Goal: Task Accomplishment & Management: Manage account settings

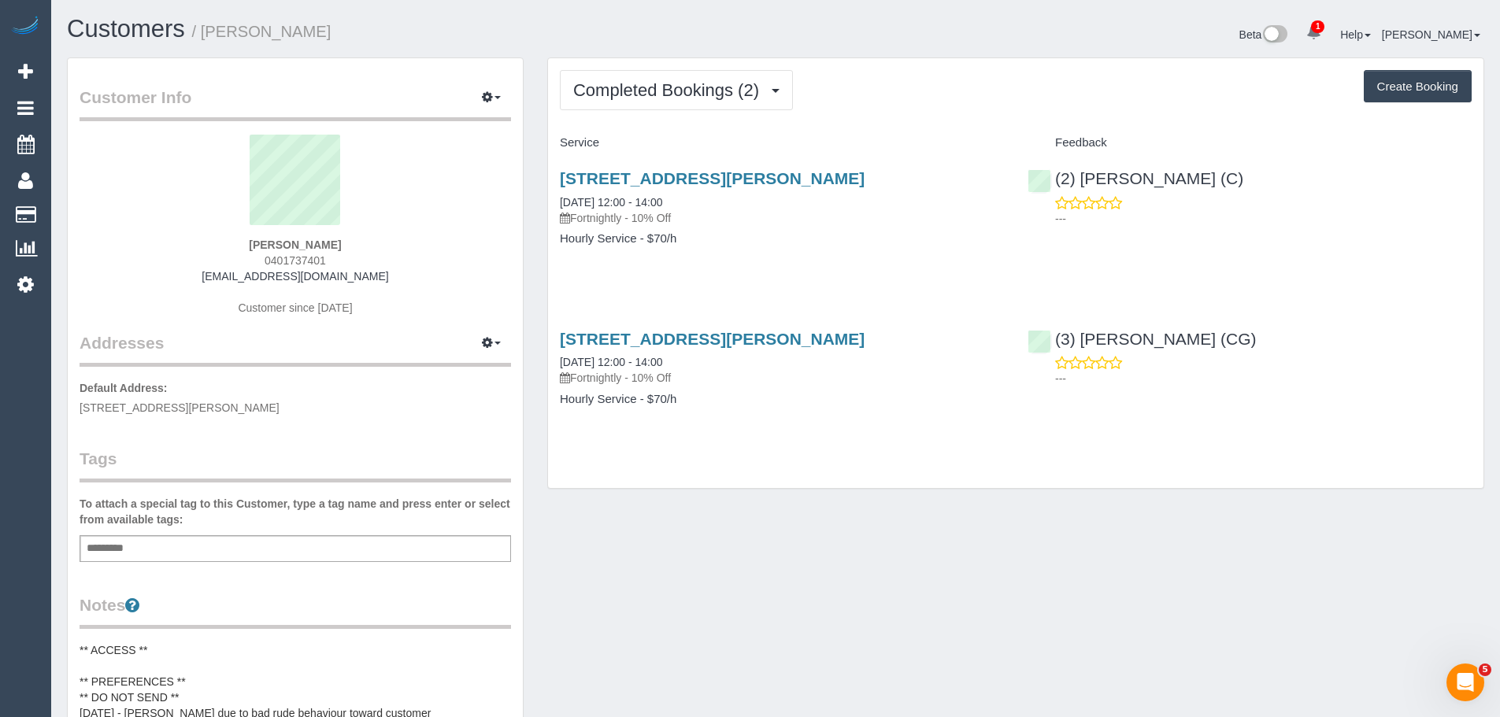
drag, startPoint x: 265, startPoint y: 260, endPoint x: 221, endPoint y: 260, distance: 44.1
click at [226, 260] on div "Anita Lucas 0401737401 anitaweber87@gmail.com Customer since 2025" at bounding box center [296, 233] width 432 height 197
click at [621, 83] on span "Completed Bookings (2)" at bounding box center [670, 90] width 194 height 20
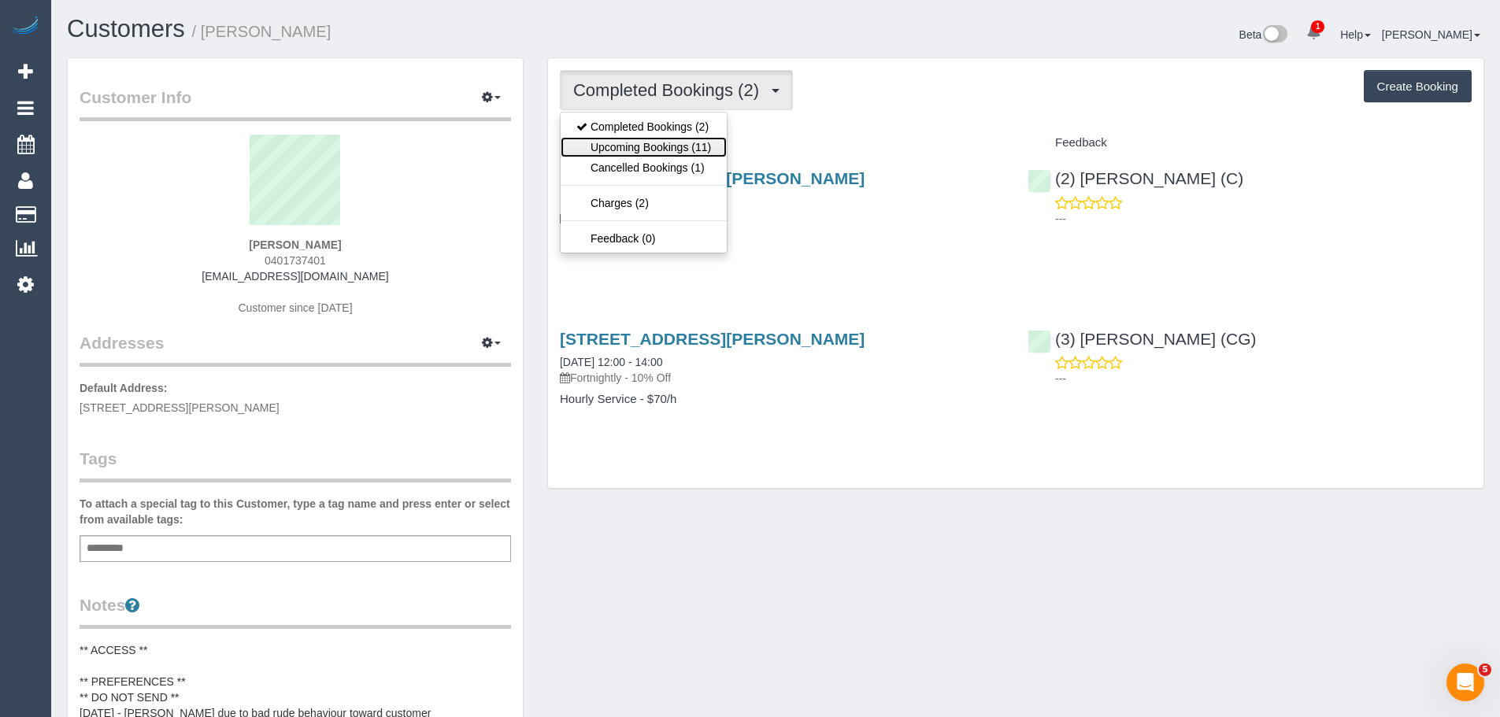
click at [626, 144] on link "Upcoming Bookings (11)" at bounding box center [644, 147] width 166 height 20
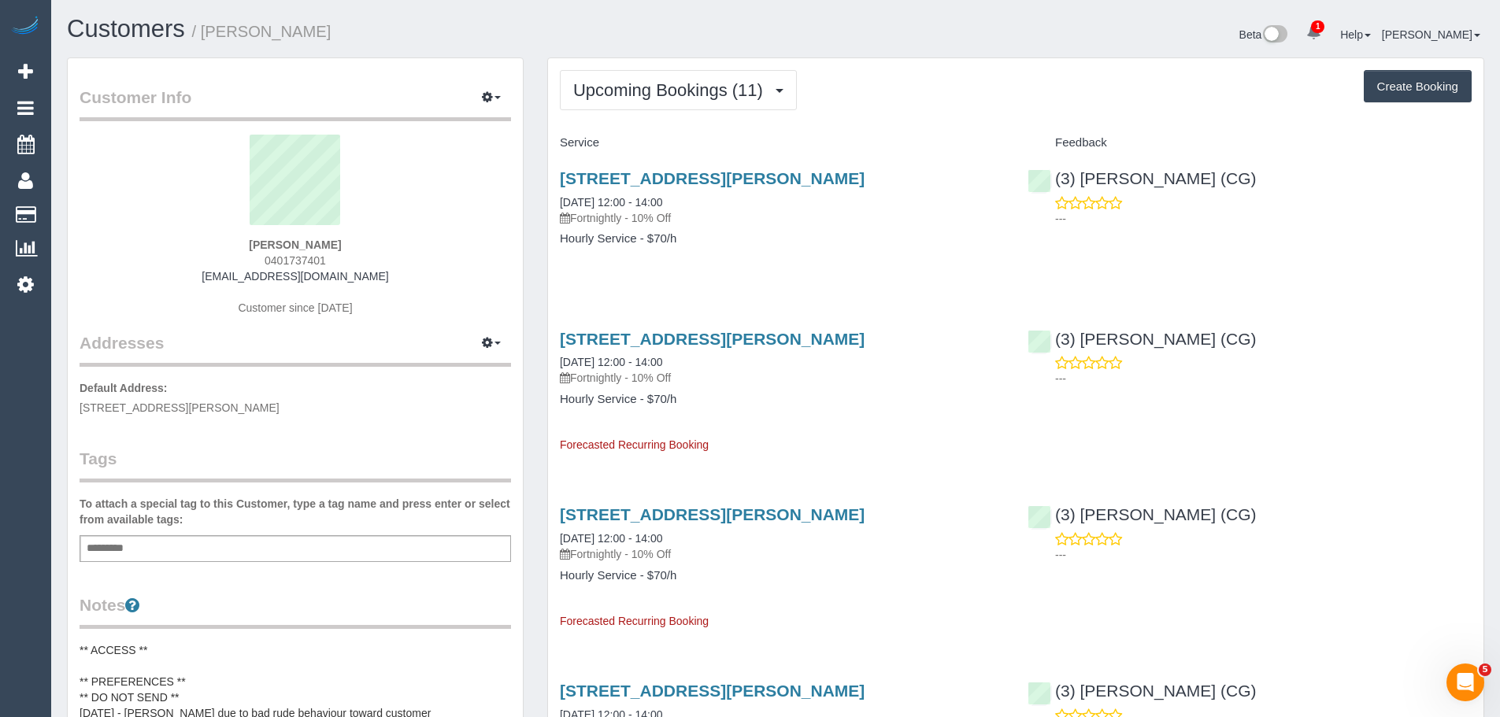
click at [267, 259] on span "0401737401" at bounding box center [295, 260] width 61 height 13
drag, startPoint x: 265, startPoint y: 258, endPoint x: 343, endPoint y: 264, distance: 78.2
click at [343, 264] on div "Anita Lucas 0401737401 anitaweber87@gmail.com Customer since 2025" at bounding box center [296, 233] width 432 height 197
copy span "0401737401"
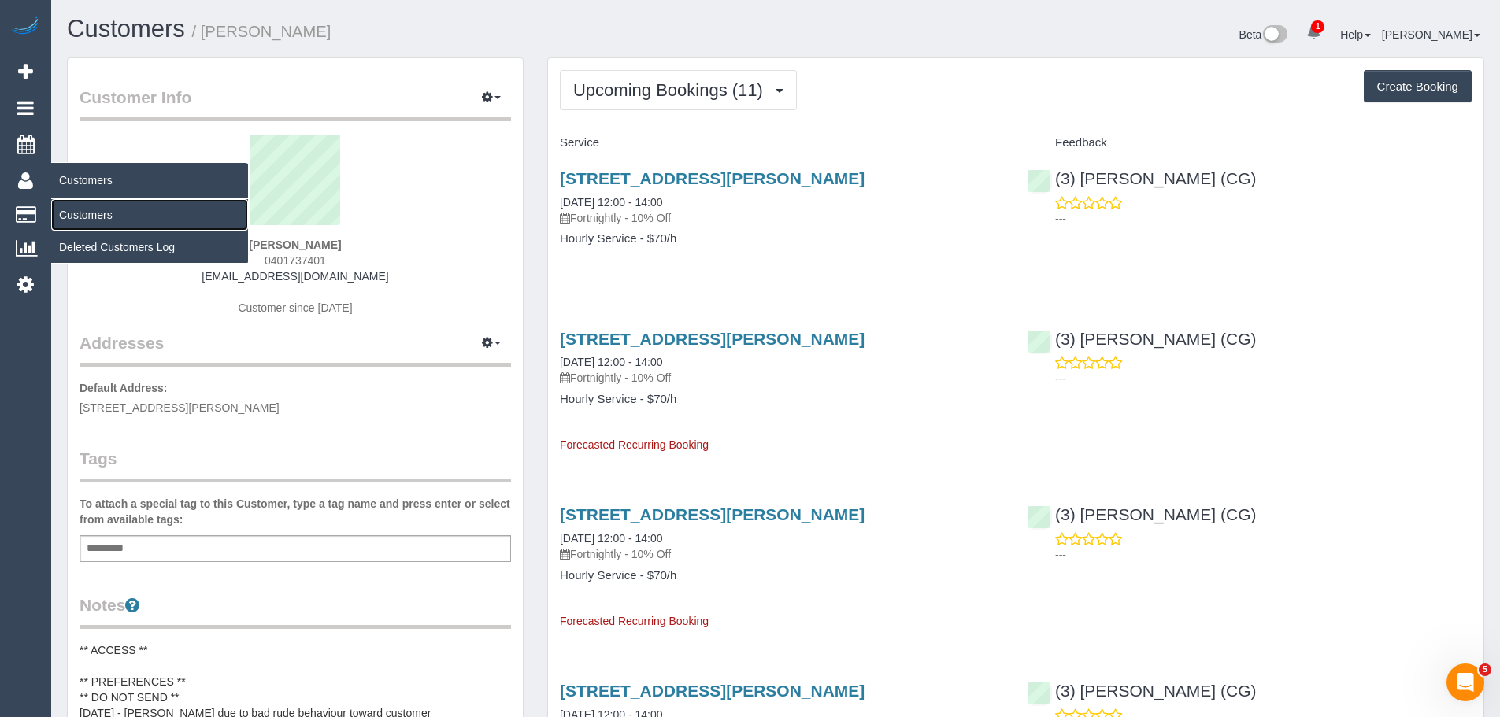
click at [87, 209] on link "Customers" at bounding box center [149, 215] width 197 height 32
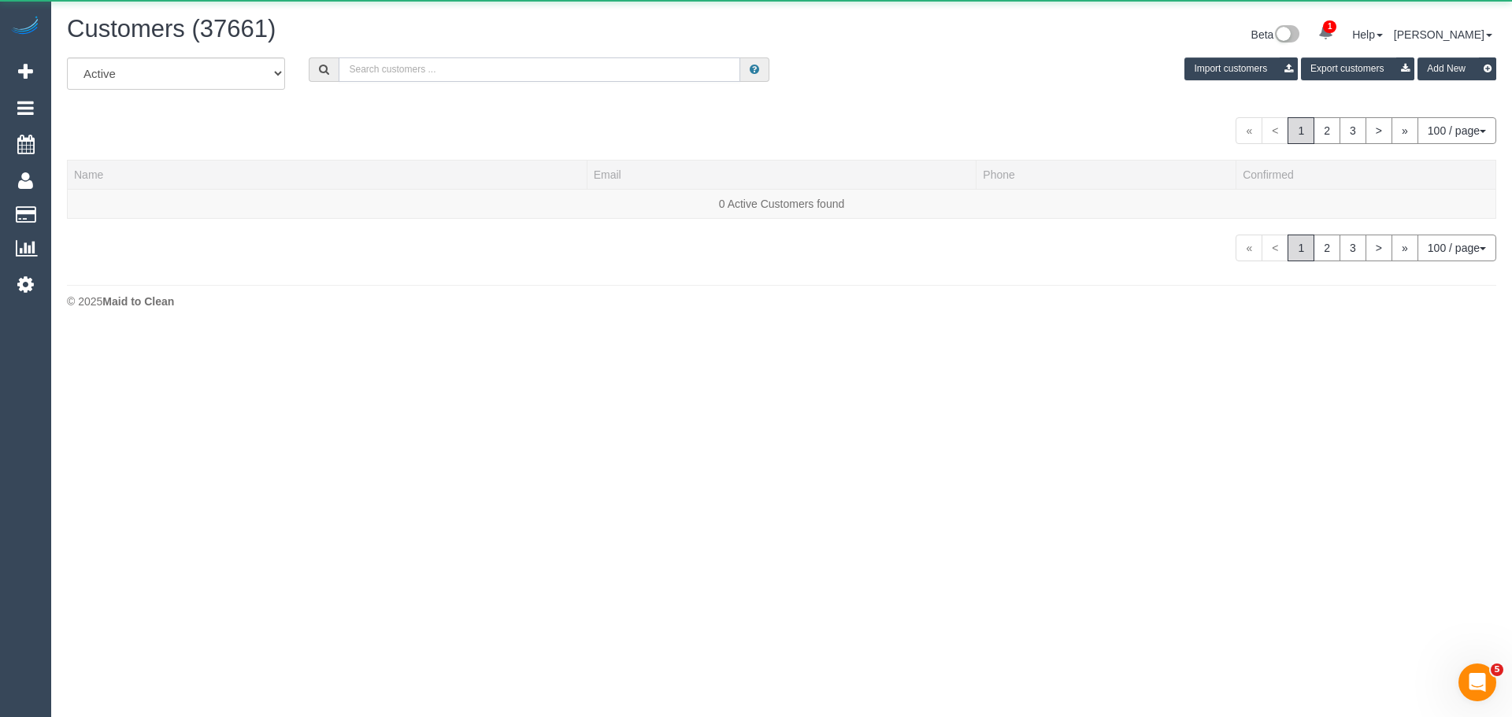
click at [570, 70] on input "text" at bounding box center [540, 69] width 402 height 24
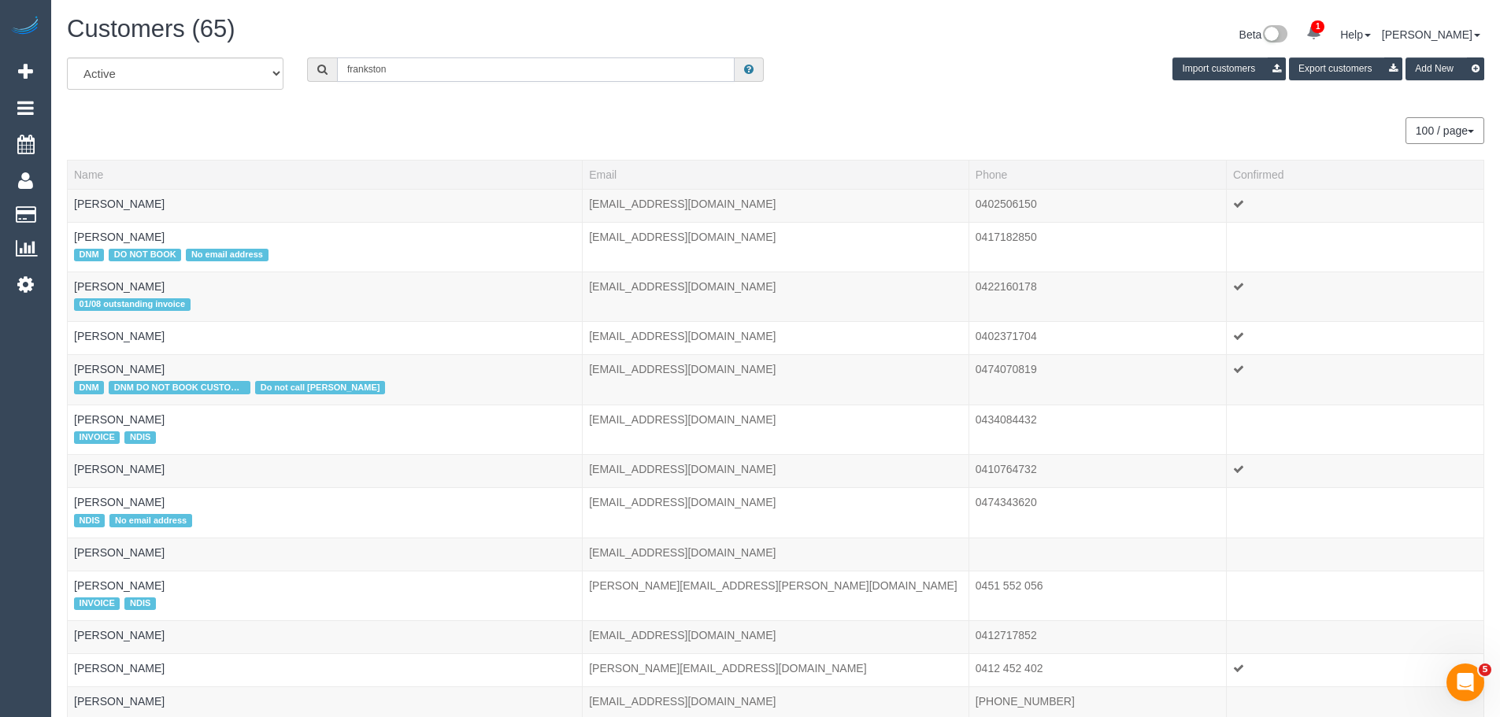
drag, startPoint x: 422, startPoint y: 72, endPoint x: 276, endPoint y: 71, distance: 146.5
click at [276, 71] on div "All Active Archived frankston Import customers Export customers Add New" at bounding box center [775, 79] width 1441 height 44
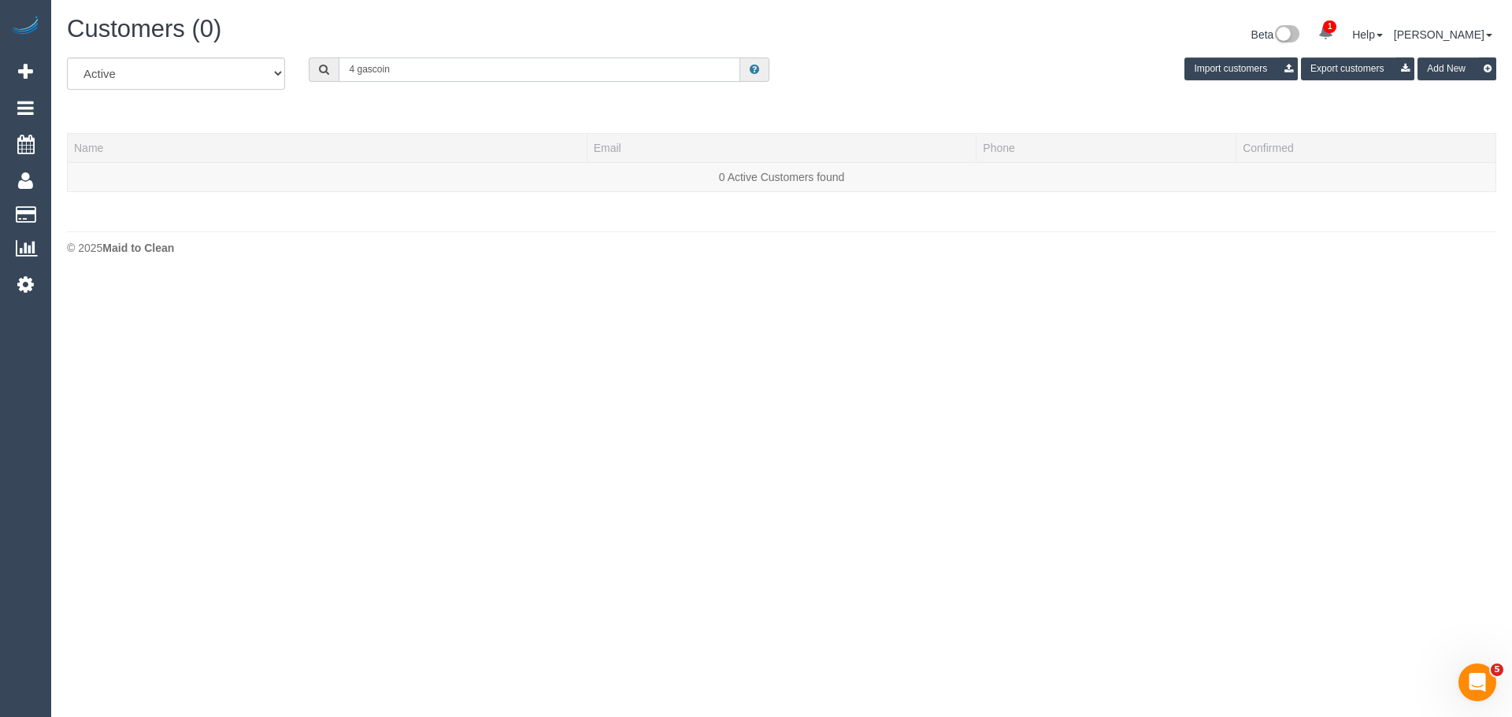
drag, startPoint x: 355, startPoint y: 69, endPoint x: 412, endPoint y: 71, distance: 56.7
click at [412, 71] on input "4 gascoin" at bounding box center [540, 69] width 402 height 24
click at [414, 71] on input "4 gascoin" at bounding box center [540, 69] width 402 height 24
click at [395, 70] on input "4 gascoin" at bounding box center [540, 69] width 402 height 24
click at [387, 67] on input "4 gascoin" at bounding box center [540, 69] width 402 height 24
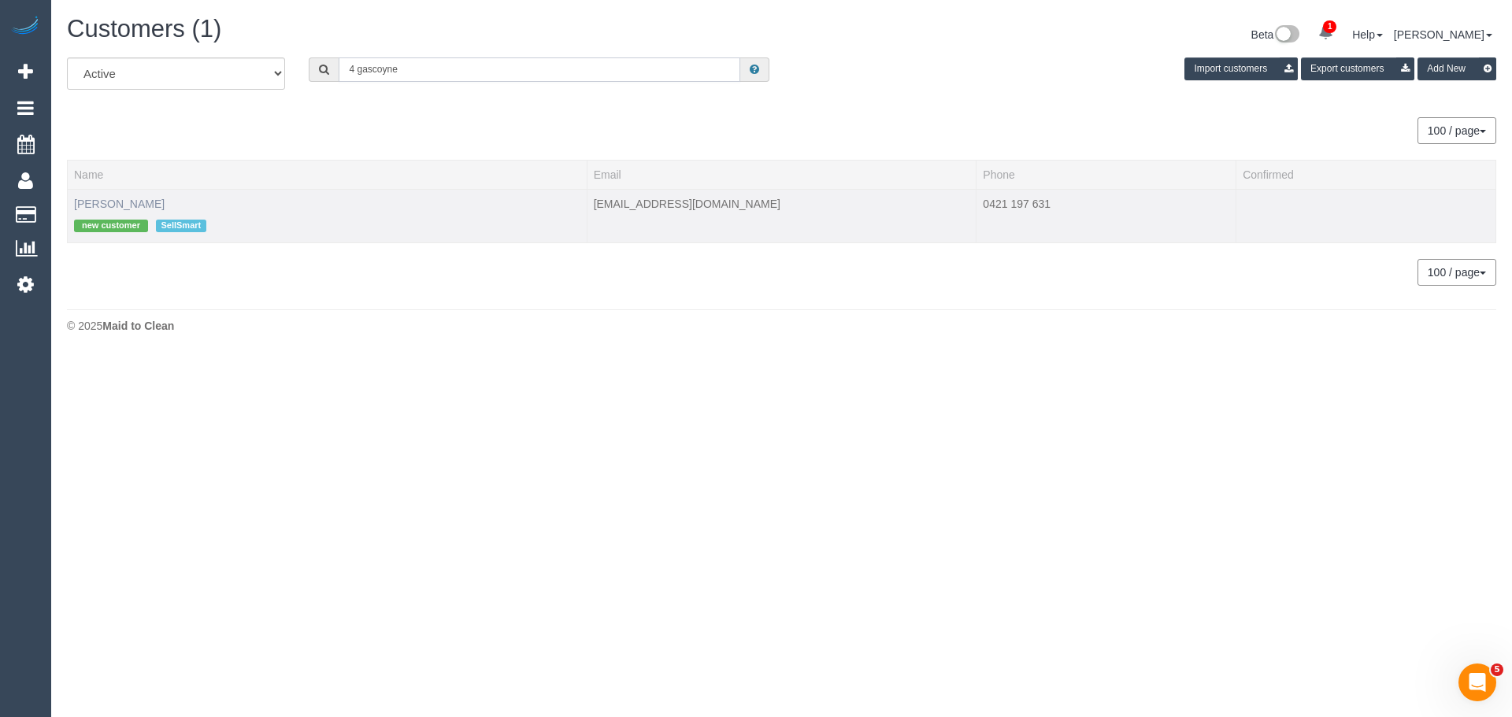
type input "4 gascoyne"
click at [112, 202] on link "Phil Wearne" at bounding box center [119, 204] width 91 height 13
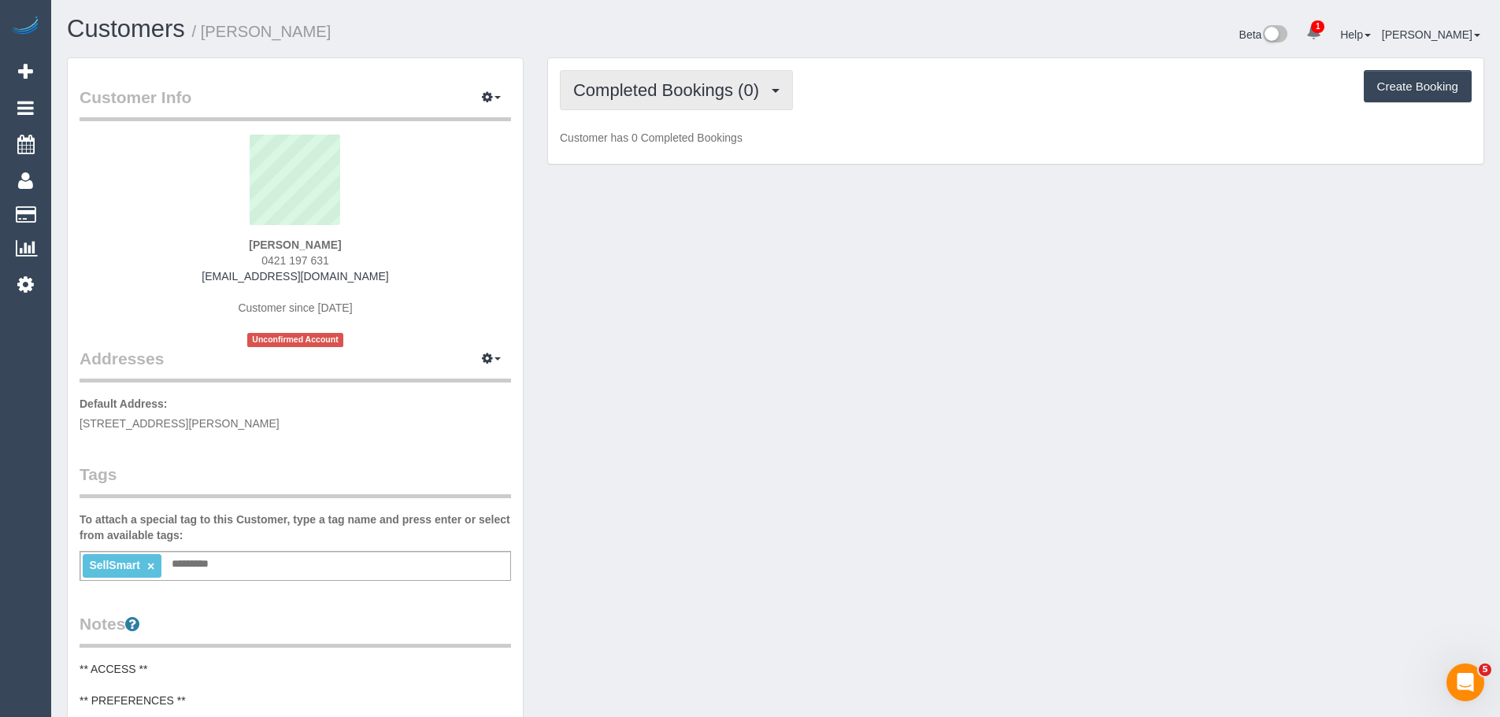
click at [628, 102] on button "Completed Bookings (0)" at bounding box center [676, 90] width 233 height 40
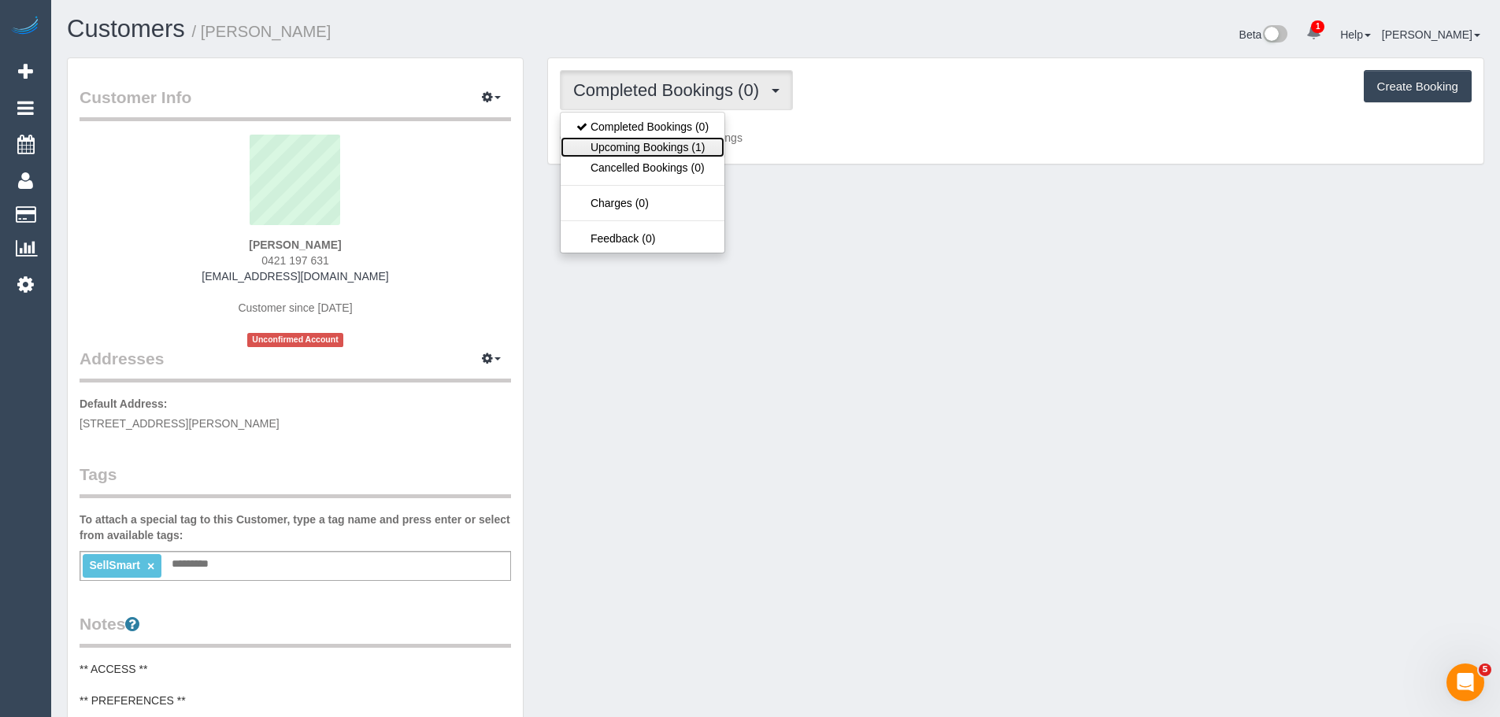
click at [621, 144] on link "Upcoming Bookings (1)" at bounding box center [643, 147] width 164 height 20
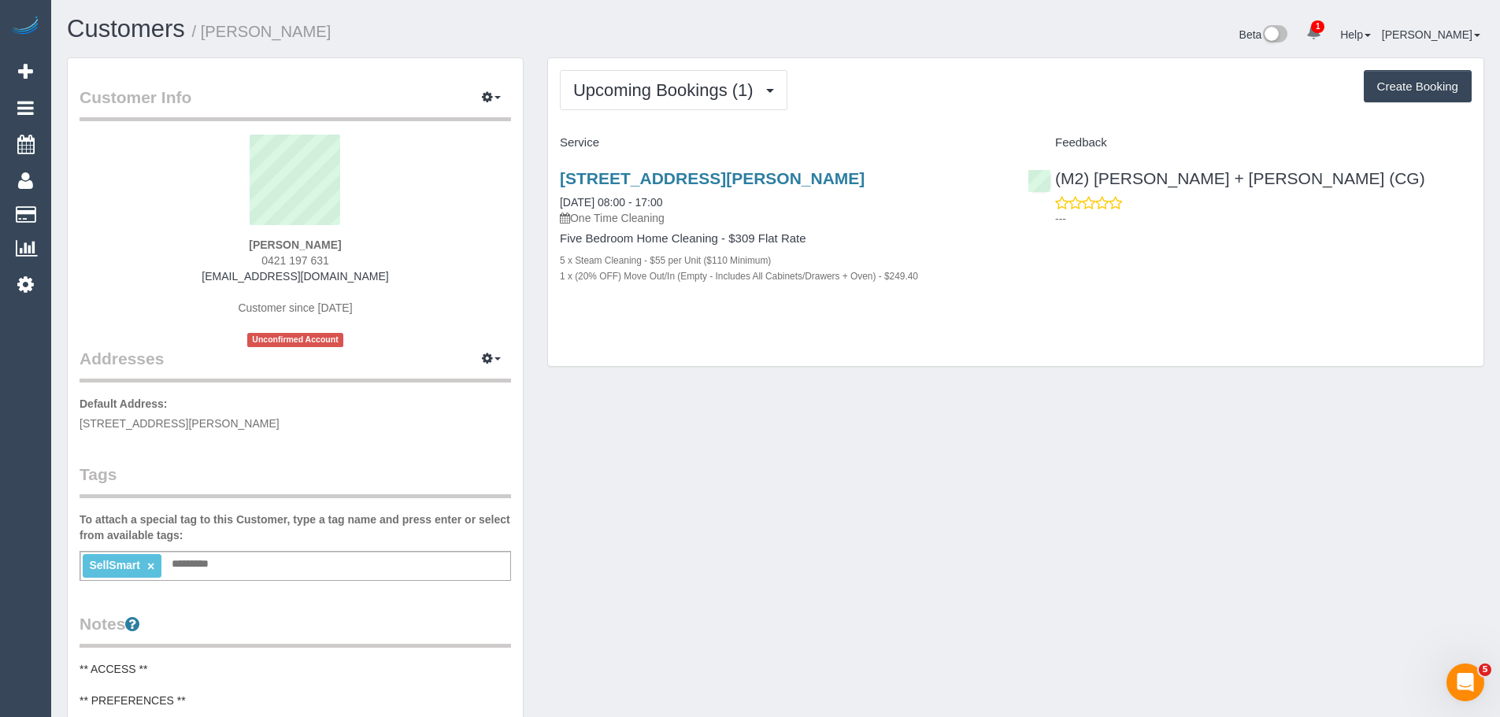
drag, startPoint x: 250, startPoint y: 236, endPoint x: 339, endPoint y: 261, distance: 93.2
click at [339, 261] on div "Phil Wearne 0421 197 631 philwearne@gmail.com Customer since 2025 Unconfirmed A…" at bounding box center [296, 241] width 432 height 213
copy div "Phil Wearne 0421 197 631"
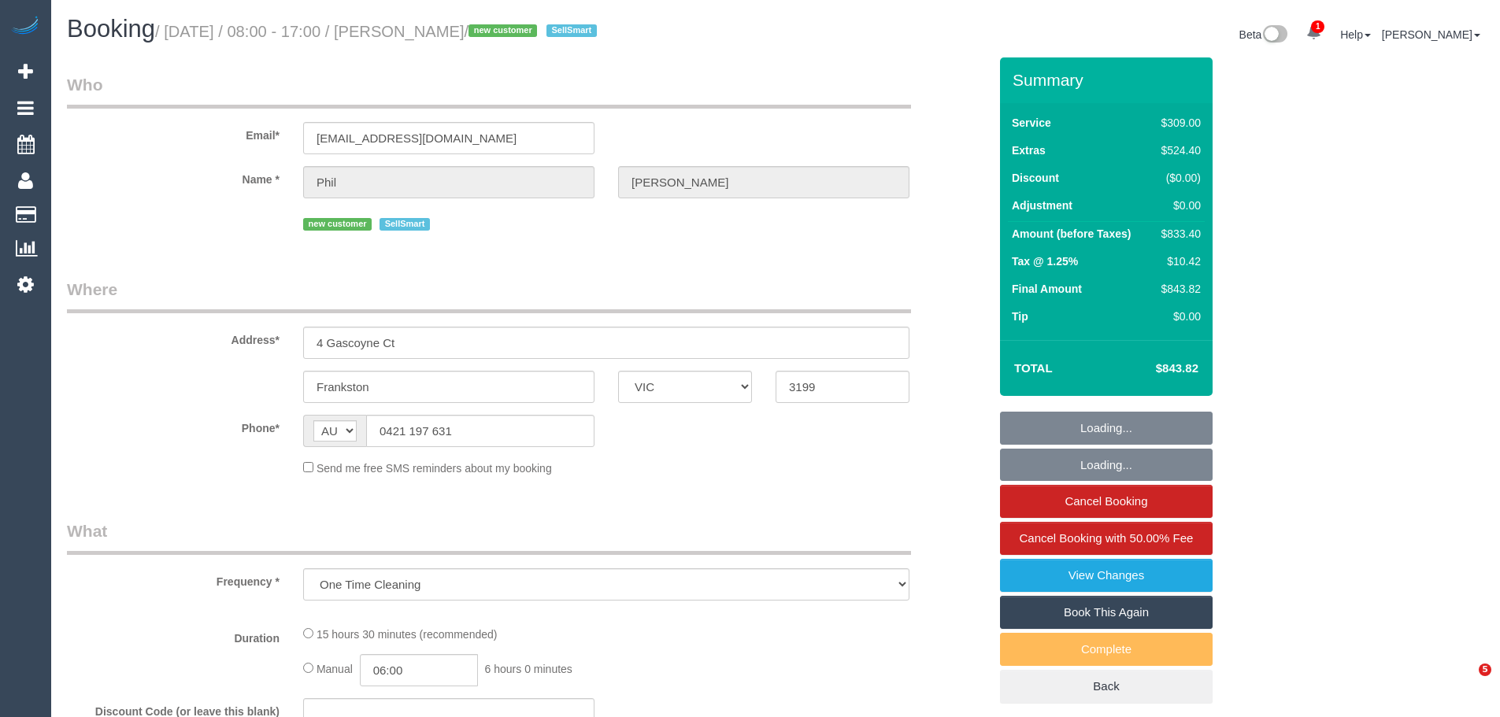
select select "VIC"
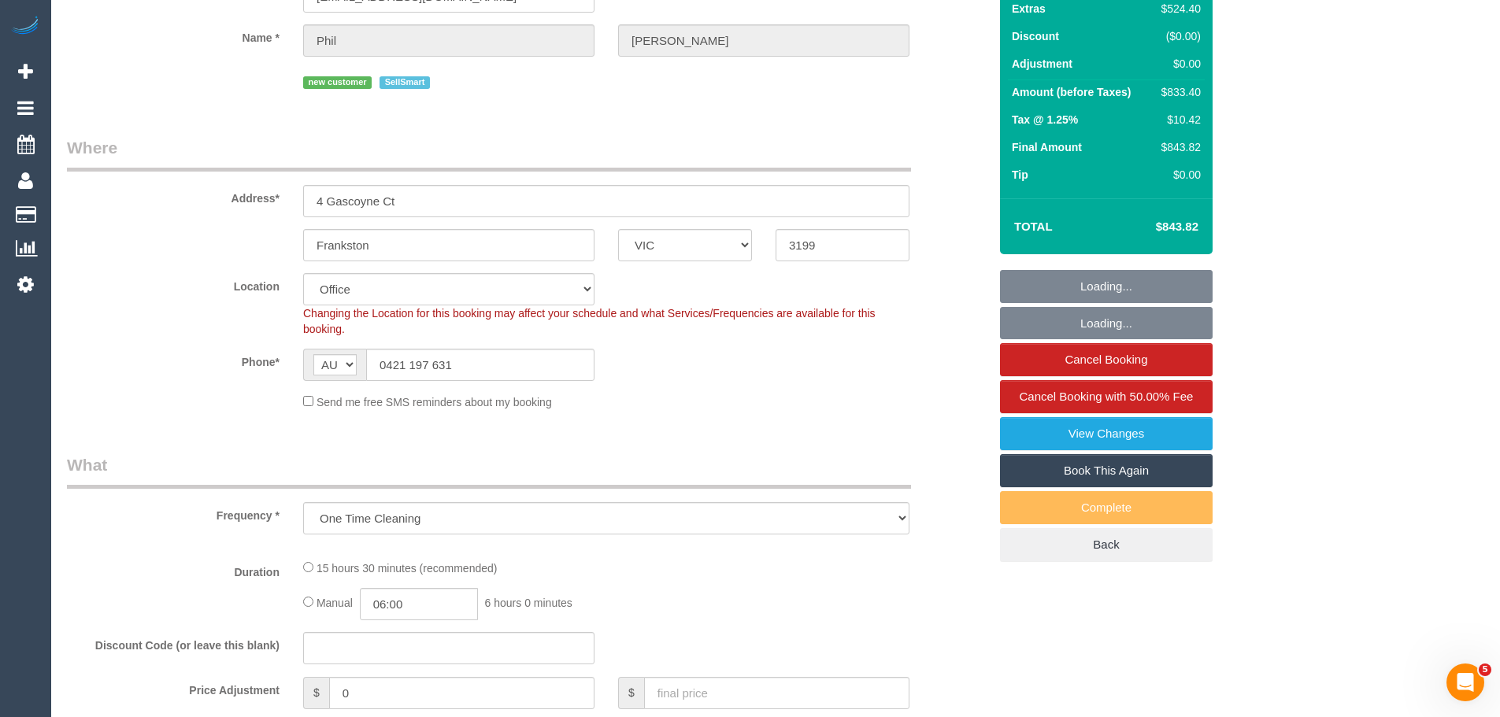
select select "object:712"
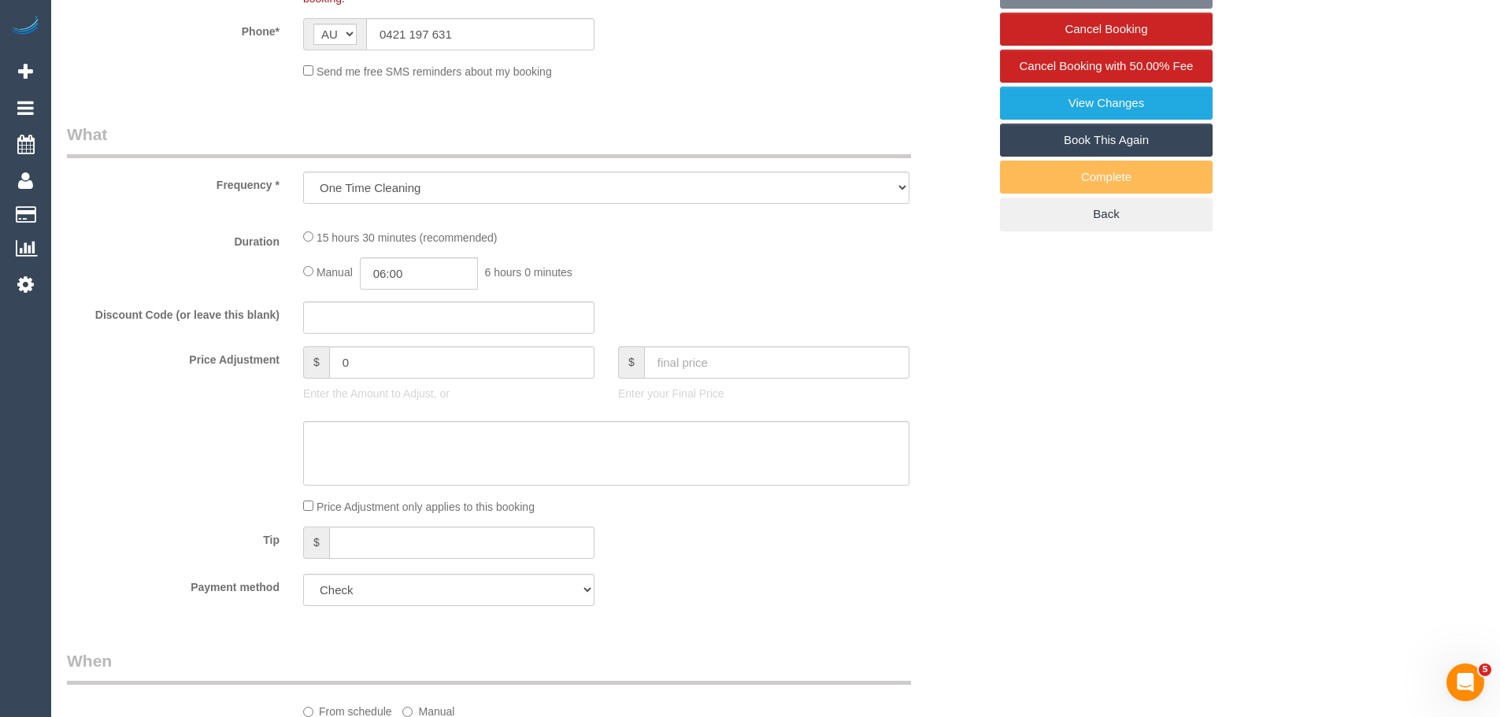
select select "number:28"
select select "number:16"
select select "number:19"
select select "number:24"
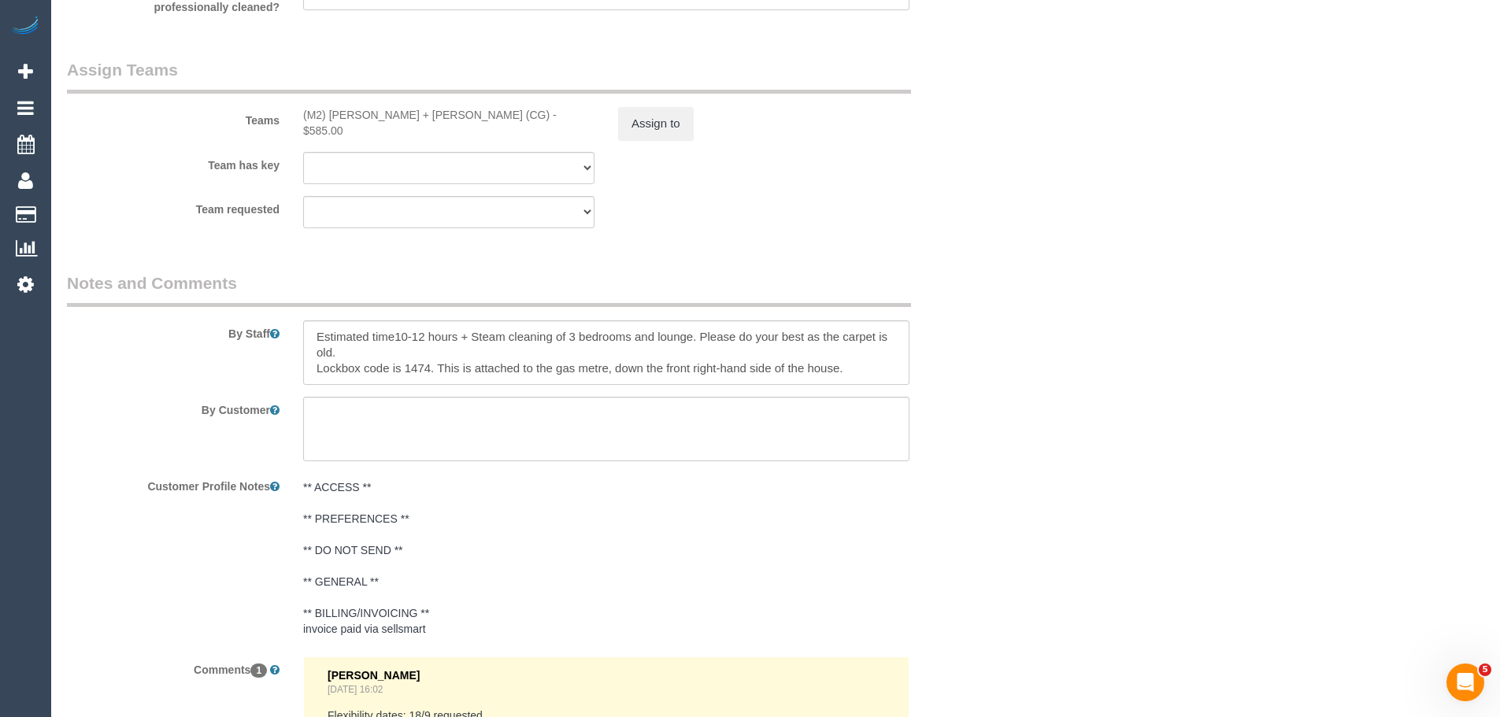
scroll to position [2441, 0]
drag, startPoint x: 458, startPoint y: 326, endPoint x: 914, endPoint y: 385, distance: 459.8
click at [914, 385] on sui-booking-comments "By Staff By Customer Customer Profile Notes ** ACCESS ** ** PREFERENCES ** ** D…" at bounding box center [527, 595] width 921 height 656
click at [680, 278] on legend "Notes and Comments" at bounding box center [489, 284] width 844 height 35
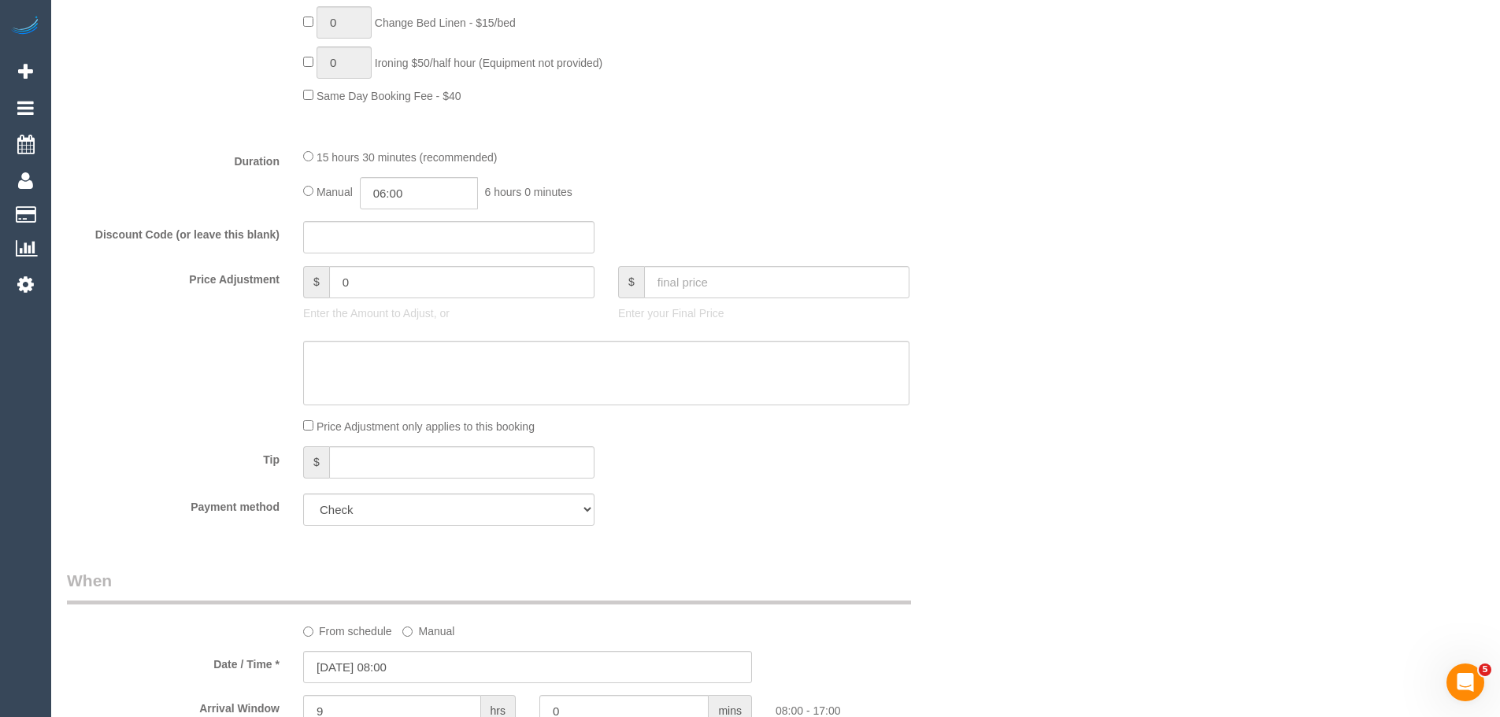
scroll to position [1496, 0]
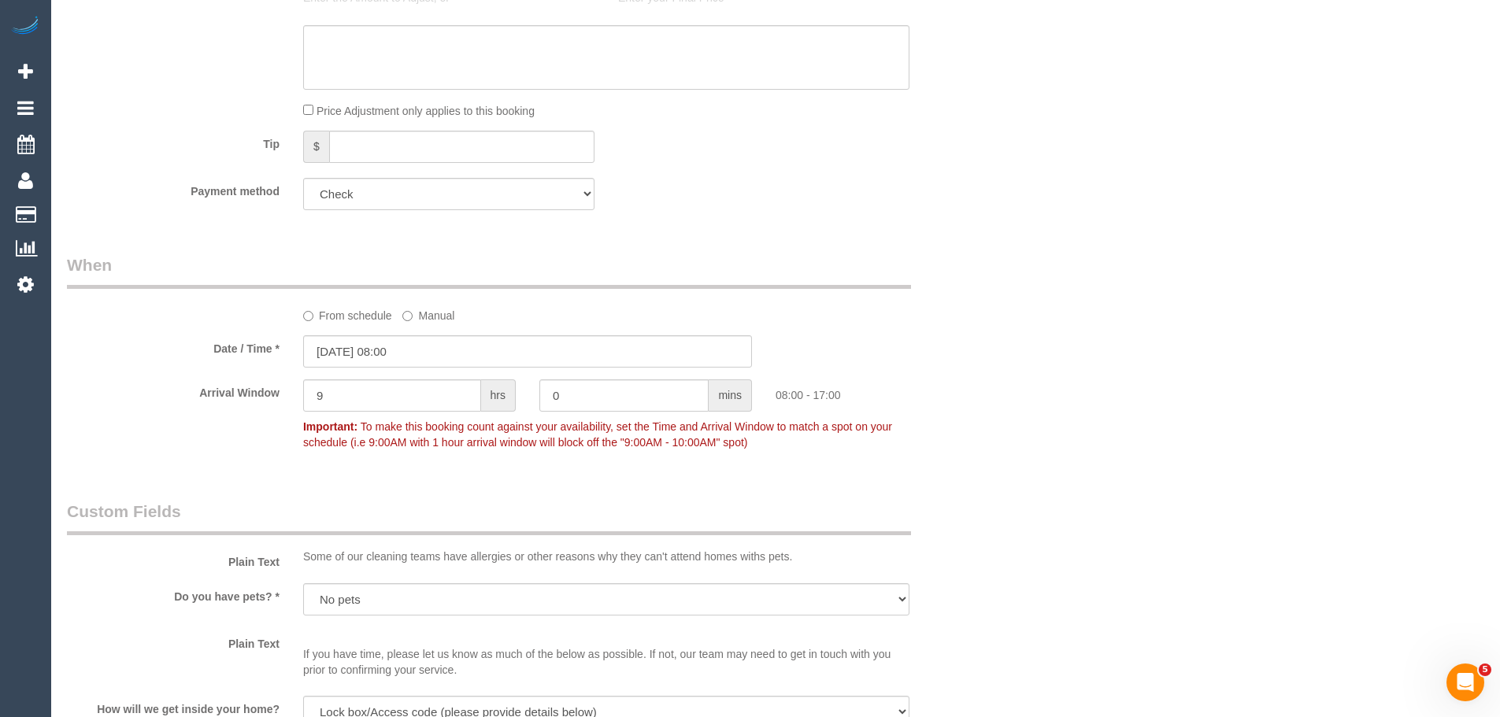
drag, startPoint x: 799, startPoint y: 542, endPoint x: 239, endPoint y: 318, distance: 603.0
click at [239, 318] on div "From schedule Manual" at bounding box center [527, 289] width 945 height 70
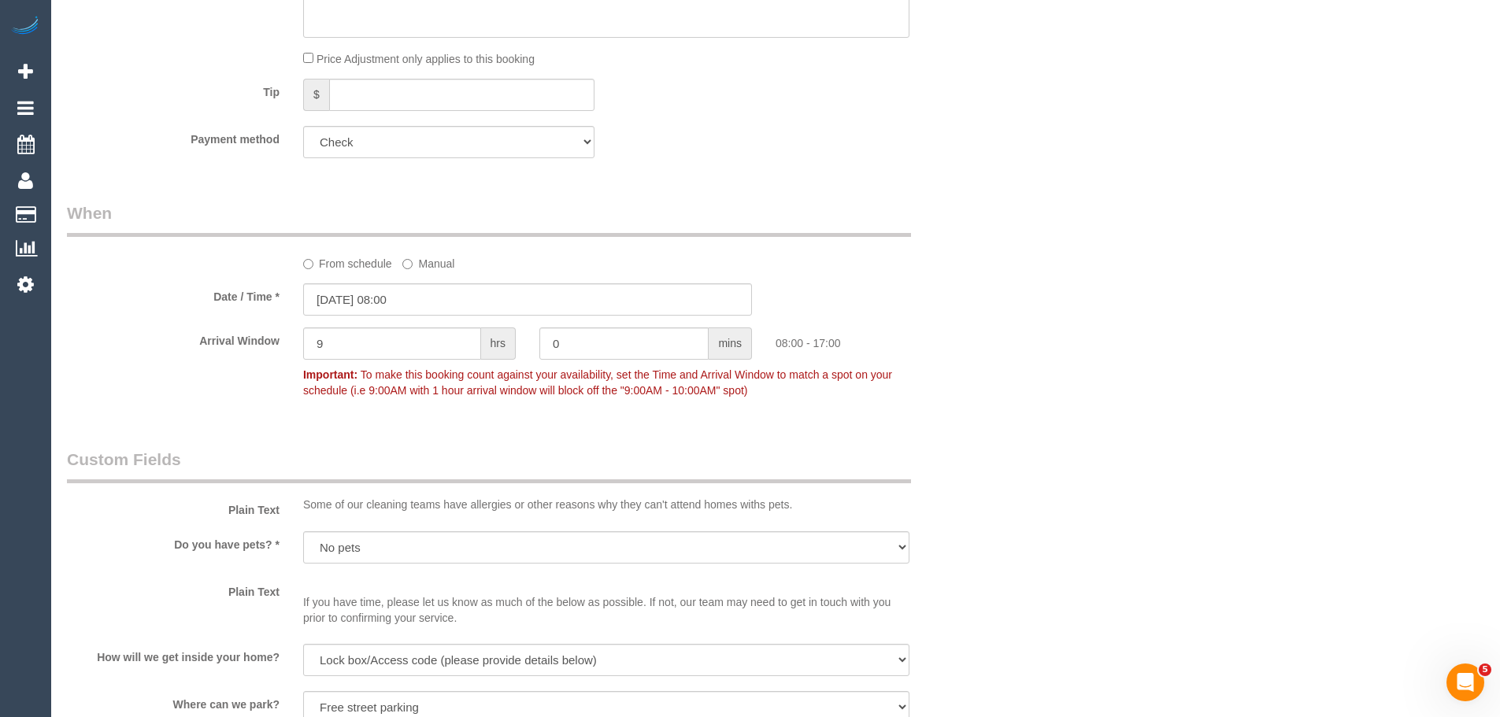
scroll to position [1575, 0]
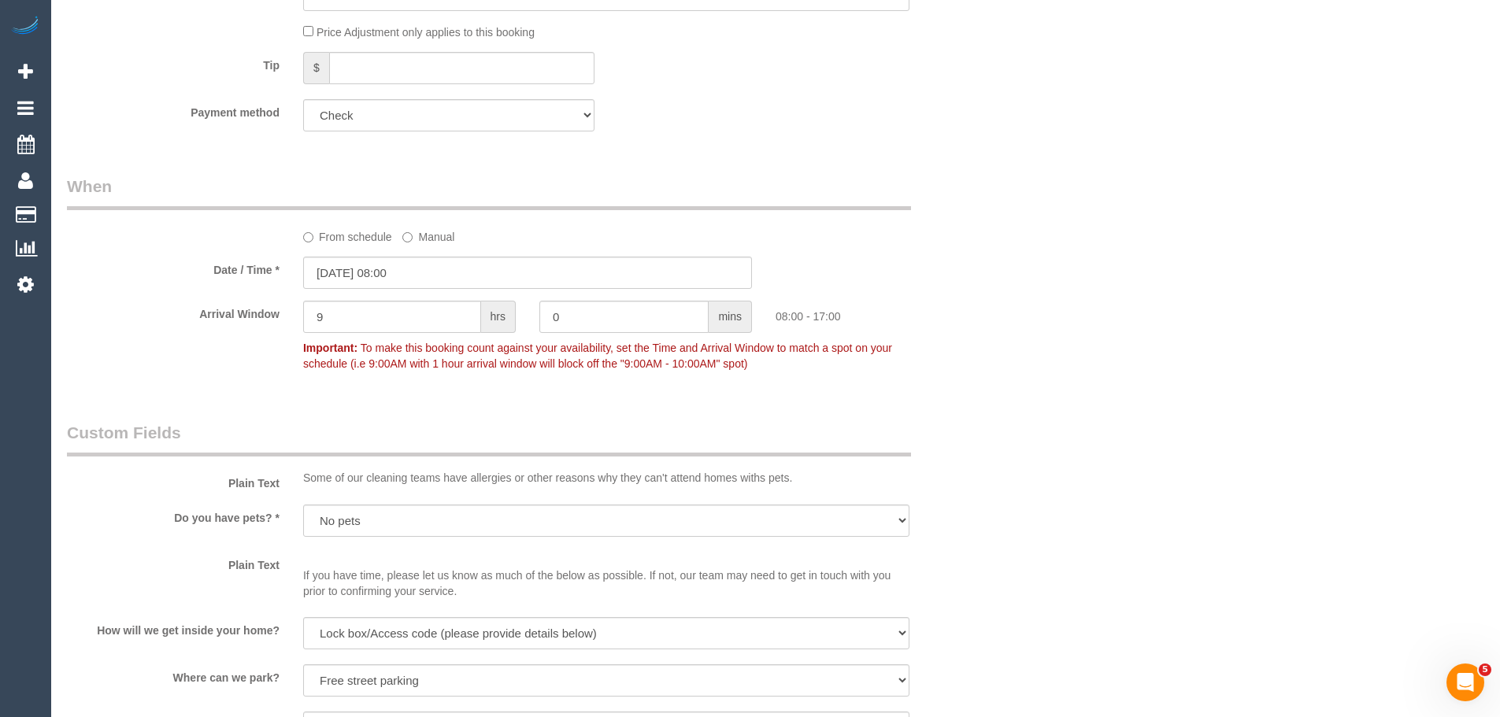
drag, startPoint x: 859, startPoint y: 312, endPoint x: 777, endPoint y: 312, distance: 82.7
click at [777, 312] on div "08:00 - 17:00" at bounding box center [882, 313] width 236 height 24
click at [771, 313] on div "08:00 - 17:00" at bounding box center [882, 313] width 236 height 24
drag, startPoint x: 782, startPoint y: 320, endPoint x: 897, endPoint y: 323, distance: 115.0
click at [896, 322] on div "08:00 - 17:00" at bounding box center [882, 313] width 236 height 24
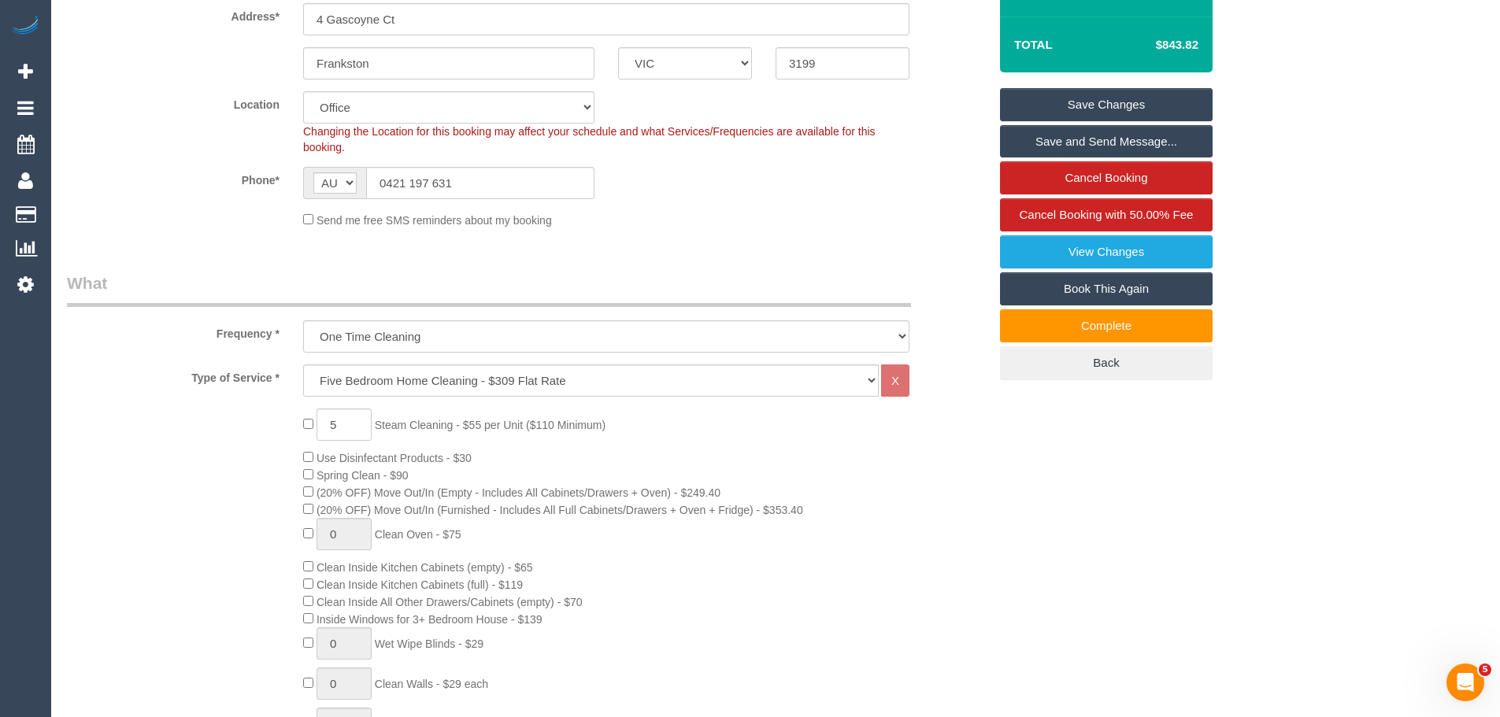
scroll to position [158, 0]
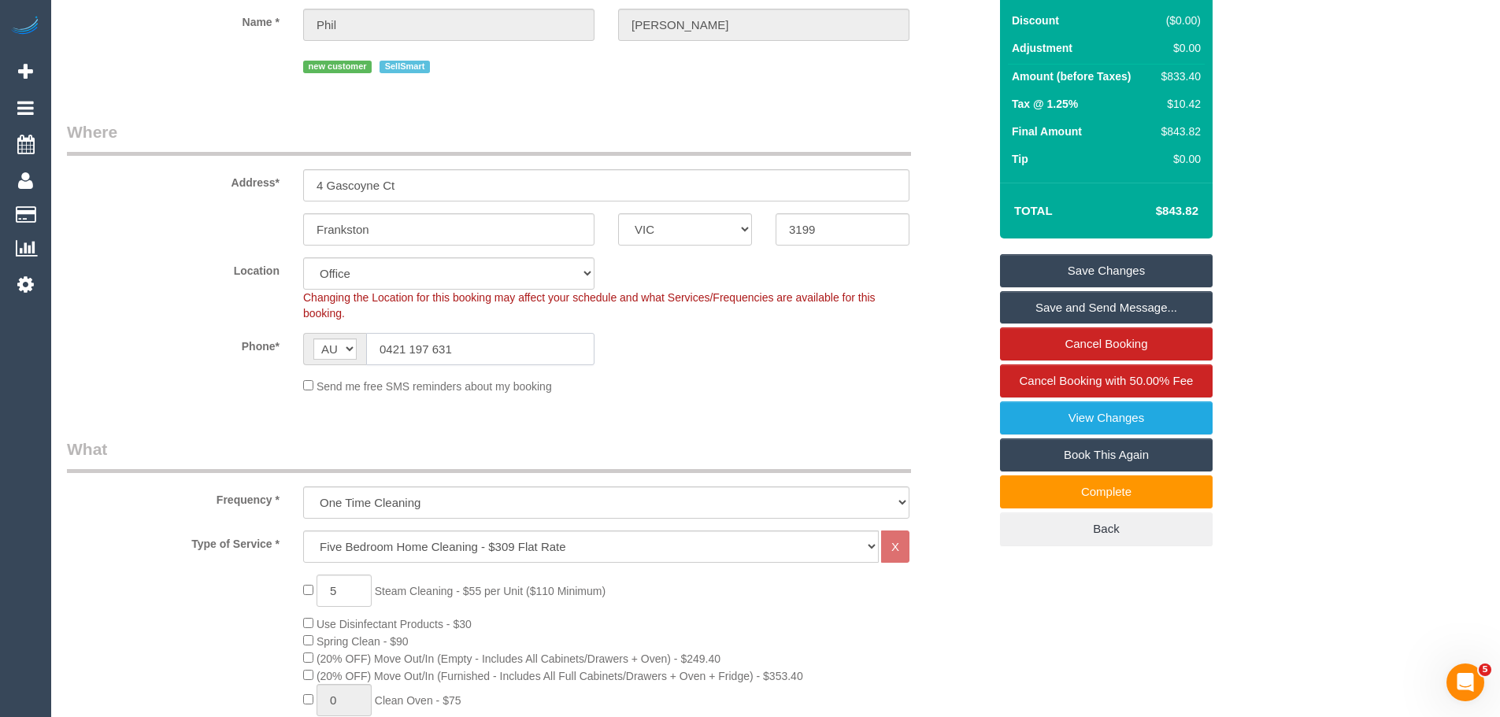
drag, startPoint x: 485, startPoint y: 351, endPoint x: 266, endPoint y: 344, distance: 219.1
click at [293, 346] on div "AF AL DZ AD AO AI AQ AG AR AM AW AU AT AZ BS BH BD BB BY BE BZ BJ BM BT BO BA B…" at bounding box center [448, 349] width 315 height 32
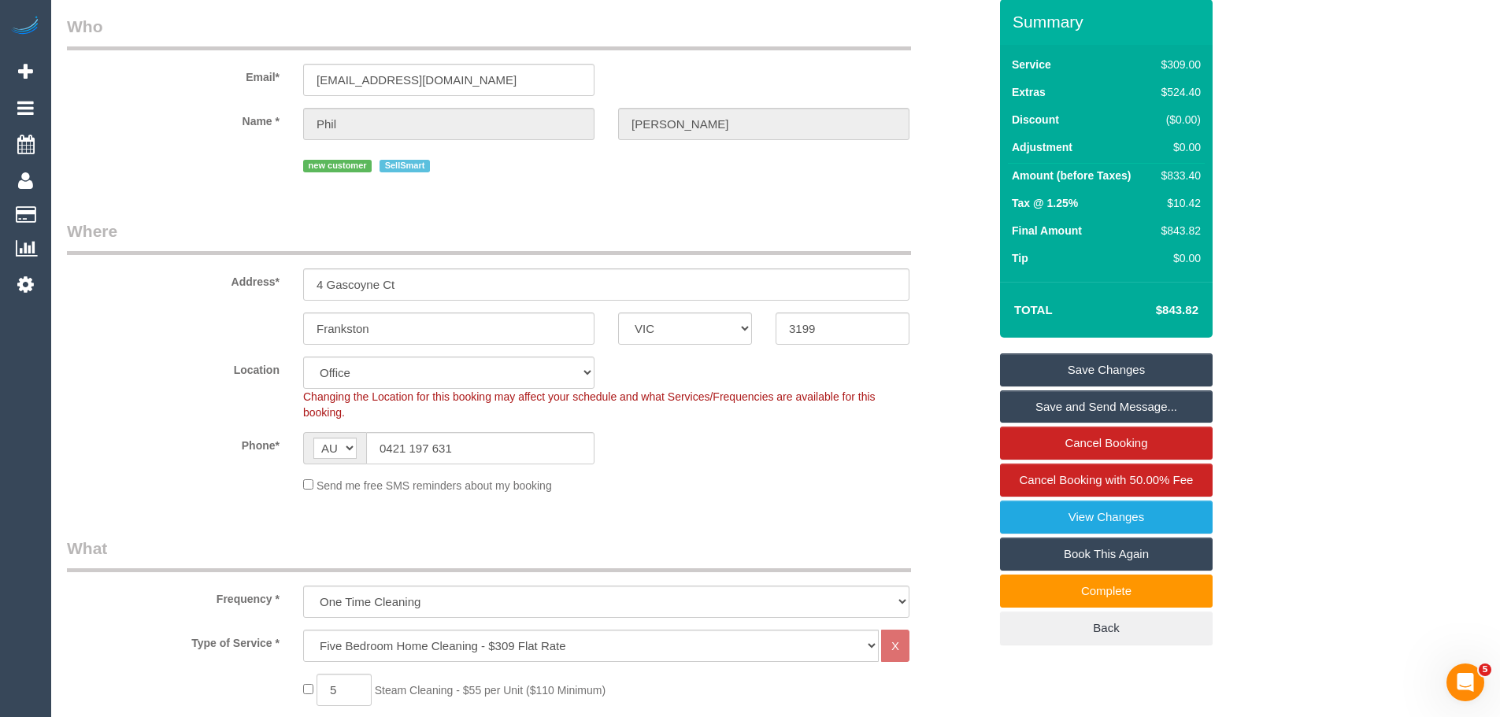
scroll to position [0, 0]
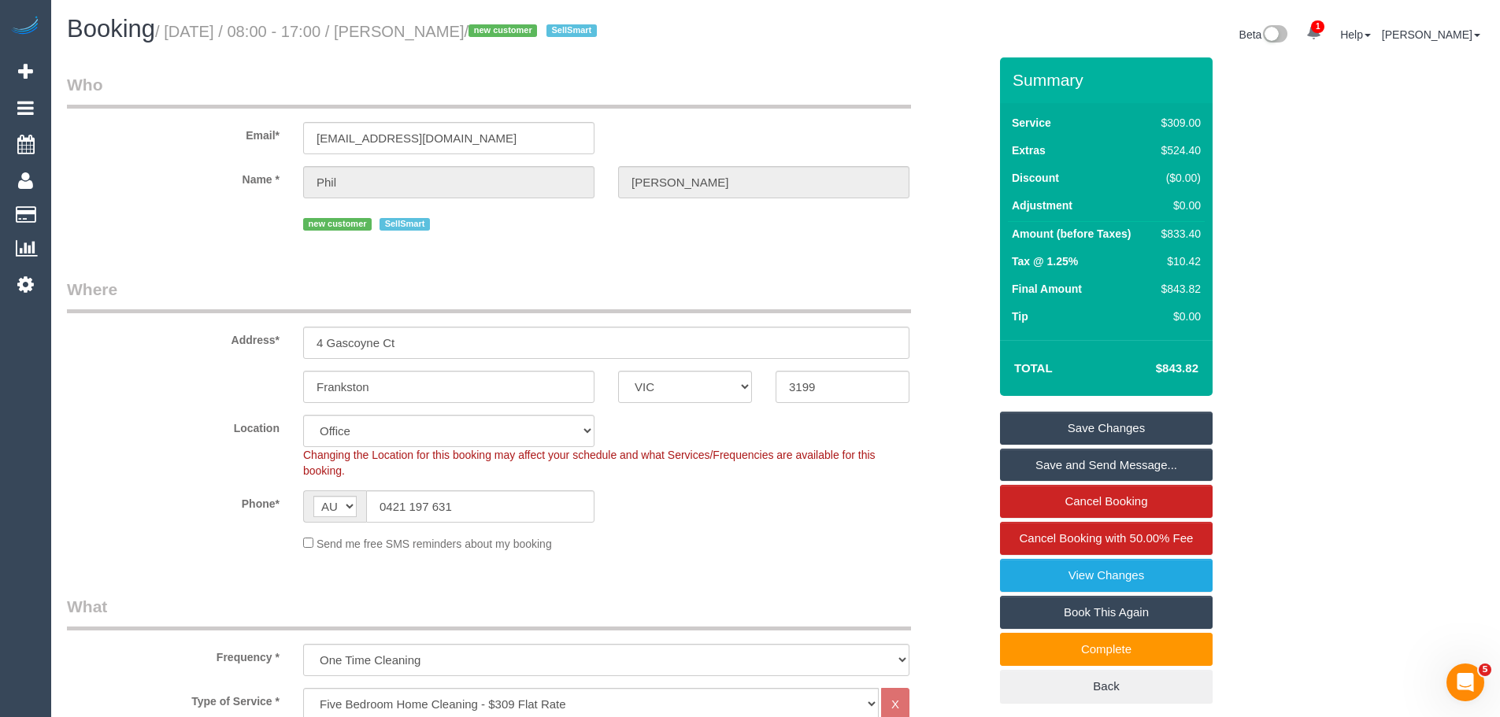
drag, startPoint x: 523, startPoint y: 31, endPoint x: 434, endPoint y: 28, distance: 89.0
click at [434, 28] on small "/ September 18, 2025 / 08:00 - 17:00 / Phil Wearne / new customer SellSmart" at bounding box center [378, 31] width 447 height 17
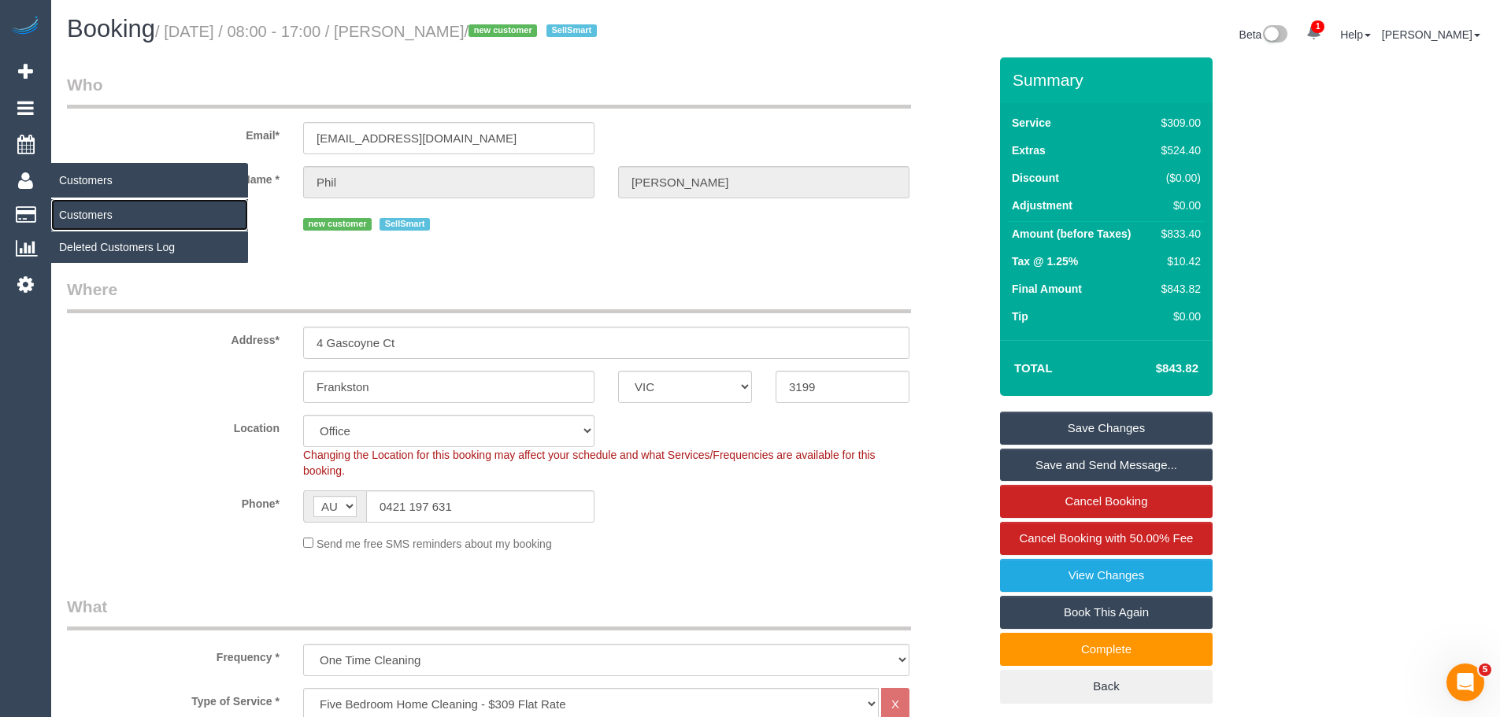
click at [74, 215] on link "Customers" at bounding box center [149, 215] width 197 height 32
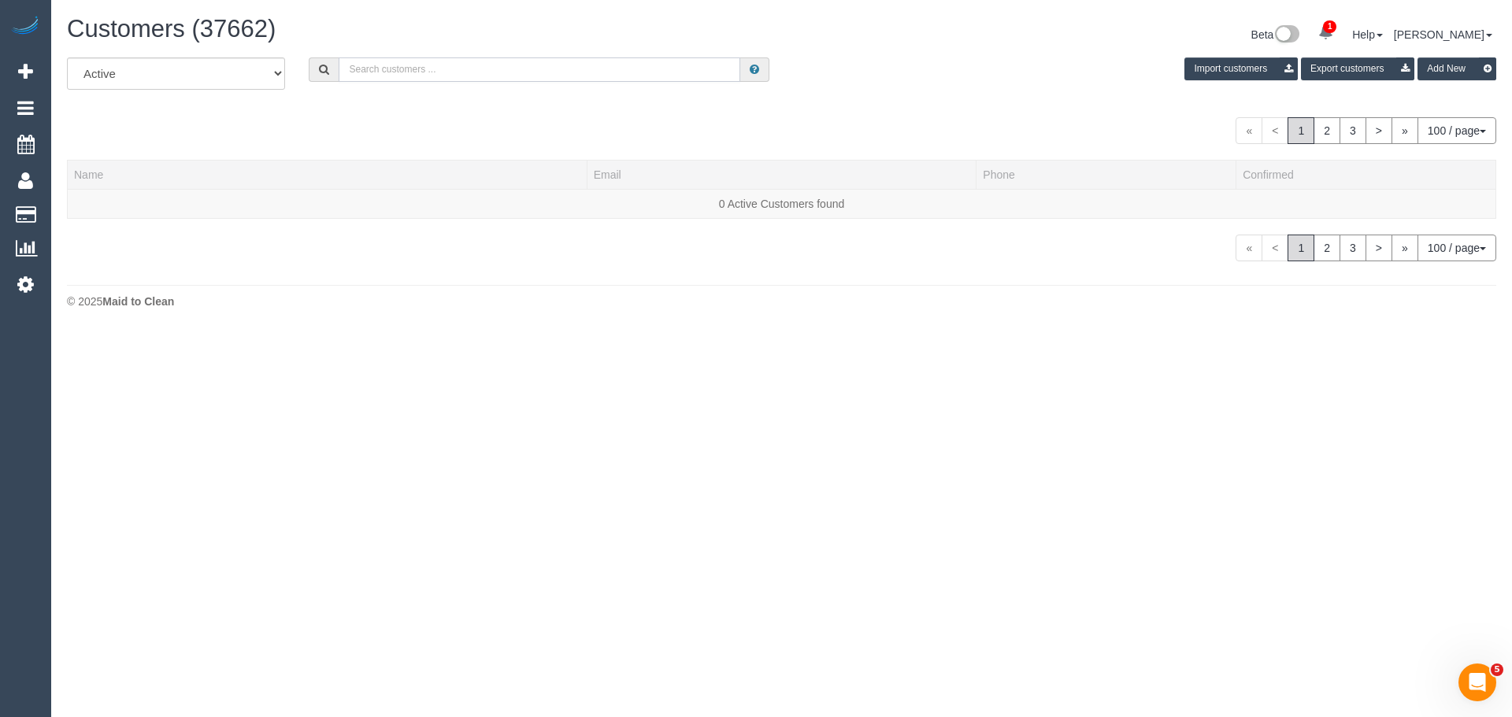
click at [484, 73] on input "text" at bounding box center [540, 69] width 402 height 24
paste input "61402712481"
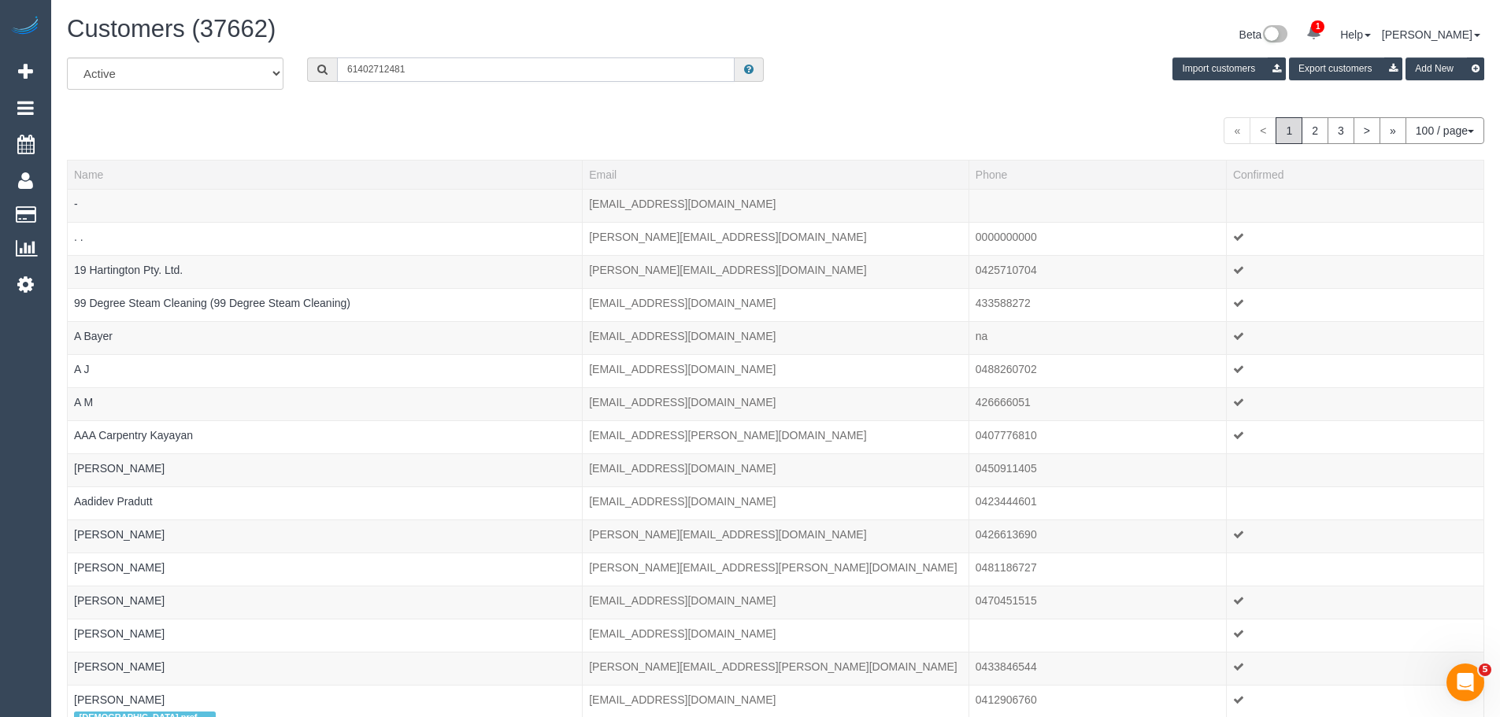
drag, startPoint x: 358, startPoint y: 69, endPoint x: 224, endPoint y: 72, distance: 133.9
click at [224, 72] on div "All Active Archived 61402712481 Import customers Export customers Add New" at bounding box center [775, 79] width 1441 height 44
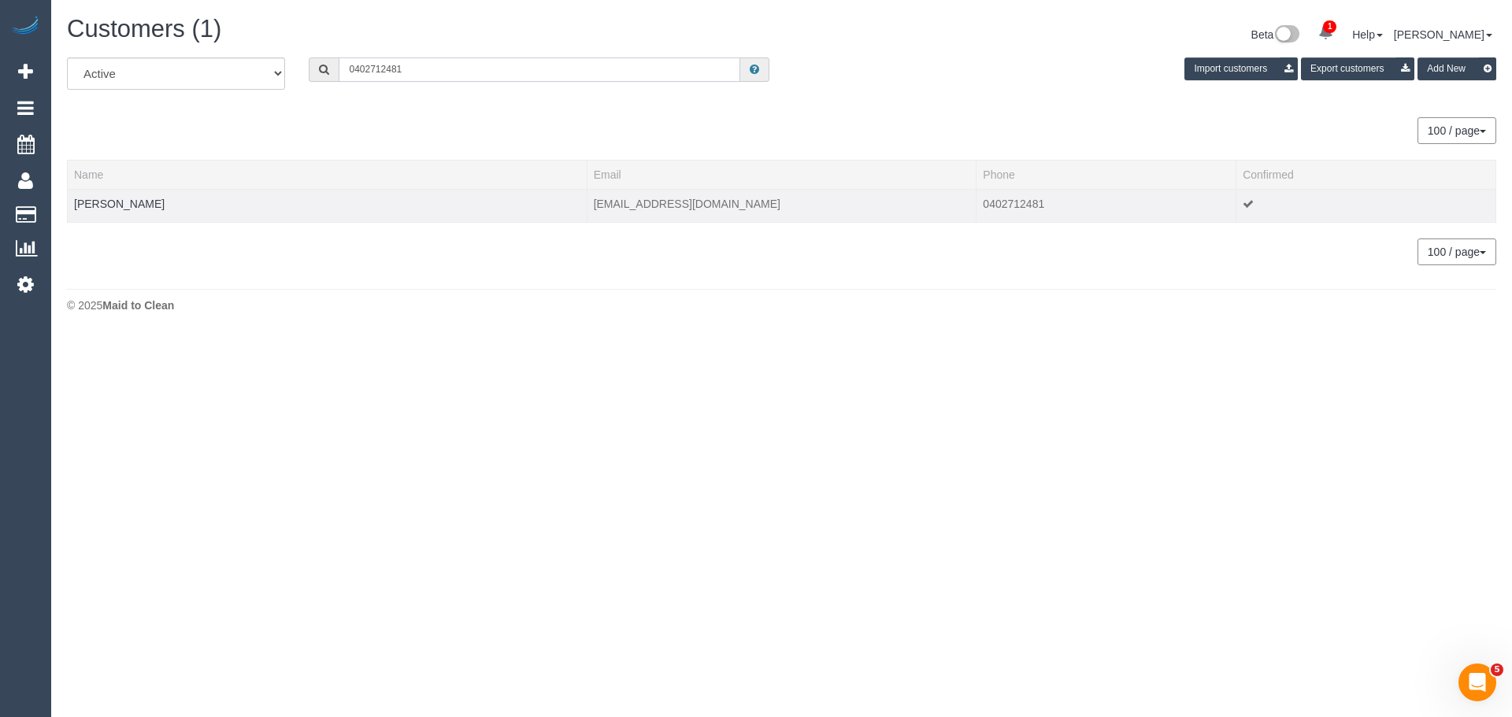
type input "0402712481"
drag, startPoint x: 765, startPoint y: 202, endPoint x: 594, endPoint y: 208, distance: 171.0
click at [594, 208] on td "pav.jayasekera@gmail.com" at bounding box center [782, 205] width 390 height 33
copy td "pav.jayasekera@gmail.com"
click at [131, 204] on link "Pavithra Jayasekera" at bounding box center [119, 204] width 91 height 13
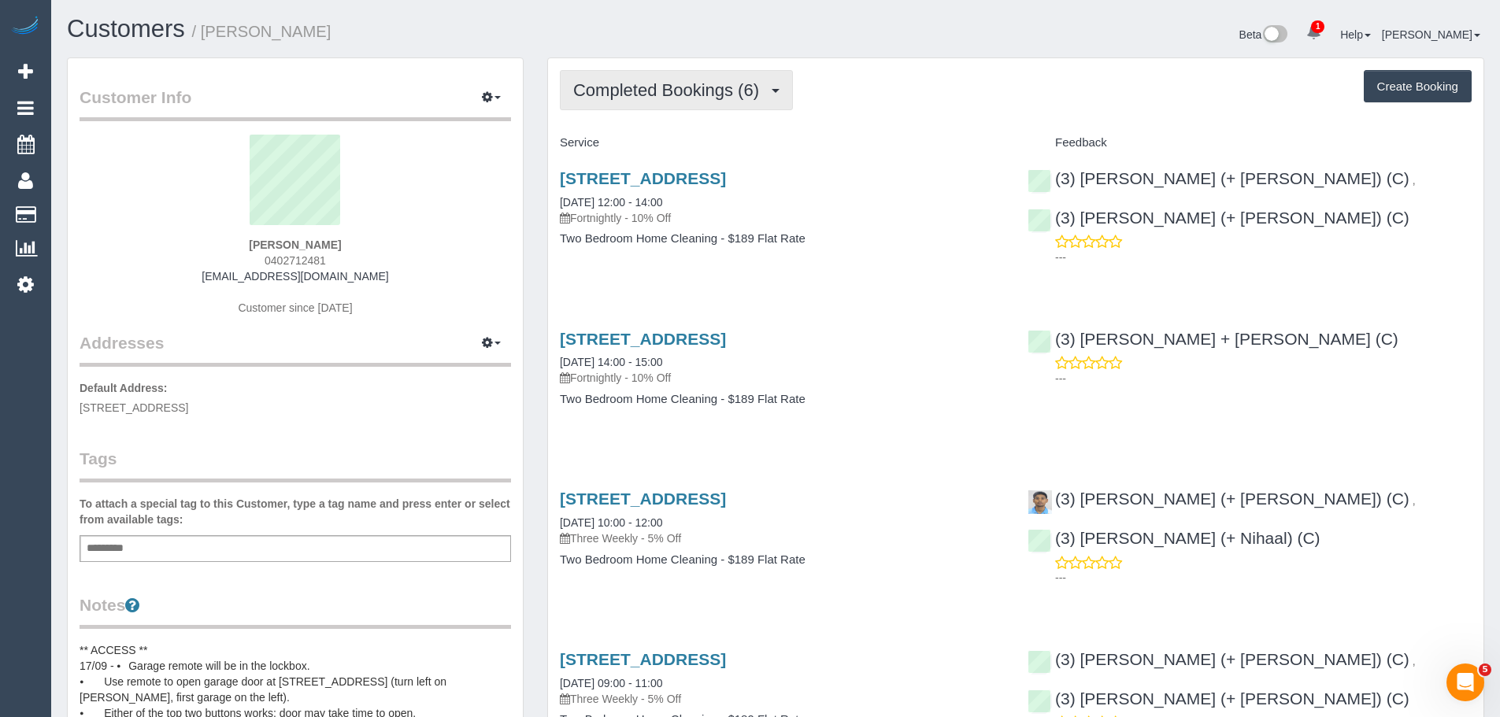
click at [719, 78] on button "Completed Bookings (6)" at bounding box center [676, 90] width 233 height 40
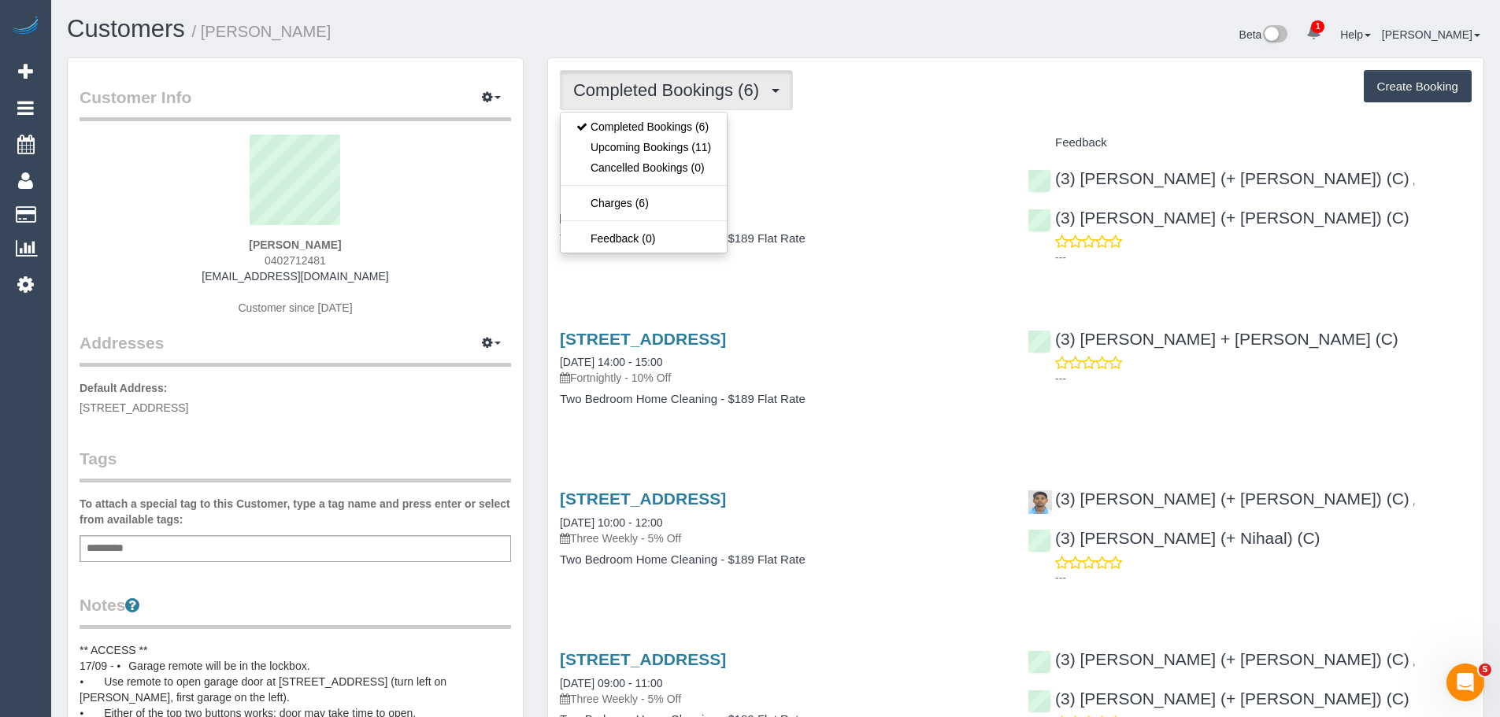
click at [992, 101] on div "Completed Bookings (6) Completed Bookings (6) Upcoming Bookings (11) Cancelled …" at bounding box center [1016, 90] width 912 height 40
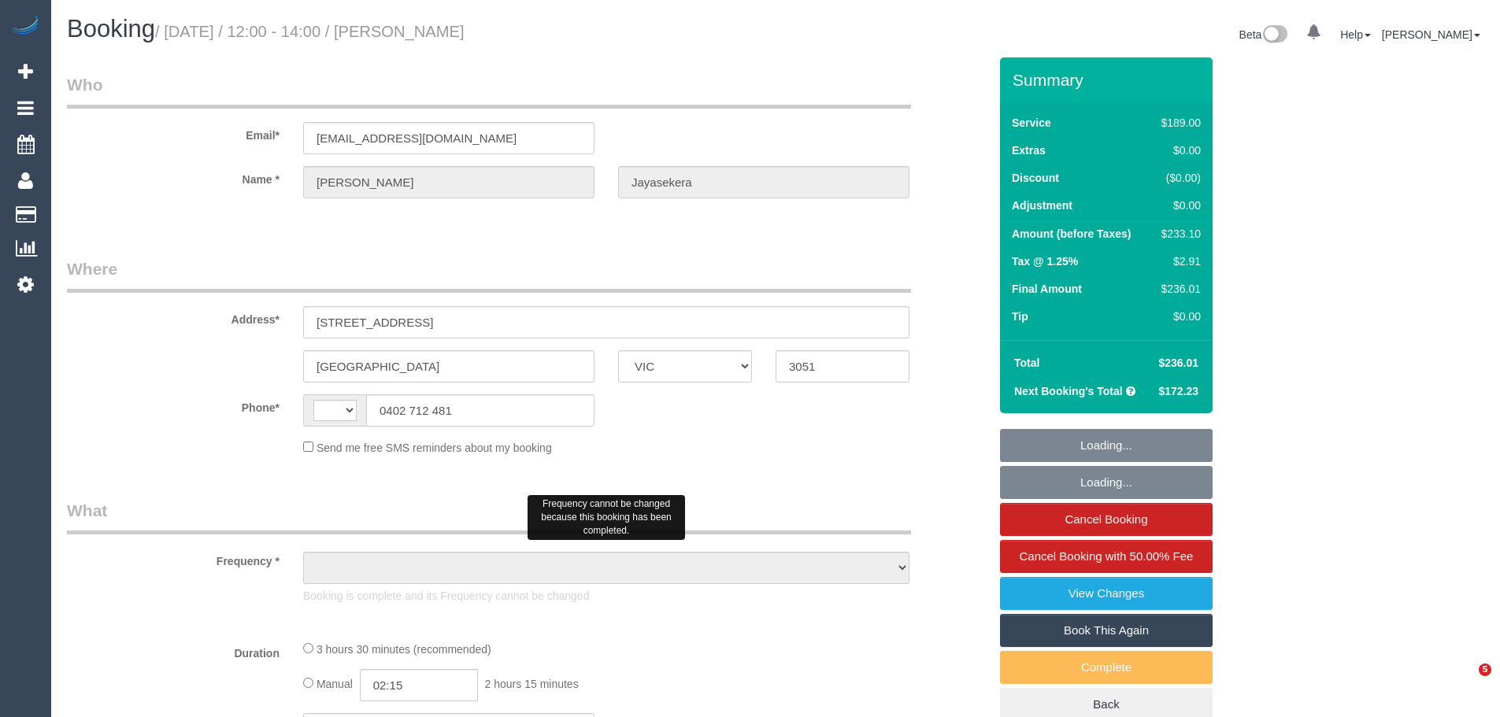
select select "VIC"
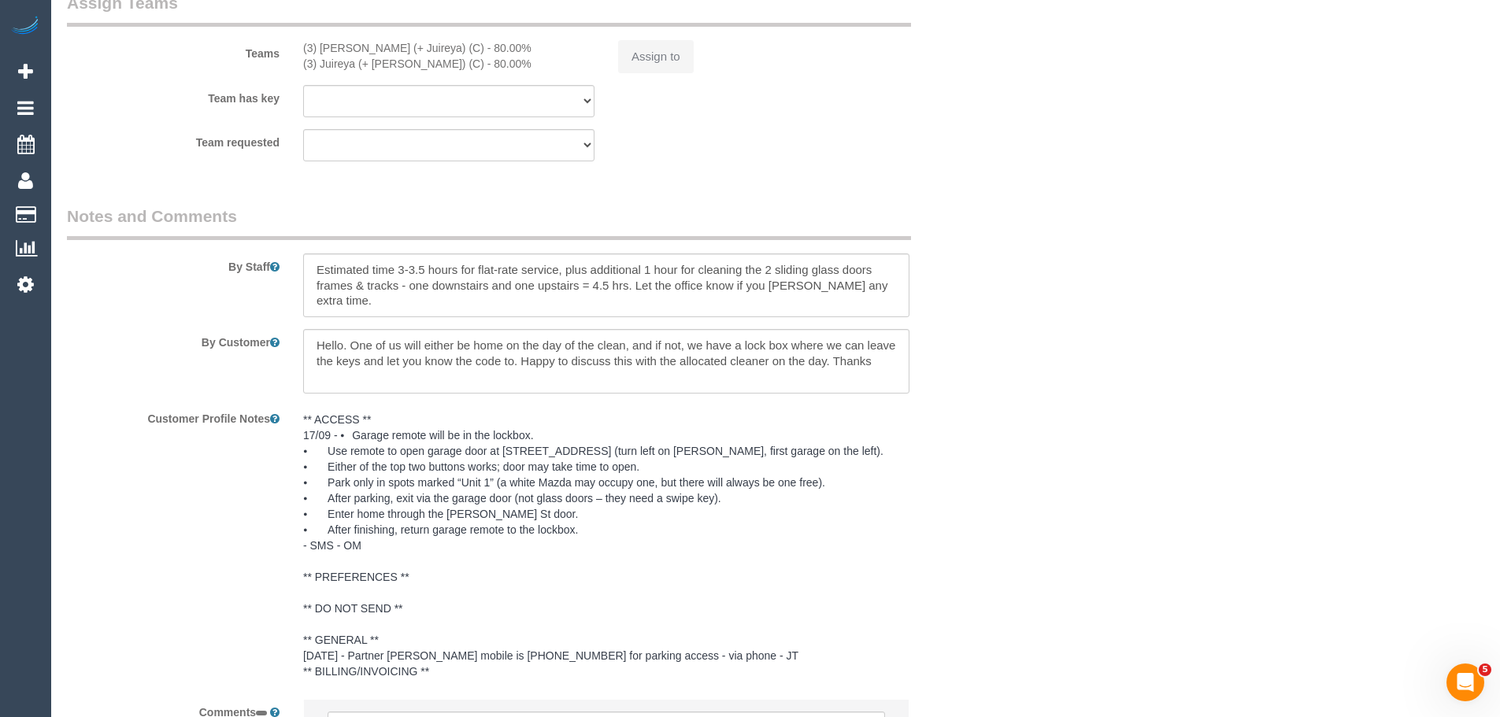
select select "string:AU"
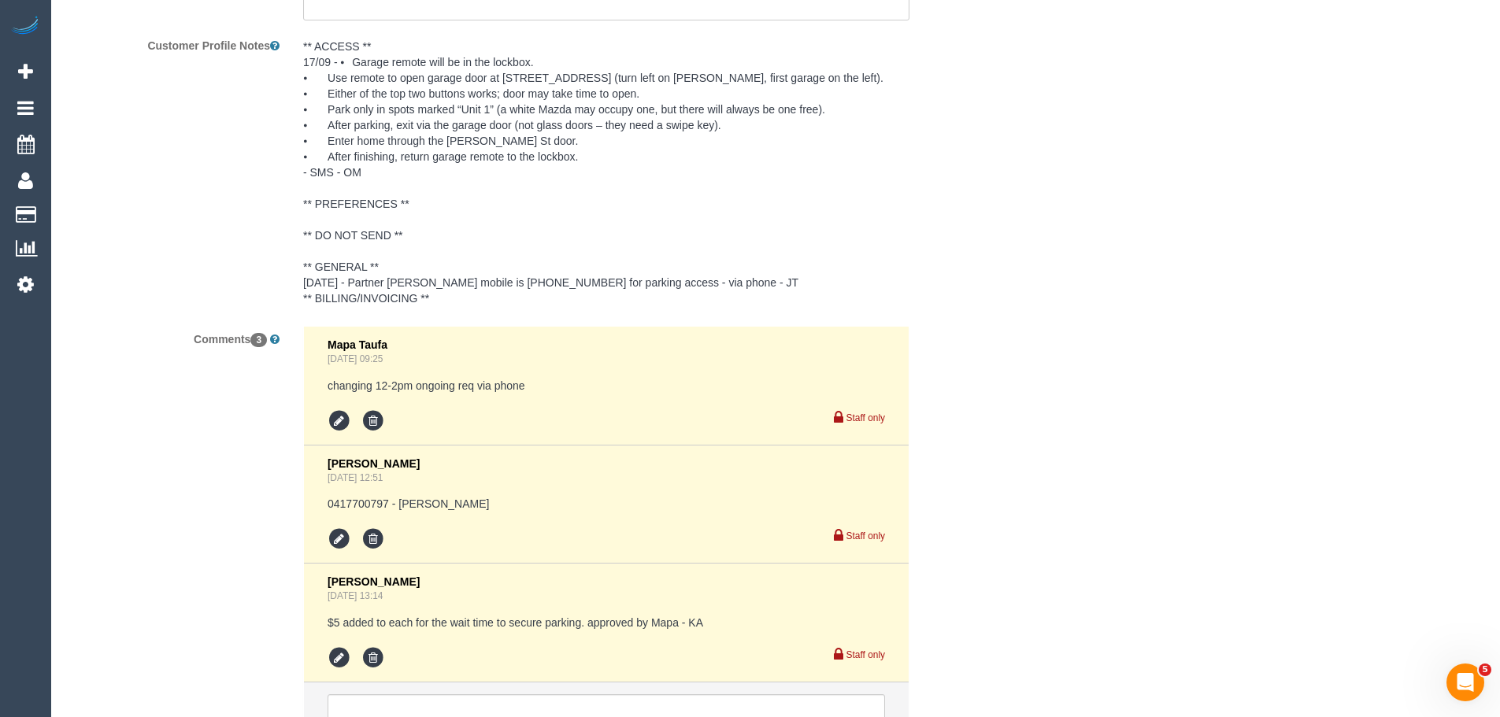
select select "object:613"
select select "string:stripe-pm_1RSr0w2GScqysDRVH3SAOKS0"
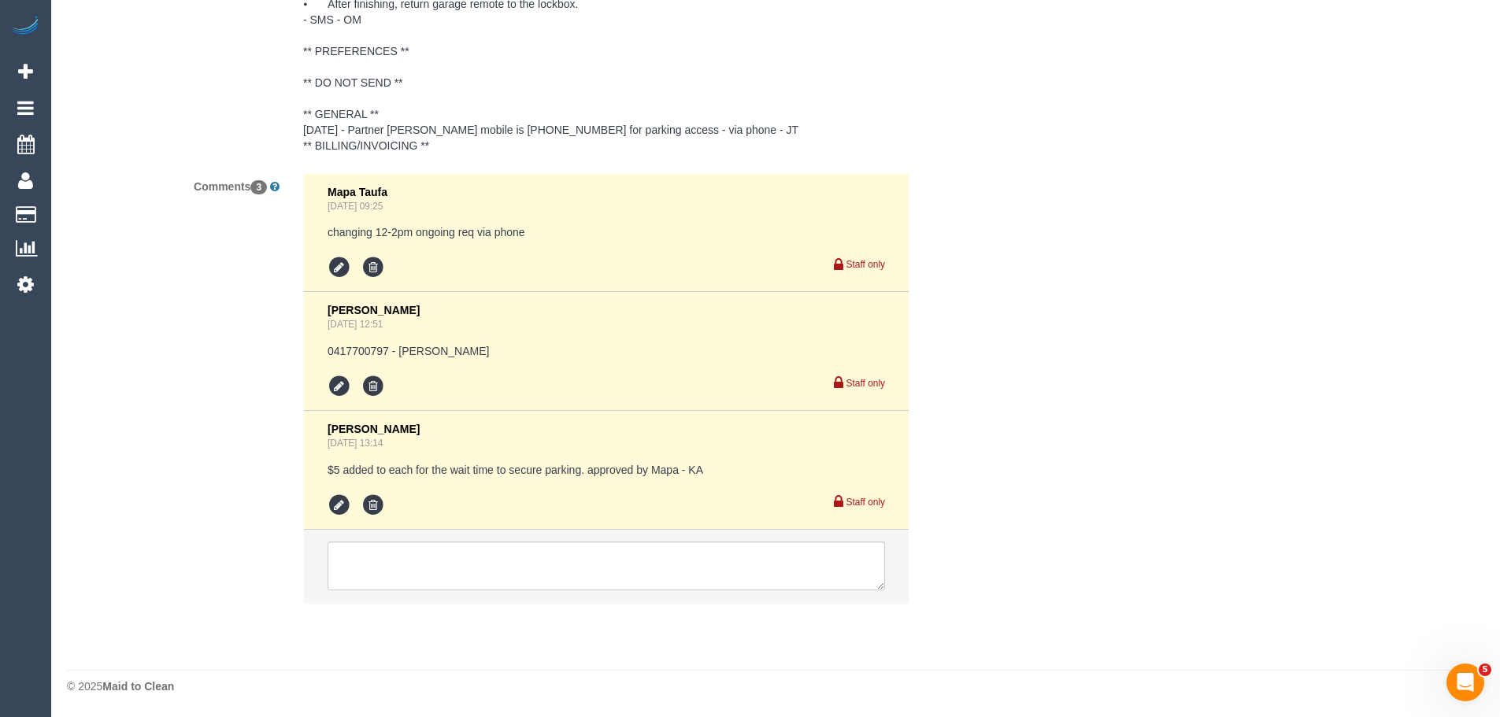
select select "object:716"
select select "number:28"
select select "number:16"
select select "number:19"
select select "number:22"
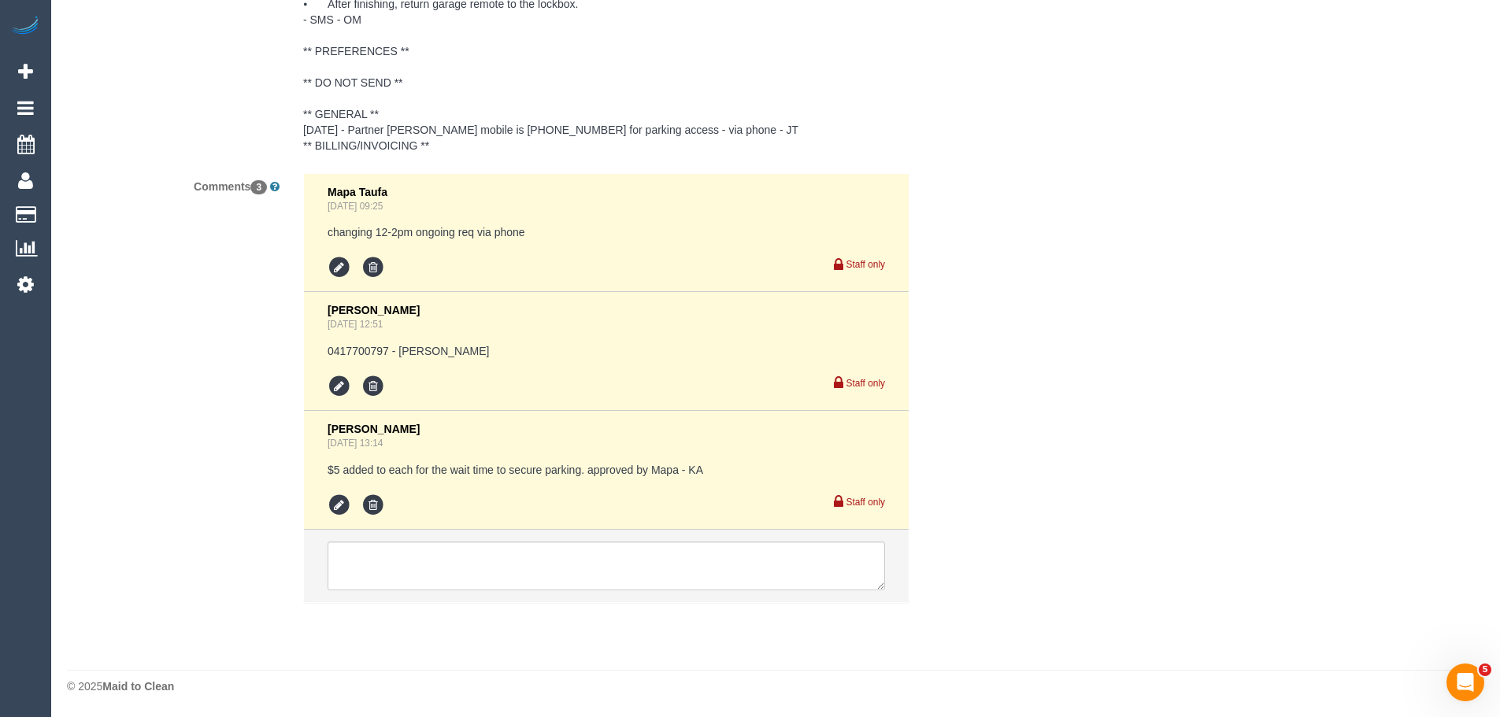
select select "number:35"
select select "number:13"
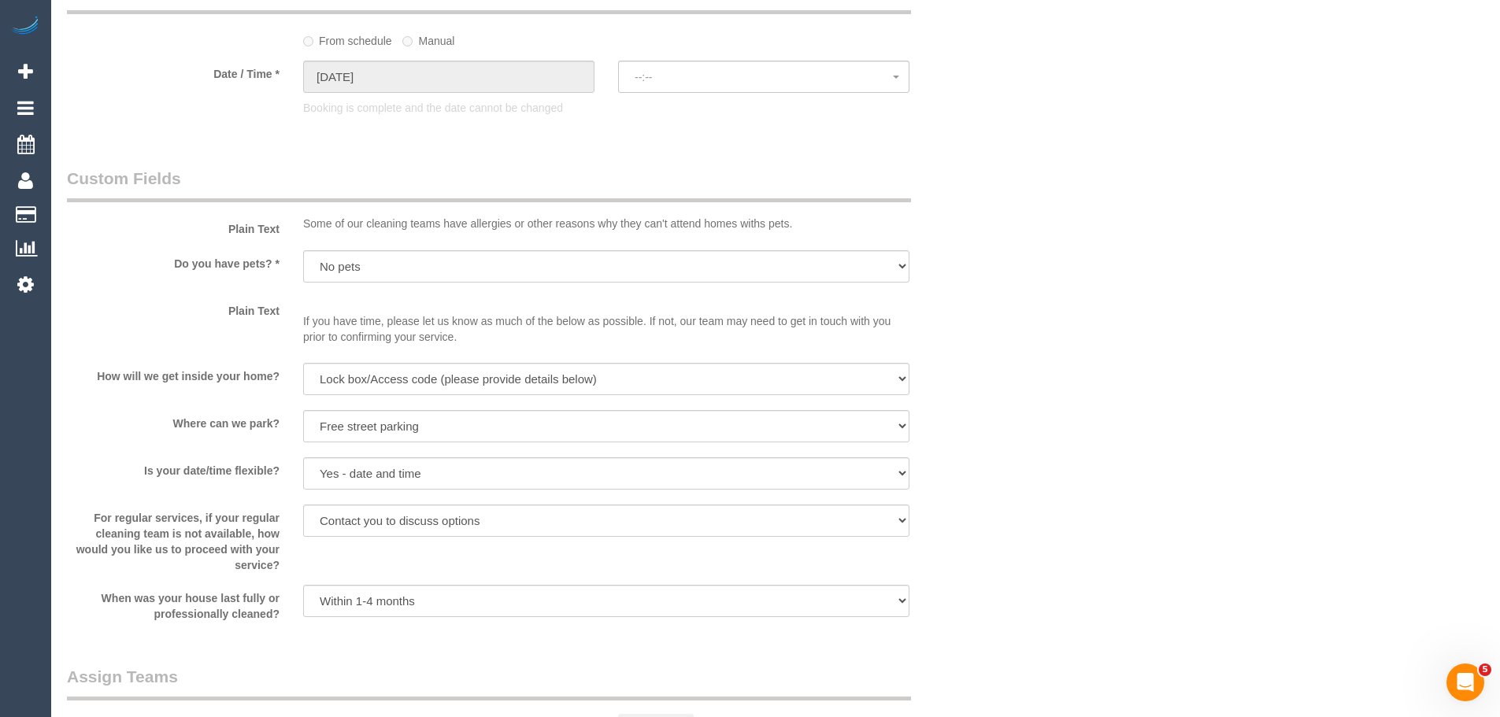
select select "spot1"
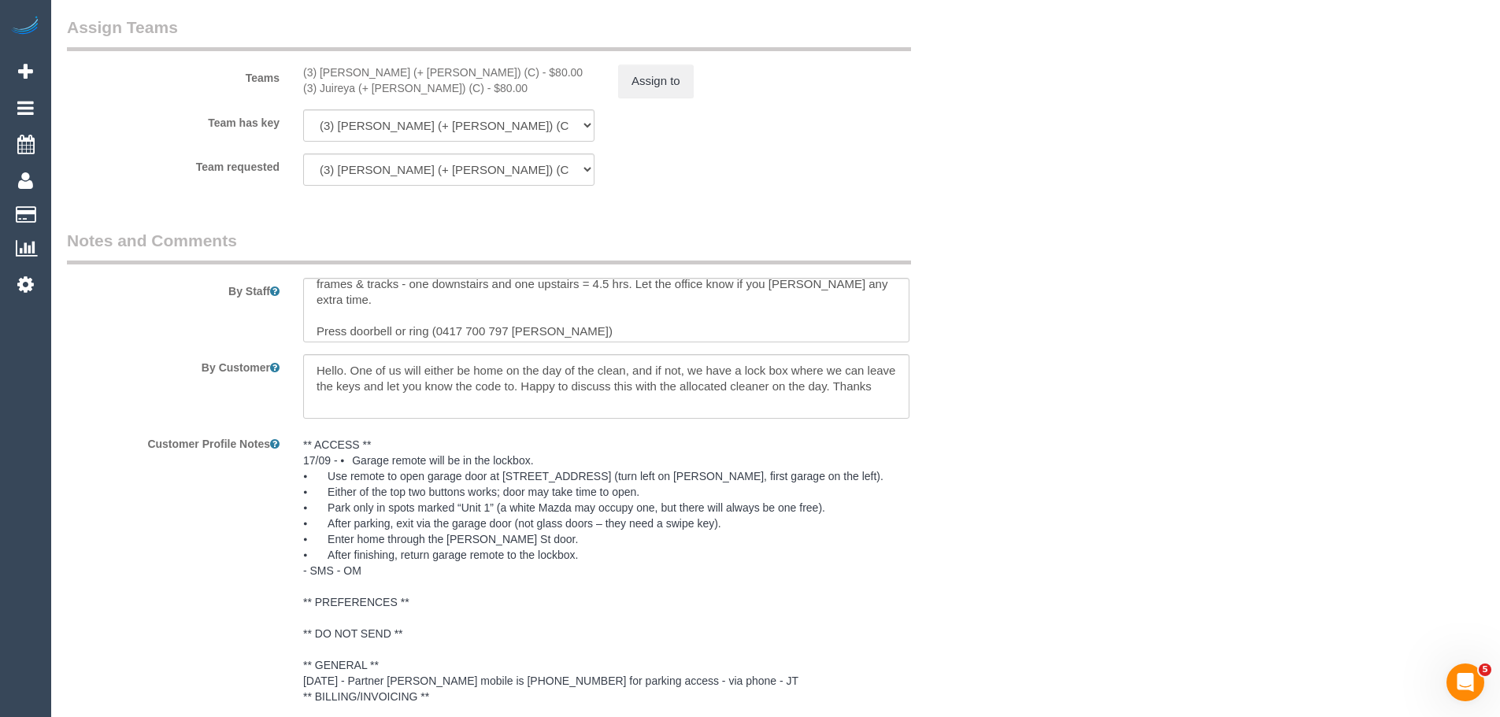
scroll to position [47, 0]
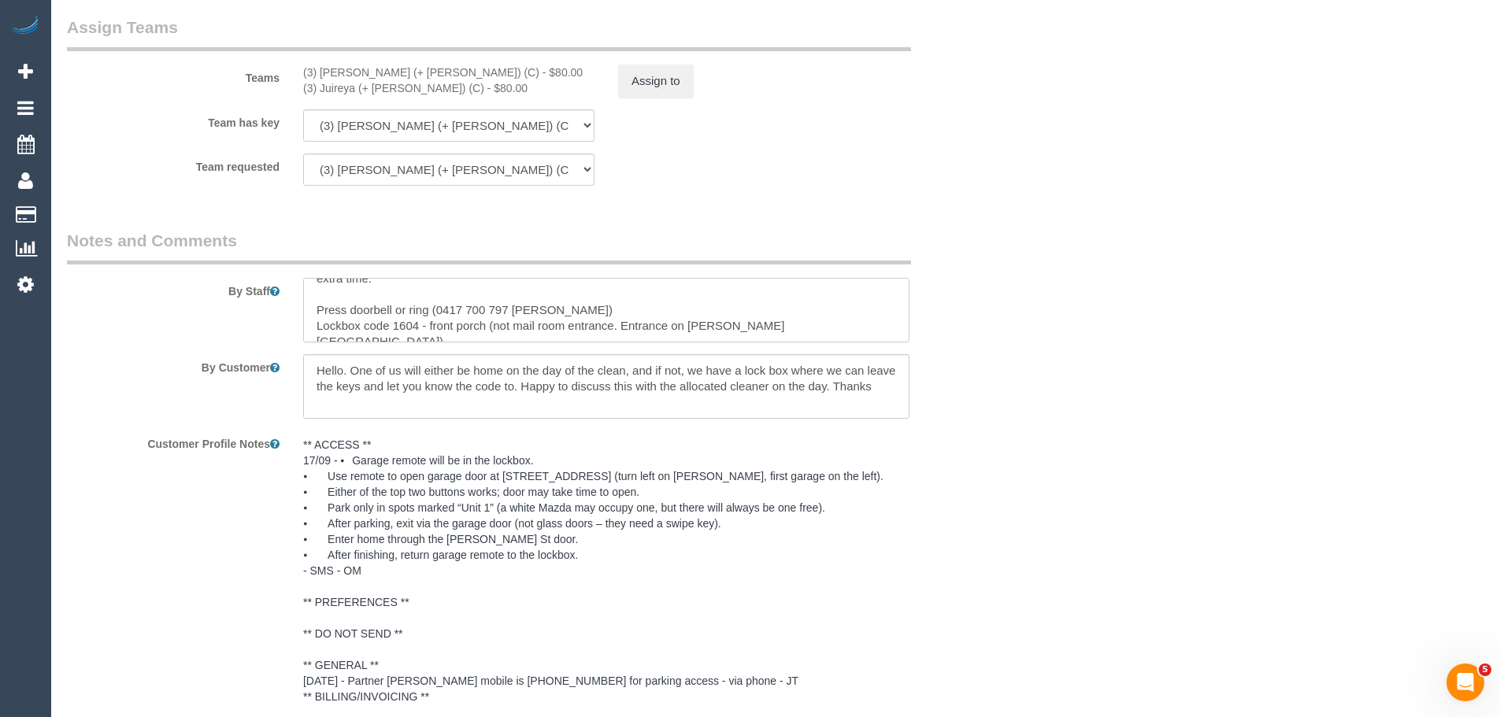
drag, startPoint x: 576, startPoint y: 332, endPoint x: 315, endPoint y: 298, distance: 263.6
click at [315, 298] on textarea at bounding box center [606, 310] width 606 height 65
click at [321, 302] on textarea at bounding box center [606, 310] width 606 height 65
drag, startPoint x: 316, startPoint y: 295, endPoint x: 473, endPoint y: 322, distance: 159.9
click at [473, 322] on textarea at bounding box center [606, 310] width 606 height 65
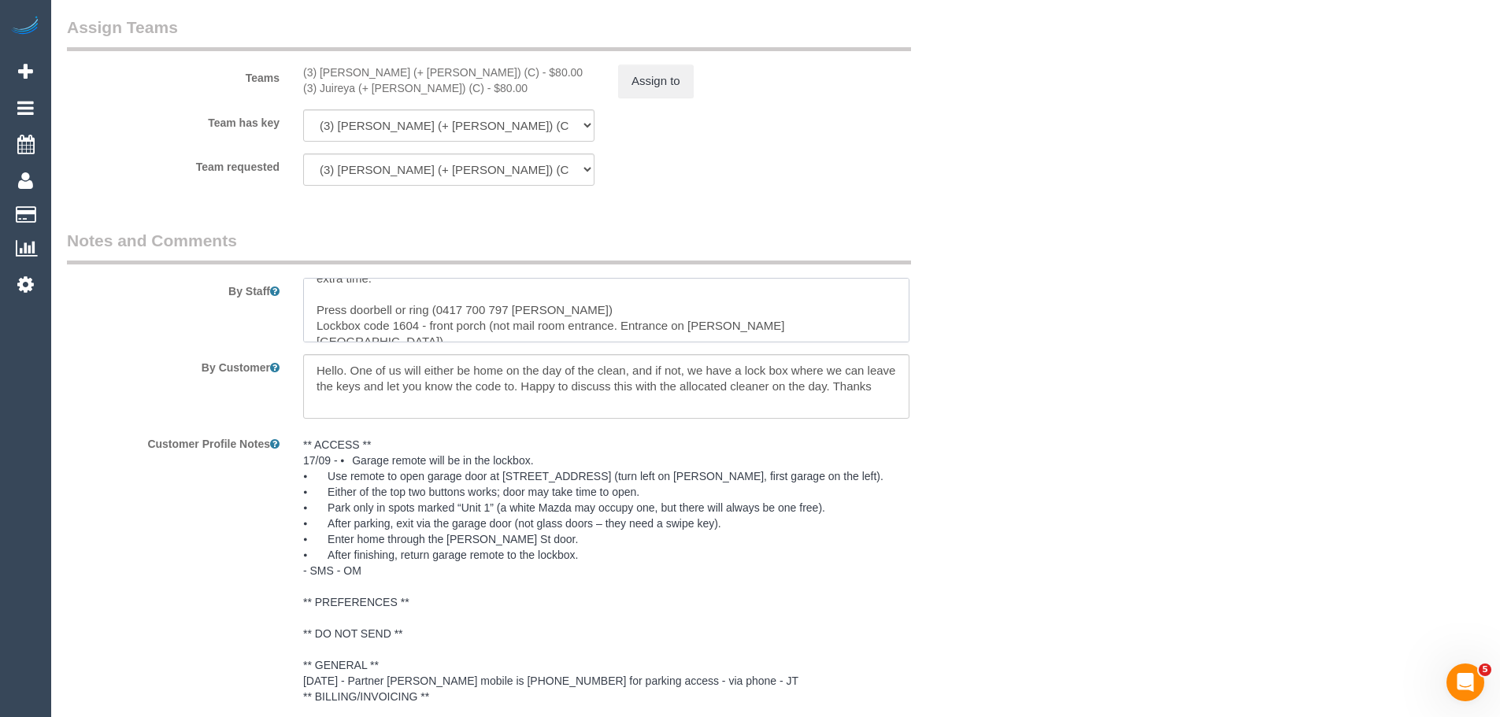
click at [432, 306] on textarea at bounding box center [606, 310] width 606 height 65
drag, startPoint x: 313, startPoint y: 309, endPoint x: 488, endPoint y: 324, distance: 176.3
click at [488, 324] on textarea at bounding box center [606, 310] width 606 height 65
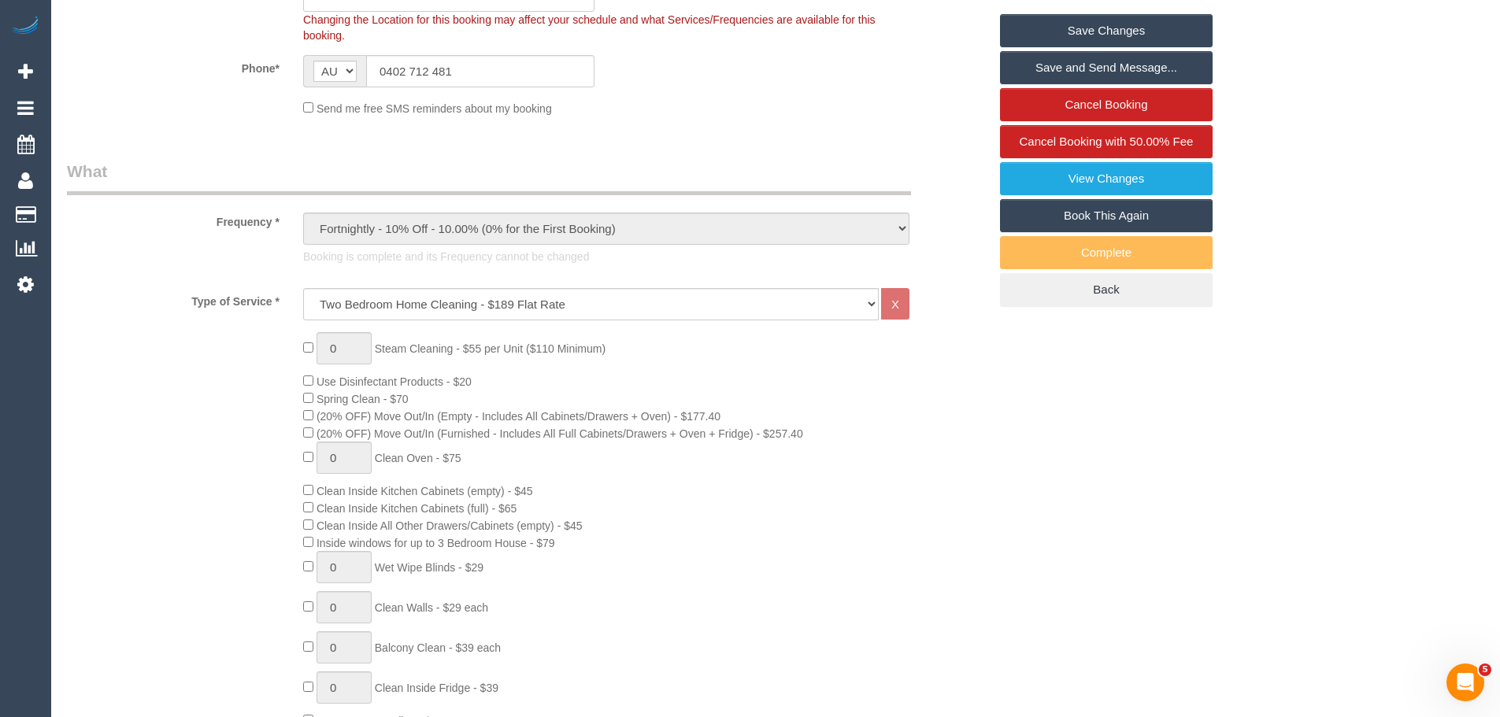
scroll to position [0, 0]
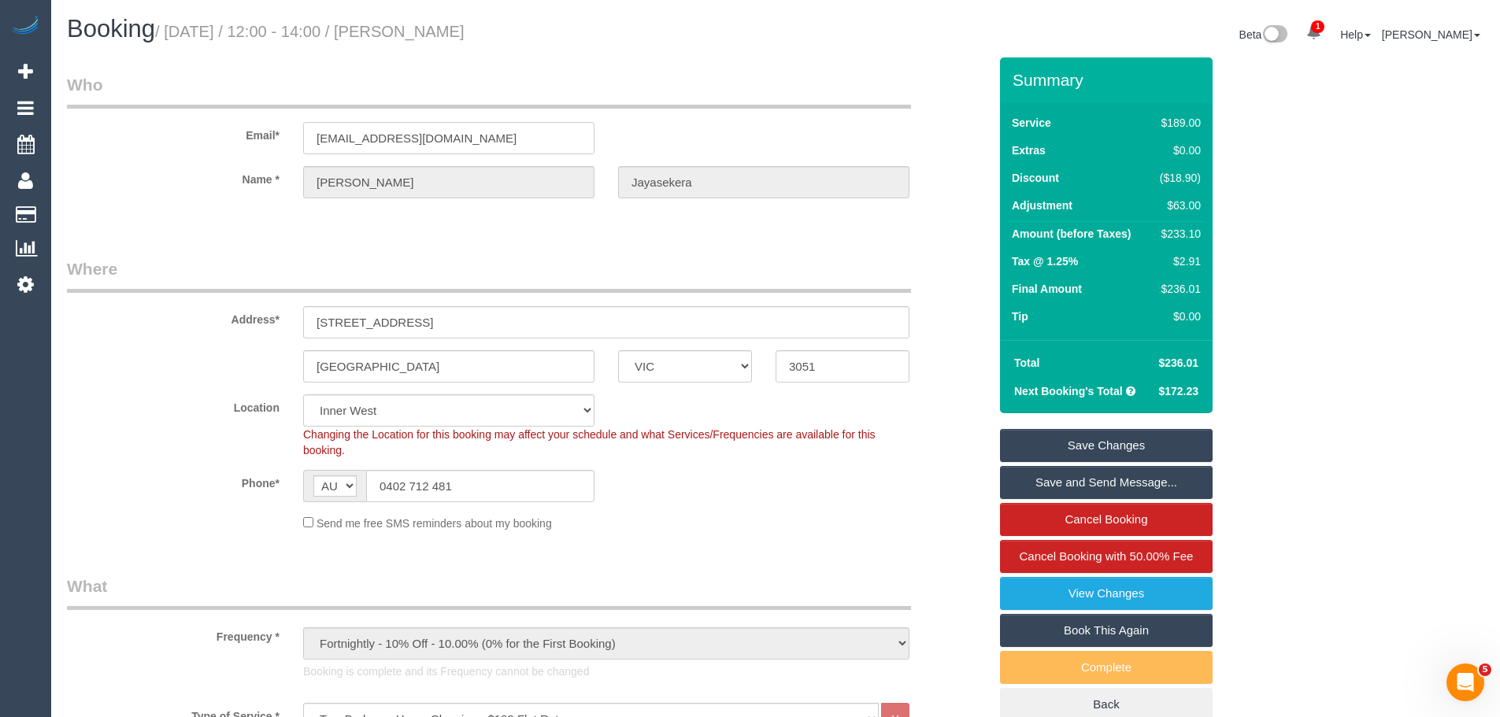
click at [539, 124] on input "pav.jayasekera@gmail.com" at bounding box center [448, 138] width 291 height 32
click at [537, 143] on input "pav.jayasekera@gmail.com" at bounding box center [448, 138] width 291 height 32
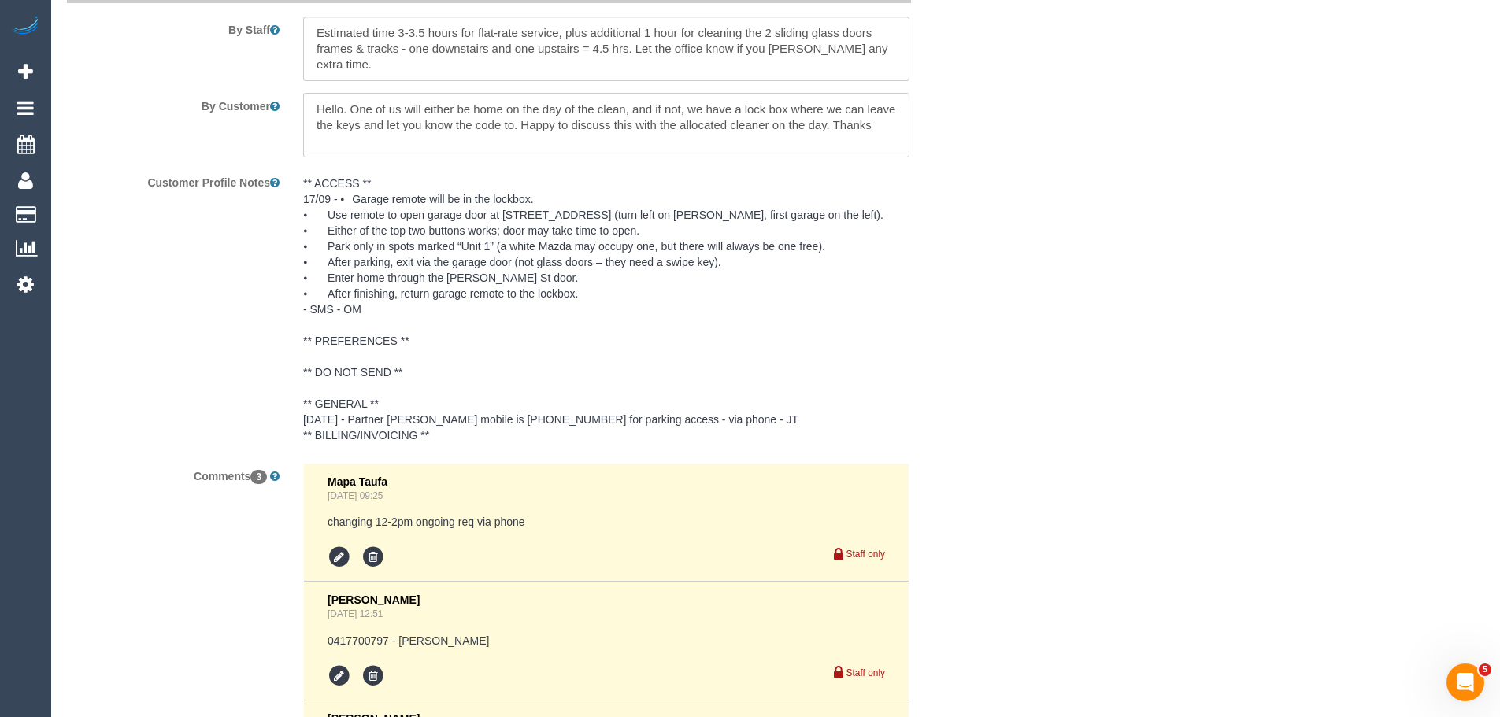
scroll to position [2756, 0]
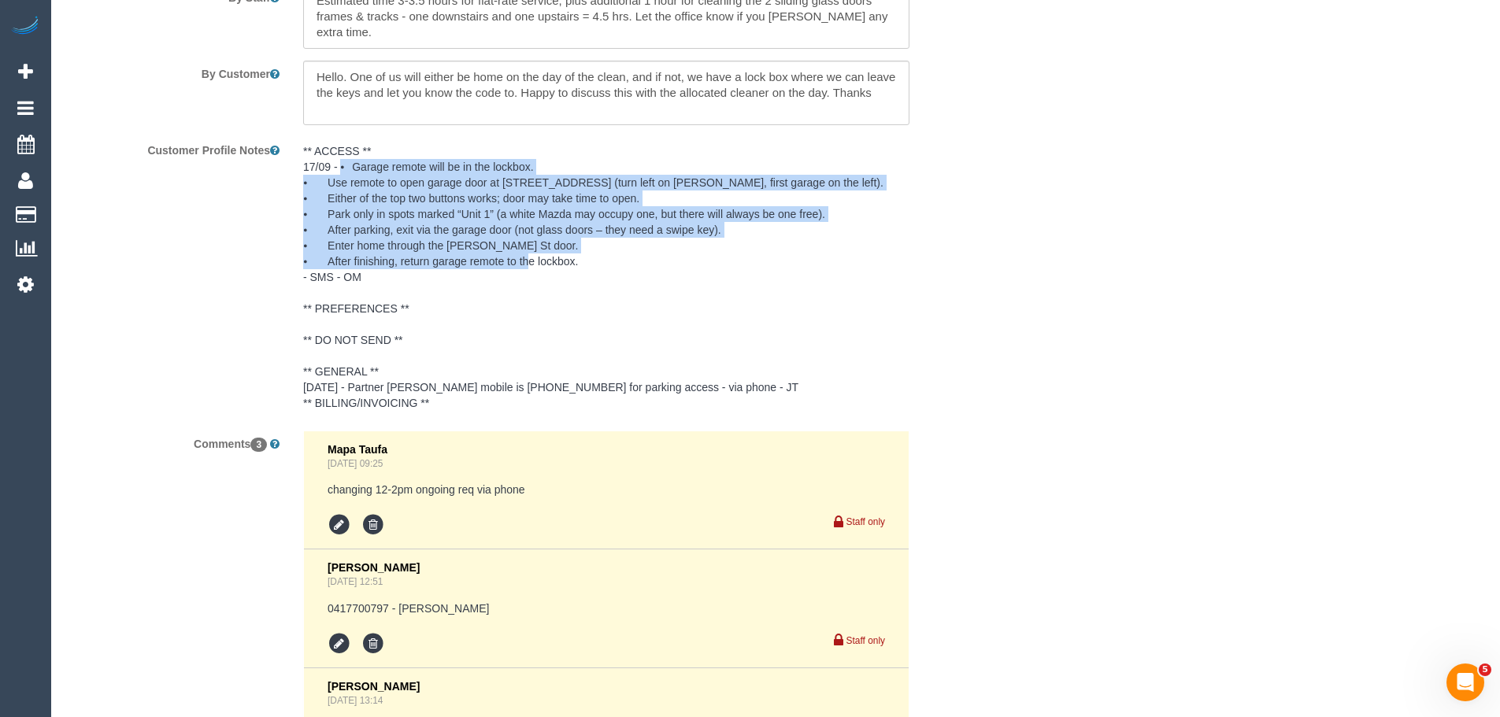
drag, startPoint x: 602, startPoint y: 262, endPoint x: 339, endPoint y: 162, distance: 281.4
click at [339, 162] on pre "** ACCESS ** 17/09 - ⦁ Garage remote will be in the lockbox. ⦁ Use remote to op…" at bounding box center [606, 277] width 606 height 268
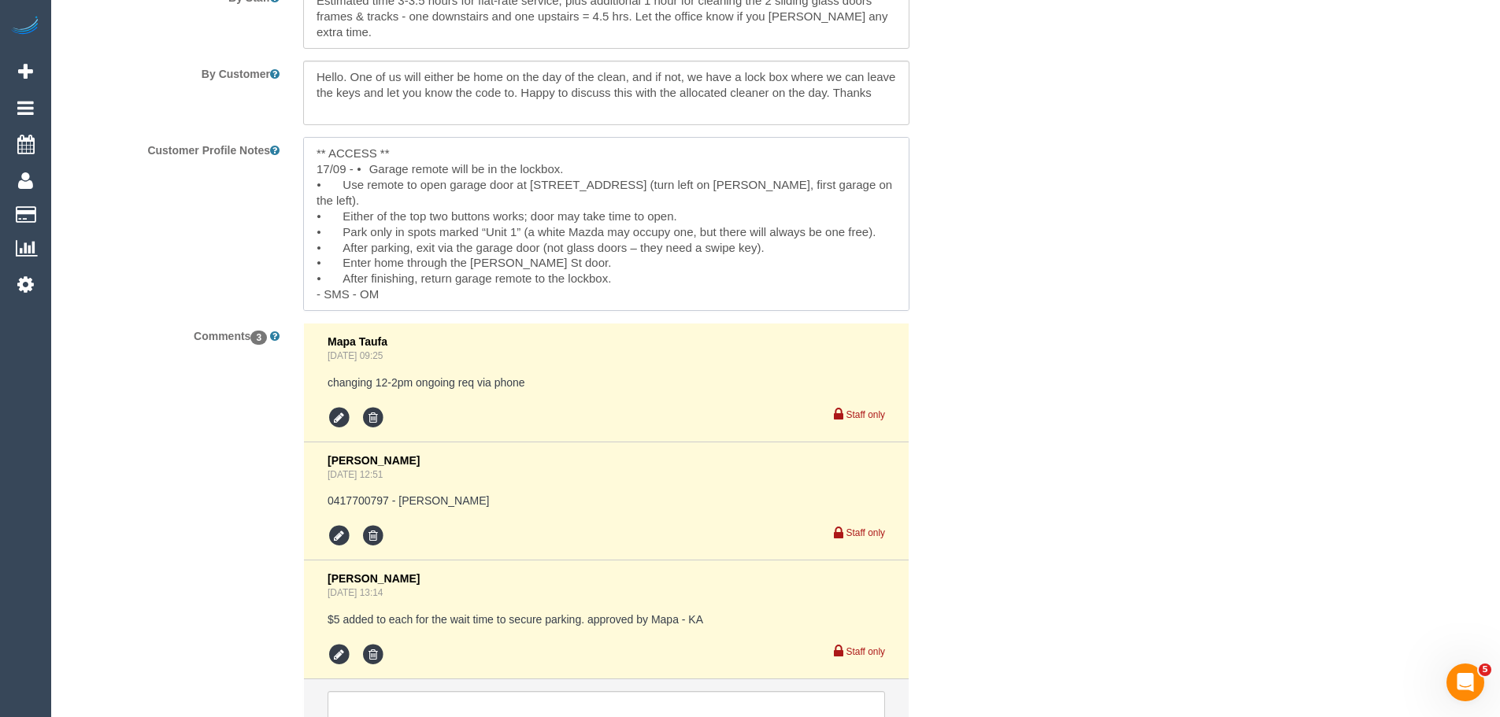
drag, startPoint x: 357, startPoint y: 165, endPoint x: 625, endPoint y: 260, distance: 284.7
click at [625, 260] on textarea "** ACCESS ** 17/09 - ⦁ Garage remote will be in the lockbox. ⦁ Use remote to op…" at bounding box center [606, 224] width 606 height 174
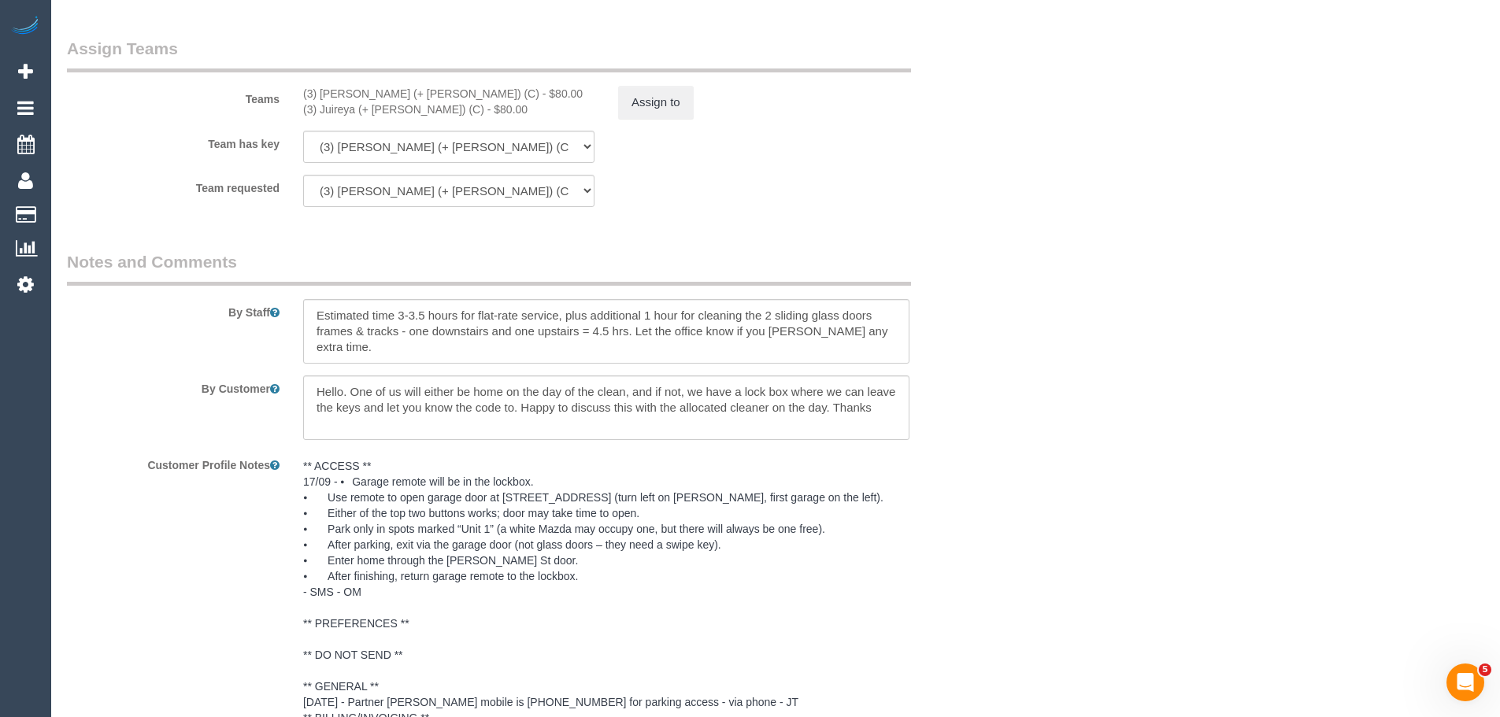
scroll to position [47, 0]
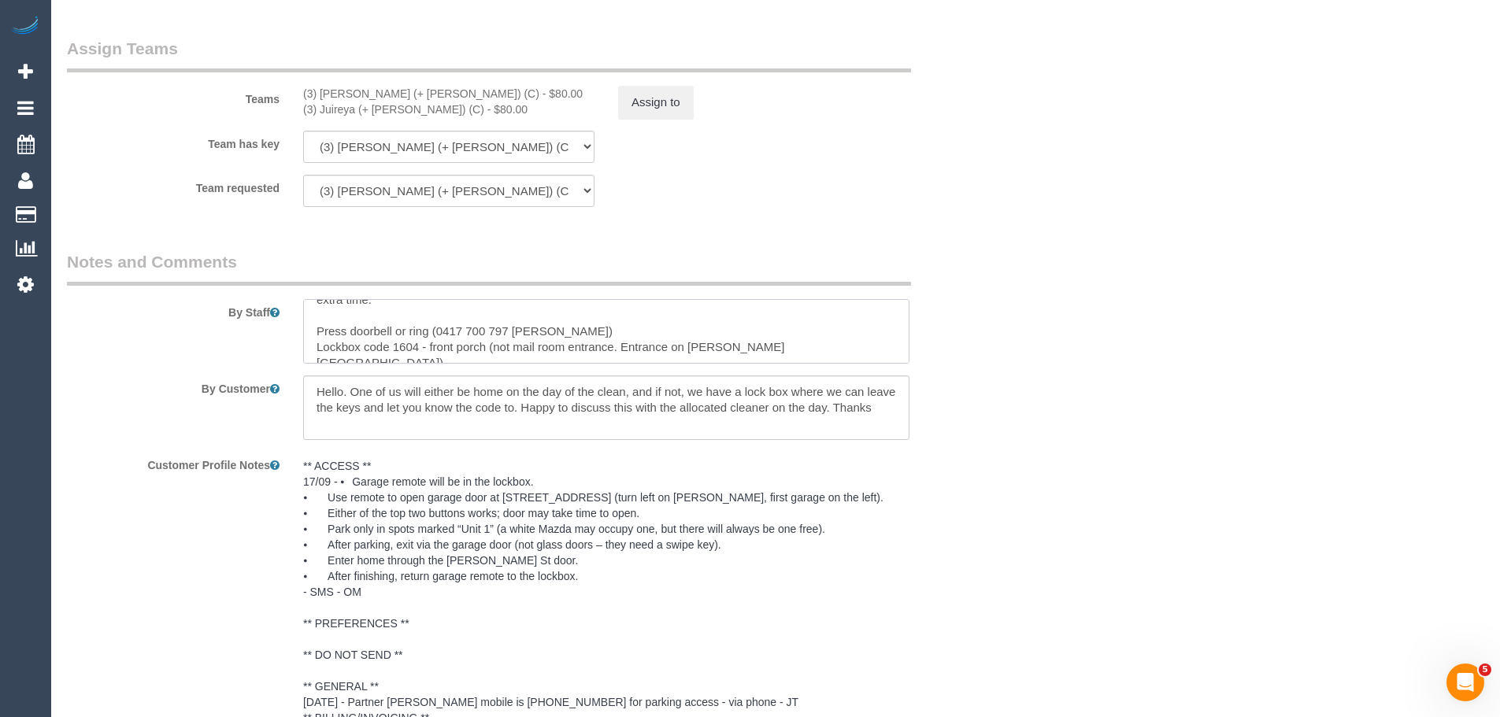
drag, startPoint x: 313, startPoint y: 326, endPoint x: 418, endPoint y: 332, distance: 105.7
click at [418, 332] on textarea at bounding box center [606, 331] width 606 height 65
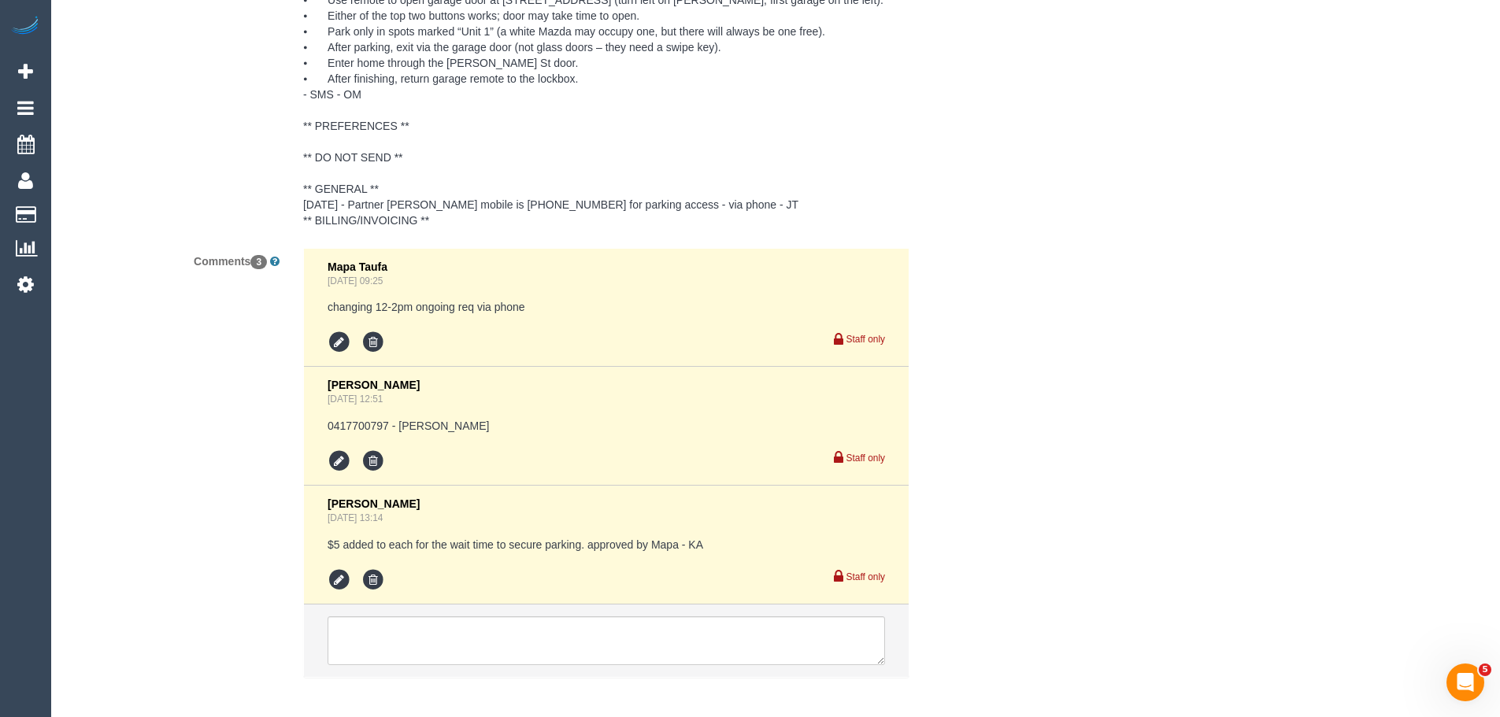
scroll to position [2914, 0]
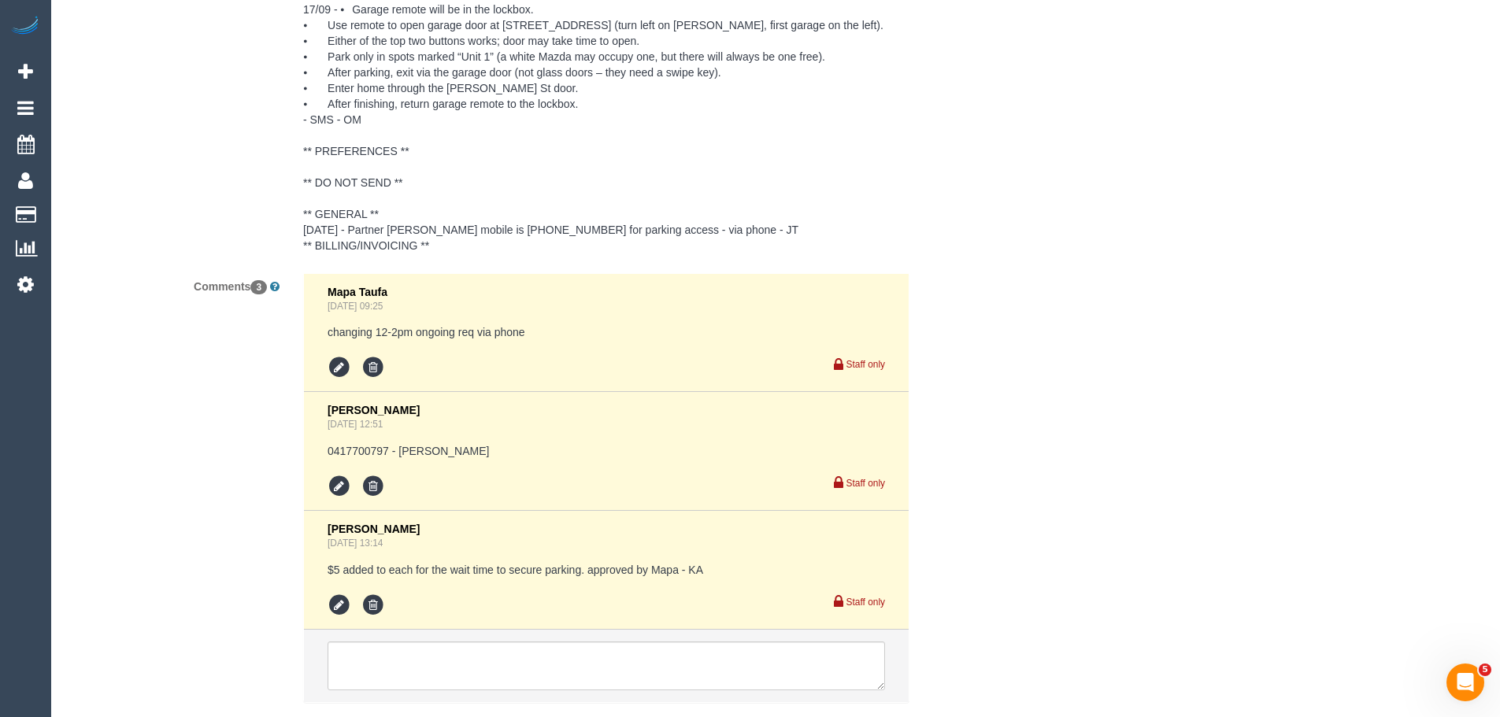
click at [499, 221] on pre "** ACCESS ** 17/09 - ⦁ Garage remote will be in the lockbox. ⦁ Use remote to op…" at bounding box center [606, 120] width 606 height 268
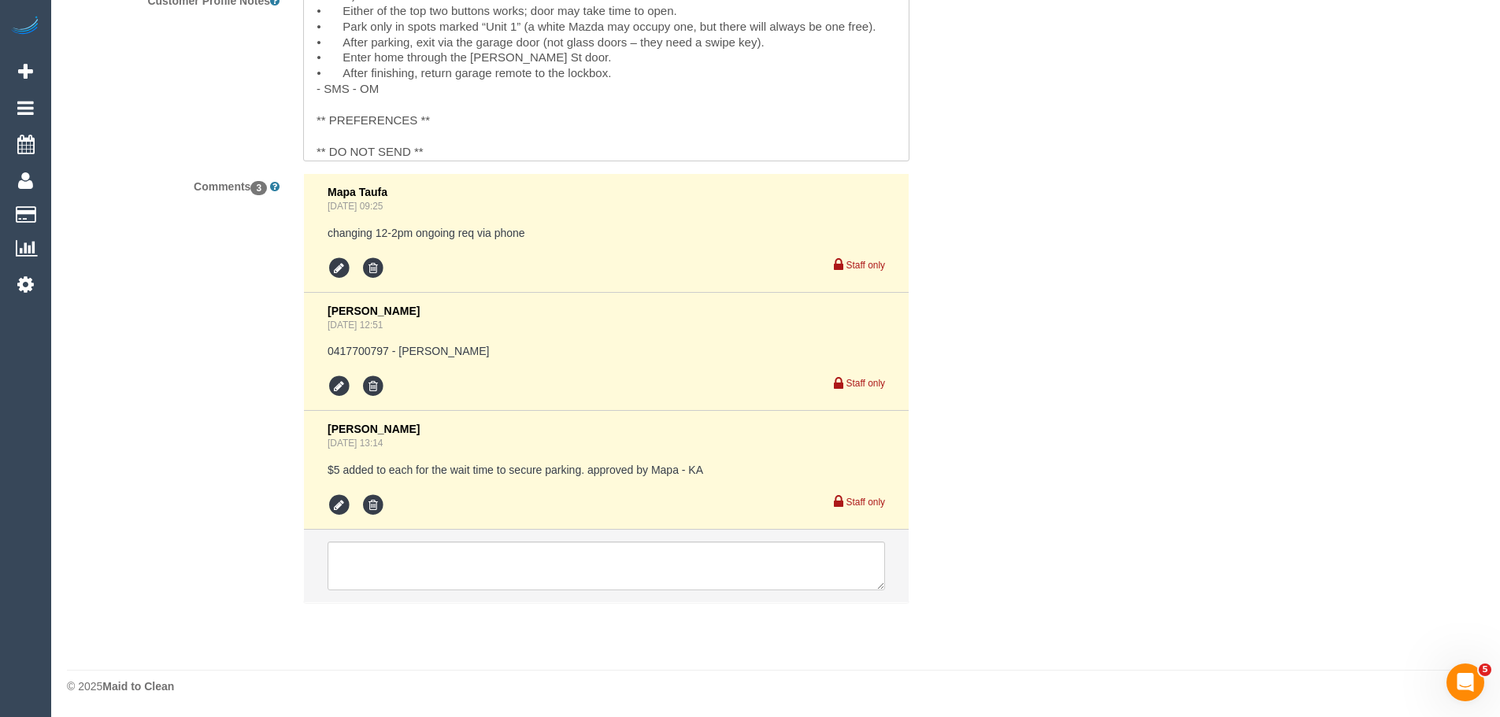
scroll to position [110, 0]
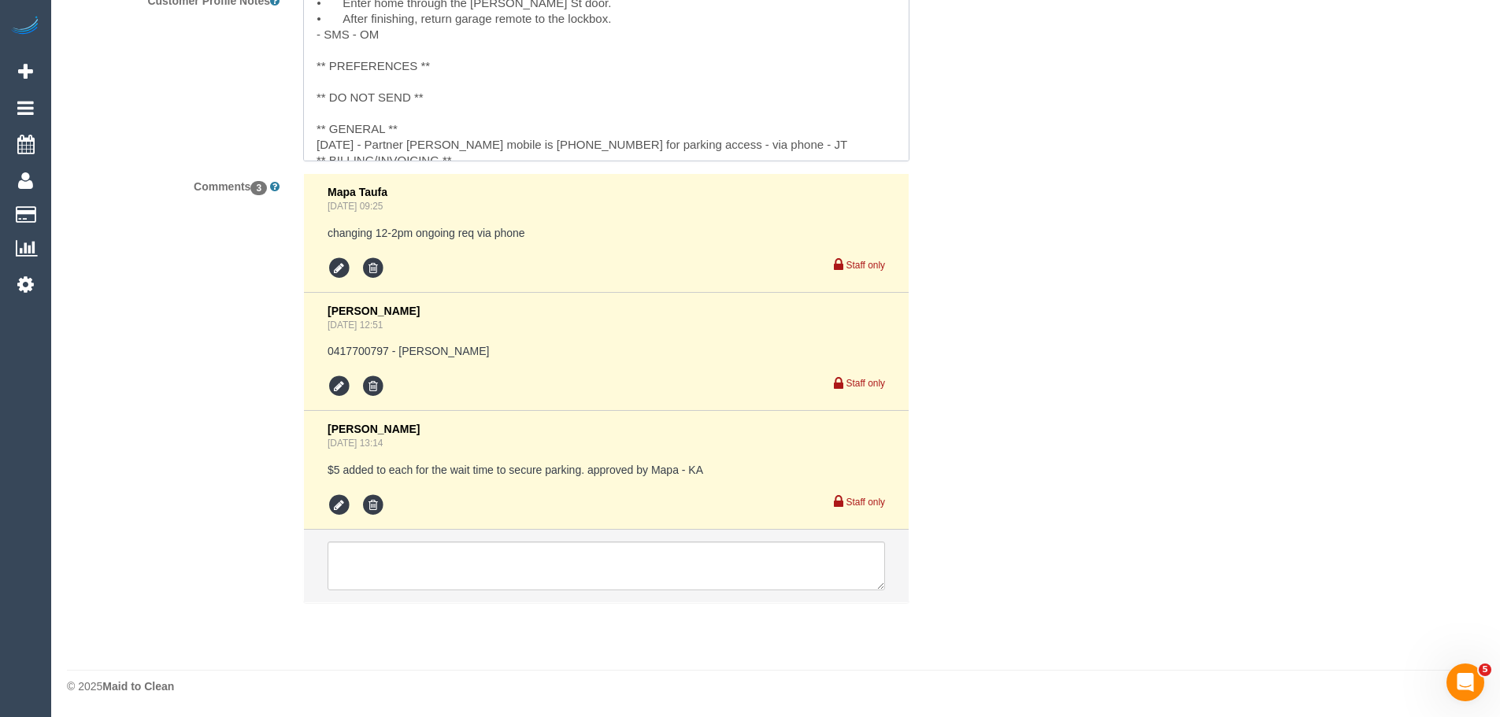
click at [516, 131] on textarea "** ACCESS ** 17/09 - ⦁ Garage remote will be in the lockbox. ⦁ Use remote to op…" at bounding box center [606, 74] width 606 height 174
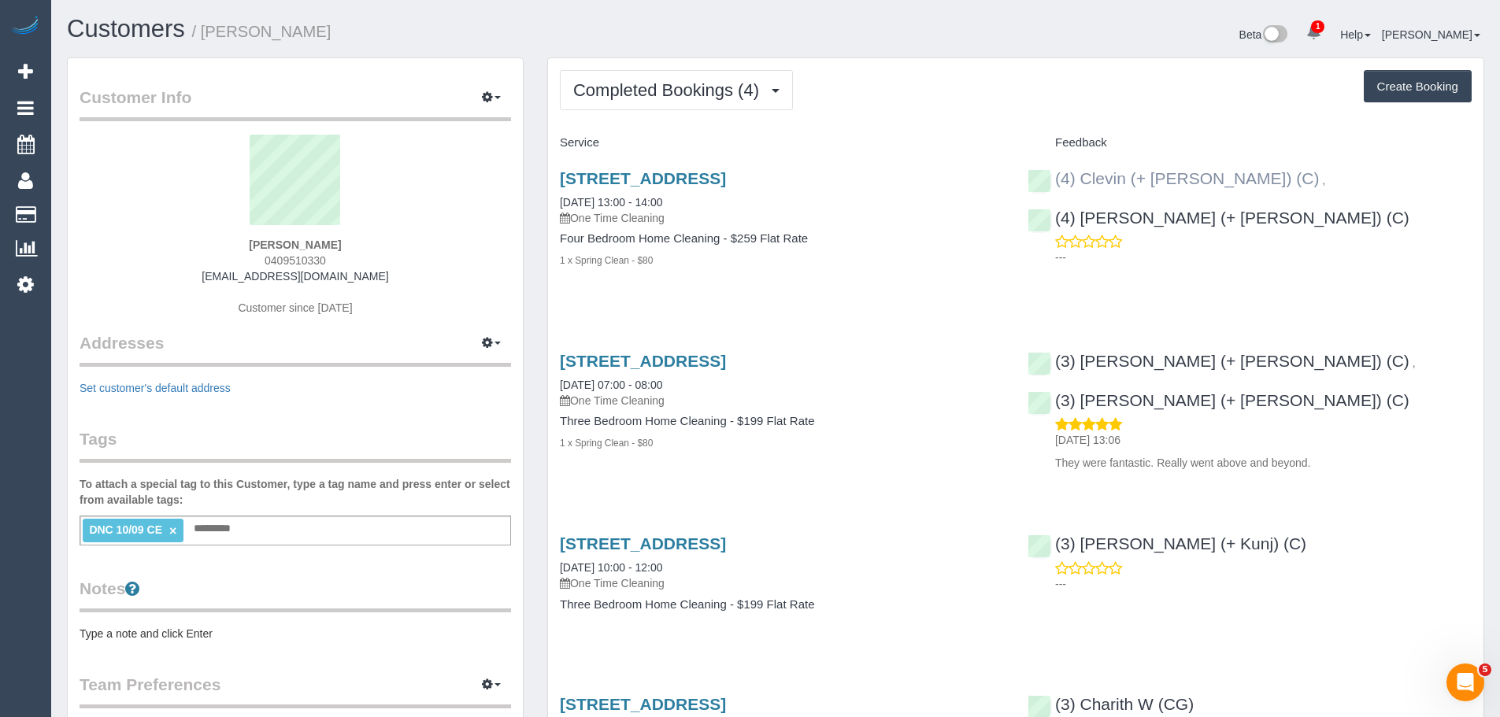
drag, startPoint x: 1221, startPoint y: 180, endPoint x: 1055, endPoint y: 180, distance: 167.0
click at [1055, 180] on div "(4) Clevin (+ Noel) (C) ," at bounding box center [1181, 178] width 306 height 19
copy link "(4) Clevin (+ Noel) (C)"
click at [673, 104] on button "Completed Bookings (4)" at bounding box center [676, 90] width 233 height 40
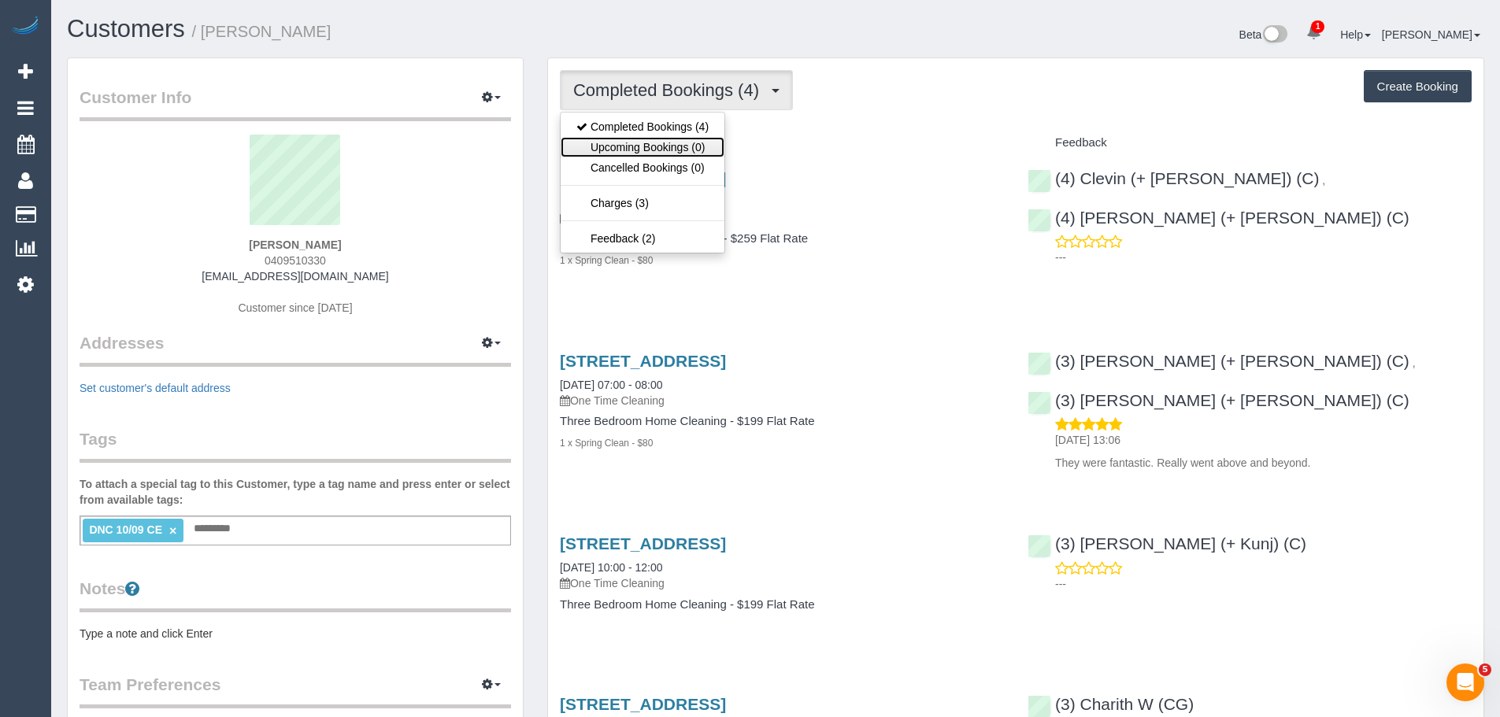
click at [663, 151] on link "Upcoming Bookings (0)" at bounding box center [643, 147] width 164 height 20
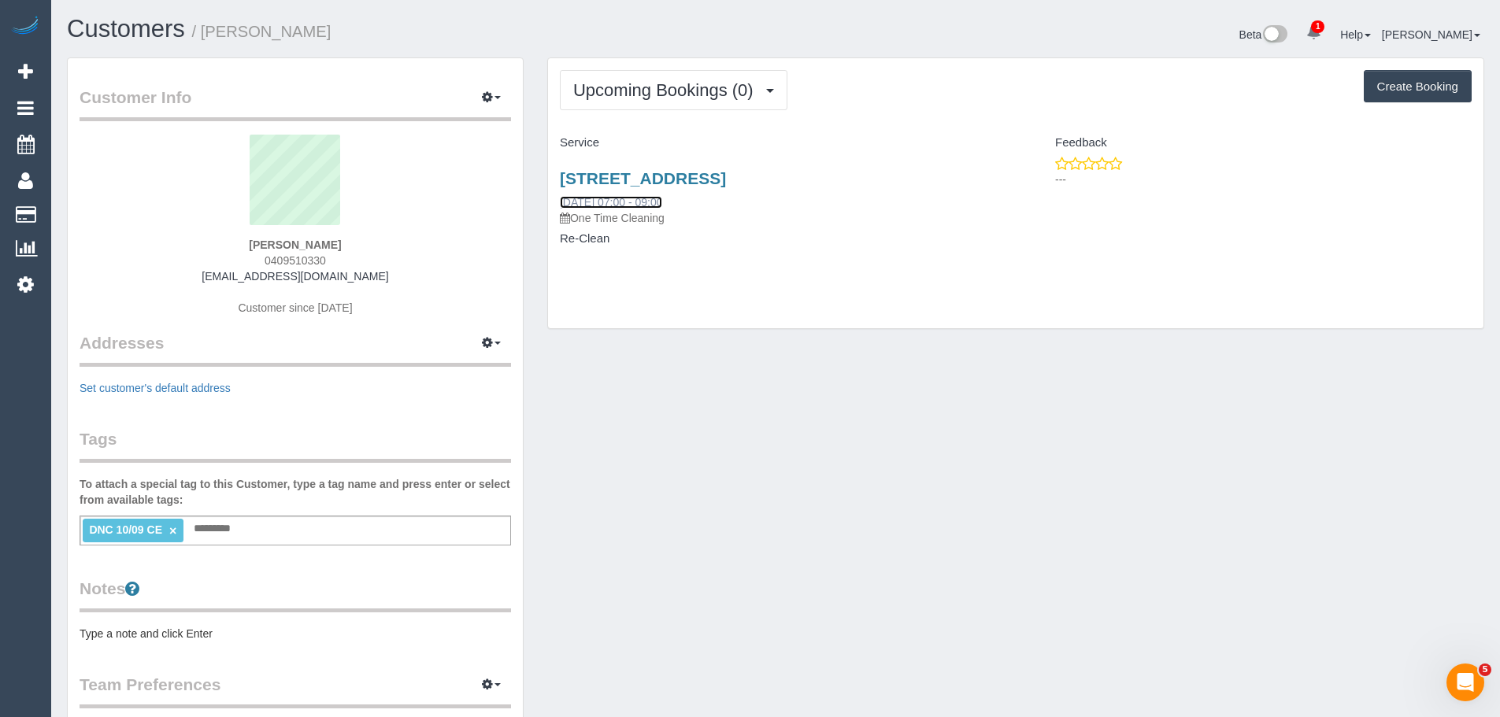
click at [634, 198] on link "19/09/2025 07:00 - 09:00" at bounding box center [611, 202] width 102 height 13
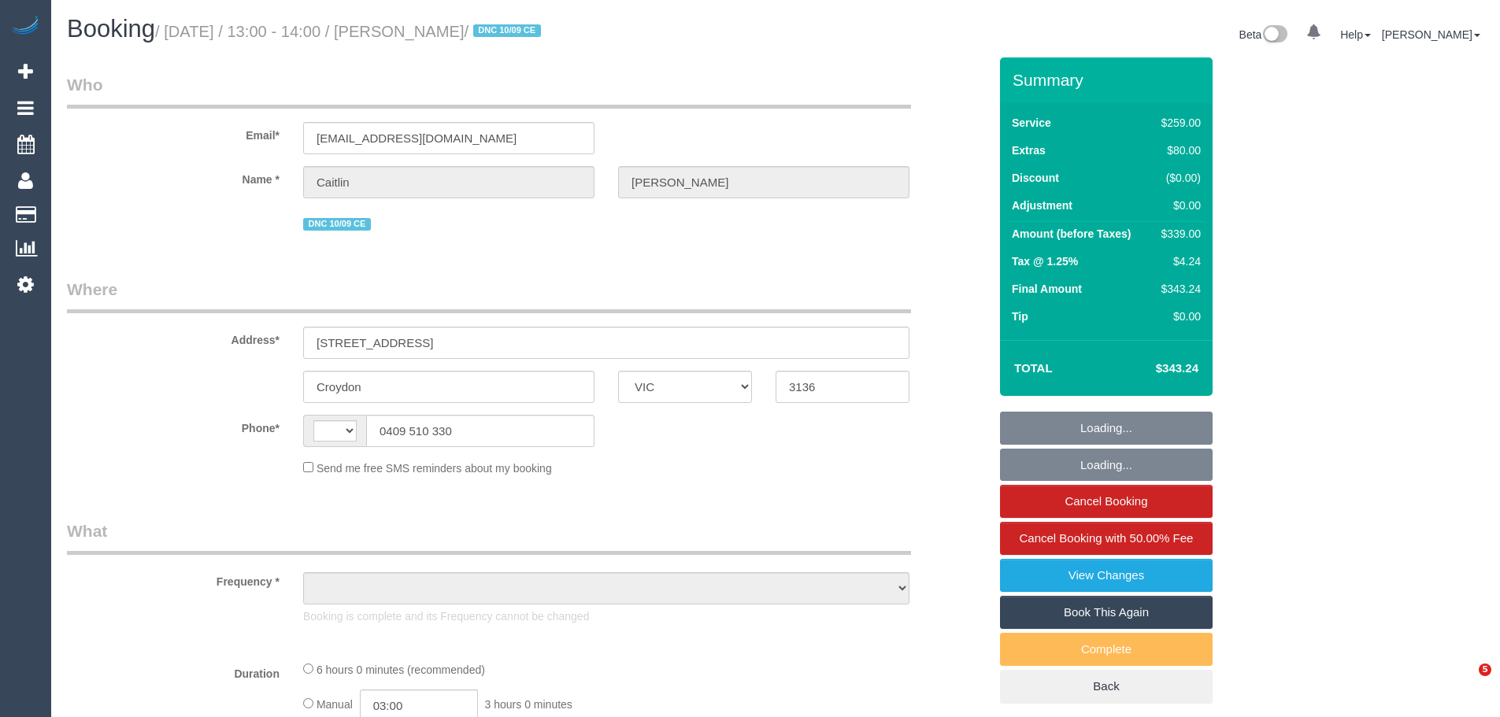
select select "VIC"
select select "string:AU"
select select "object:582"
select select "string:stripe-pm_1S21nn2GScqysDRVW0YkaFVM"
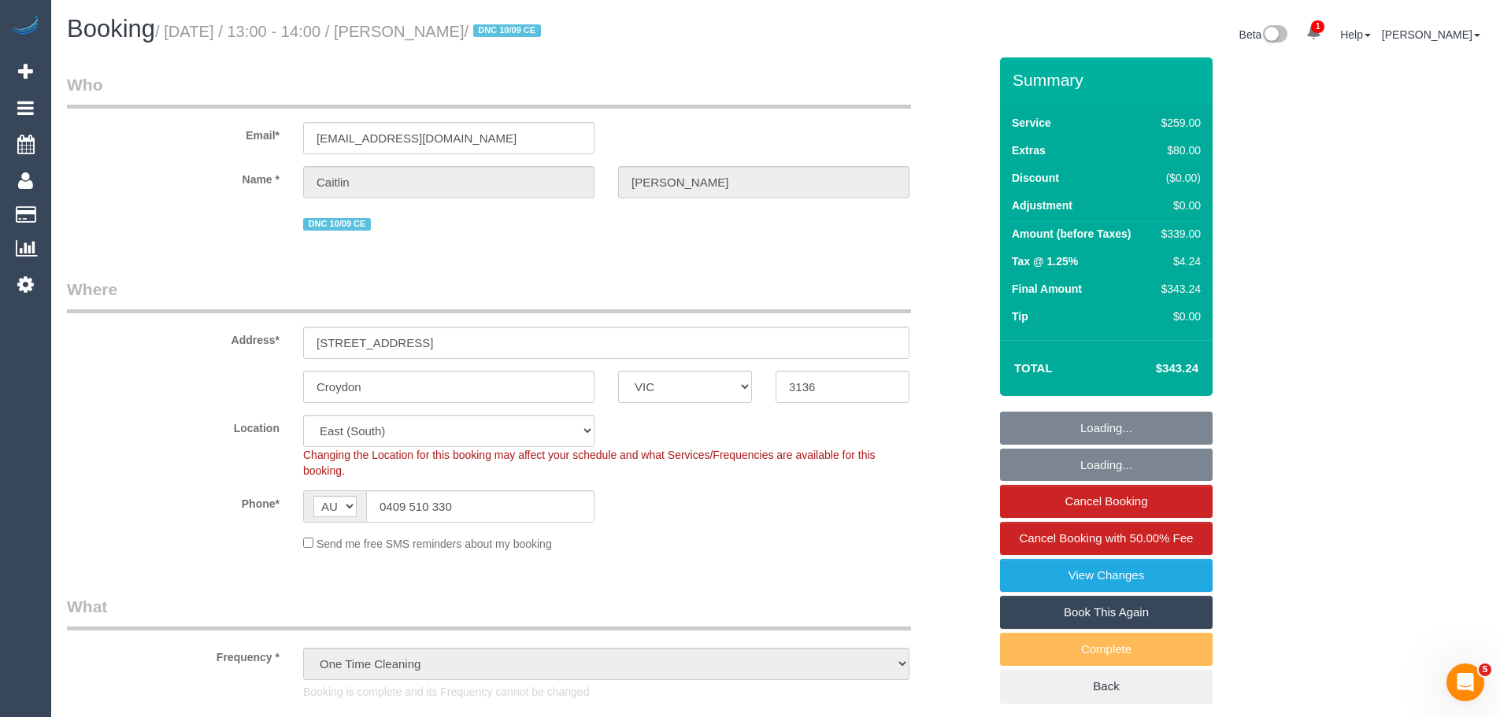
select select "object:829"
select select "number:30"
select select "number:14"
select select "number:19"
select select "number:36"
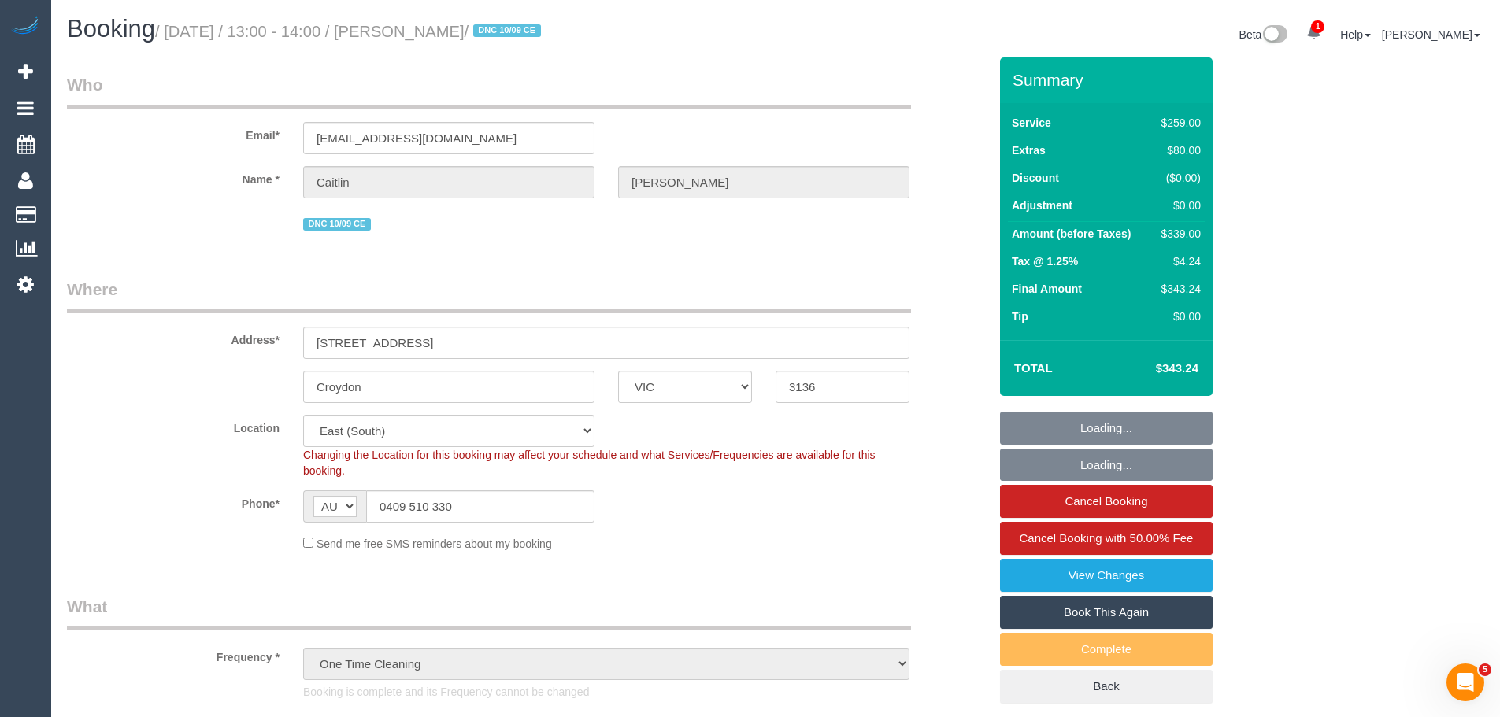
select select "number:33"
select select "number:26"
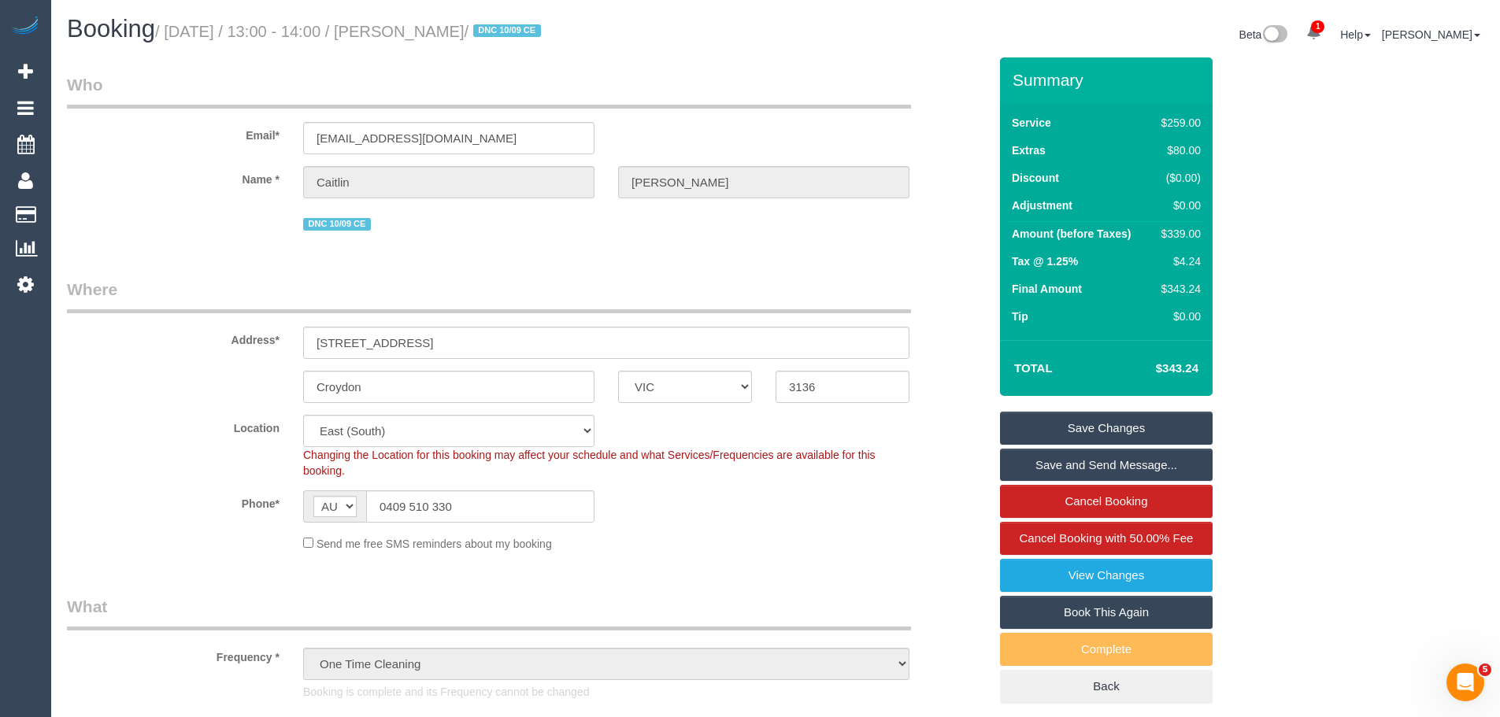
drag, startPoint x: 1230, startPoint y: 87, endPoint x: 946, endPoint y: 135, distance: 288.3
click at [946, 135] on div "Email* [EMAIL_ADDRESS][DOMAIN_NAME]" at bounding box center [527, 113] width 945 height 81
click at [1081, 617] on link "Book This Again" at bounding box center [1106, 612] width 213 height 33
select select "VIC"
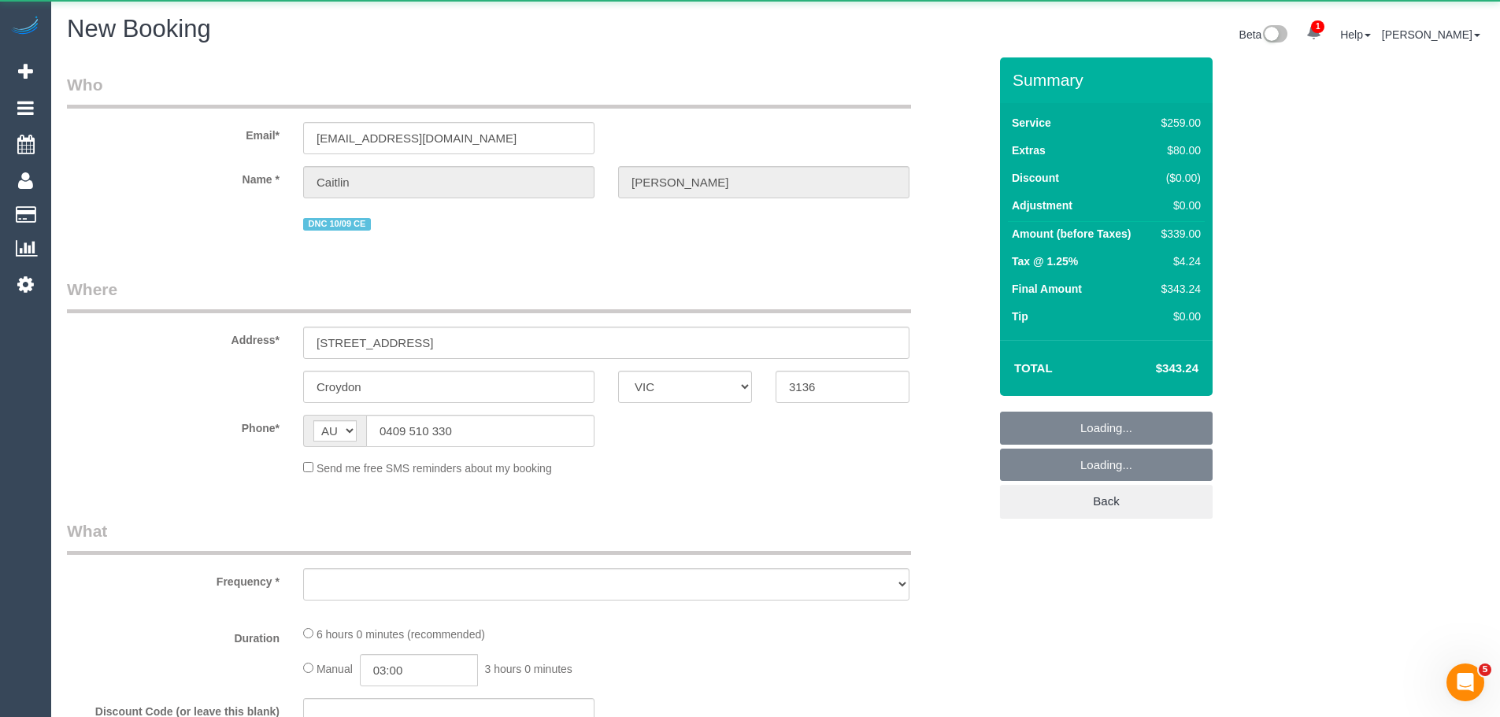
select select "object:1873"
select select "number:30"
select select "number:14"
select select "number:19"
select select "number:36"
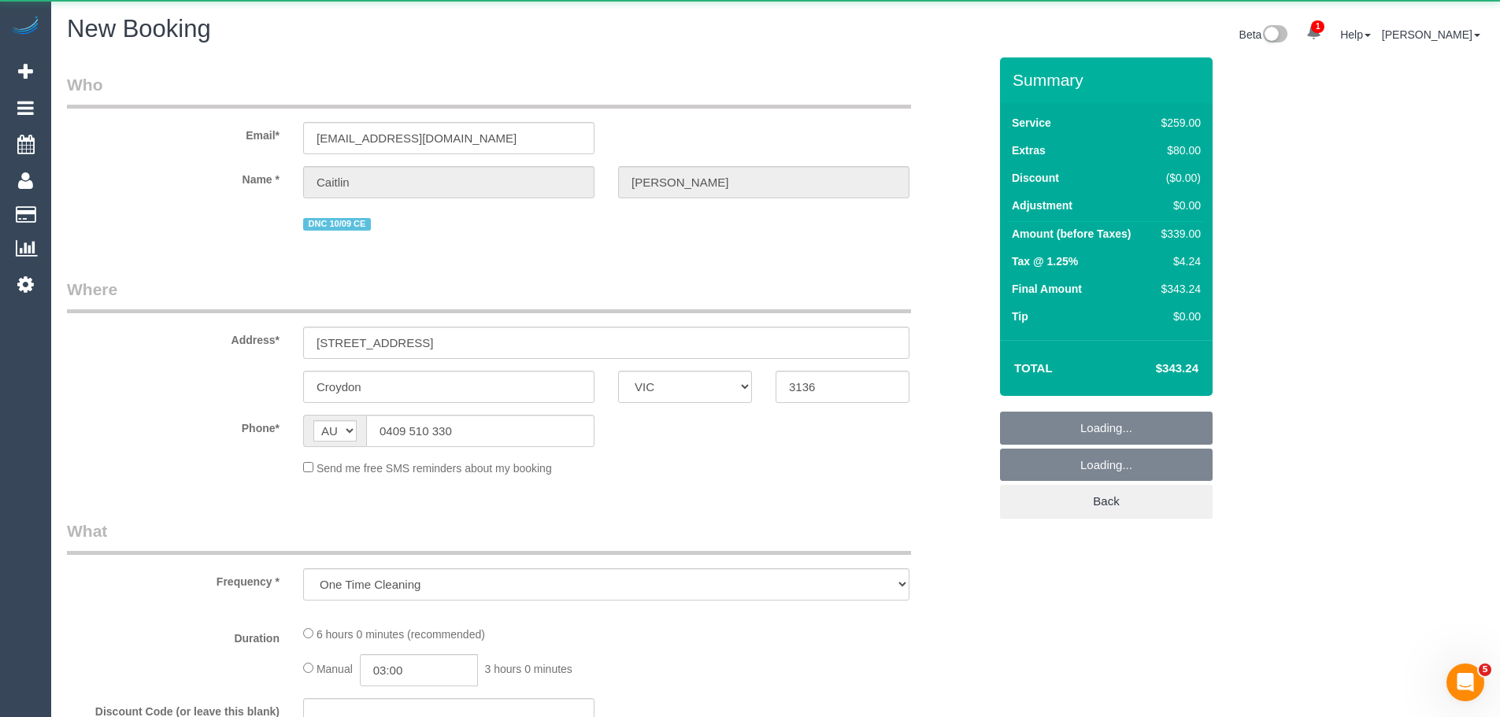
select select "number:33"
select select "number:26"
select select "string:stripe-pm_1S21nn2GScqysDRVW0YkaFVM"
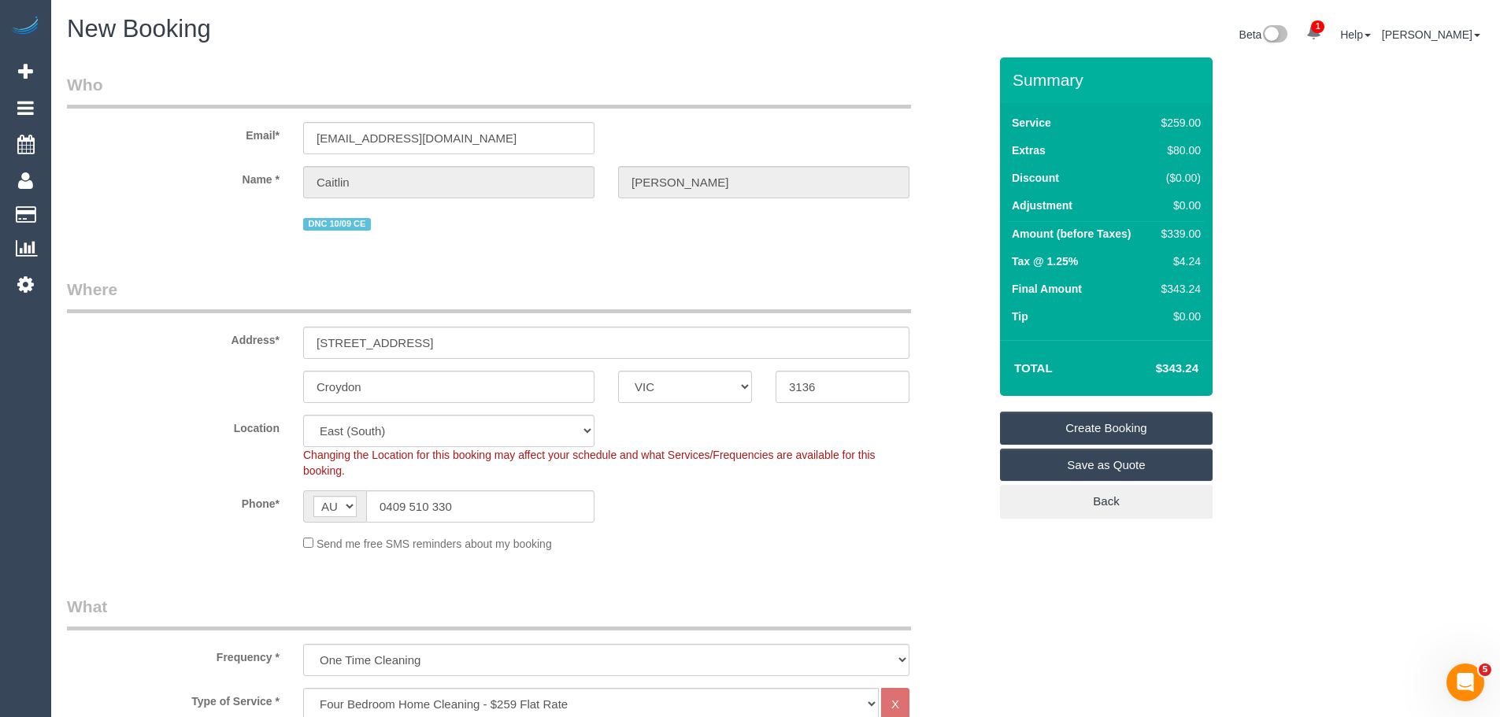
select select "object:2548"
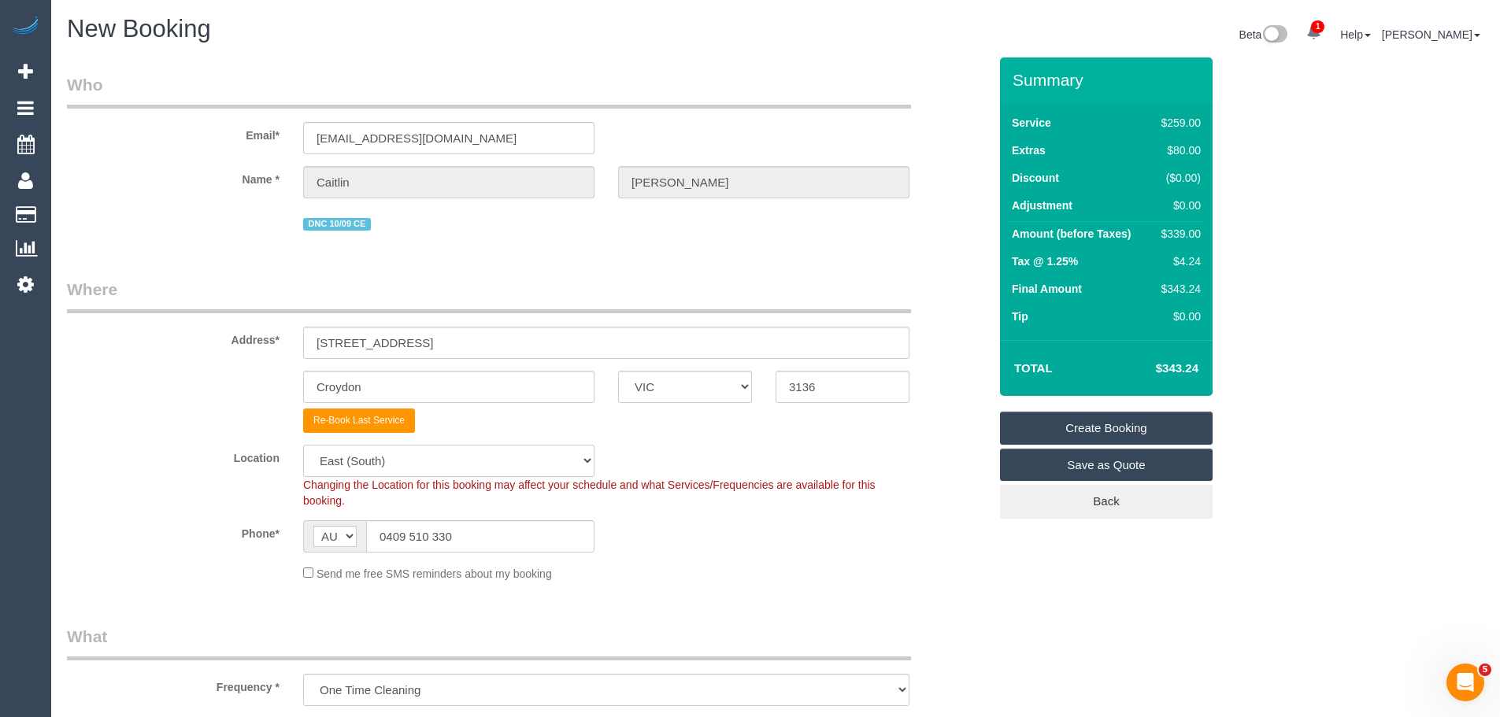
click at [440, 465] on select "Office [GEOGRAPHIC_DATA] (North) East (South) [GEOGRAPHIC_DATA] (East) [GEOGRAP…" at bounding box center [448, 461] width 291 height 32
select select "50"
click at [303, 445] on select "Office [GEOGRAPHIC_DATA] (North) East (South) [GEOGRAPHIC_DATA] (East) [GEOGRAP…" at bounding box center [448, 461] width 291 height 32
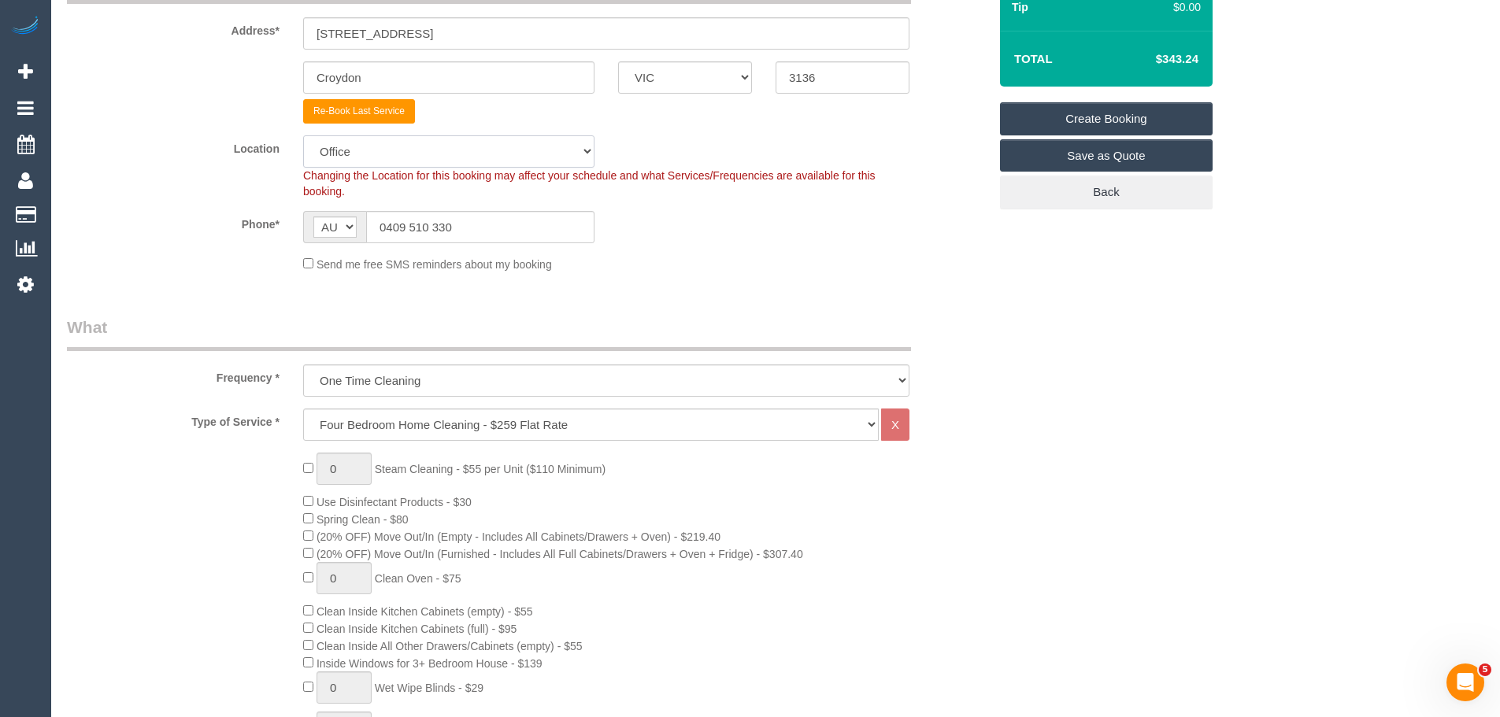
select select "object:2560"
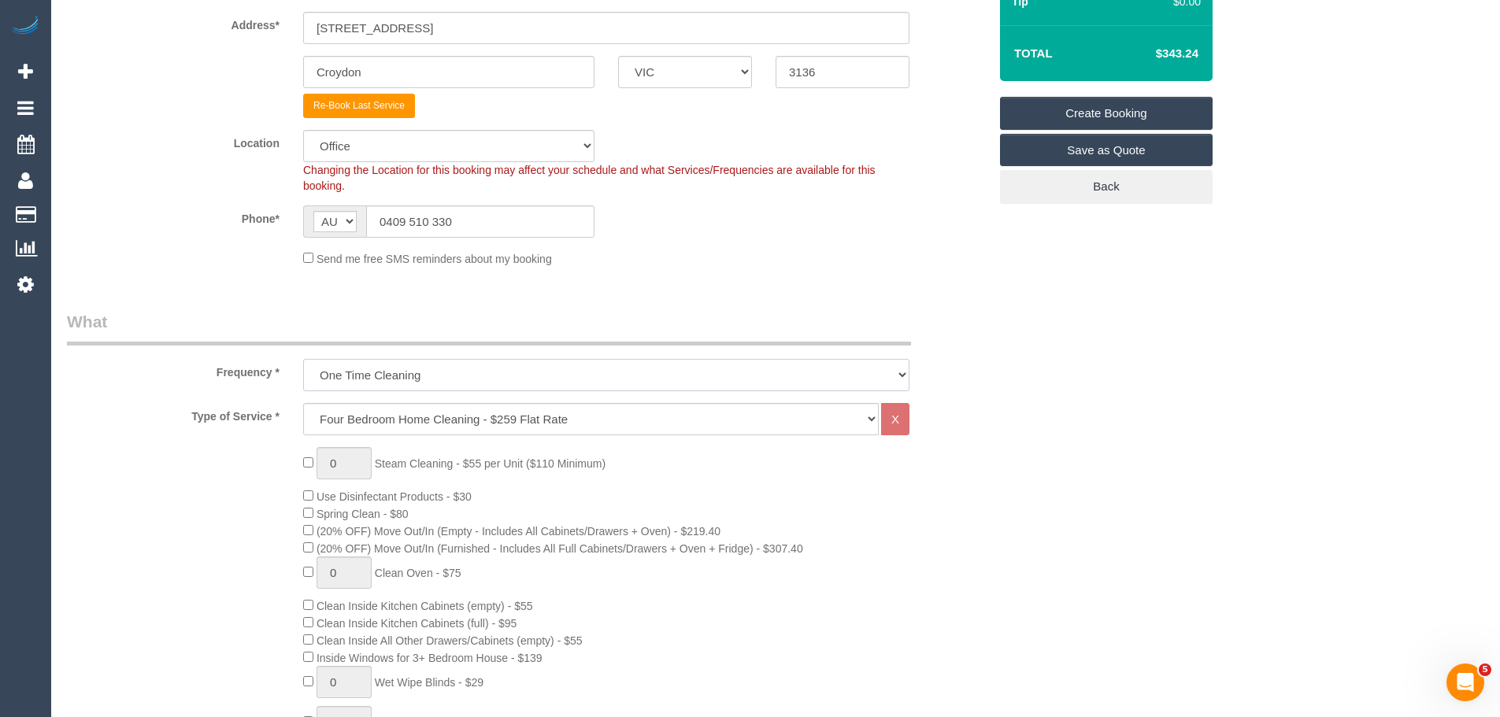
click at [438, 373] on select "One Time Cleaning Weekly - 10% Off - 10.00% (0% for the First Booking) Fortnigh…" at bounding box center [606, 375] width 606 height 32
click at [436, 418] on select "Hourly Service - $70/h Hourly Service - $65/h Hourly Service - $60/h Hourly Ser…" at bounding box center [591, 419] width 576 height 32
select select "28"
click at [303, 403] on select "Hourly Service - $70/h Hourly Service - $65/h Hourly Service - $60/h Hourly Ser…" at bounding box center [591, 419] width 576 height 32
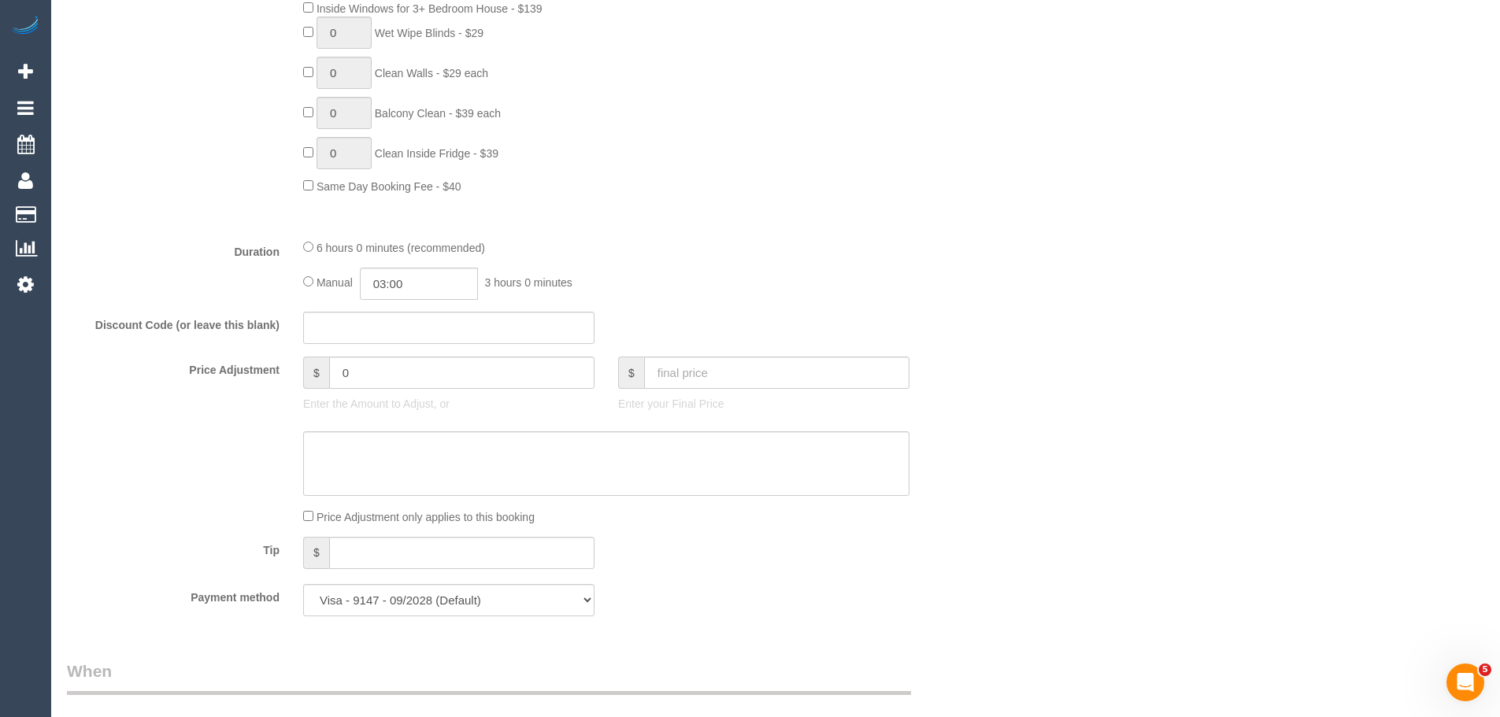
scroll to position [866, 0]
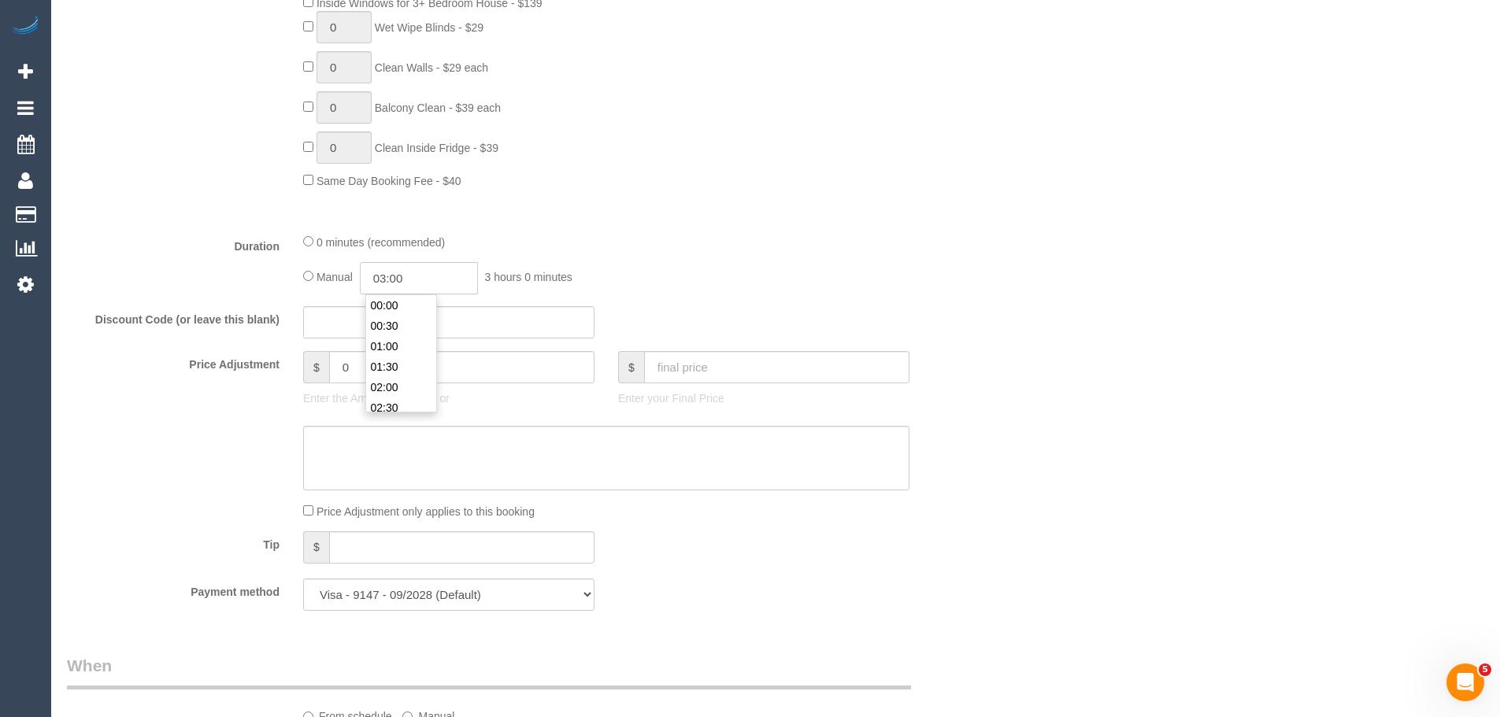
click at [395, 283] on input "03:00" at bounding box center [419, 278] width 118 height 32
type input "02:30"
click at [404, 314] on li "02:30" at bounding box center [401, 305] width 70 height 20
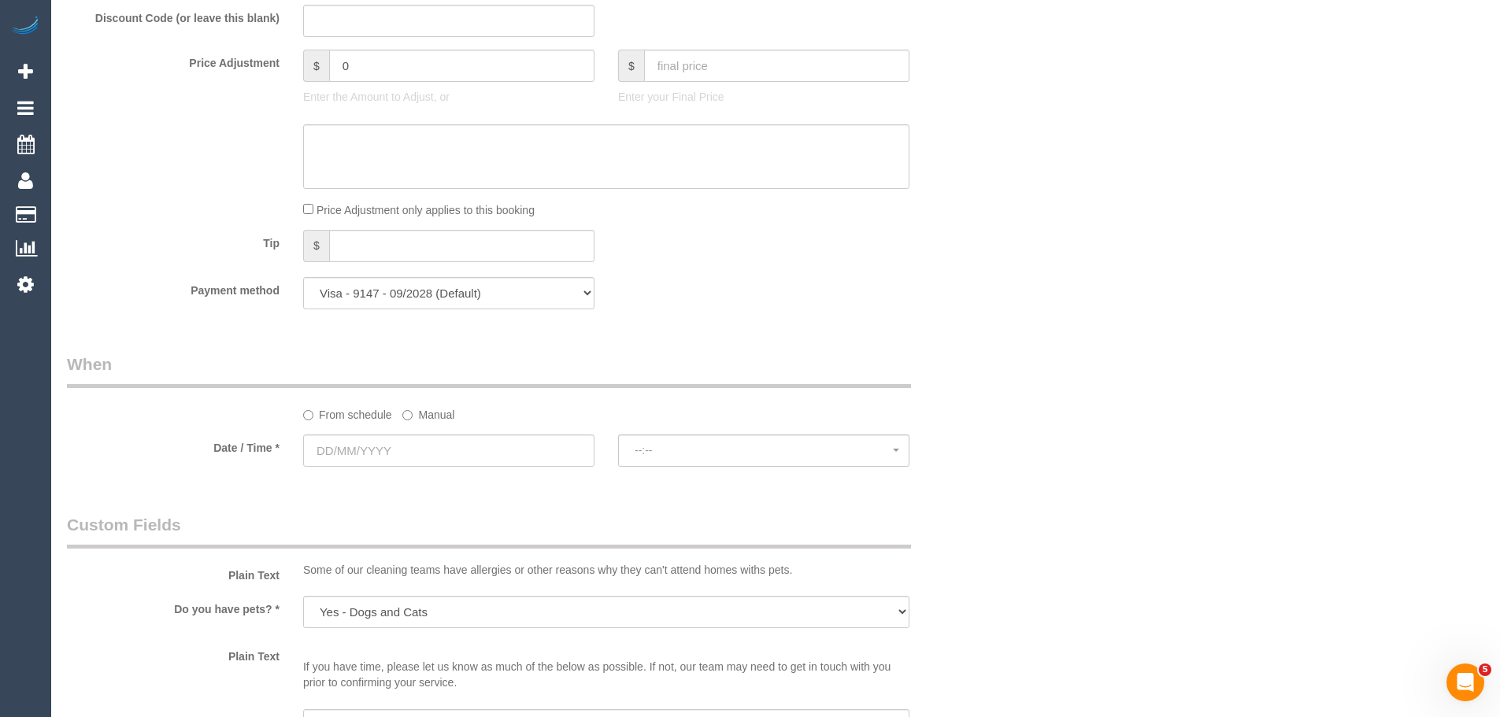
scroll to position [1181, 0]
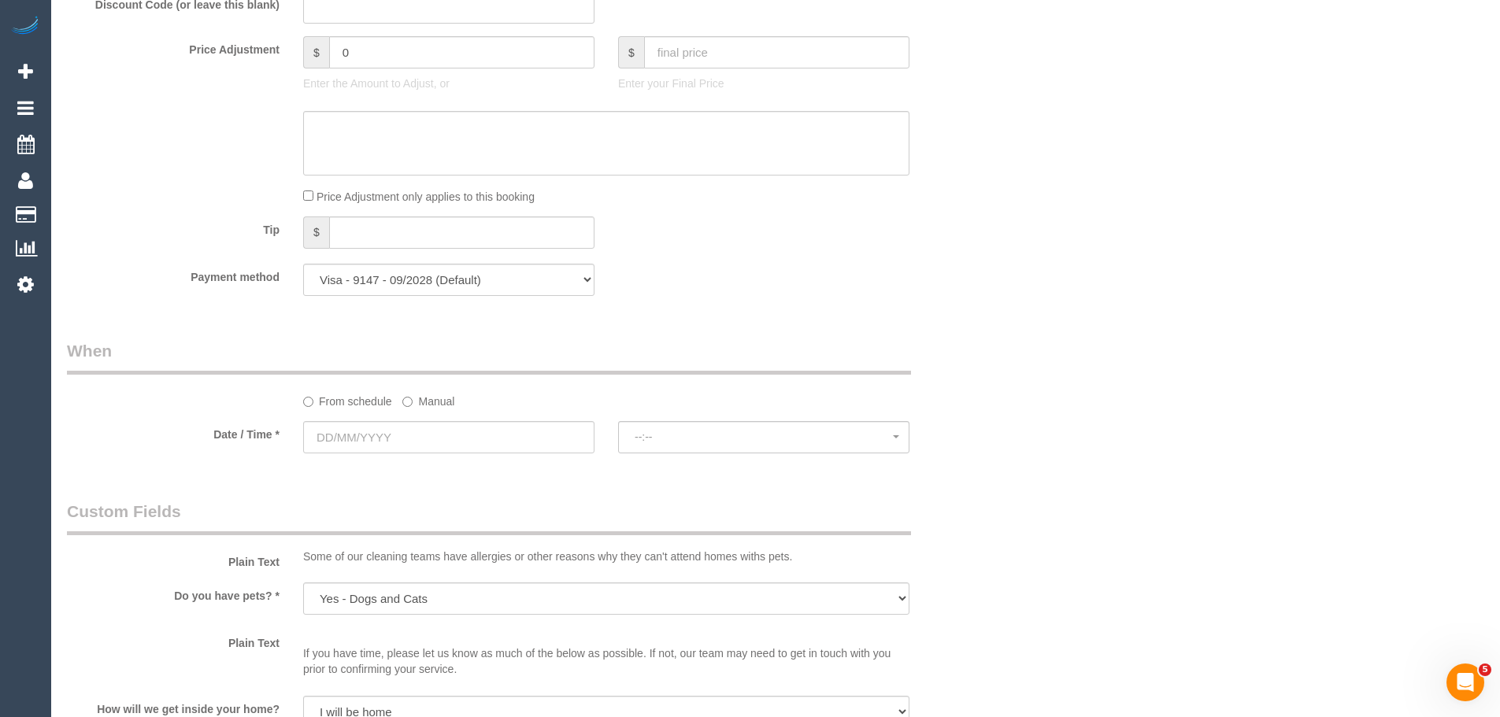
click at [417, 402] on label "Manual" at bounding box center [428, 398] width 52 height 21
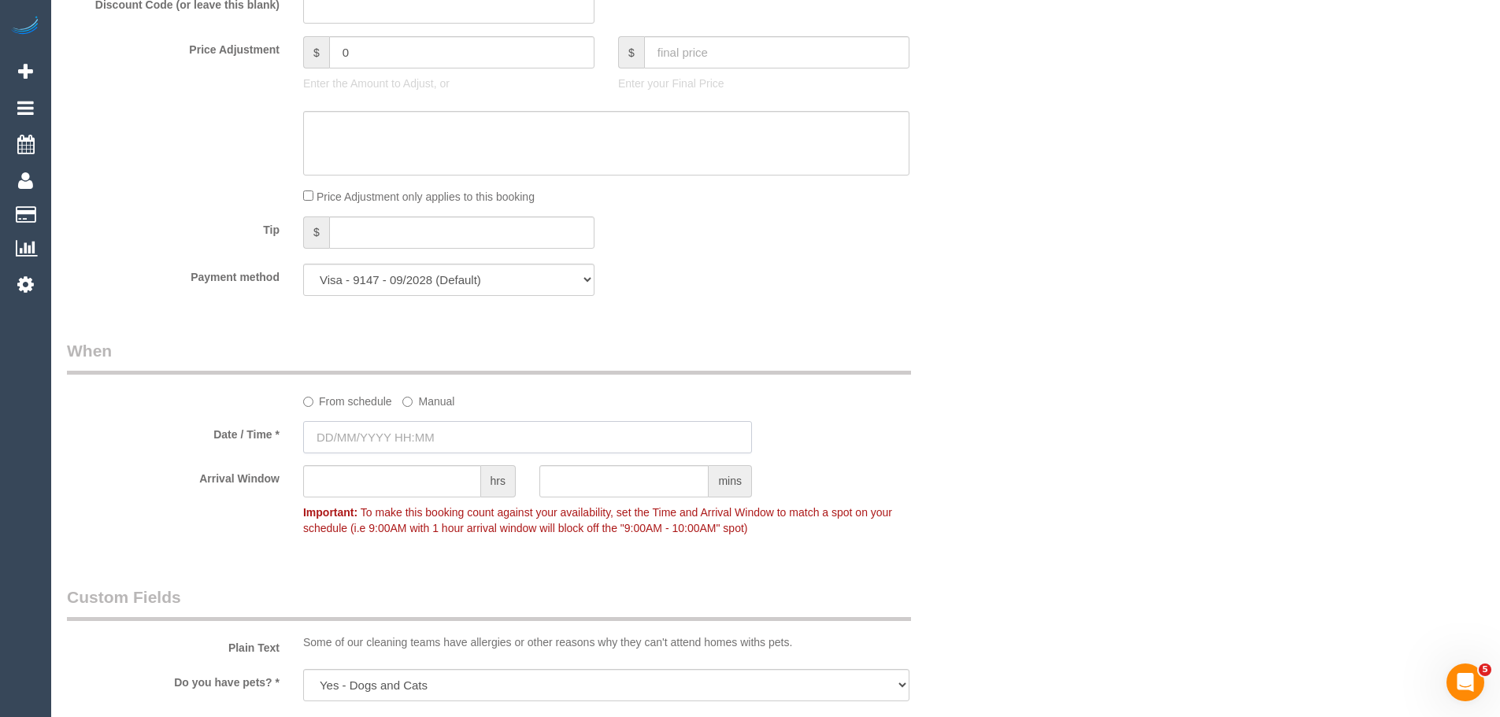
click at [413, 439] on input "text" at bounding box center [527, 437] width 449 height 32
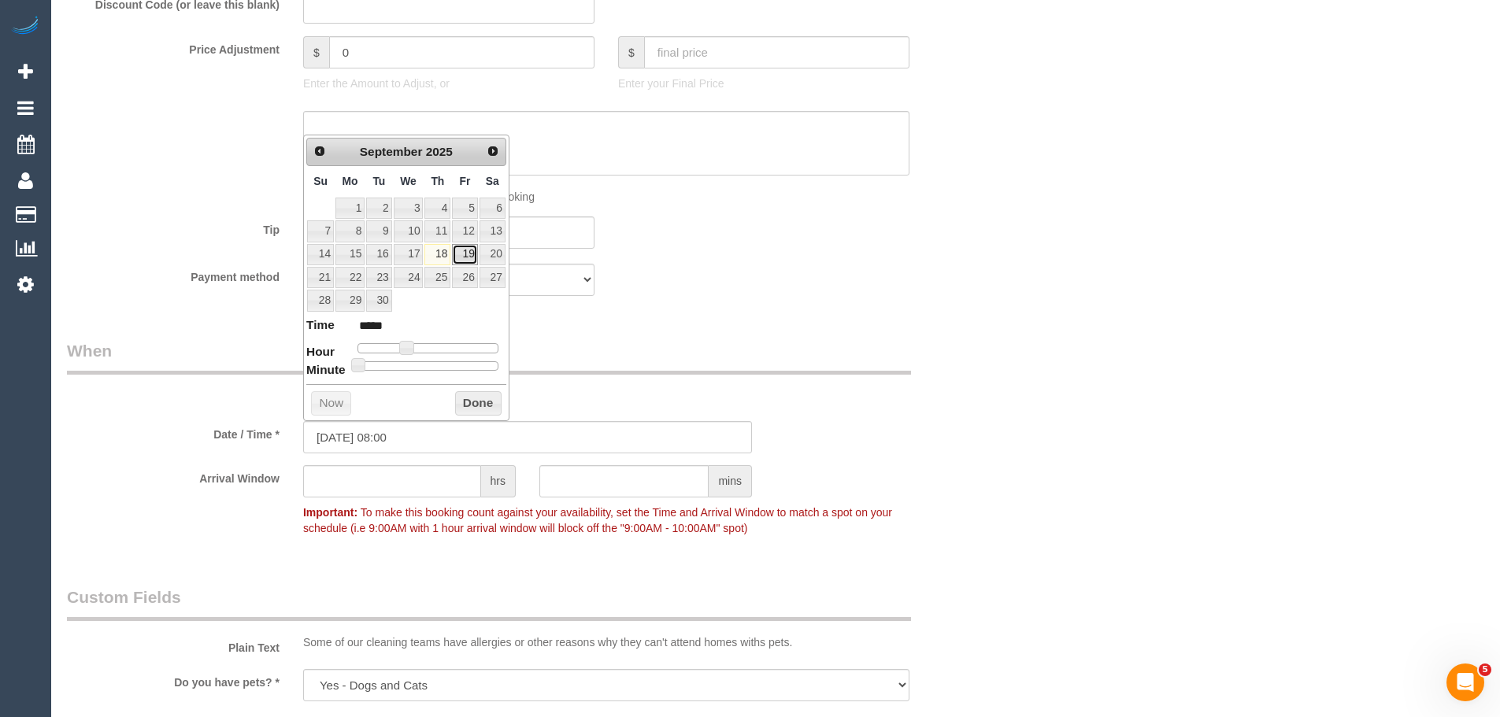
click at [458, 257] on link "19" at bounding box center [464, 254] width 25 height 21
type input "19/09/2025 07:00"
type input "*****"
click at [405, 351] on span at bounding box center [401, 348] width 14 height 14
click at [465, 410] on button "Done" at bounding box center [478, 403] width 46 height 25
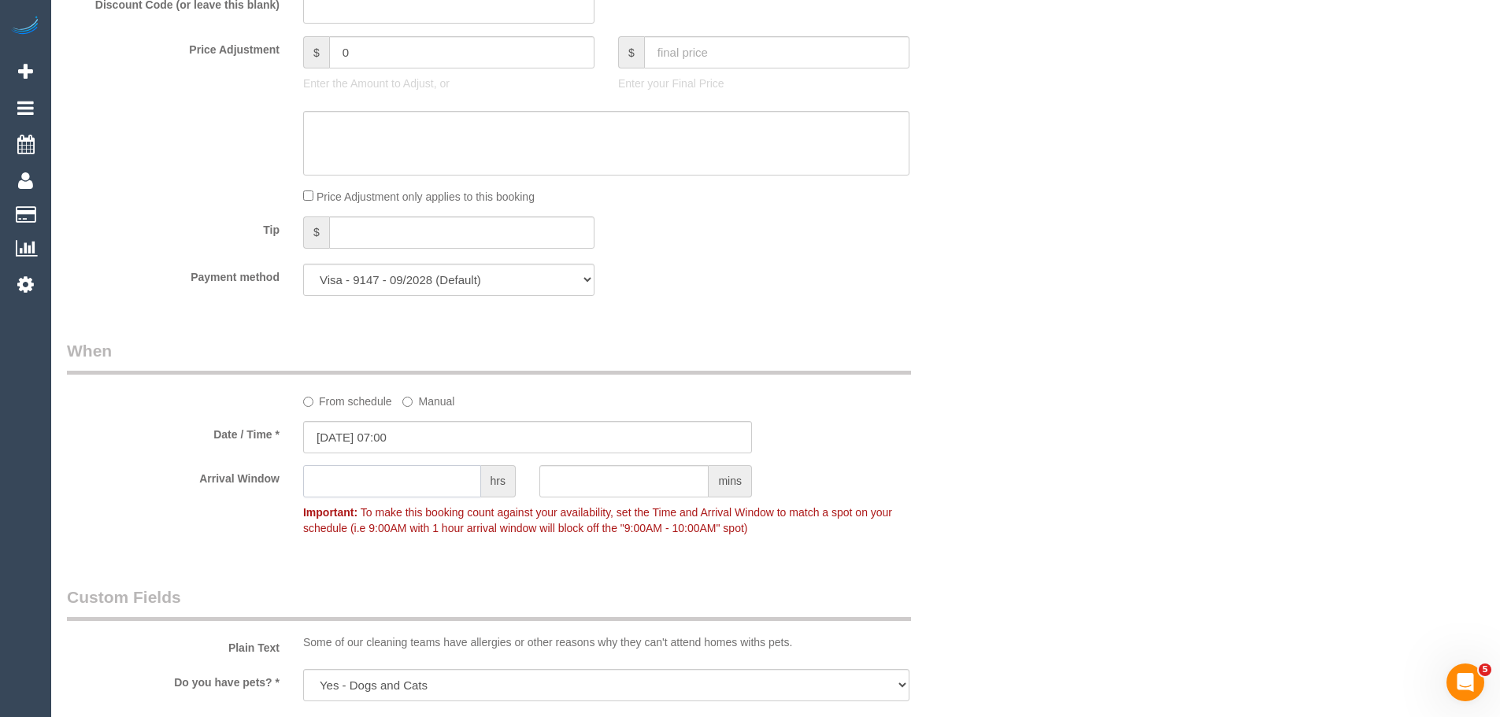
click at [418, 476] on input "text" at bounding box center [392, 481] width 178 height 32
click at [421, 485] on input "text" at bounding box center [392, 481] width 178 height 32
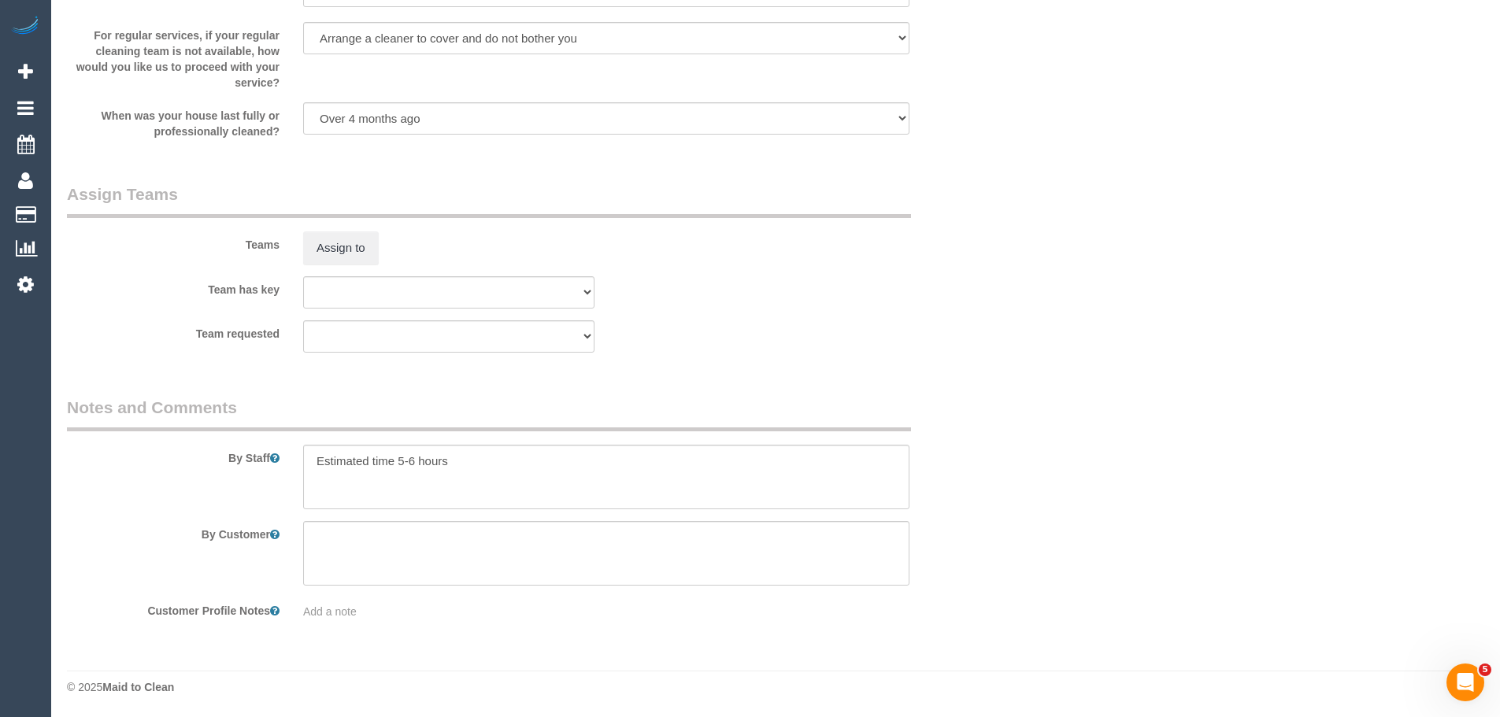
scroll to position [2084, 0]
type input "2"
drag, startPoint x: 473, startPoint y: 469, endPoint x: 255, endPoint y: 468, distance: 218.2
click at [255, 468] on div "By Staff" at bounding box center [527, 451] width 945 height 113
type textarea "/"
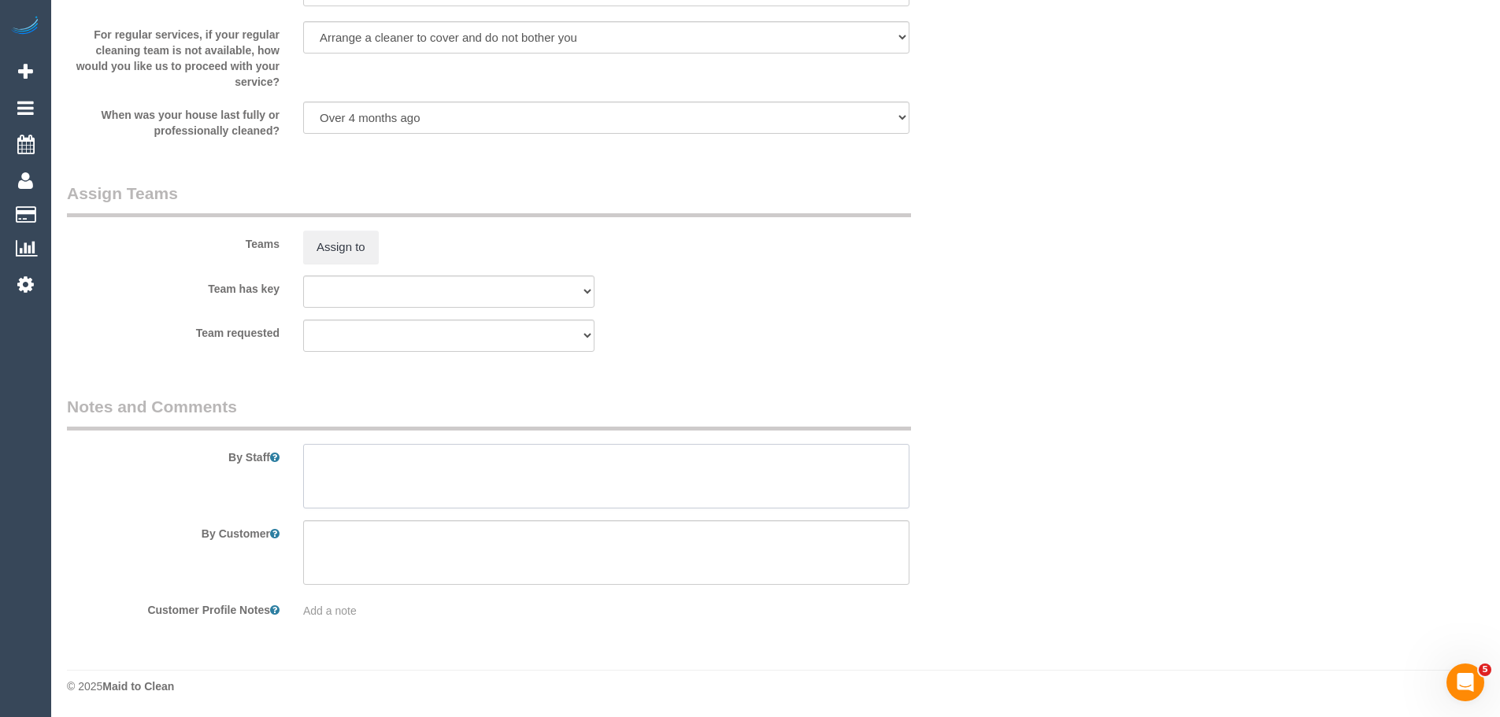
paste textarea "Re-clean tasks: Estimated time: Access information: Name of person managing com…"
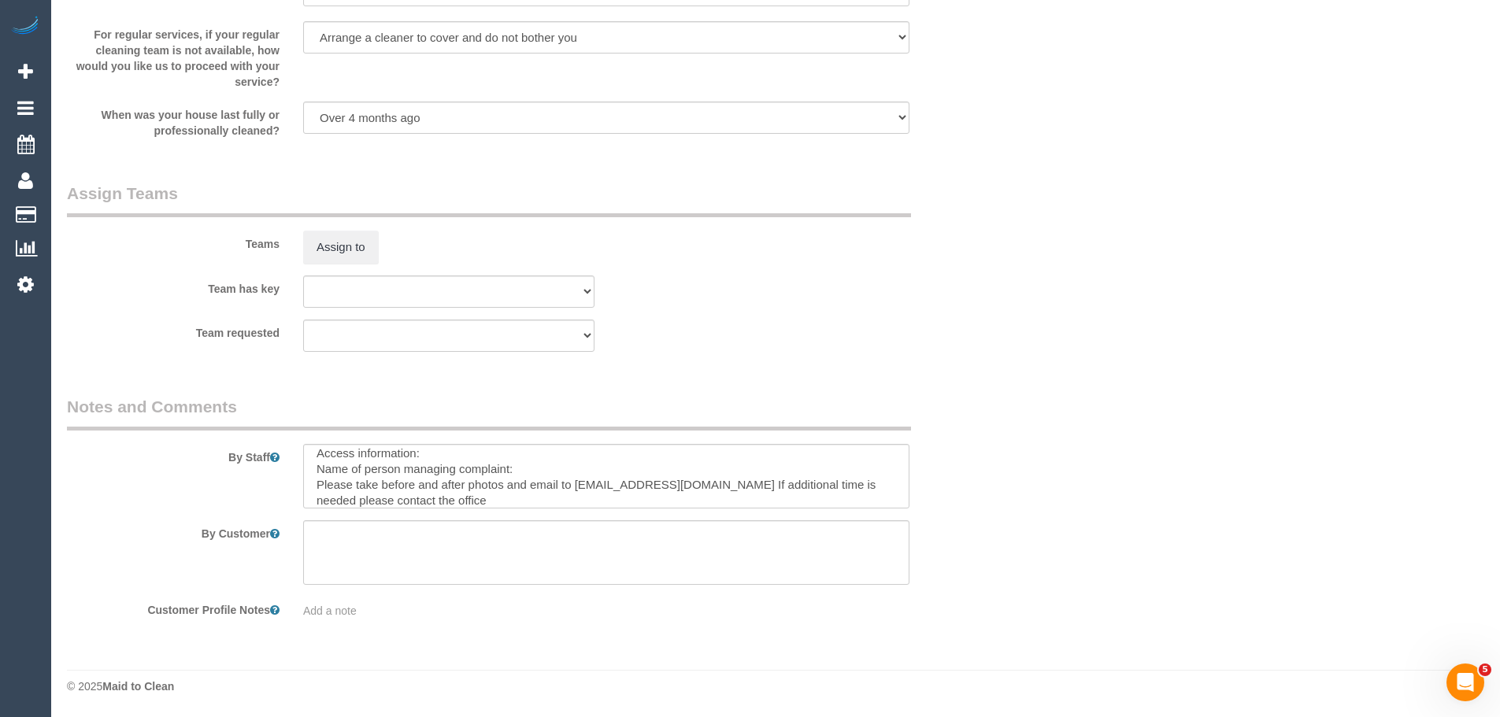
scroll to position [0, 0]
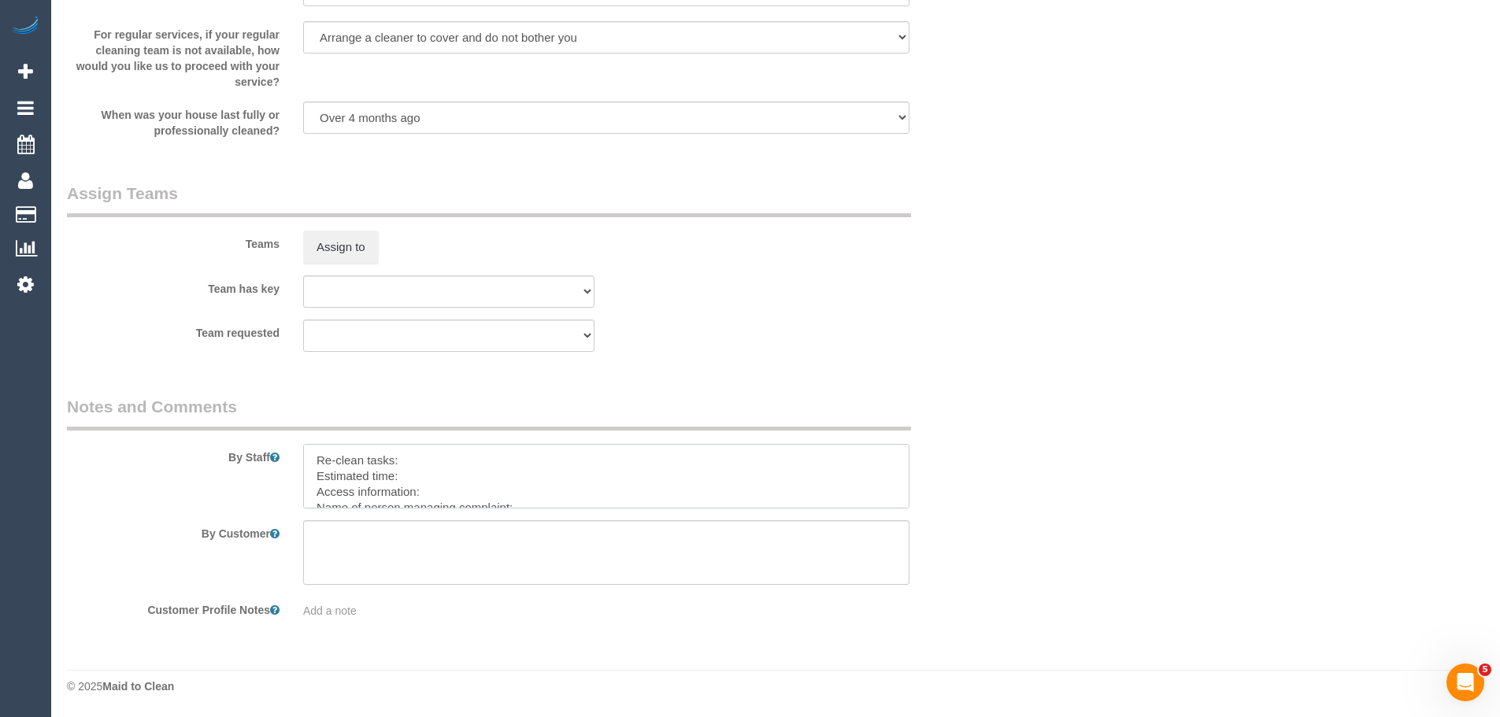
click at [424, 460] on textarea at bounding box center [606, 476] width 606 height 65
paste textarea "Dust skirts/window sills/doors Wipe skirts/window sills/doors Vacuum/clean soft…"
click at [313, 473] on textarea at bounding box center [606, 476] width 606 height 65
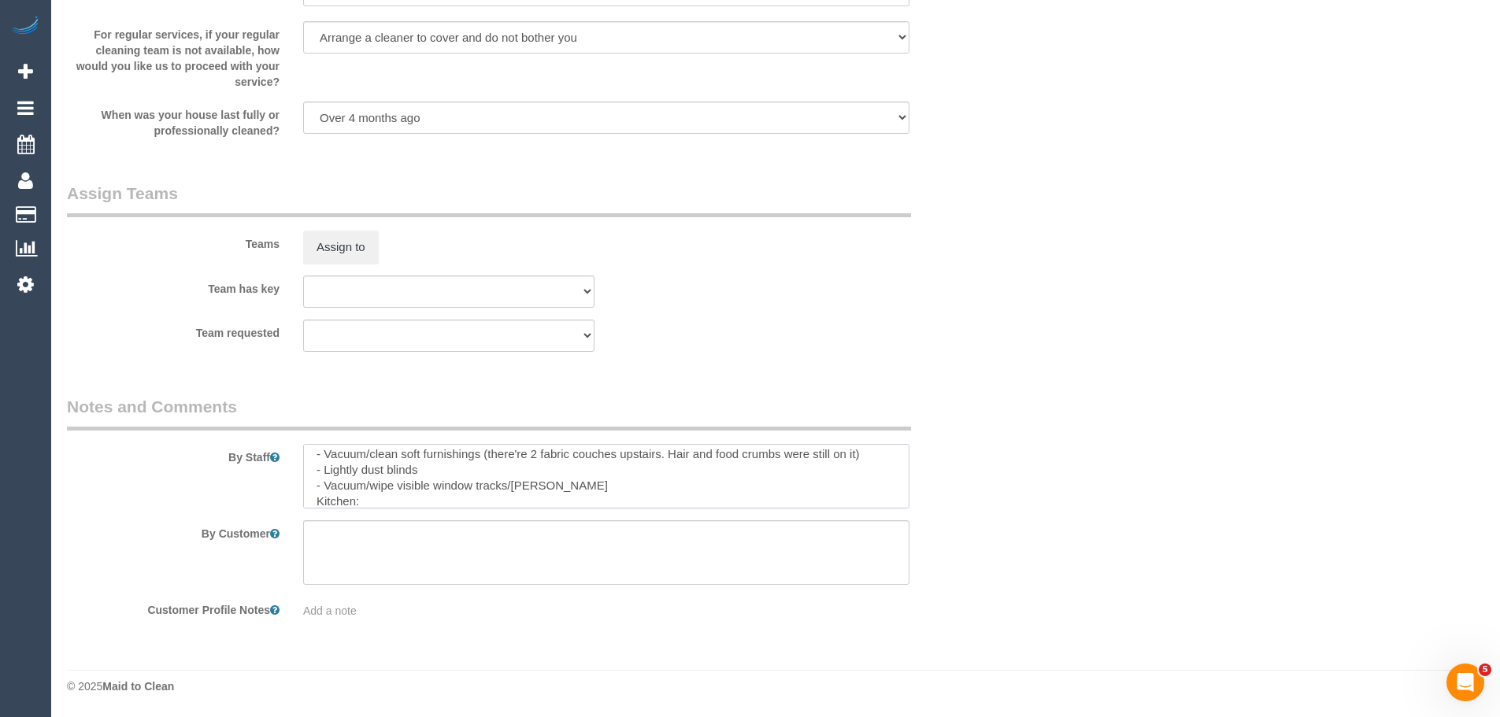
scroll to position [69, 0]
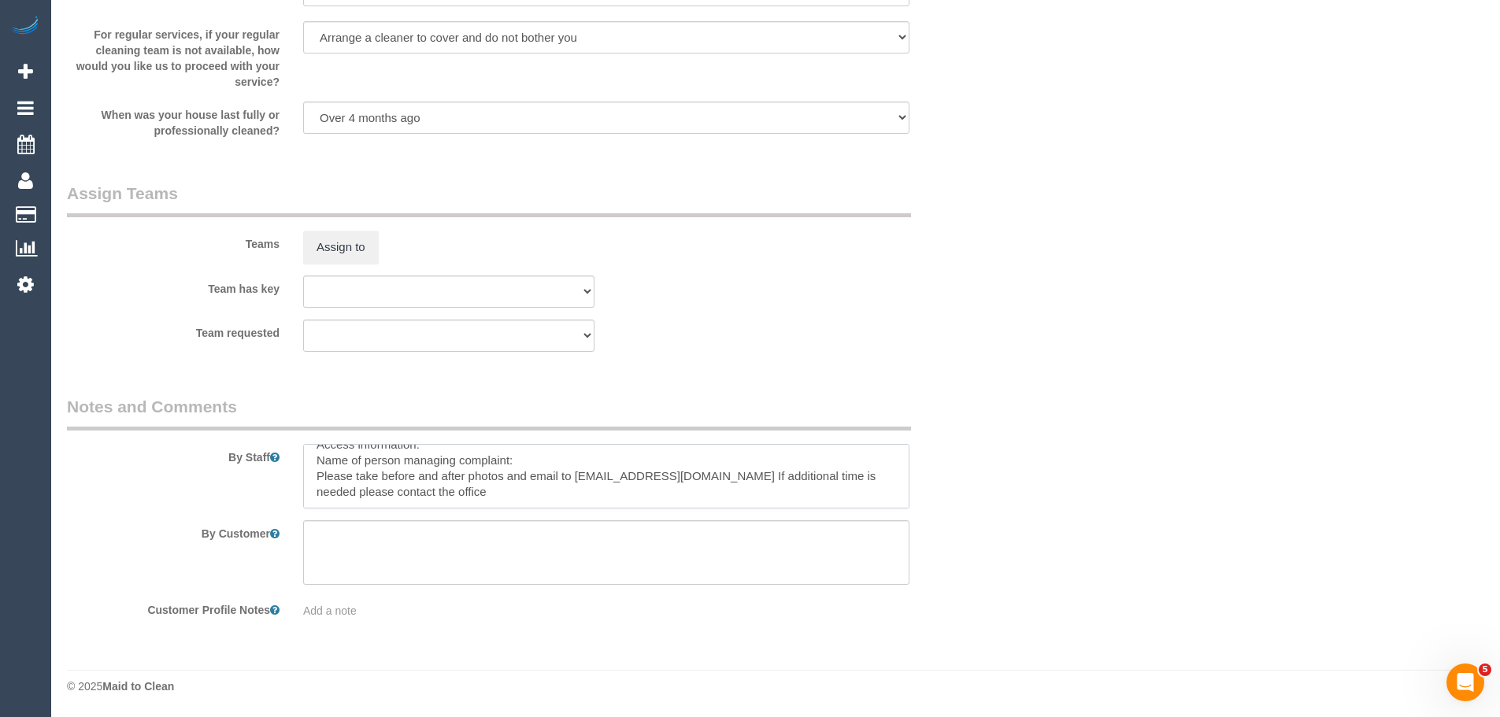
drag, startPoint x: 521, startPoint y: 500, endPoint x: 373, endPoint y: 472, distance: 151.5
click at [373, 472] on textarea at bounding box center [606, 476] width 606 height 65
click at [329, 464] on textarea at bounding box center [606, 476] width 606 height 65
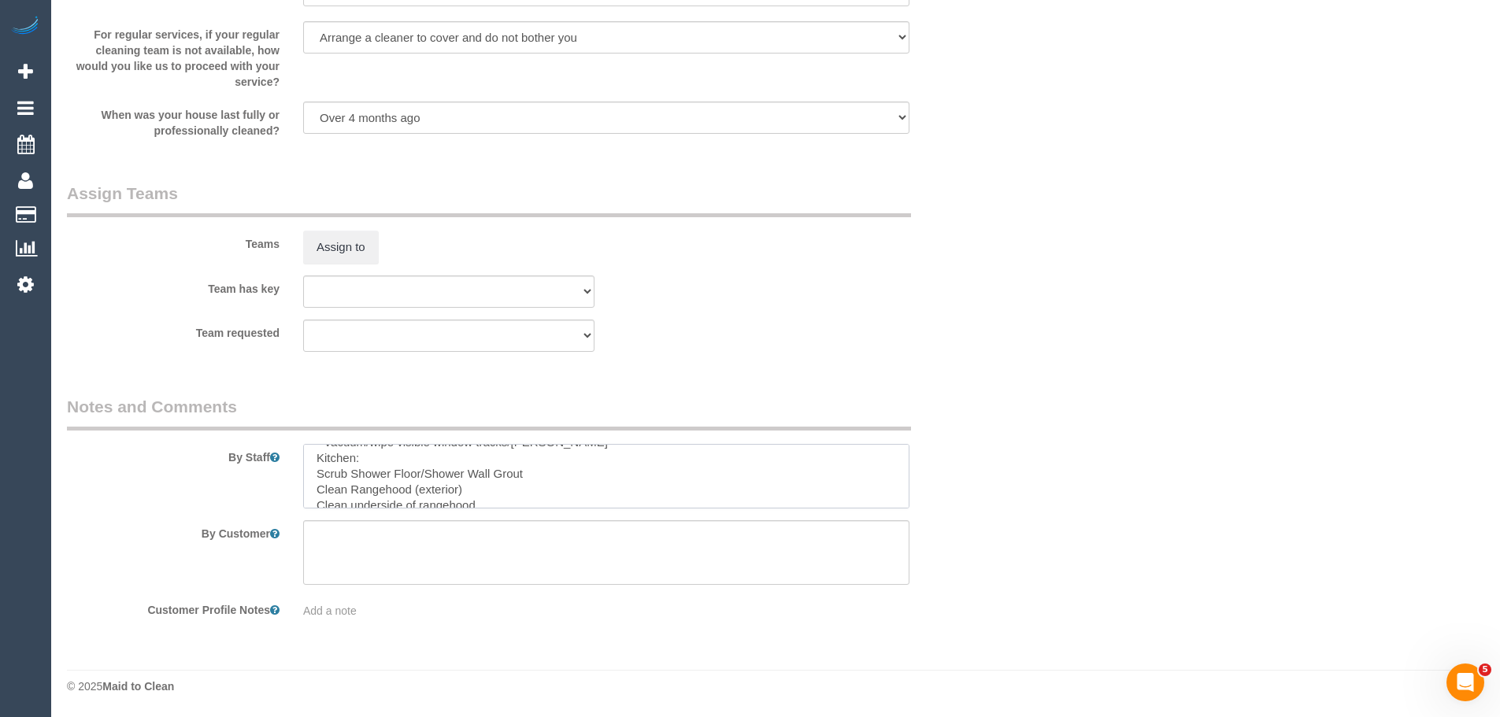
drag, startPoint x: 317, startPoint y: 465, endPoint x: 522, endPoint y: 476, distance: 205.8
click at [522, 476] on textarea at bounding box center [606, 476] width 606 height 65
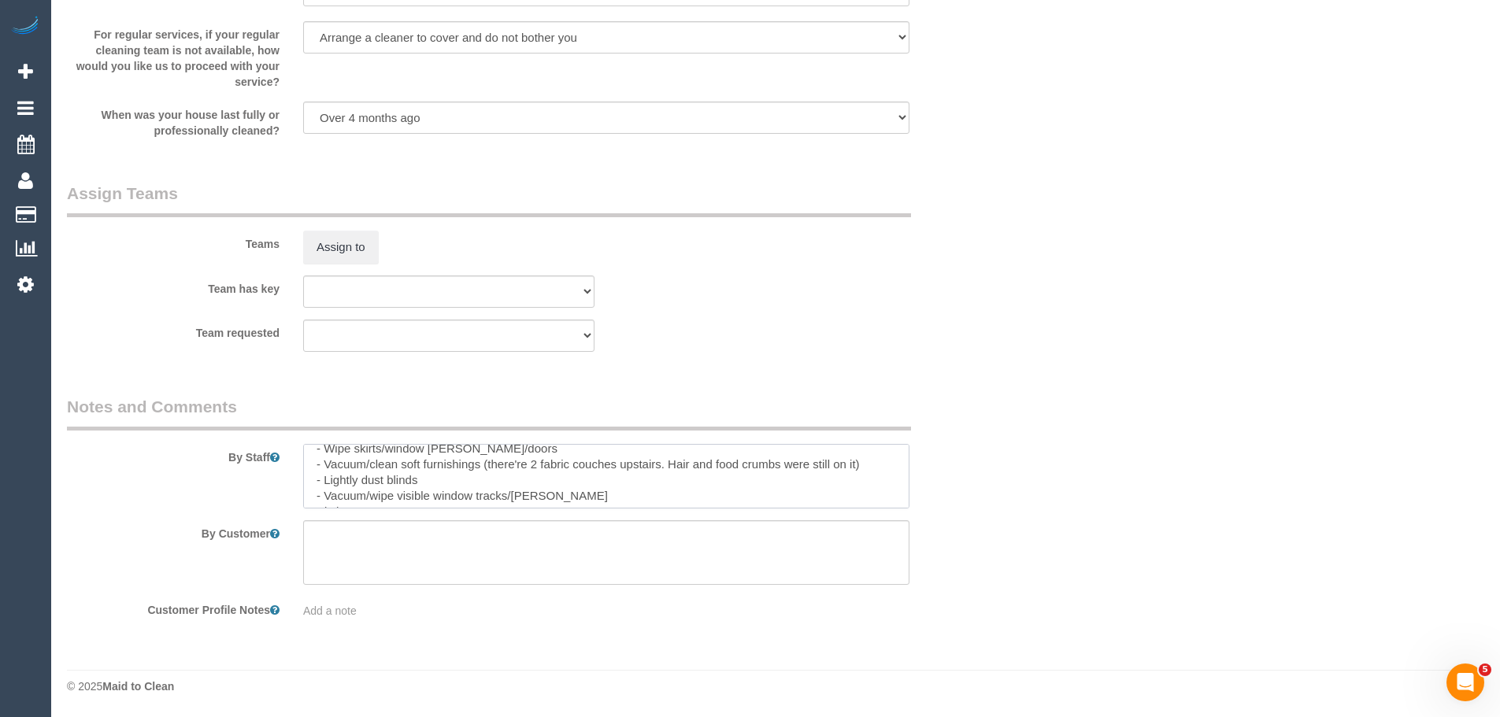
scroll to position [18, 0]
click at [529, 490] on textarea at bounding box center [606, 476] width 606 height 65
paste textarea "Scrub Shower Floor/Shower Wall Grout"
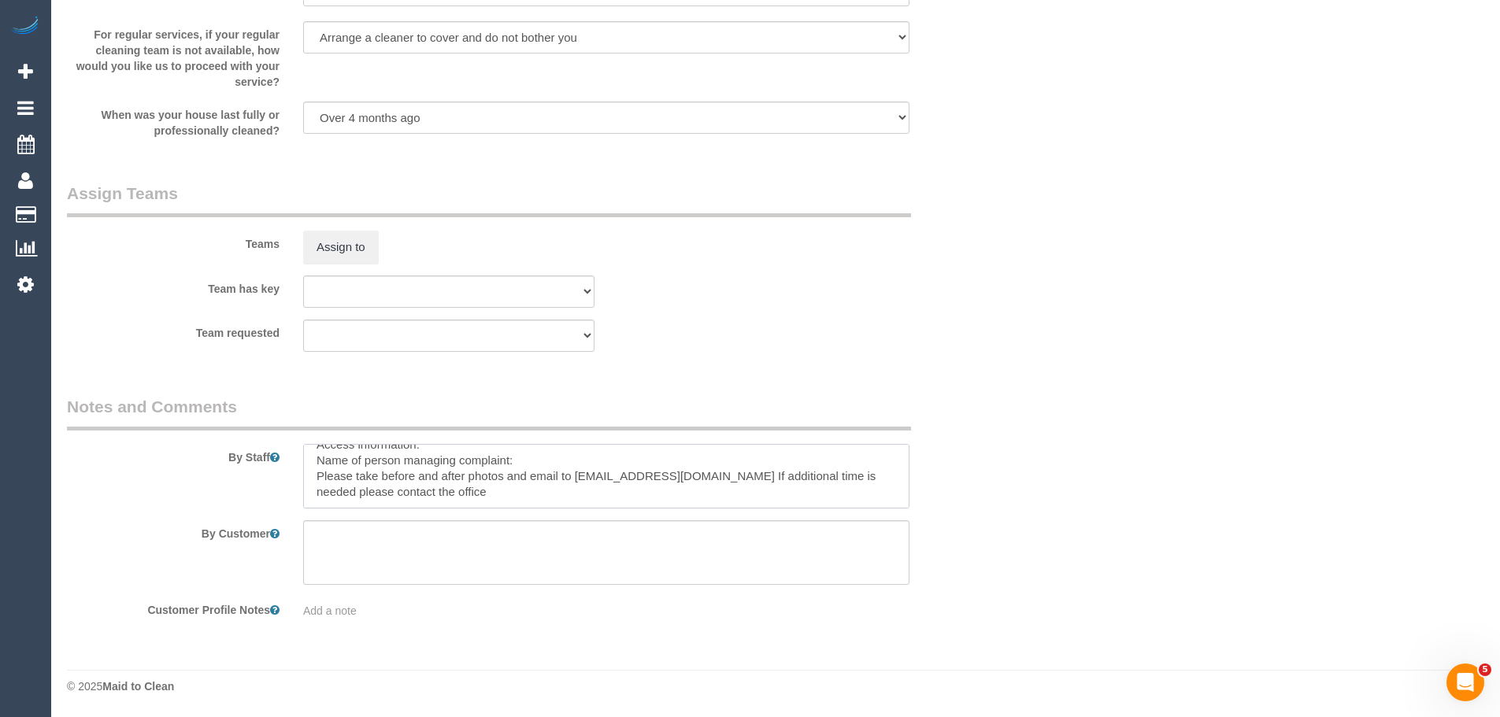
drag, startPoint x: 316, startPoint y: 501, endPoint x: 367, endPoint y: 475, distance: 57.4
click at [367, 475] on textarea at bounding box center [606, 476] width 606 height 65
click at [411, 491] on textarea at bounding box center [606, 476] width 606 height 65
drag, startPoint x: 317, startPoint y: 475, endPoint x: 417, endPoint y: 475, distance: 100.8
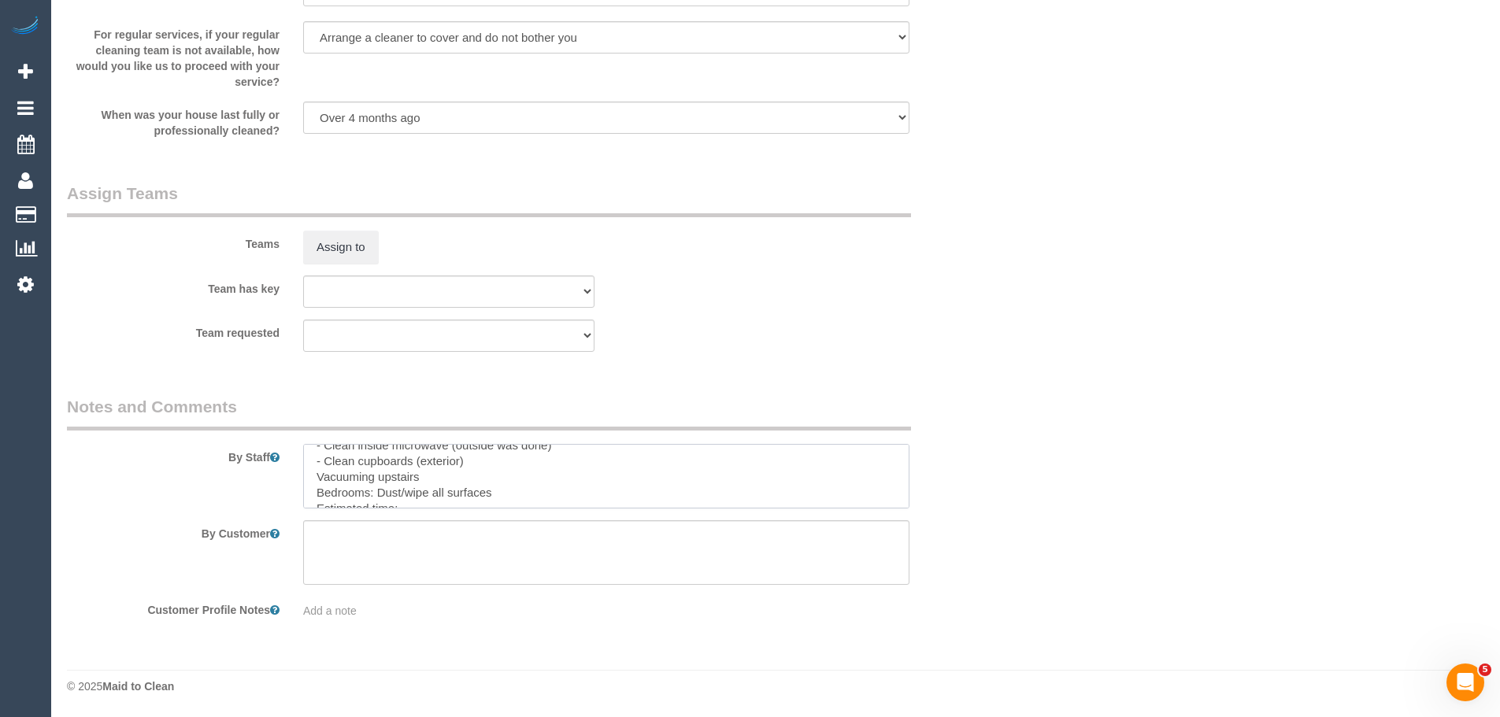
click at [417, 475] on textarea at bounding box center [606, 476] width 606 height 65
click at [543, 462] on textarea at bounding box center [606, 476] width 606 height 65
paste textarea "Vacuuming upstairs"
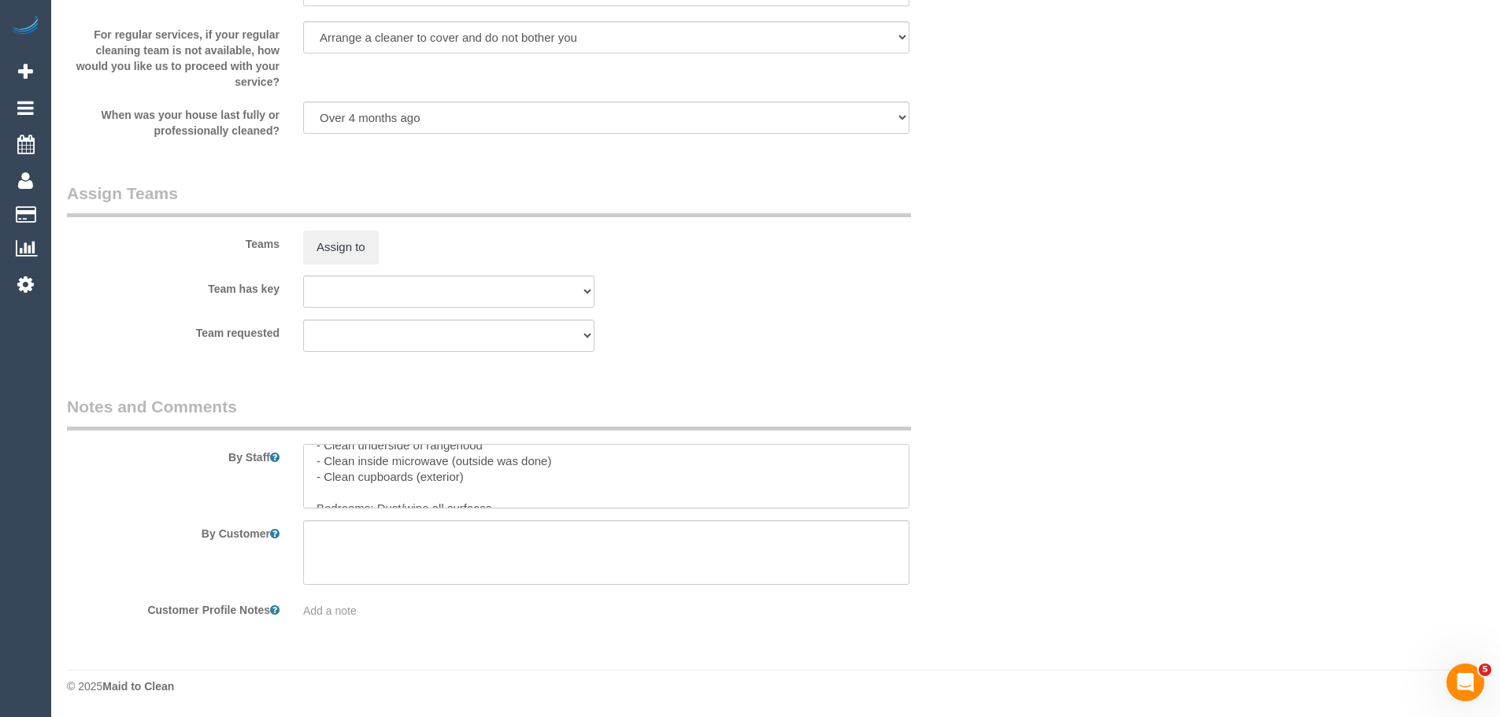
click at [373, 493] on textarea at bounding box center [606, 476] width 606 height 65
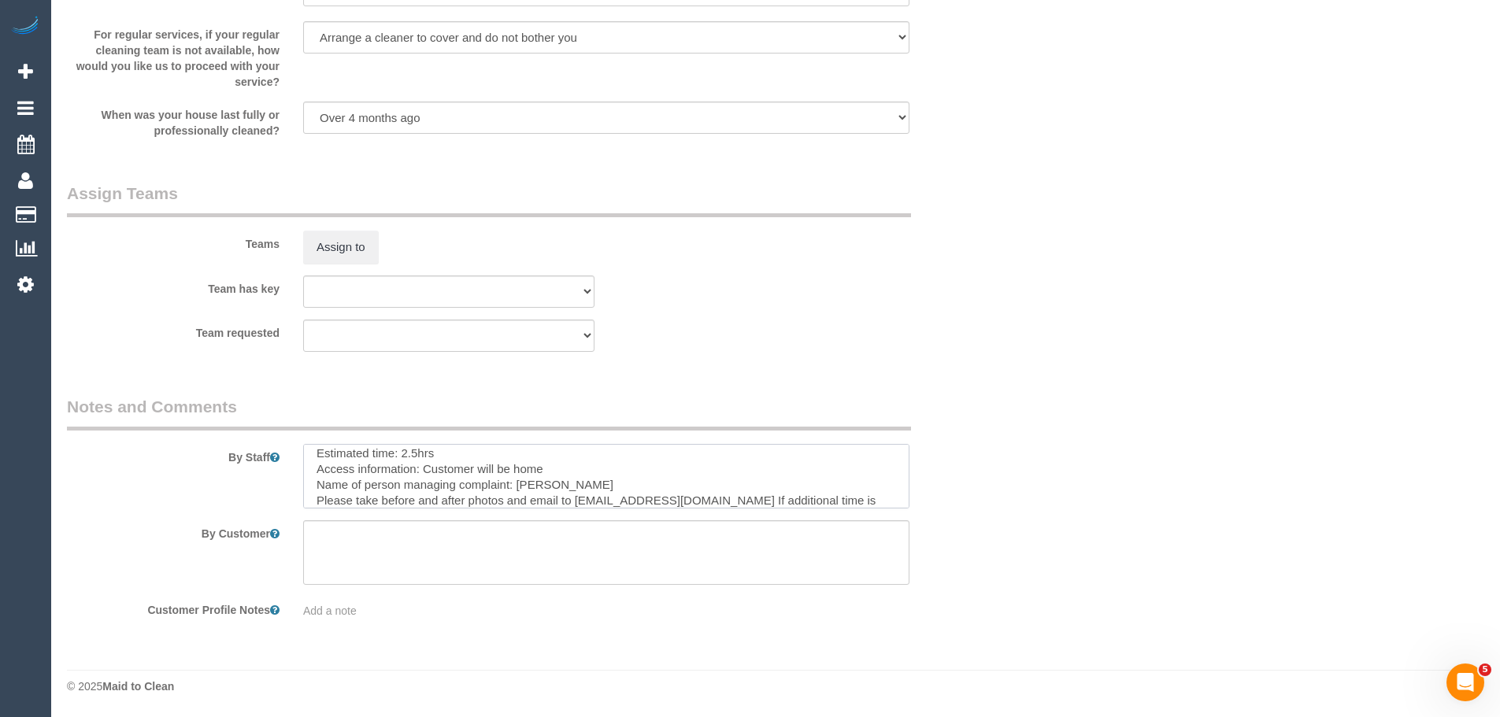
scroll to position [258, 0]
type textarea "Re-clean tasks: - Dust skirts/window sills/doors - Wipe skirts/window sills/doo…"
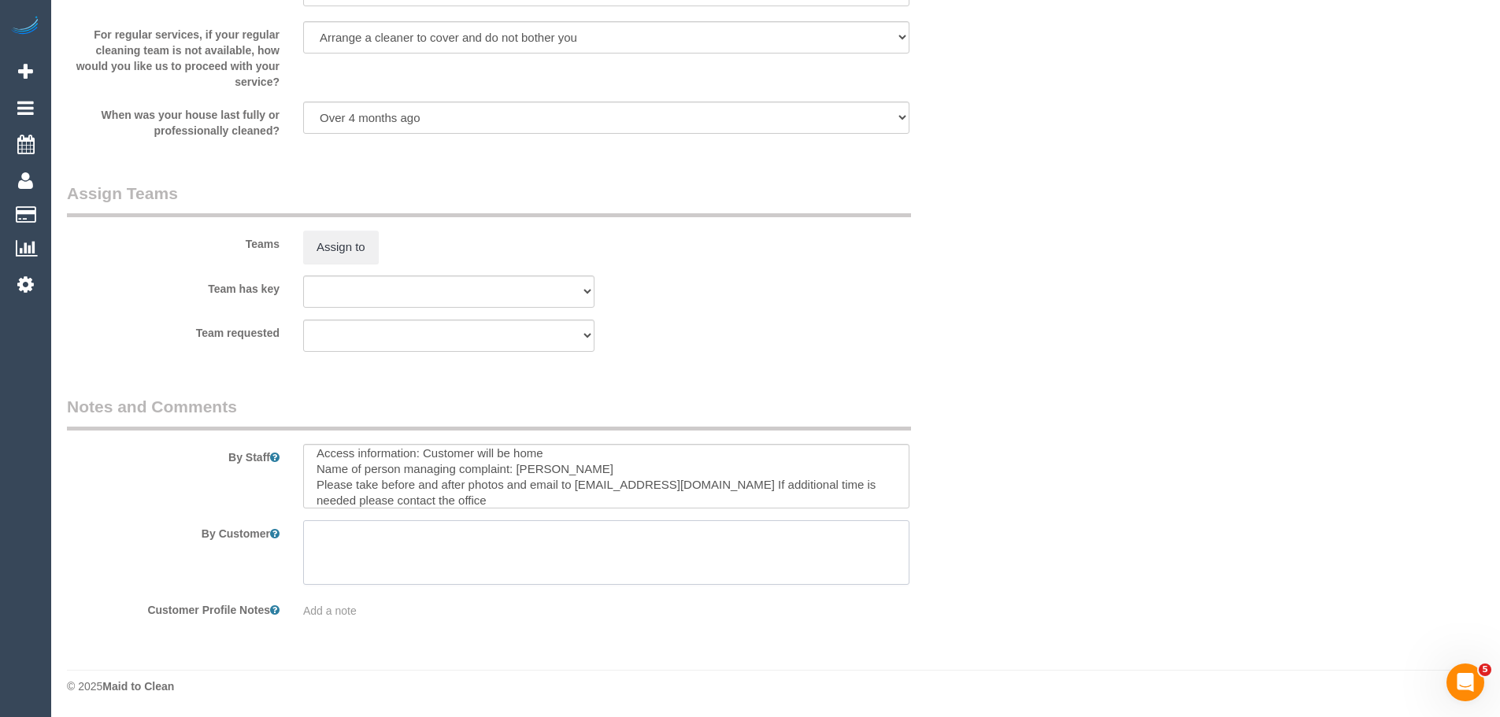
click at [417, 554] on textarea at bounding box center [606, 553] width 606 height 65
type textarea "."
type textarea "/"
paste textarea "Customer availability: Original team: Are original team to be sent back: If yes…"
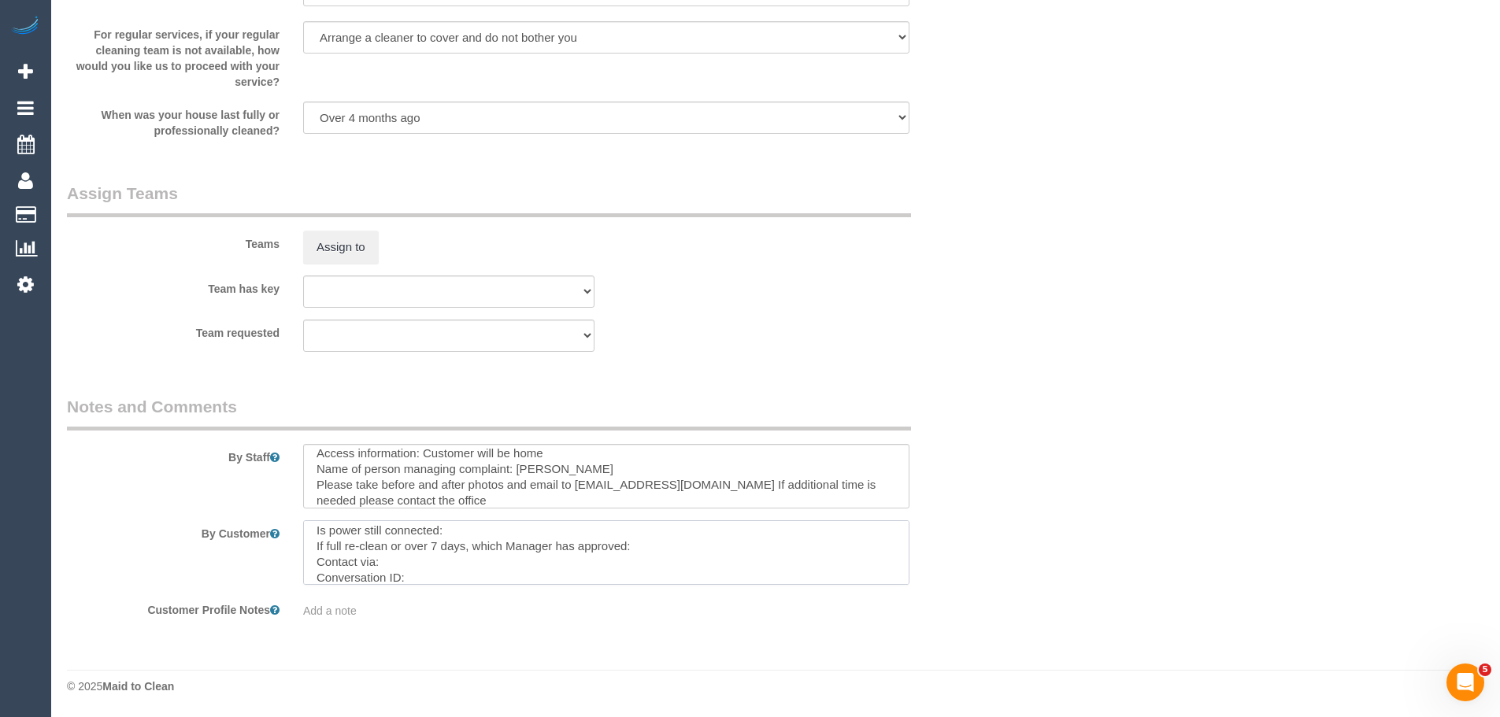
drag, startPoint x: 426, startPoint y: 580, endPoint x: 416, endPoint y: 576, distance: 11.3
click at [416, 576] on textarea at bounding box center [606, 553] width 606 height 65
click at [485, 534] on textarea at bounding box center [606, 553] width 606 height 65
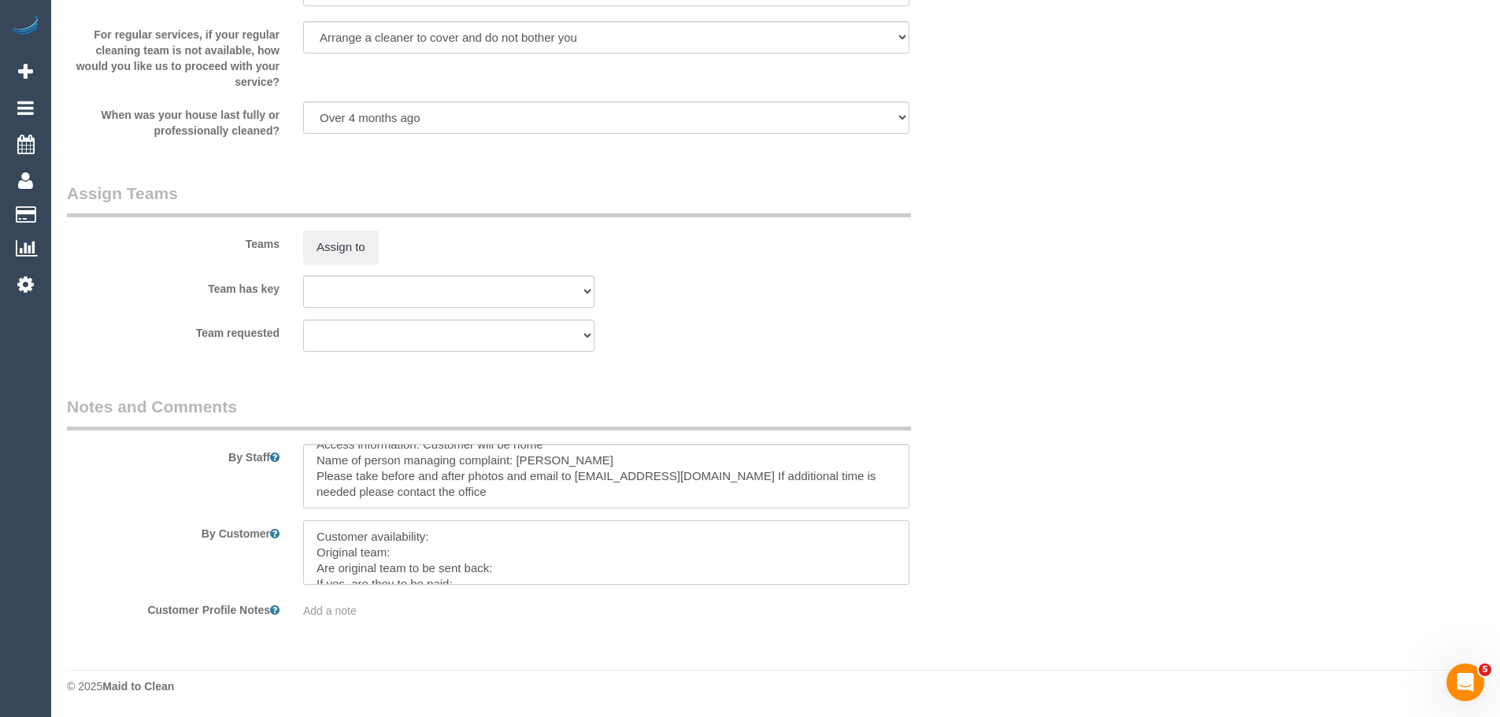
click at [484, 527] on textarea at bounding box center [606, 553] width 606 height 65
paste textarea "Friday morning (as long as they're finished by 12.30pm)"
click at [403, 552] on textarea at bounding box center [606, 553] width 606 height 65
click at [411, 549] on textarea at bounding box center [606, 553] width 606 height 65
paste textarea "(4) Clevin (+ [PERSON_NAME]) (C)"
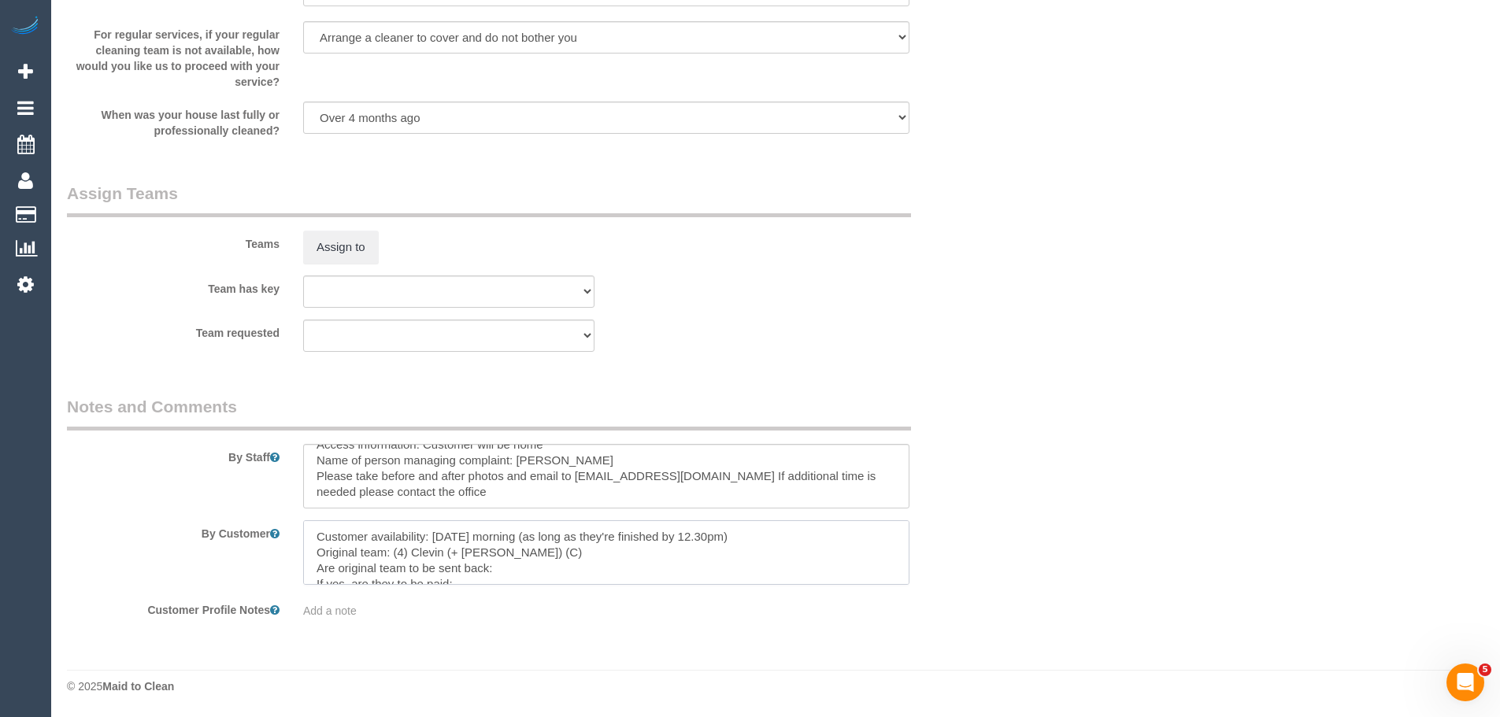
click at [512, 566] on textarea at bounding box center [606, 553] width 606 height 65
click at [513, 569] on textarea at bounding box center [606, 553] width 606 height 65
click at [639, 574] on textarea at bounding box center [606, 553] width 606 height 65
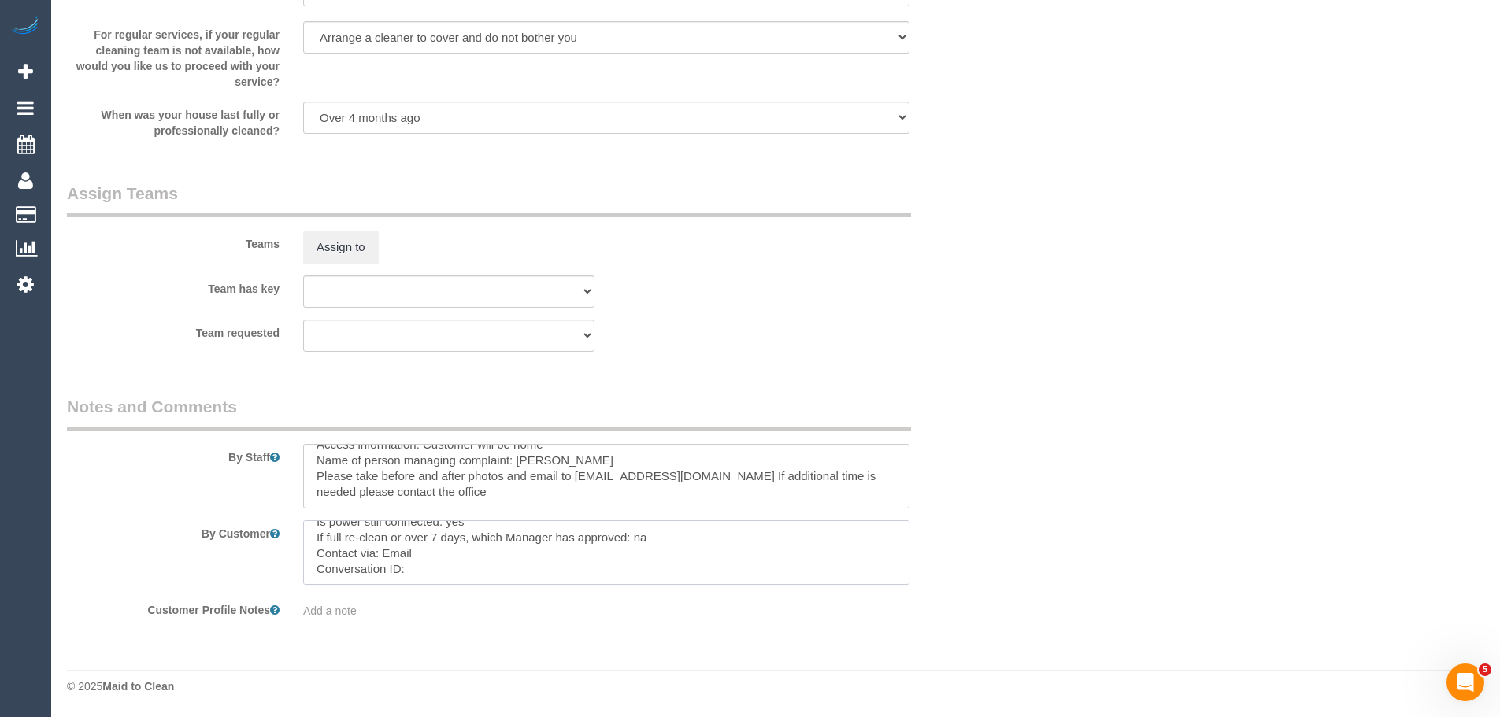
click at [425, 569] on textarea at bounding box center [606, 553] width 606 height 65
paste textarea "cnv_qdi79u7"
type textarea "Customer availability: Friday morning (as long as they're finished by 12.30pm) …"
drag, startPoint x: 498, startPoint y: 574, endPoint x: 80, endPoint y: 499, distance: 425.0
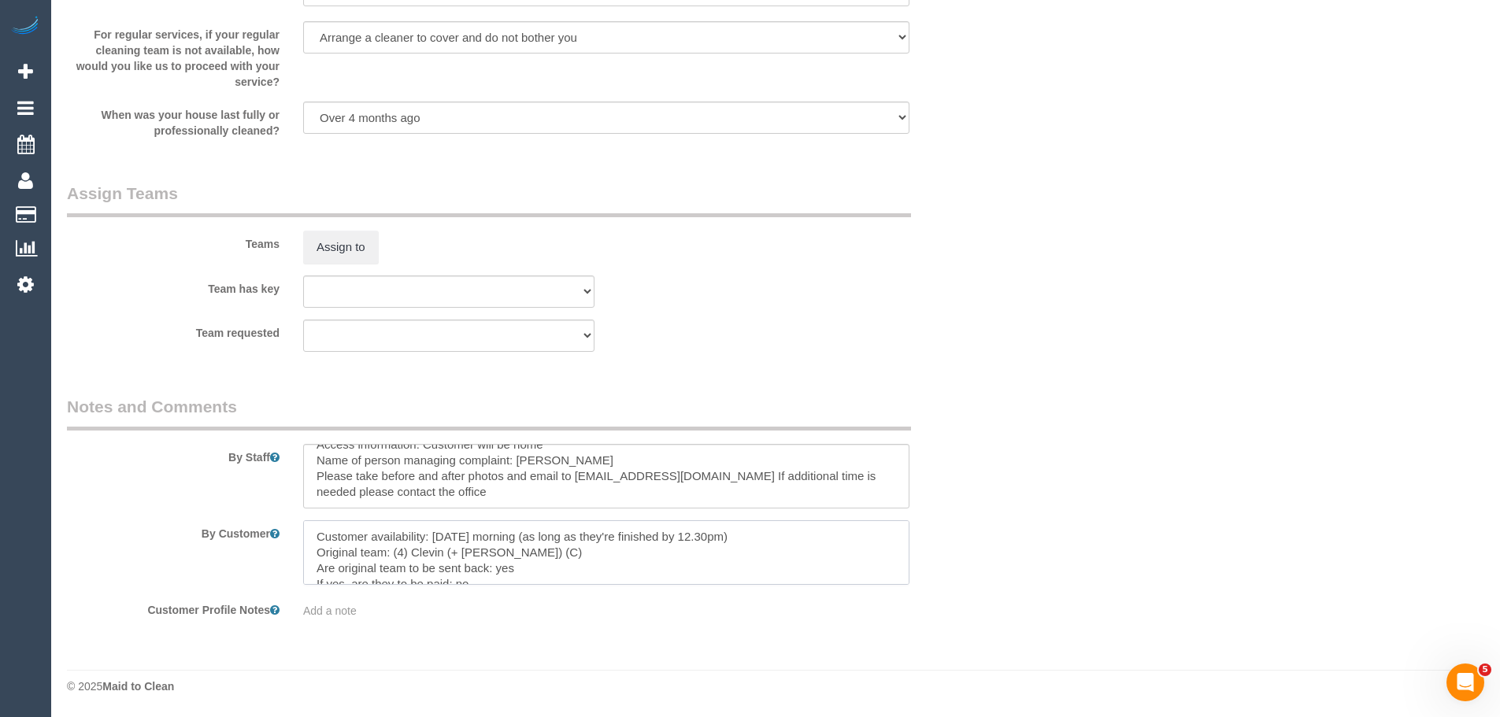
click at [80, 499] on sui-booking-comments "By Staff By Customer Customer Profile Notes Add a note" at bounding box center [527, 507] width 921 height 224
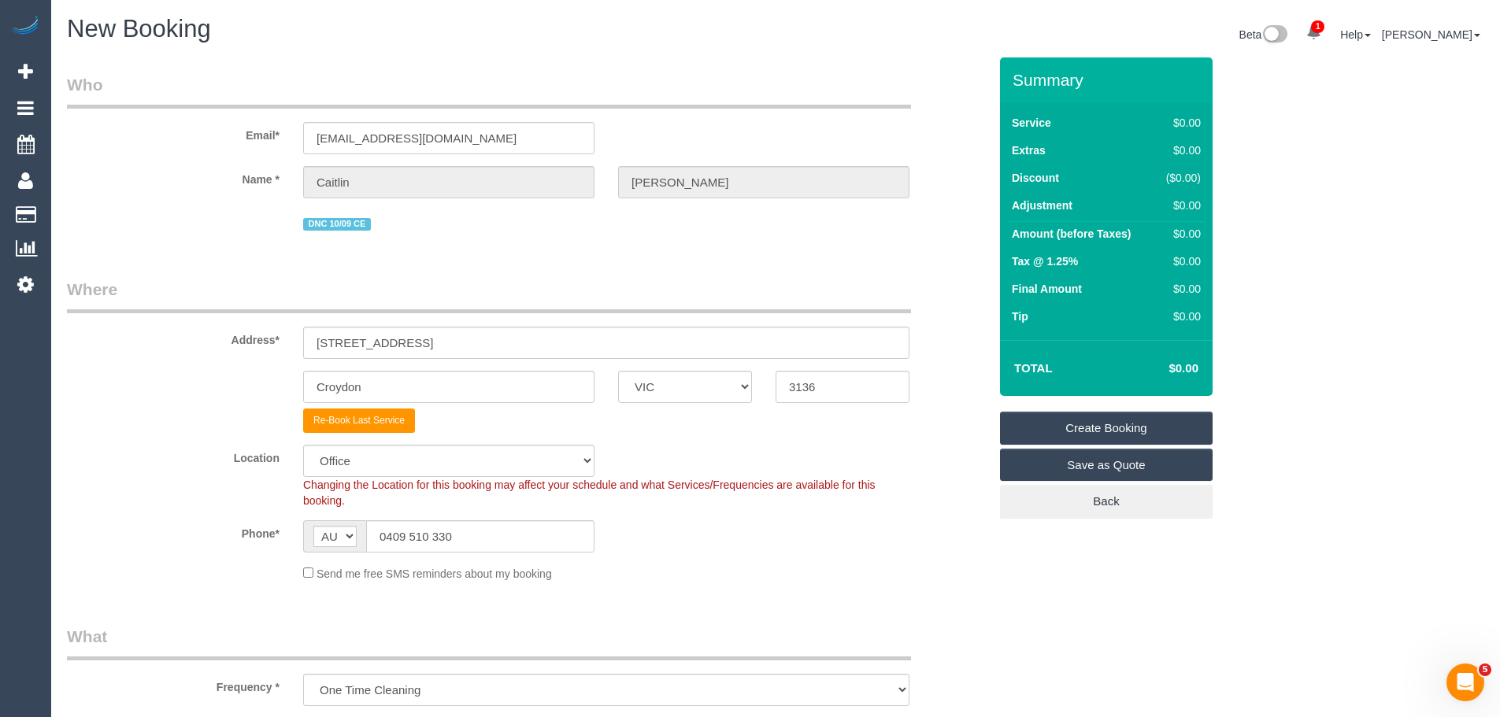
click at [1044, 422] on link "Create Booking" at bounding box center [1106, 428] width 213 height 33
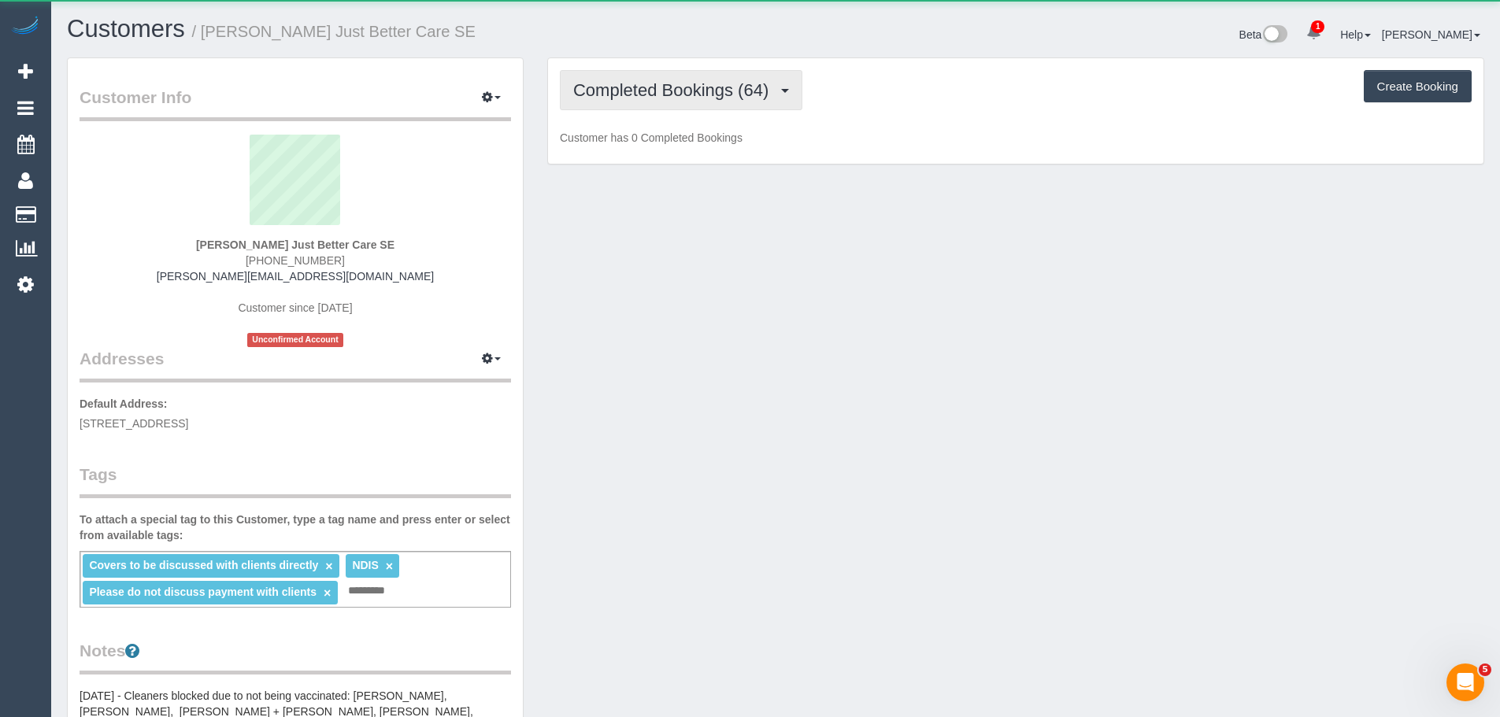
click at [643, 82] on span "Completed Bookings (64)" at bounding box center [674, 90] width 203 height 20
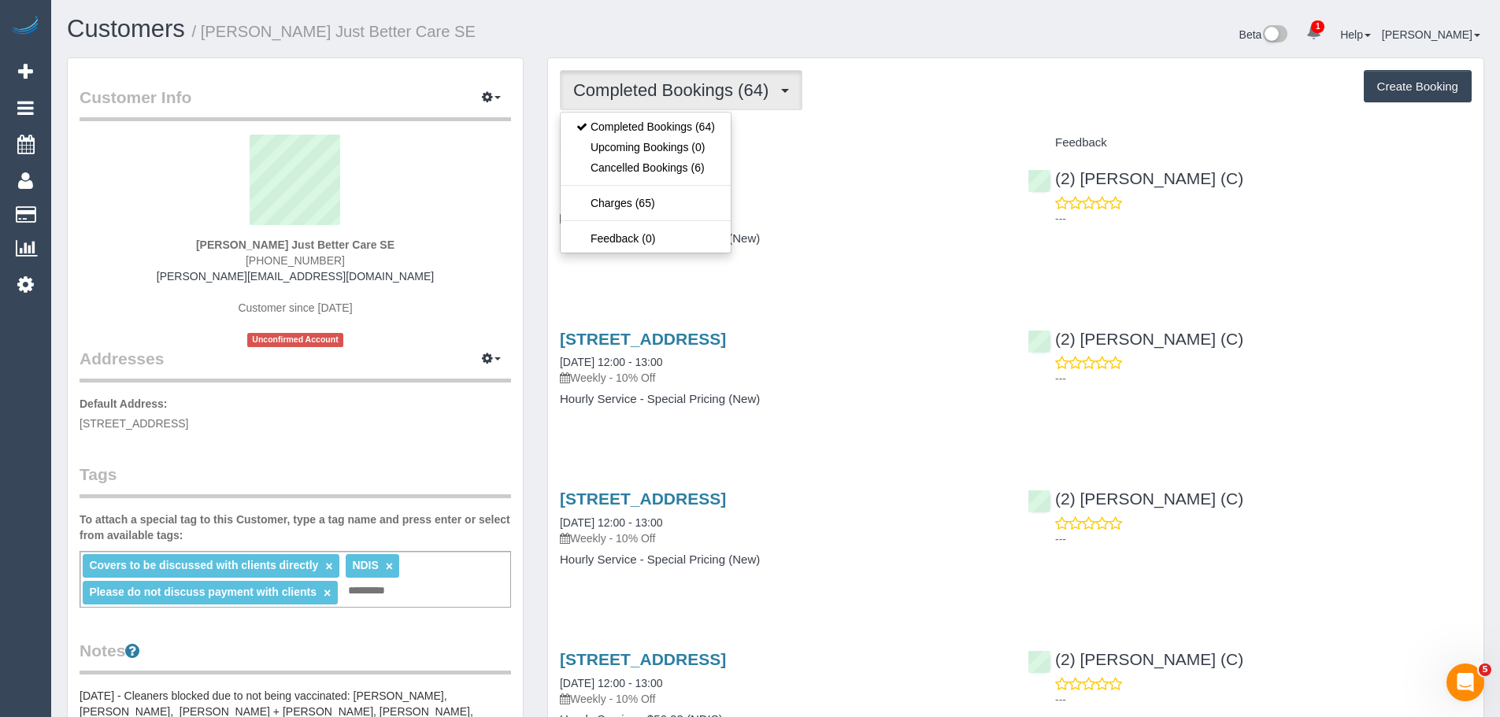
click at [946, 107] on div "Completed Bookings (64) Completed Bookings (64) Upcoming Bookings (0) Cancelled…" at bounding box center [1016, 90] width 912 height 40
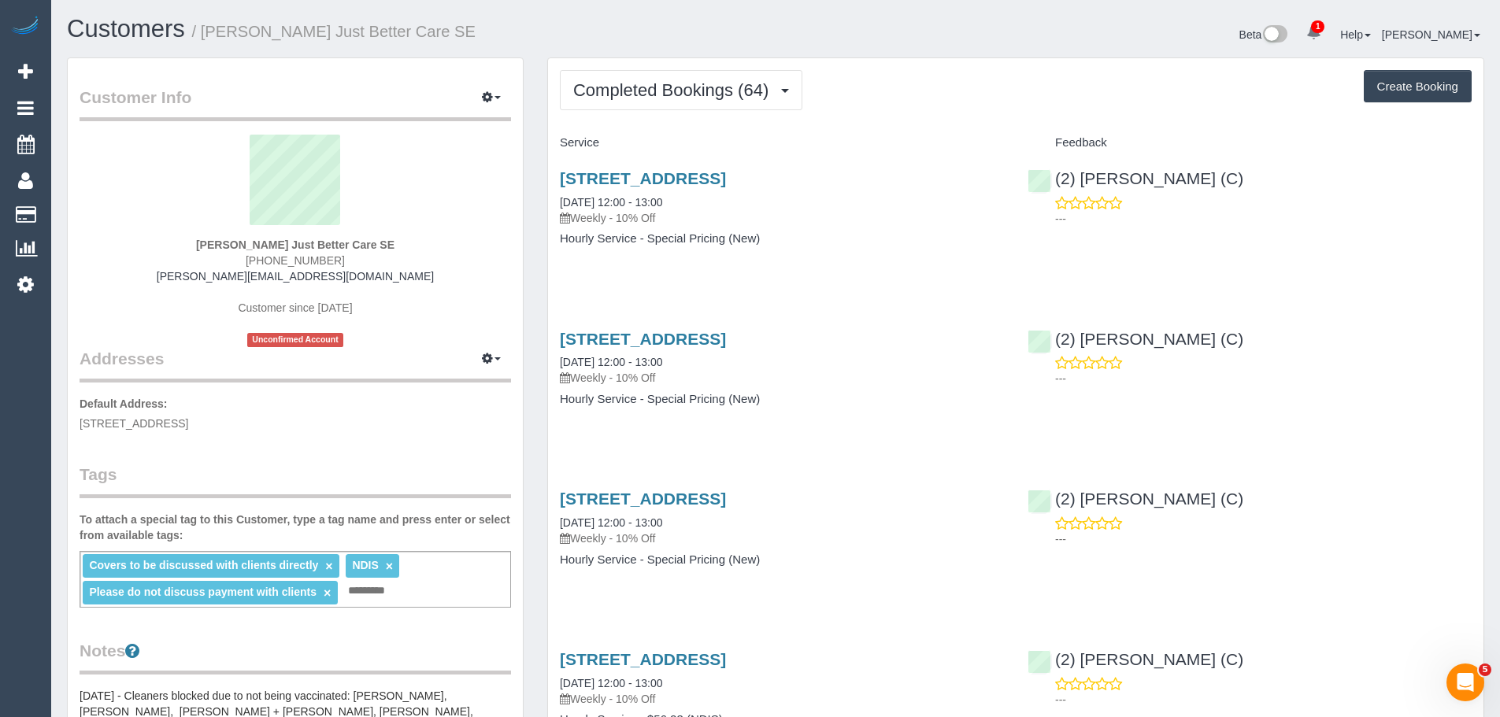
click at [606, 206] on link "21/07/2025 12:00 - 13:00" at bounding box center [611, 202] width 102 height 13
click at [647, 102] on button "Completed Bookings (64)" at bounding box center [681, 90] width 243 height 40
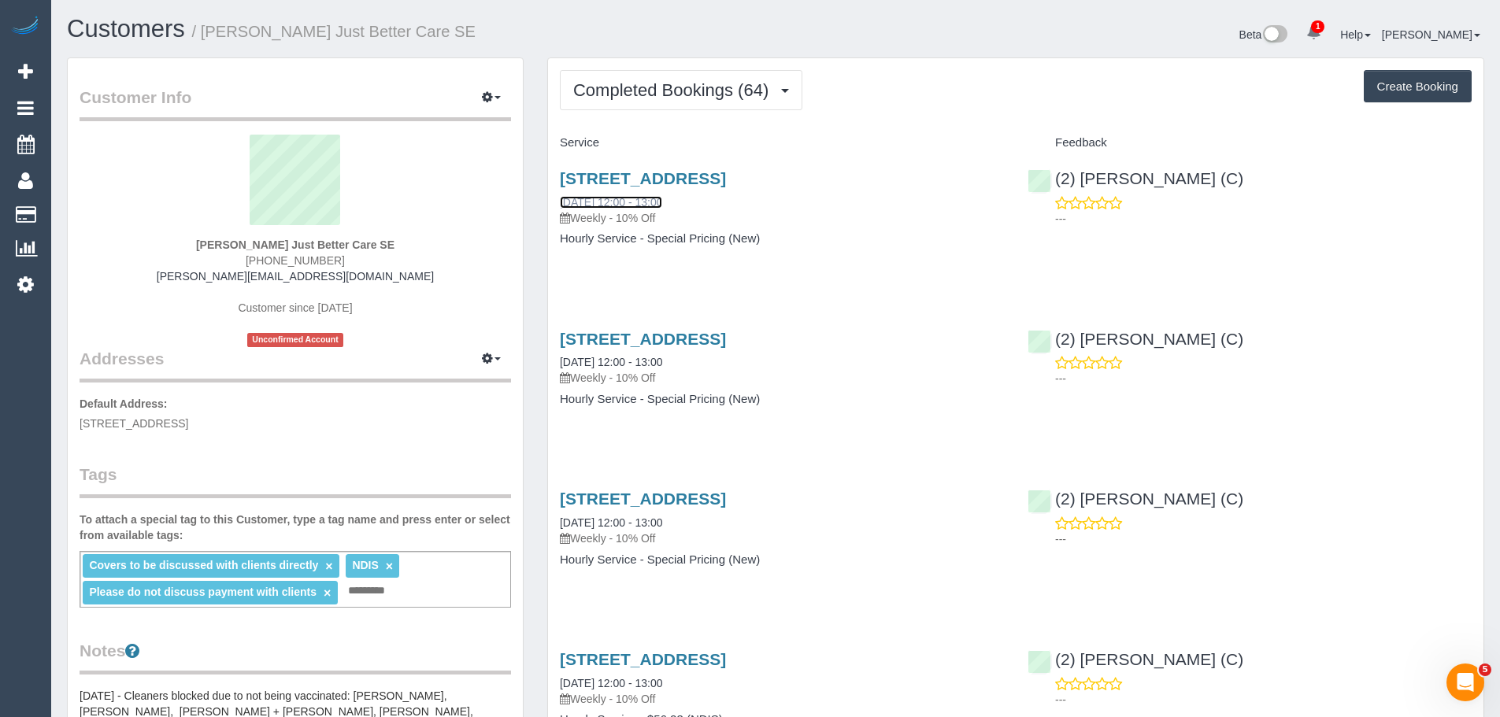
click at [662, 202] on link "21/07/2025 12:00 - 13:00" at bounding box center [611, 202] width 102 height 13
click at [680, 98] on span "Completed Bookings (64)" at bounding box center [674, 90] width 203 height 20
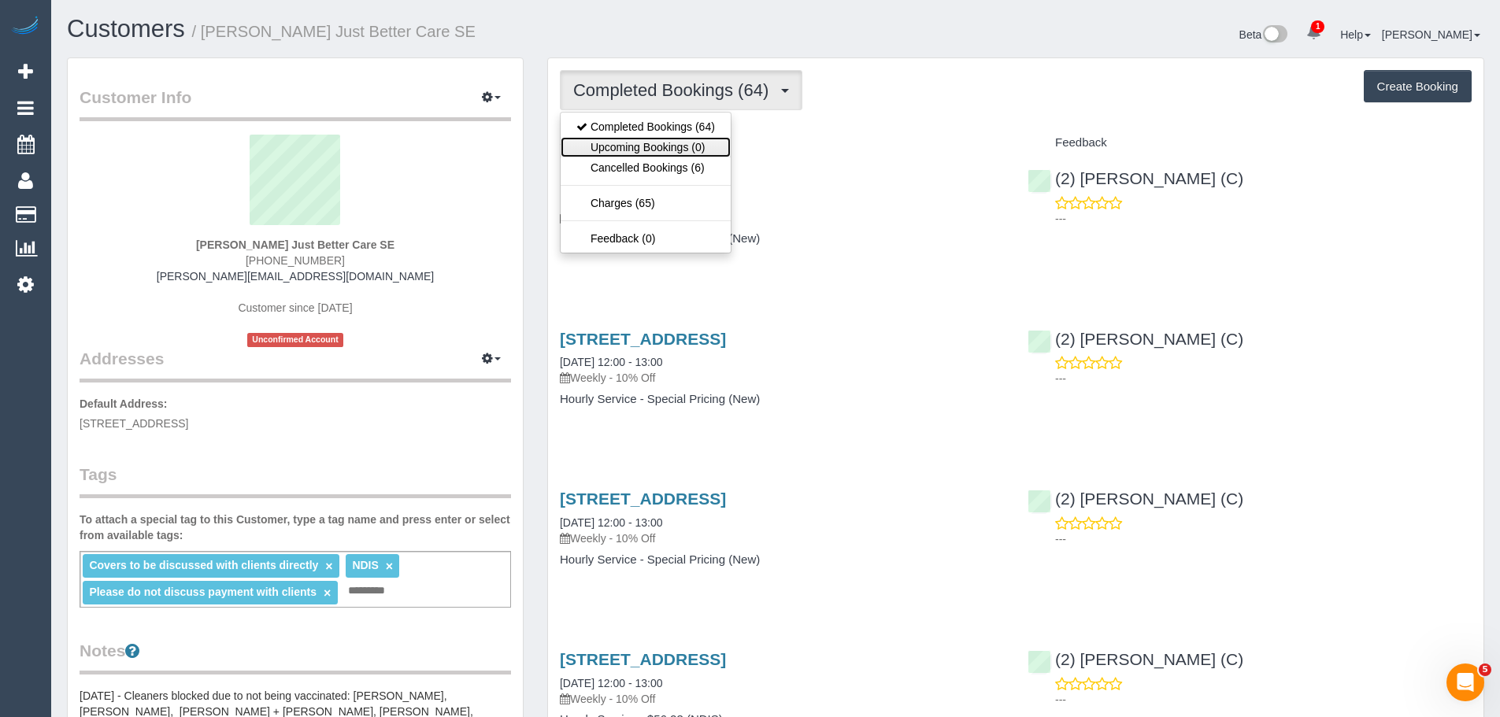
click at [669, 139] on link "Upcoming Bookings (0)" at bounding box center [646, 147] width 170 height 20
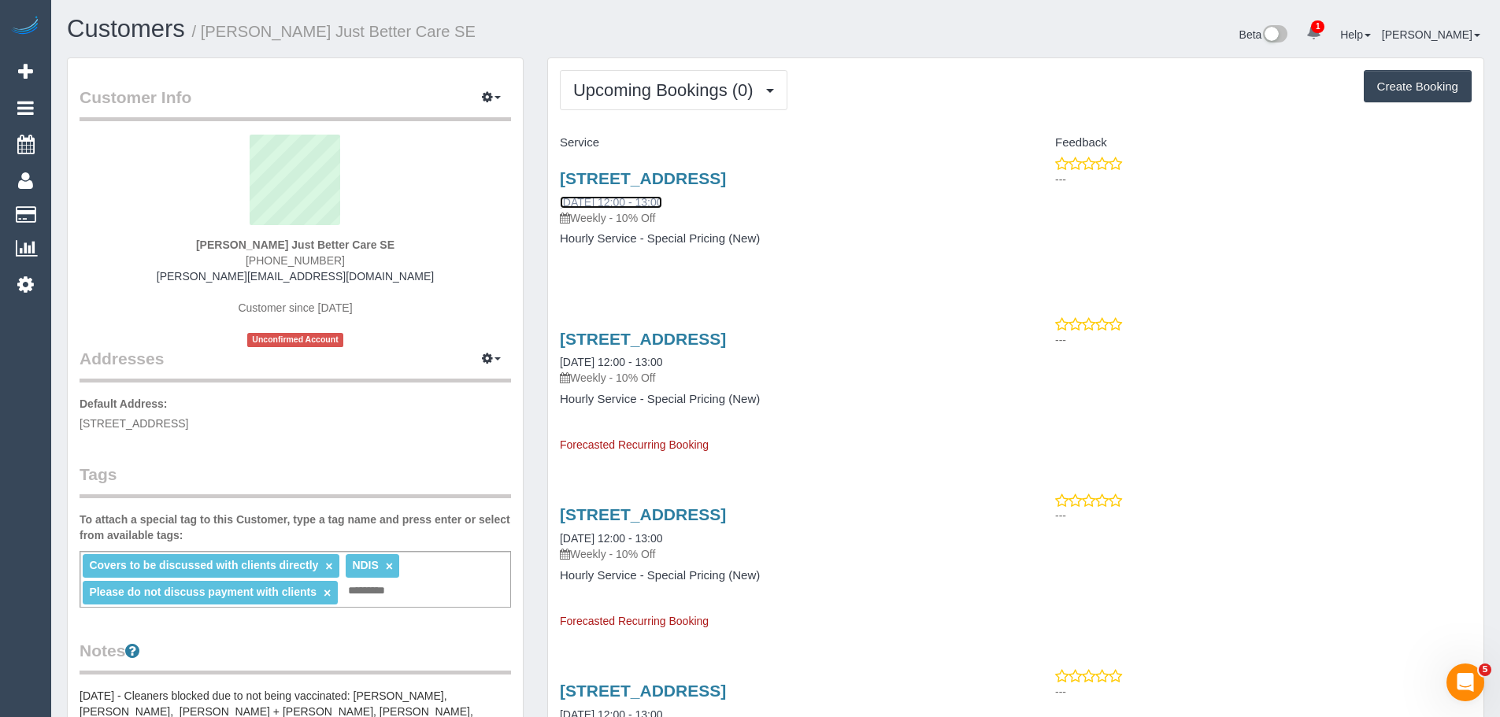
click at [651, 202] on link "29/09/2025 12:00 - 13:00" at bounding box center [611, 202] width 102 height 13
click at [654, 85] on span "Upcoming Bookings (0)" at bounding box center [667, 90] width 188 height 20
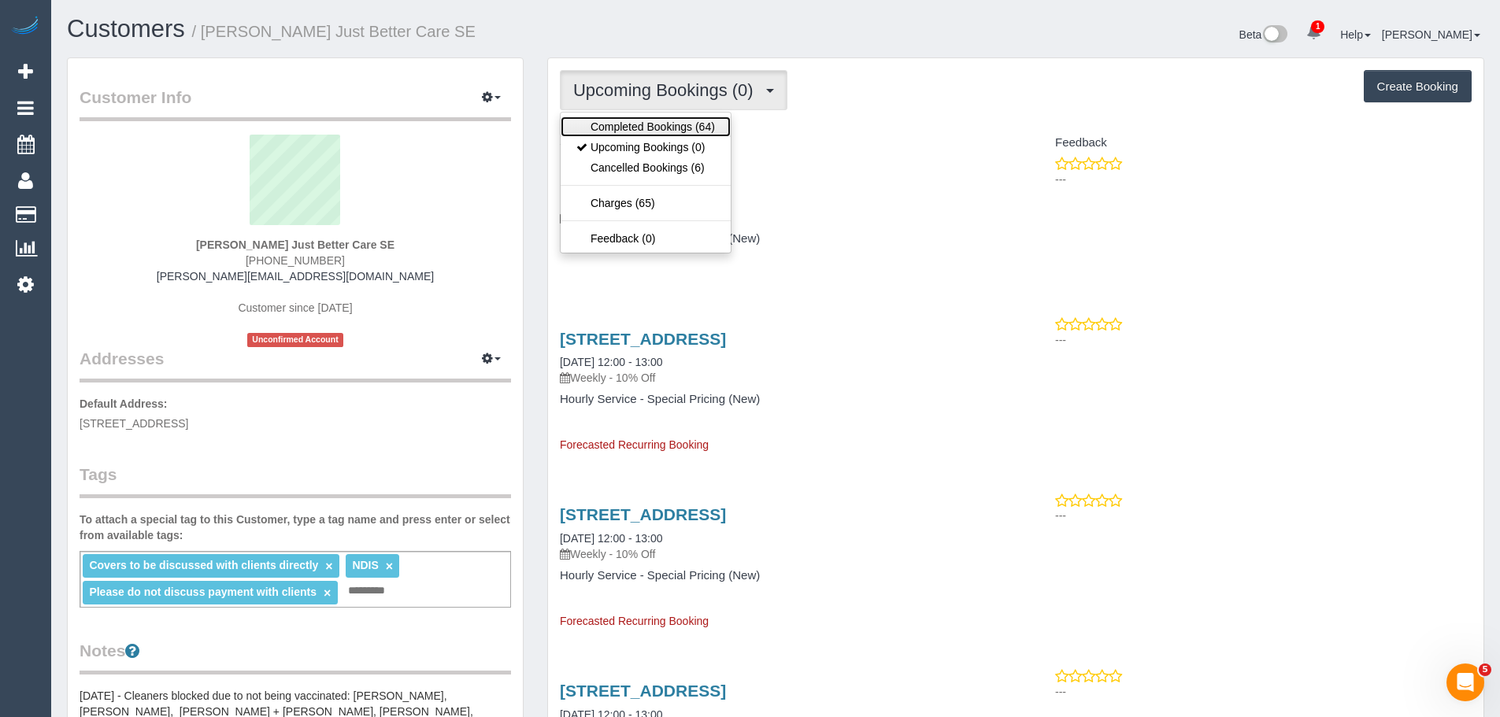
click at [655, 120] on link "Completed Bookings (64)" at bounding box center [646, 127] width 170 height 20
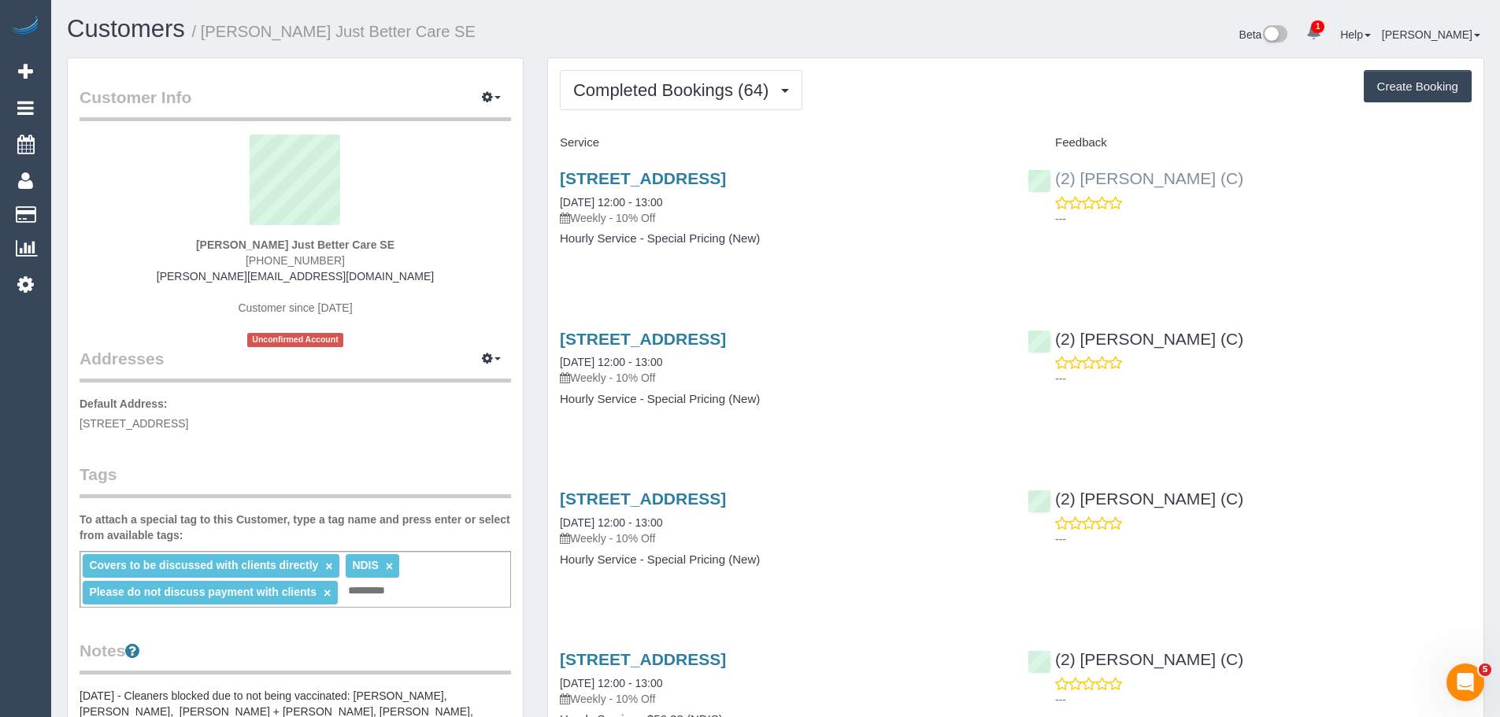
drag, startPoint x: 1232, startPoint y: 186, endPoint x: 1057, endPoint y: 176, distance: 175.1
click at [1057, 176] on div "(2) Abdul Janif (C) ---" at bounding box center [1250, 194] width 468 height 77
copy link "(2) [PERSON_NAME] (C)"
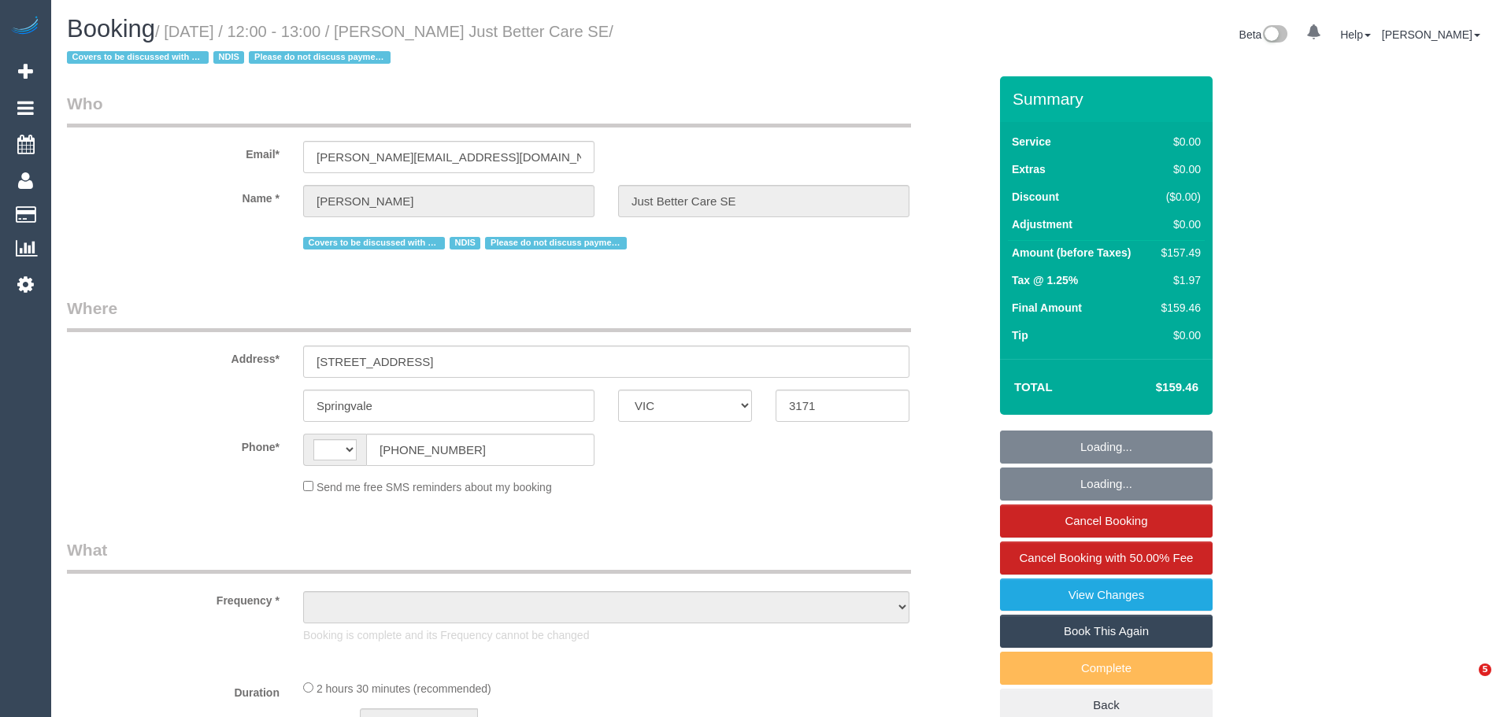
select select "VIC"
select select "string:AU"
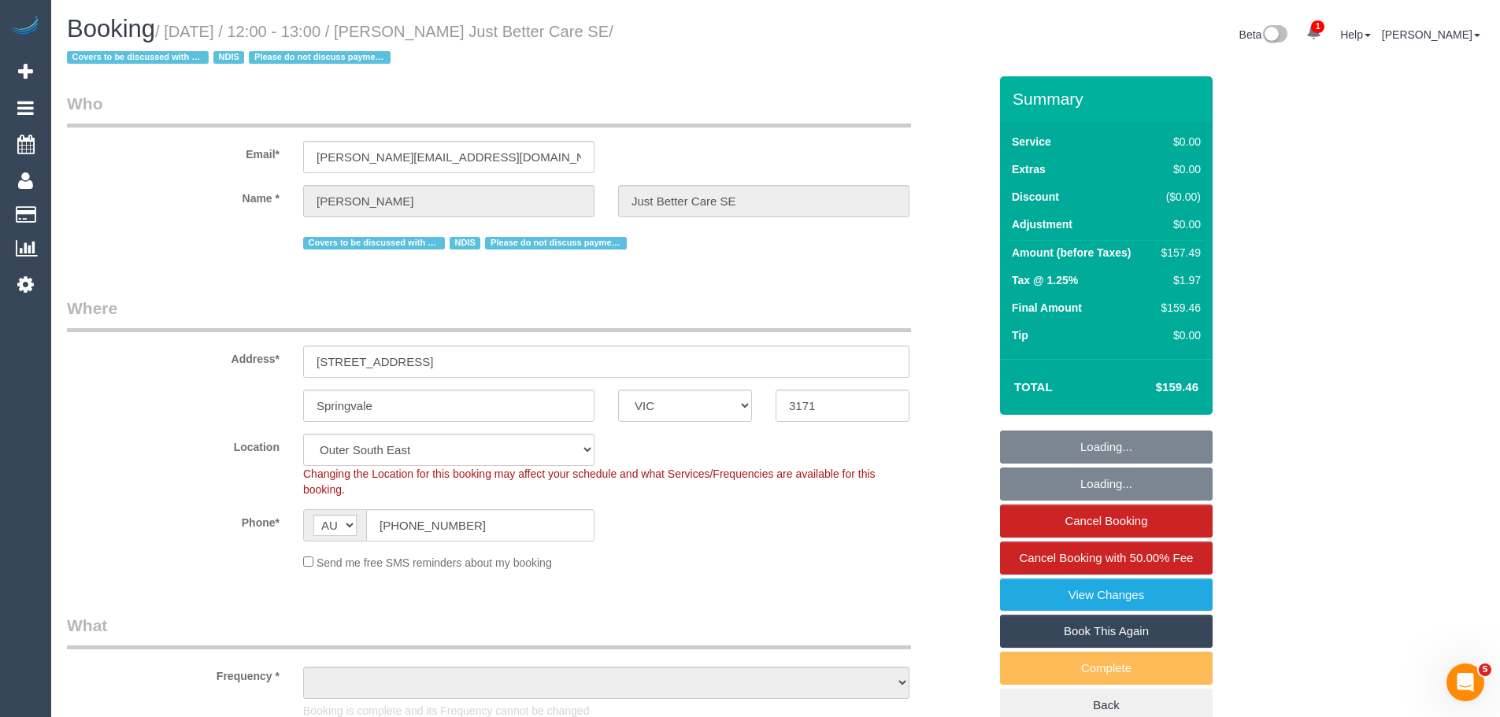
select select "object:549"
select select "150"
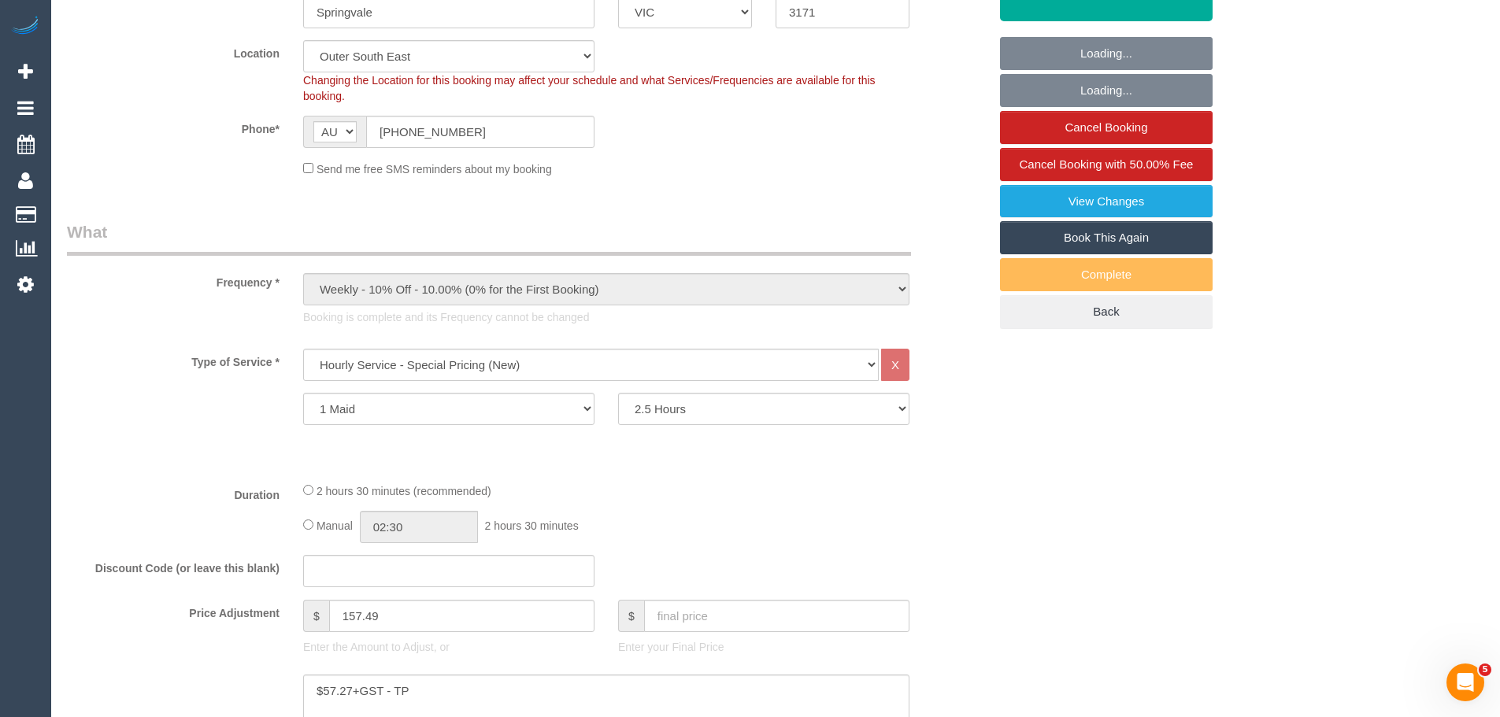
select select "object:977"
select select "number:28"
select select "number:14"
select select "number:19"
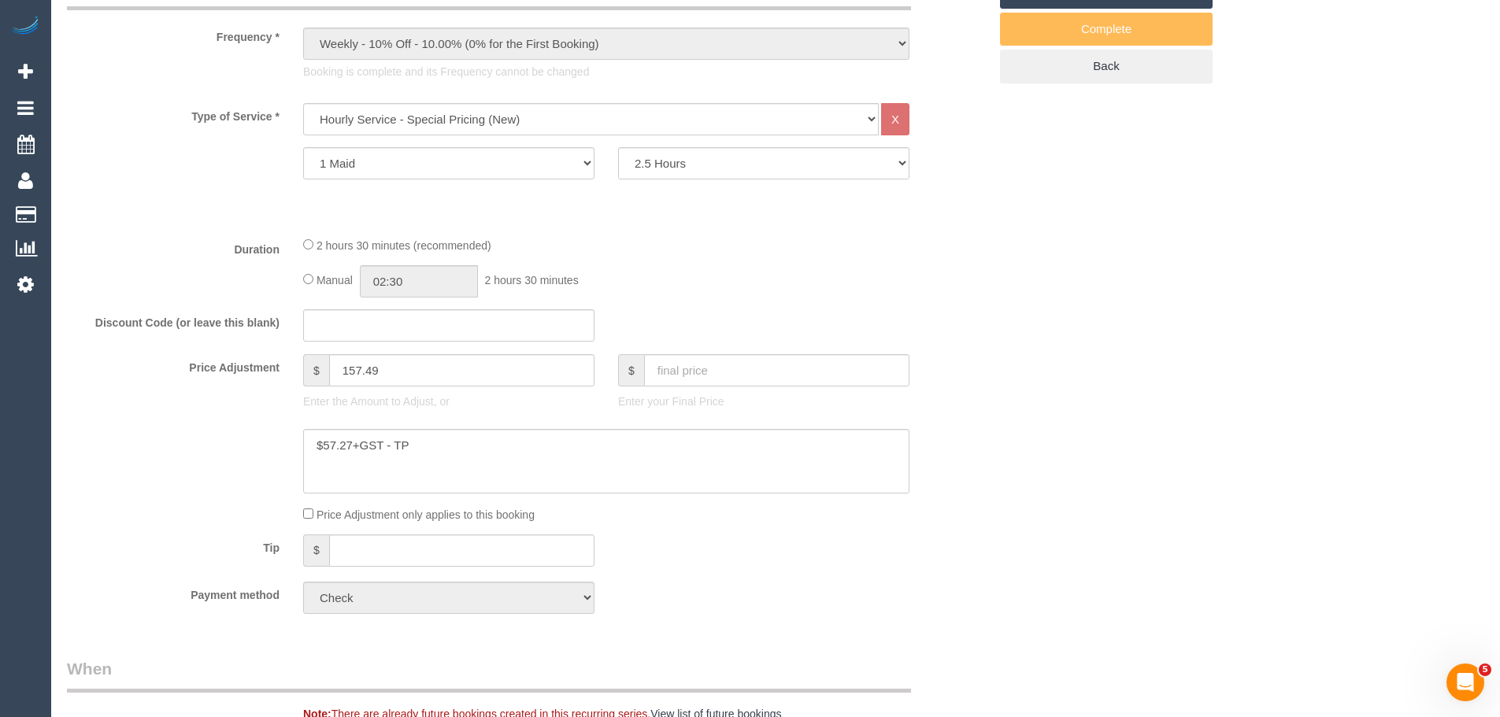
scroll to position [103, 0]
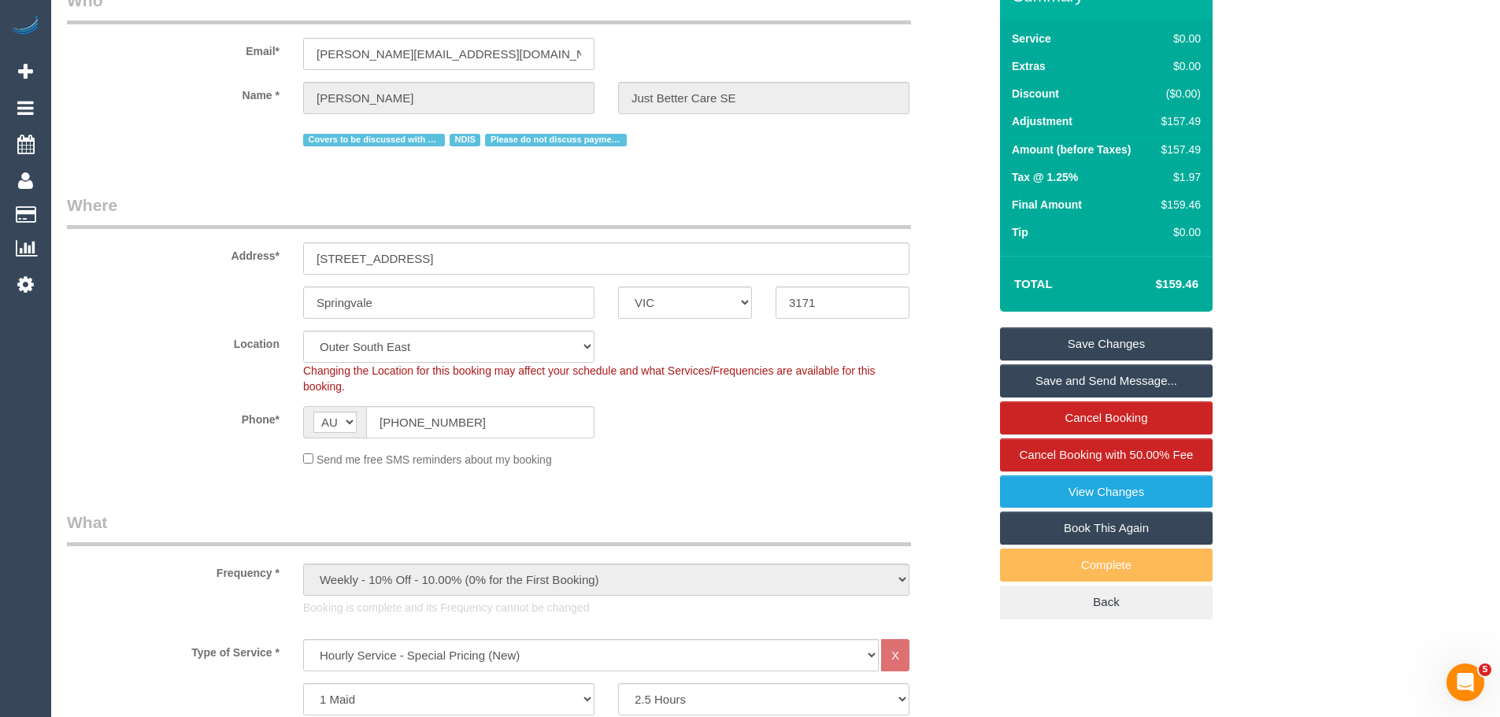
click at [1073, 531] on link "Book This Again" at bounding box center [1106, 528] width 213 height 33
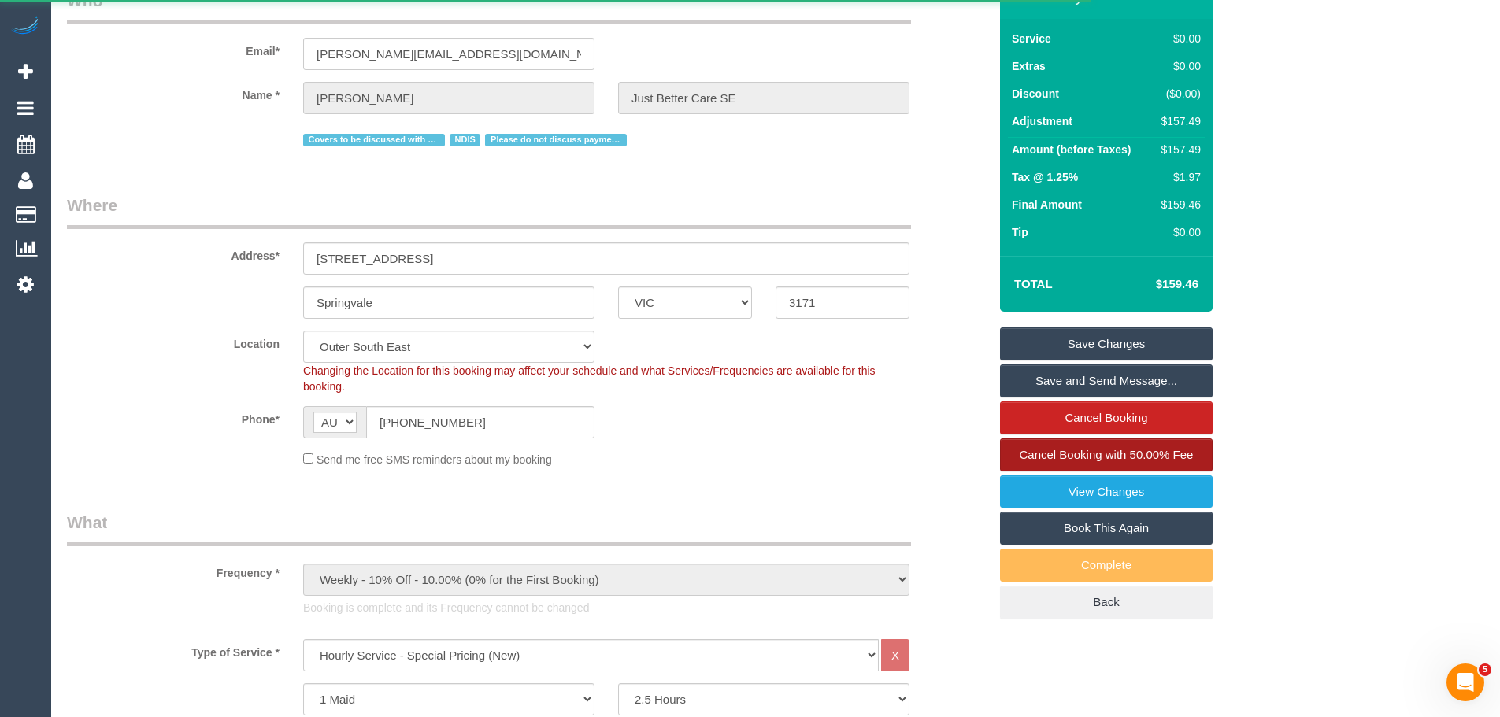
select select "VIC"
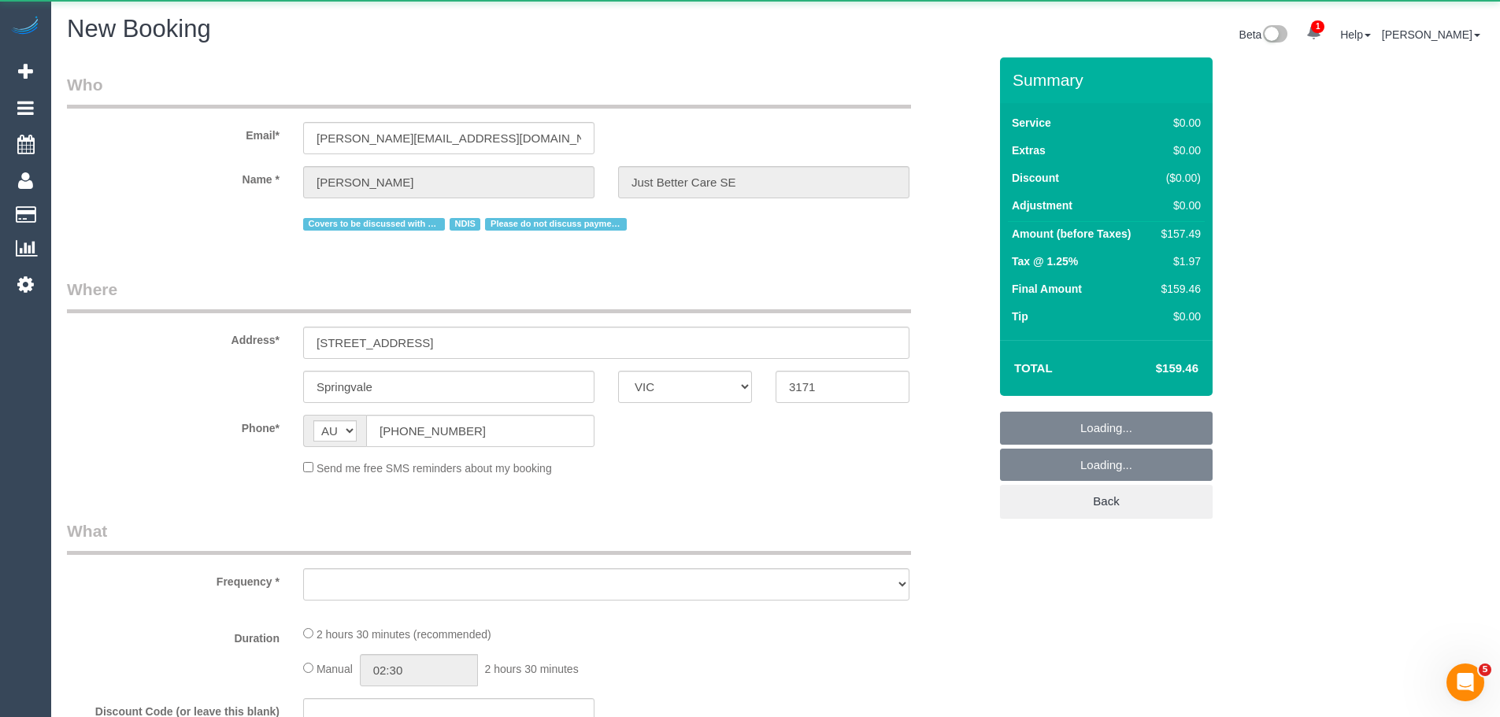
select select "string:stripe"
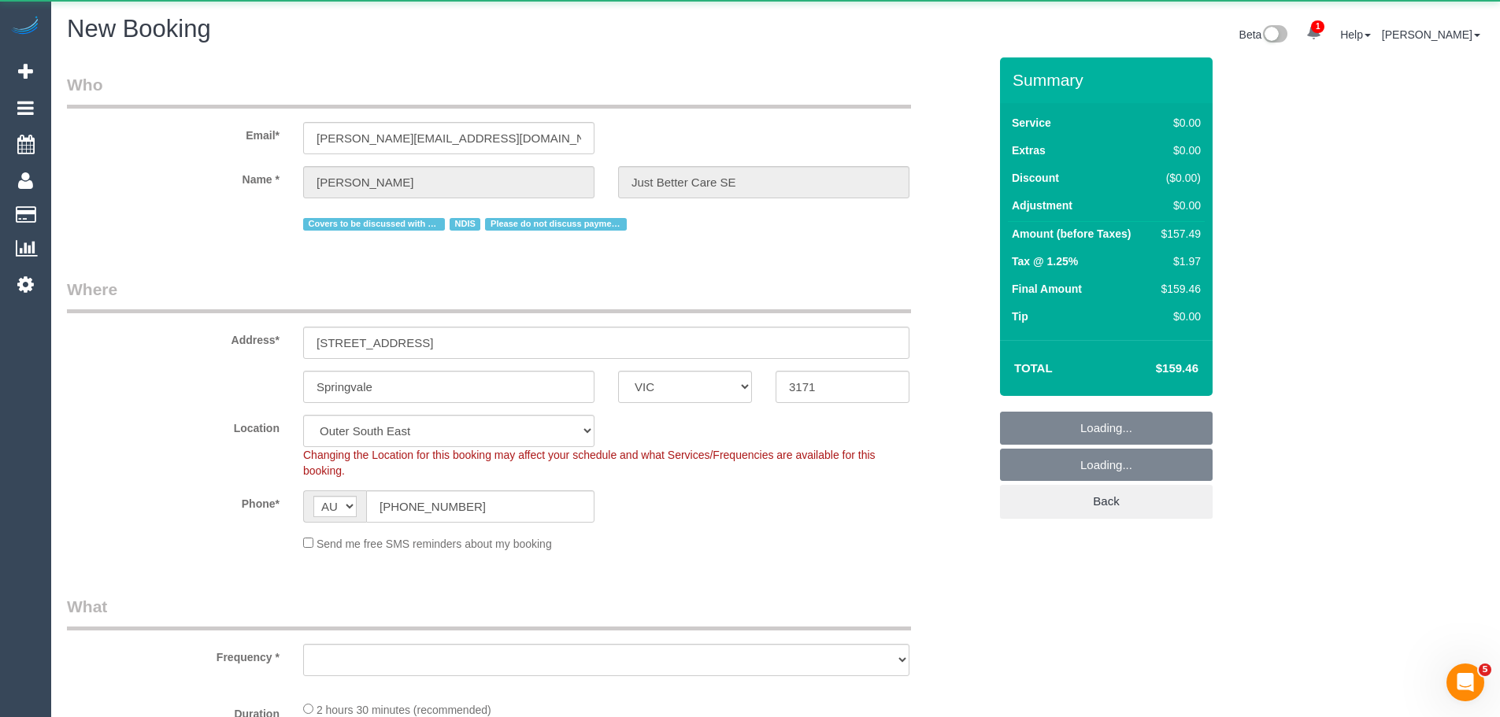
select select "object:1744"
select select "number:28"
select select "number:14"
select select "number:19"
select select "150"
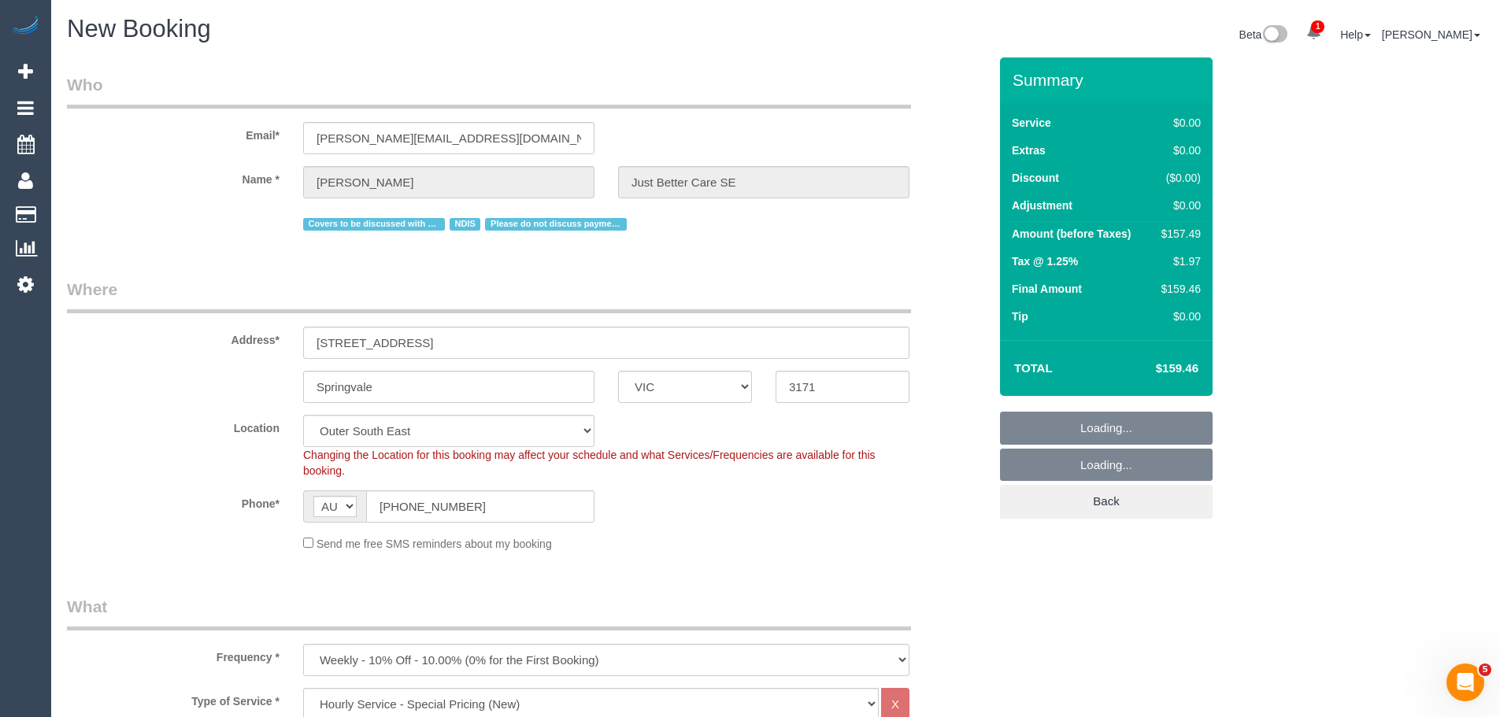
select select "object:2159"
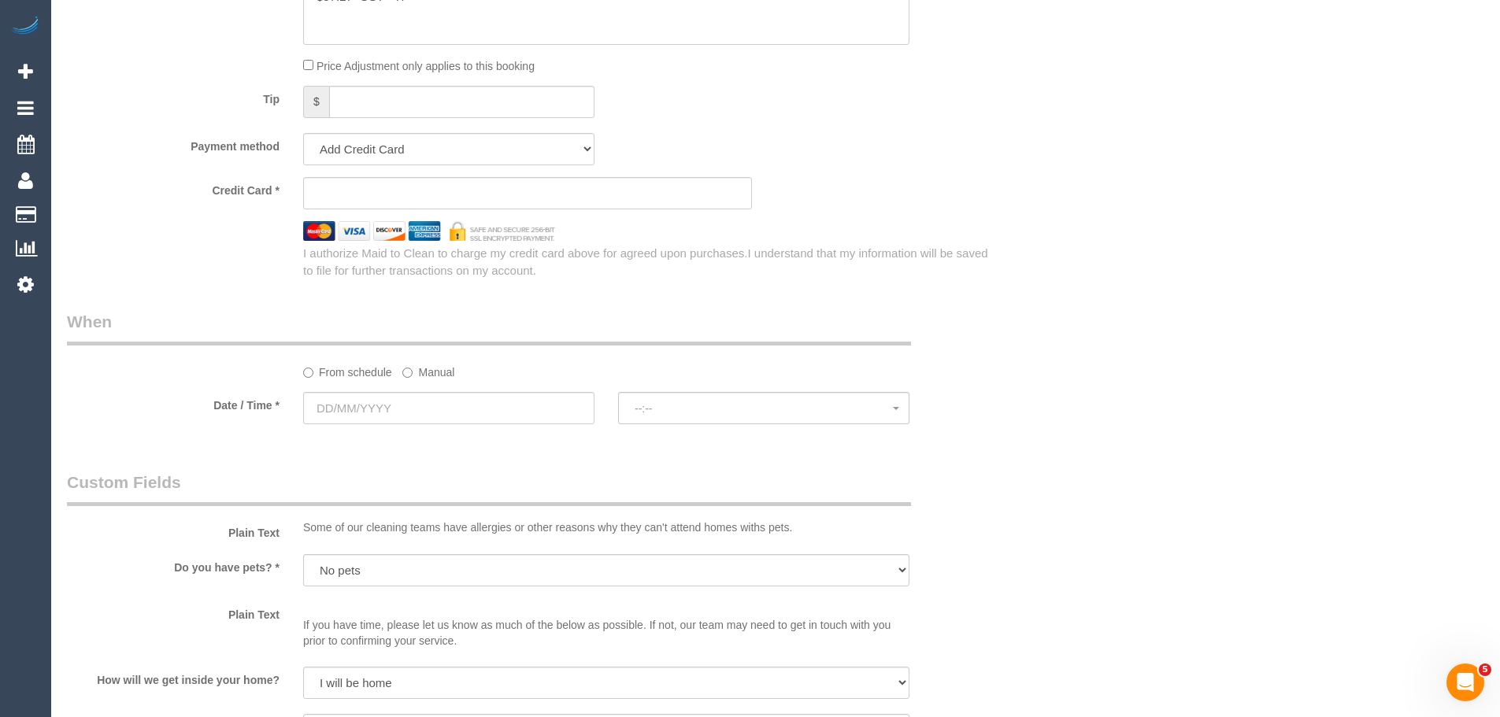
scroll to position [1103, 0]
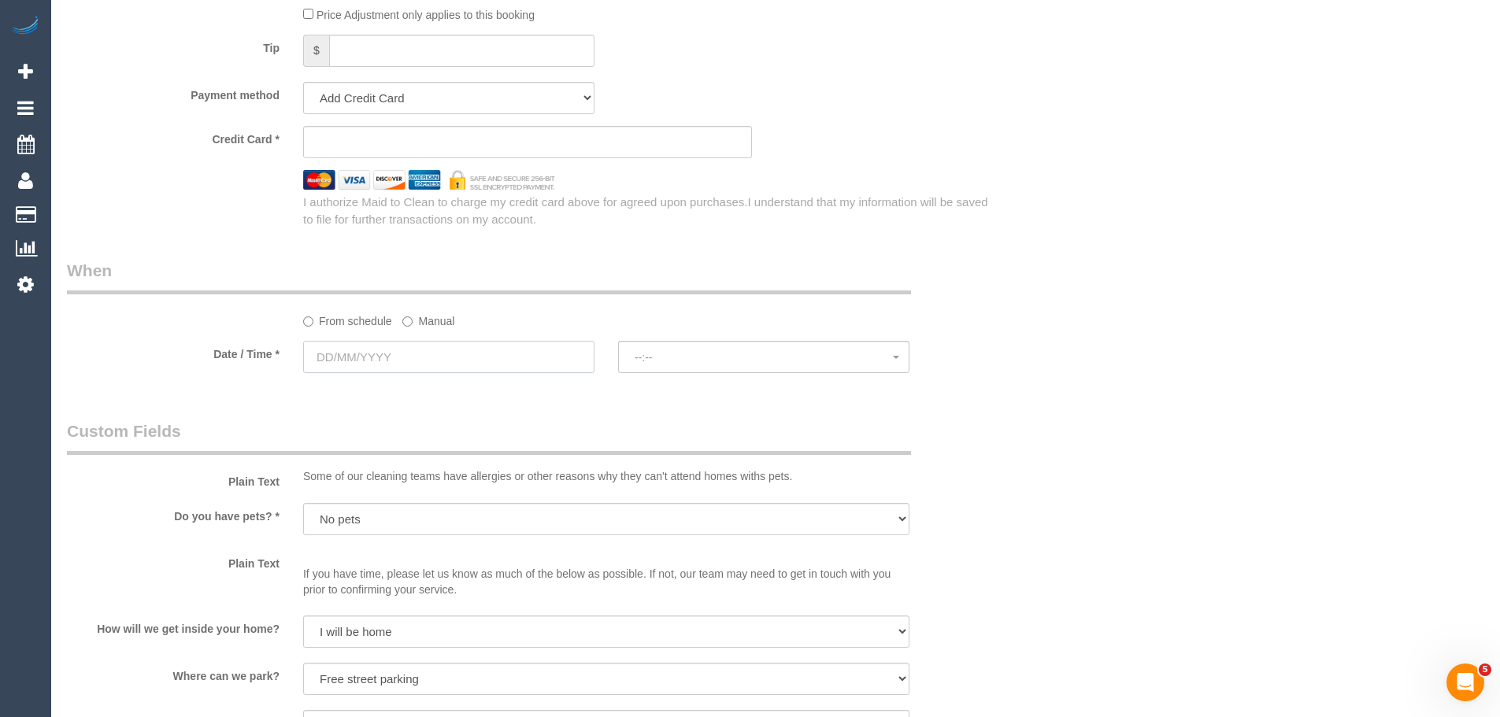
click at [373, 361] on input "text" at bounding box center [448, 357] width 291 height 32
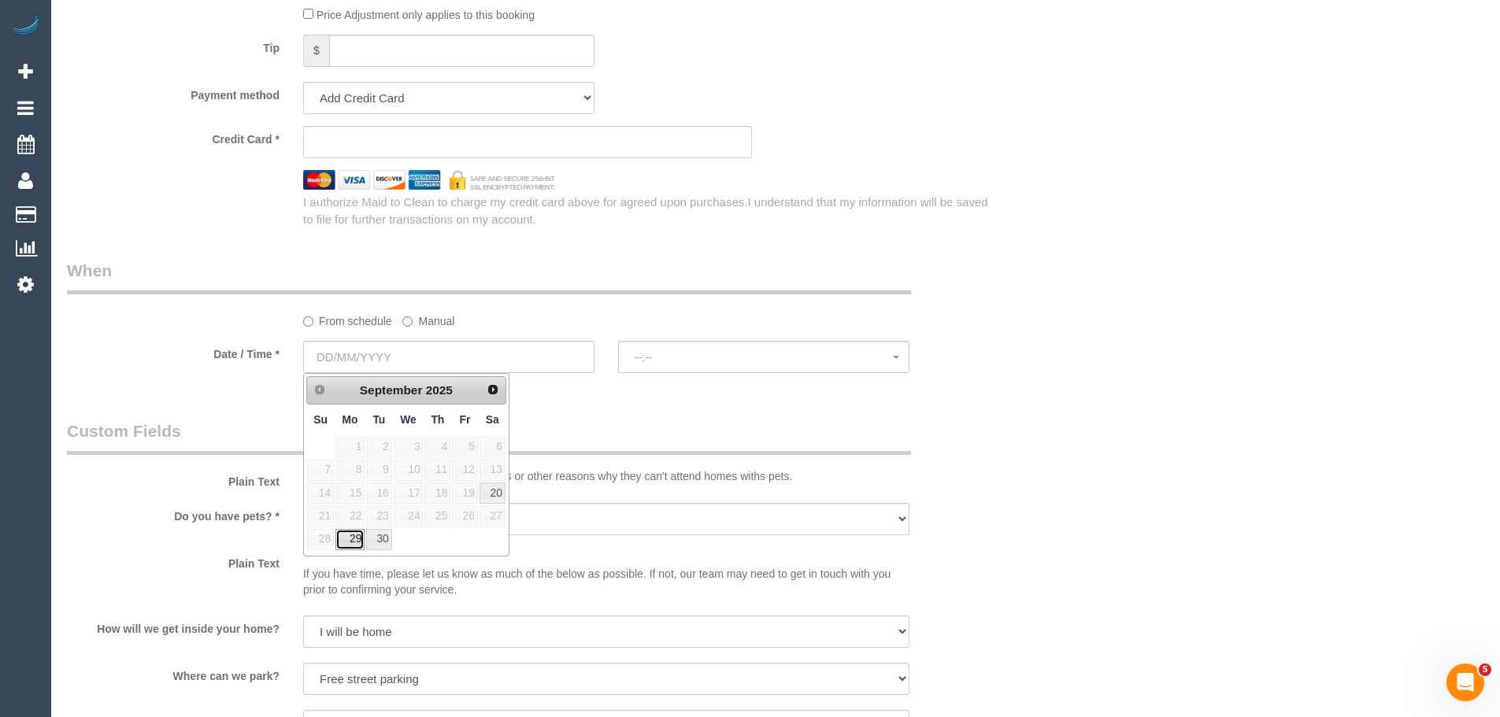
click at [355, 540] on link "29" at bounding box center [349, 539] width 29 height 21
type input "29/09/2025"
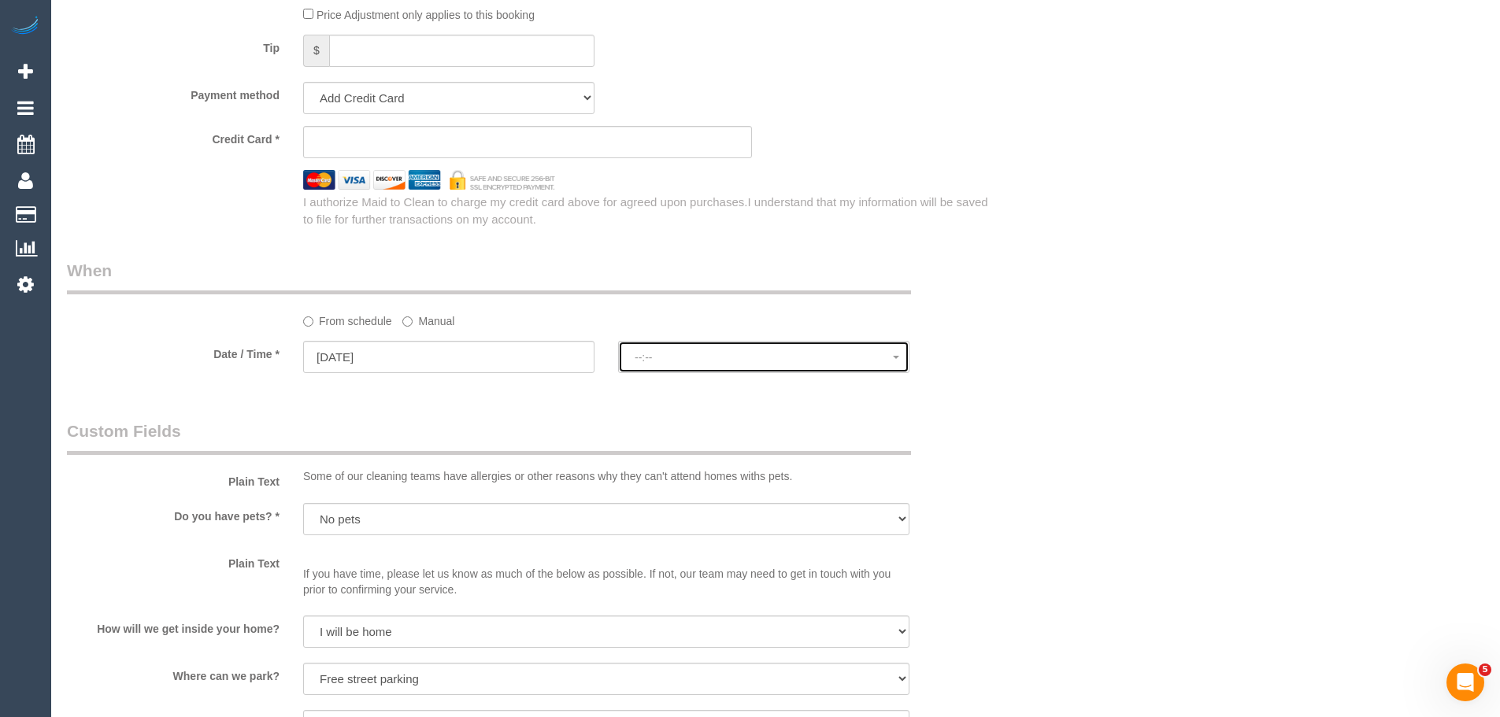
click at [726, 357] on span "--:--" at bounding box center [764, 357] width 258 height 13
select select "spot6"
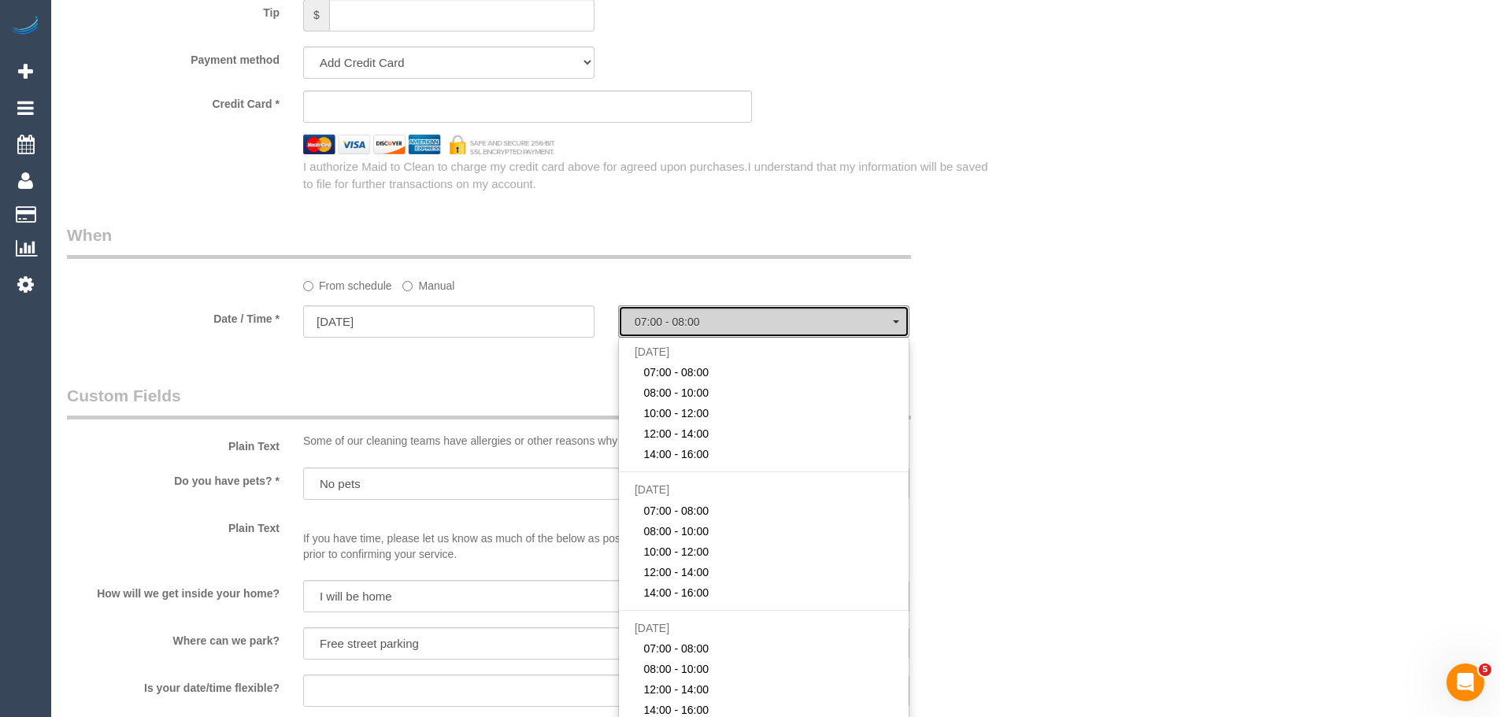
scroll to position [1181, 0]
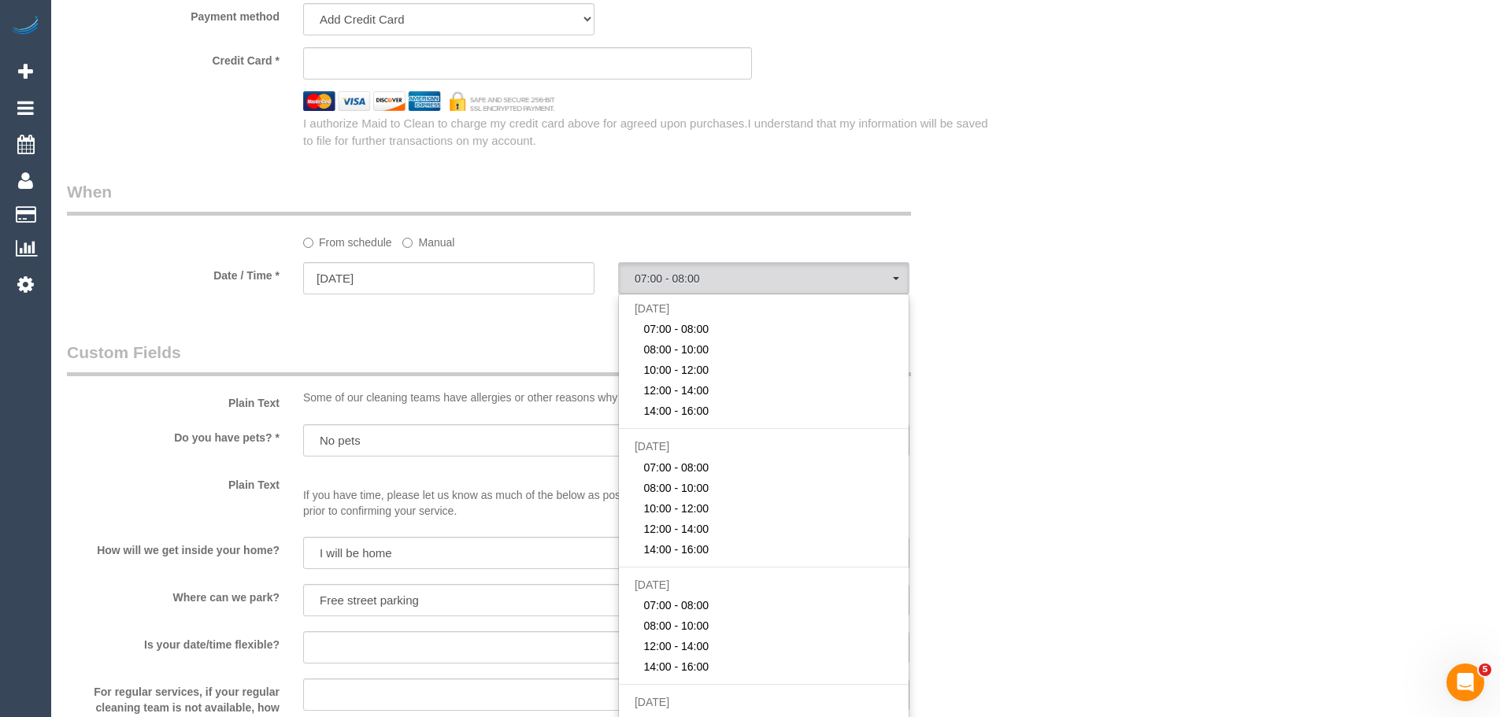
click at [436, 243] on label "Manual" at bounding box center [428, 239] width 52 height 21
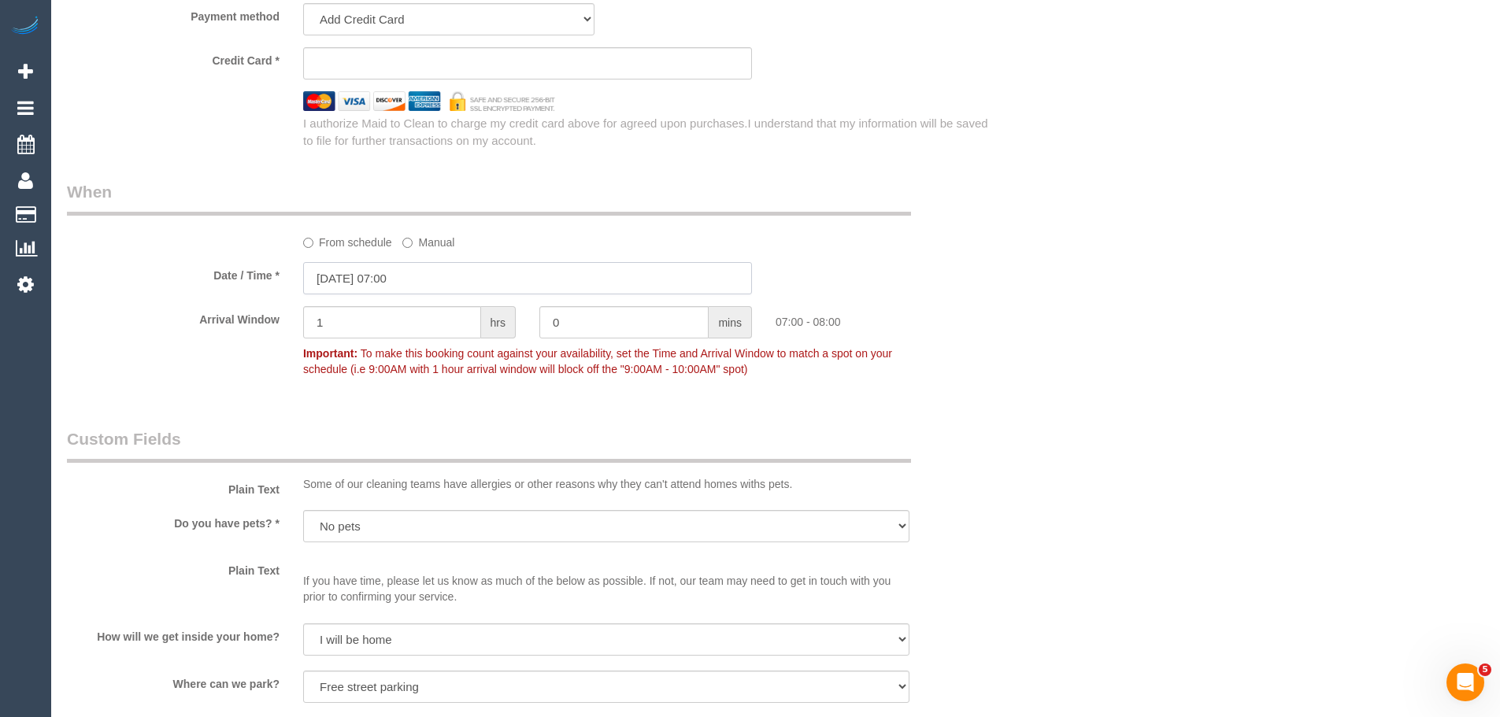
click at [394, 276] on input "29/09/2025 07:00" at bounding box center [527, 278] width 449 height 32
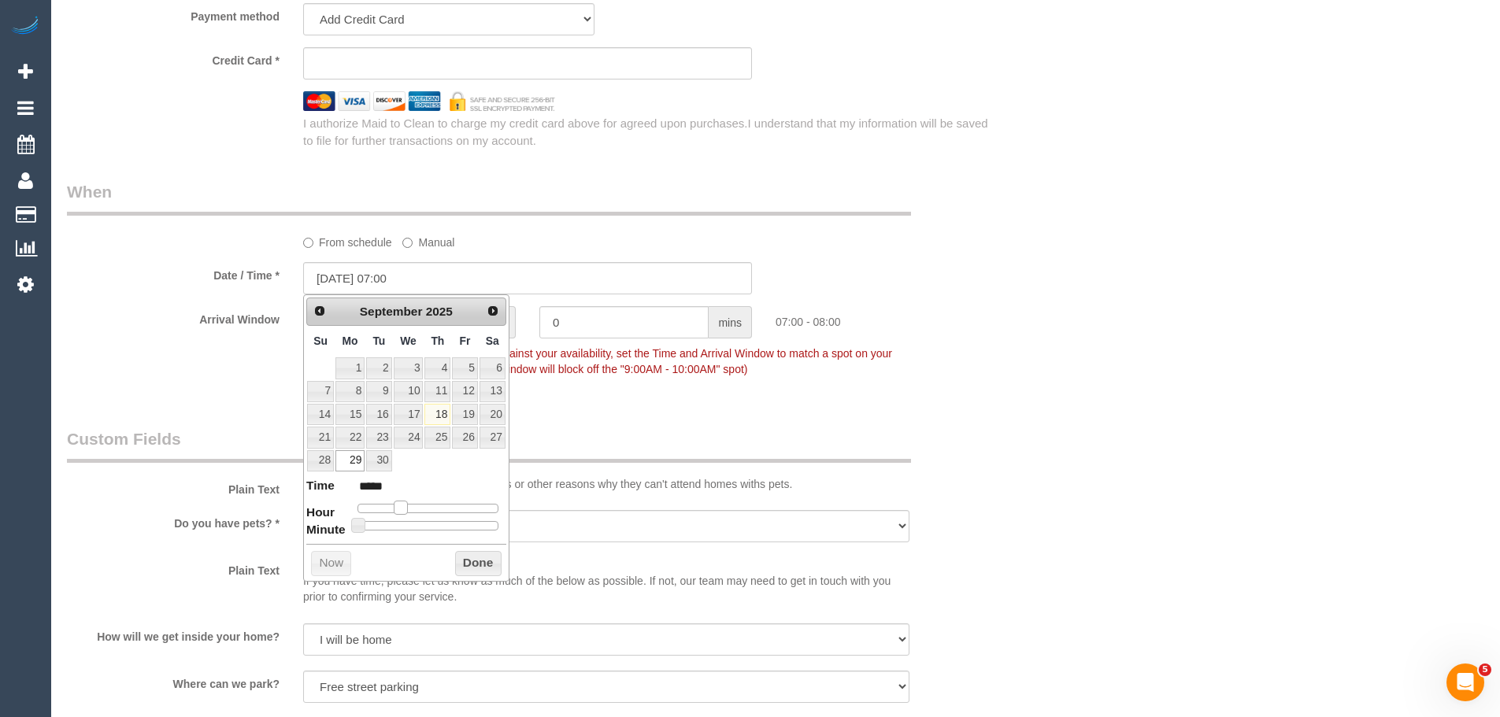
type input "29/09/2025 08:00"
type input "*****"
type input "29/09/2025 09:00"
type input "*****"
type input "29/09/2025 10:00"
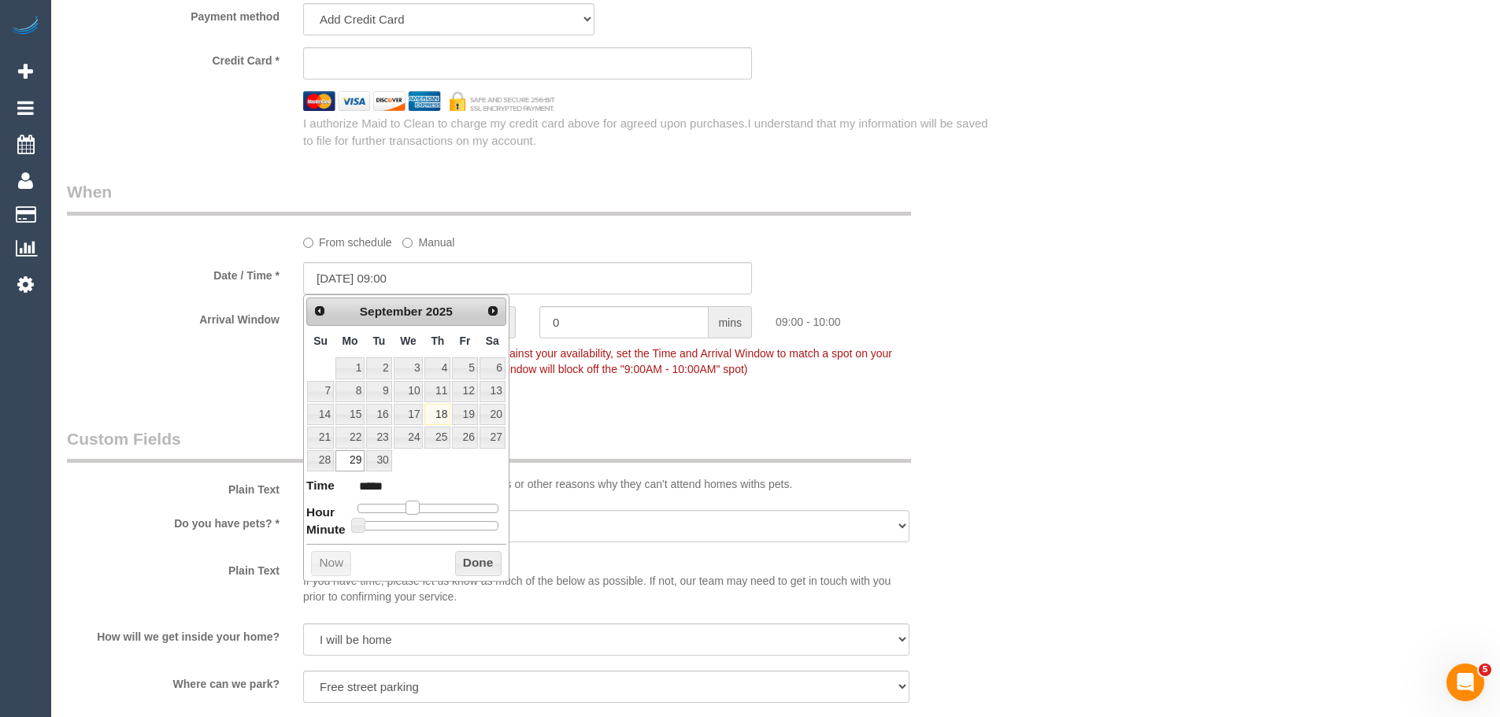
type input "*****"
type input "29/09/2025 11:00"
type input "*****"
drag, startPoint x: 398, startPoint y: 511, endPoint x: 421, endPoint y: 513, distance: 22.9
click at [421, 513] on span at bounding box center [424, 508] width 14 height 14
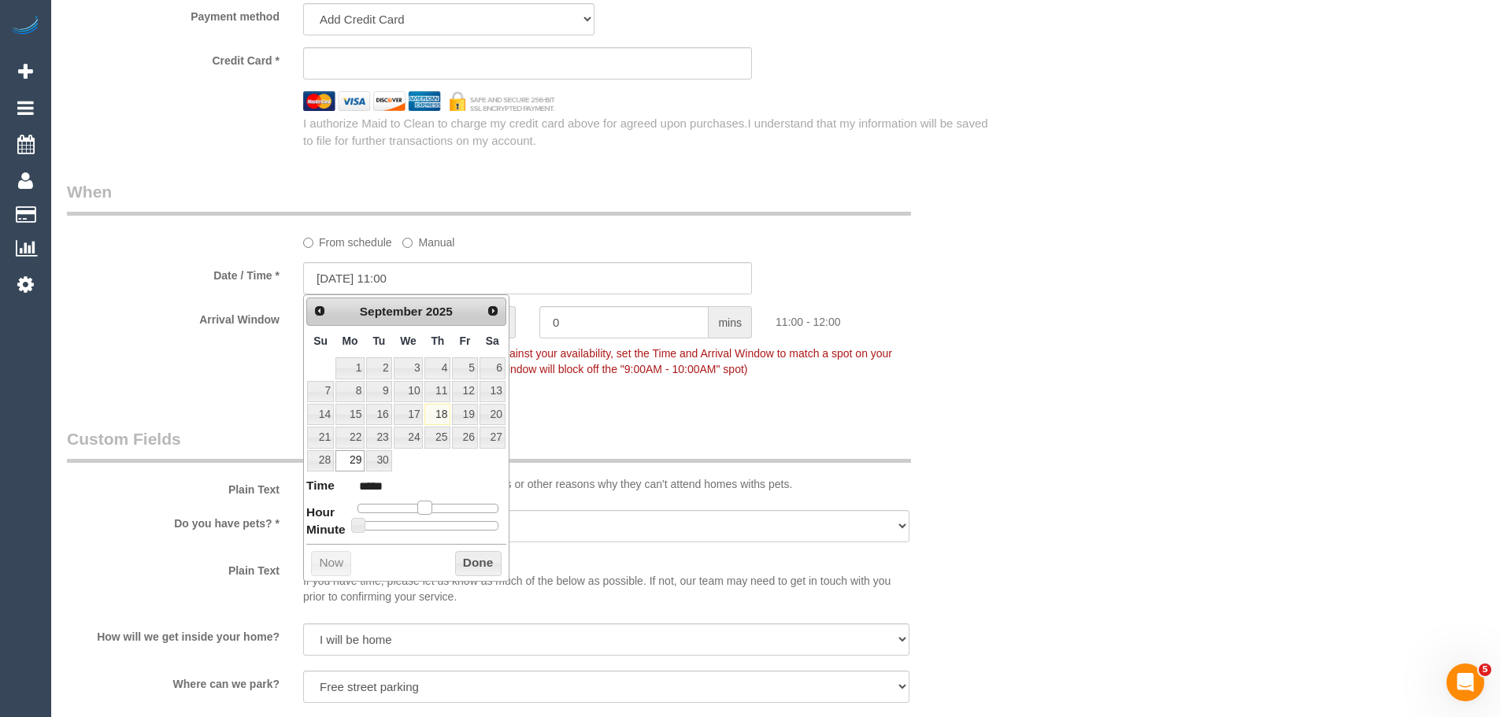
type input "[DATE] 12:00"
type input "*****"
click at [432, 509] on span at bounding box center [431, 508] width 14 height 14
click at [458, 558] on button "Done" at bounding box center [478, 563] width 46 height 25
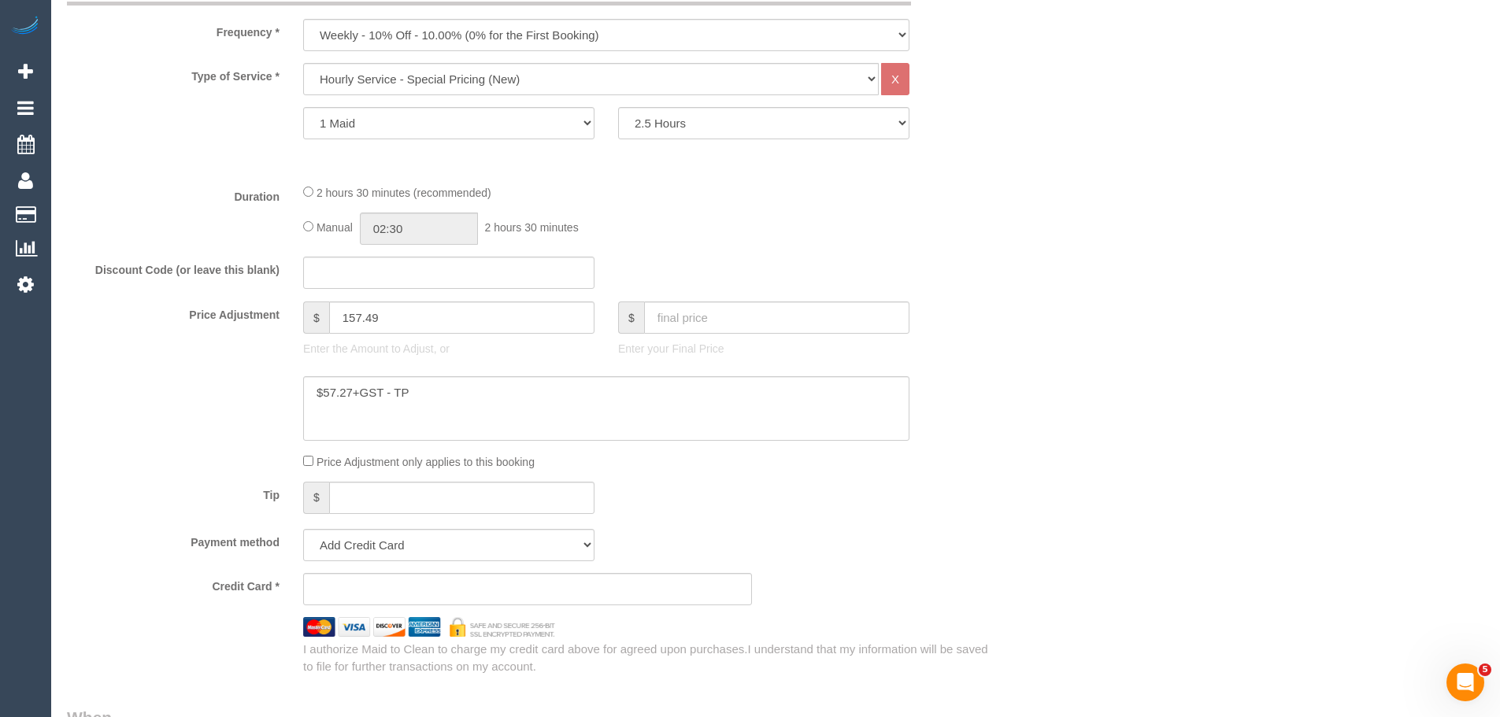
scroll to position [630, 0]
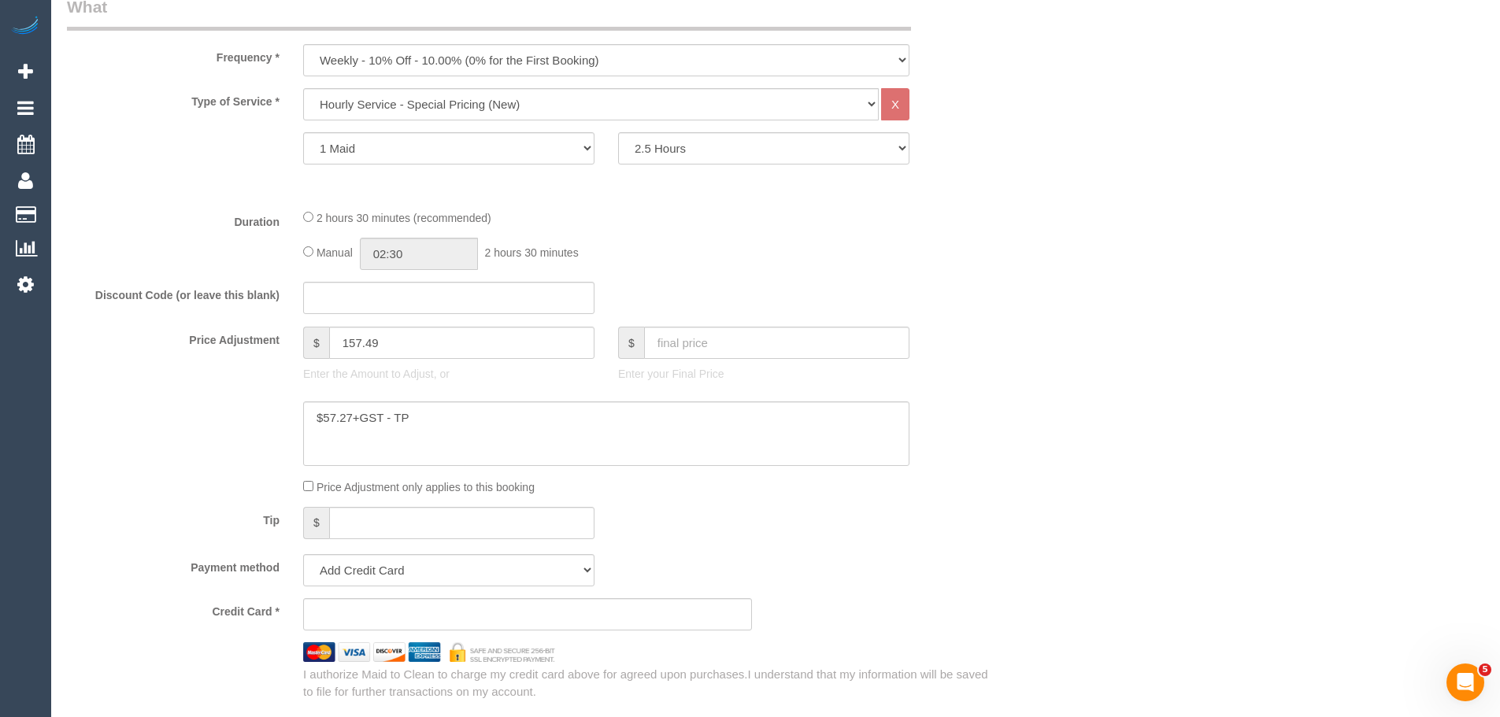
drag, startPoint x: 748, startPoint y: 448, endPoint x: 1010, endPoint y: 406, distance: 264.8
click at [473, 568] on select "Add Credit Card Cash Check Paypal" at bounding box center [448, 570] width 291 height 32
select select "string:check"
click at [303, 554] on select "Add Credit Card Cash Check Paypal" at bounding box center [448, 570] width 291 height 32
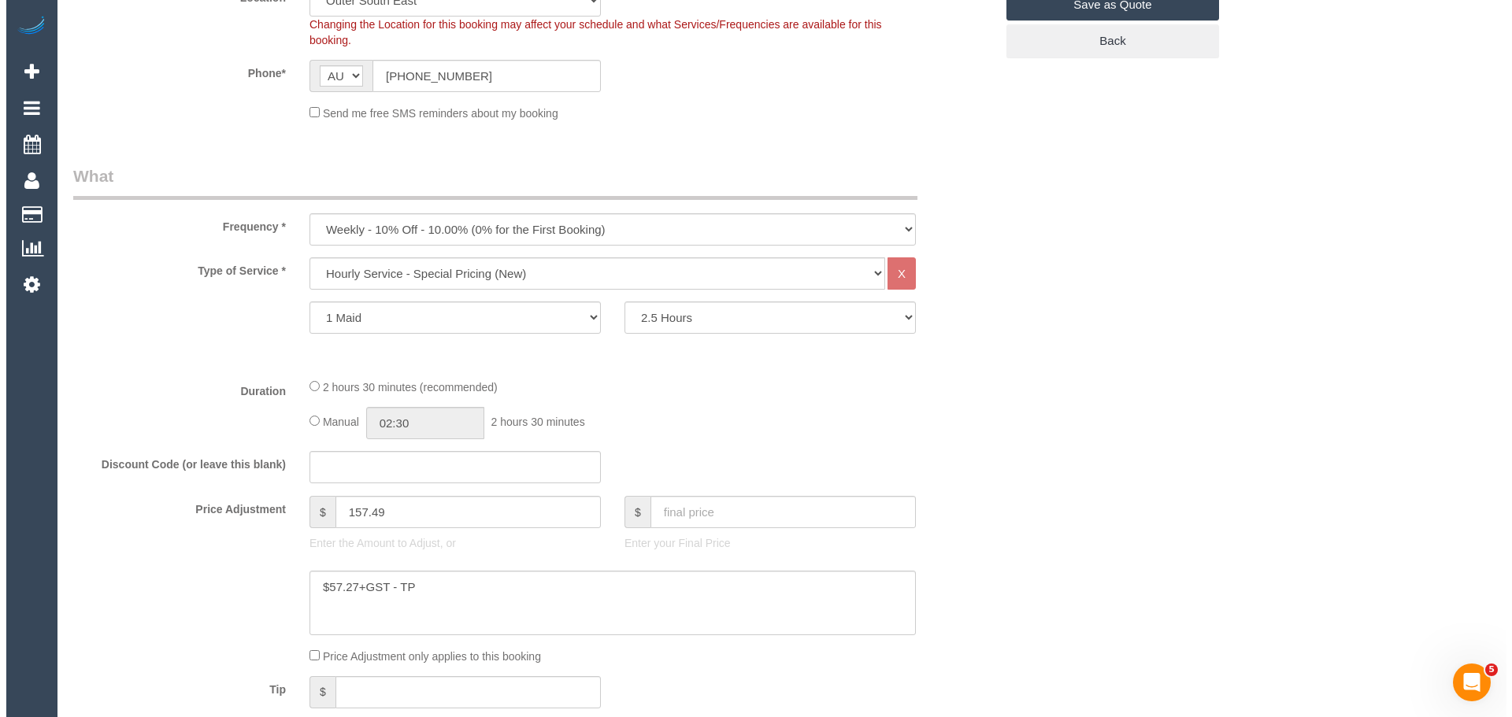
scroll to position [0, 0]
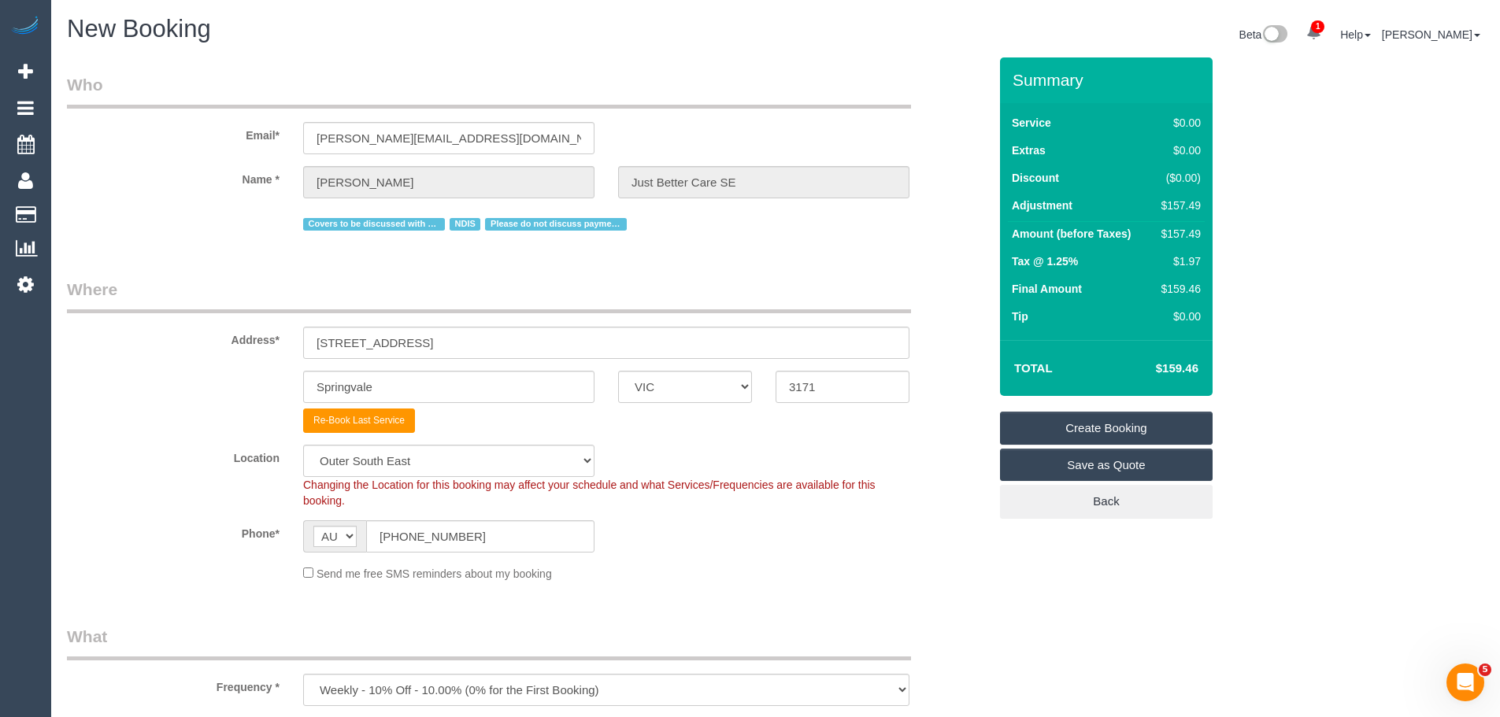
click at [1122, 421] on link "Create Booking" at bounding box center [1106, 428] width 213 height 33
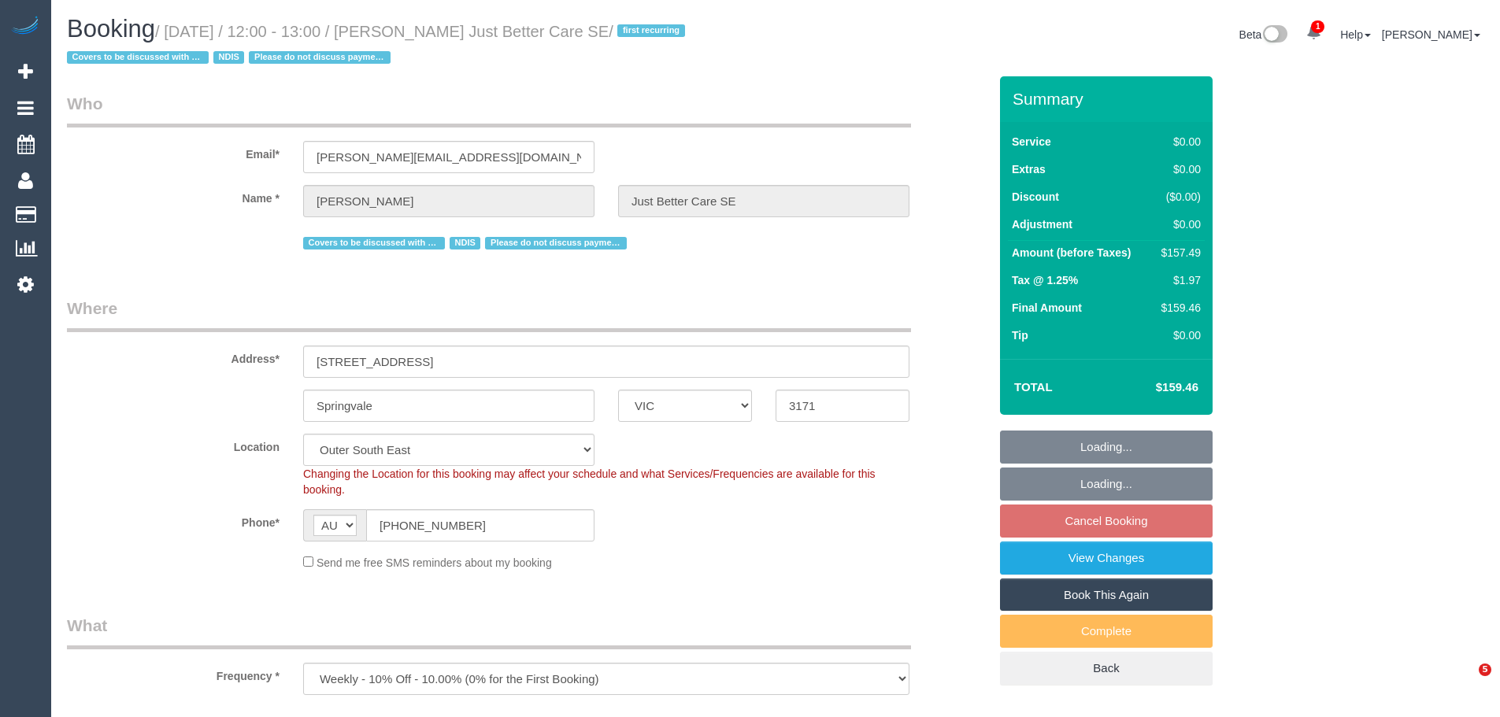
select select "VIC"
select select "object:987"
select select "150"
select select "number:28"
select select "number:14"
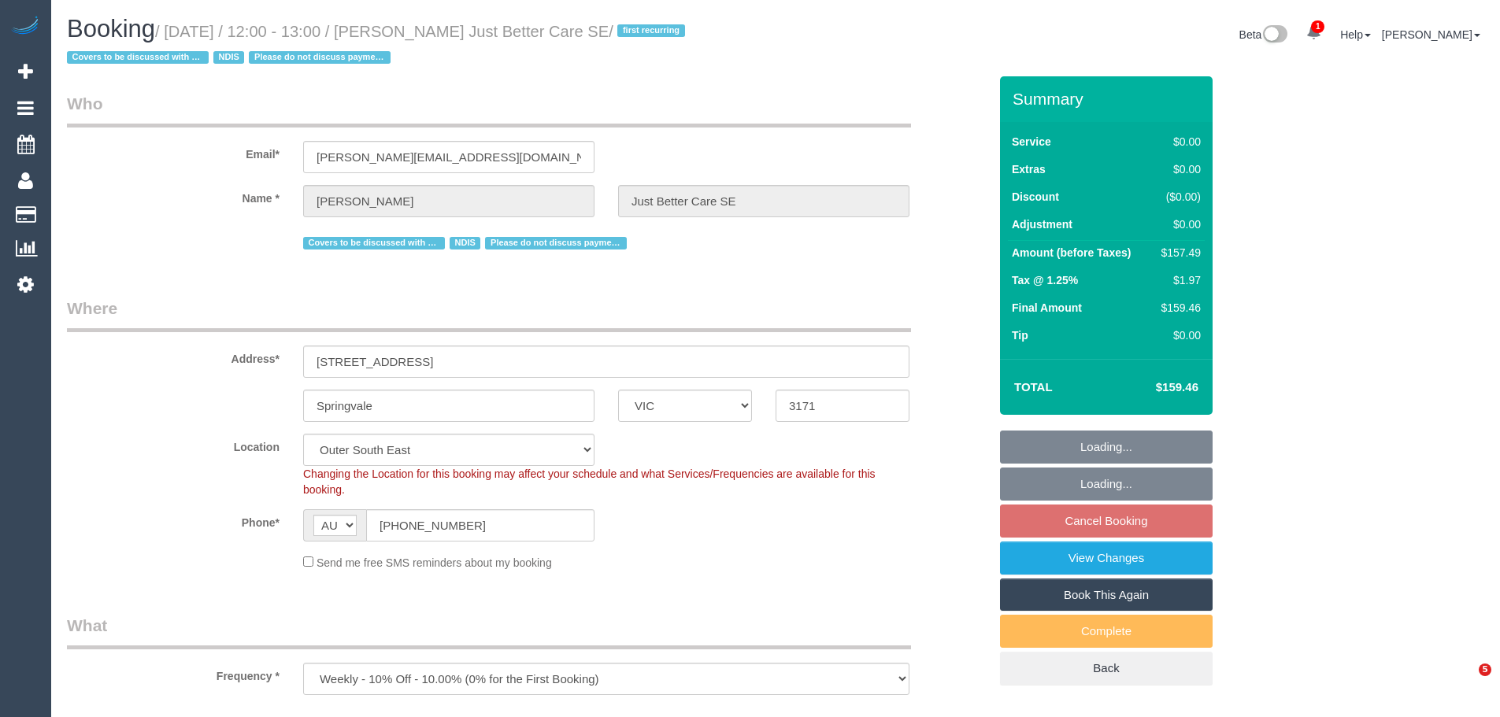
select select "number:19"
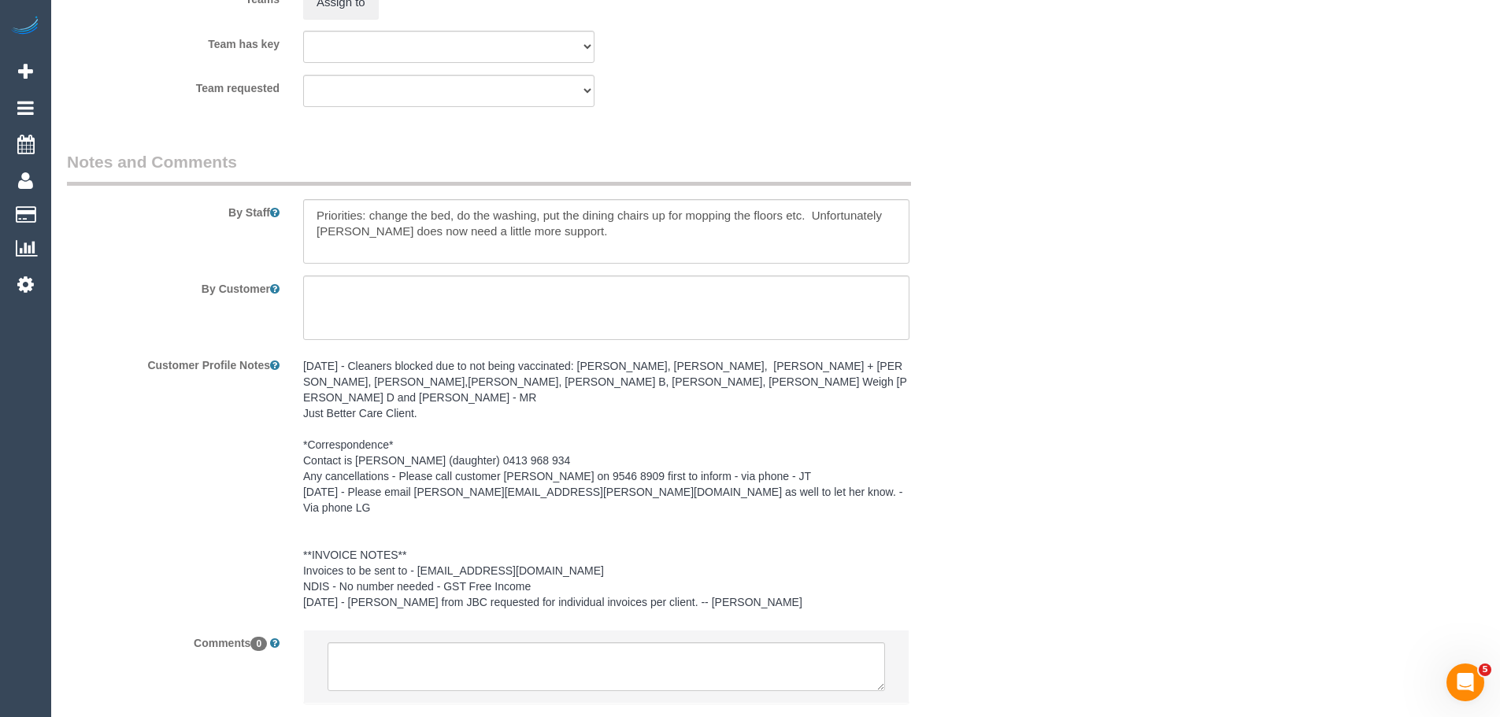
scroll to position [2139, 0]
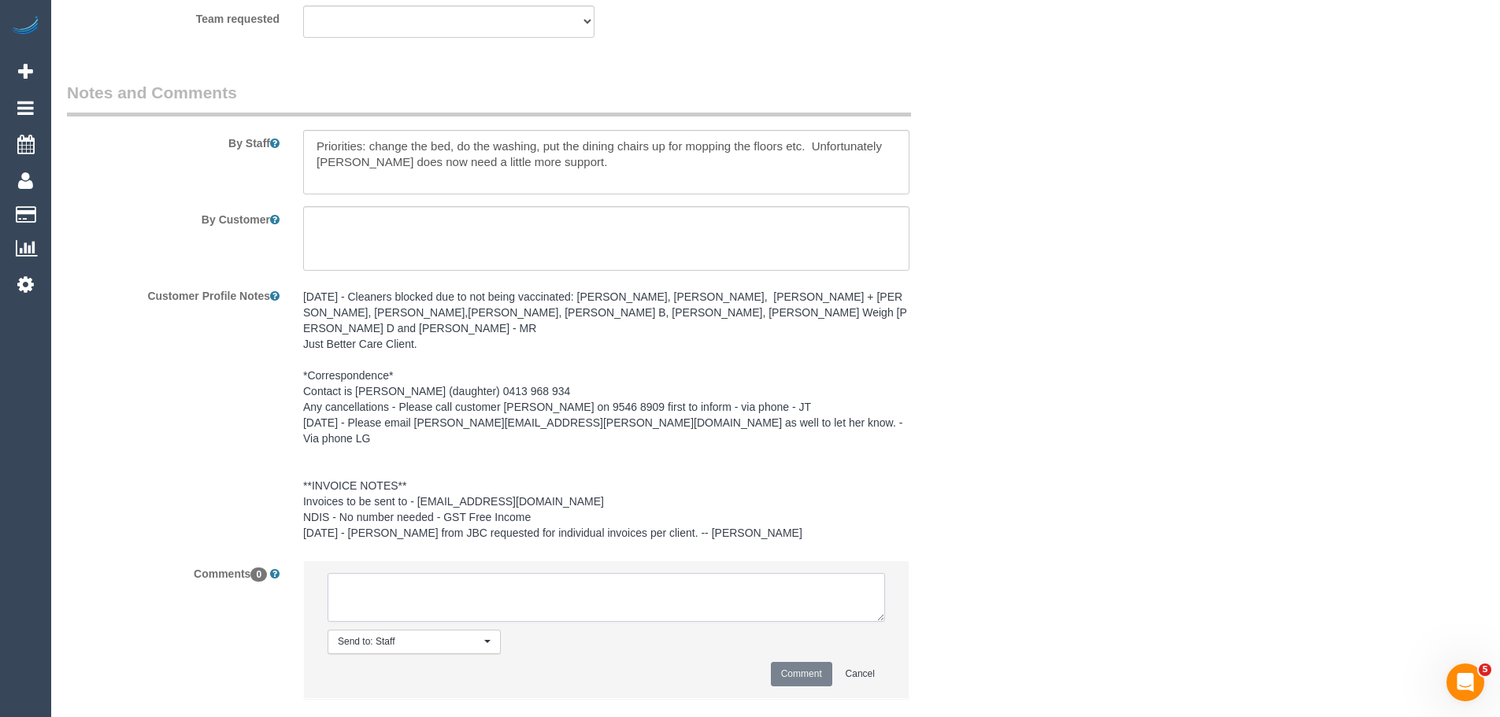
drag, startPoint x: 461, startPoint y: 554, endPoint x: 459, endPoint y: 546, distance: 9.0
click at [460, 573] on textarea at bounding box center [607, 597] width 558 height 49
type textarea "J"
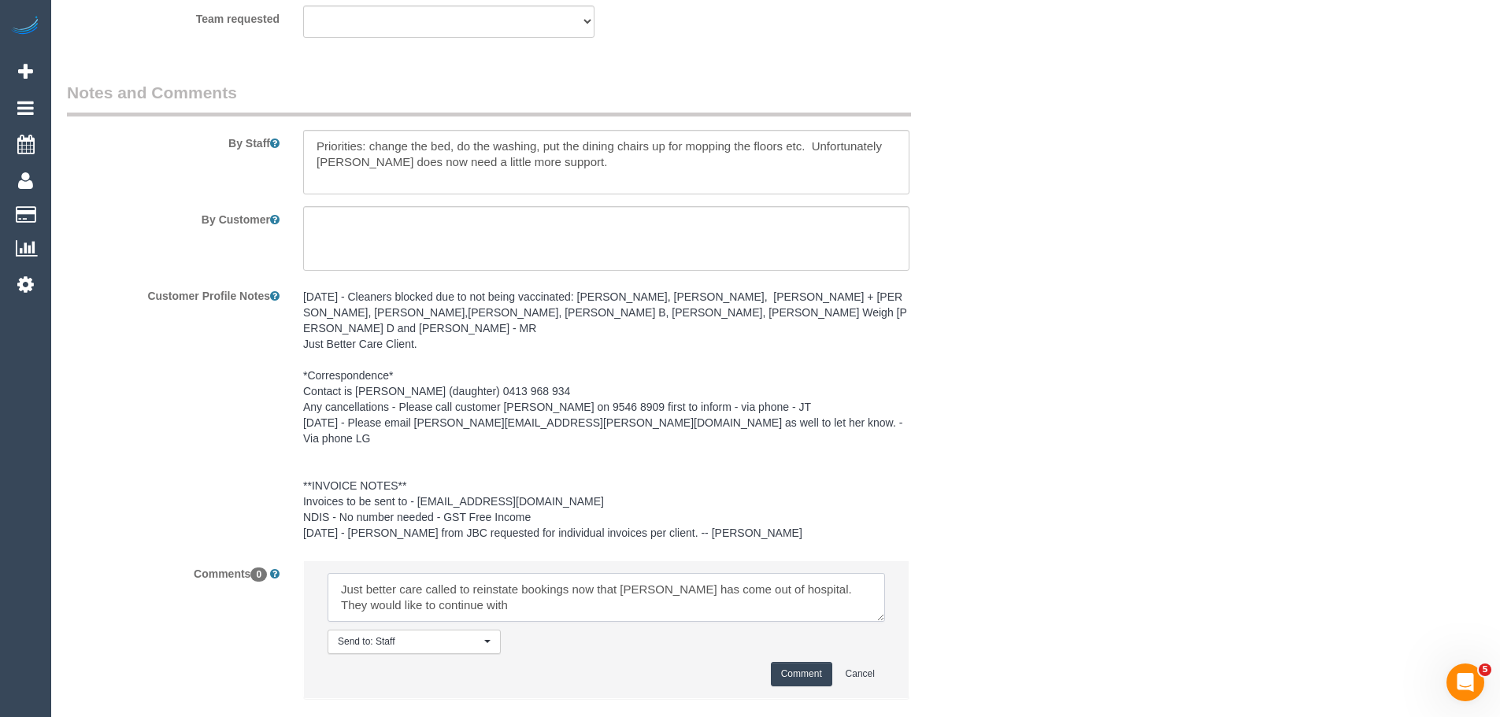
paste textarea "(2) [PERSON_NAME] (C)"
type textarea "Just better care called to reinstate bookings now that [PERSON_NAME] has come o…"
click at [799, 662] on button "Comment" at bounding box center [801, 674] width 61 height 24
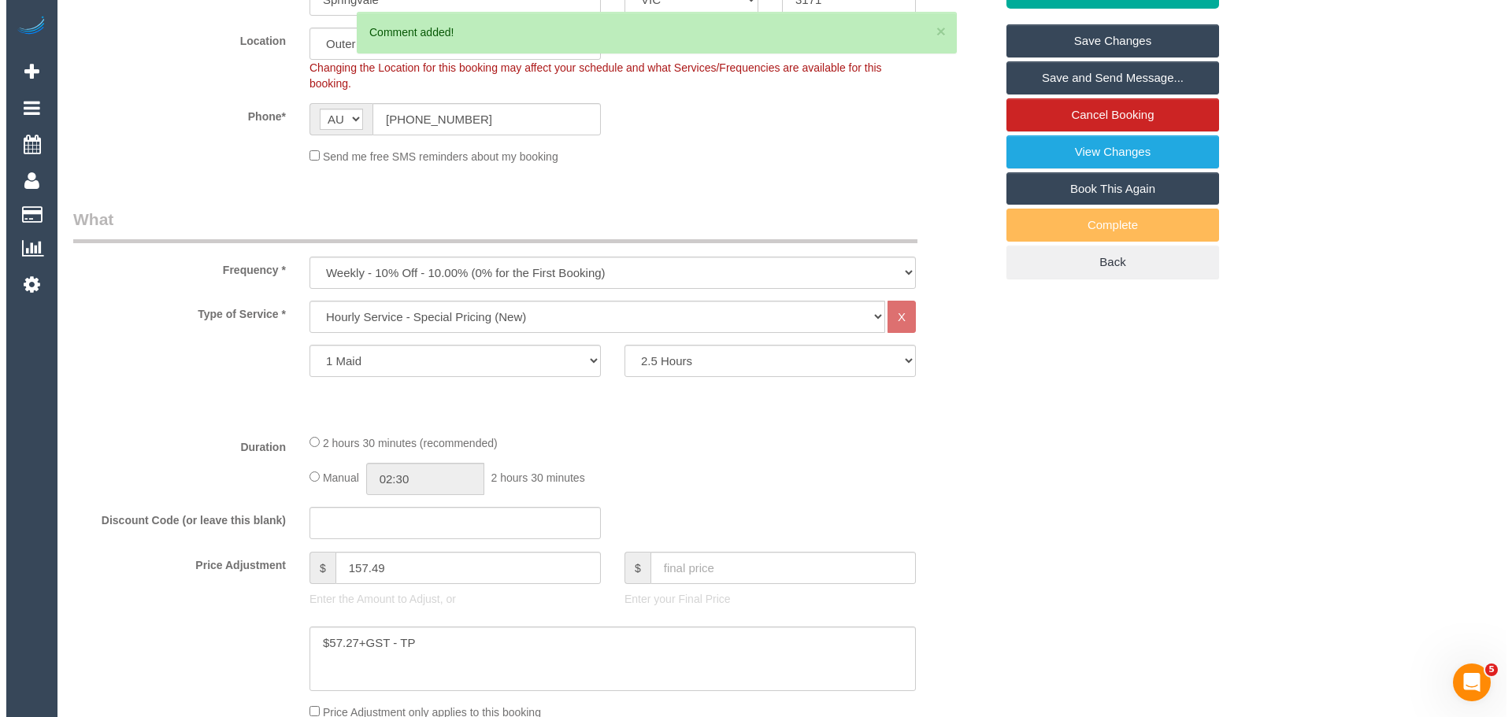
scroll to position [0, 0]
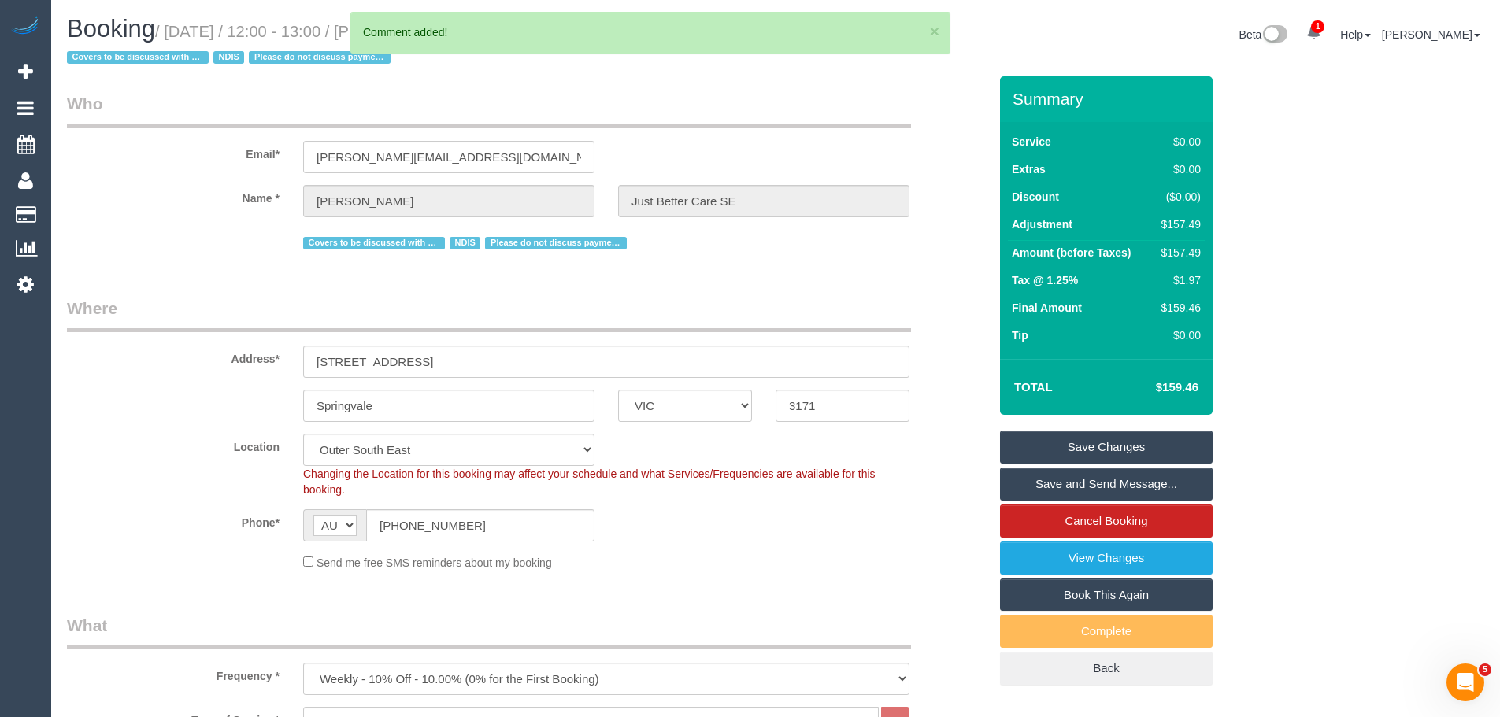
click at [1081, 439] on link "Save Changes" at bounding box center [1106, 447] width 213 height 33
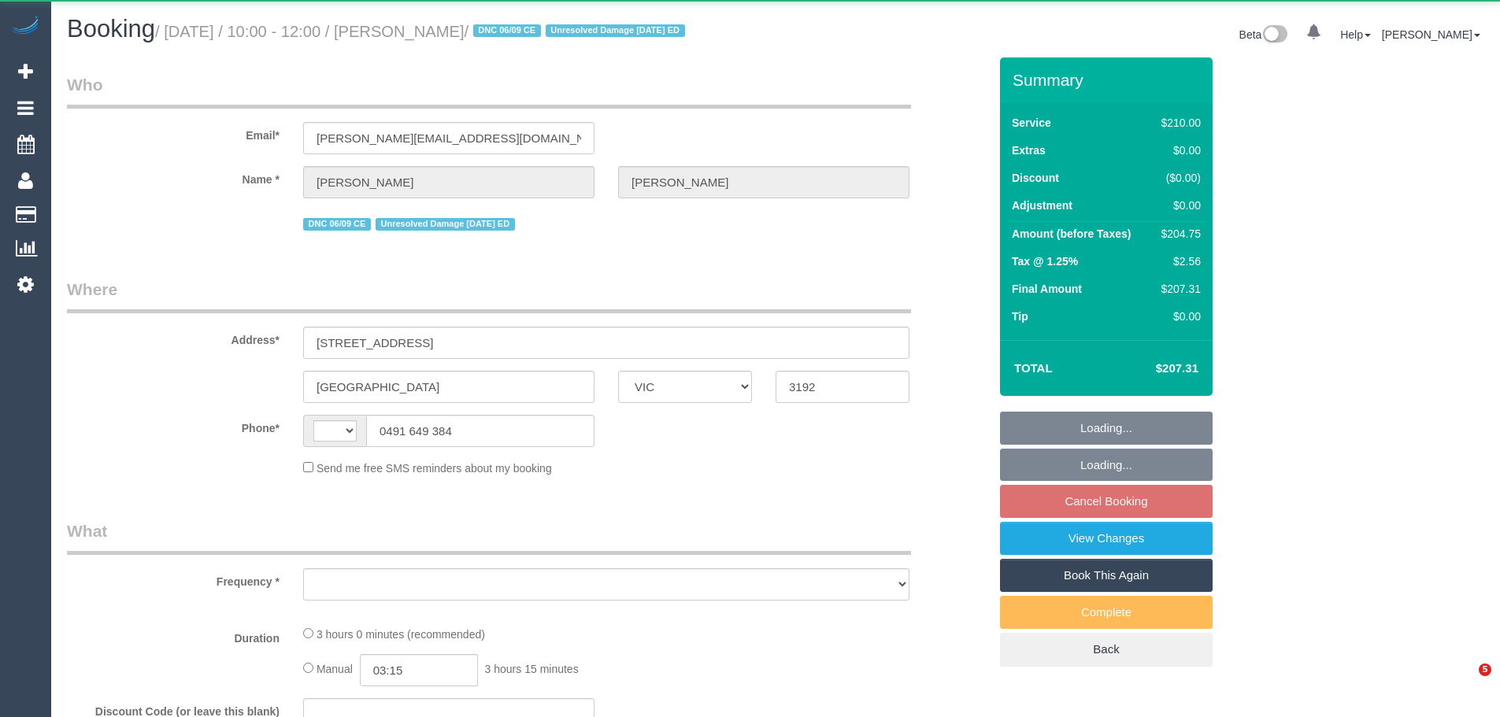
select select "VIC"
select select "string:AU"
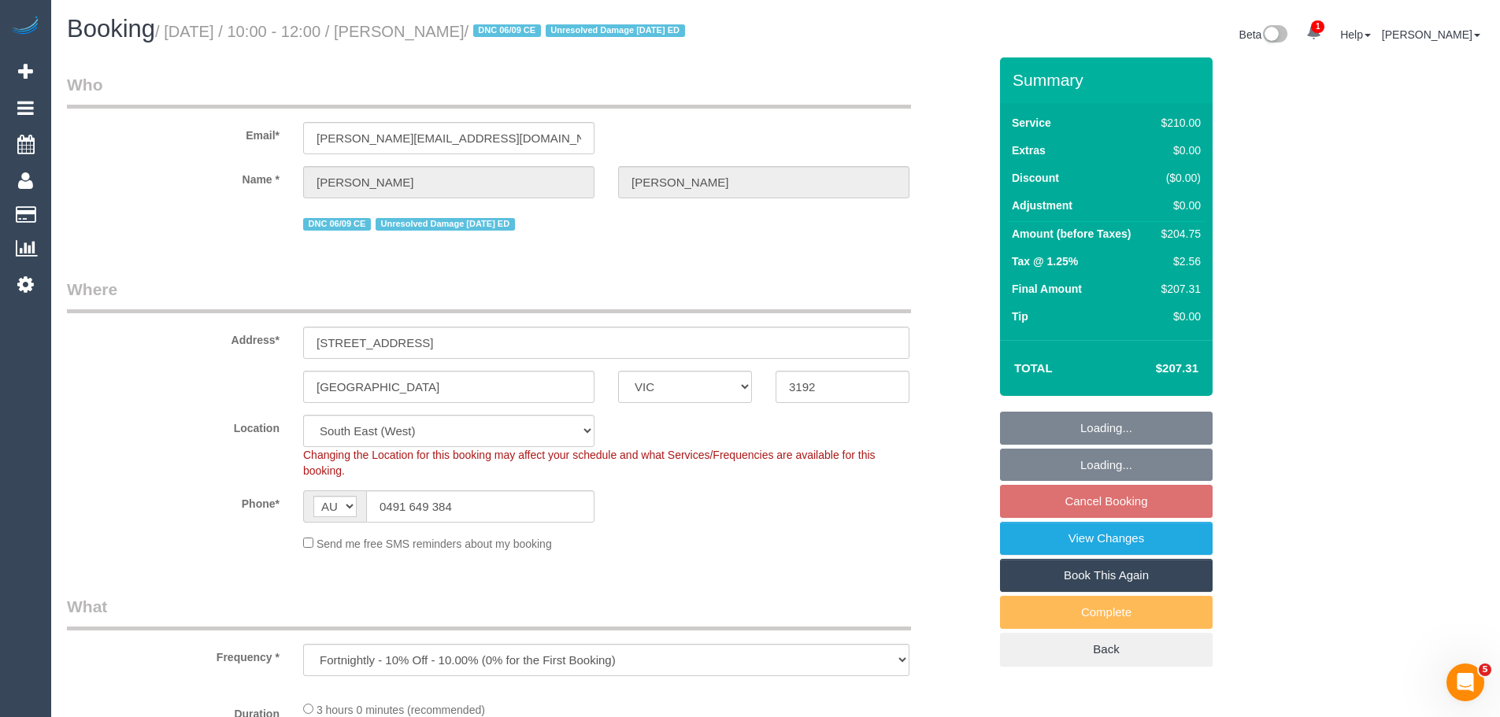
select select "object:721"
select select "string:stripe-pm_1IEM6i2GScqysDRV5FtTPRrA"
select select "180"
select select "spot1"
select select "number:27"
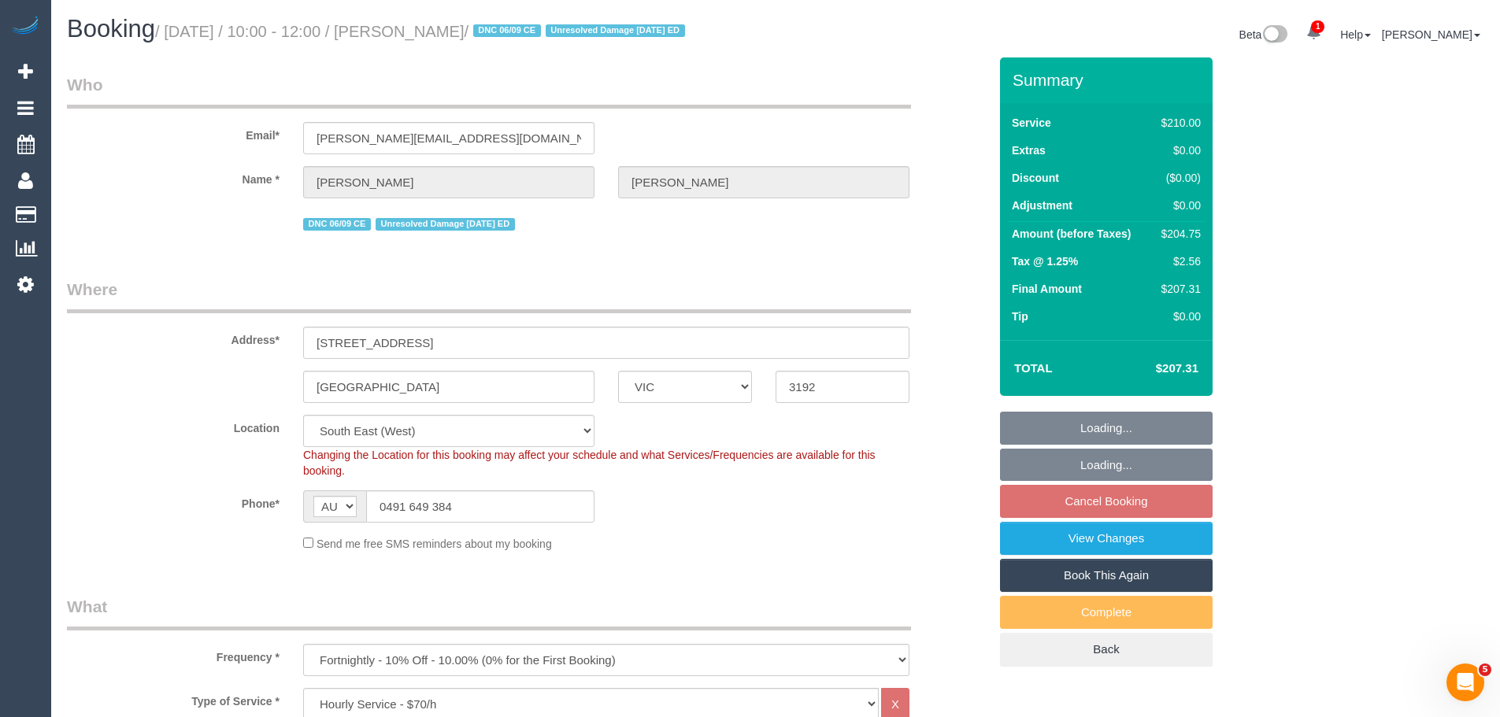
select select "number:14"
select select "number:19"
select select "number:22"
select select "number:11"
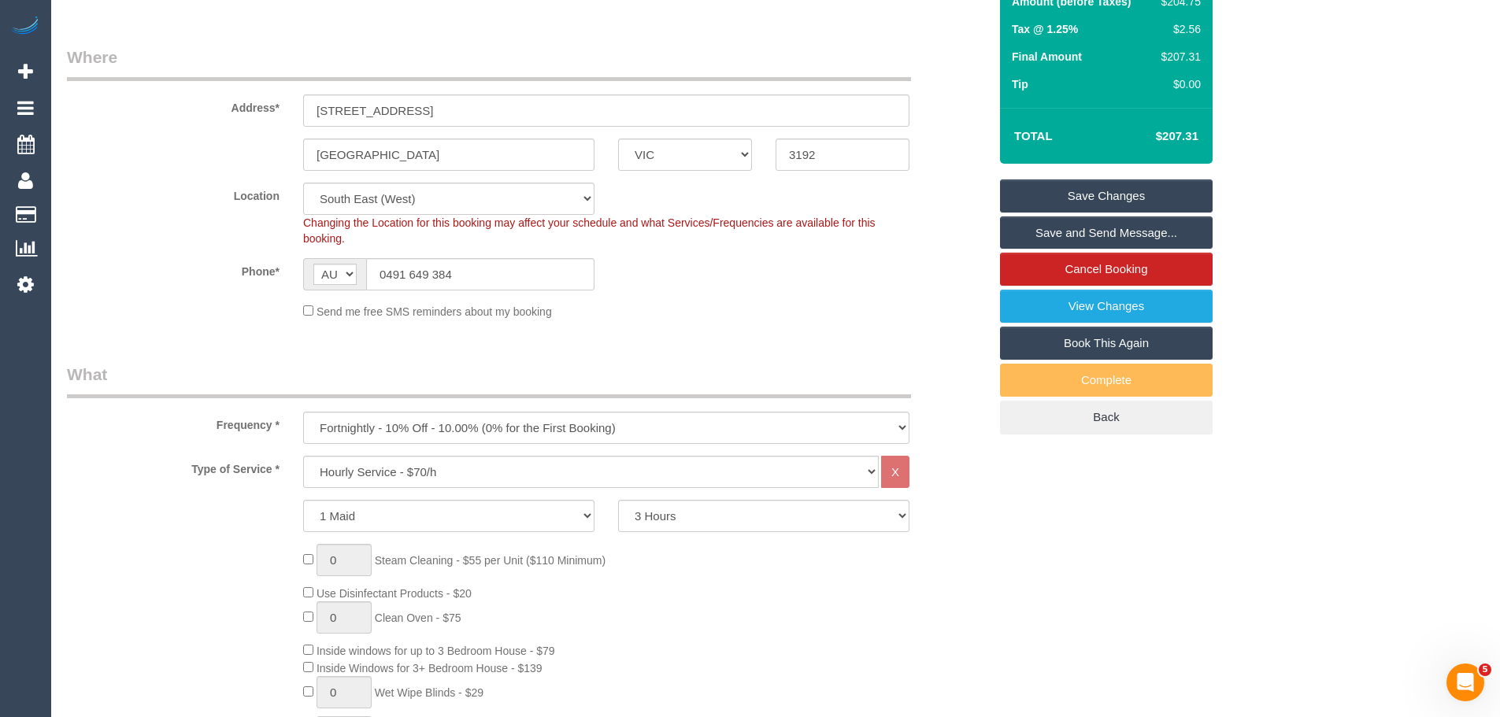
scroll to position [473, 0]
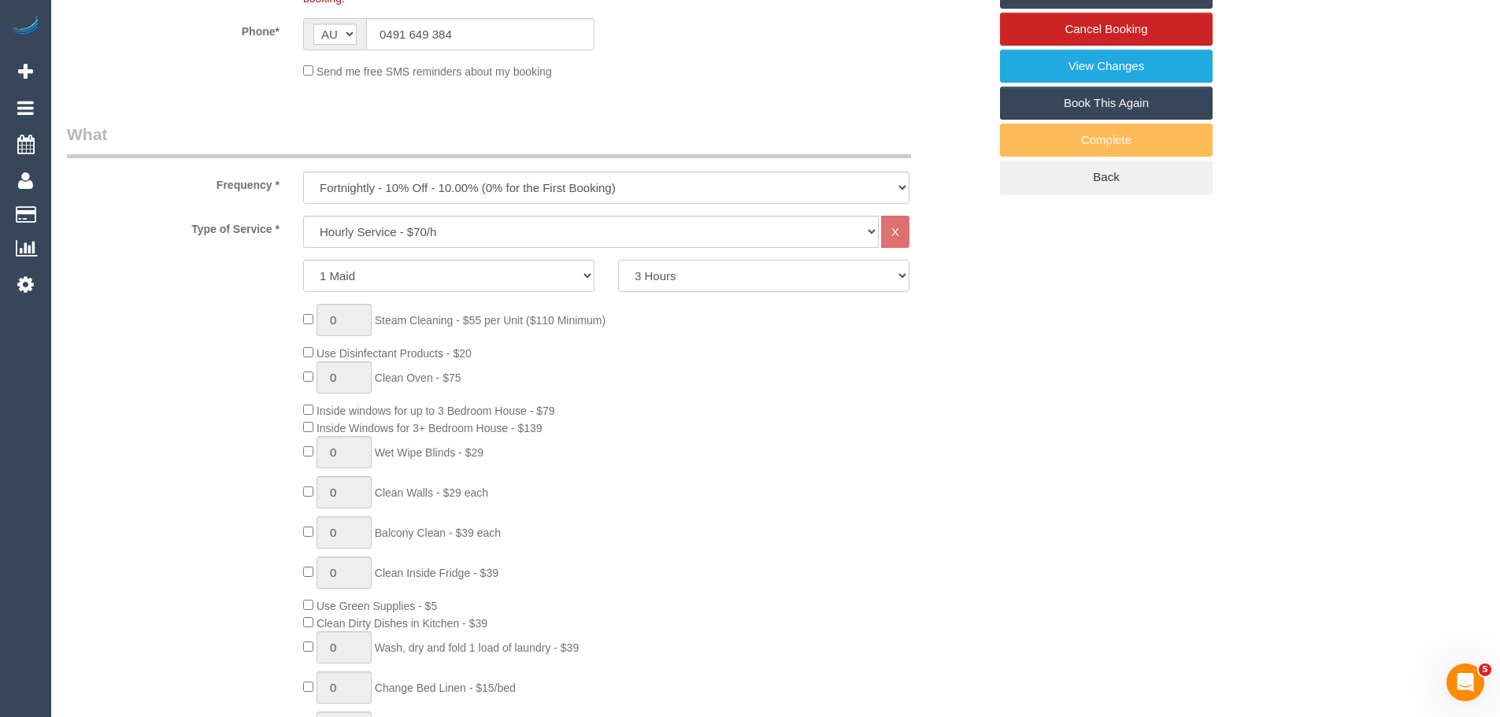
click at [688, 292] on select "2 Hours 2.5 Hours 3 Hours 3.5 Hours 4 Hours 4.5 Hours 5 Hours 5.5 Hours 6 Hours…" at bounding box center [763, 276] width 291 height 32
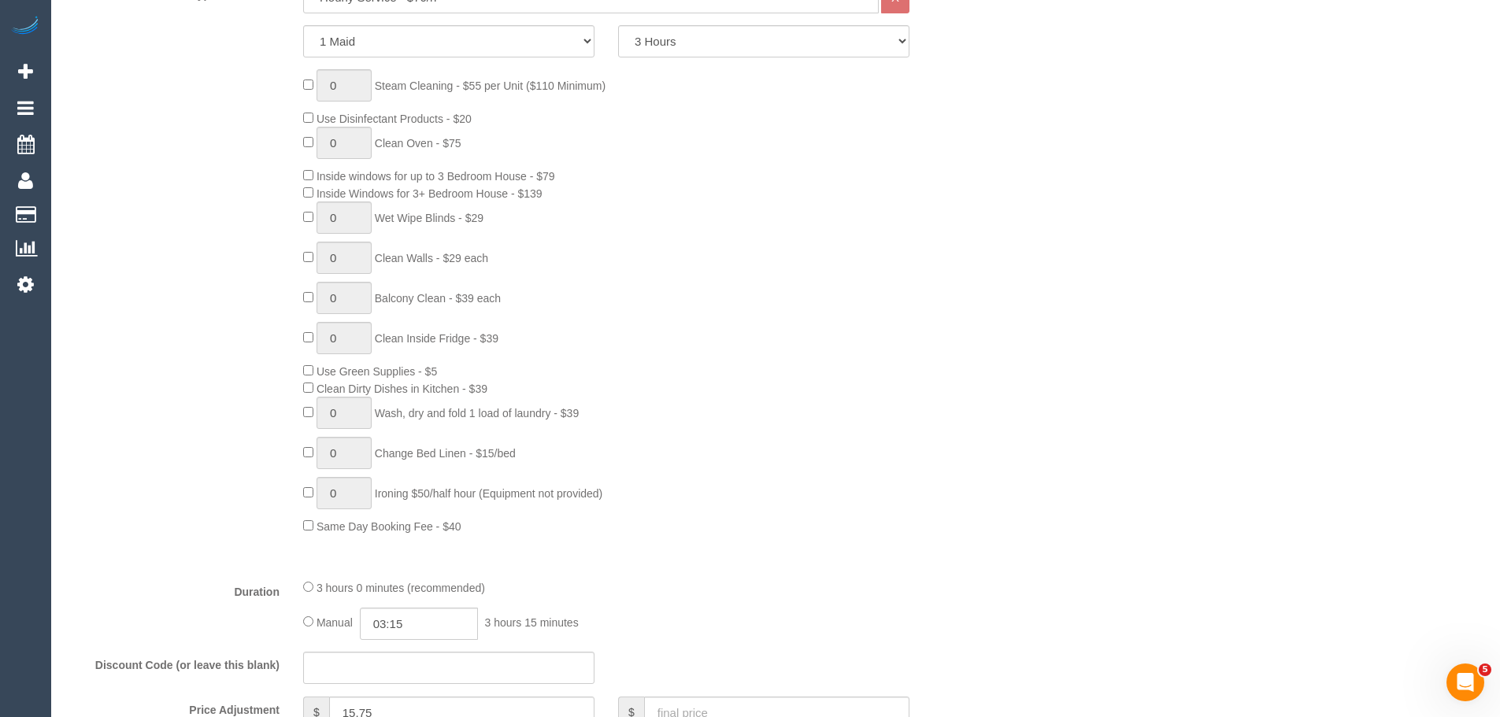
scroll to position [945, 0]
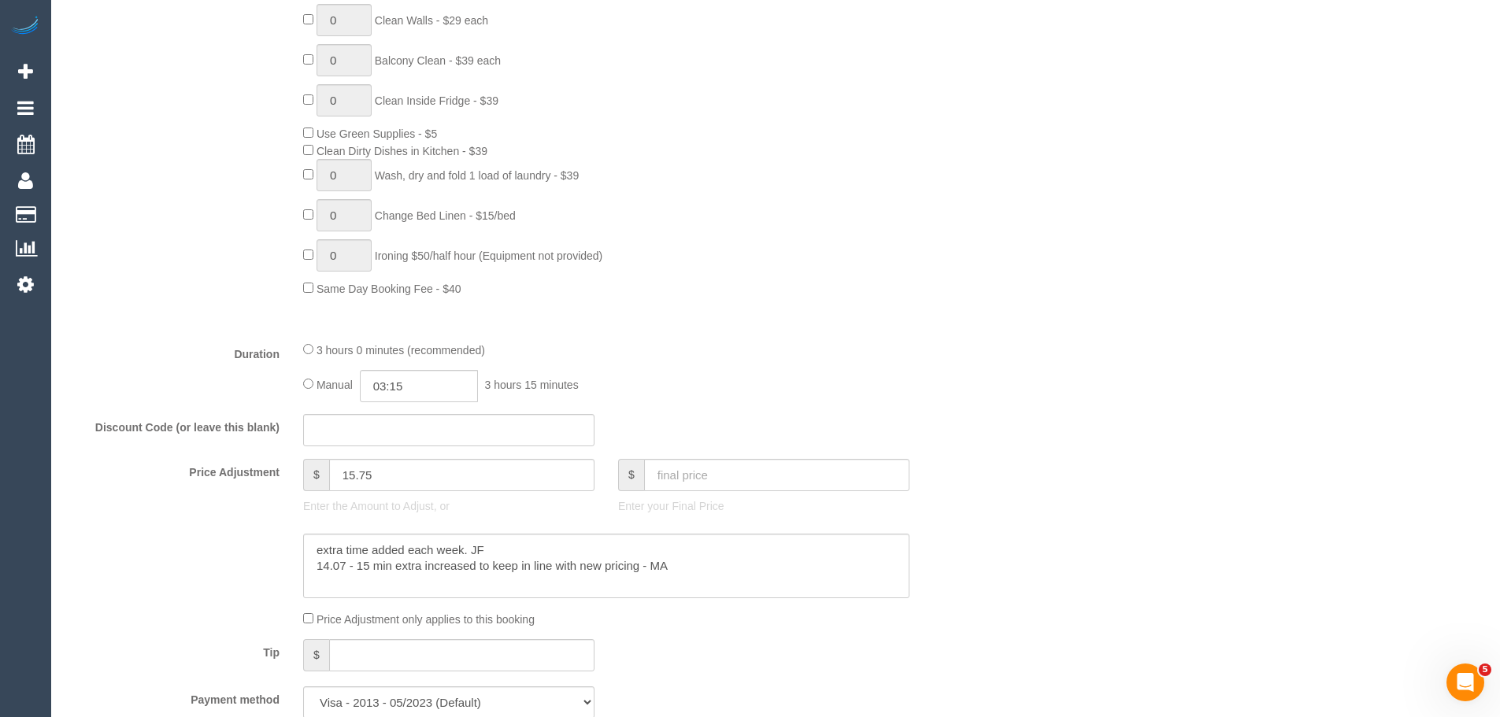
drag, startPoint x: 677, startPoint y: 443, endPoint x: 603, endPoint y: 391, distance: 90.5
click at [603, 391] on div "Manual 03:15 3 hours 15 minutes" at bounding box center [606, 386] width 606 height 32
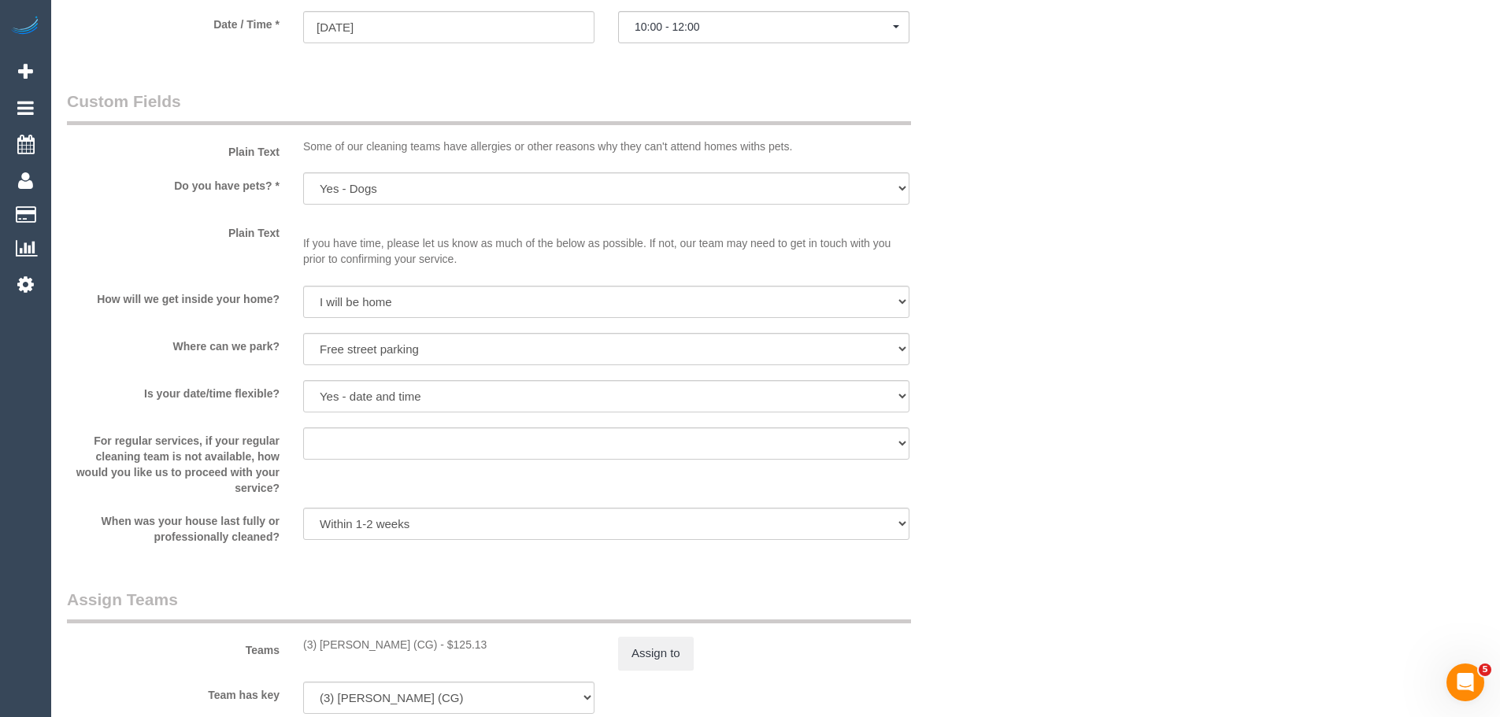
scroll to position [1733, 0]
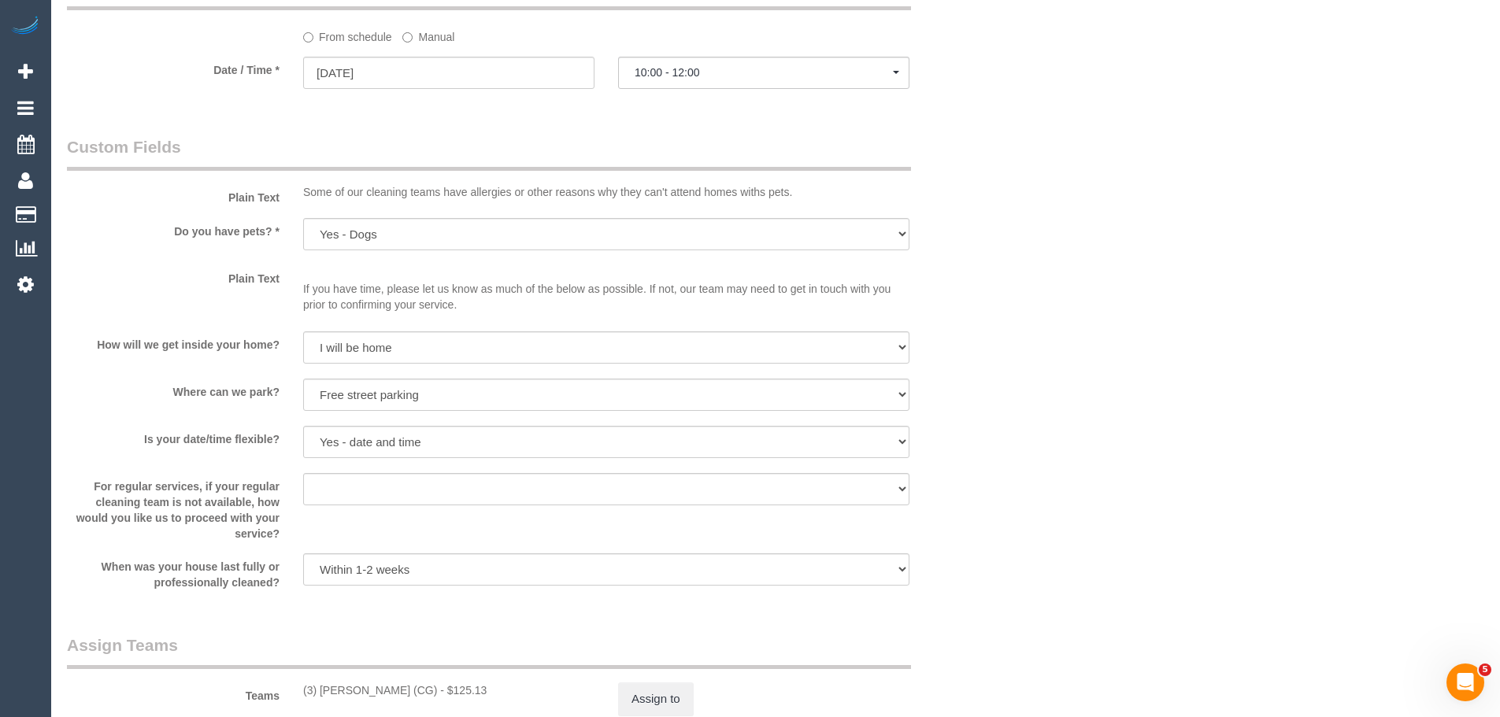
drag, startPoint x: 353, startPoint y: 469, endPoint x: 1180, endPoint y: 367, distance: 833.1
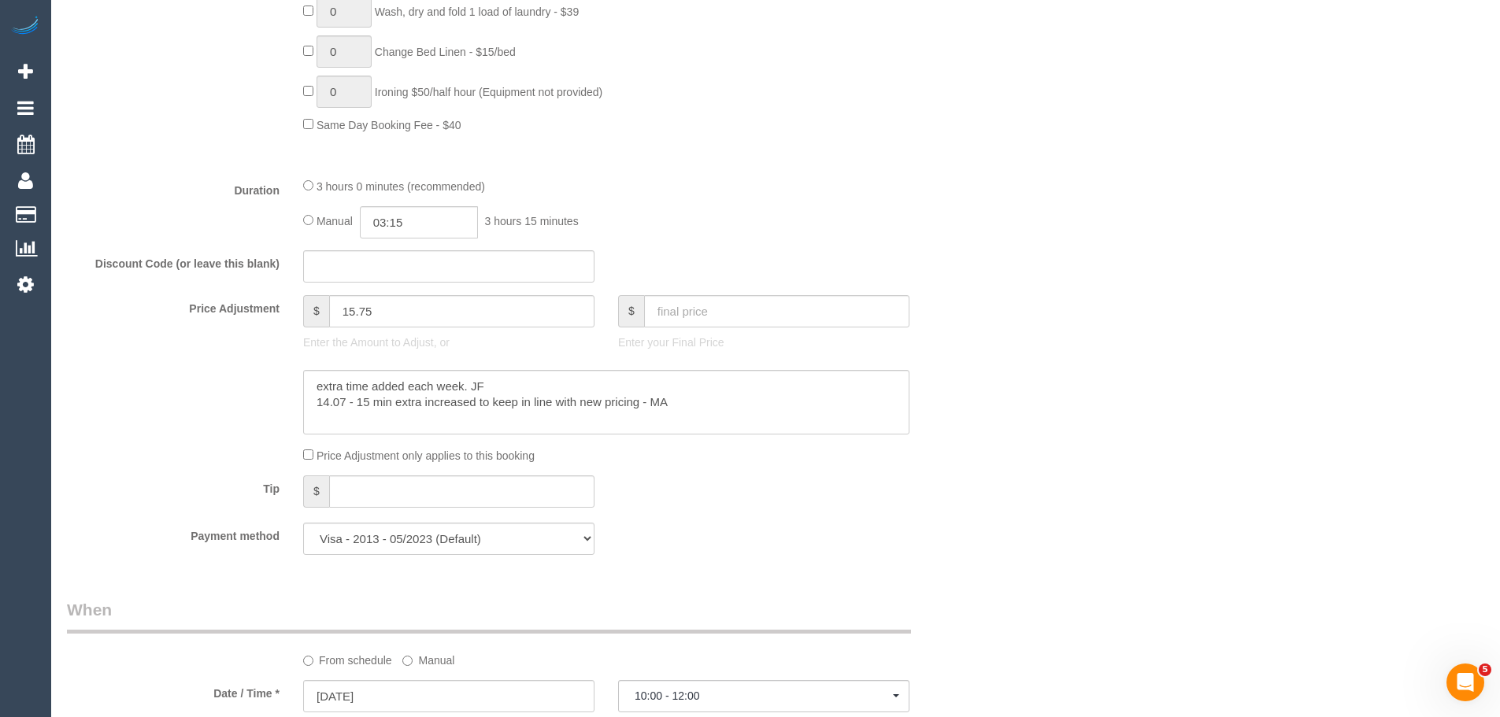
scroll to position [945, 0]
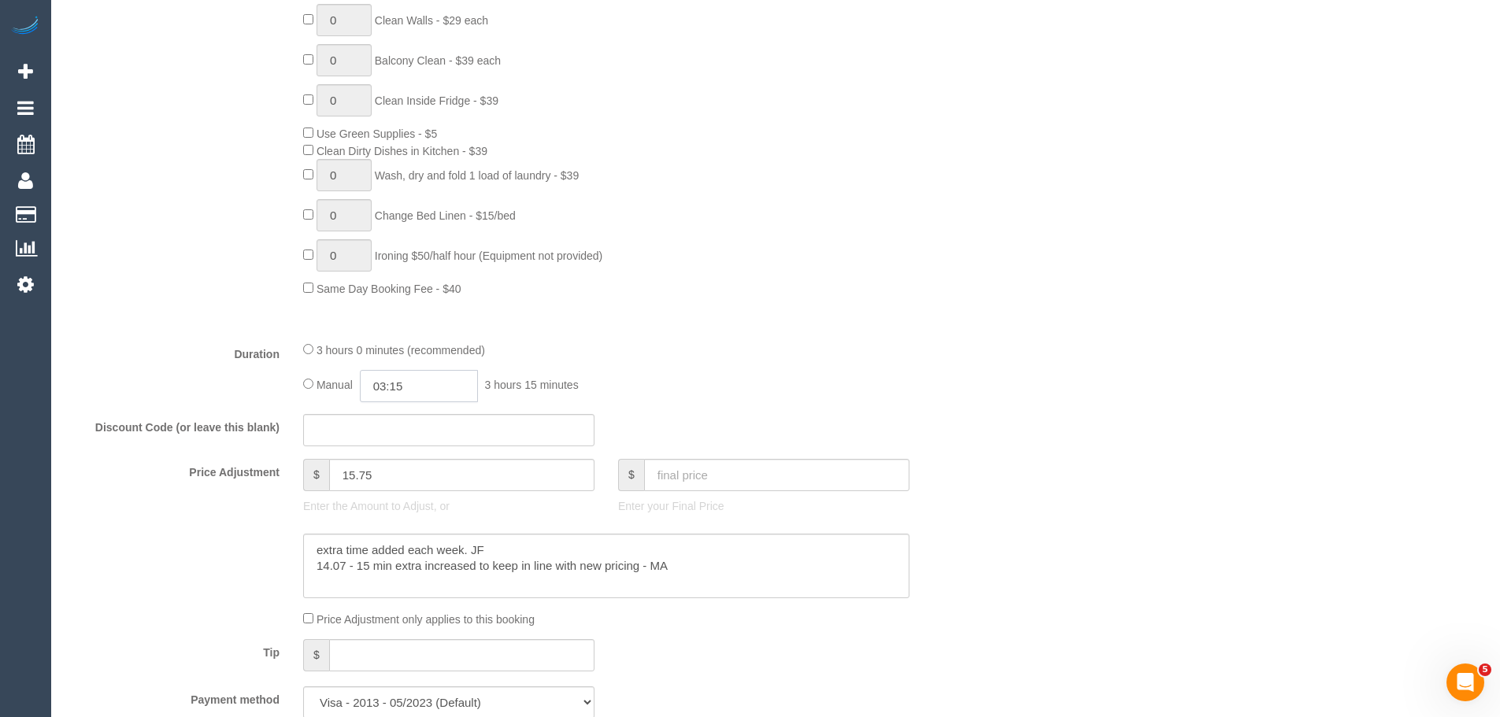
click at [437, 402] on input "03:15" at bounding box center [419, 386] width 118 height 32
click at [413, 402] on input "03:15" at bounding box center [419, 386] width 118 height 32
drag, startPoint x: 399, startPoint y: 405, endPoint x: 410, endPoint y: 405, distance: 10.2
click at [410, 402] on input "03:15" at bounding box center [419, 386] width 118 height 32
click at [417, 402] on input "03:15" at bounding box center [419, 386] width 118 height 32
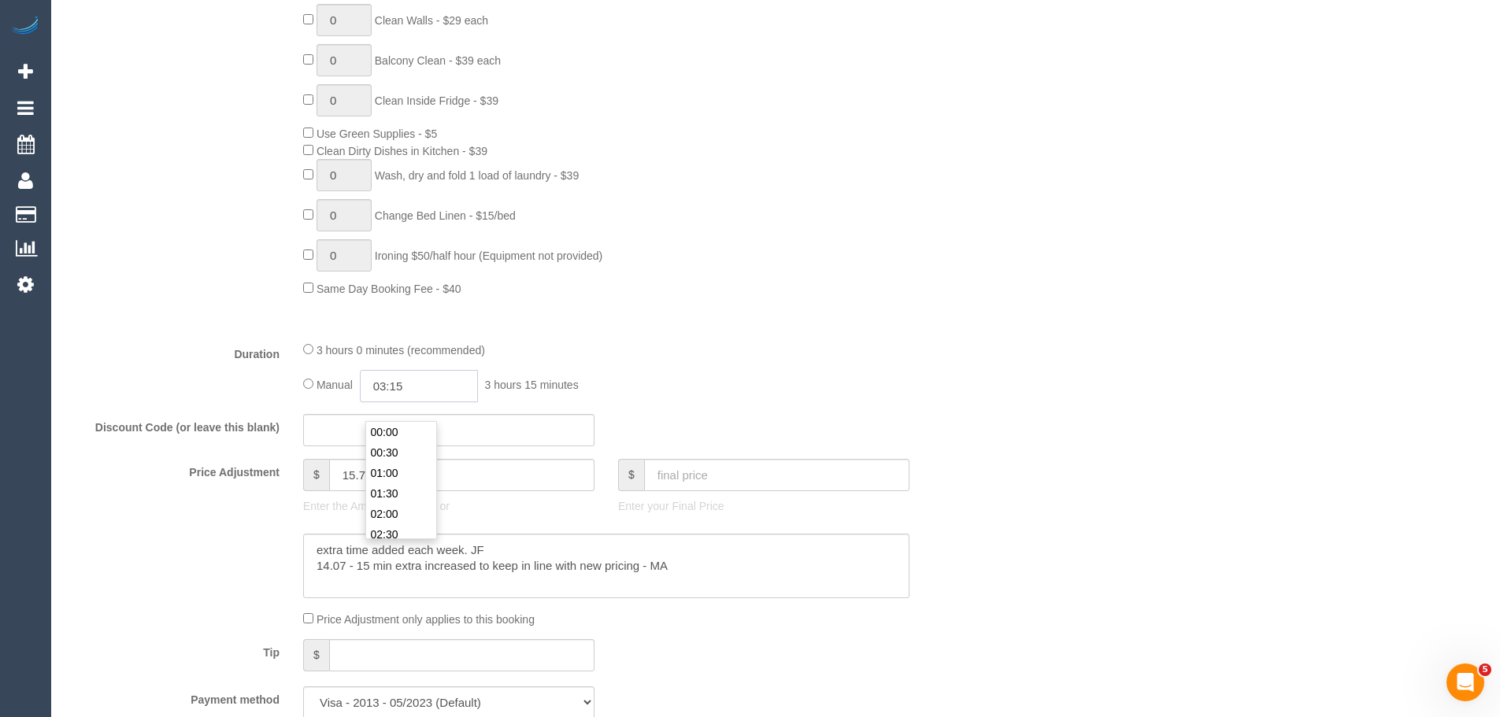
drag, startPoint x: 399, startPoint y: 404, endPoint x: 418, endPoint y: 403, distance: 18.9
click at [418, 402] on input "03:15" at bounding box center [419, 386] width 118 height 32
type input "03:45"
select select "spot6"
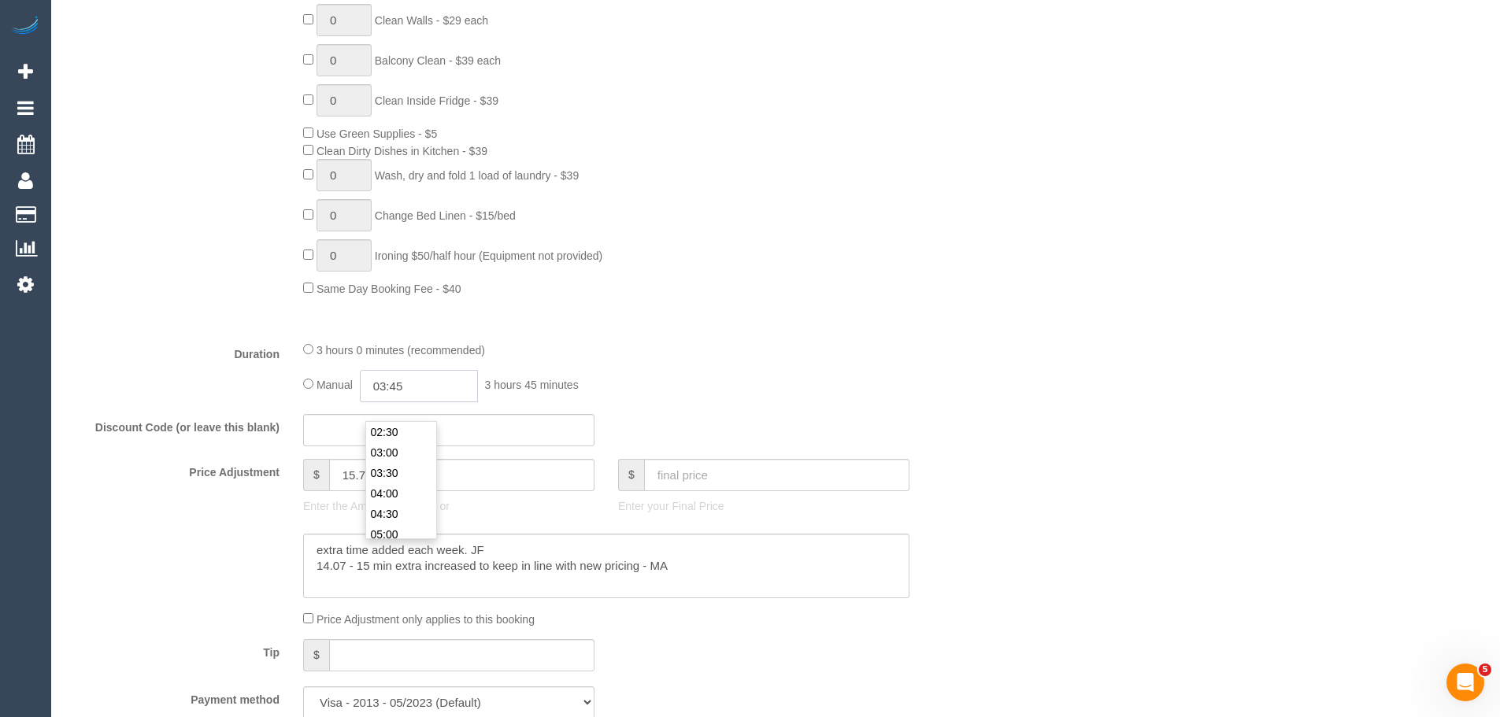
select select "spot11"
type input "03:45"
select select "spot16"
click at [624, 402] on div "Manual 03:45 3 hours 45 minutes" at bounding box center [606, 386] width 606 height 32
select select "spot21"
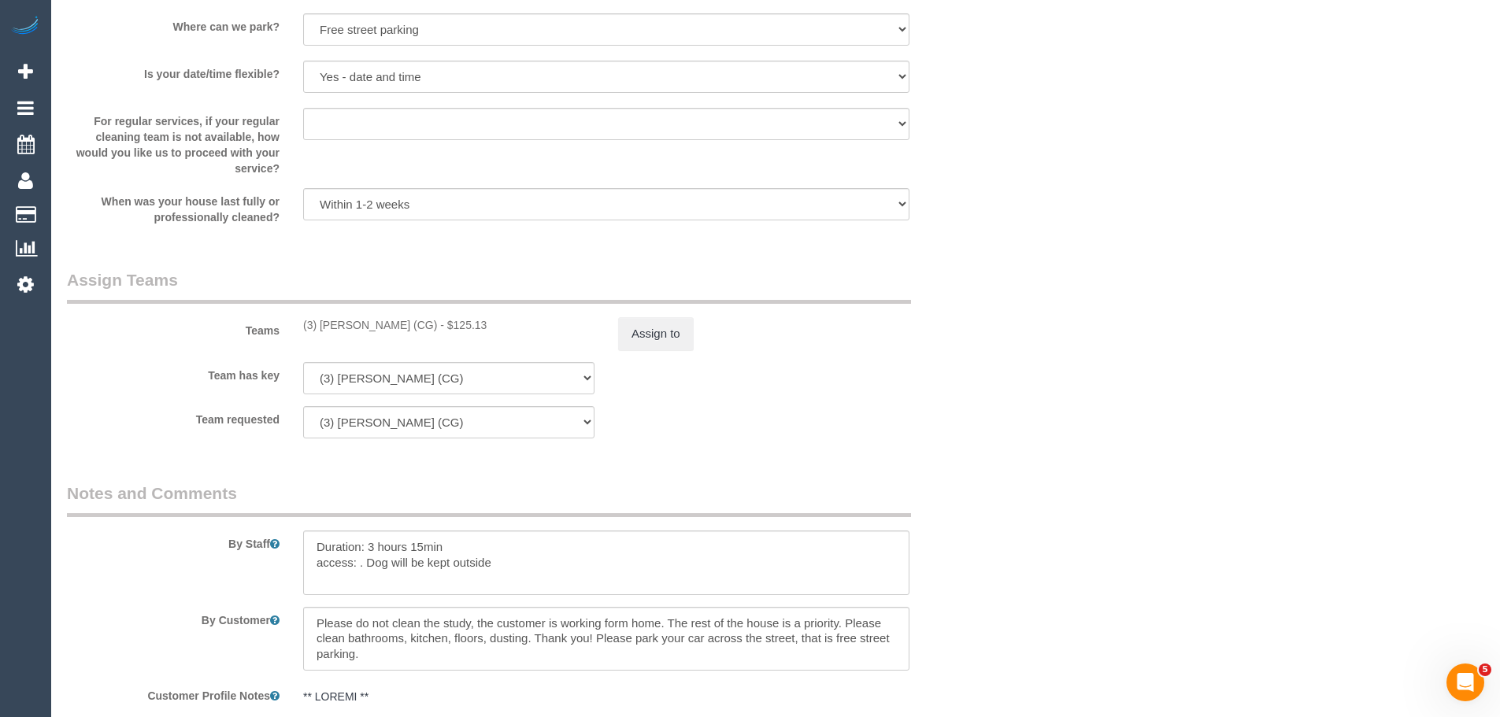
scroll to position [2126, 0]
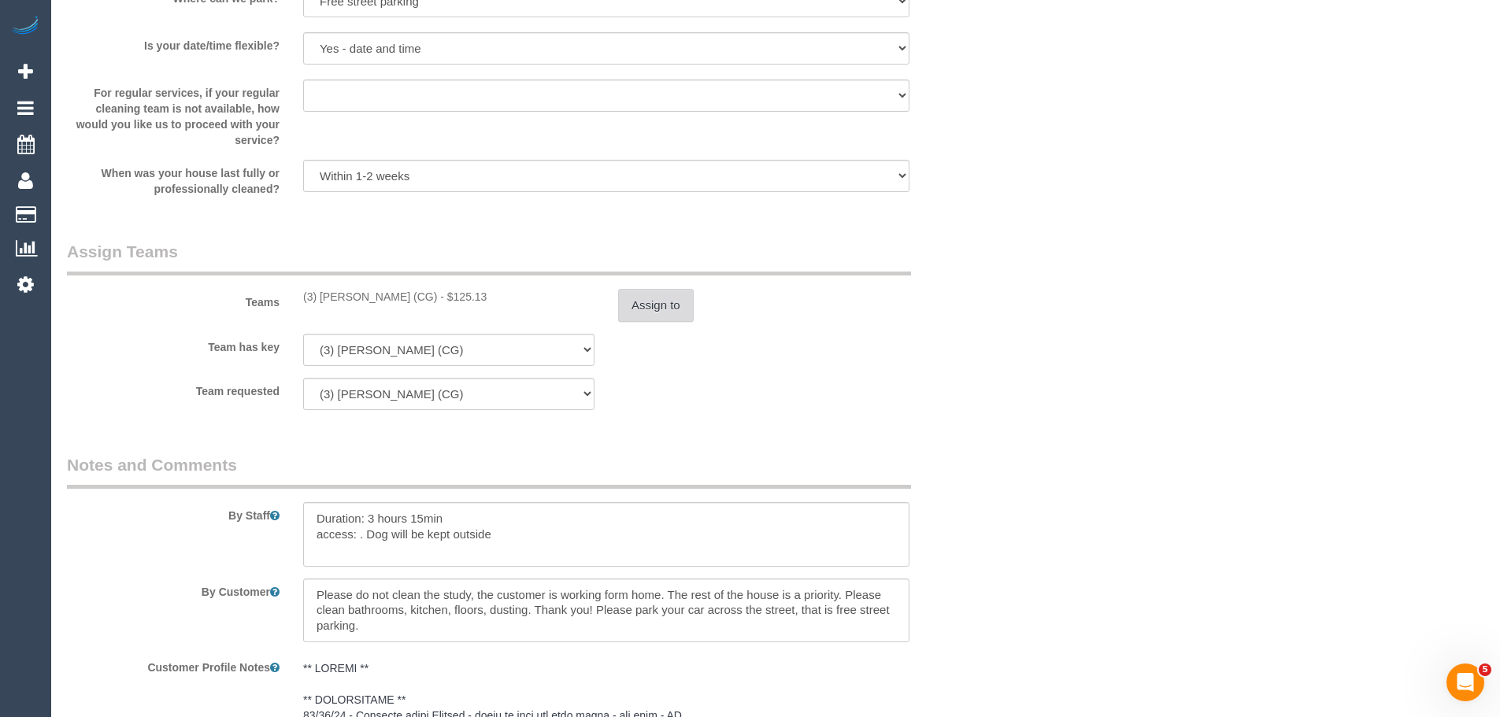
click at [643, 317] on button "Assign to" at bounding box center [656, 305] width 76 height 33
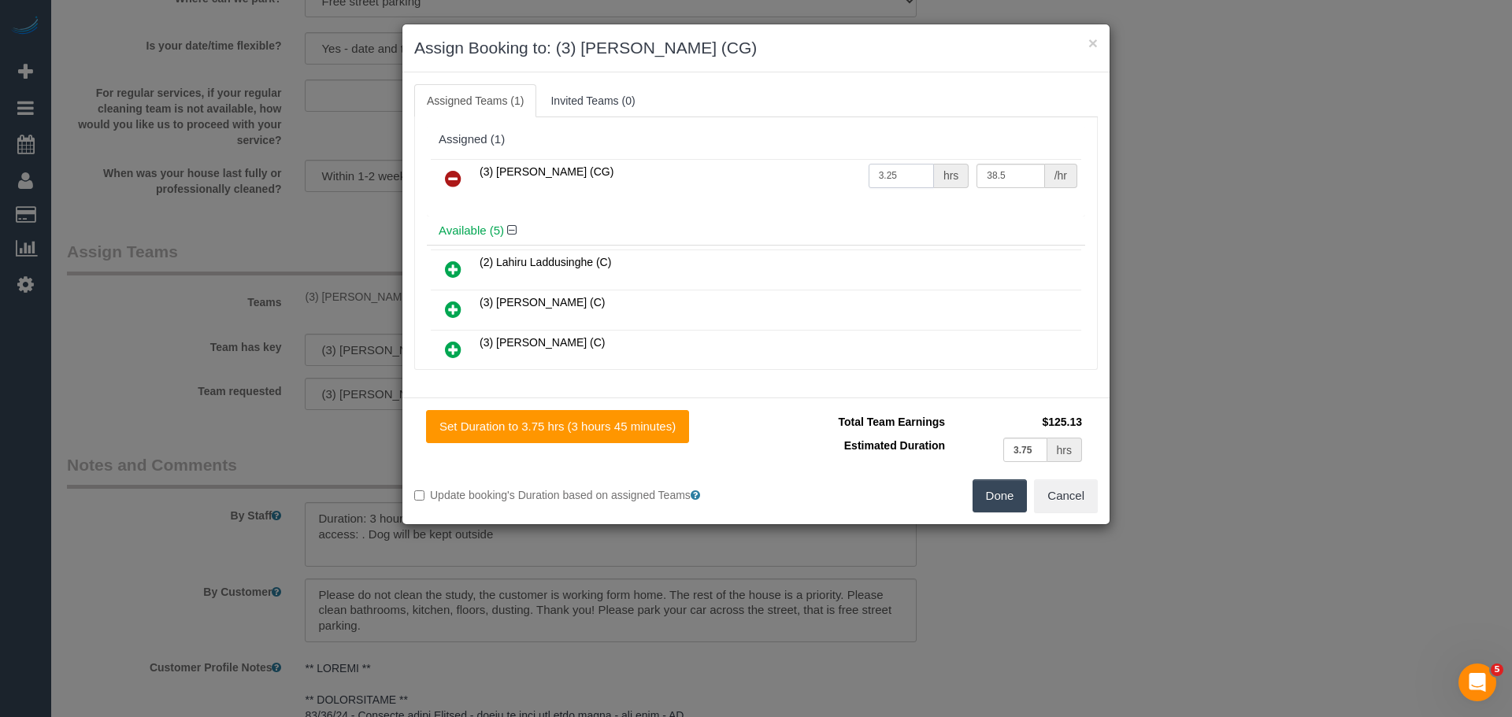
click at [899, 171] on input "3.25" at bounding box center [901, 176] width 65 height 24
drag, startPoint x: 899, startPoint y: 171, endPoint x: 884, endPoint y: 171, distance: 15.0
click at [884, 171] on input "3.25" at bounding box center [901, 176] width 65 height 24
drag, startPoint x: 880, startPoint y: 172, endPoint x: 899, endPoint y: 177, distance: 19.5
click at [899, 177] on input "3.25" at bounding box center [901, 176] width 65 height 24
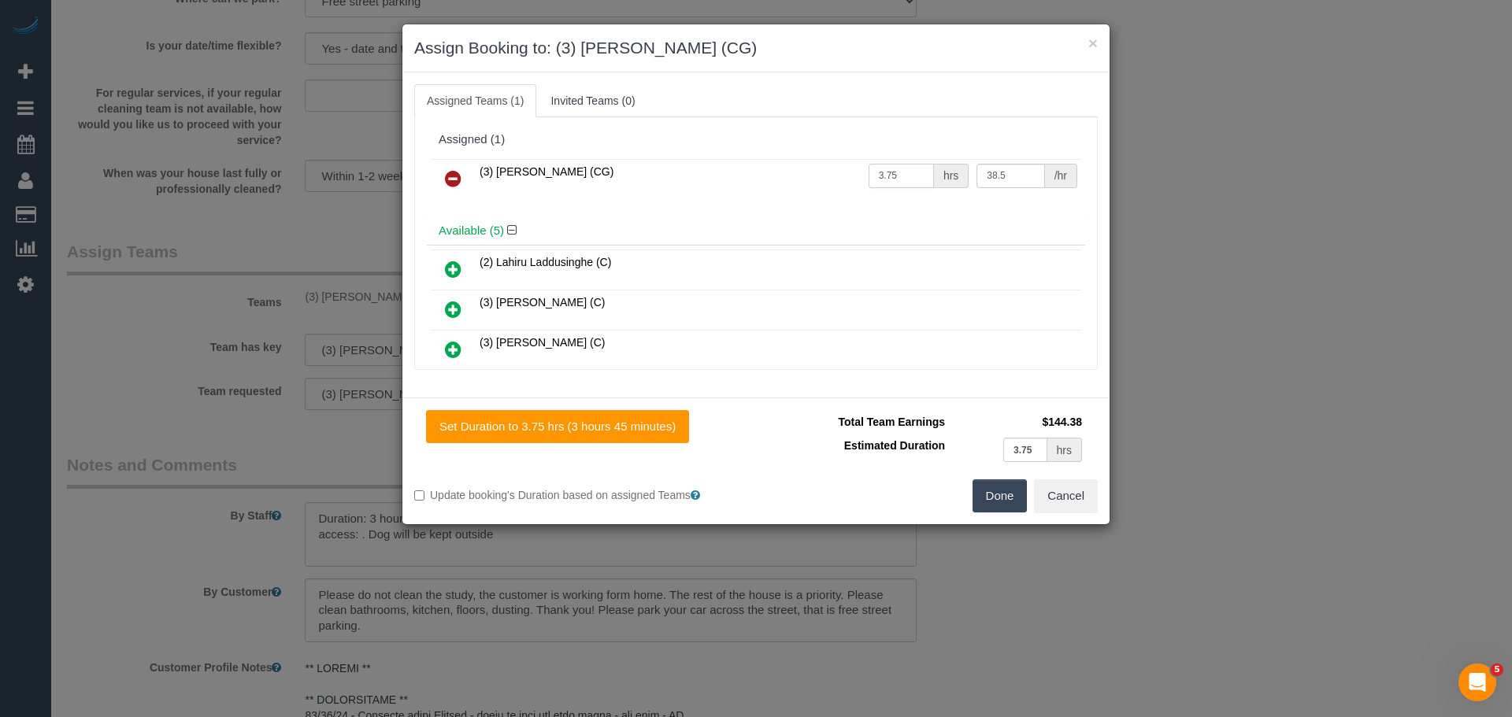
type input "3.75"
click at [1011, 497] on button "Done" at bounding box center [1000, 496] width 55 height 33
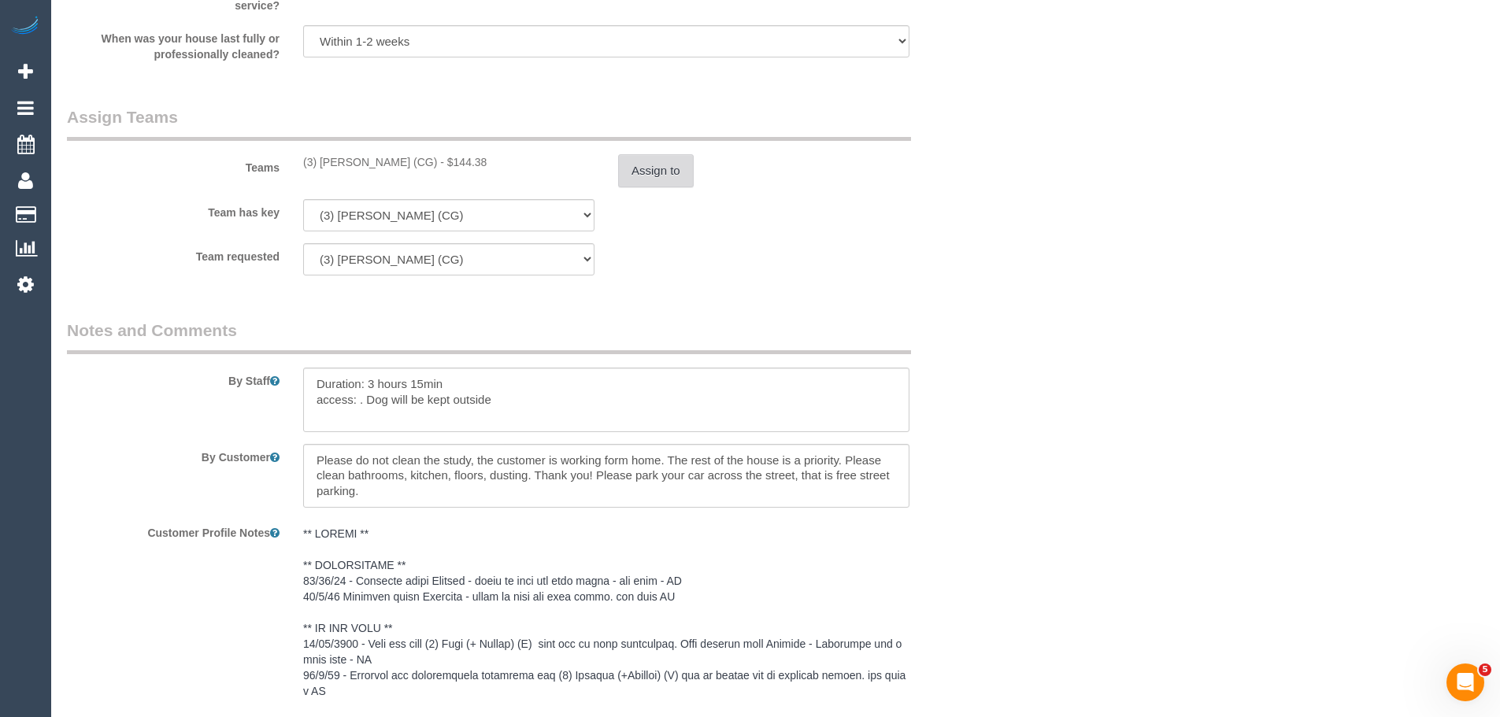
scroll to position [2284, 0]
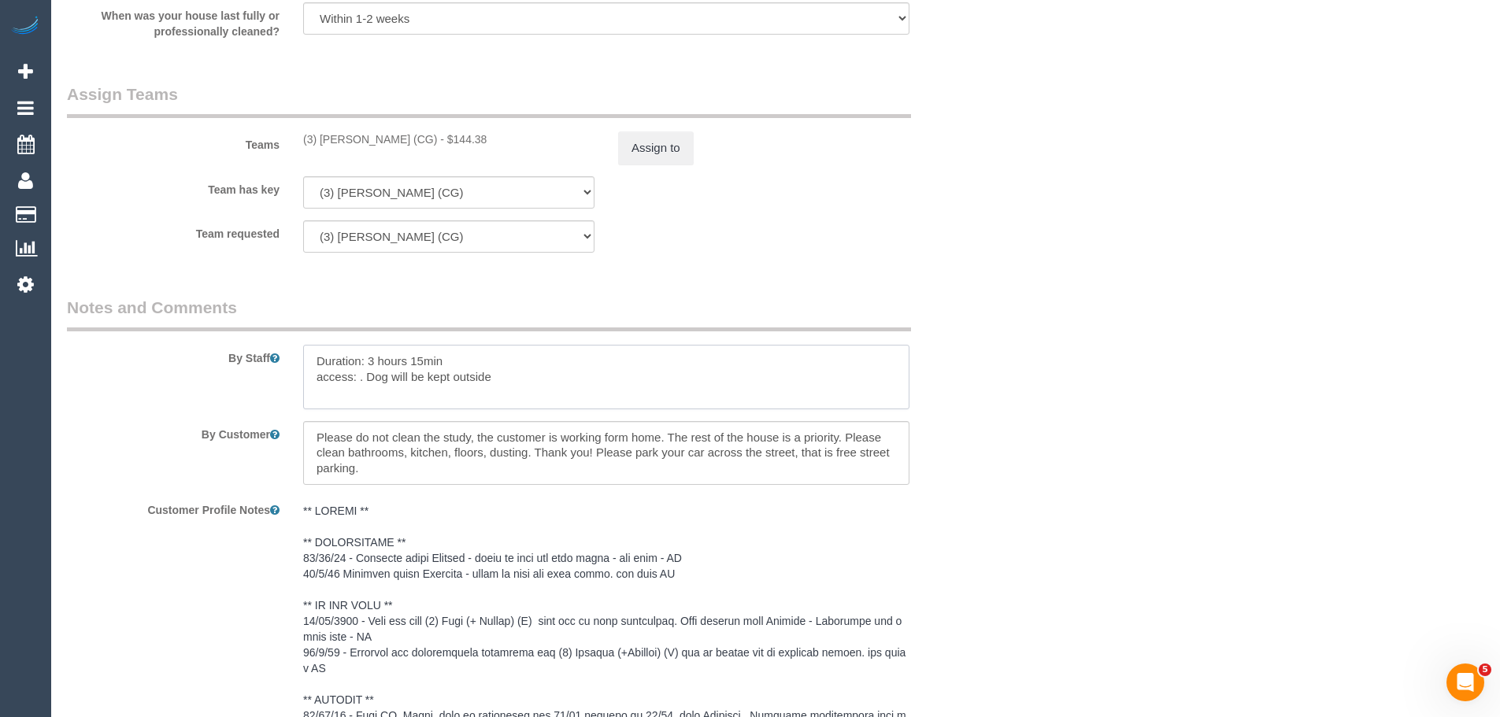
drag, startPoint x: 350, startPoint y: 380, endPoint x: 422, endPoint y: 376, distance: 71.8
click at [422, 376] on textarea at bounding box center [606, 377] width 606 height 65
click at [469, 377] on textarea at bounding box center [606, 377] width 606 height 65
click at [455, 385] on textarea at bounding box center [606, 377] width 606 height 65
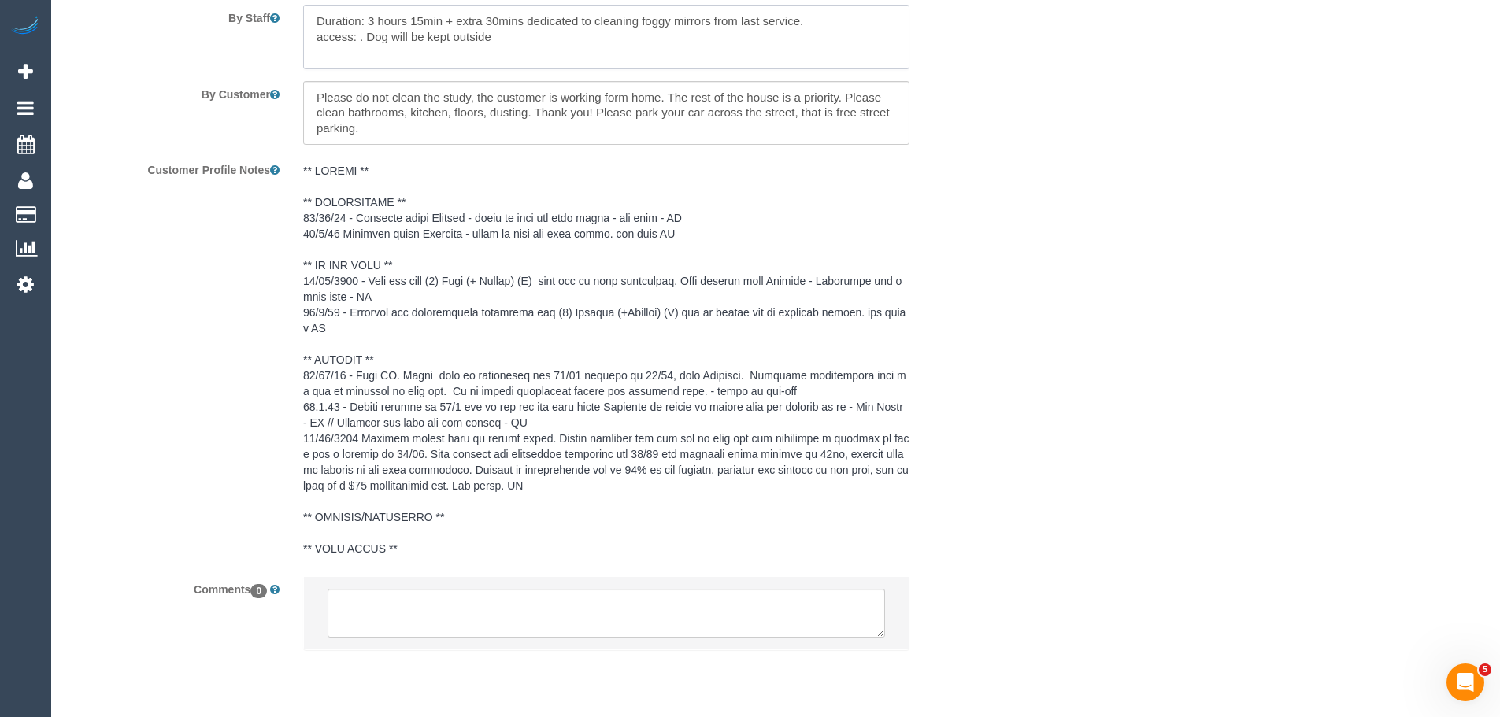
scroll to position [2690, 0]
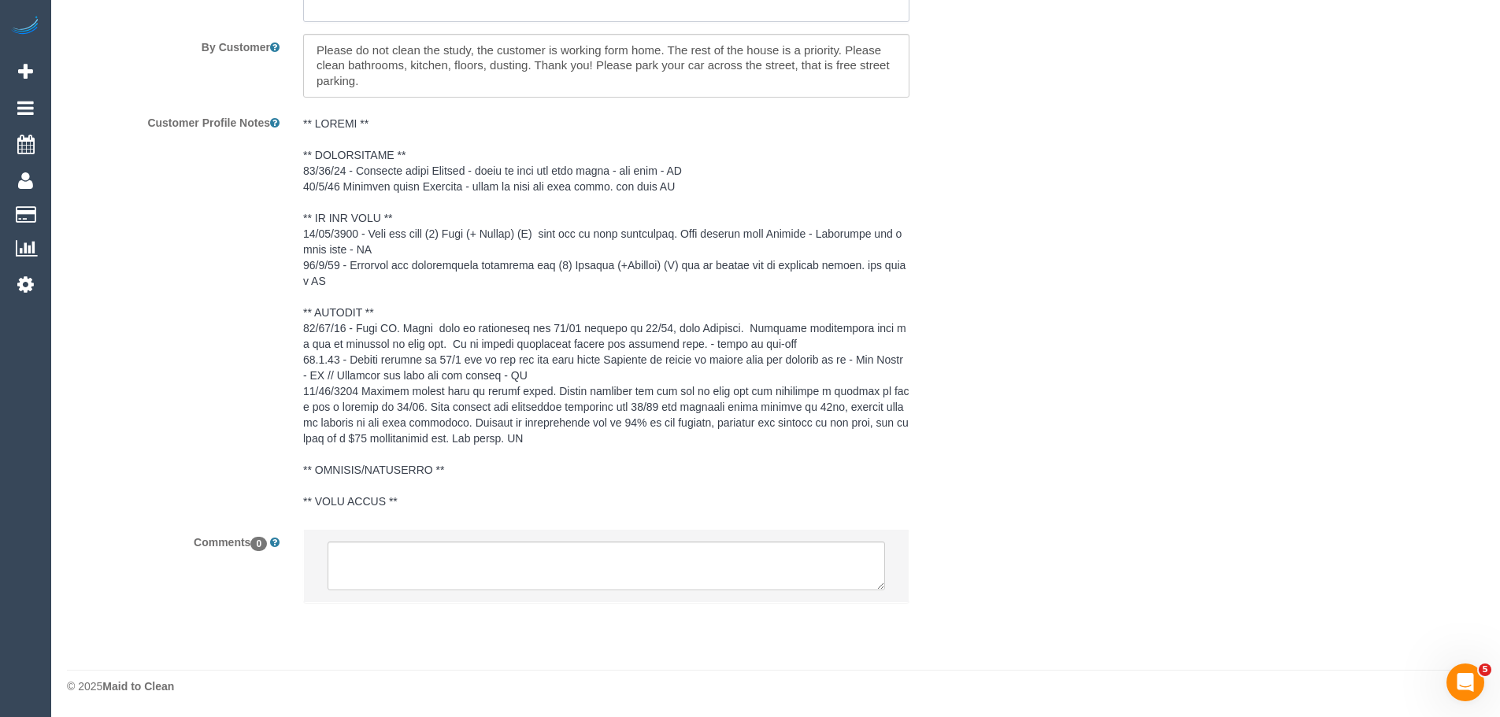
type textarea "Duration: 3 hours 15min + extra 30mins dedicated to cleaning foggy mirrors from…"
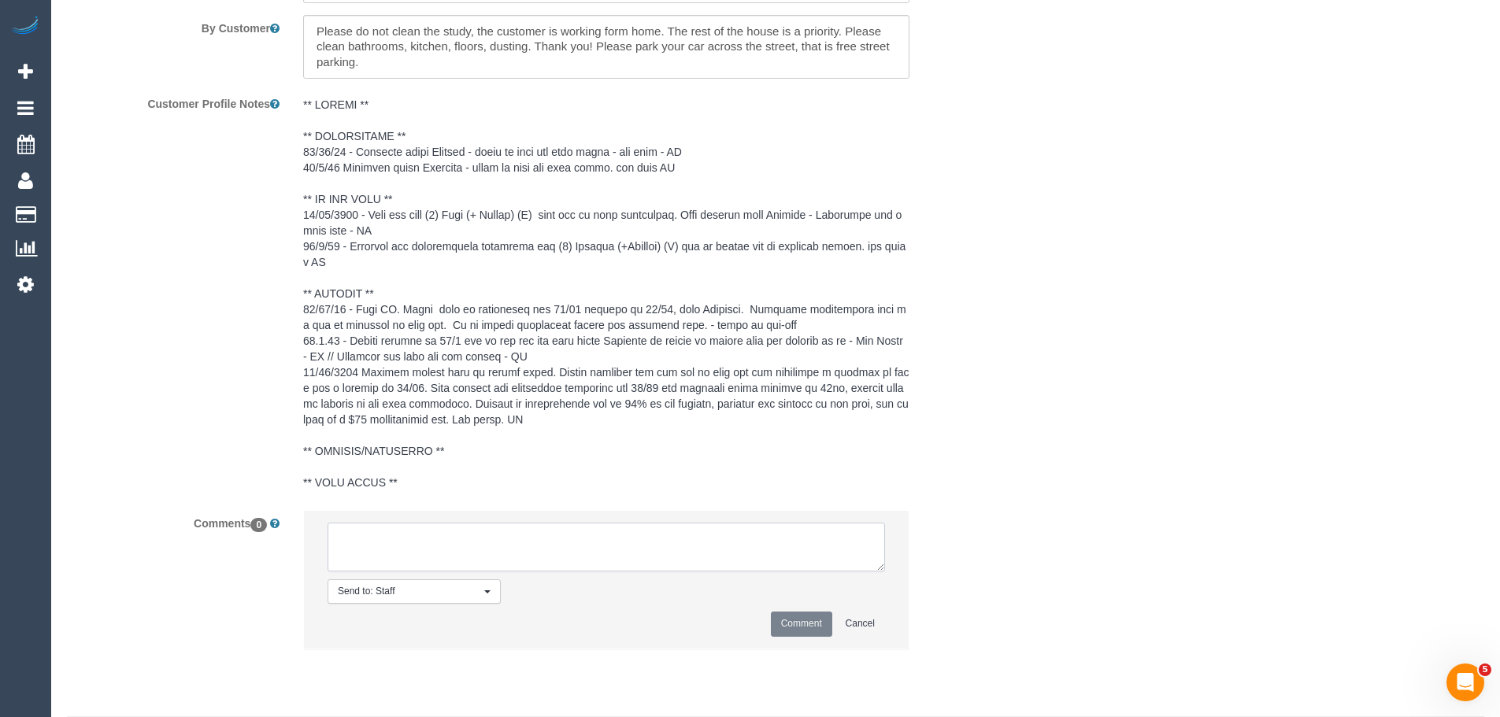
click at [536, 559] on textarea at bounding box center [607, 547] width 558 height 49
type textarea "extra 30 mins added to cleaners earnings for reclean. customer not charged extr…"
click at [787, 636] on button "Comment" at bounding box center [801, 624] width 61 height 24
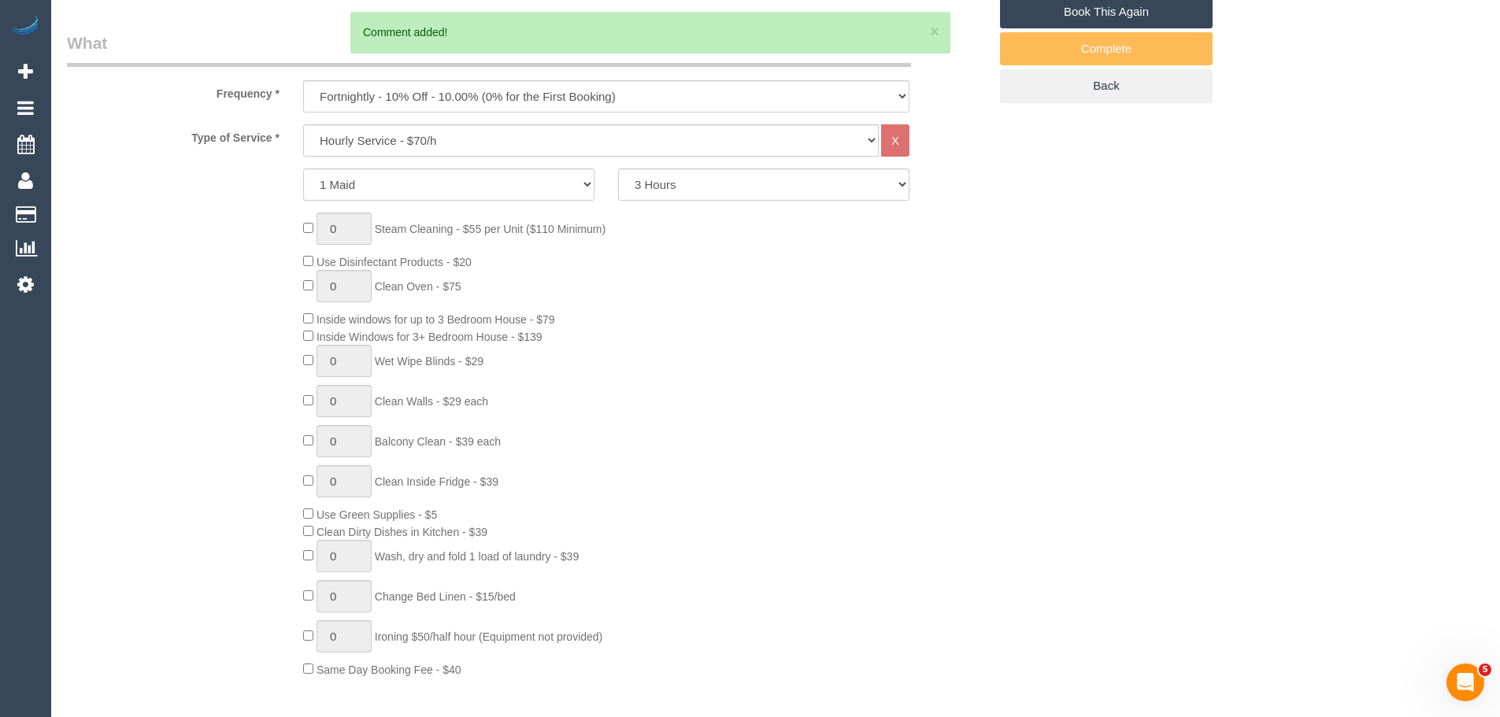
scroll to position [13, 0]
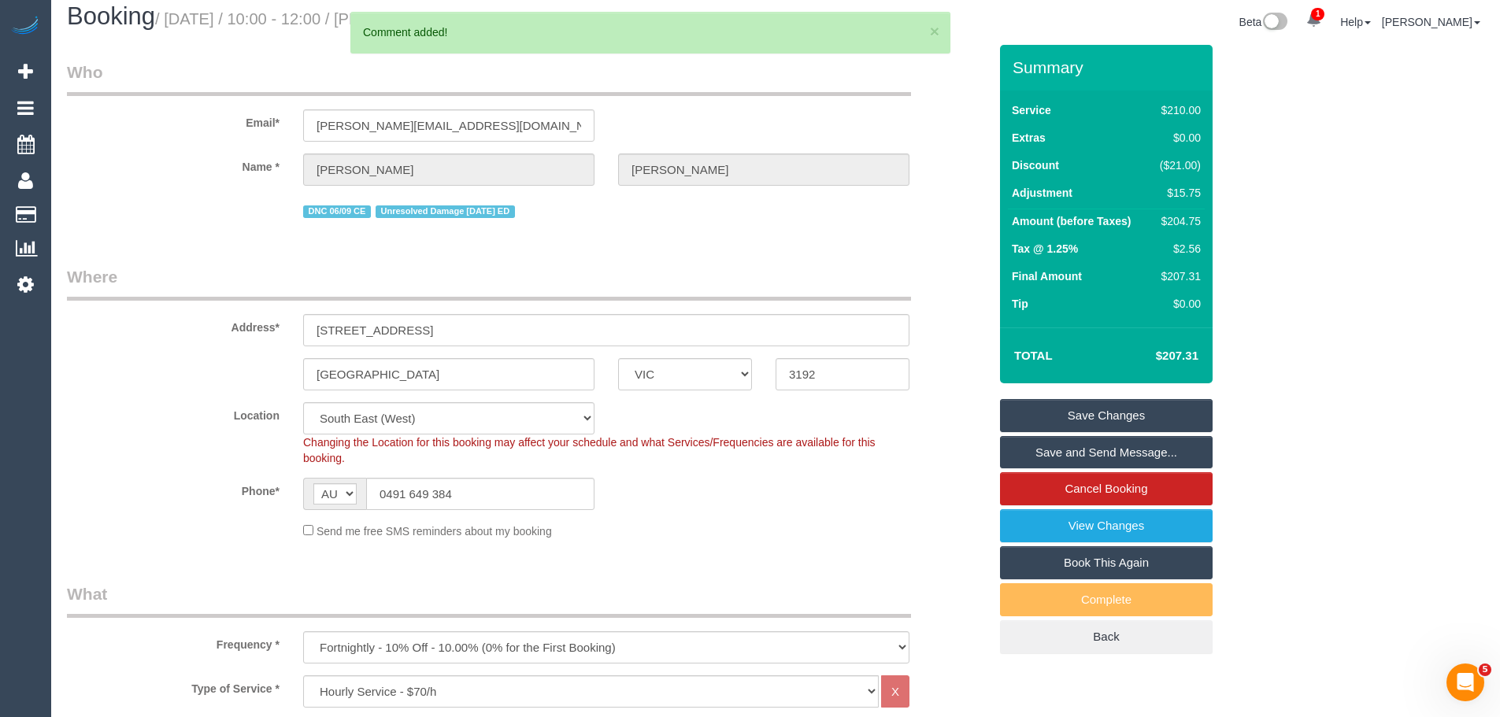
click at [1132, 423] on link "Save Changes" at bounding box center [1106, 415] width 213 height 33
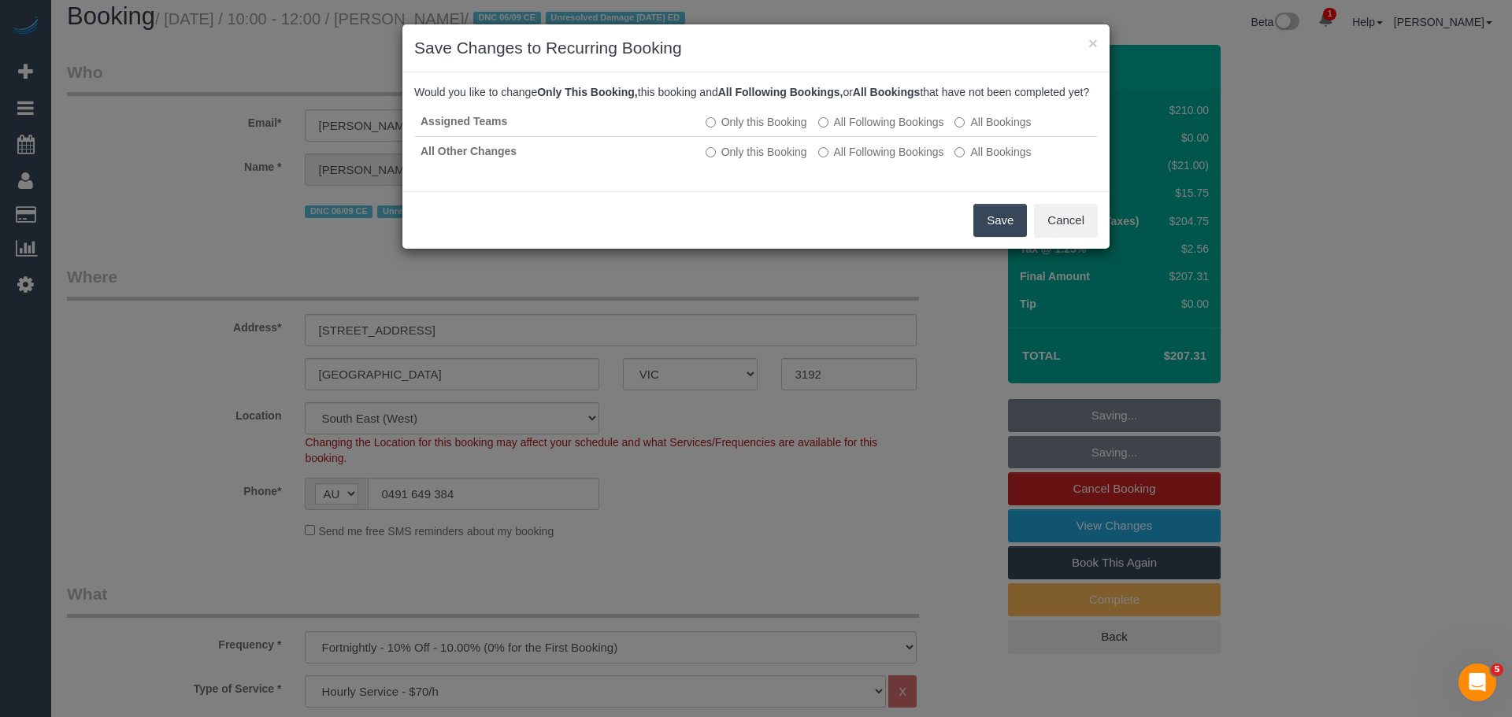
click at [1002, 234] on button "Save" at bounding box center [1000, 220] width 54 height 33
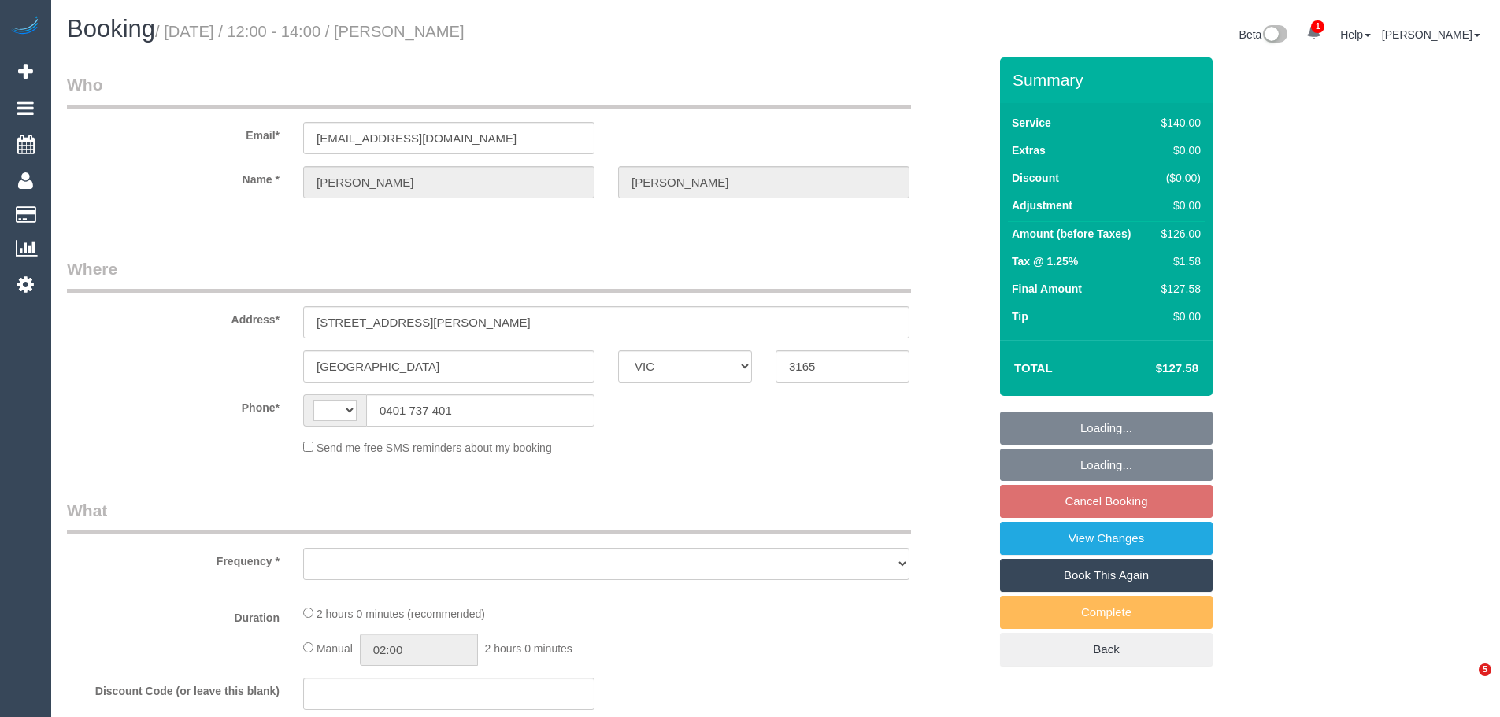
select select "VIC"
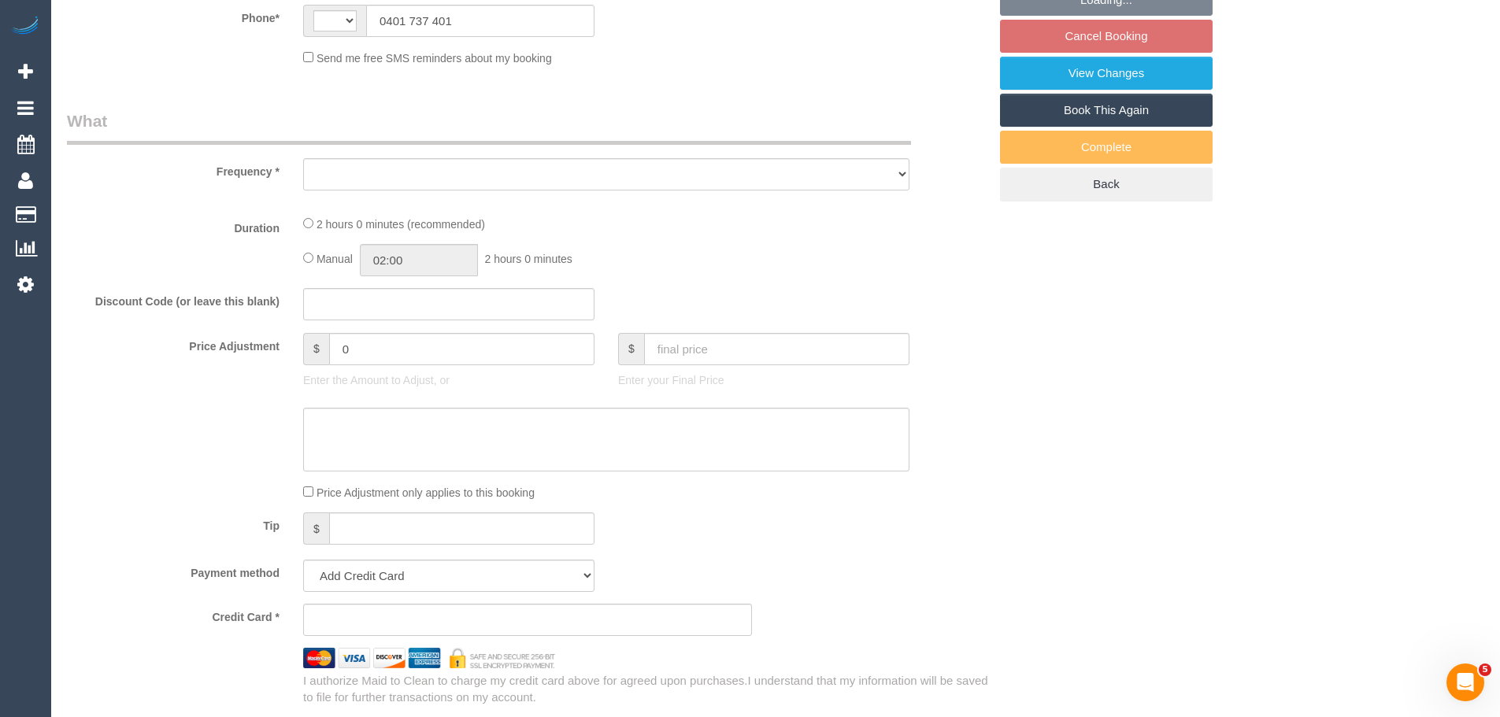
scroll to position [473, 0]
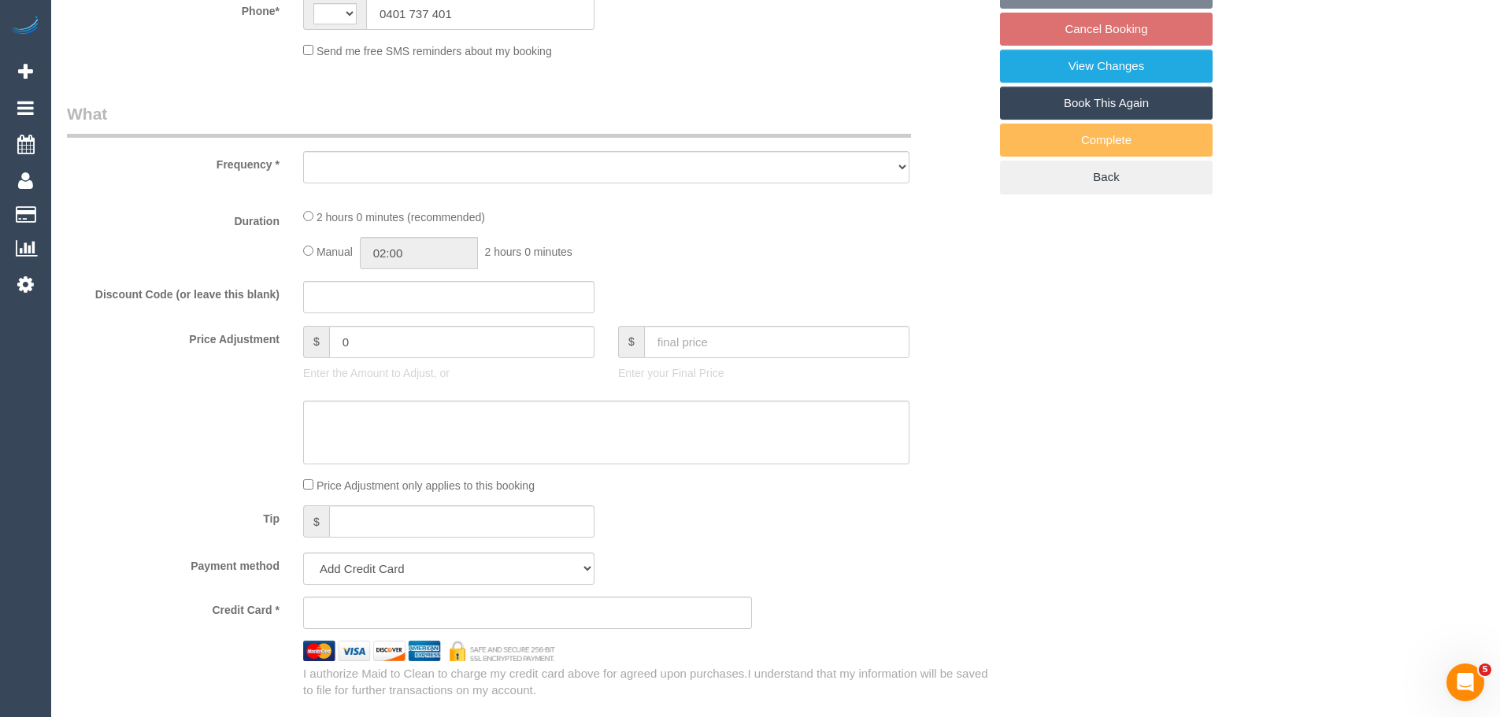
select select "string:stripe-pm_1Rr6VB2GScqysDRVRON9VZtq"
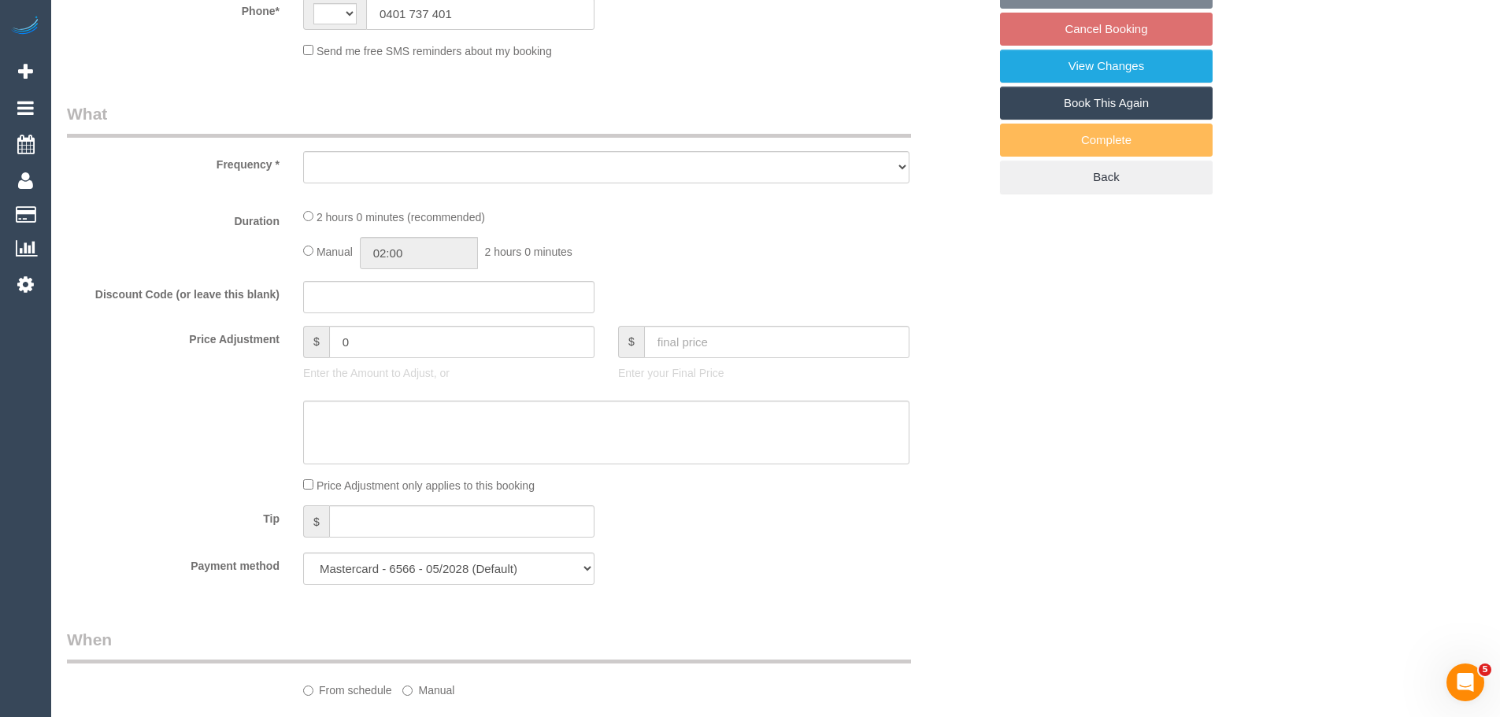
select select "string:AU"
select select "object:539"
select select "number:29"
select select "number:14"
select select "number:19"
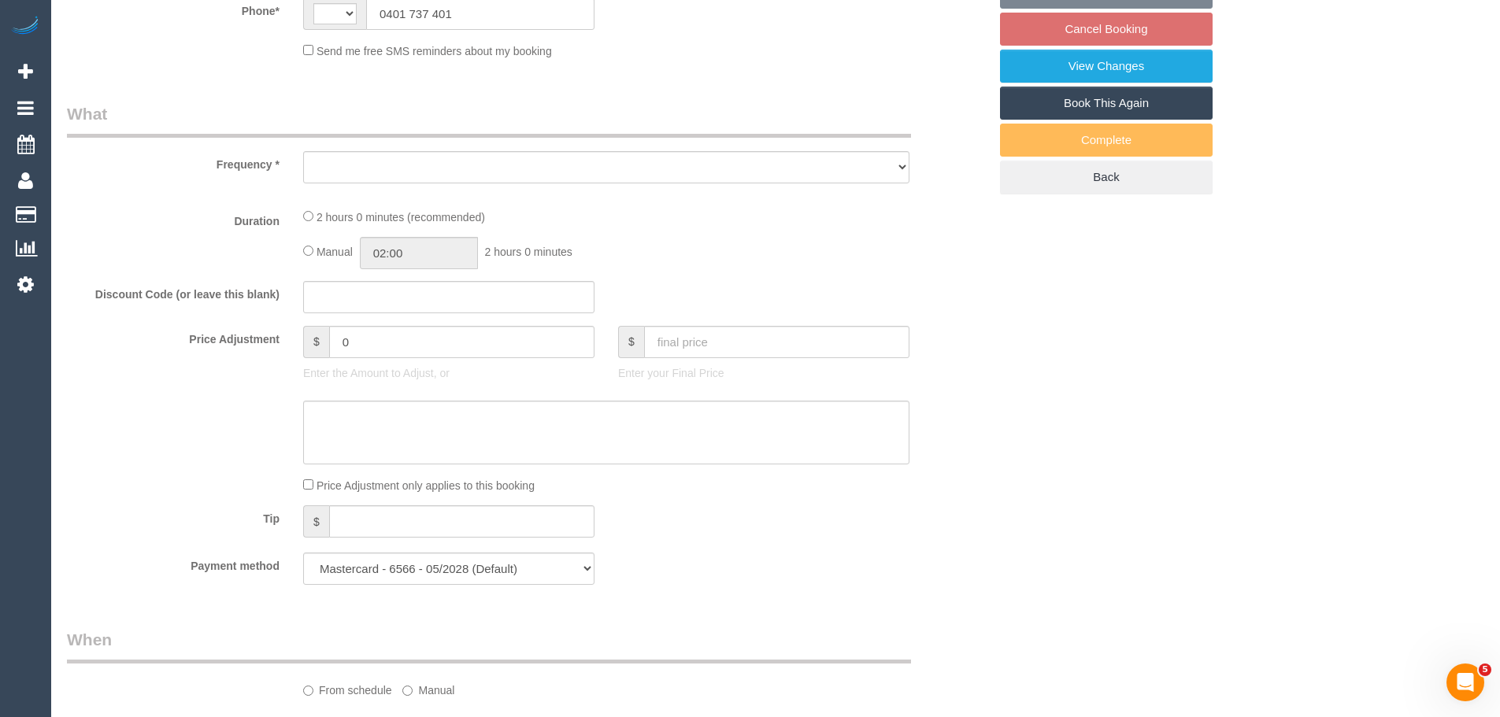
select select "number:24"
select select "number:35"
select select "number:11"
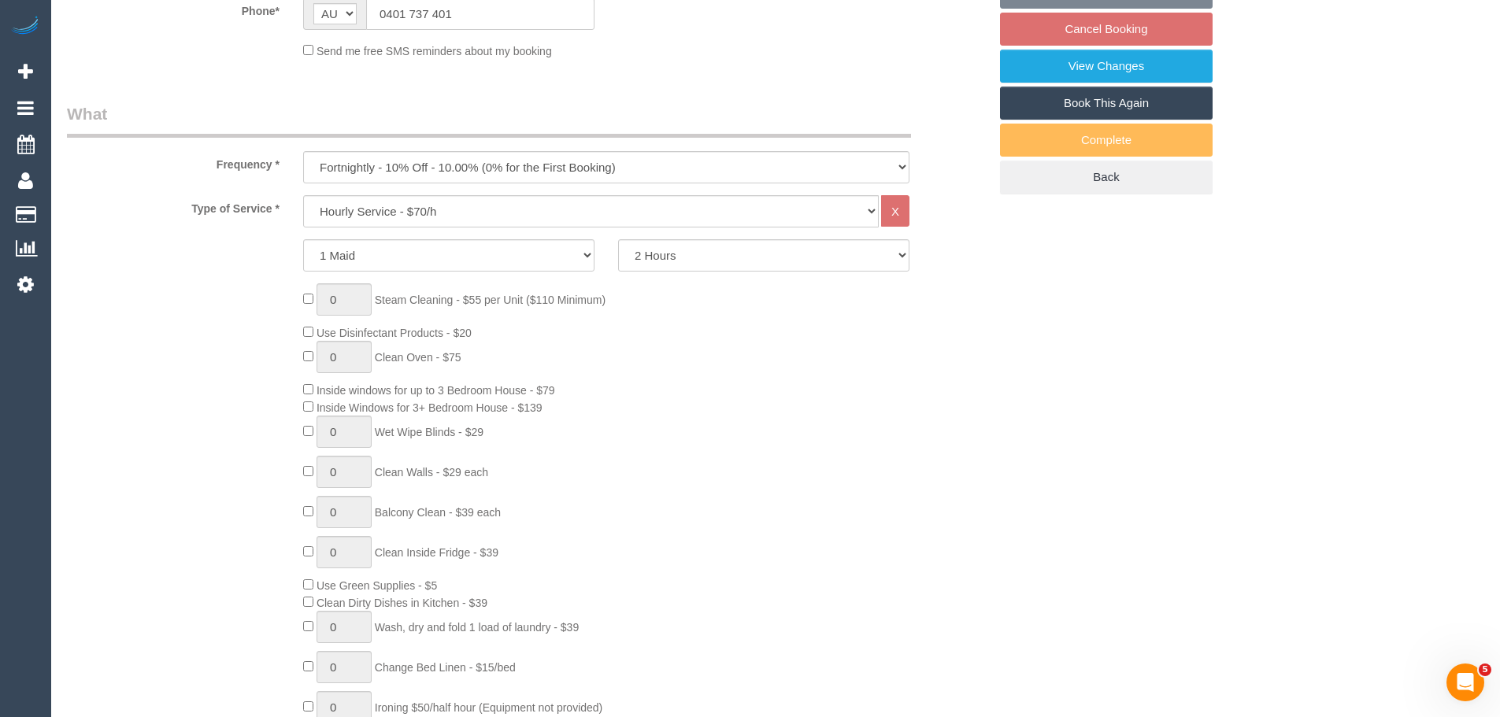
select select "object:854"
select select "spot1"
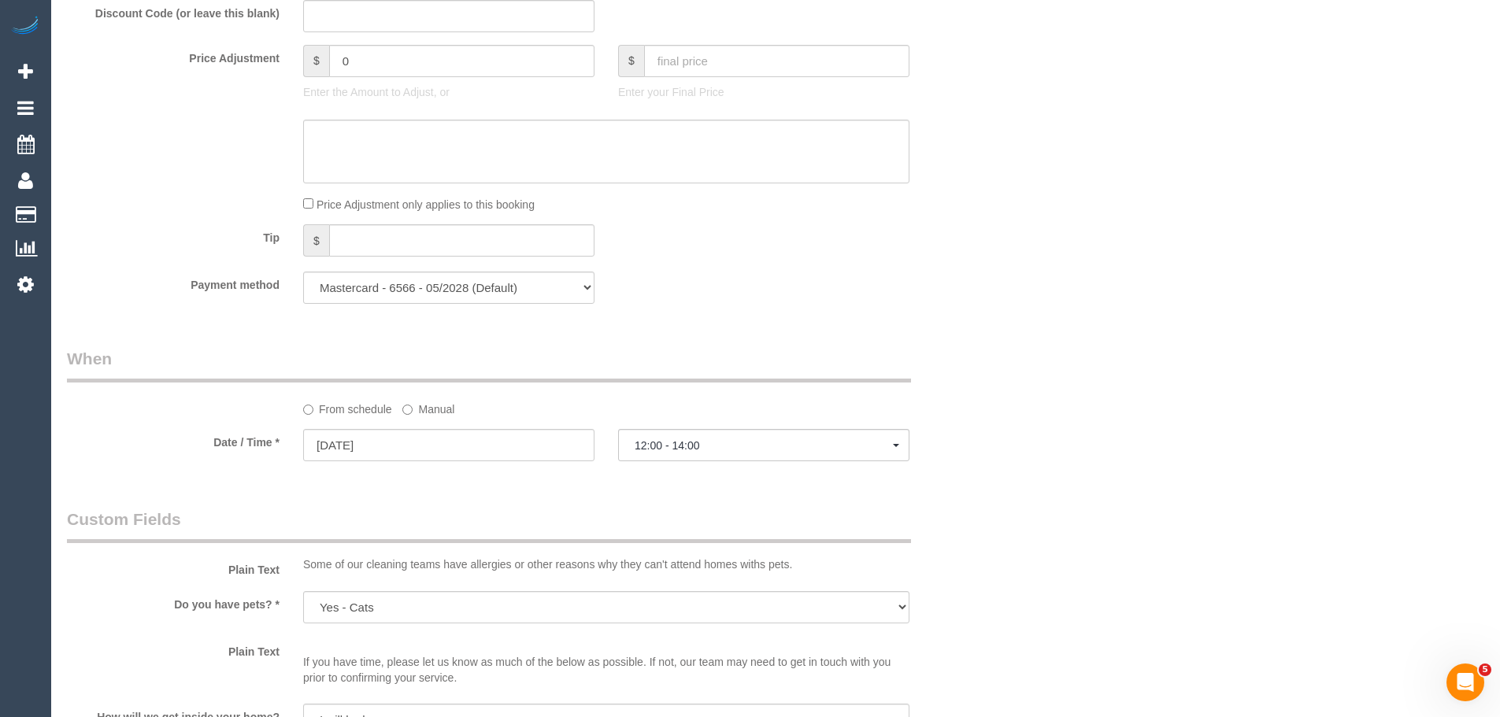
scroll to position [1418, 0]
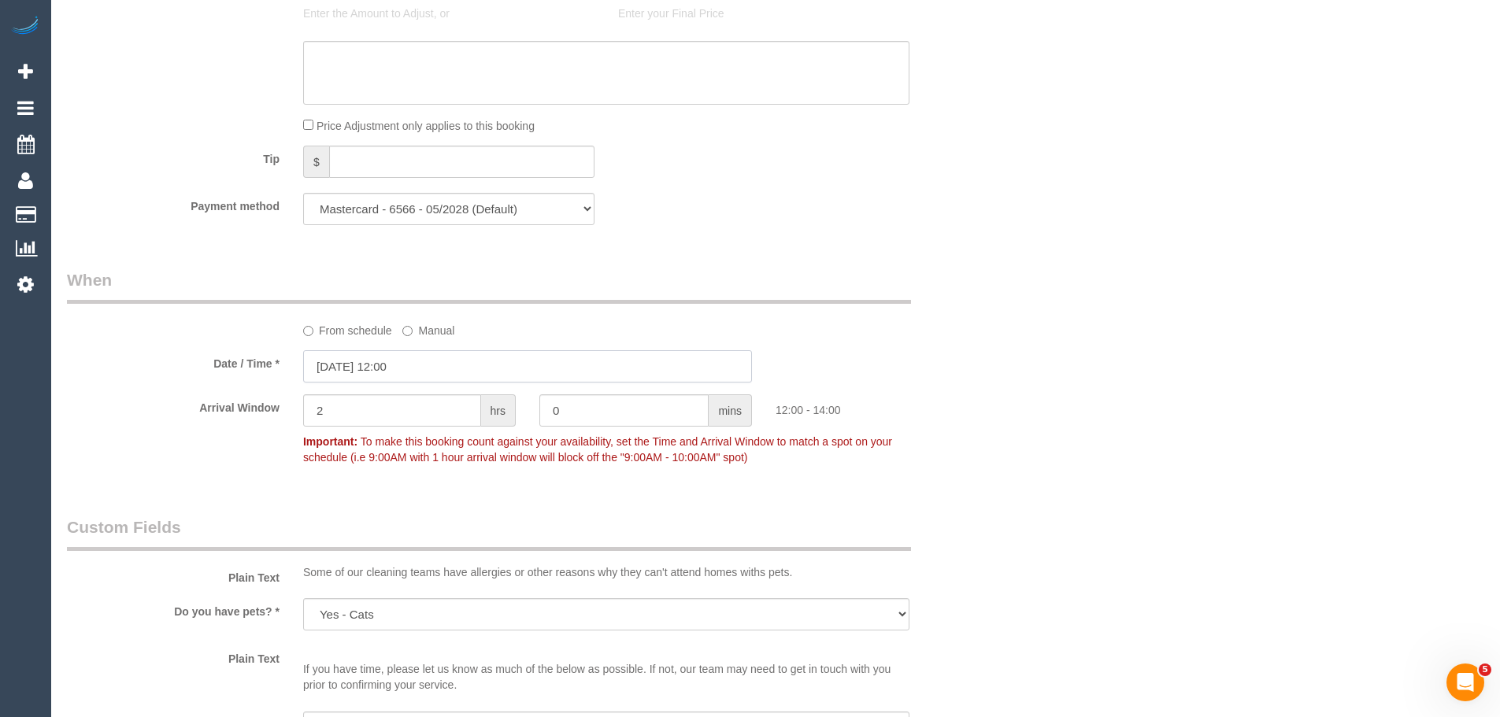
click at [399, 362] on input "[DATE] 12:00" at bounding box center [527, 366] width 449 height 32
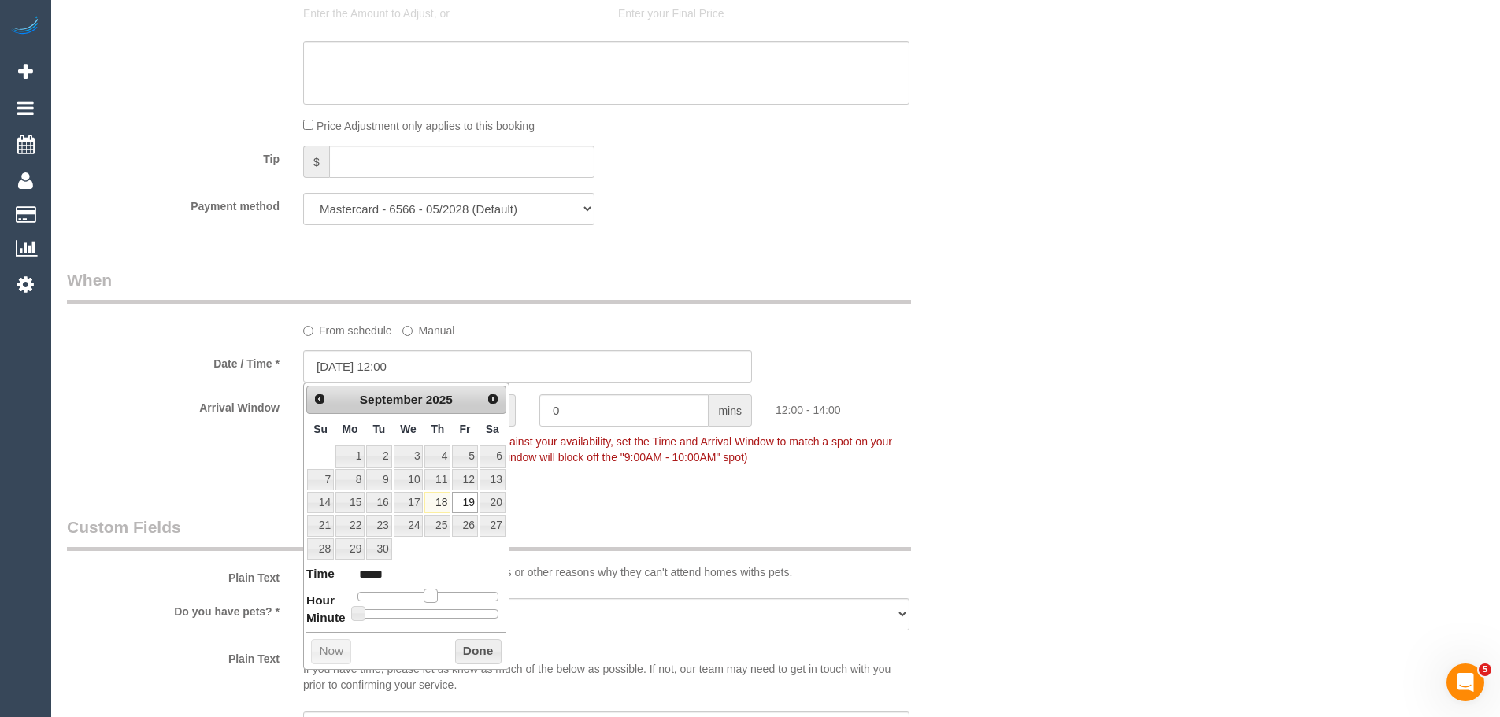
type input "[DATE] 13:00"
type input "*****"
type input "19/09/2025 14:00"
type input "*****"
drag, startPoint x: 429, startPoint y: 598, endPoint x: 442, endPoint y: 595, distance: 13.0
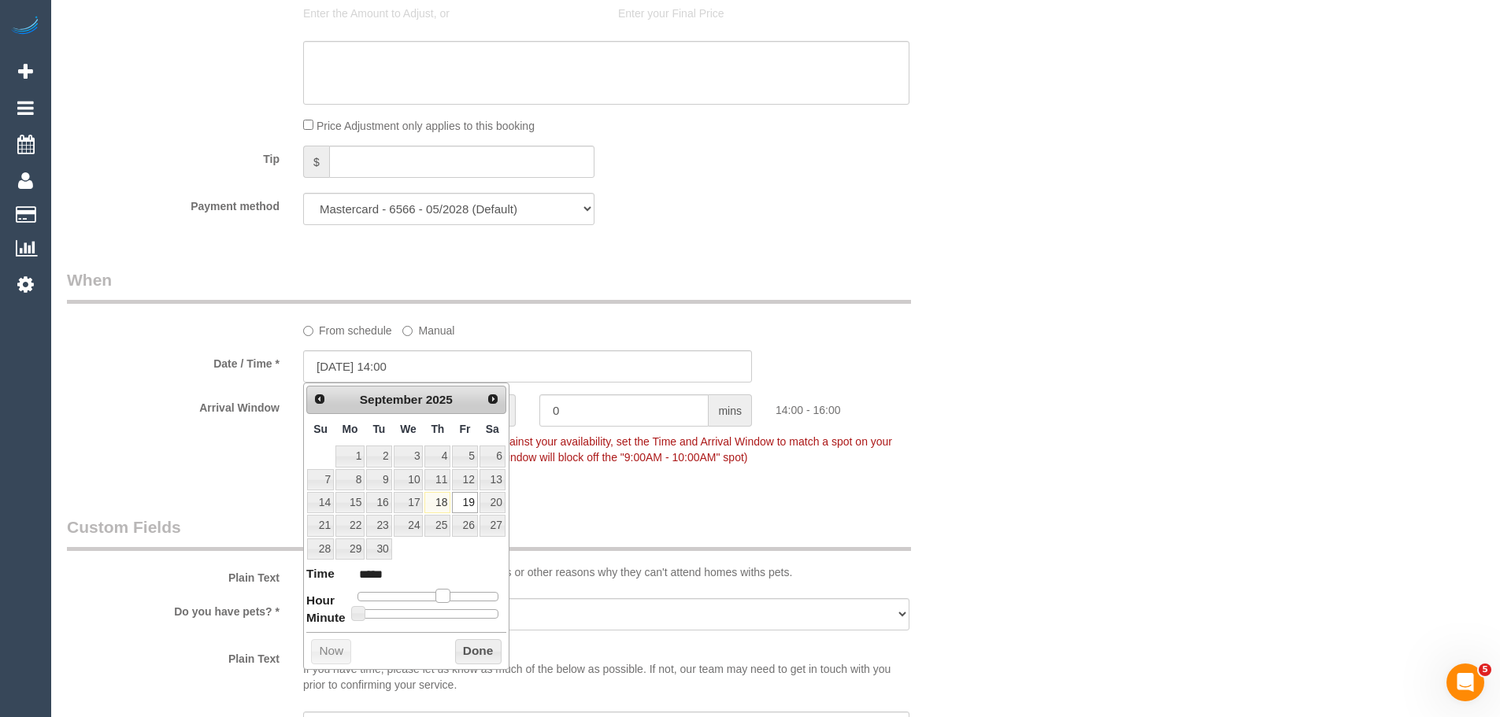
click at [442, 595] on span at bounding box center [443, 596] width 14 height 14
type input "19/09/2025 14:05"
type input "*****"
type input "19/09/2025 14:10"
type input "*****"
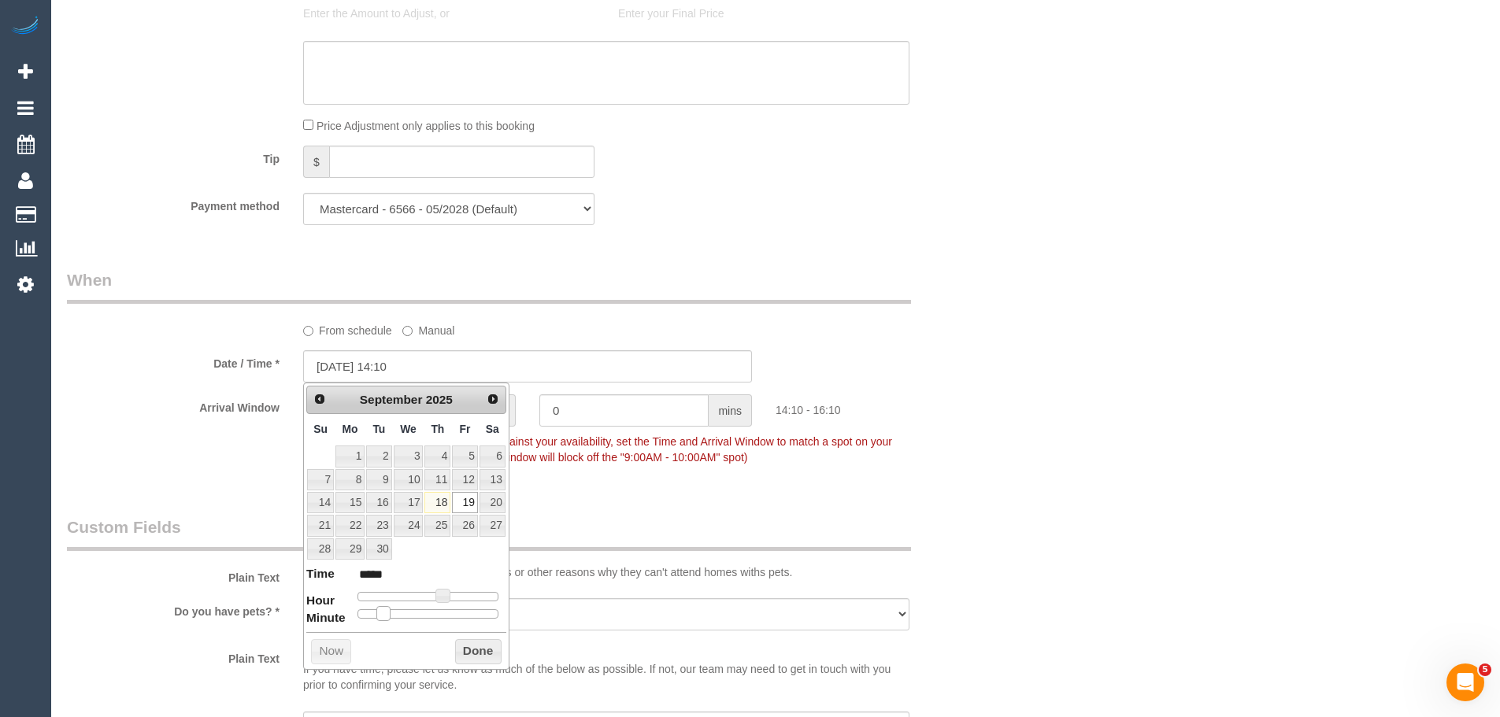
type input "19/09/2025 14:15"
type input "*****"
type input "19/09/2025 14:20"
type input "*****"
type input "19/09/2025 14:25"
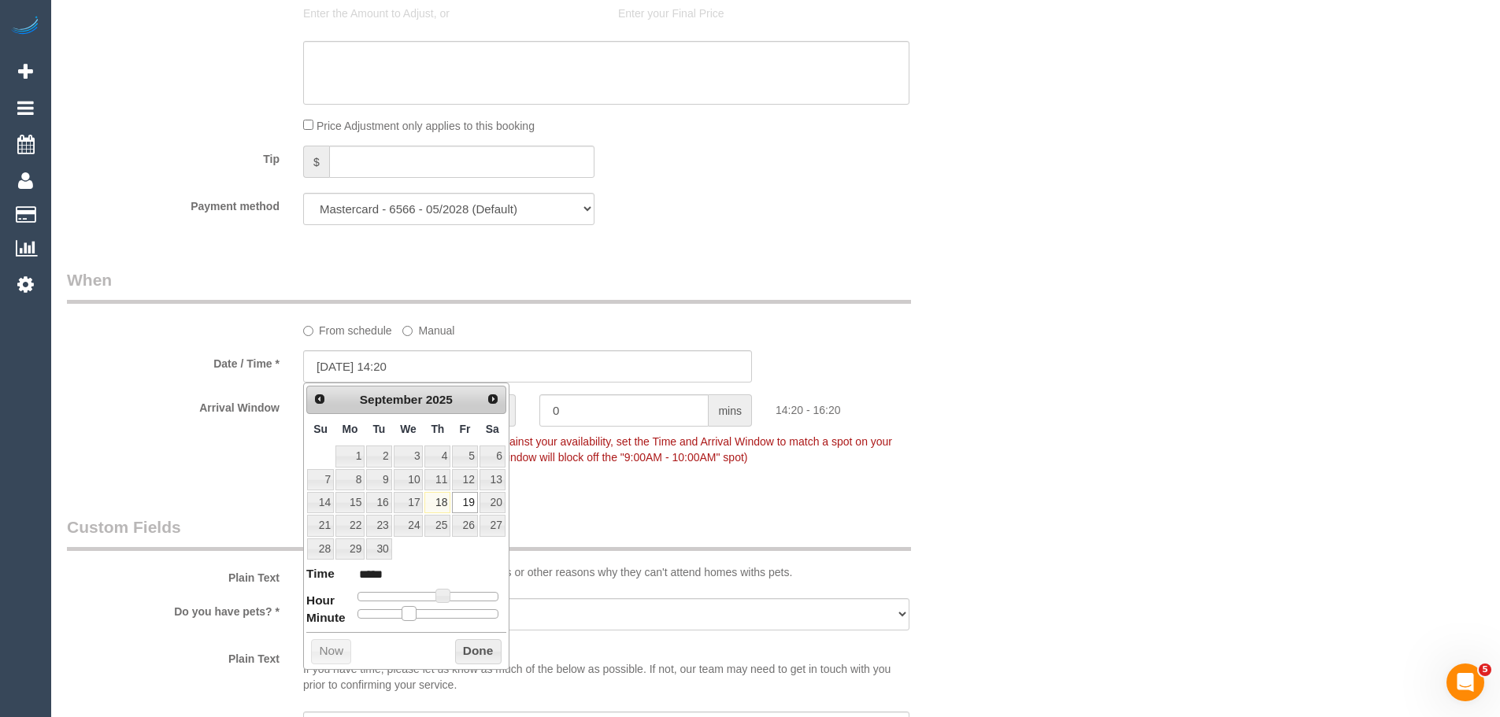
type input "*****"
type input "19/09/2025 14:30"
type input "*****"
drag, startPoint x: 365, startPoint y: 613, endPoint x: 441, endPoint y: 612, distance: 76.4
click at [441, 612] on span at bounding box center [434, 613] width 14 height 14
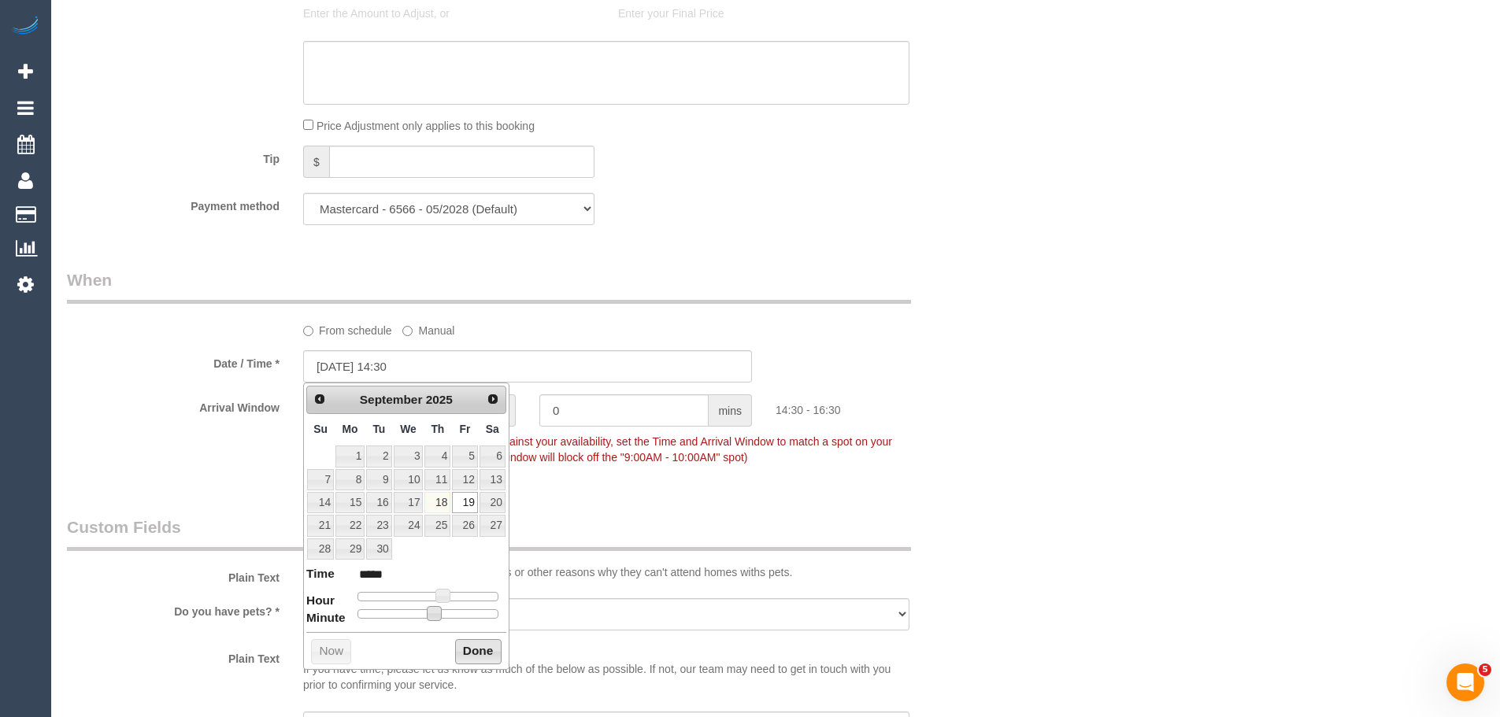
click at [460, 650] on button "Done" at bounding box center [478, 651] width 46 height 25
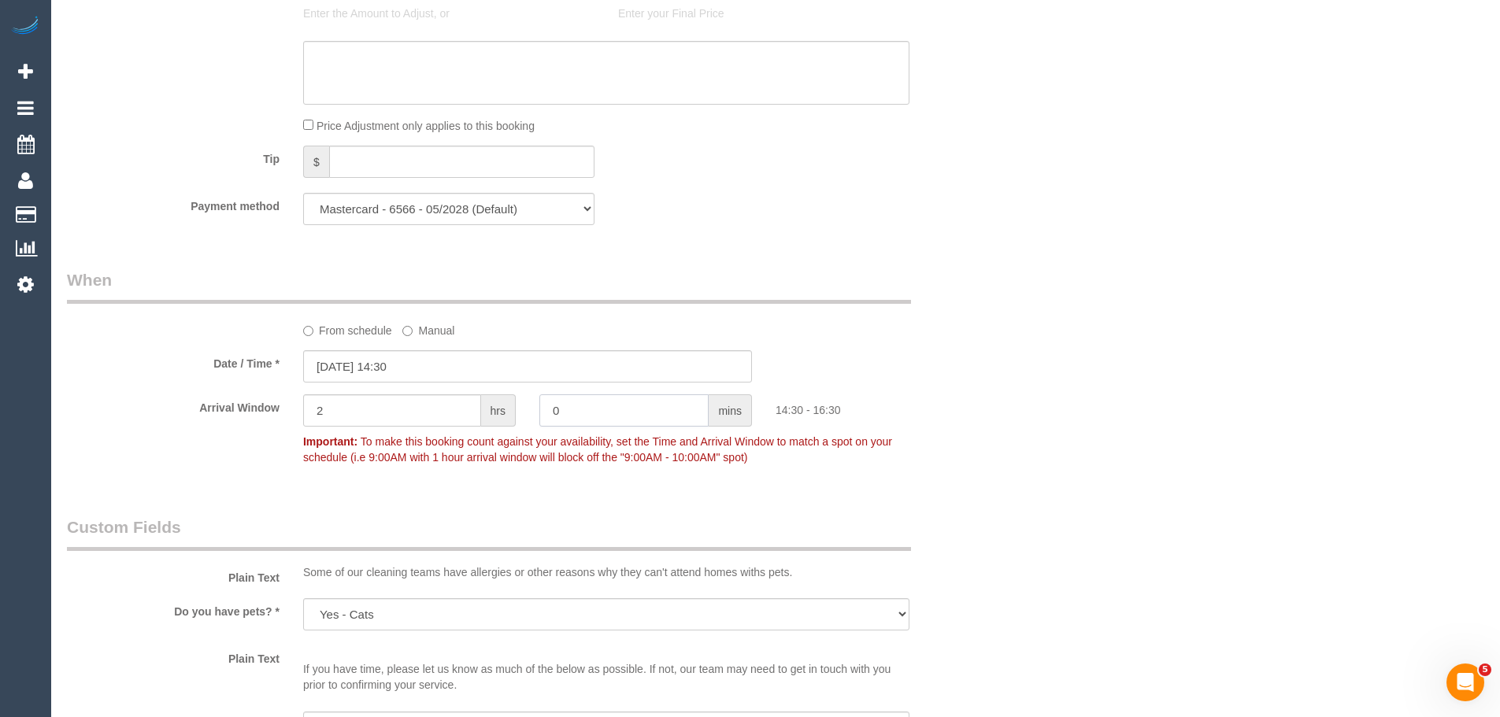
click at [576, 416] on input "0" at bounding box center [623, 411] width 169 height 32
type input "30"
click at [425, 403] on input "2" at bounding box center [392, 411] width 178 height 32
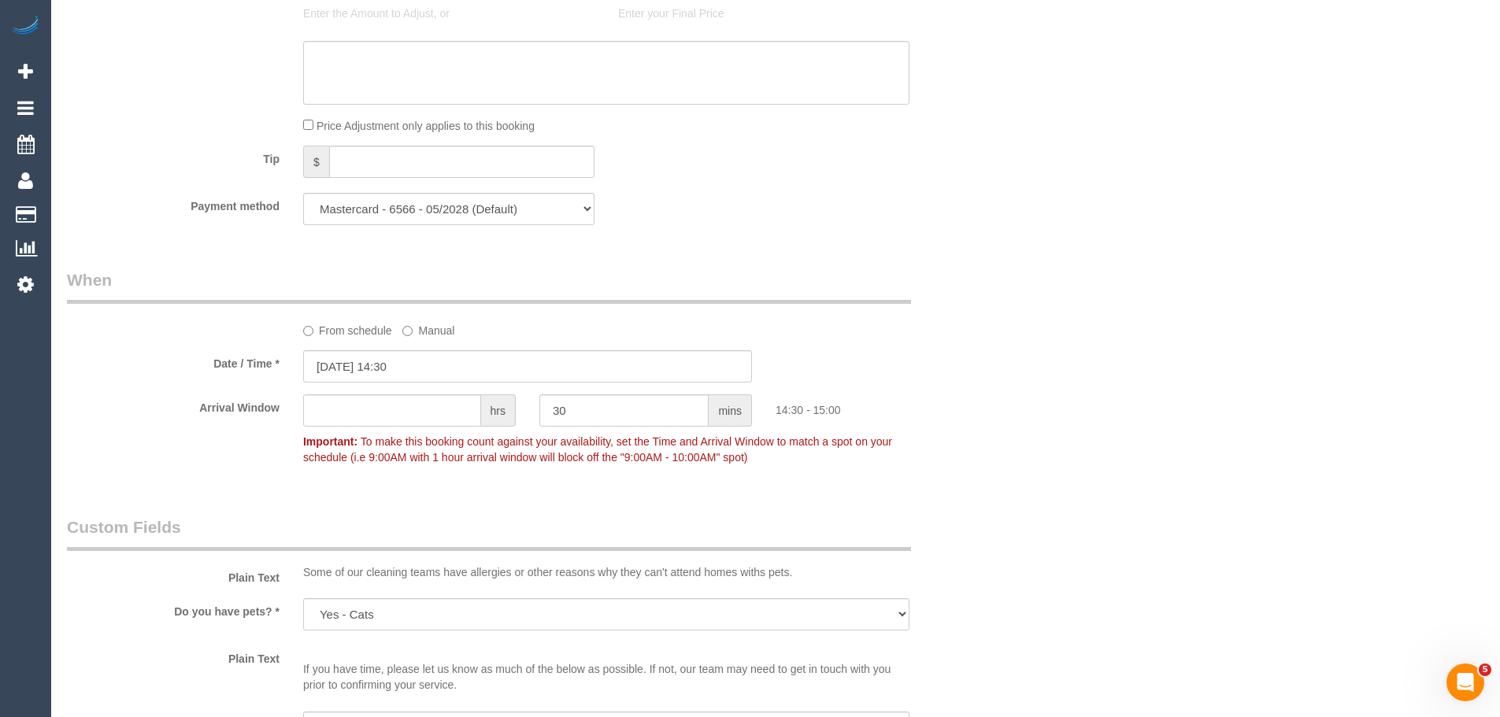
click at [974, 466] on div "Arrival Window hrs 30 mins 14:30 - 15:00 Important: To make this booking count …" at bounding box center [527, 434] width 945 height 78
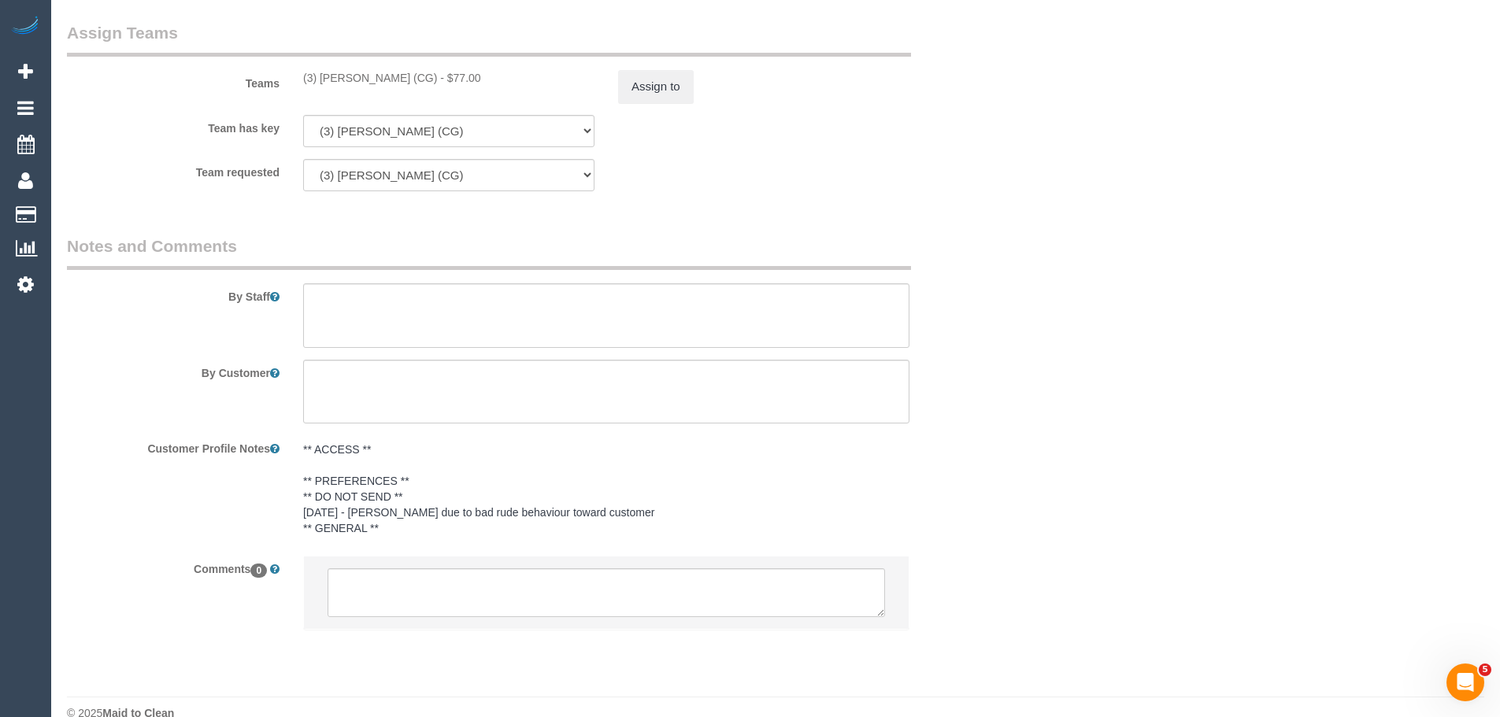
scroll to position [2437, 0]
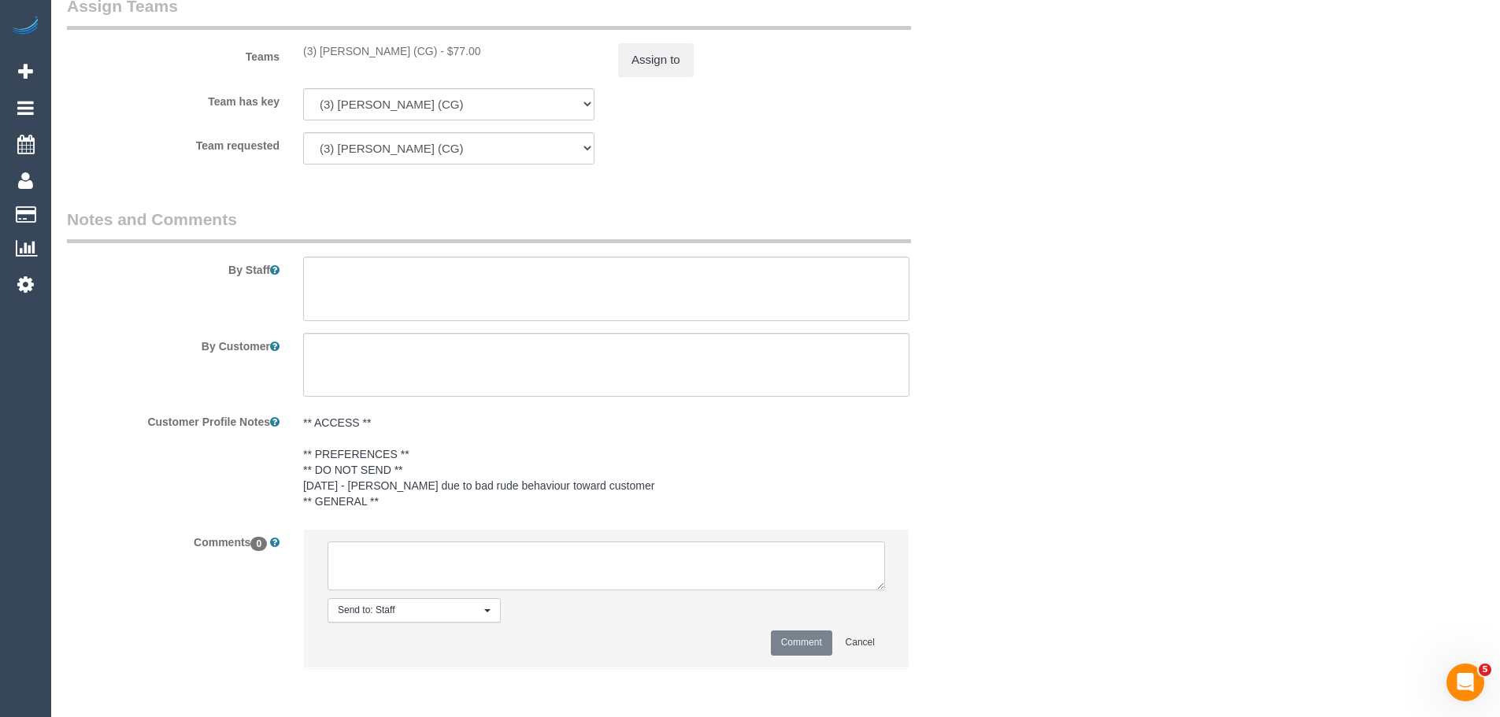
click at [528, 569] on textarea at bounding box center [607, 566] width 558 height 49
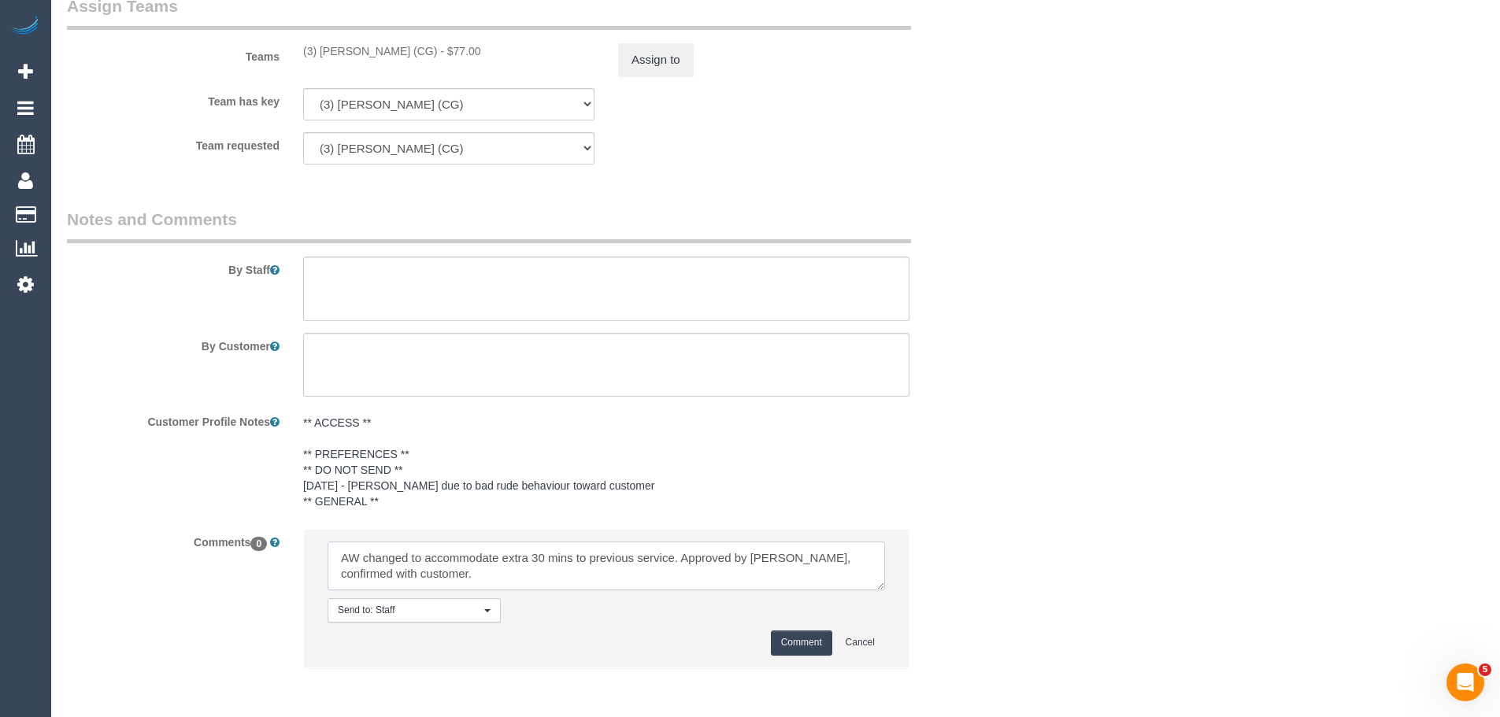
type textarea "AW changed to accommodate extra 30 mins to previous service. Approved by Jess, …"
click at [797, 640] on button "Comment" at bounding box center [801, 643] width 61 height 24
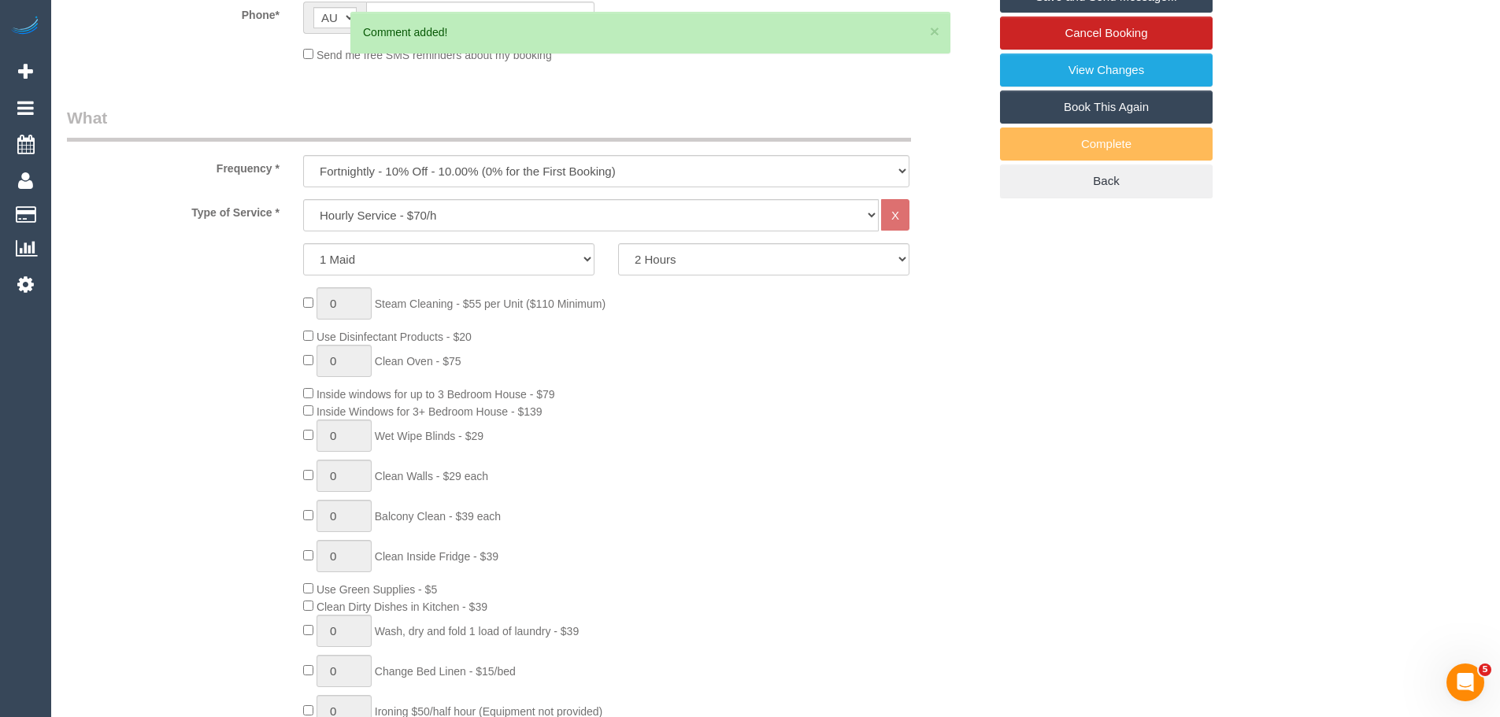
scroll to position [75, 0]
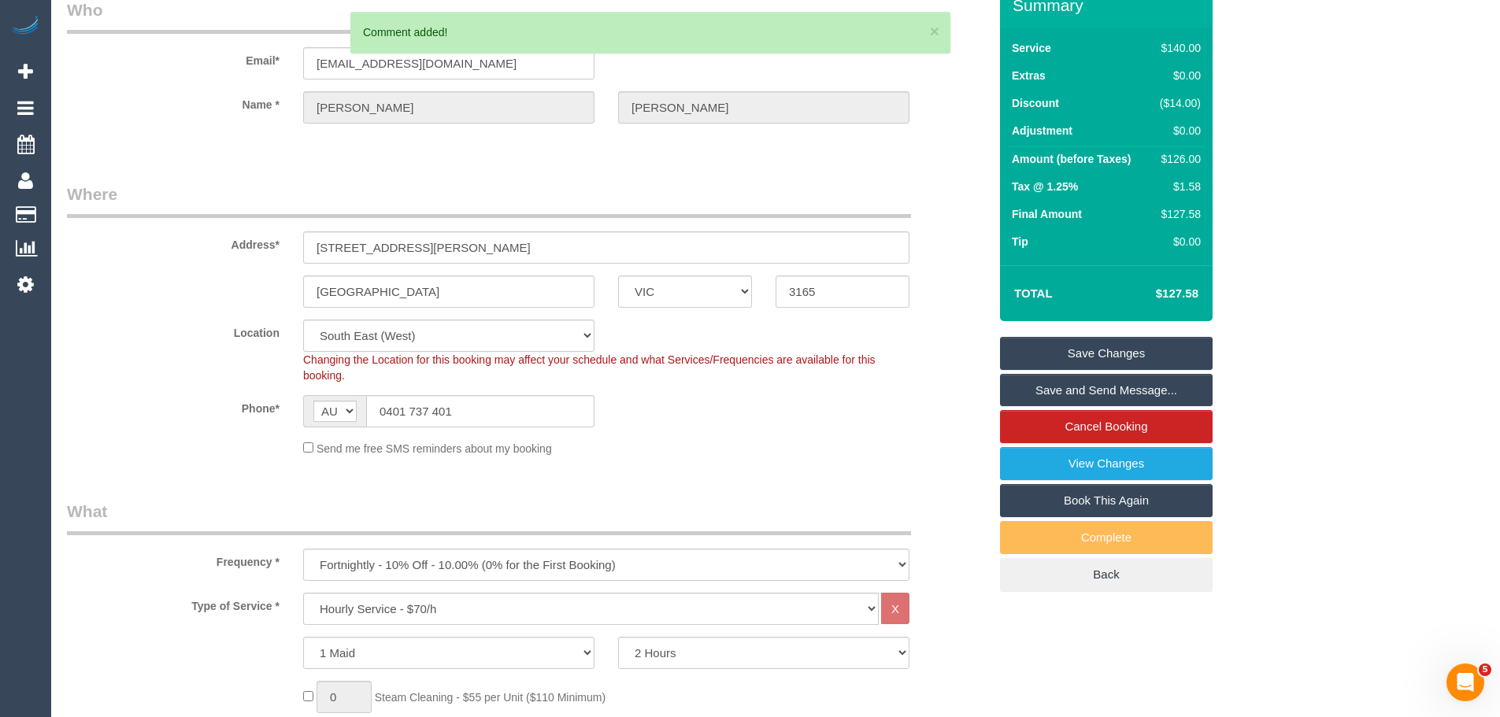
click at [1082, 347] on link "Save Changes" at bounding box center [1106, 353] width 213 height 33
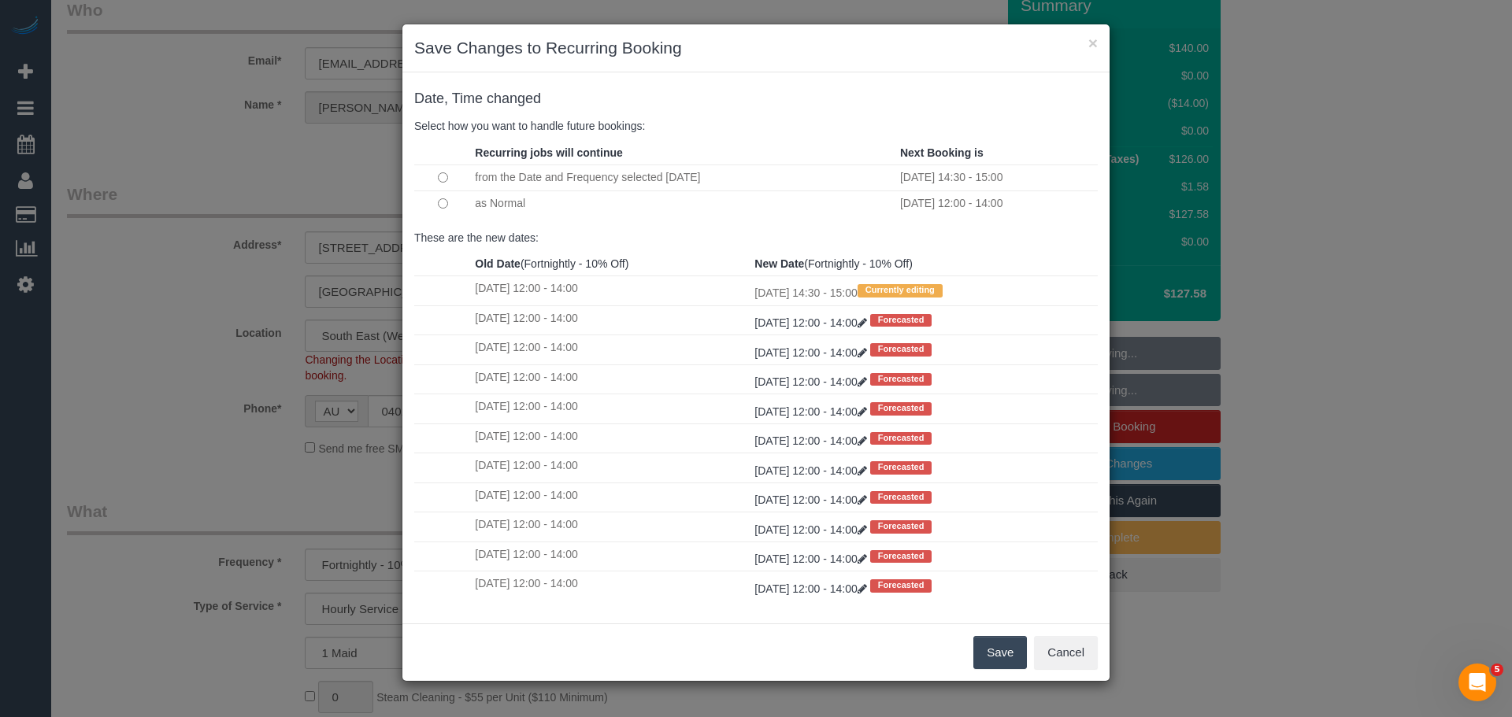
click at [1010, 646] on button "Save" at bounding box center [1000, 652] width 54 height 33
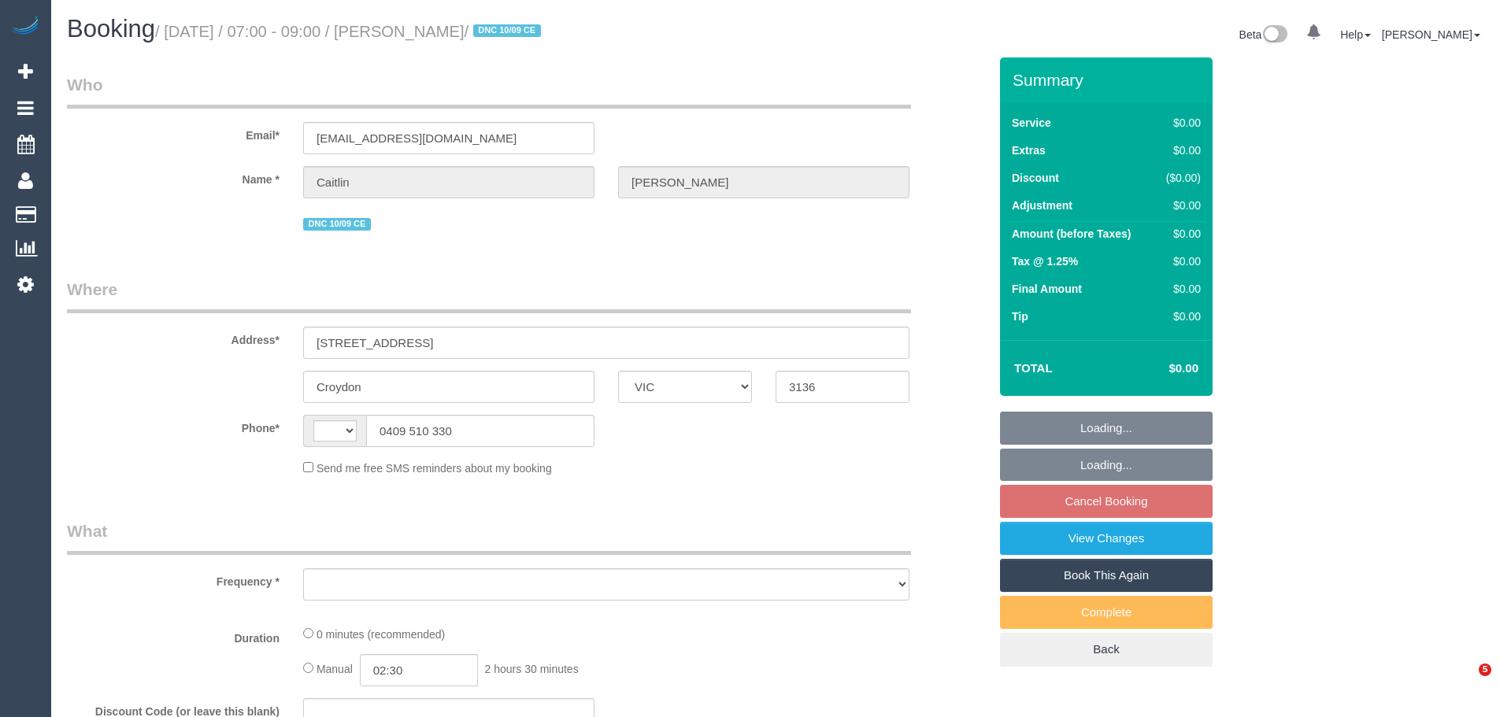
select select "VIC"
select select "string:AU"
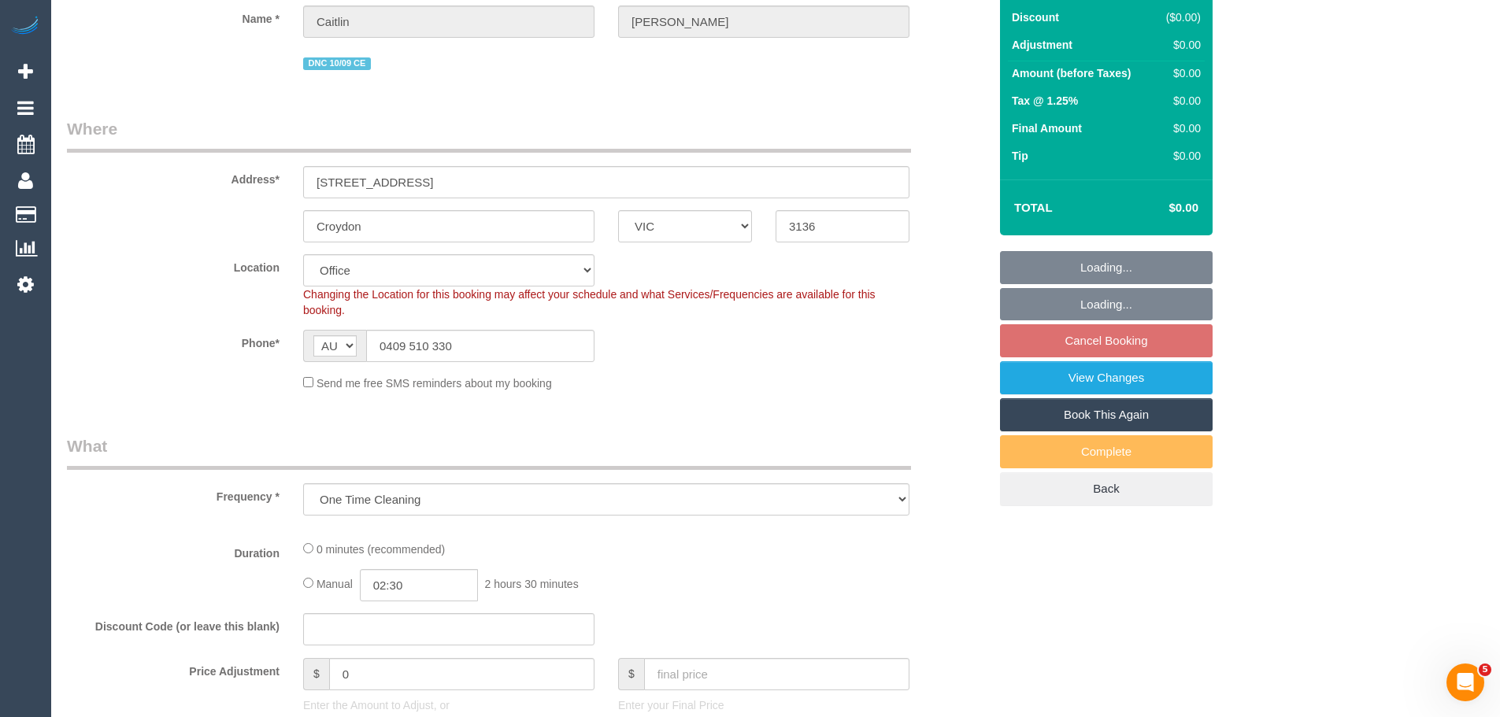
select select "object:693"
select select "number:30"
select select "number:14"
select select "number:19"
select select "number:36"
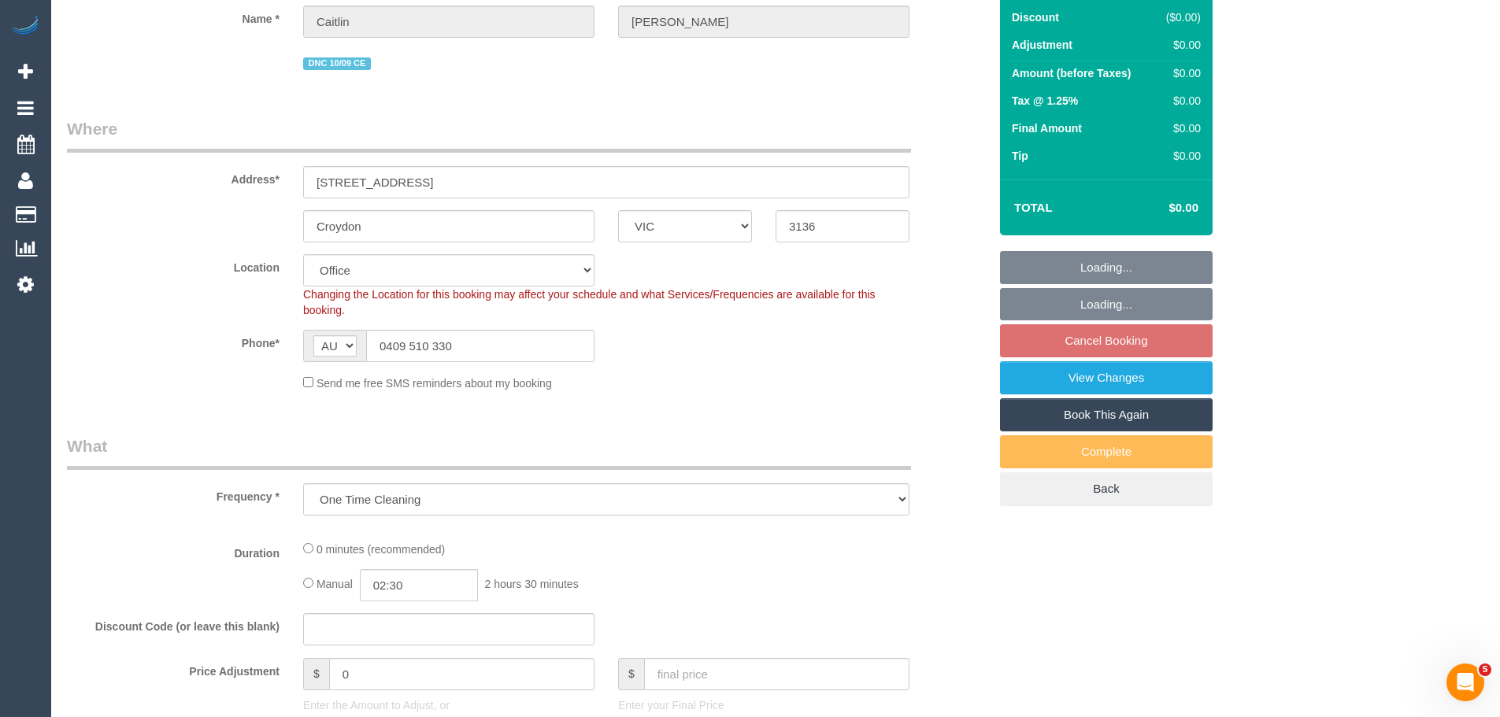
select select "number:33"
select select "number:26"
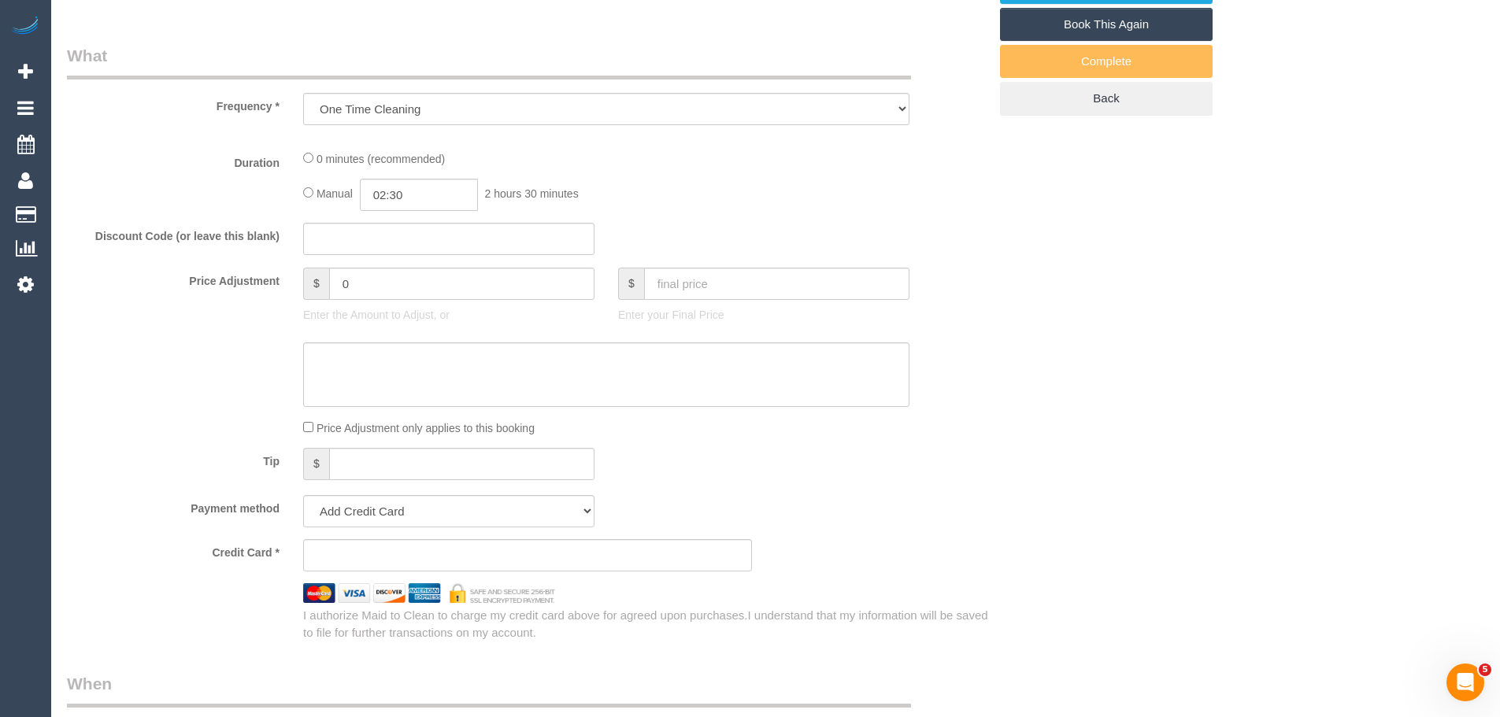
select select "string:stripe-pm_1S21nn2GScqysDRVW0YkaFVM"
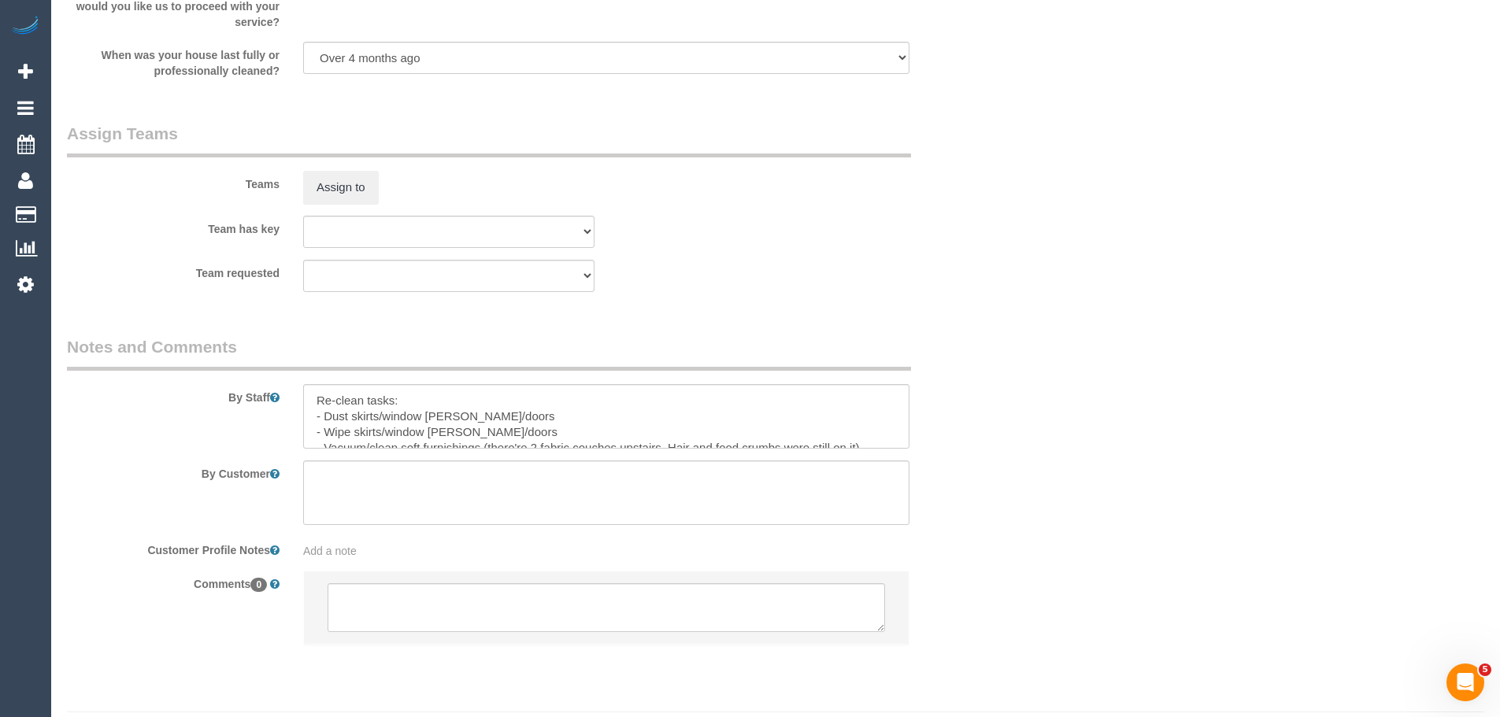
scroll to position [2155, 0]
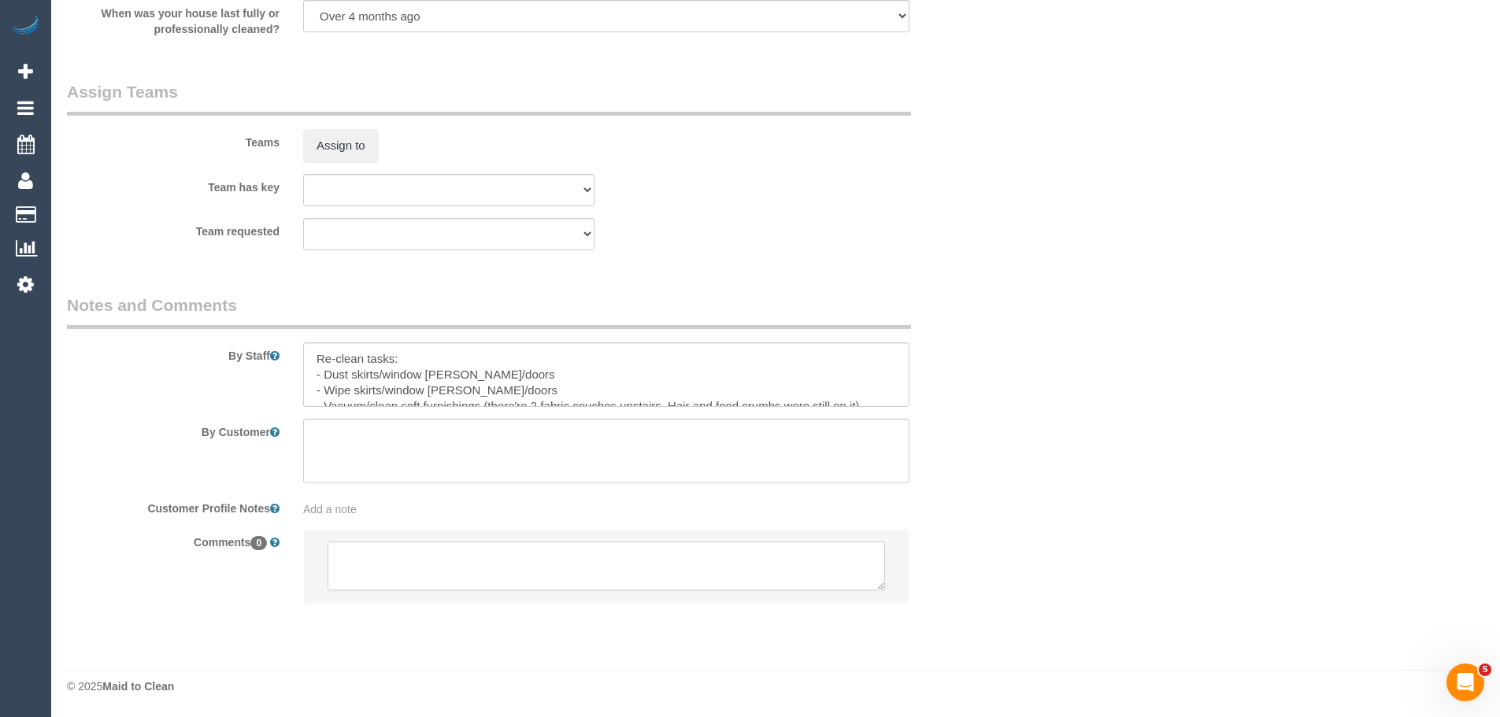
click at [418, 573] on textarea at bounding box center [607, 566] width 558 height 49
paste textarea "Customer availability: Friday morning (as long as they're finished by 12.30pm) …"
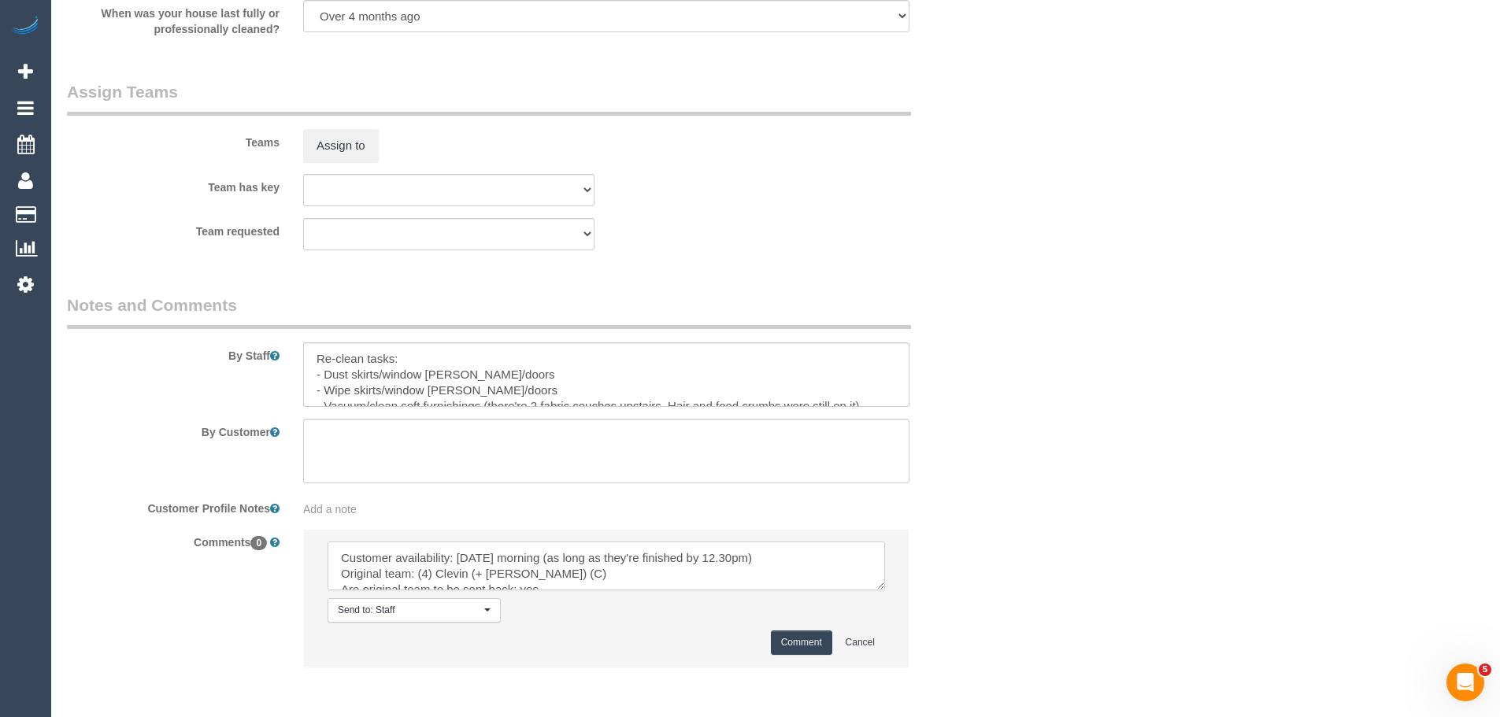
scroll to position [132, 0]
type textarea "Customer availability: Friday morning (as long as they're finished by 12.30pm) …"
click at [782, 638] on button "Comment" at bounding box center [801, 643] width 61 height 24
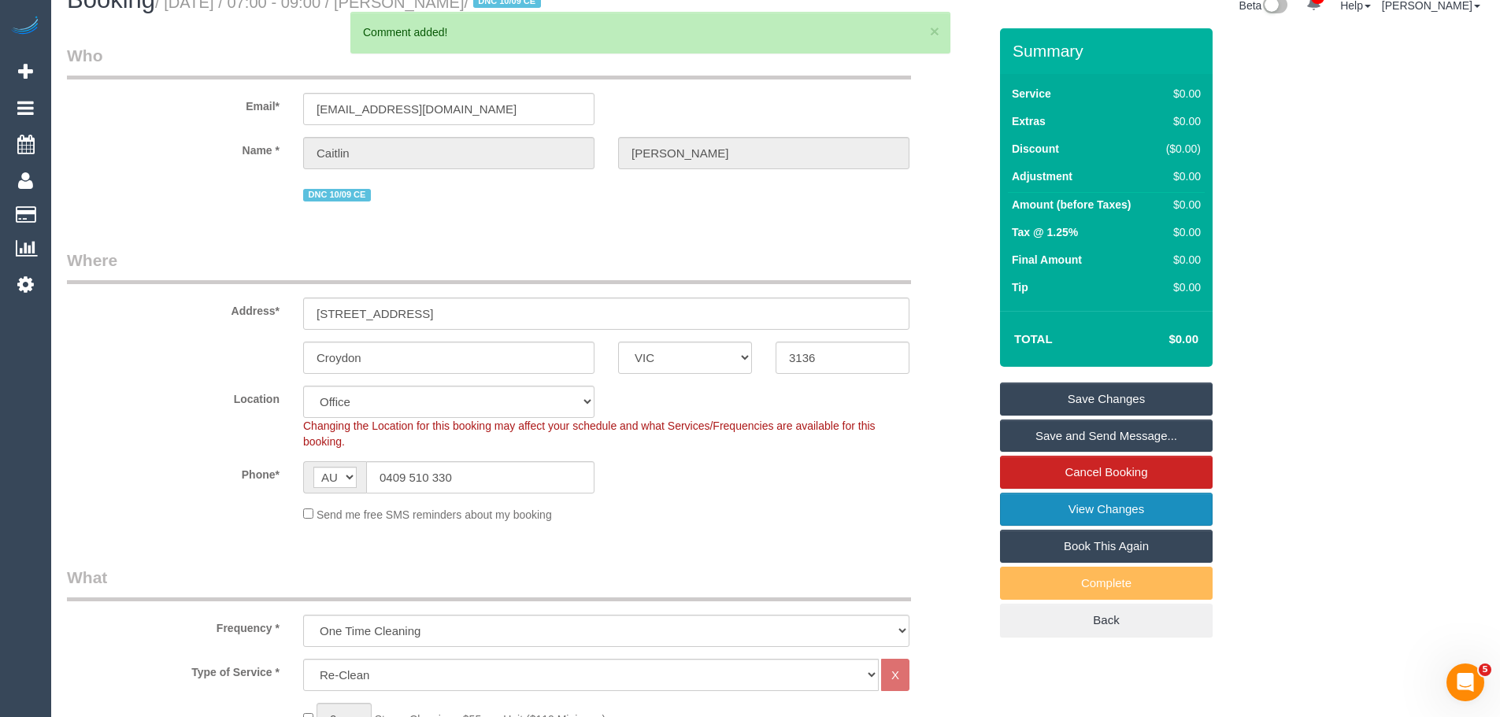
scroll to position [0, 0]
click at [1061, 389] on link "Save Changes" at bounding box center [1106, 399] width 213 height 33
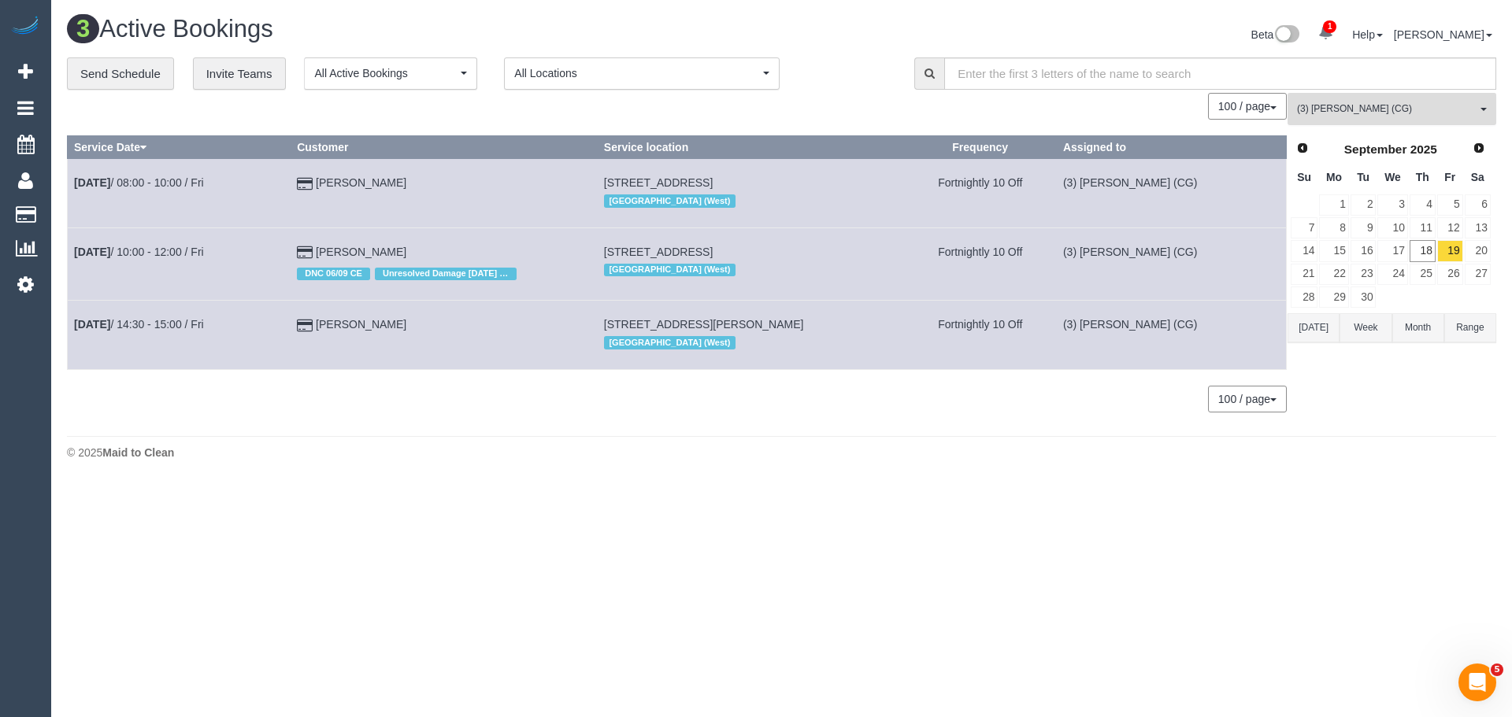
click at [1329, 102] on button "(3) Ashish Patel (CG) All Teams" at bounding box center [1392, 109] width 209 height 32
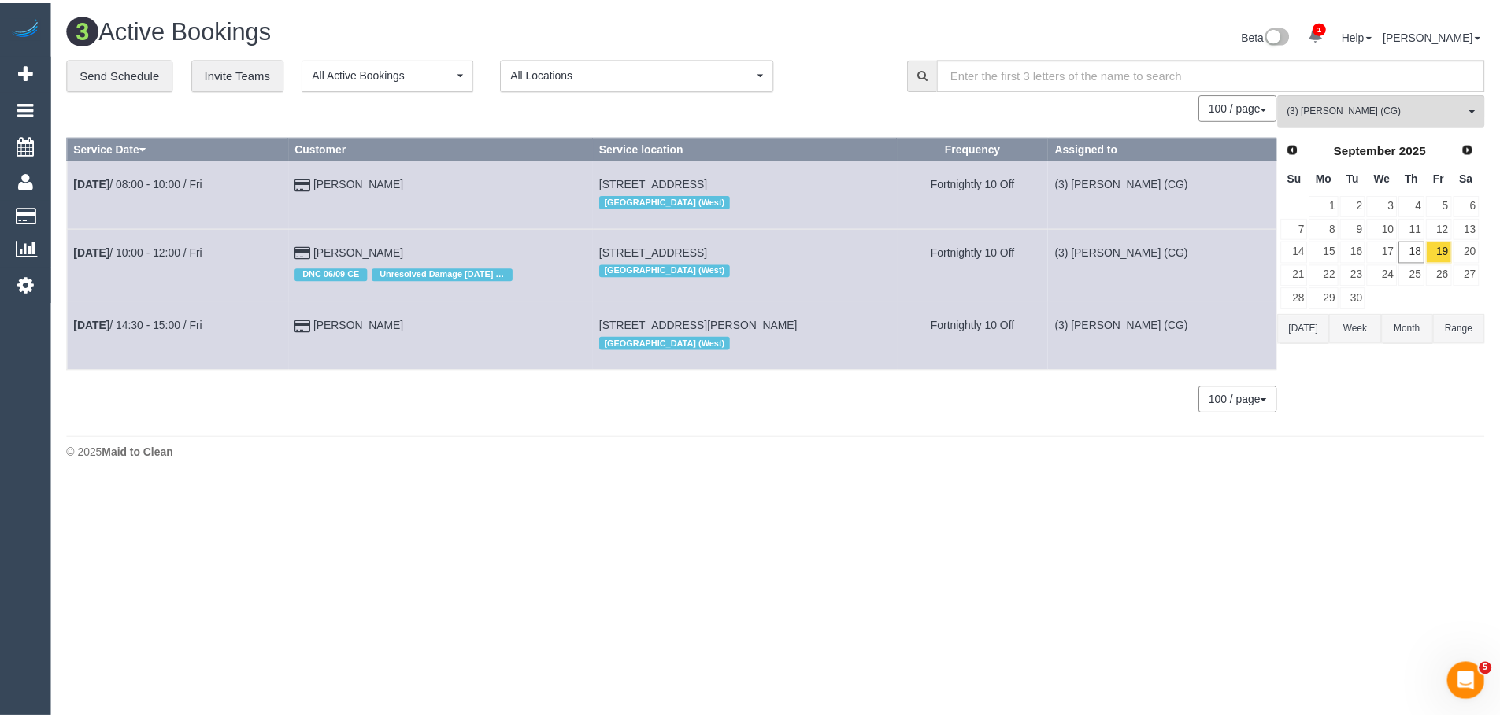
scroll to position [1903, 0]
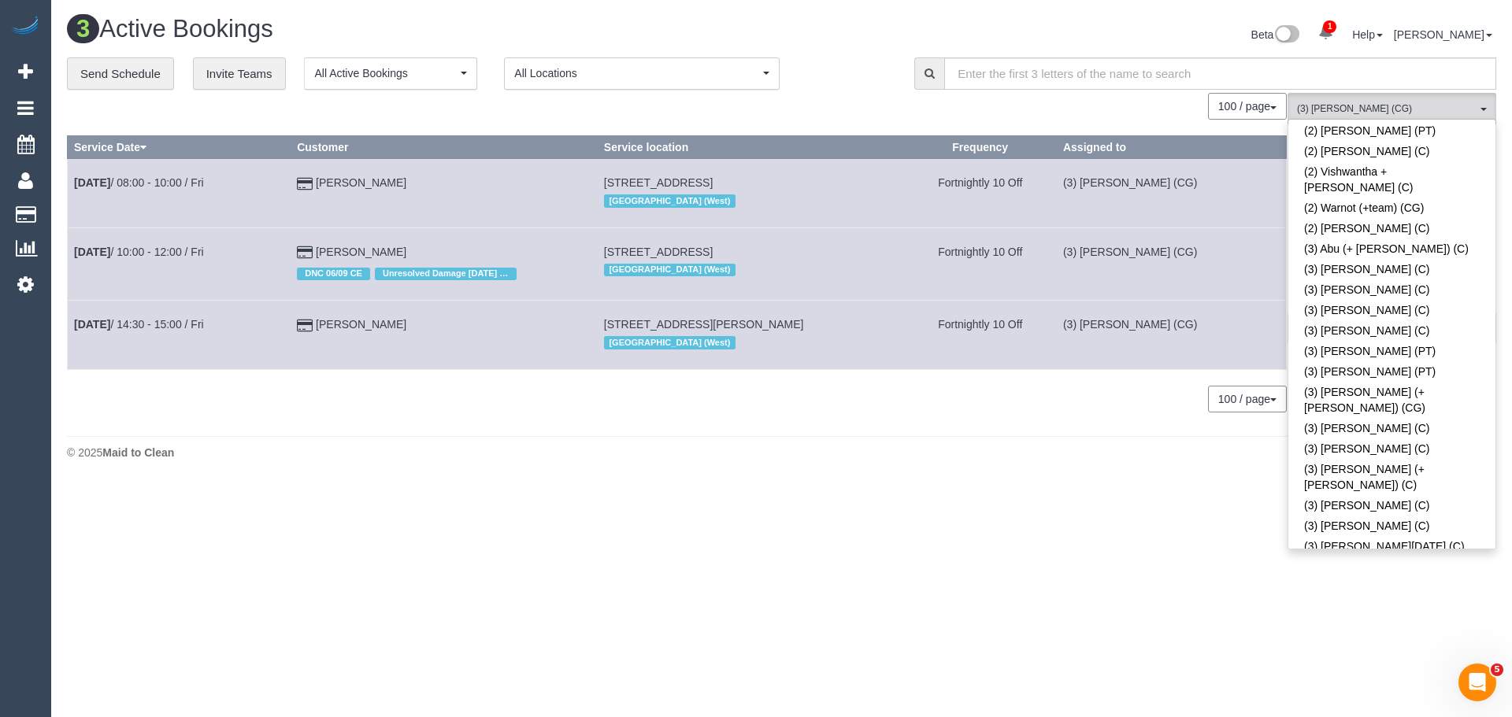
click at [1364, 670] on link "(3) Ashish Patel (CG)" at bounding box center [1391, 680] width 207 height 20
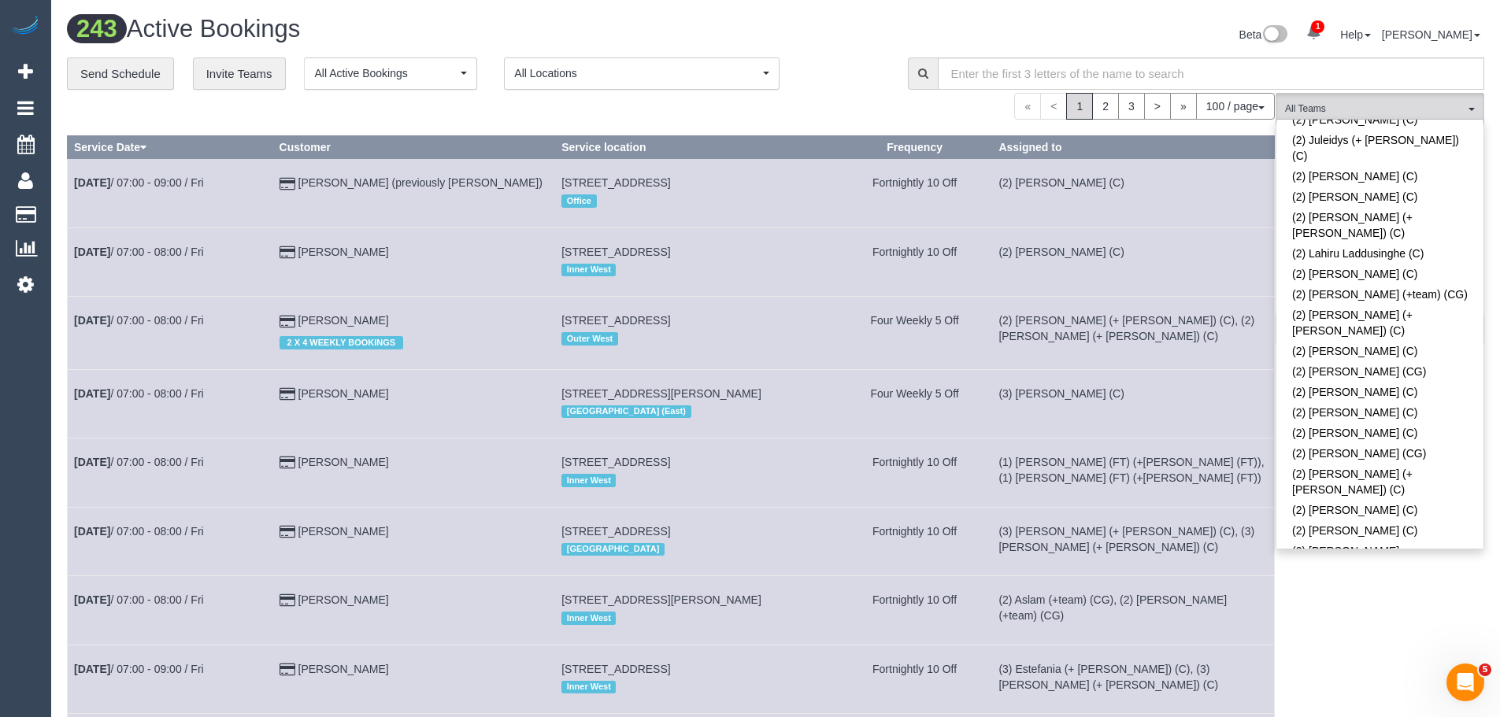
scroll to position [1277, 0]
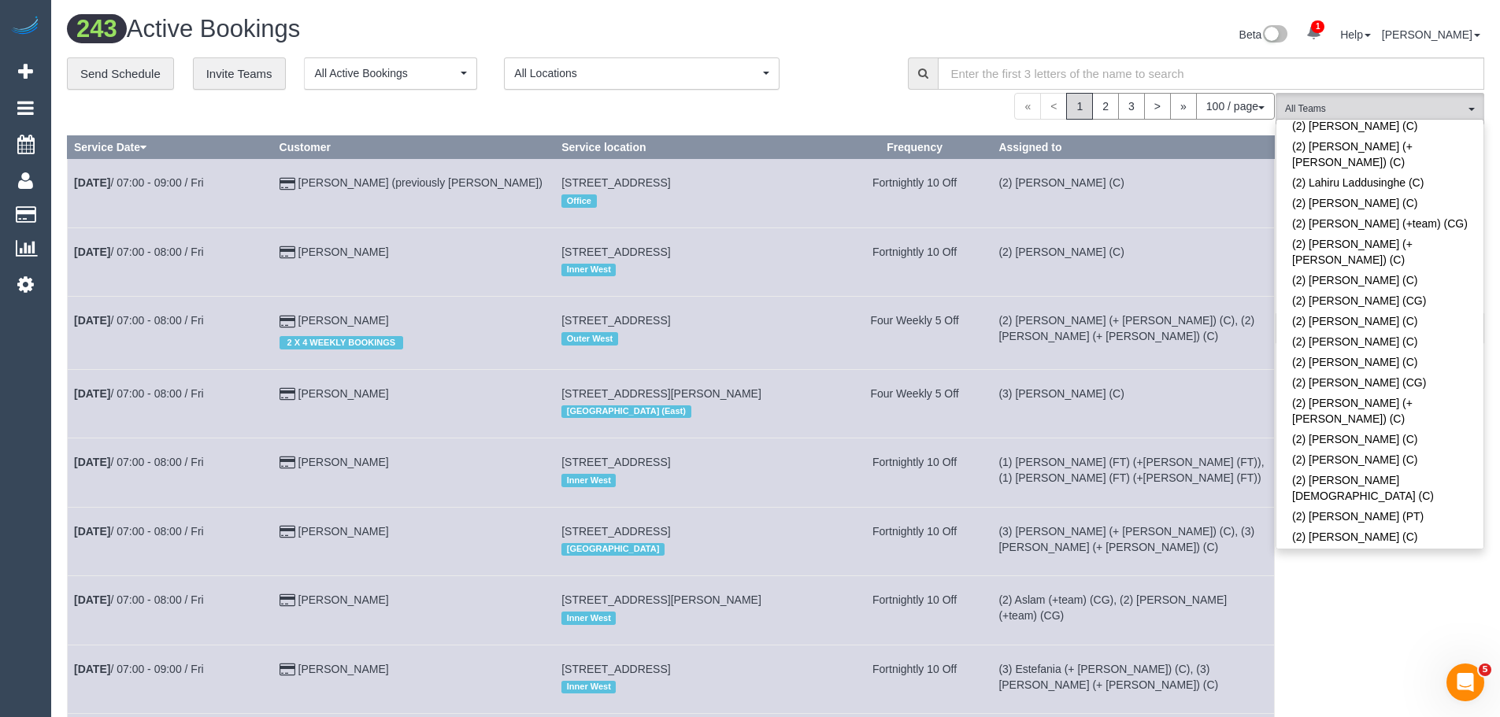
click at [1387, 629] on link "(2) Shachi (+ Chirag) (C)" at bounding box center [1380, 647] width 207 height 36
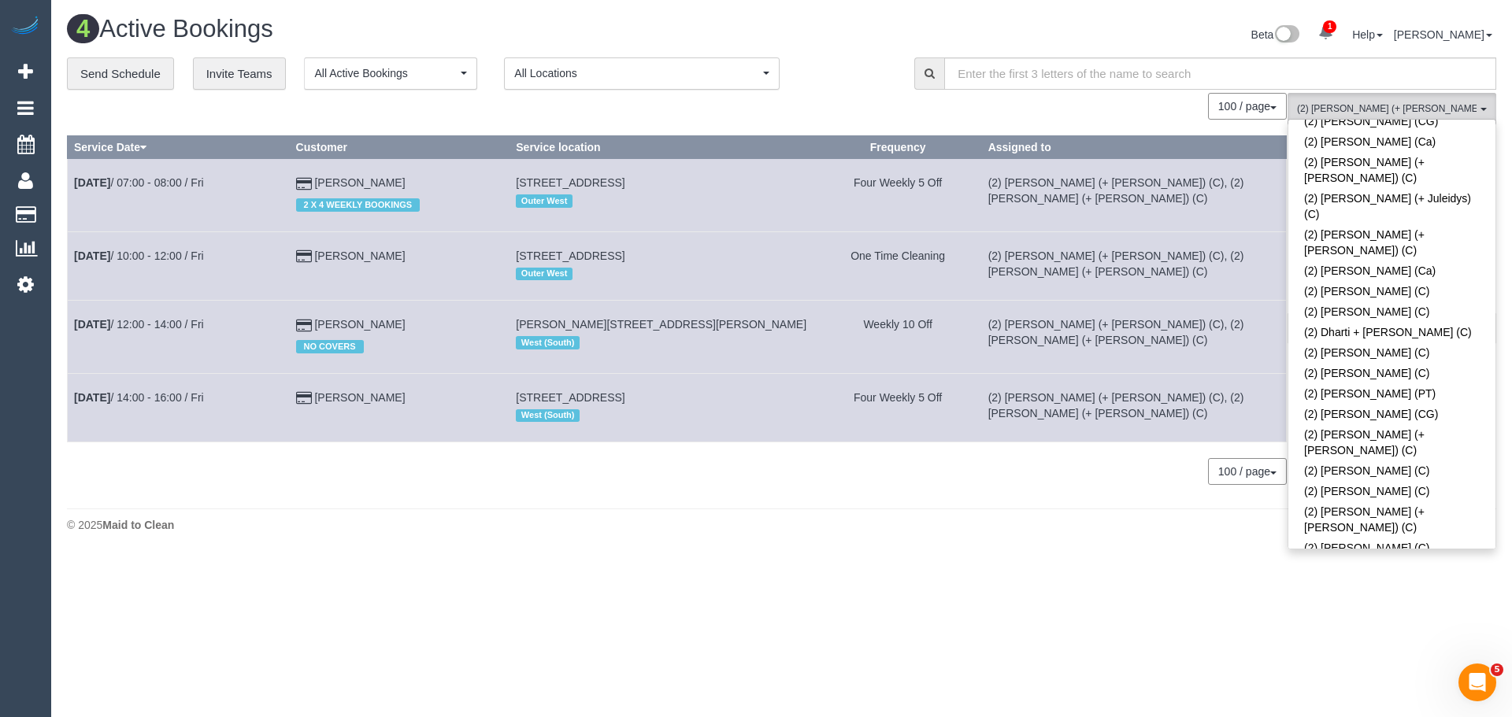
scroll to position [647, 0]
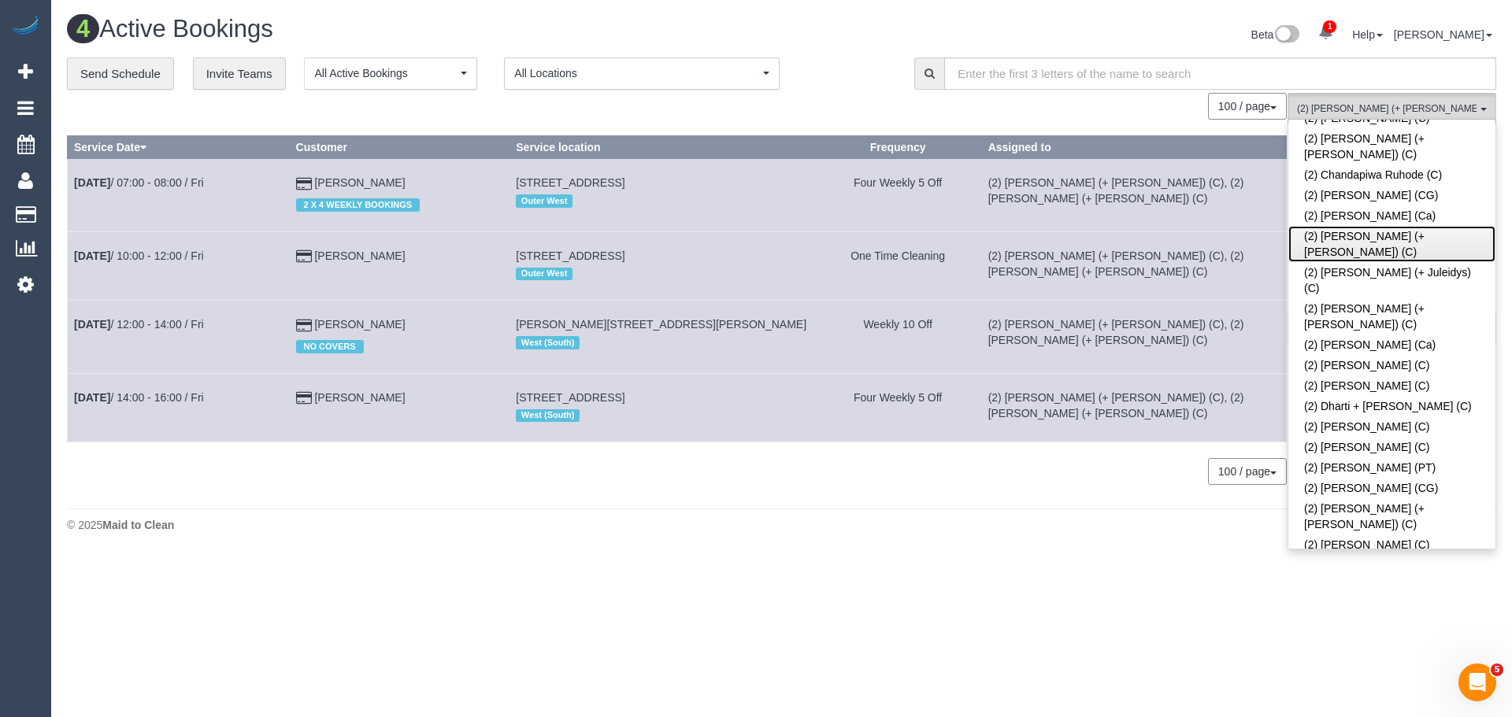
click at [1393, 226] on link "(2) [PERSON_NAME] (+ [PERSON_NAME]) (C)" at bounding box center [1391, 244] width 207 height 36
click at [1401, 98] on button "(2) Chirag (+ Shachi) (C) , (2) Shachi (+ Chirag) (C) All Teams" at bounding box center [1392, 109] width 209 height 32
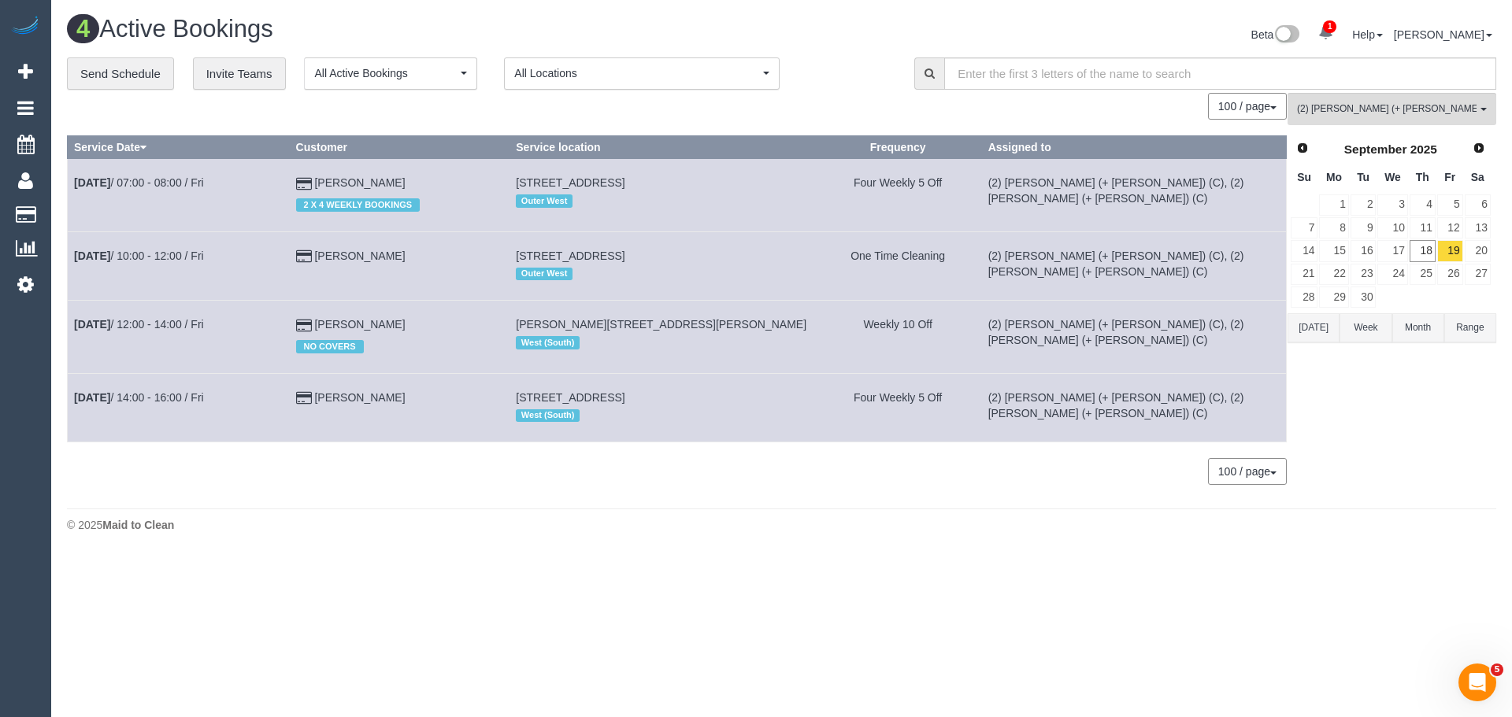
click at [1428, 449] on div "(2) Chirag (+ Shachi) (C) , (2) Shachi (+ Chirag) (C) All Teams Remove Team Fil…" at bounding box center [1392, 297] width 209 height 408
click at [1398, 252] on link "17" at bounding box center [1392, 250] width 30 height 21
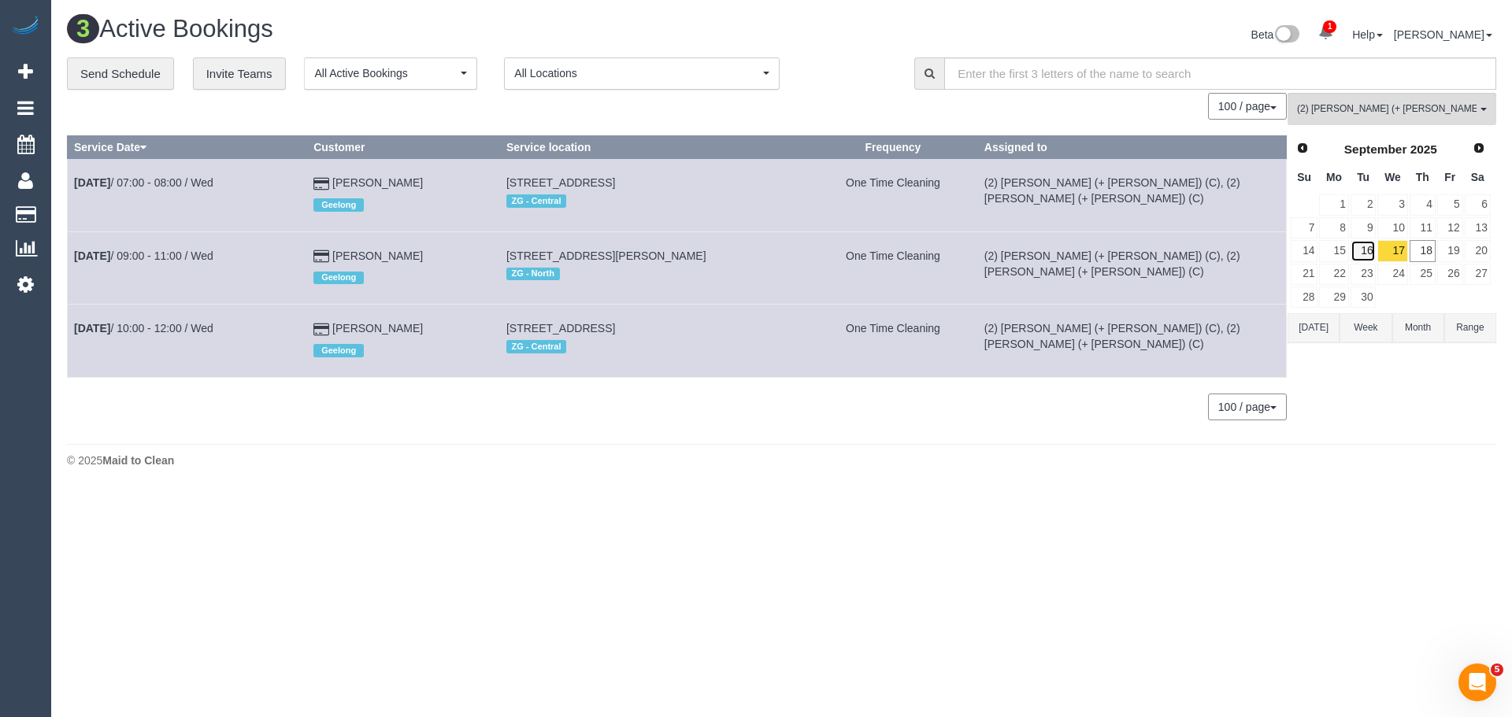
click at [1367, 252] on link "16" at bounding box center [1364, 250] width 26 height 21
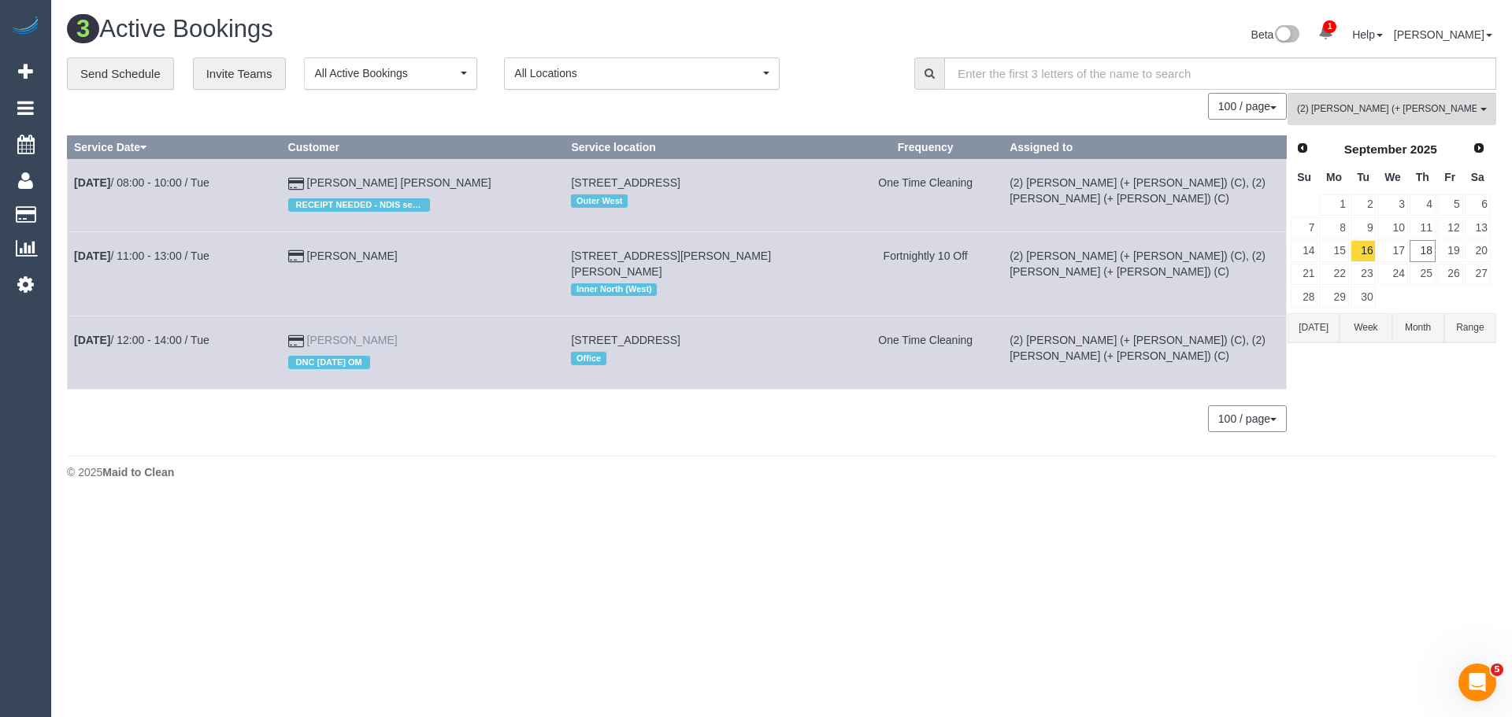
drag, startPoint x: 435, startPoint y: 324, endPoint x: 332, endPoint y: 321, distance: 102.4
click at [332, 321] on td "Kelsey Nigbor DNC 16/09/25 OM" at bounding box center [423, 353] width 284 height 72
copy link "Kelsey Nigbor"
drag, startPoint x: 228, startPoint y: 316, endPoint x: 76, endPoint y: 328, distance: 151.7
click at [76, 328] on td "Sep 16th / 12:00 - 14:00 / Tue" at bounding box center [175, 353] width 214 height 72
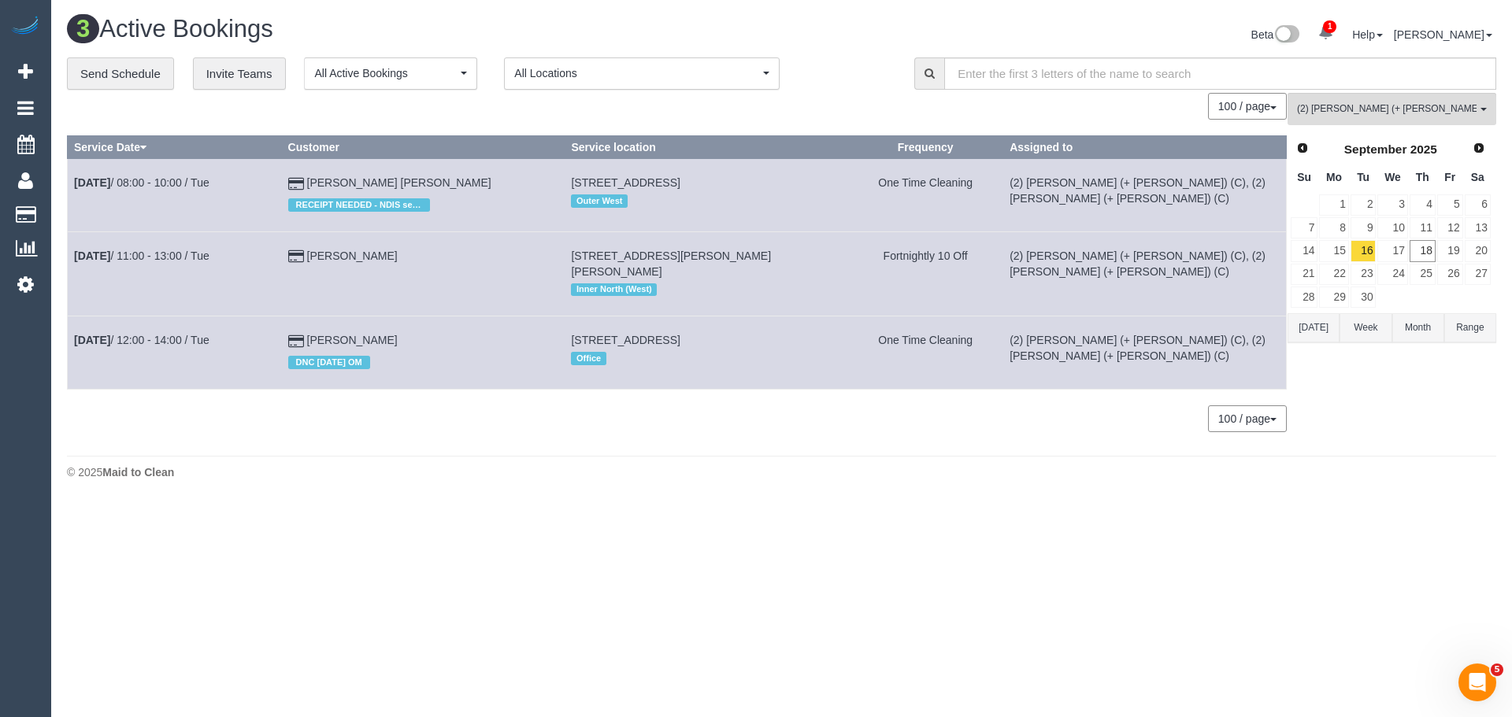
copy link "Sep 16th / 12:00 - 14:00 / Tue"
drag, startPoint x: 417, startPoint y: 326, endPoint x: 336, endPoint y: 328, distance: 80.4
click at [336, 328] on td "Kelsey Nigbor DNC 16/09/25 OM" at bounding box center [423, 353] width 284 height 72
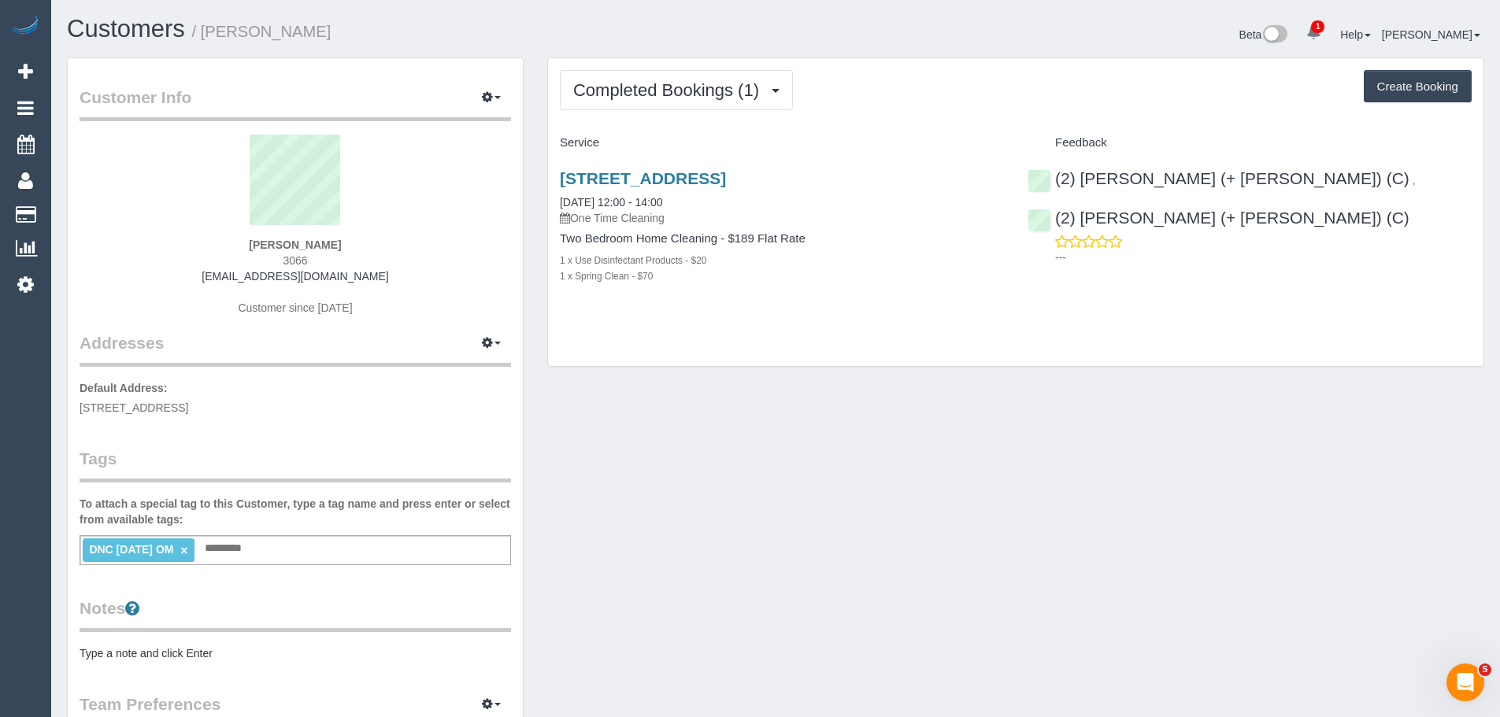
drag, startPoint x: 345, startPoint y: 261, endPoint x: 260, endPoint y: 249, distance: 85.9
click at [261, 249] on div "[PERSON_NAME] 3066 [EMAIL_ADDRESS][DOMAIN_NAME] Customer since [DATE]" at bounding box center [296, 233] width 432 height 197
click at [275, 258] on div "[PERSON_NAME] 3066 [EMAIL_ADDRESS][DOMAIN_NAME] Customer since [DATE]" at bounding box center [296, 233] width 432 height 197
drag, startPoint x: 362, startPoint y: 244, endPoint x: 177, endPoint y: 235, distance: 185.3
click at [177, 235] on div "[PERSON_NAME] 3066 [EMAIL_ADDRESS][DOMAIN_NAME] Customer since [DATE]" at bounding box center [296, 233] width 432 height 197
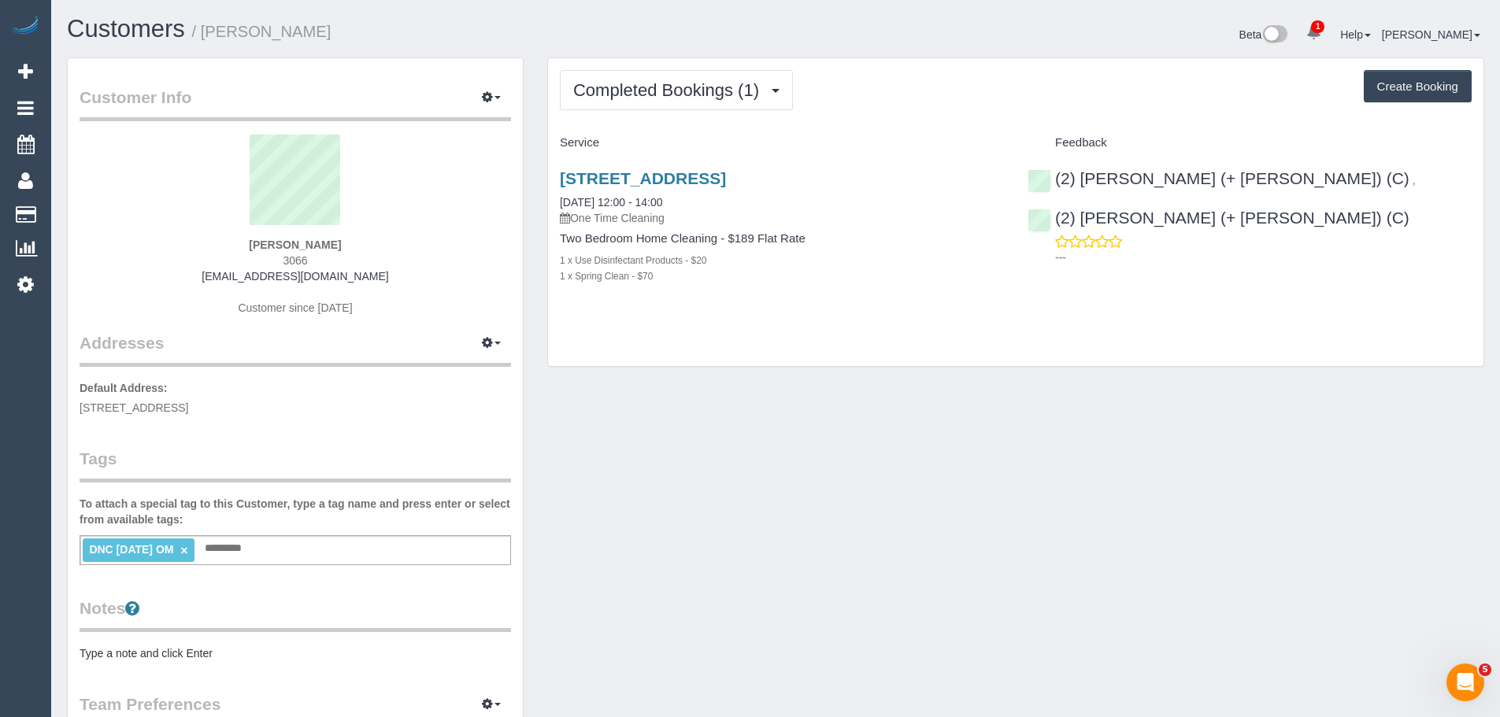
copy div "[PERSON_NAME]"
drag, startPoint x: 94, startPoint y: 409, endPoint x: 567, endPoint y: 226, distance: 507.4
click at [94, 409] on link "Time Tracking Logs" at bounding box center [149, 410] width 197 height 32
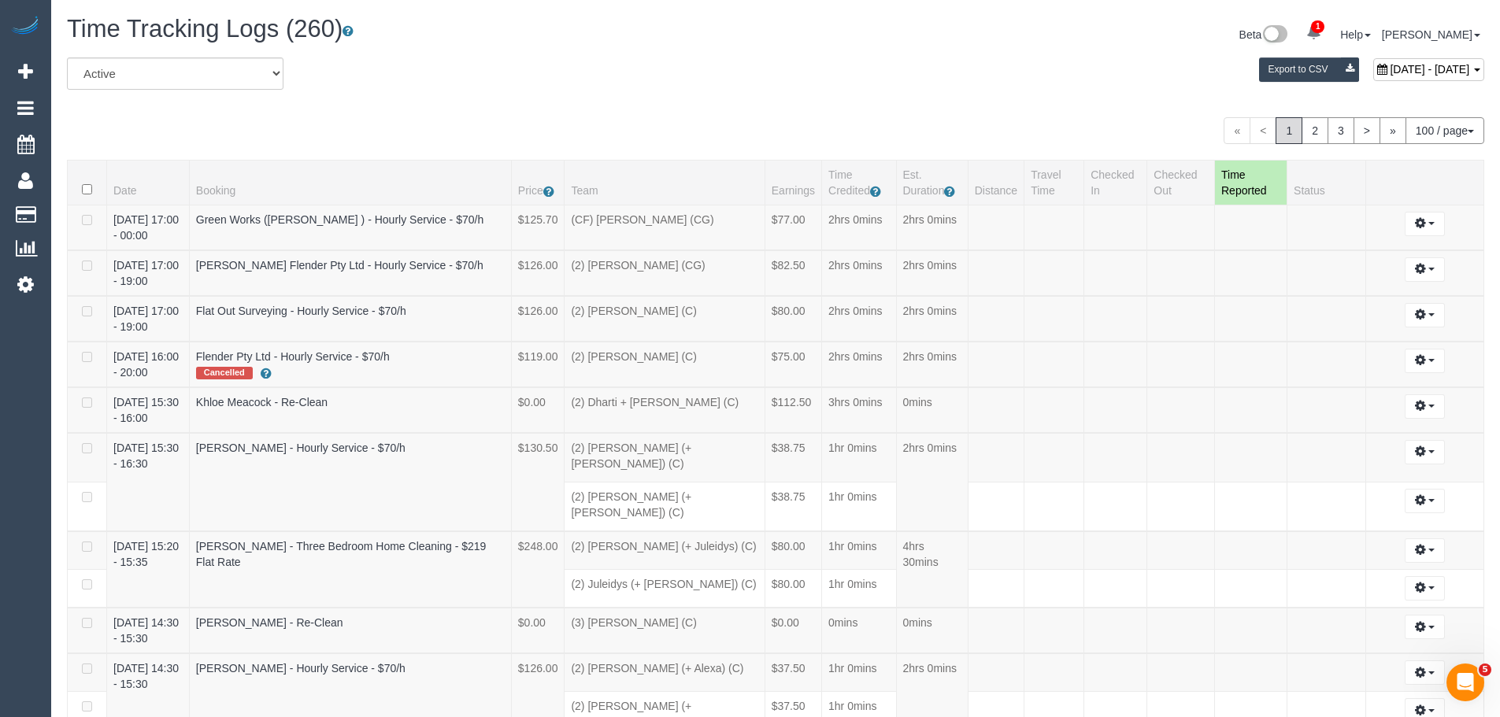
click at [1390, 74] on span "[DATE] - [DATE]" at bounding box center [1430, 69] width 80 height 13
type input "**********"
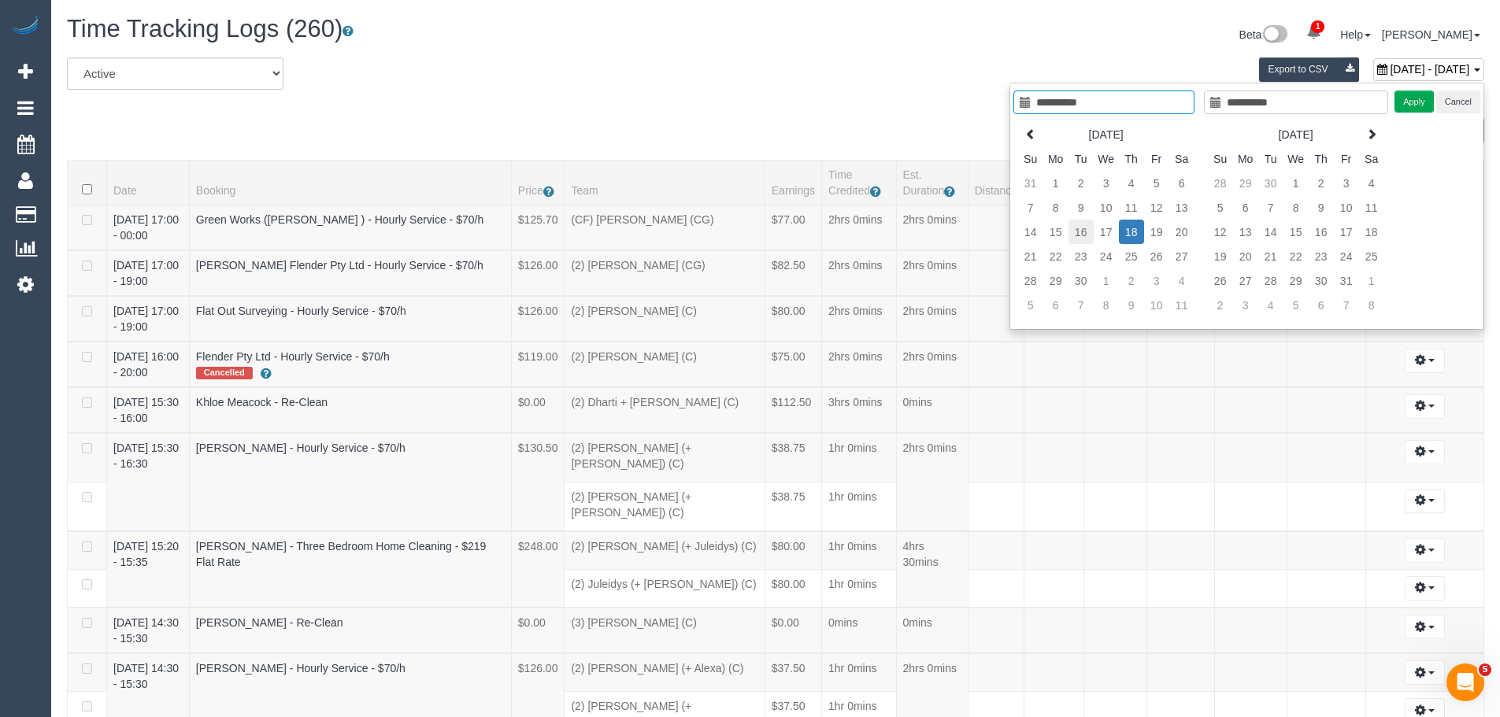
type input "**********"
click at [1077, 235] on td "16" at bounding box center [1081, 232] width 25 height 24
type input "**********"
click at [1077, 235] on td "16" at bounding box center [1081, 232] width 25 height 24
type input "**********"
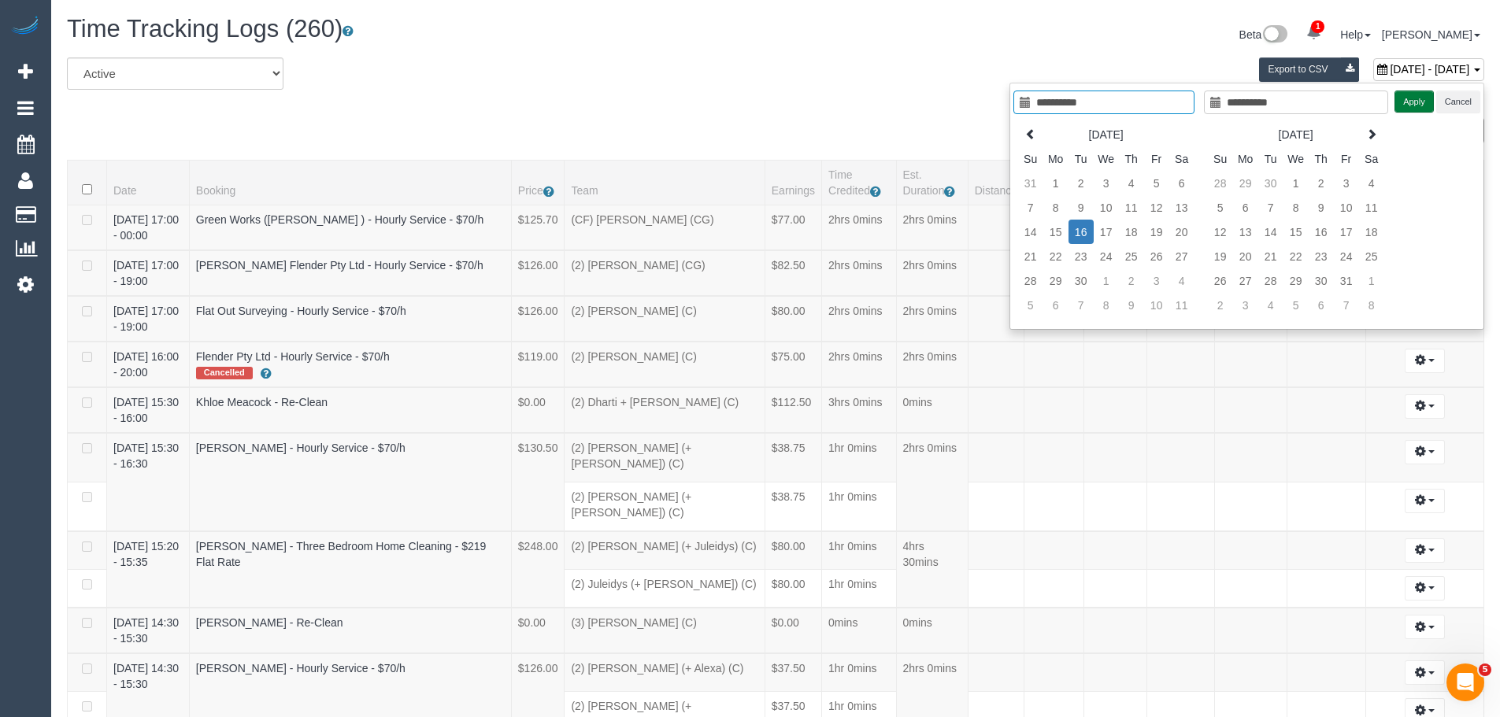
click at [1410, 103] on button "Apply" at bounding box center [1414, 102] width 39 height 23
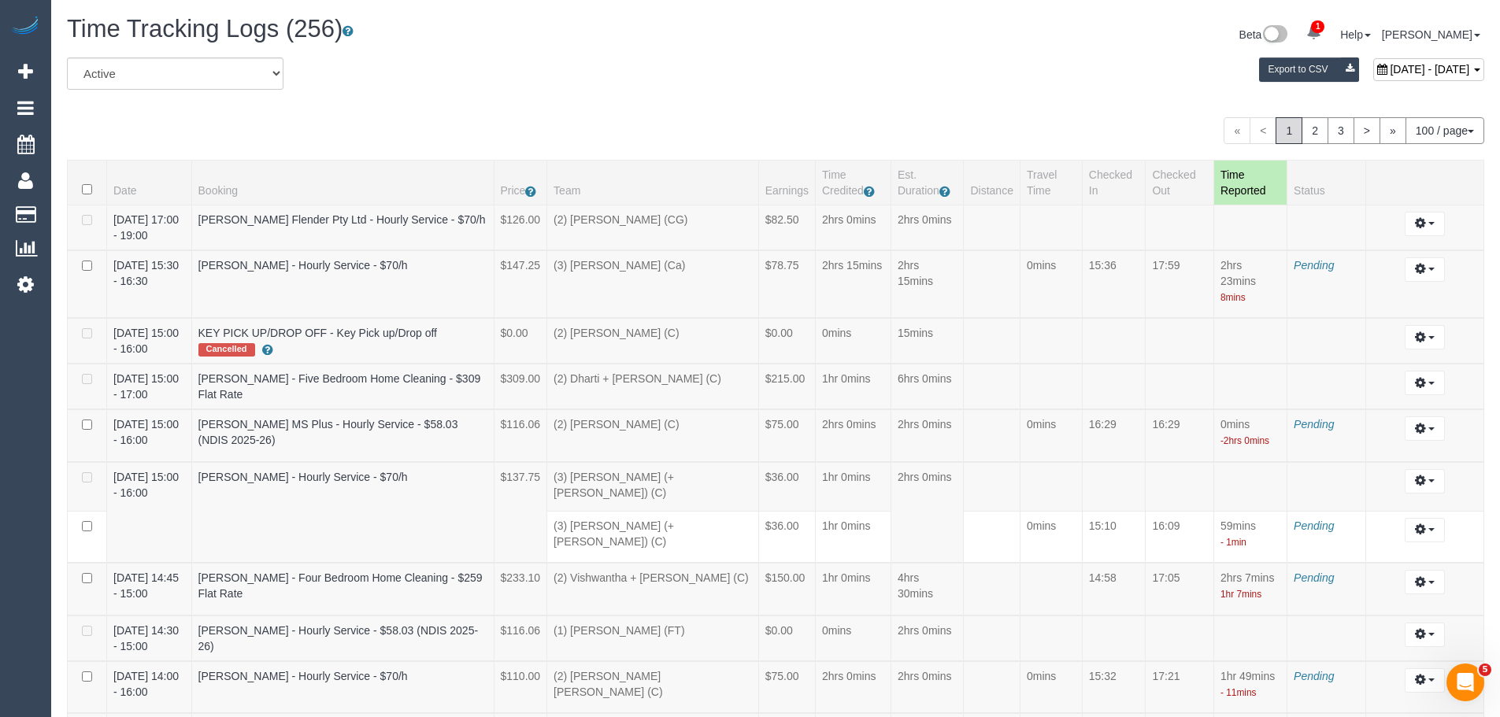
click at [934, 80] on div "September 16, 2025 - September 16, 2025 Export to CSV" at bounding box center [1016, 73] width 961 height 32
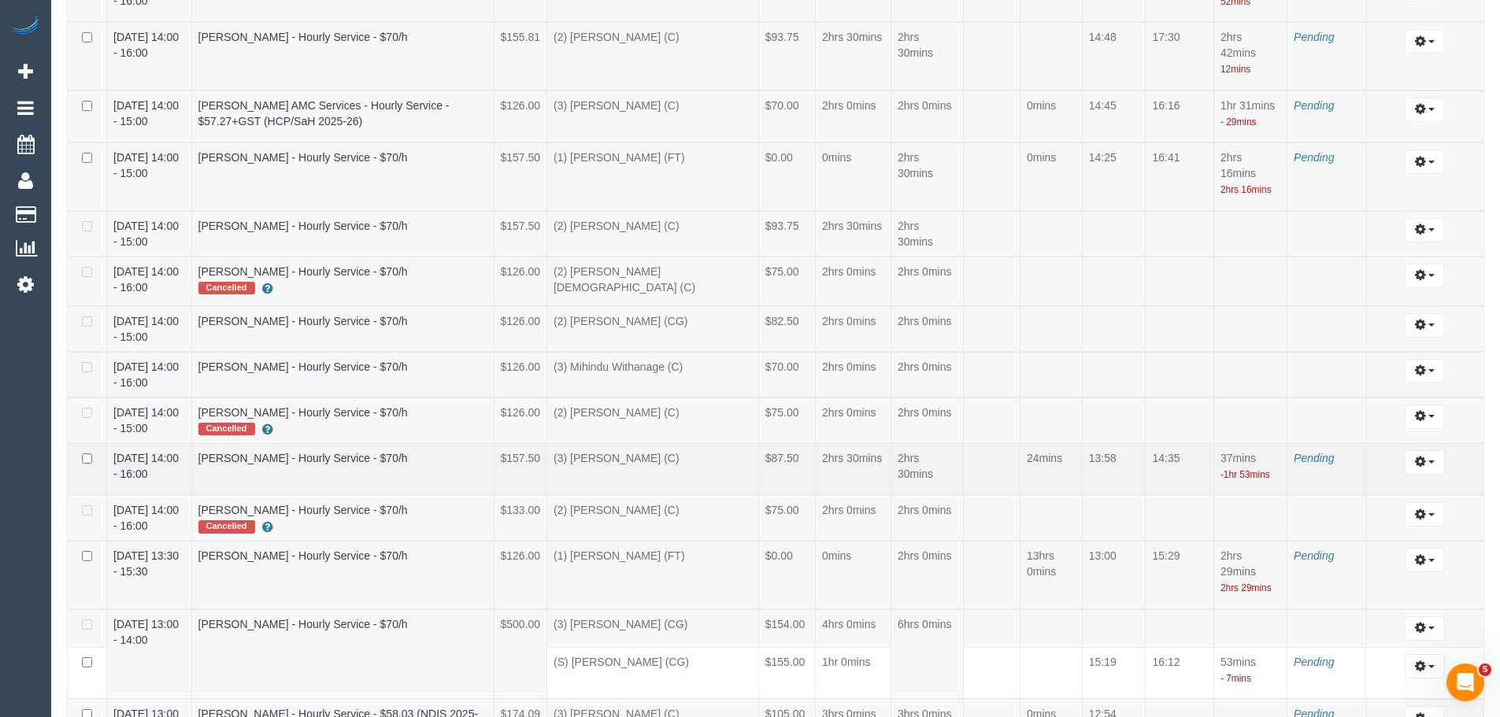
drag, startPoint x: 1082, startPoint y: 358, endPoint x: 1210, endPoint y: 373, distance: 128.5
click at [1210, 443] on tr "16/09/2025 14:00 - 16:00 Daniel Goss - Hourly Service - $70/h $157.50 (3) Andre…" at bounding box center [776, 469] width 1417 height 53
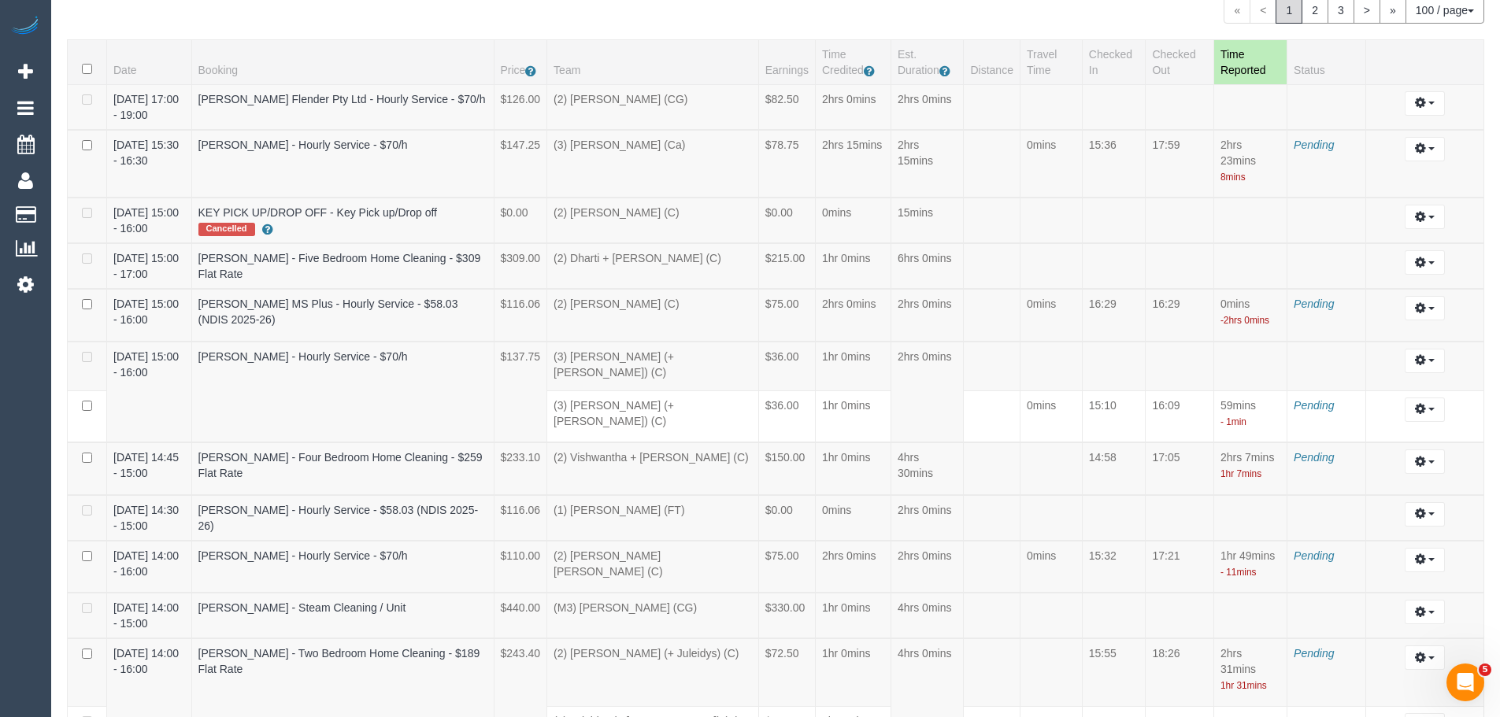
scroll to position [0, 0]
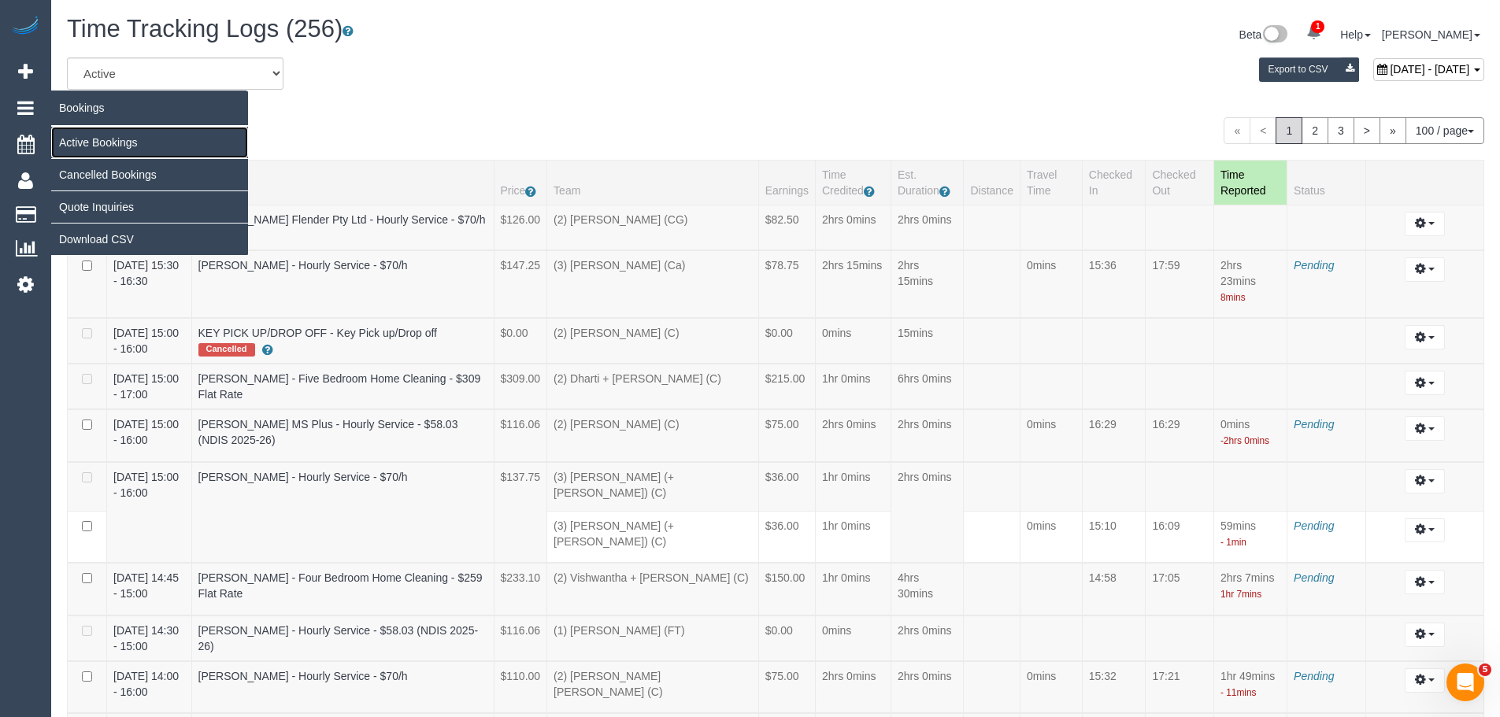
click at [87, 145] on link "Active Bookings" at bounding box center [149, 143] width 197 height 32
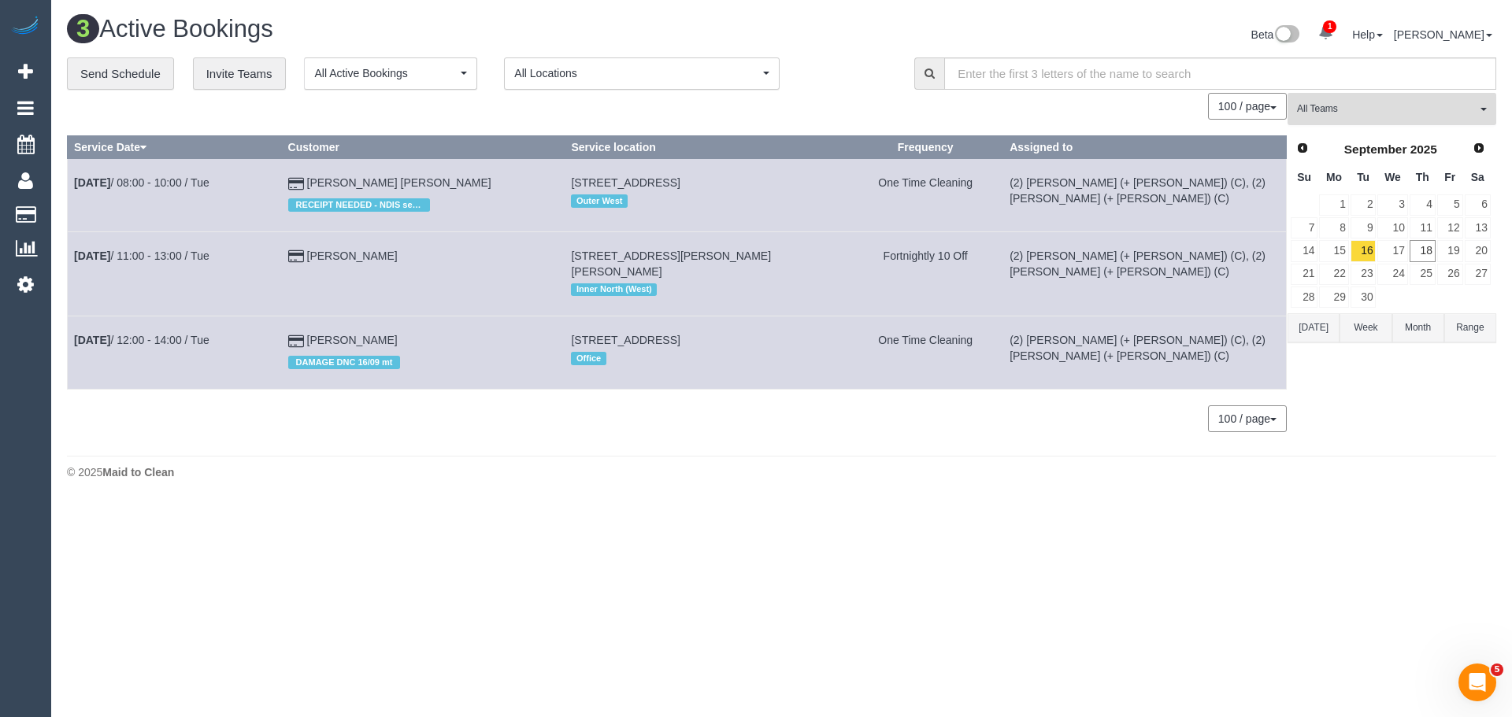
click at [1411, 110] on span "All Teams" at bounding box center [1387, 108] width 180 height 13
click at [1362, 140] on link "Remove Team Filters" at bounding box center [1391, 134] width 207 height 20
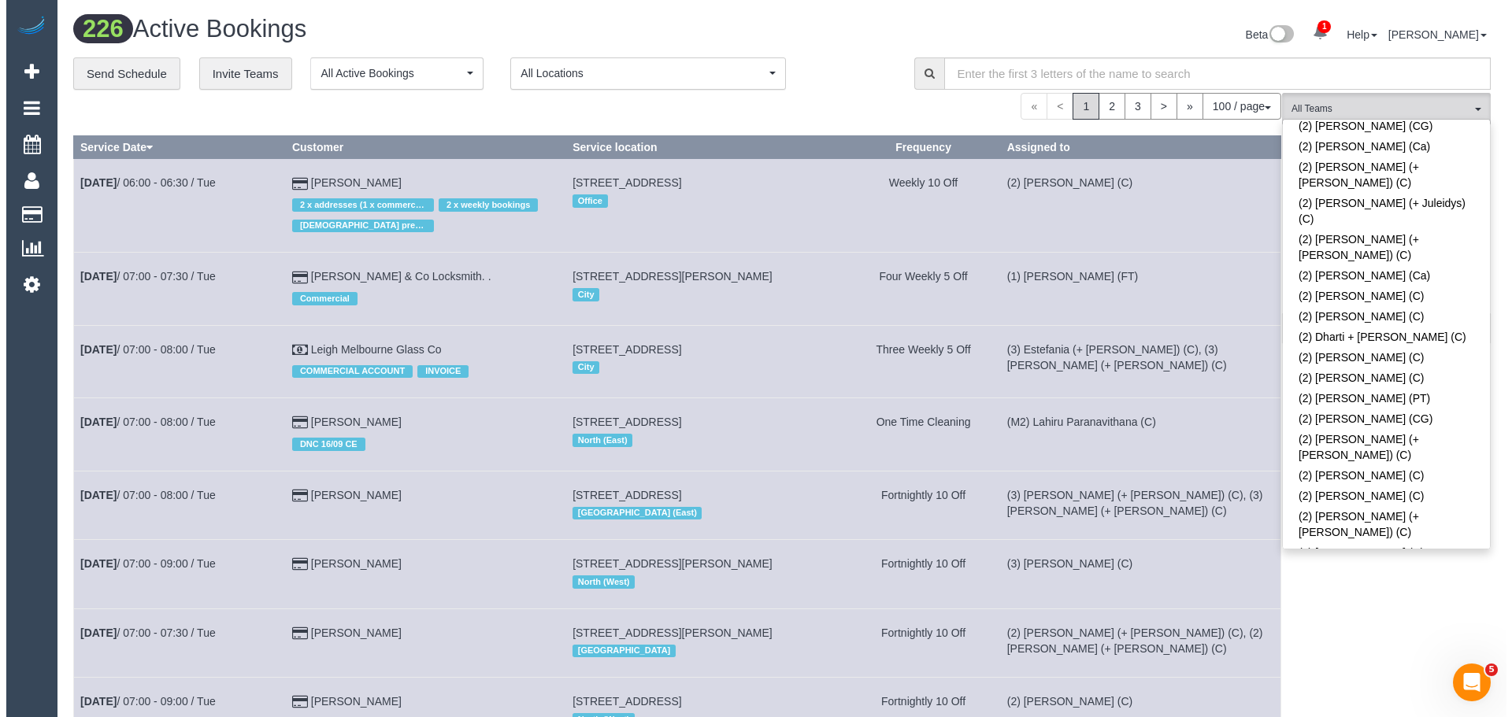
scroll to position [4815, 0]
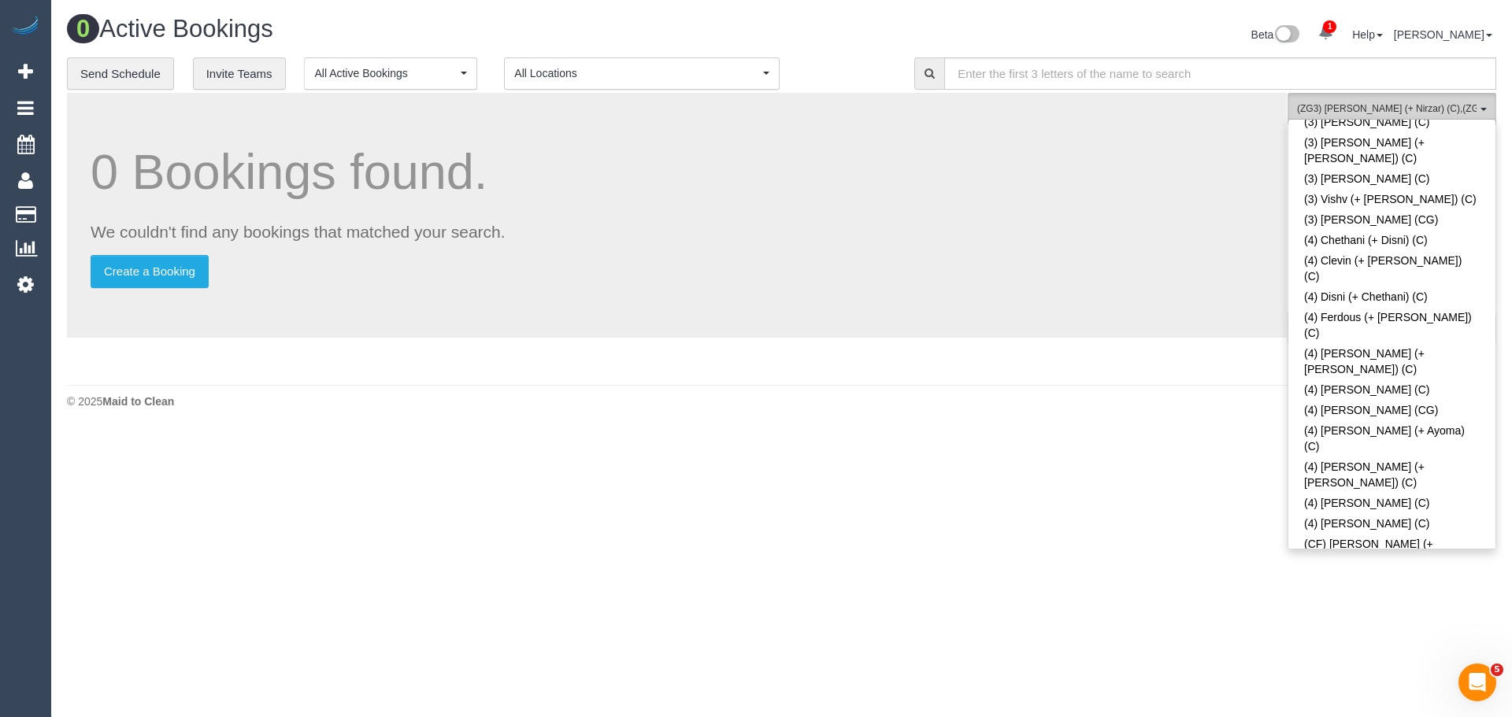
click at [1392, 95] on button "(ZG3) Mansi (+ Nirzar) (C) , (ZG3) Nirzar (+ Mansi) (C) All Teams" at bounding box center [1392, 109] width 209 height 32
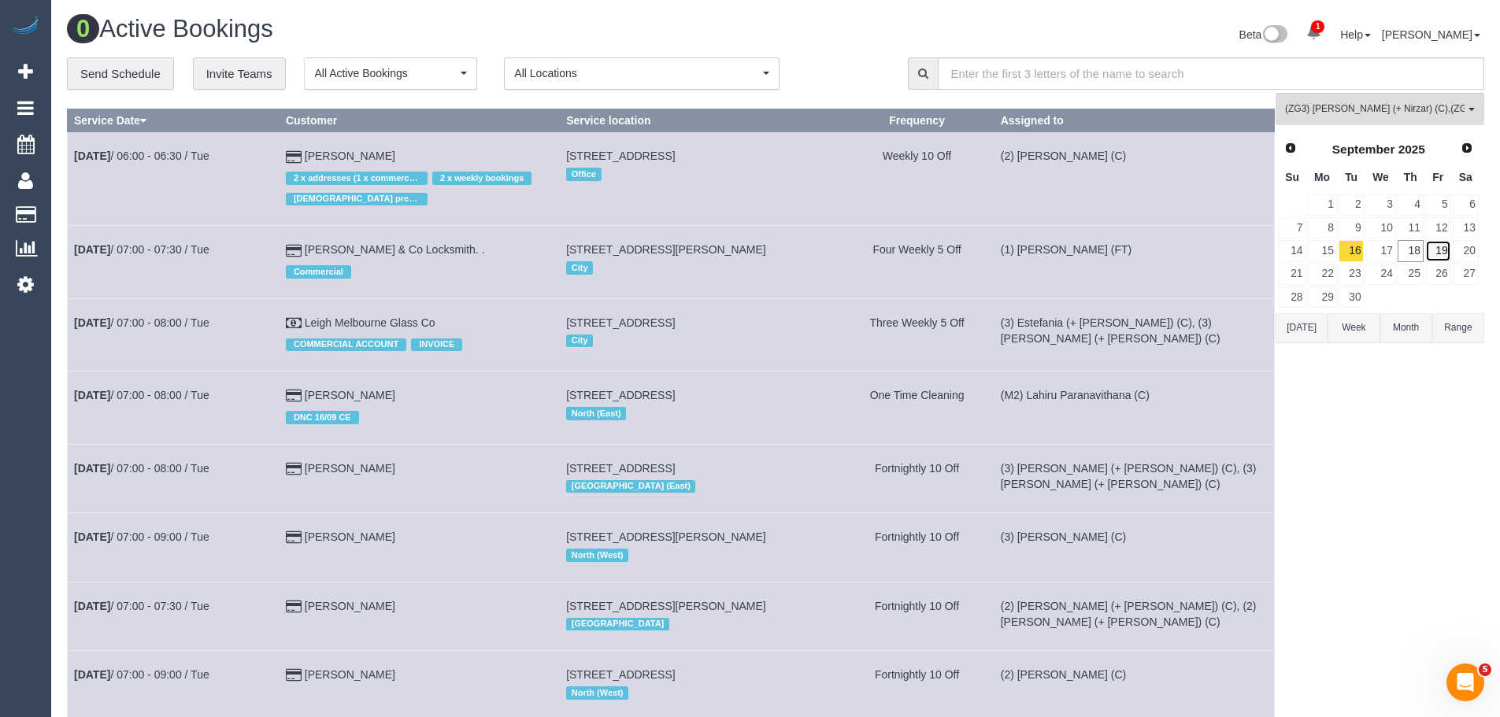
click at [1442, 251] on link "19" at bounding box center [1438, 250] width 26 height 21
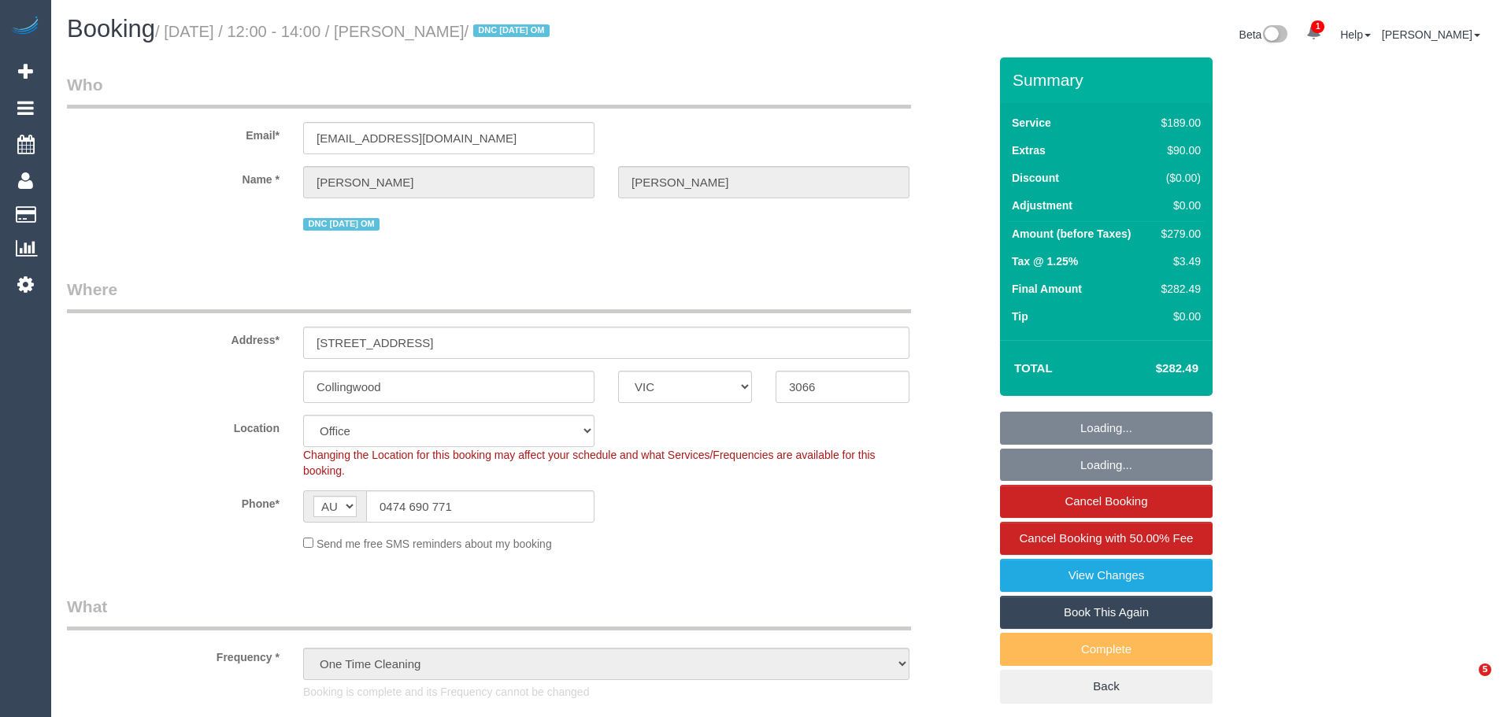
select select "VIC"
select select "object:850"
select select "number:29"
select select "number:14"
select select "number:19"
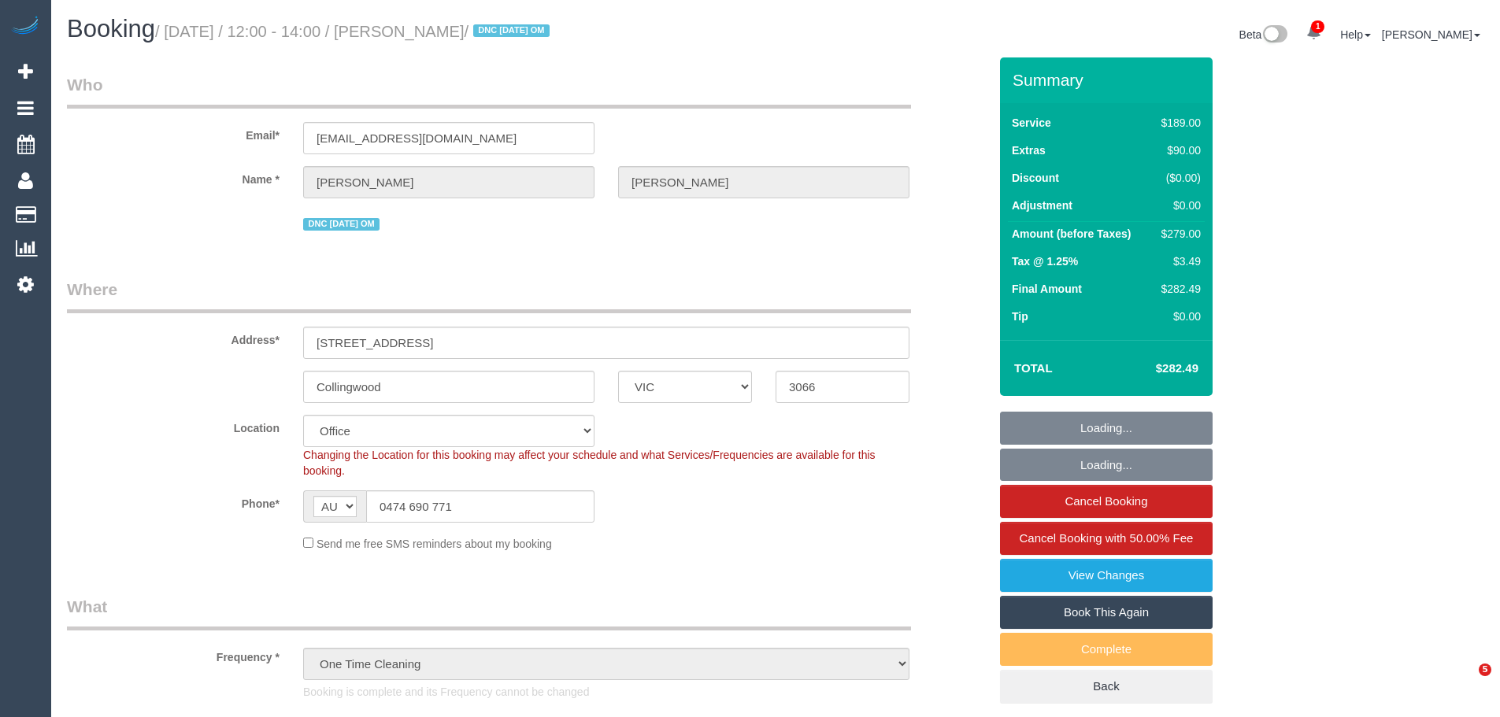
select select "number:36"
select select "number:35"
select select "number:26"
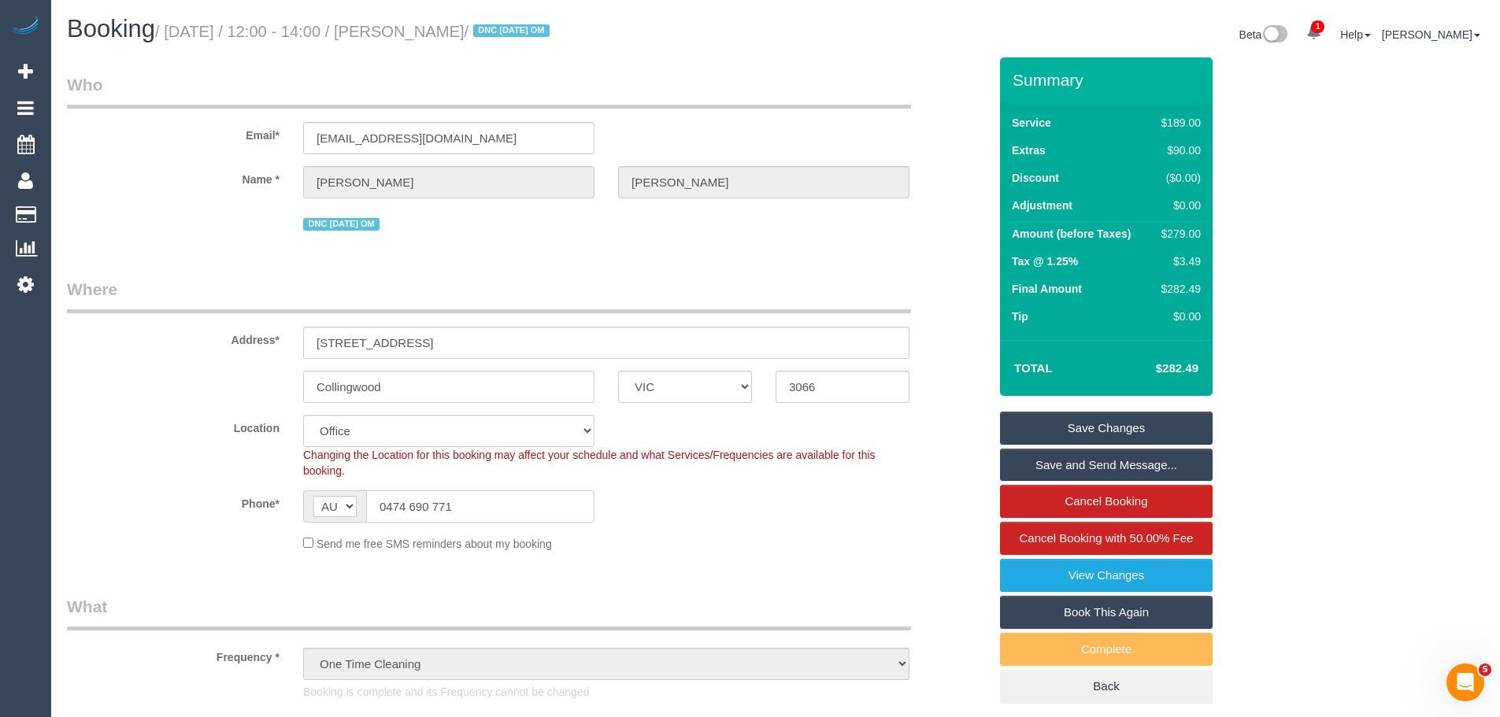
drag, startPoint x: 485, startPoint y: 503, endPoint x: 262, endPoint y: 497, distance: 223.0
click at [276, 499] on div "Phone* AF AL DZ AD AO AI AQ AG AR AM AW AU AT AZ BS BH BD BB BY BE BZ BJ BM BT …" at bounding box center [527, 507] width 945 height 32
click at [235, 199] on sui-booking-customer "Email* [EMAIL_ADDRESS][DOMAIN_NAME] Name * [PERSON_NAME][GEOGRAPHIC_DATA] DNC […" at bounding box center [527, 153] width 921 height 161
drag, startPoint x: 454, startPoint y: 144, endPoint x: 208, endPoint y: 139, distance: 246.5
click at [208, 139] on div "Email* [EMAIL_ADDRESS][DOMAIN_NAME]" at bounding box center [527, 113] width 945 height 81
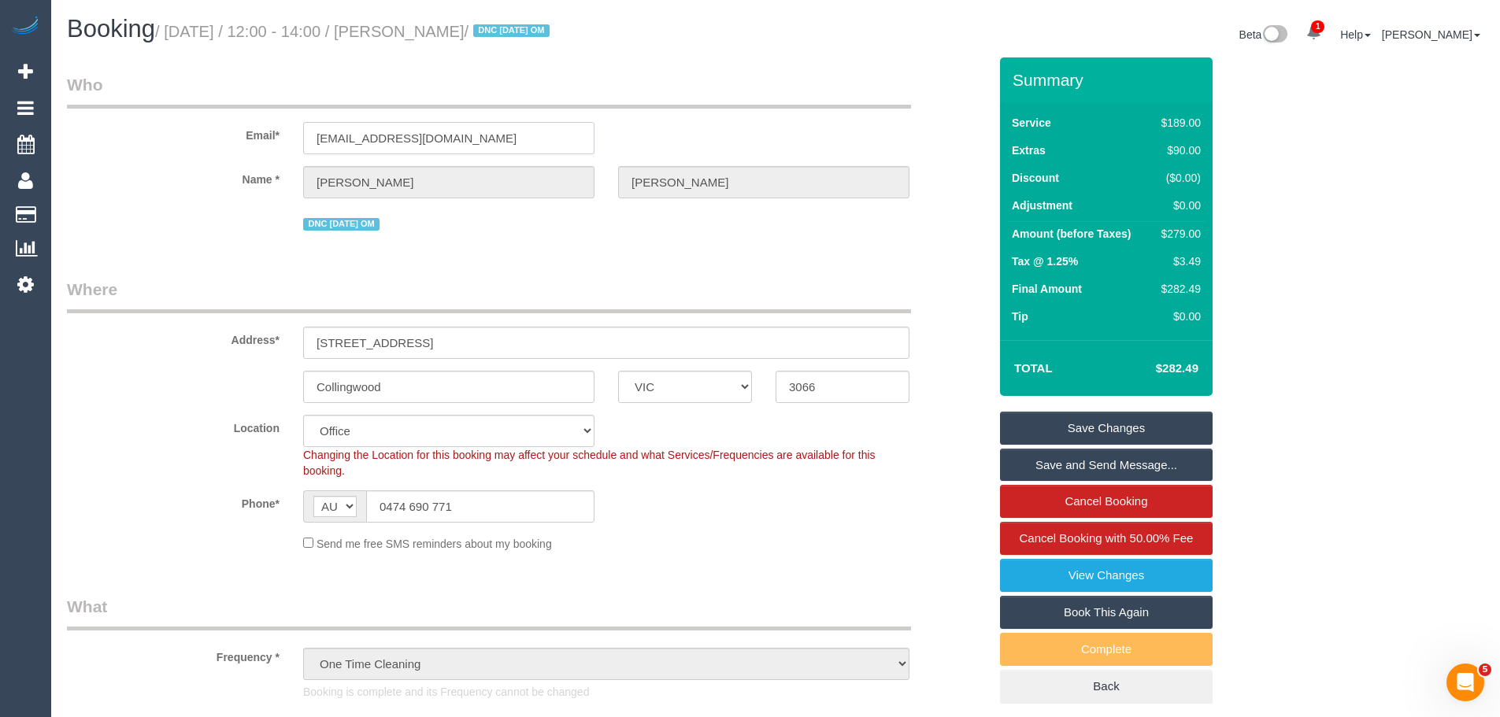
click at [314, 138] on input "[EMAIL_ADDRESS][DOMAIN_NAME]" at bounding box center [448, 138] width 291 height 32
drag, startPoint x: 454, startPoint y: 140, endPoint x: 236, endPoint y: 139, distance: 218.2
click at [236, 139] on div "Email* [EMAIL_ADDRESS][DOMAIN_NAME]" at bounding box center [527, 113] width 945 height 81
drag, startPoint x: 477, startPoint y: 280, endPoint x: 481, endPoint y: 269, distance: 11.7
drag, startPoint x: 481, startPoint y: 269, endPoint x: 375, endPoint y: 250, distance: 108.0
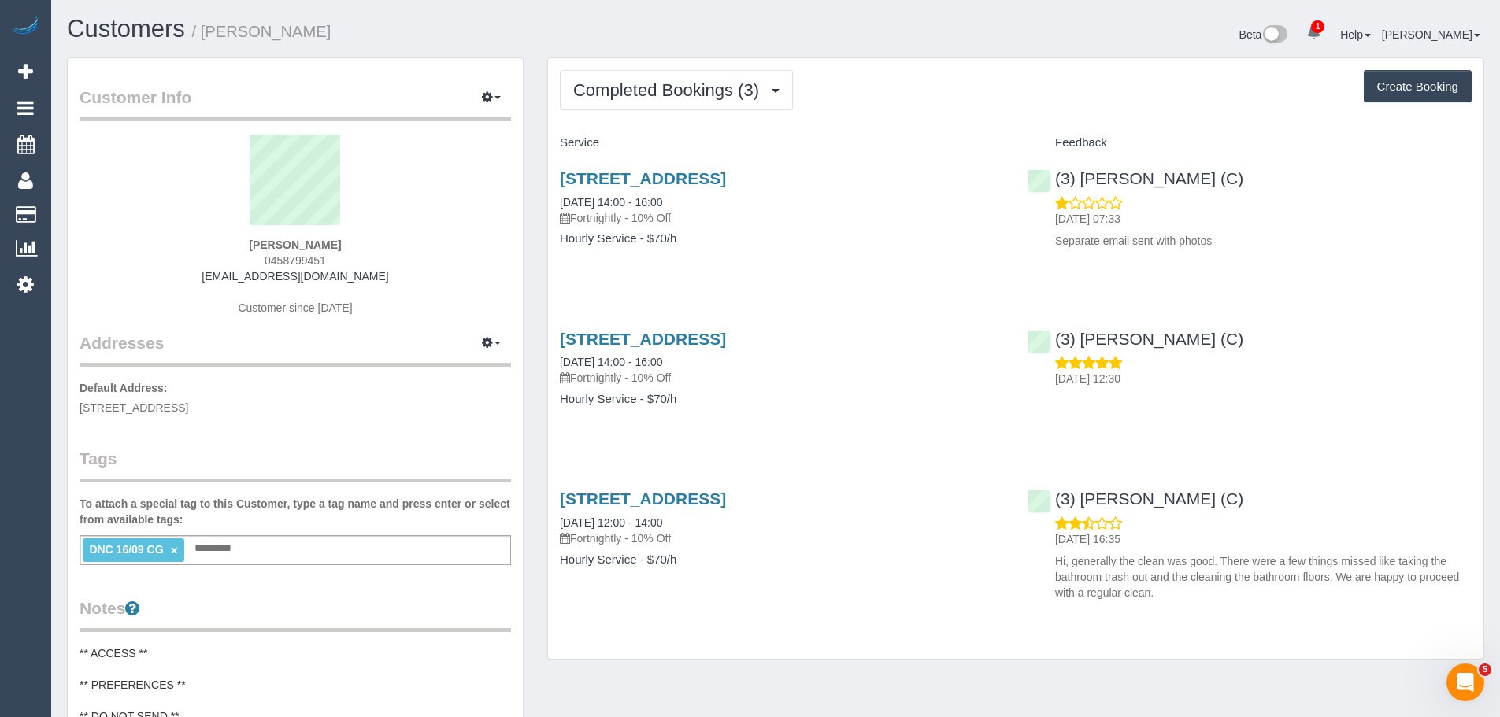
drag, startPoint x: 351, startPoint y: 235, endPoint x: 152, endPoint y: 209, distance: 201.0
click at [156, 209] on sui-profile-pic at bounding box center [295, 186] width 408 height 102
drag, startPoint x: 238, startPoint y: 238, endPoint x: 401, endPoint y: 239, distance: 163.0
click at [401, 239] on div "[PERSON_NAME] 0458799451 [EMAIL_ADDRESS][DOMAIN_NAME] Customer since [DATE]" at bounding box center [296, 233] width 432 height 197
copy strong "[PERSON_NAME]"
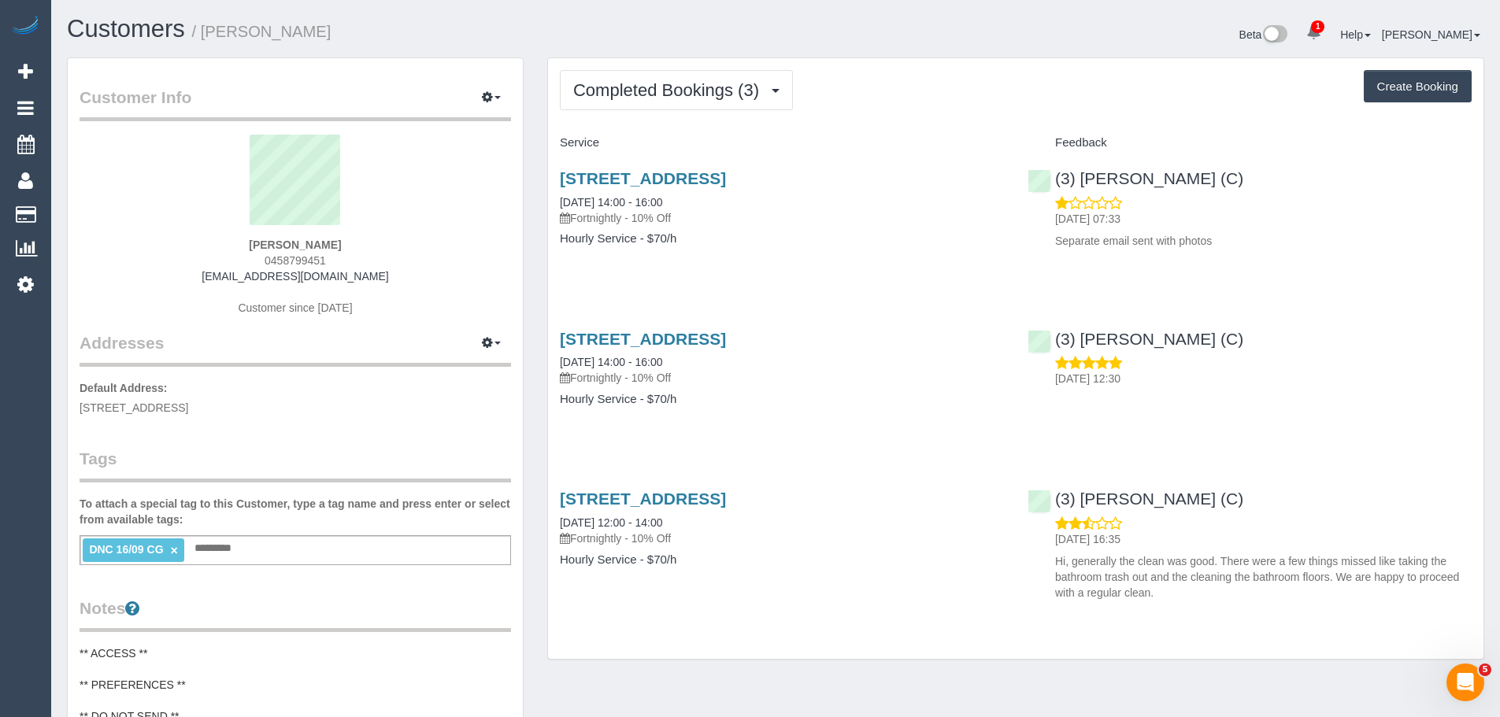
click at [361, 244] on div "[PERSON_NAME] 0458799451 [EMAIL_ADDRESS][DOMAIN_NAME] Customer since [DATE]" at bounding box center [296, 233] width 432 height 197
drag, startPoint x: 366, startPoint y: 245, endPoint x: 208, endPoint y: 247, distance: 158.3
click at [208, 247] on div "[PERSON_NAME] 0458799451 [EMAIL_ADDRESS][DOMAIN_NAME] Customer since [DATE]" at bounding box center [296, 233] width 432 height 197
copy strong "[PERSON_NAME]"
drag, startPoint x: 705, startPoint y: 201, endPoint x: 536, endPoint y: 205, distance: 168.6
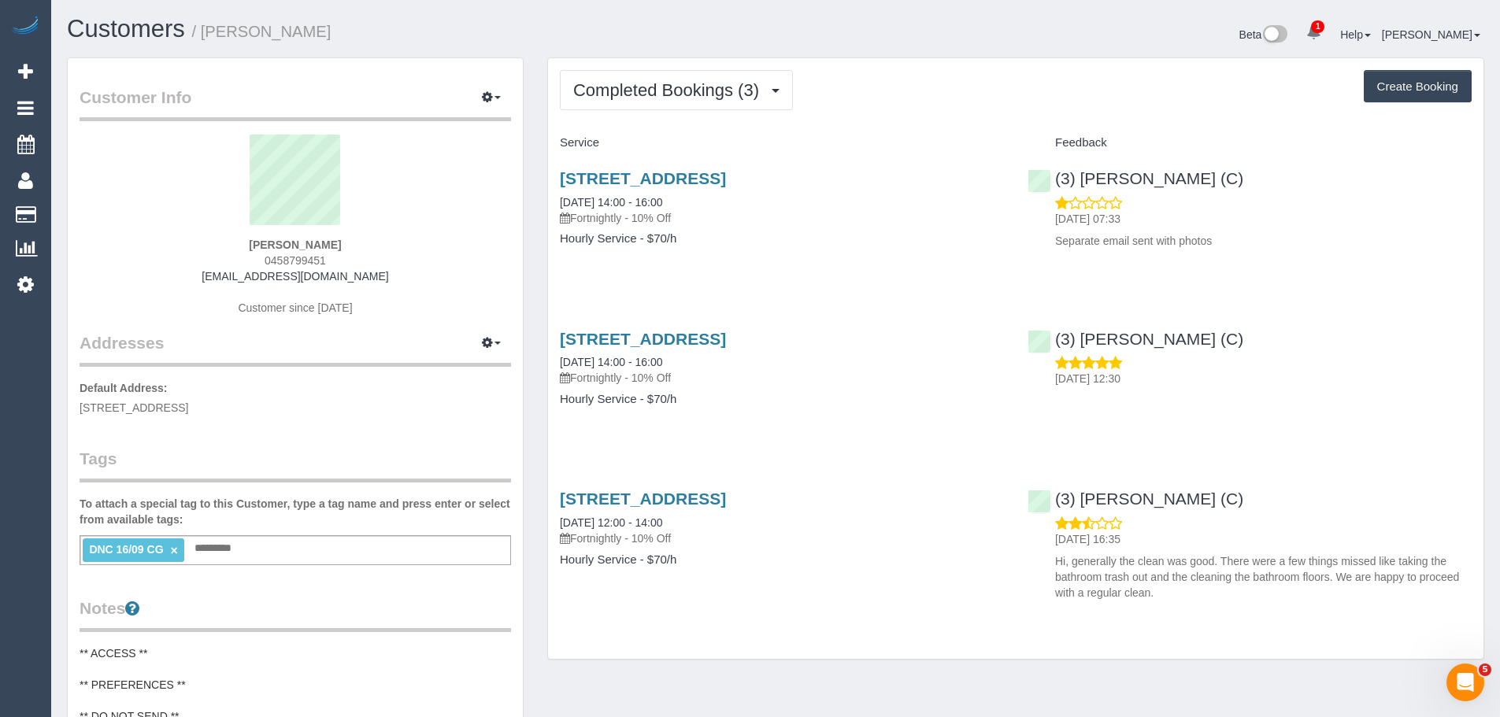
click at [536, 205] on div "Completed Bookings (3) Completed Bookings (3) Upcoming Bookings (11) Cancelled …" at bounding box center [1016, 366] width 961 height 618
copy link "[DATE] 14:00 - 16:00"
click at [693, 268] on div "[STREET_ADDRESS] [DATE] 14:00 - 16:00 Fortnightly - 10% Off Hourly Service - $7…" at bounding box center [782, 216] width 468 height 121
click at [609, 207] on link "[DATE] 14:00 - 16:00" at bounding box center [611, 202] width 102 height 13
click at [688, 82] on span "Completed Bookings (3)" at bounding box center [670, 90] width 194 height 20
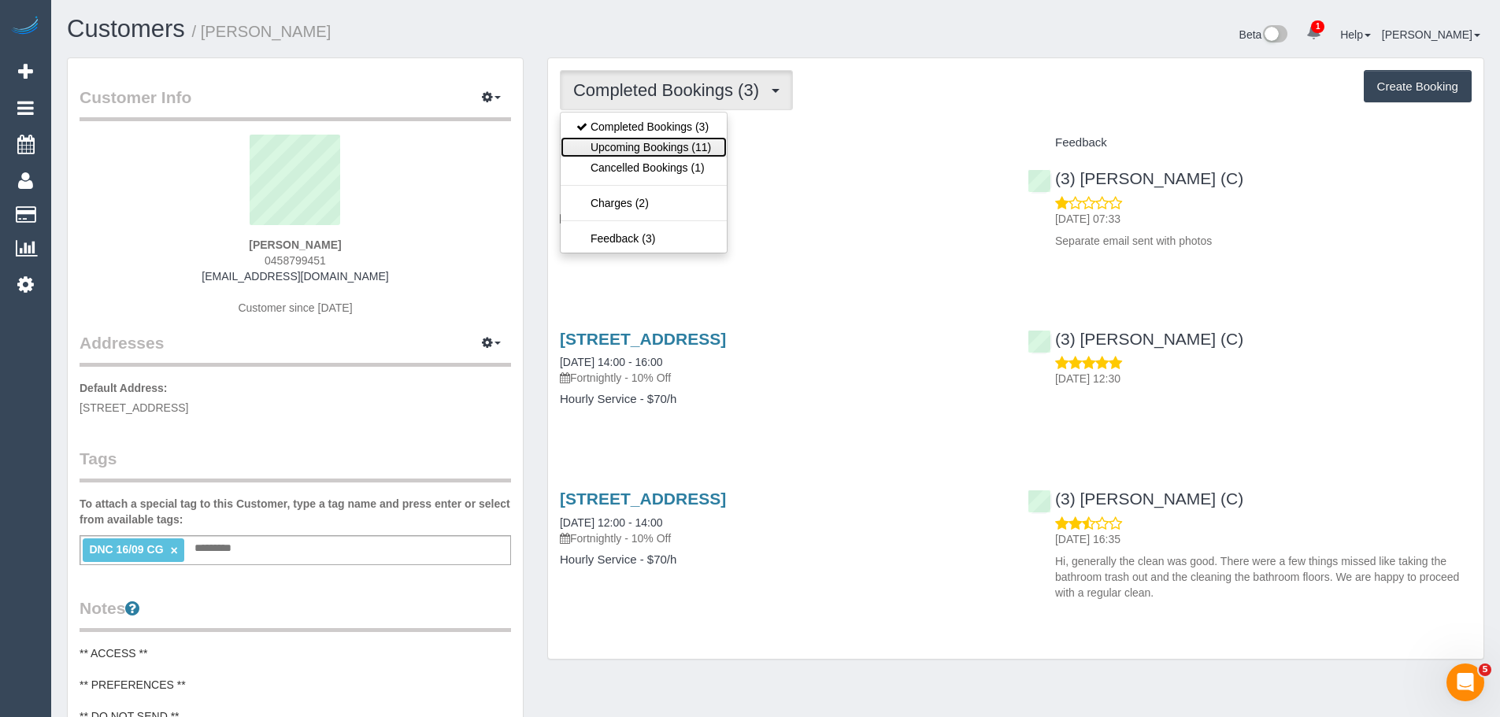
click at [647, 146] on link "Upcoming Bookings (11)" at bounding box center [644, 147] width 166 height 20
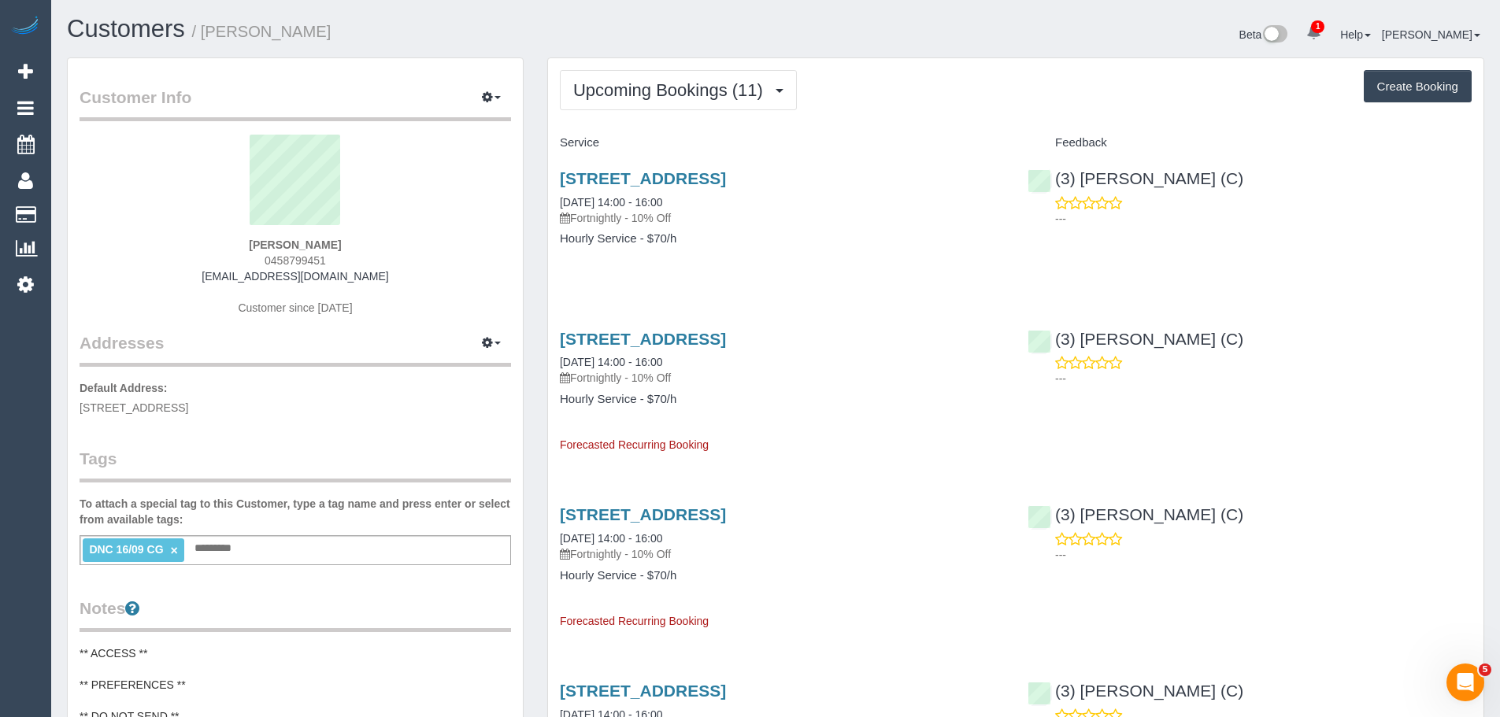
click at [234, 553] on input "text" at bounding box center [218, 549] width 54 height 20
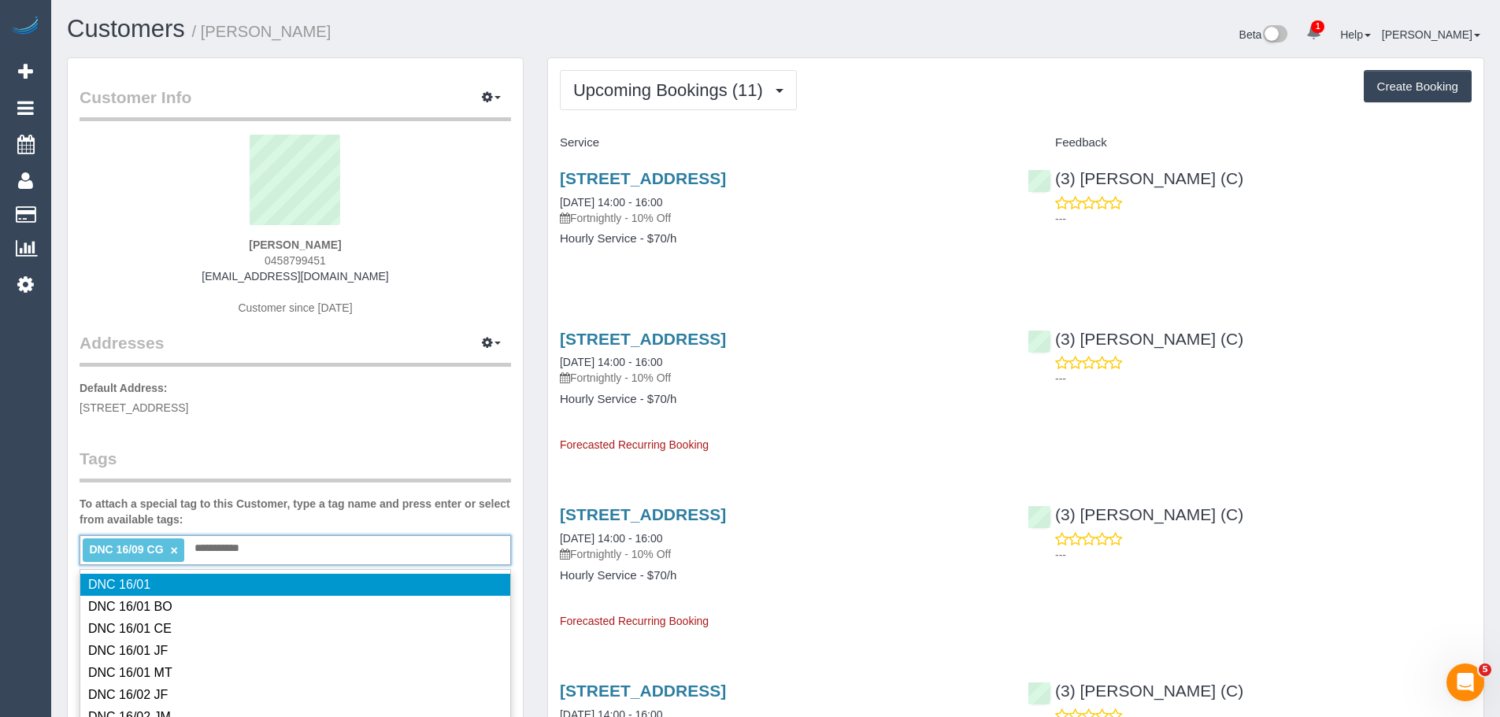
type input "**********"
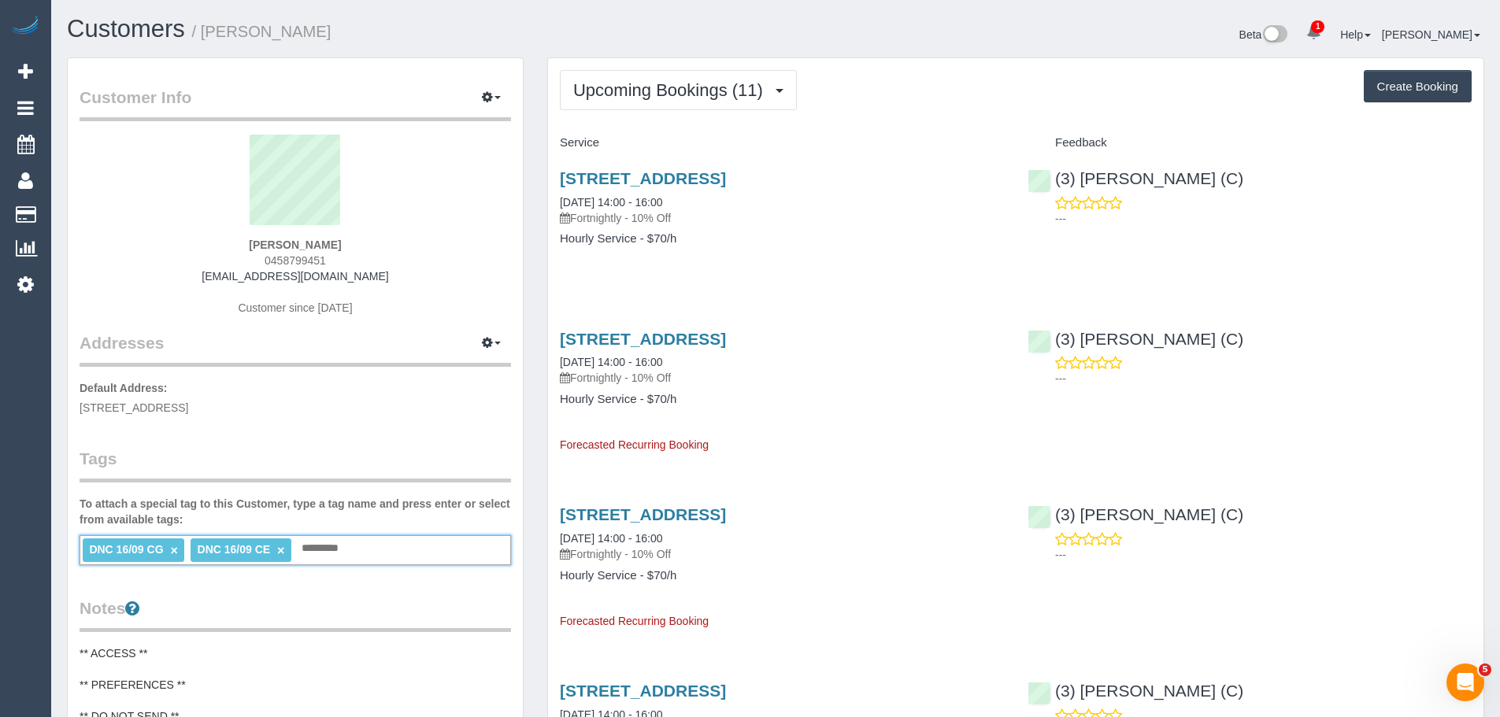
click at [173, 552] on link "×" at bounding box center [173, 550] width 7 height 13
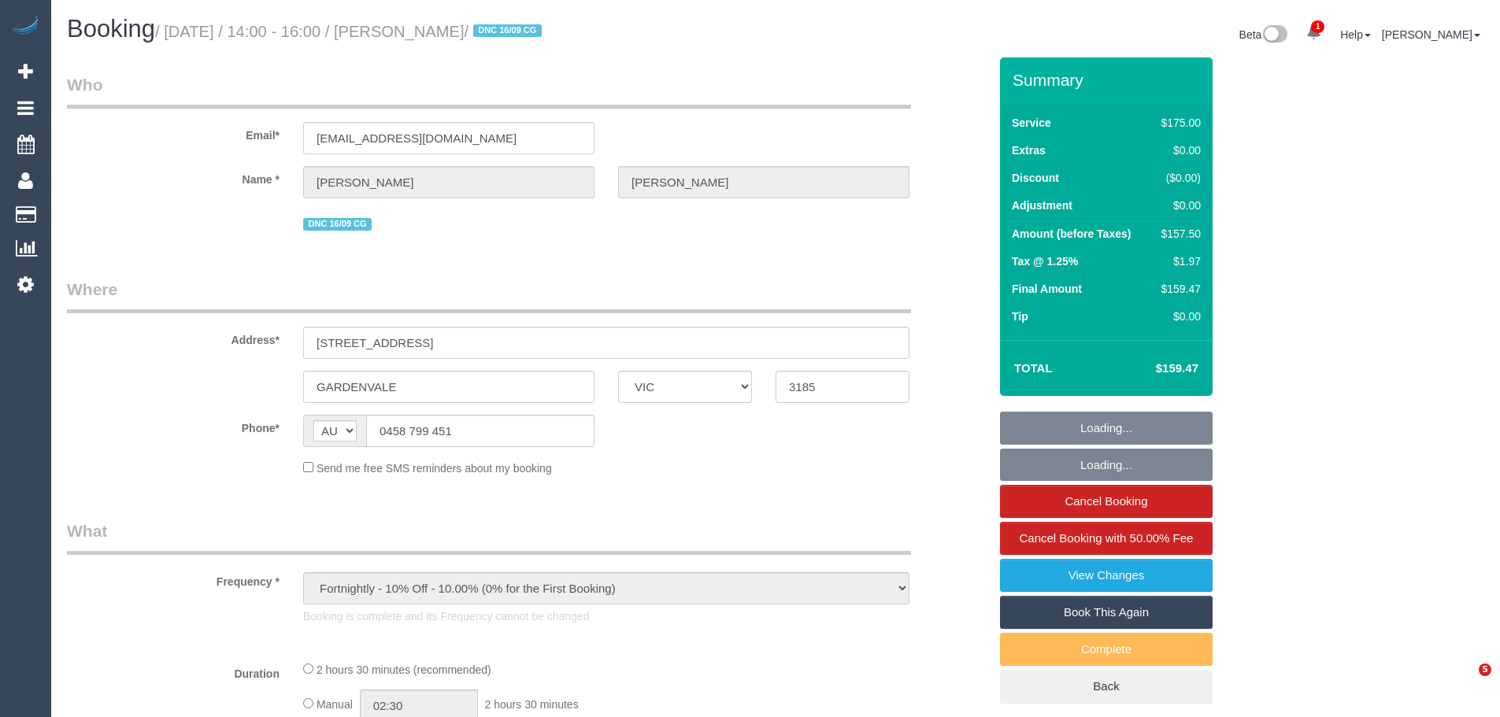
select select "VIC"
select select "string:stripe-pm_1Rq7Ks2GScqysDRVLe6EWTXF"
select select "150"
select select "spot1"
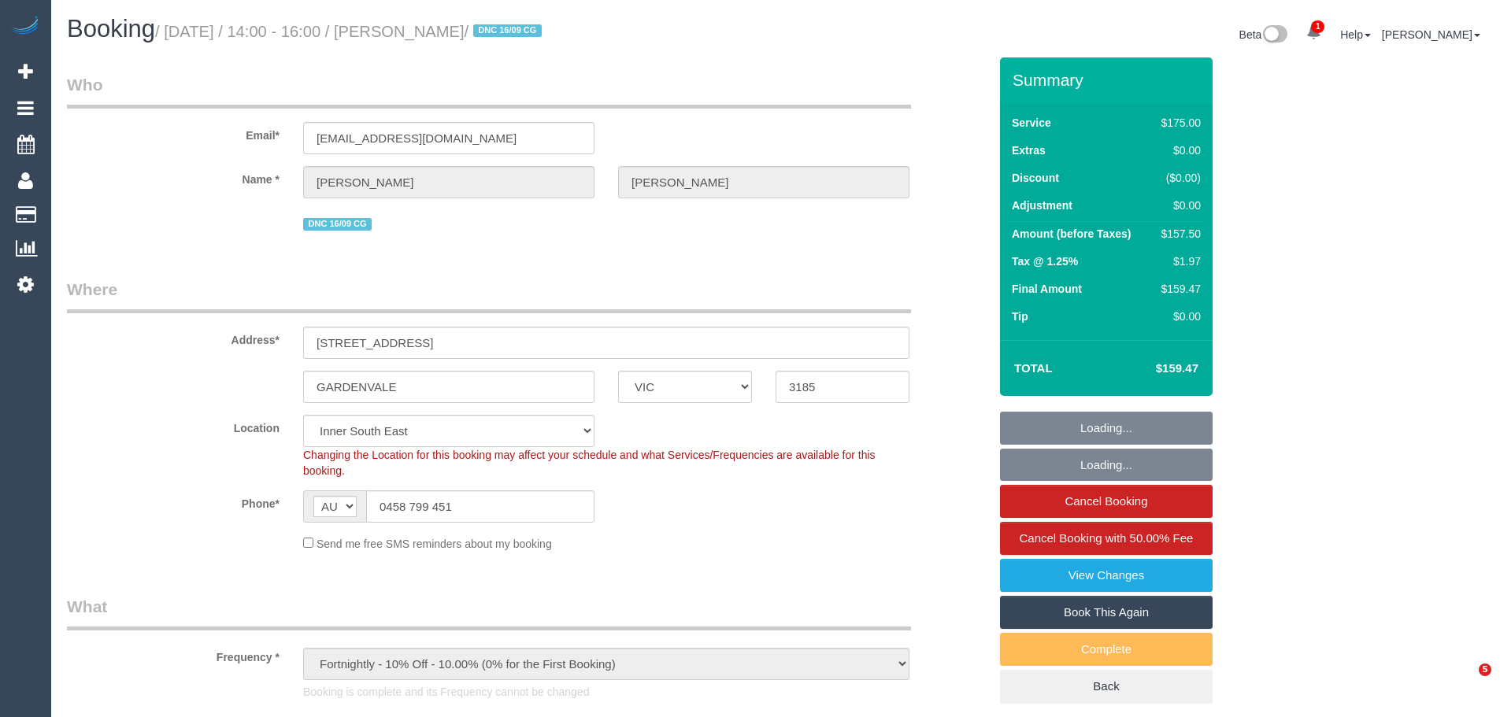
select select "object:1447"
select select "number:28"
select select "number:14"
select select "number:19"
select select "number:36"
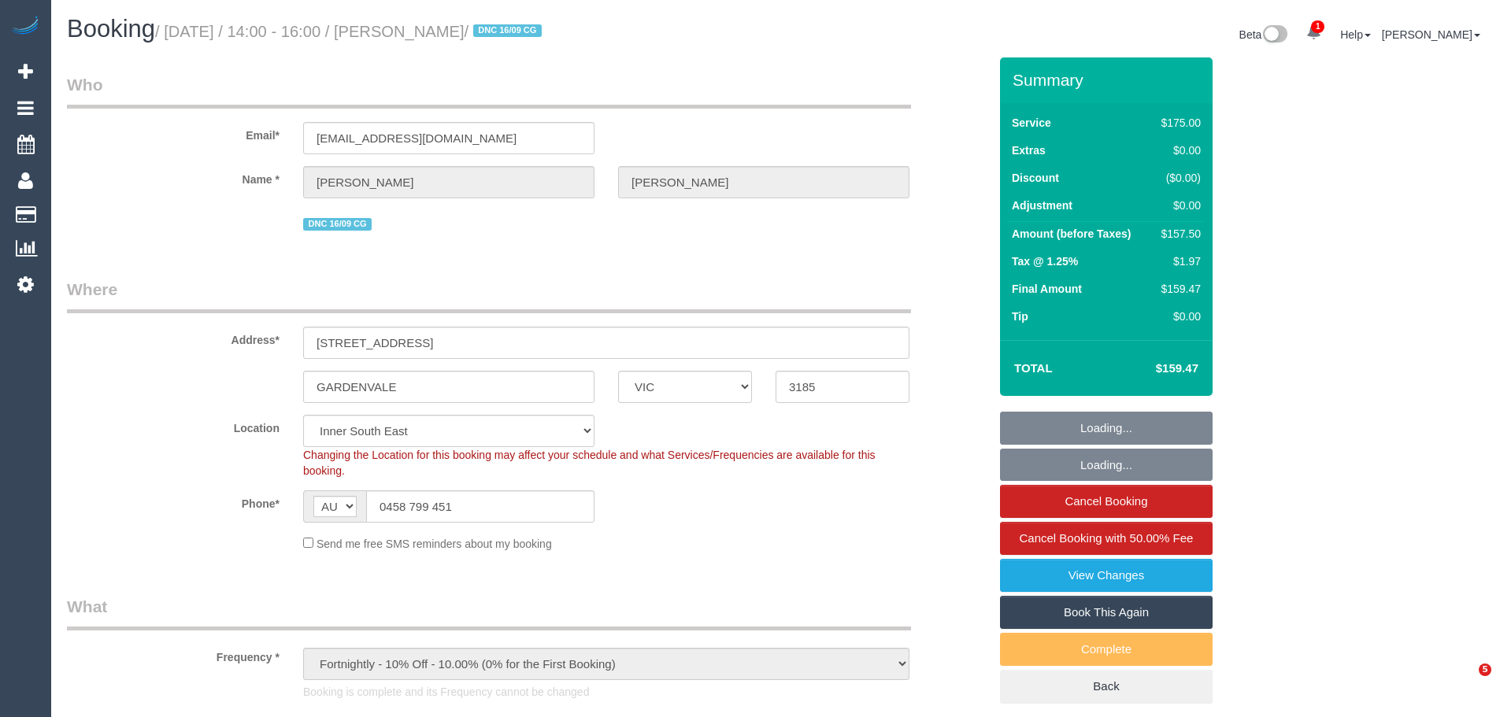
select select "number:35"
select select "number:11"
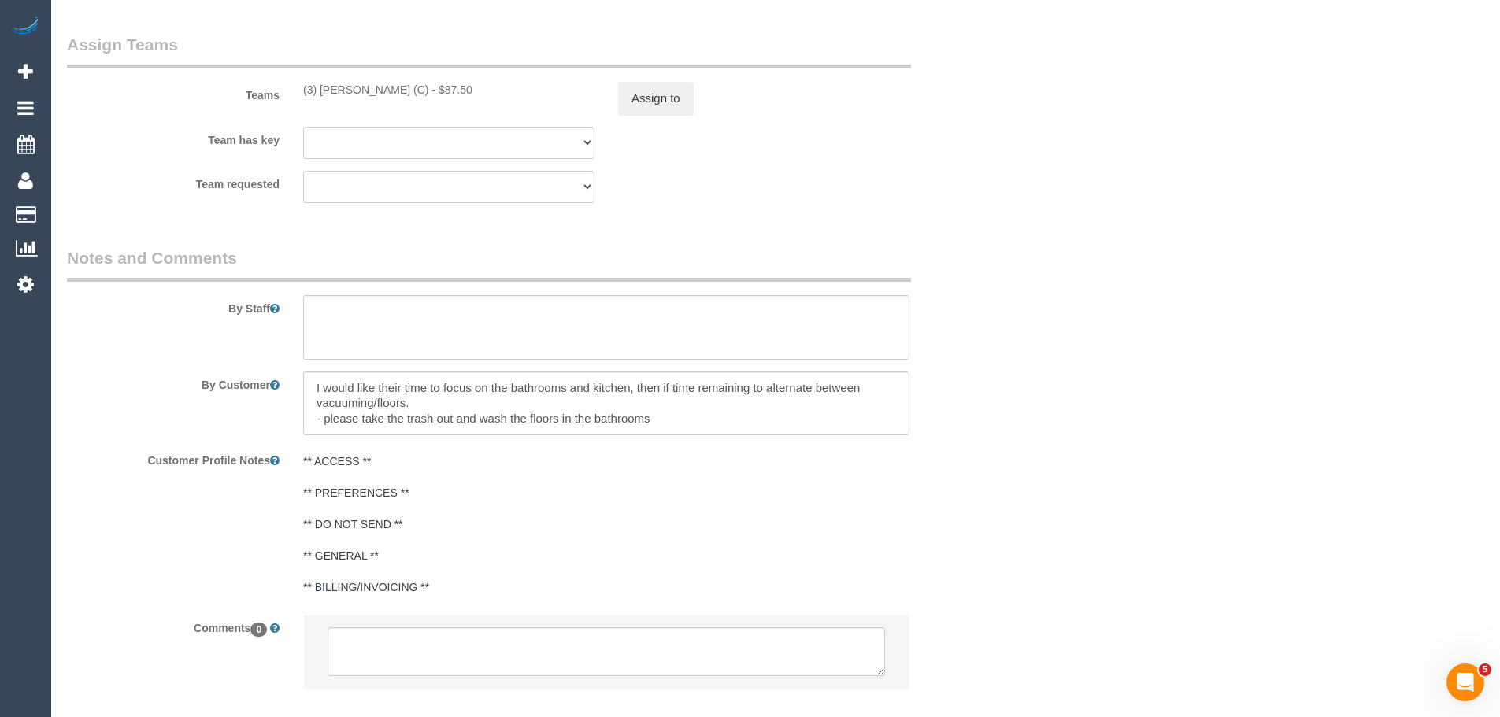
scroll to position [2510, 0]
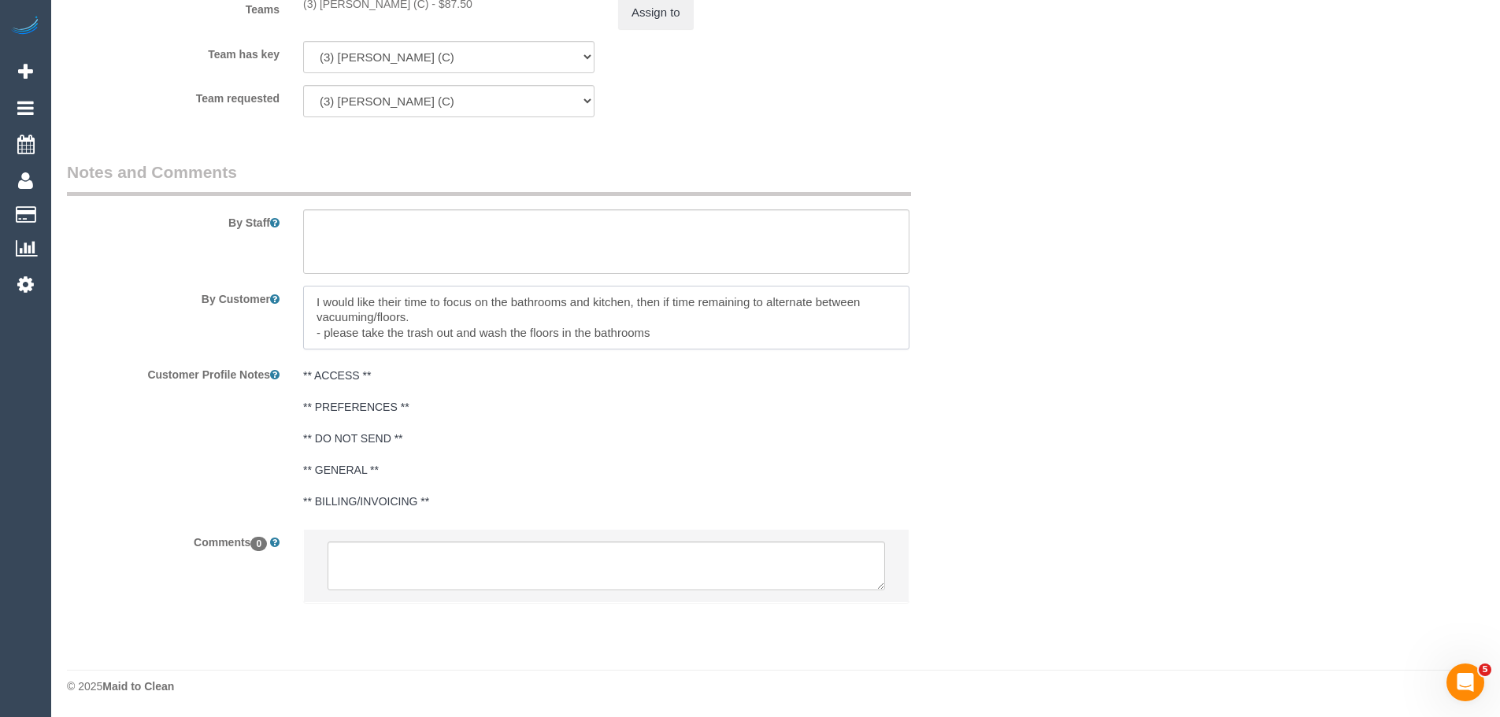
drag, startPoint x: 366, startPoint y: 303, endPoint x: 743, endPoint y: 333, distance: 378.4
click at [743, 333] on textarea at bounding box center [606, 318] width 606 height 65
drag, startPoint x: 309, startPoint y: 304, endPoint x: 899, endPoint y: 334, distance: 591.4
click at [884, 334] on textarea at bounding box center [606, 318] width 606 height 65
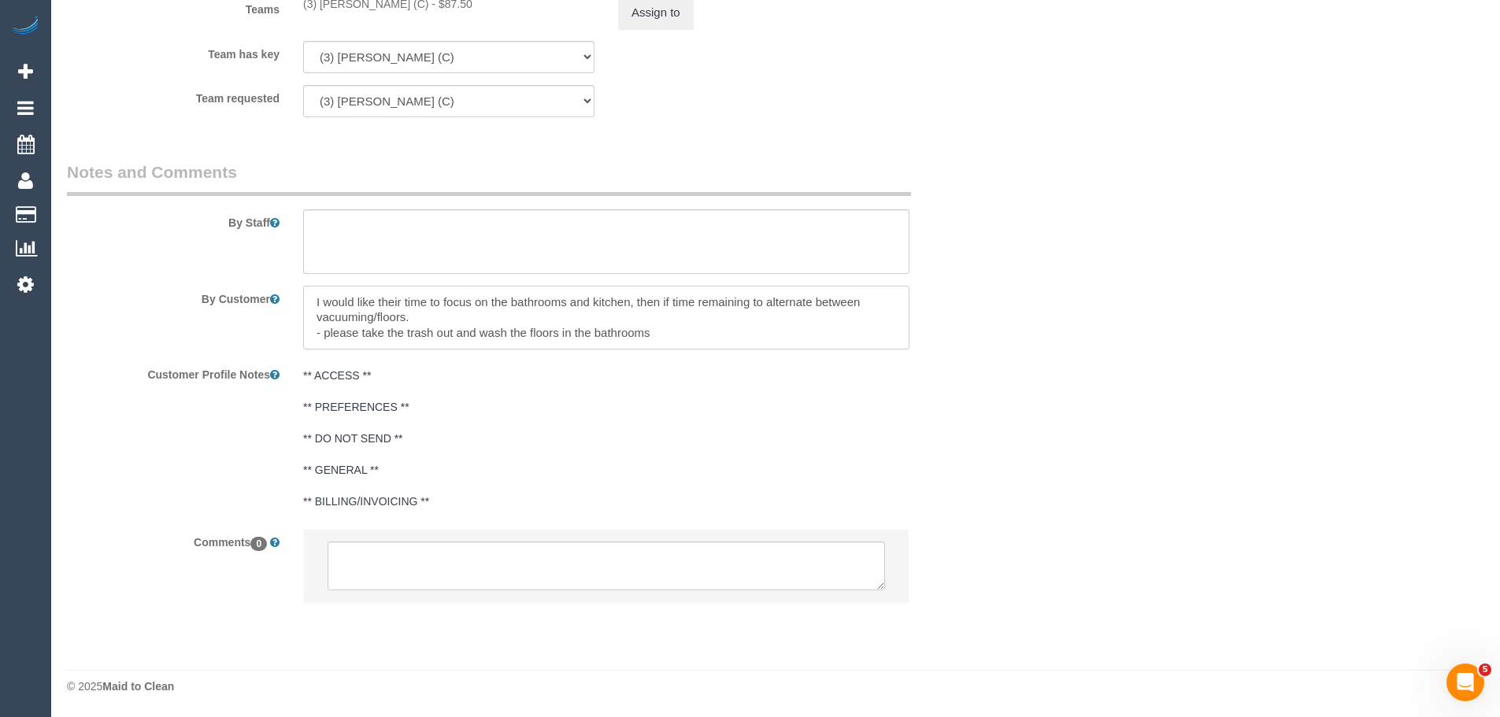
click at [537, 333] on textarea at bounding box center [606, 318] width 606 height 65
drag, startPoint x: 365, startPoint y: 301, endPoint x: 681, endPoint y: 370, distance: 324.1
click at [621, 354] on sui-booking-comments "By Staff By Customer Customer Profile Notes ** ACCESS ** ** PREFERENCES ** ** D…" at bounding box center [527, 390] width 921 height 459
click at [698, 332] on textarea at bounding box center [606, 318] width 606 height 65
drag, startPoint x: 313, startPoint y: 293, endPoint x: 754, endPoint y: 342, distance: 443.7
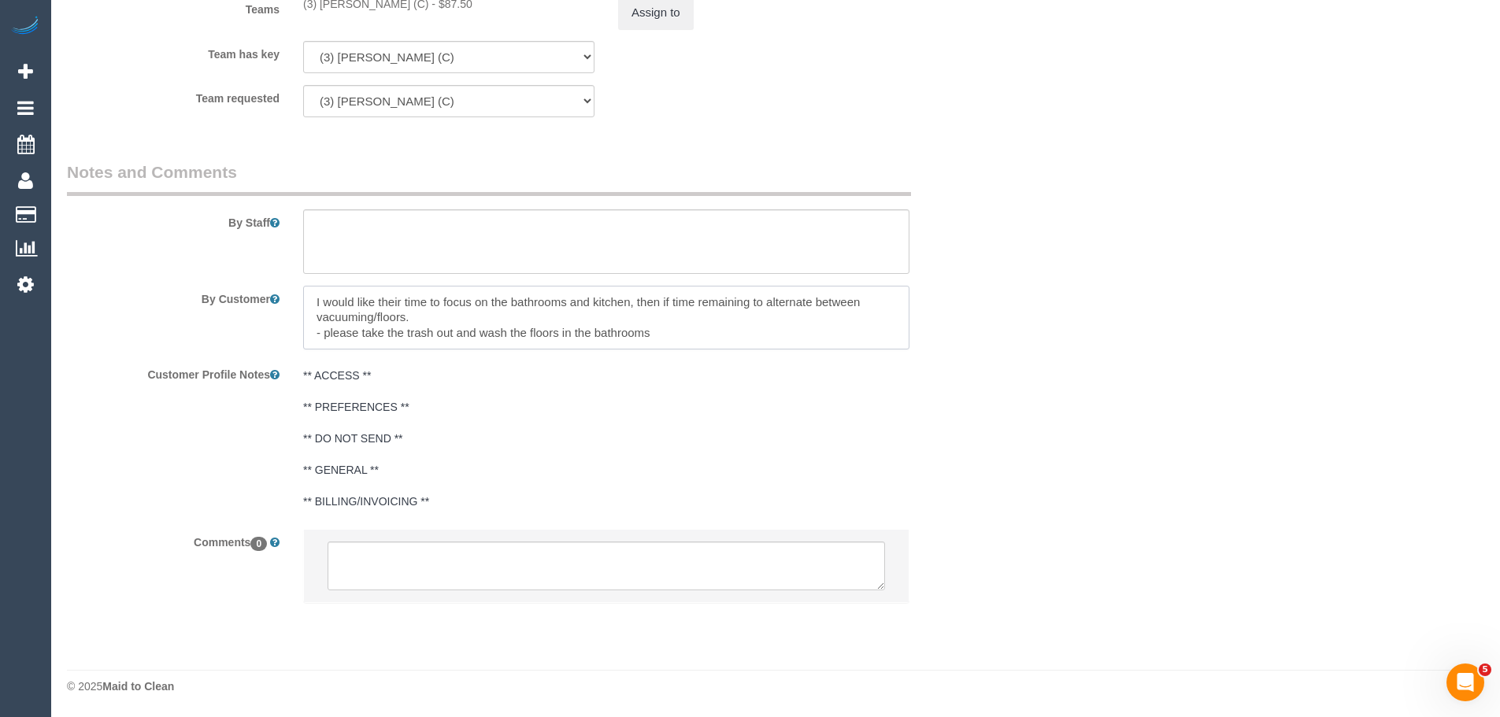
click at [754, 342] on textarea at bounding box center [606, 318] width 606 height 65
drag, startPoint x: 312, startPoint y: 307, endPoint x: 729, endPoint y: 379, distance: 423.5
click at [724, 376] on sui-booking-comments "By Staff By Customer Customer Profile Notes ** ACCESS ** ** PREFERENCES ** ** D…" at bounding box center [527, 390] width 921 height 459
click at [729, 379] on pre "** ACCESS ** ** PREFERENCES ** ** DO NOT SEND ** ** GENERAL ** ** BILLING/INVOI…" at bounding box center [606, 439] width 606 height 142
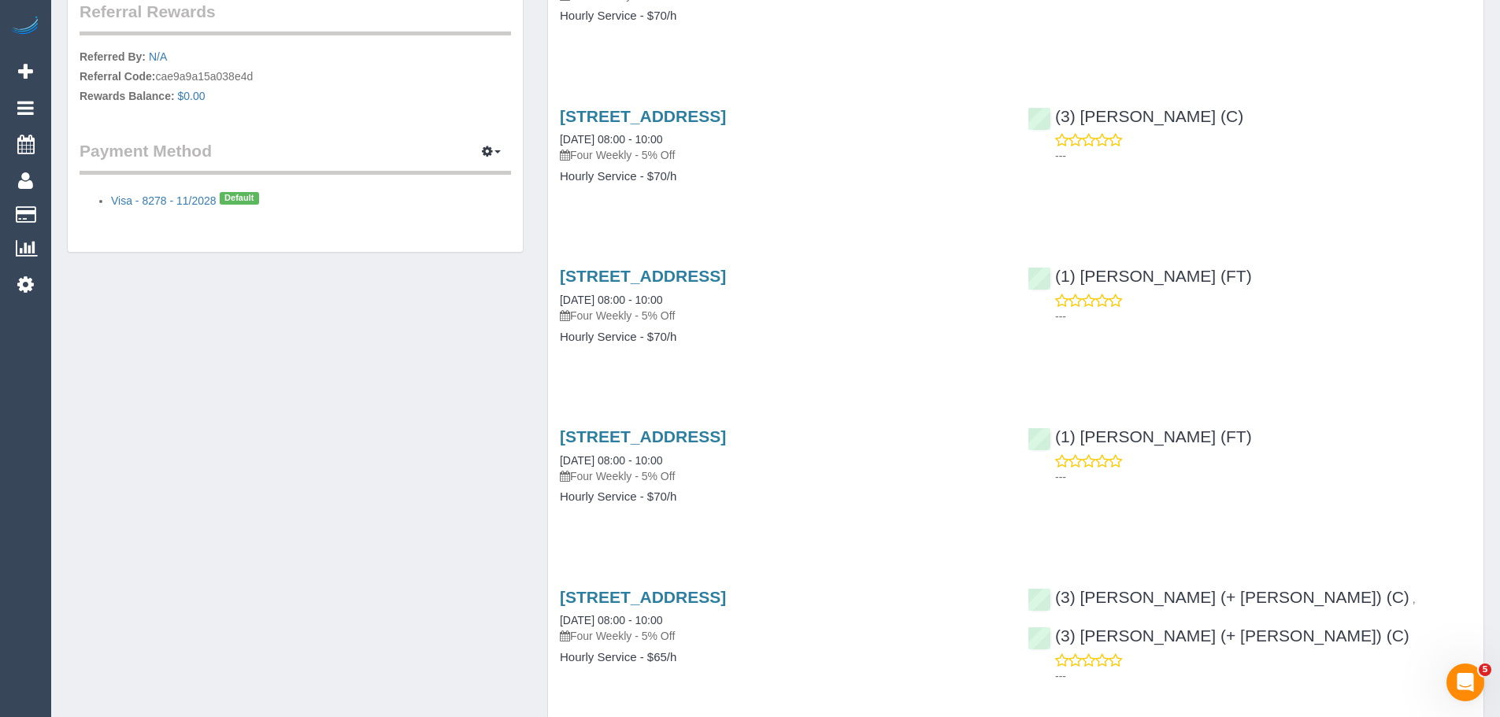
scroll to position [1024, 0]
click at [491, 160] on button "button" at bounding box center [491, 152] width 39 height 24
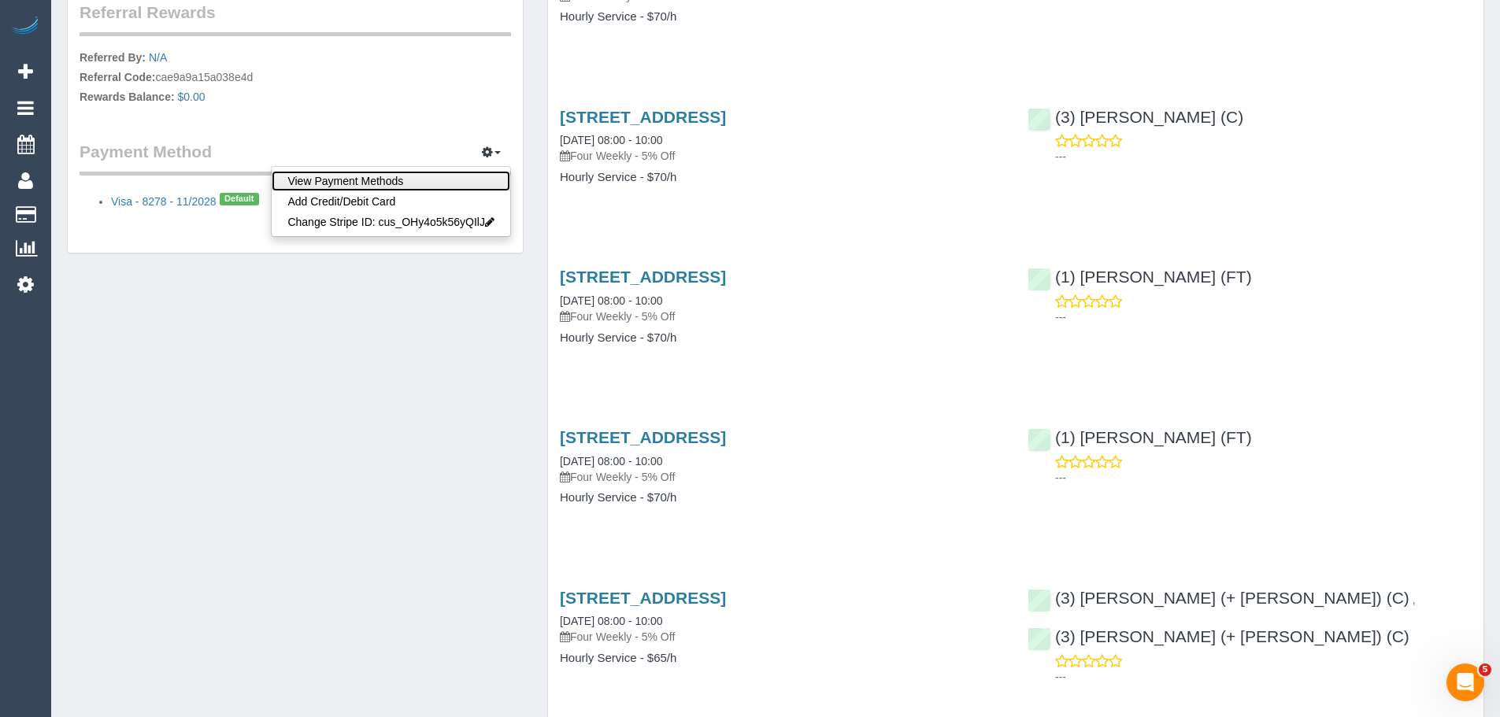
click at [418, 180] on link "View Payment Methods" at bounding box center [391, 181] width 239 height 20
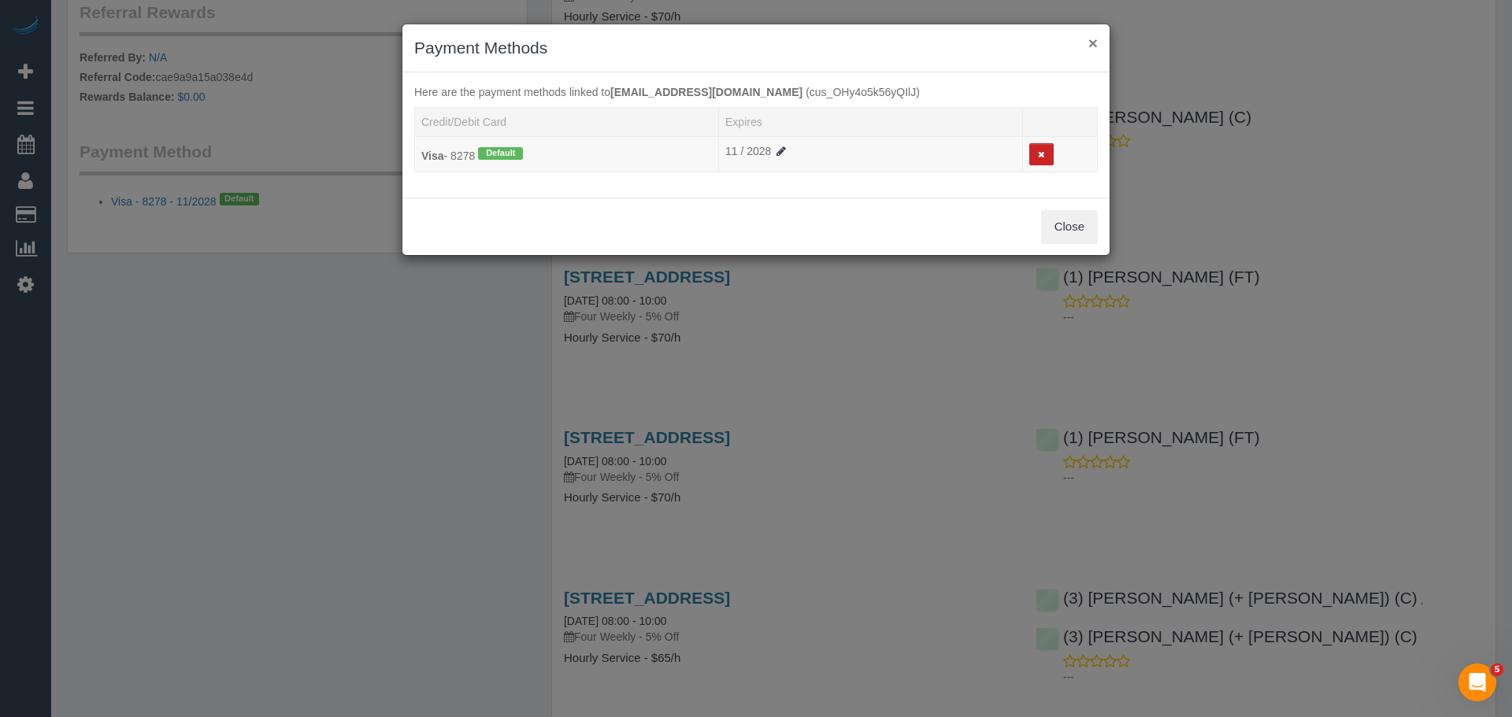
click at [1091, 43] on button "×" at bounding box center [1092, 43] width 9 height 17
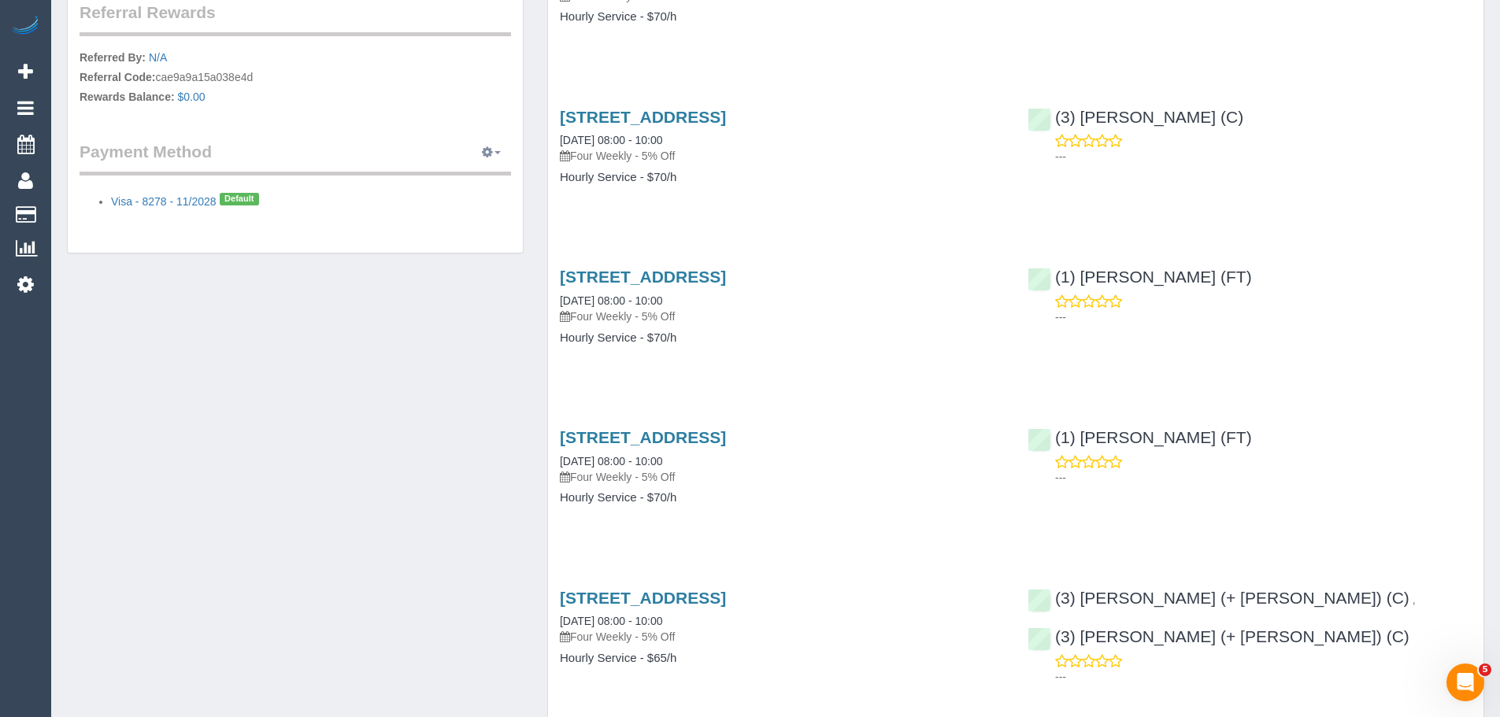
click at [489, 154] on icon "button" at bounding box center [487, 151] width 11 height 9
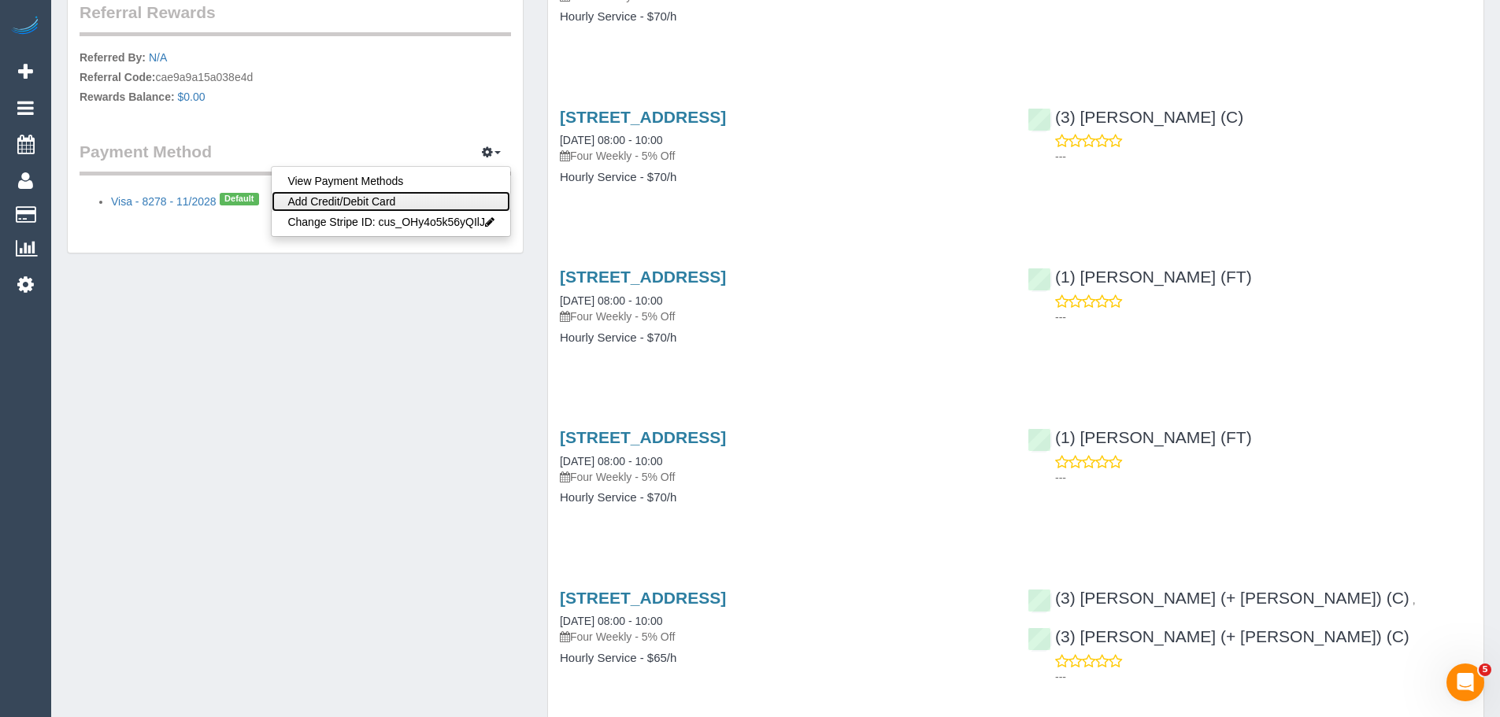
click at [366, 204] on link "Add Credit/Debit Card" at bounding box center [391, 201] width 239 height 20
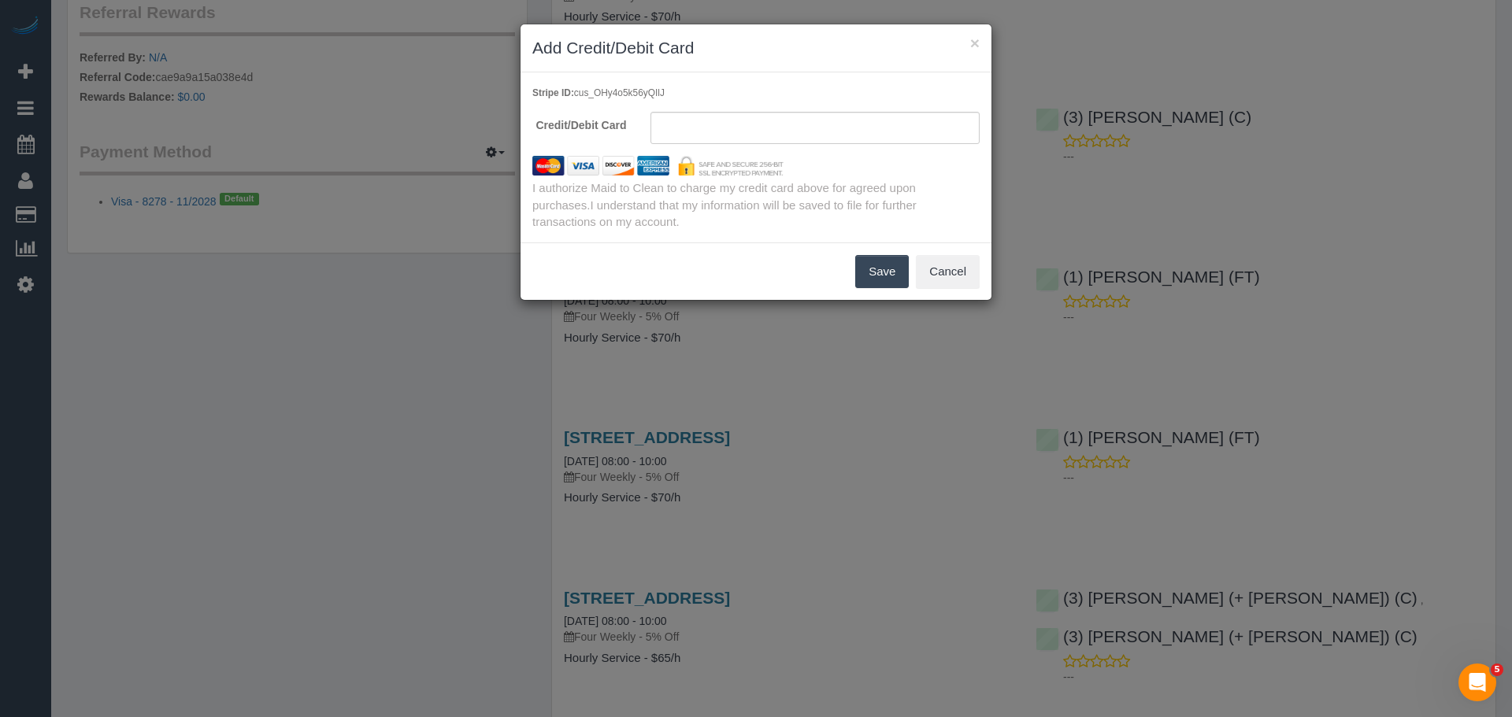
click at [871, 267] on button "Save" at bounding box center [882, 271] width 54 height 33
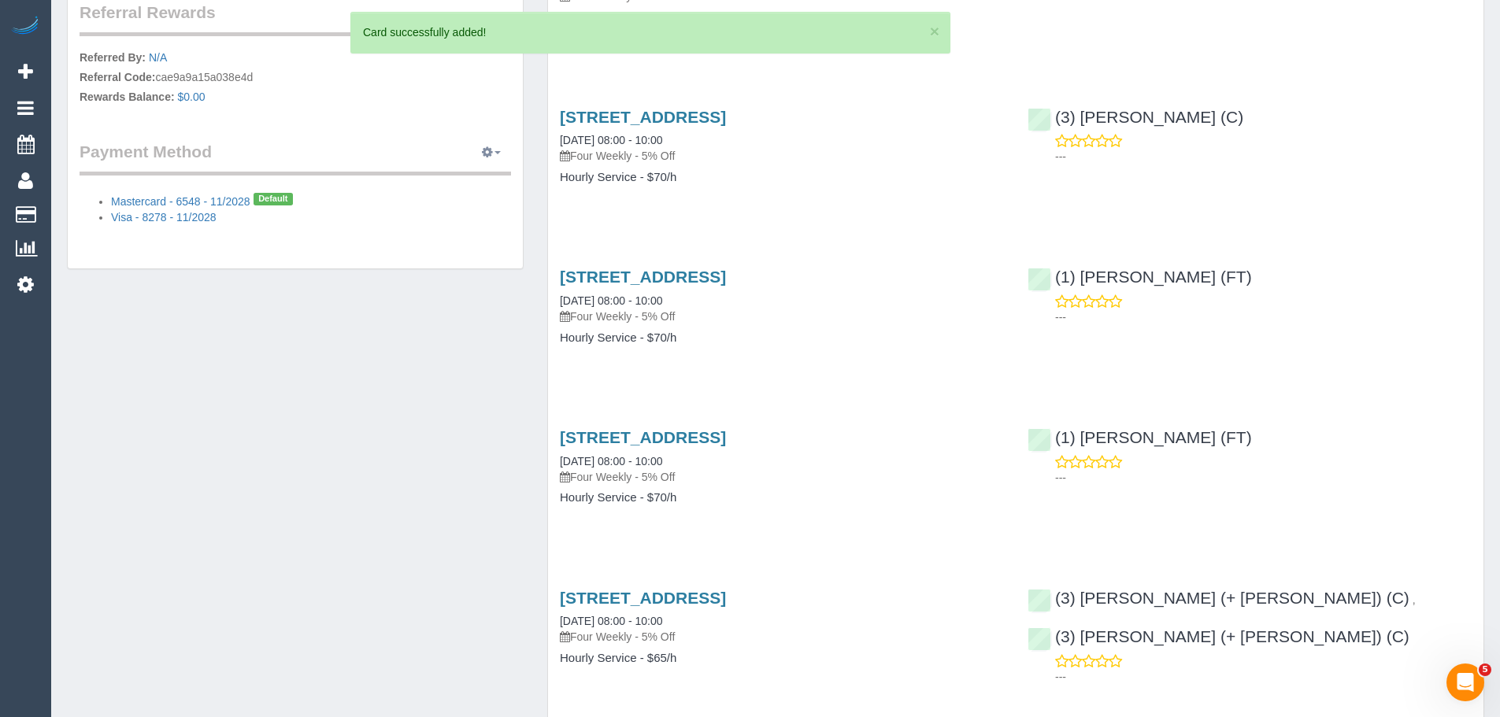
click at [485, 153] on icon "button" at bounding box center [487, 151] width 11 height 9
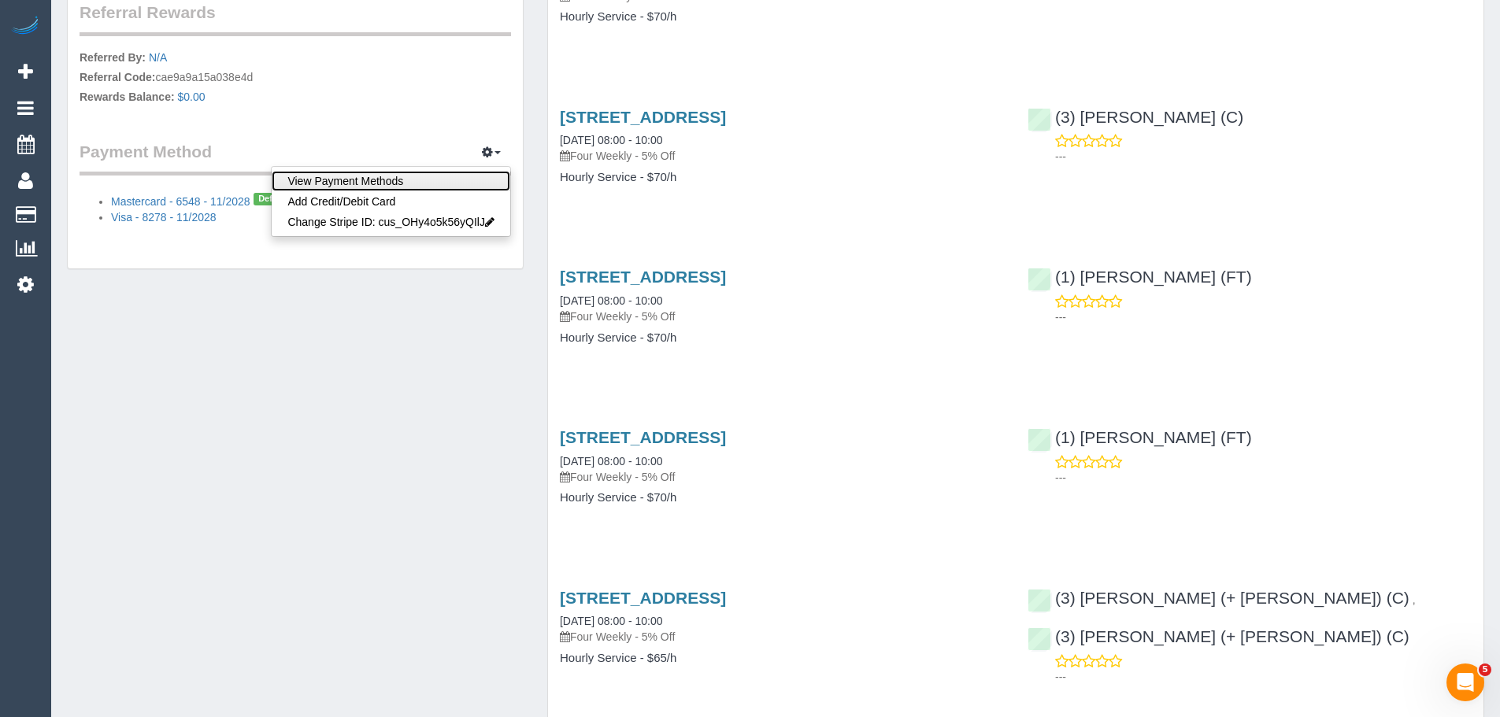
click at [361, 186] on link "View Payment Methods" at bounding box center [391, 181] width 239 height 20
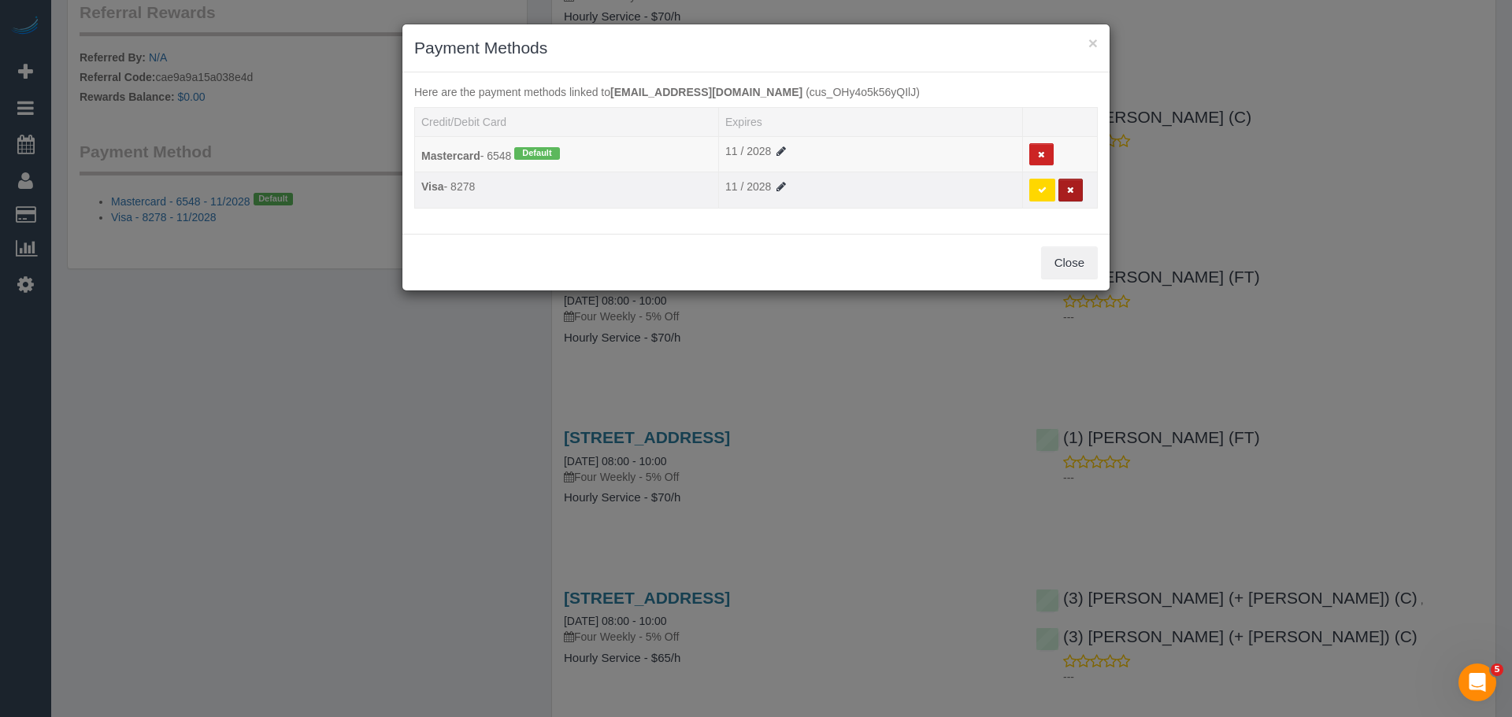
click at [1070, 189] on icon at bounding box center [1070, 190] width 7 height 9
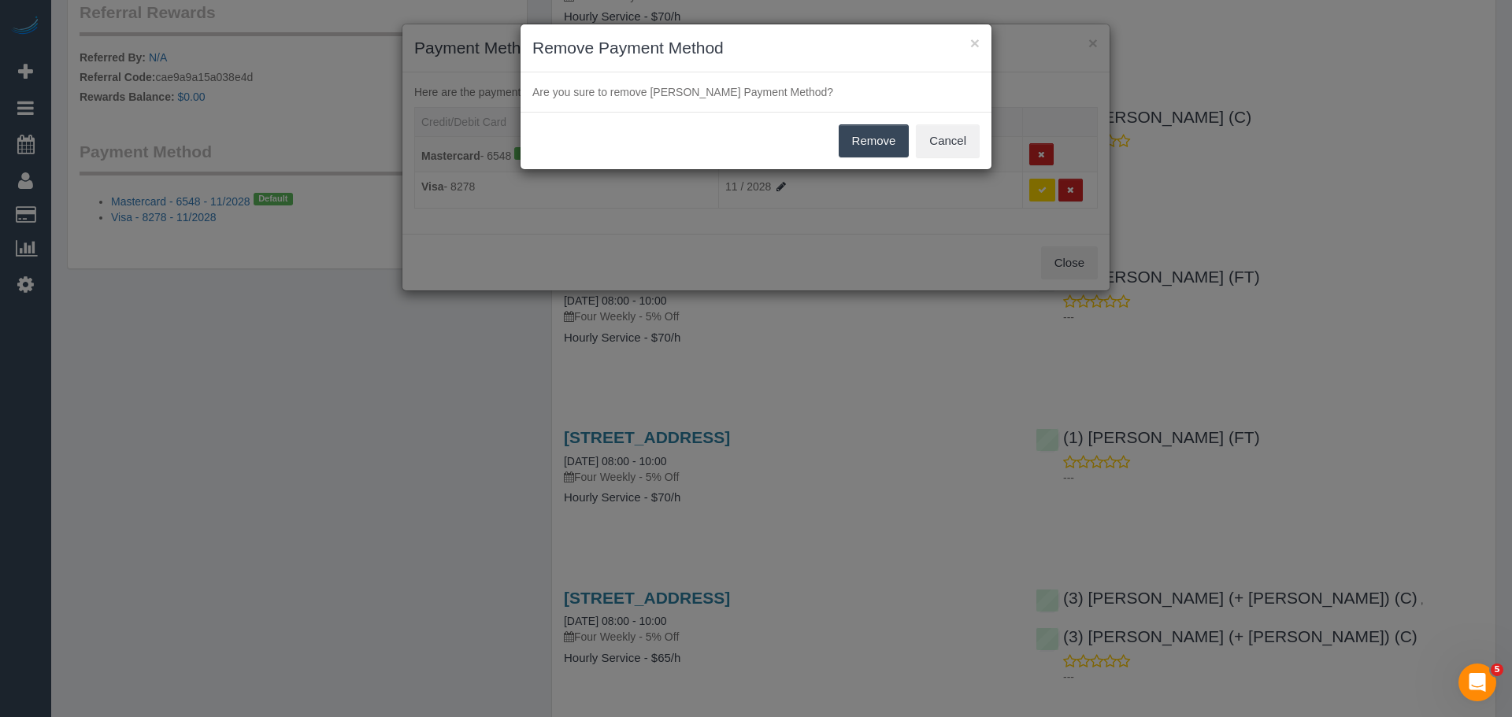
click at [878, 145] on button "Remove" at bounding box center [874, 140] width 71 height 33
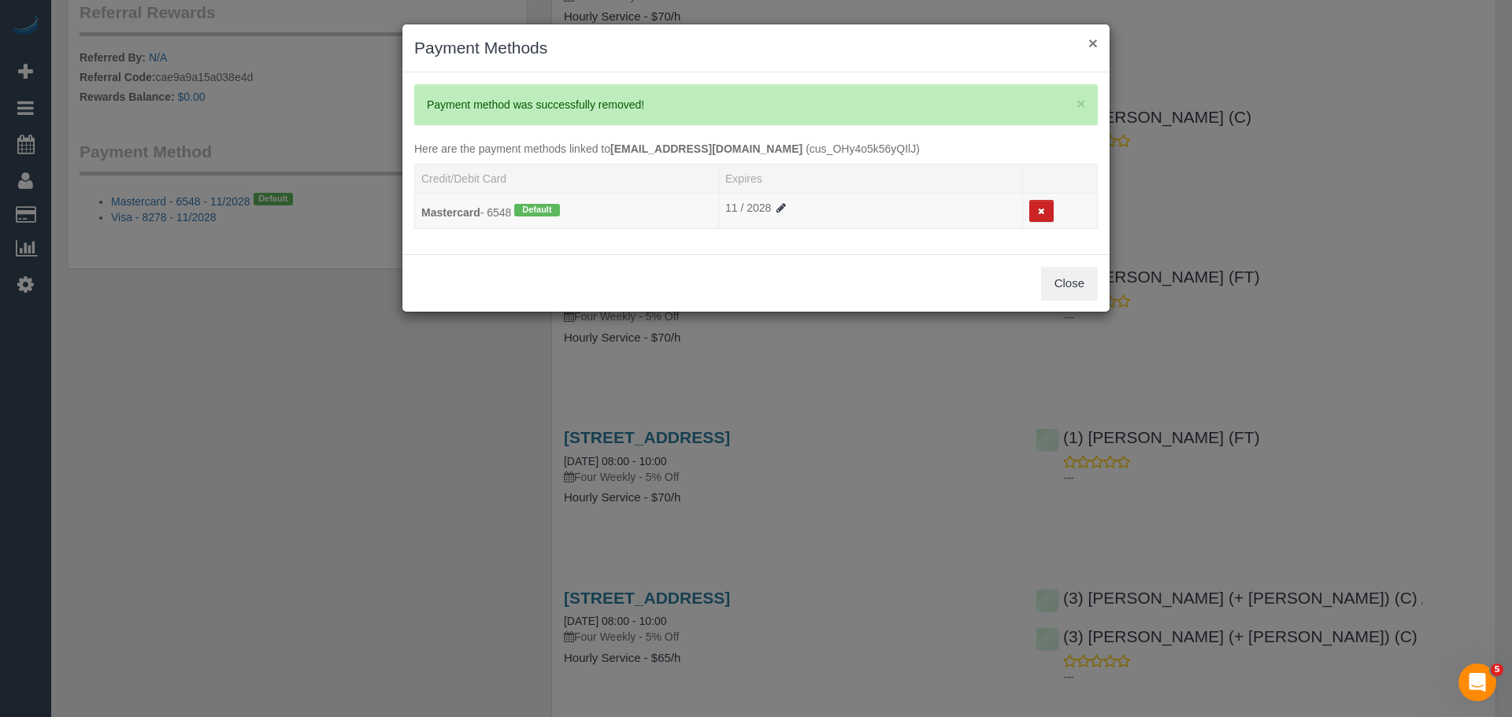
click at [1089, 38] on button "×" at bounding box center [1092, 43] width 9 height 17
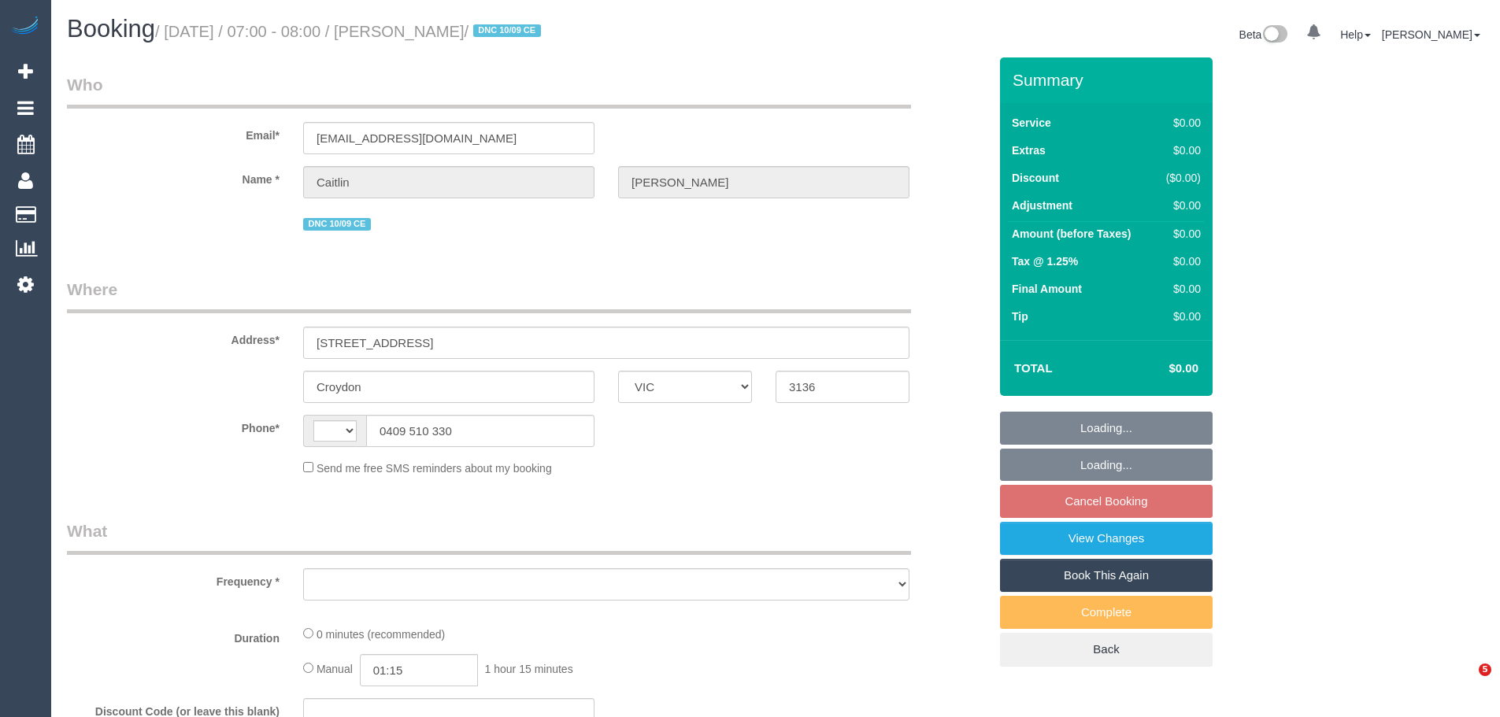
select select "VIC"
select select "string:AU"
select select "object:567"
click at [152, 375] on fieldset "Where Address* [STREET_ADDRESS] [GEOGRAPHIC_DATA] ACT [GEOGRAPHIC_DATA] NT [GEO…" at bounding box center [527, 383] width 921 height 210
select select "string:stripe-pm_1S21nn2GScqysDRVW0YkaFVM"
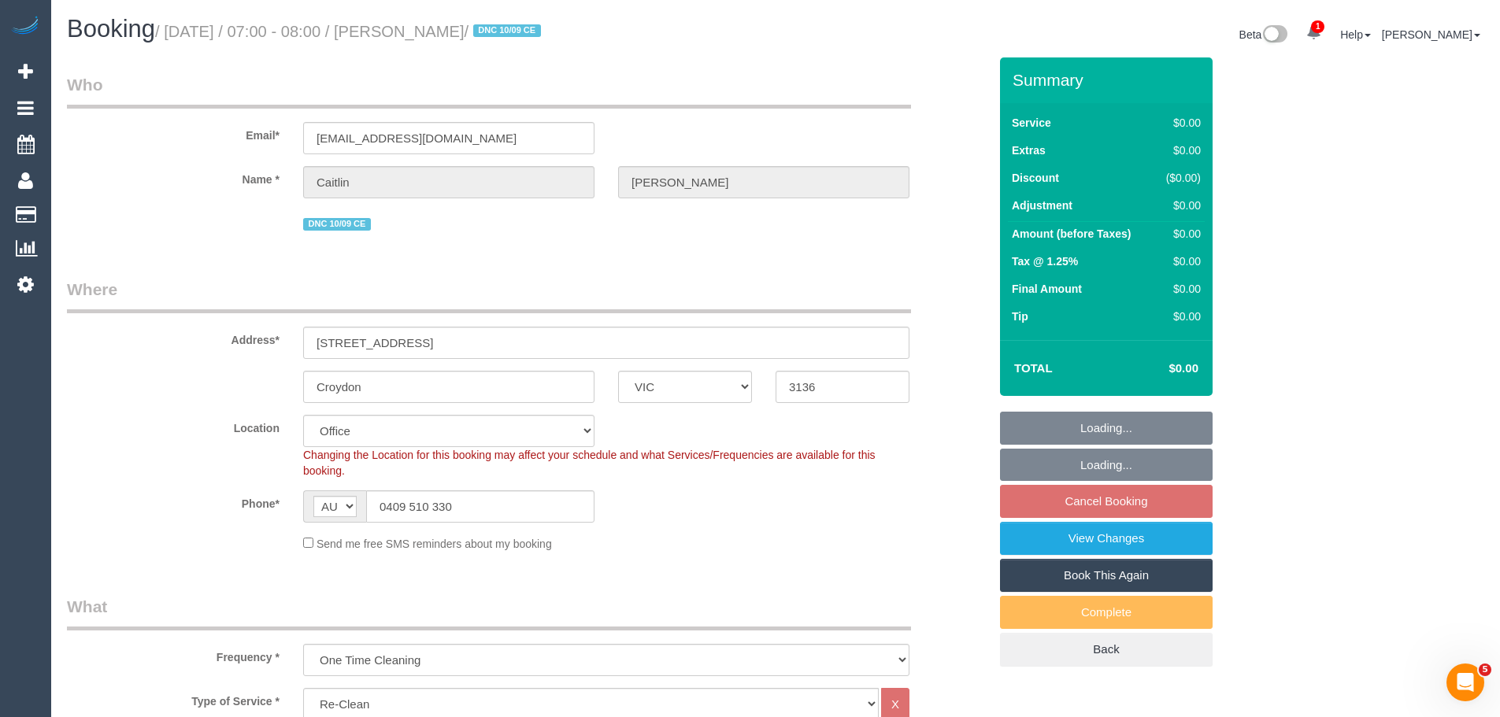
select select "number:30"
select select "number:14"
select select "number:19"
select select "number:36"
select select "number:33"
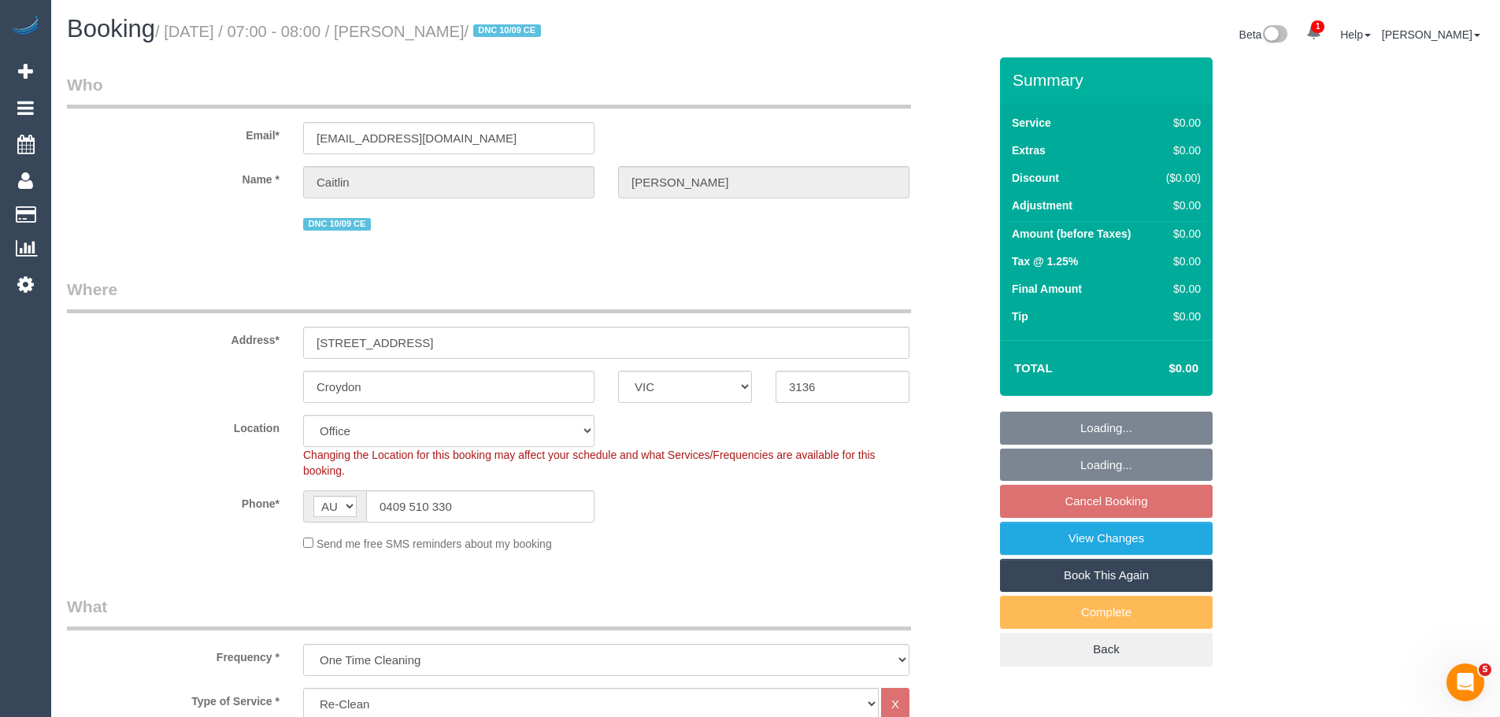
select select "number:26"
select select "object:2074"
click at [457, 506] on input "0409 510 330" at bounding box center [480, 507] width 228 height 32
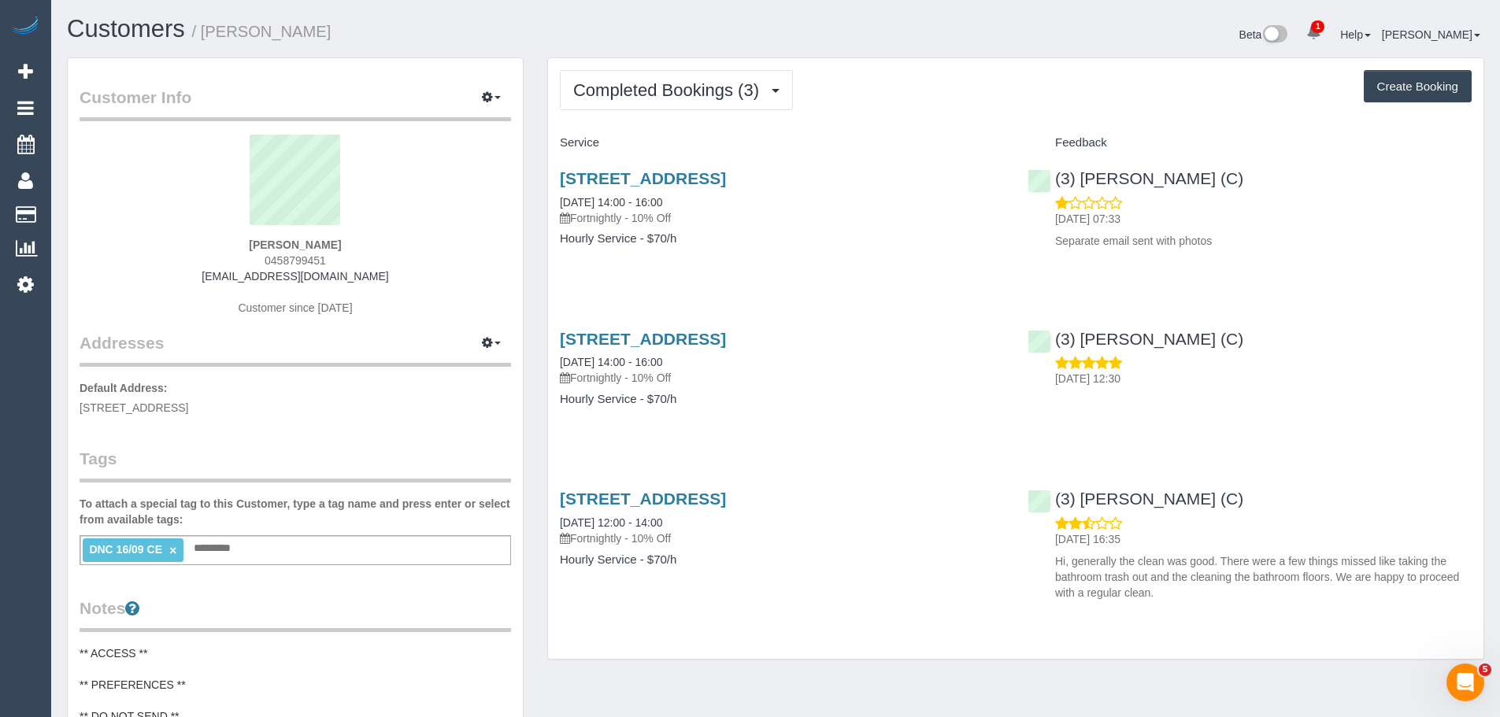
drag, startPoint x: 332, startPoint y: 261, endPoint x: 202, endPoint y: 258, distance: 130.8
click at [202, 258] on div "Daniel Goss 0458799451 dwgoss@gmail.com Customer since 2025" at bounding box center [296, 233] width 432 height 197
copy span "0458799451"
click at [658, 91] on span "Completed Bookings (3)" at bounding box center [670, 90] width 194 height 20
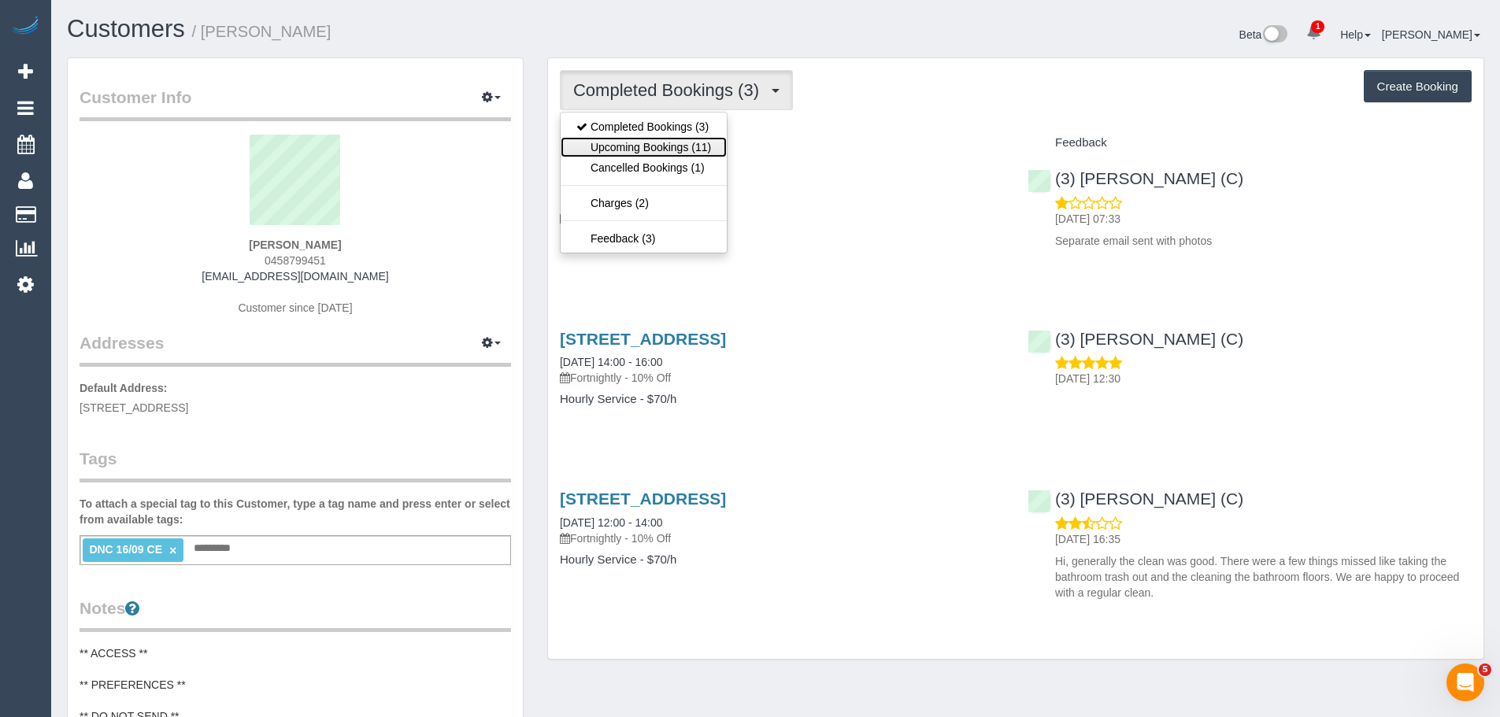
click at [655, 145] on link "Upcoming Bookings (11)" at bounding box center [644, 147] width 166 height 20
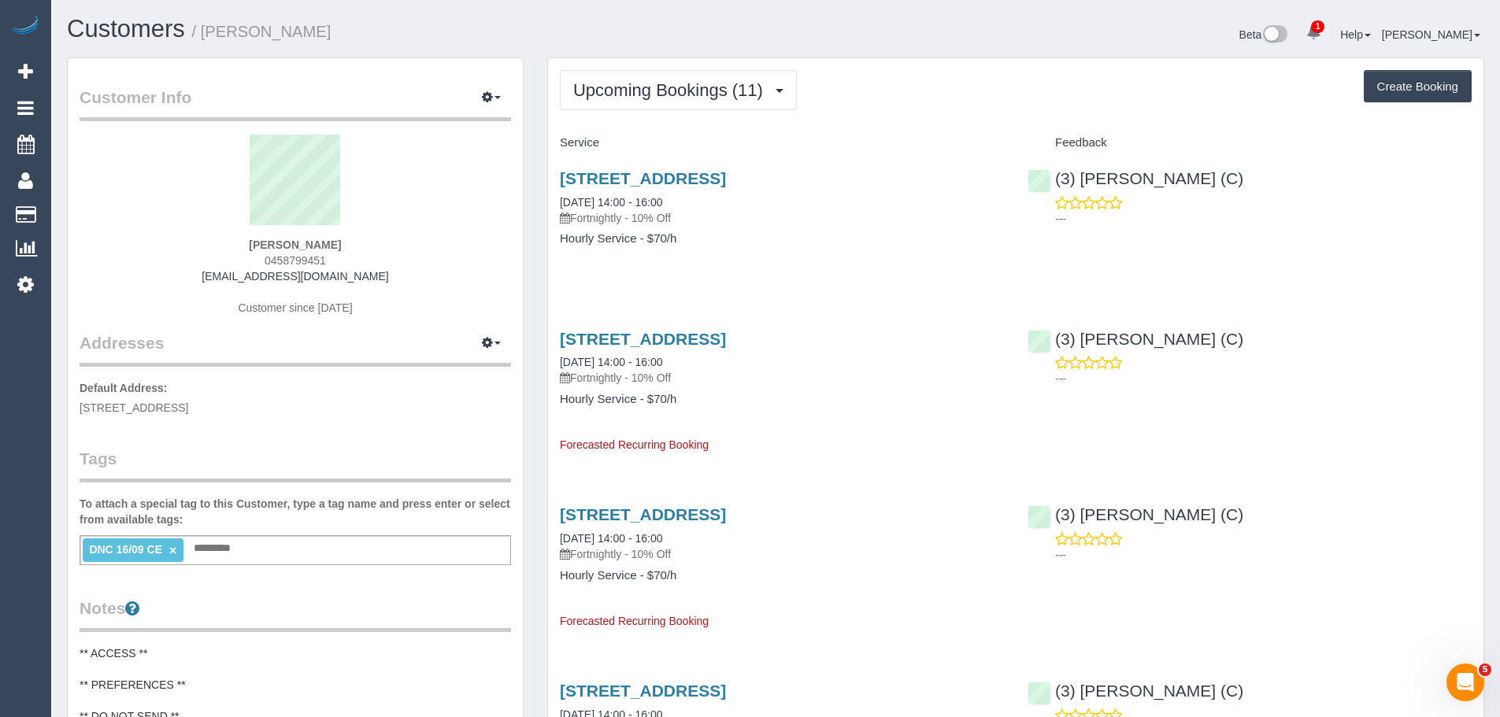
click at [1425, 434] on div "47 Begonia Rd, Gardenvale, VIC 3185 14/10/2025 14:00 - 16:00 Fortnightly - 10% …" at bounding box center [1016, 385] width 936 height 137
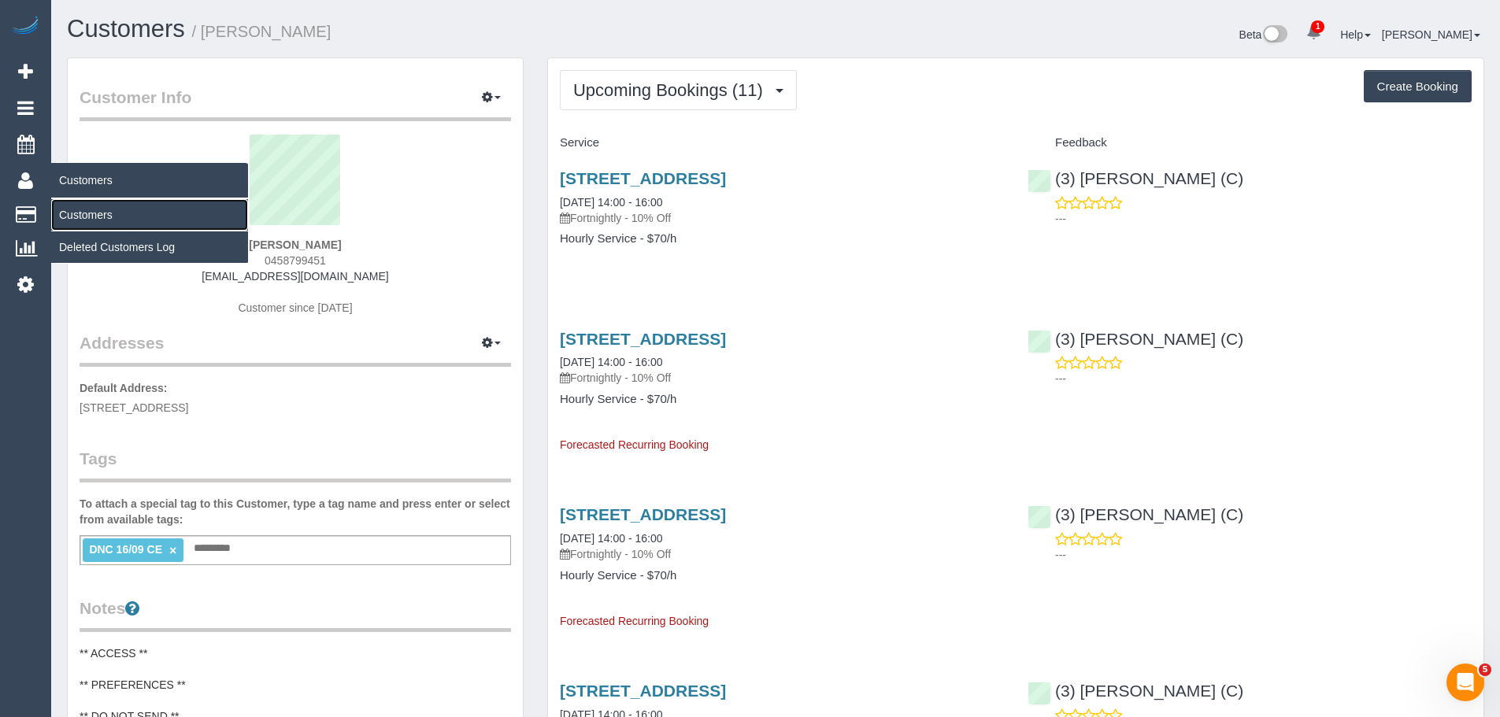
drag, startPoint x: 100, startPoint y: 220, endPoint x: 143, endPoint y: 204, distance: 45.4
click at [100, 220] on link "Customers" at bounding box center [149, 215] width 197 height 32
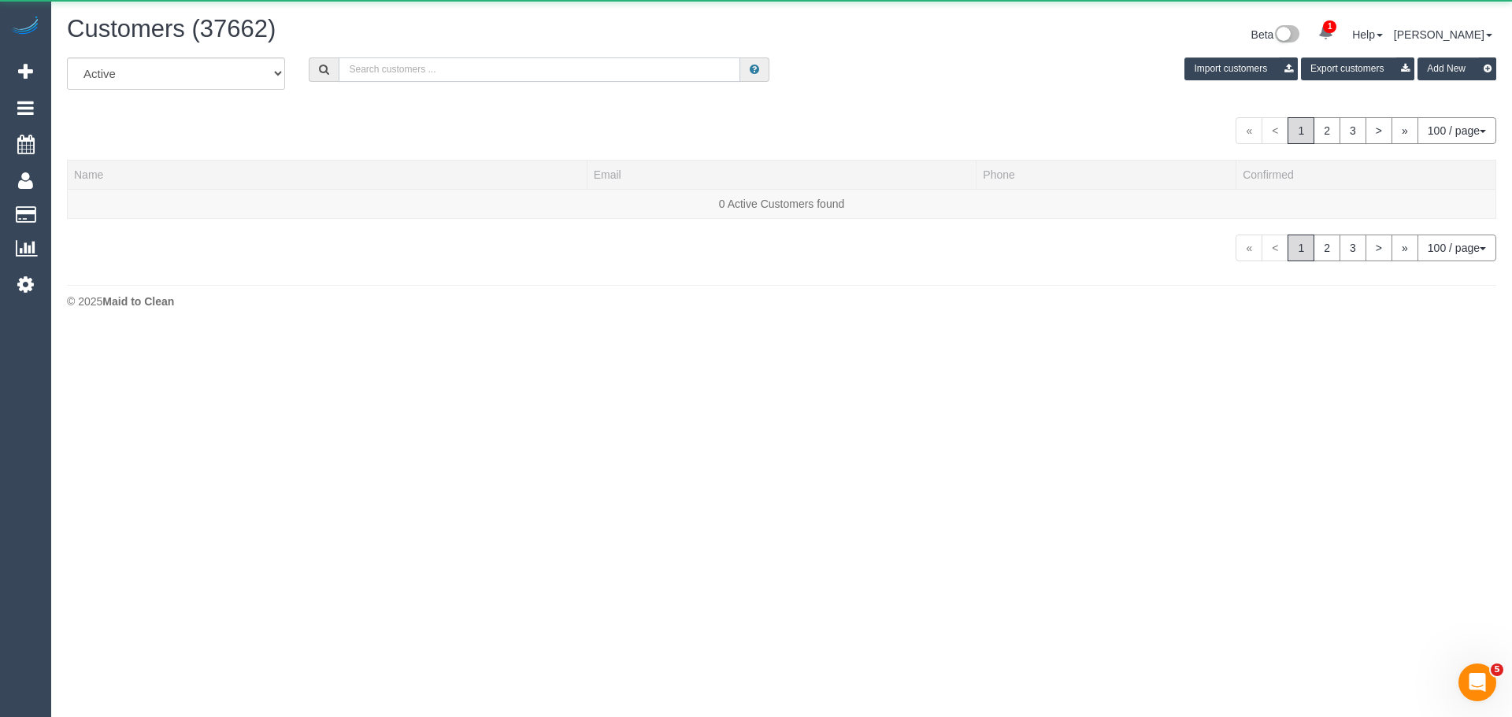
click at [417, 70] on input "text" at bounding box center [540, 69] width 402 height 24
paste input "Noufel R Harris"
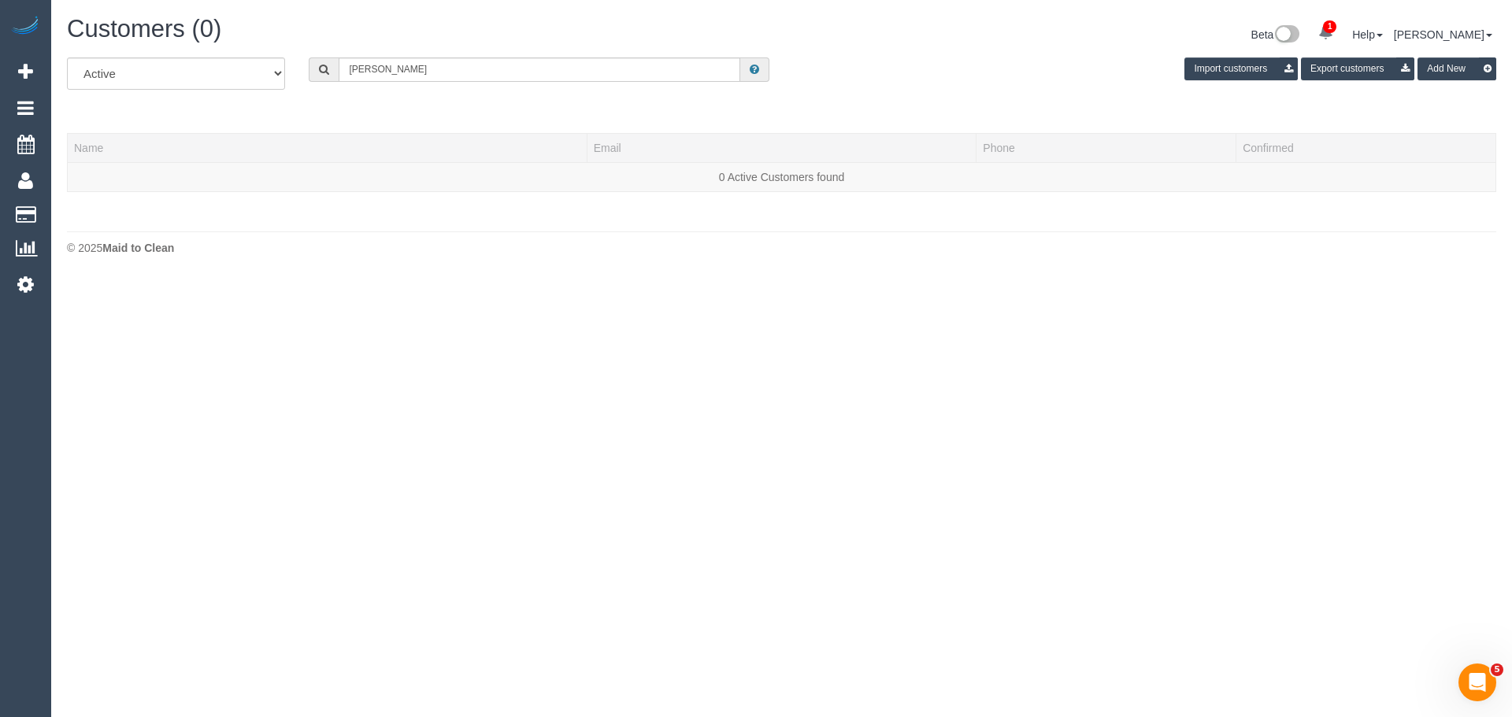
click at [655, 55] on div "Customers (0) Beta 1 Your Notifications You have 0 alerts × You have 2 to charg…" at bounding box center [781, 37] width 1453 height 42
click at [658, 71] on input "Noufel R Harris" at bounding box center [540, 69] width 402 height 24
paste input "+610451506422"
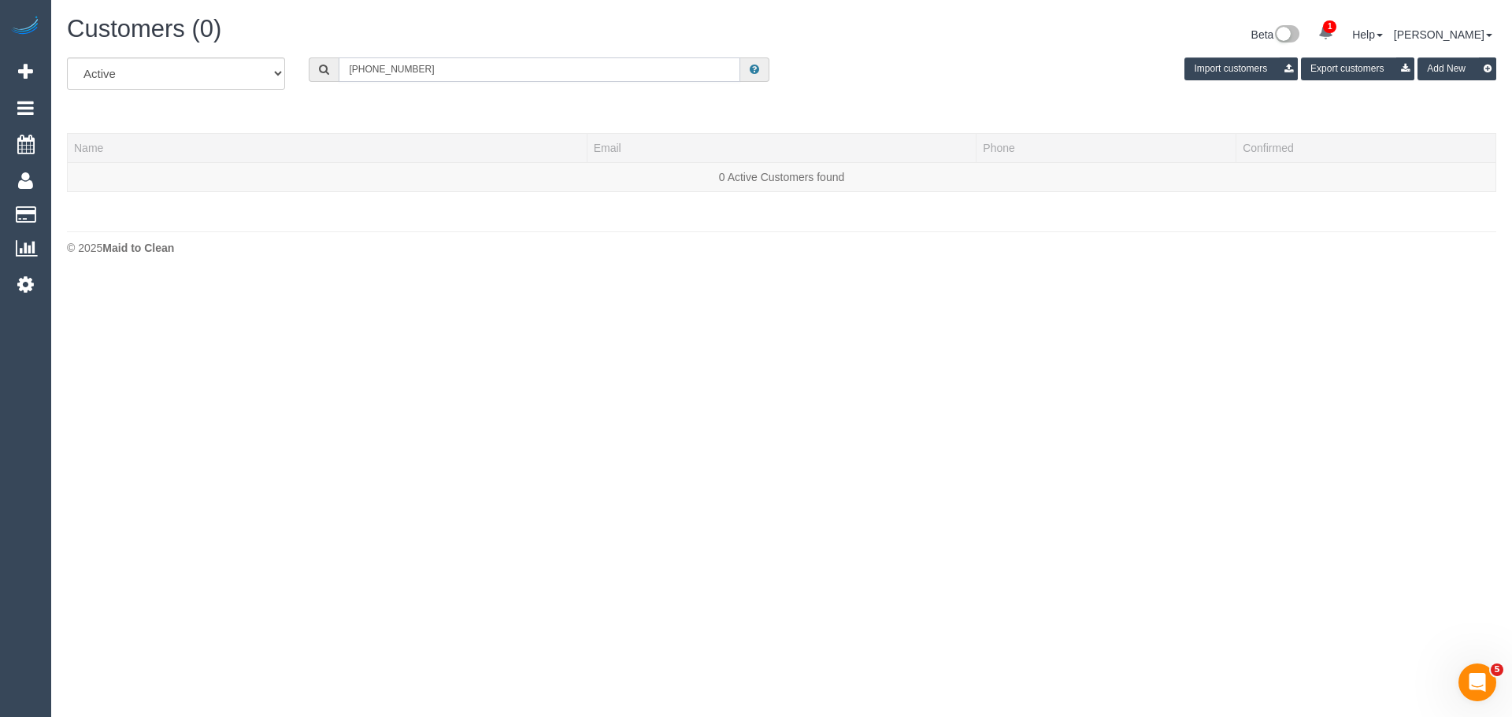
drag, startPoint x: 366, startPoint y: 69, endPoint x: 280, endPoint y: 58, distance: 86.5
click at [280, 58] on div "All Active Archived +610451506422 Import customers Export customers Add New" at bounding box center [781, 79] width 1453 height 44
click at [371, 71] on input "0451506422" at bounding box center [540, 69] width 402 height 24
click at [388, 66] on input "0451 506422" at bounding box center [540, 69] width 402 height 24
click at [425, 67] on input "0451 506 422" at bounding box center [540, 69] width 402 height 24
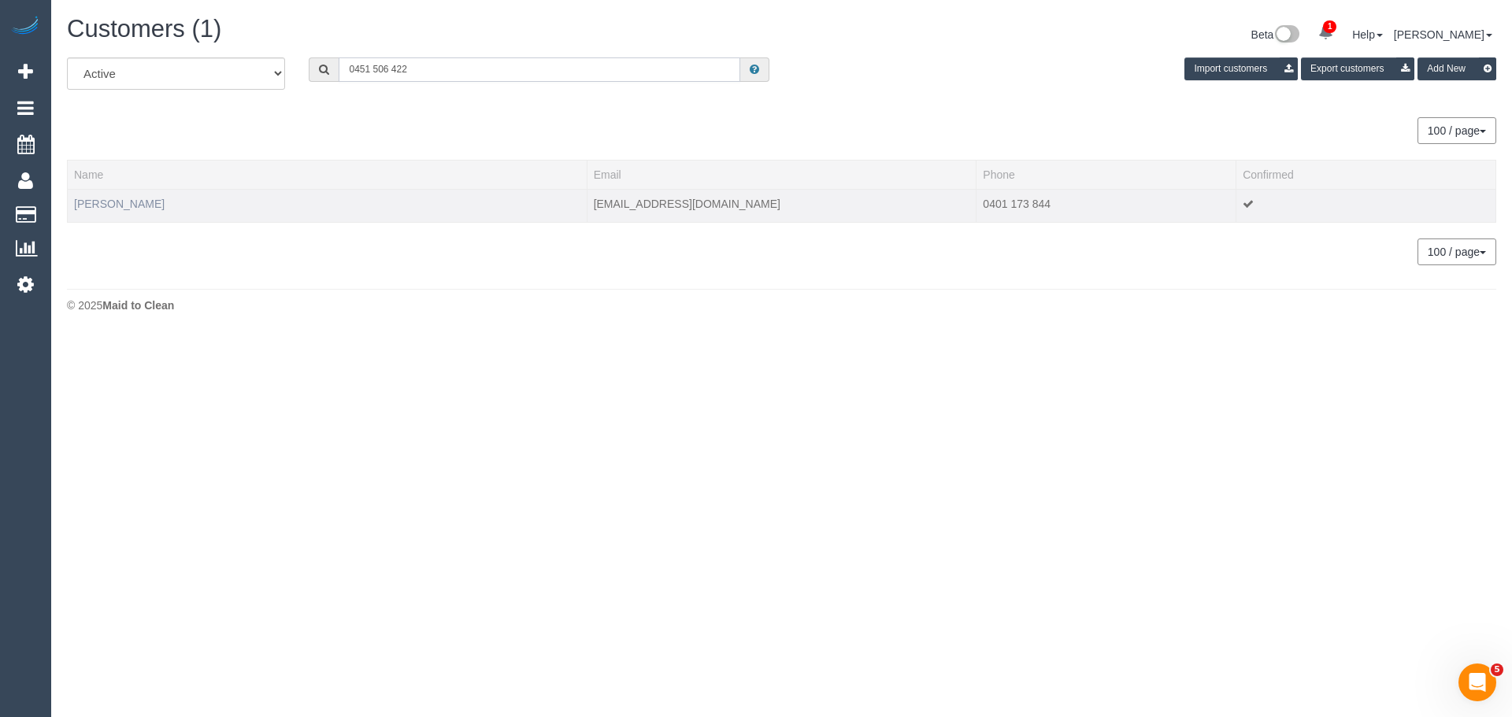
type input "0451 506 422"
click at [130, 201] on link "Noufel Harris" at bounding box center [119, 204] width 91 height 13
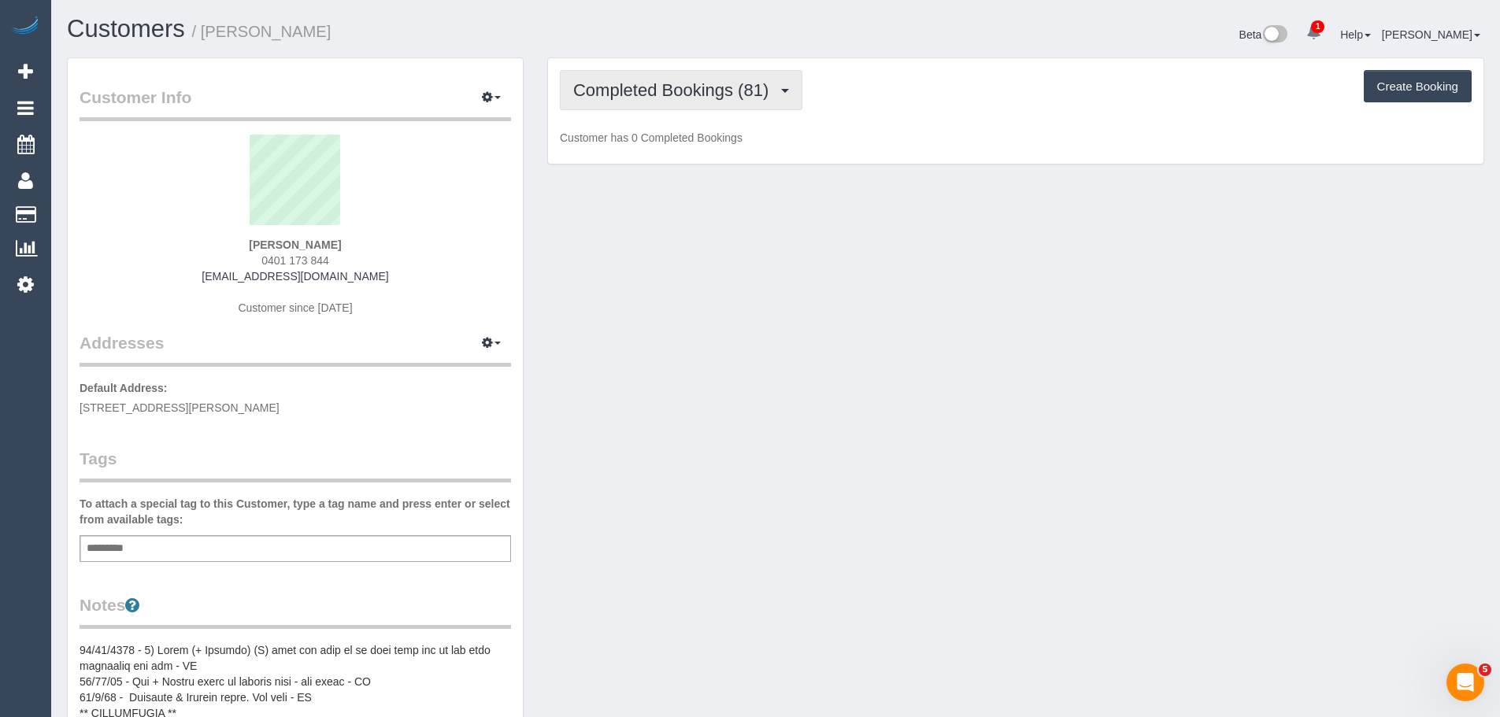
click at [688, 101] on button "Completed Bookings (81)" at bounding box center [681, 90] width 243 height 40
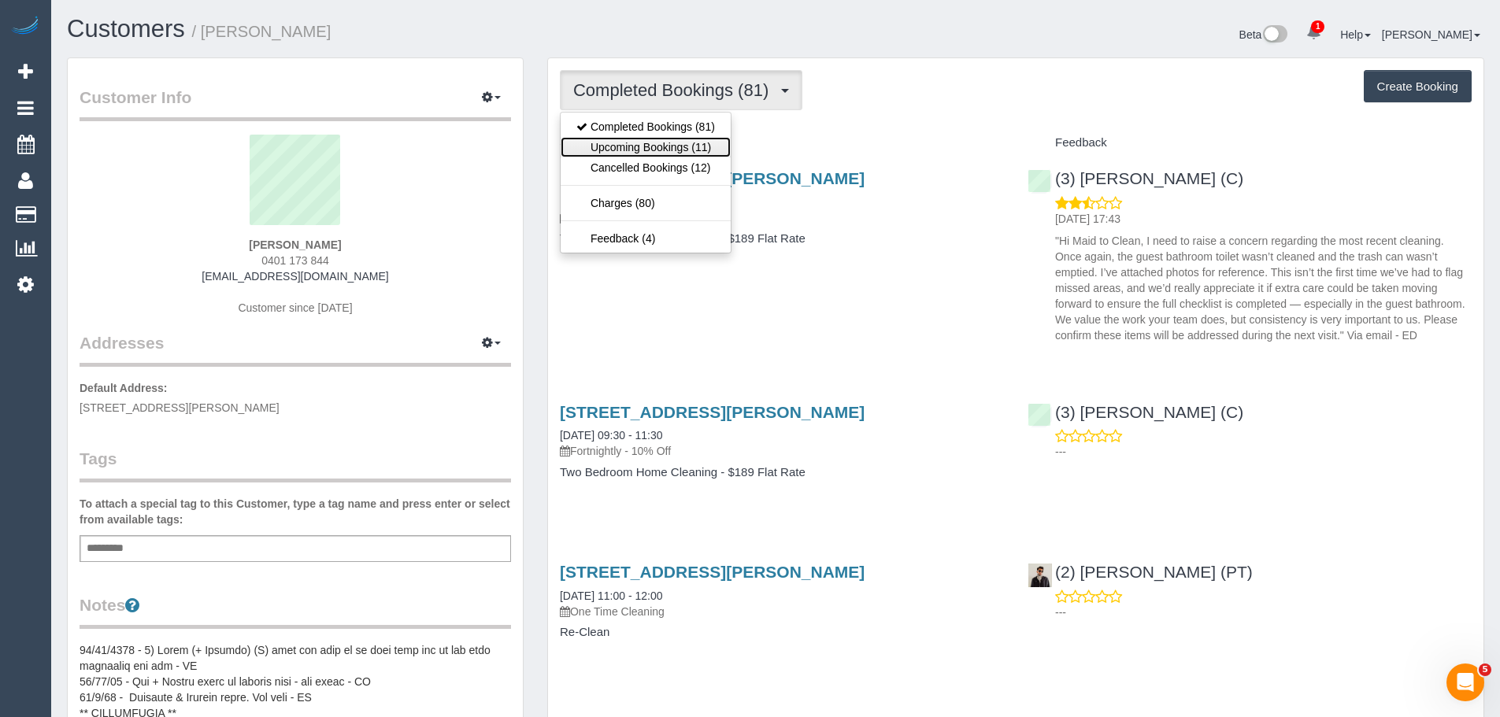
click at [683, 139] on link "Upcoming Bookings (11)" at bounding box center [646, 147] width 170 height 20
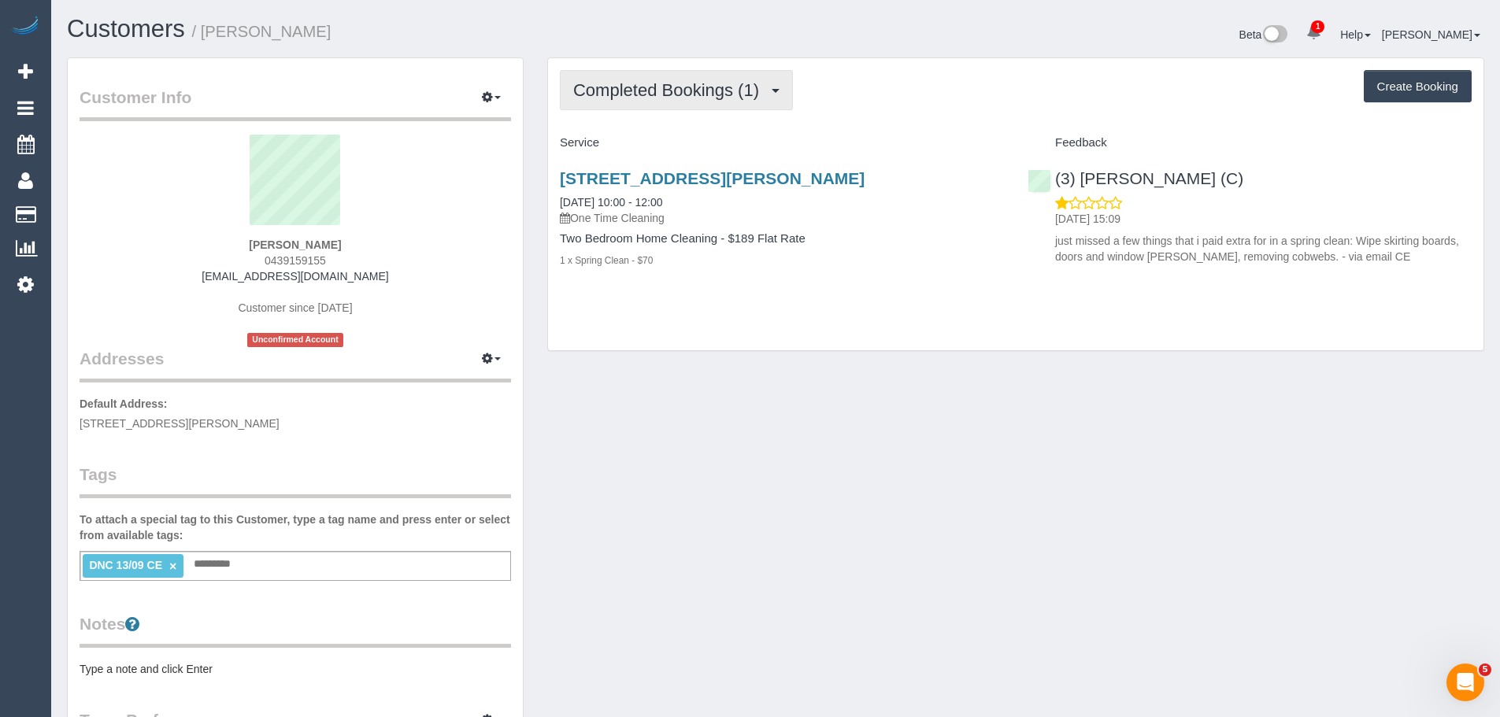
click at [666, 83] on span "Completed Bookings (1)" at bounding box center [670, 90] width 194 height 20
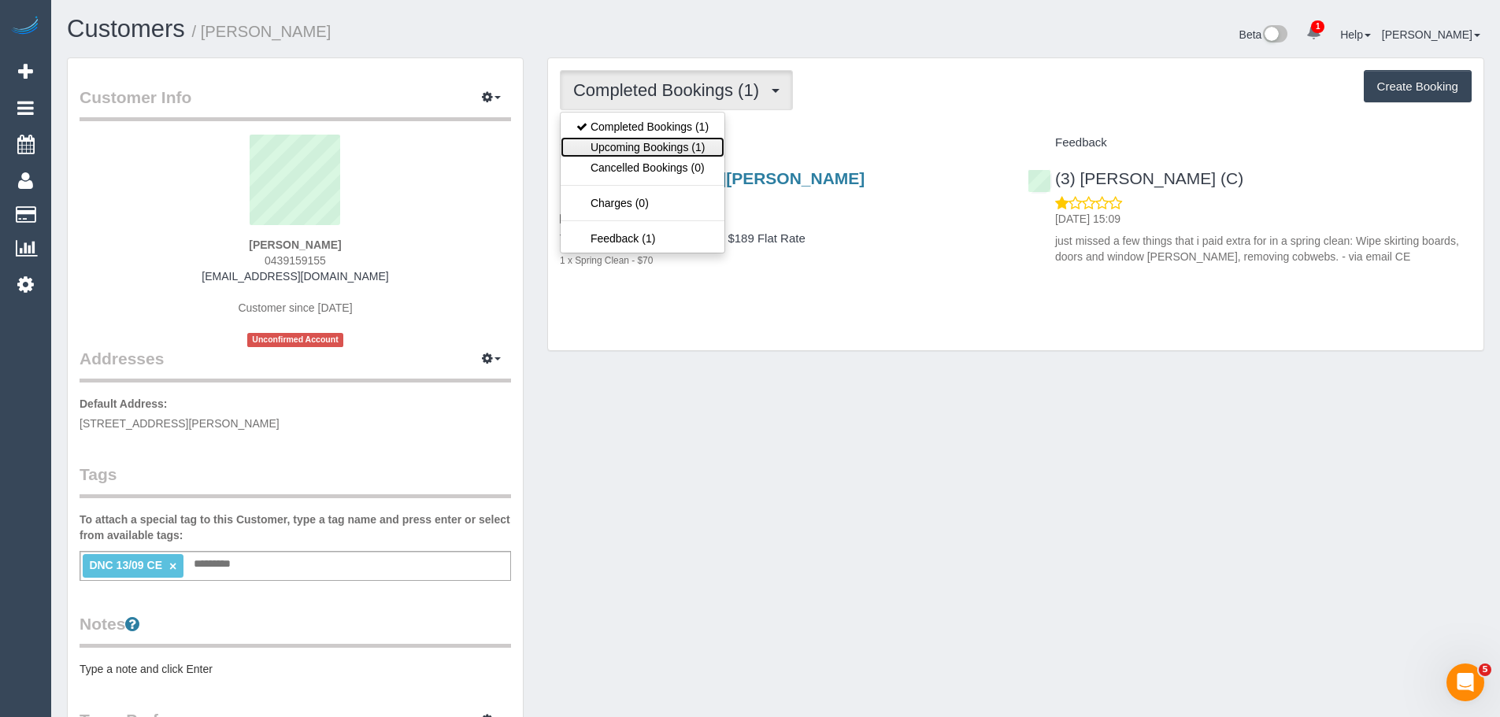
click at [680, 144] on link "Upcoming Bookings (1)" at bounding box center [643, 147] width 164 height 20
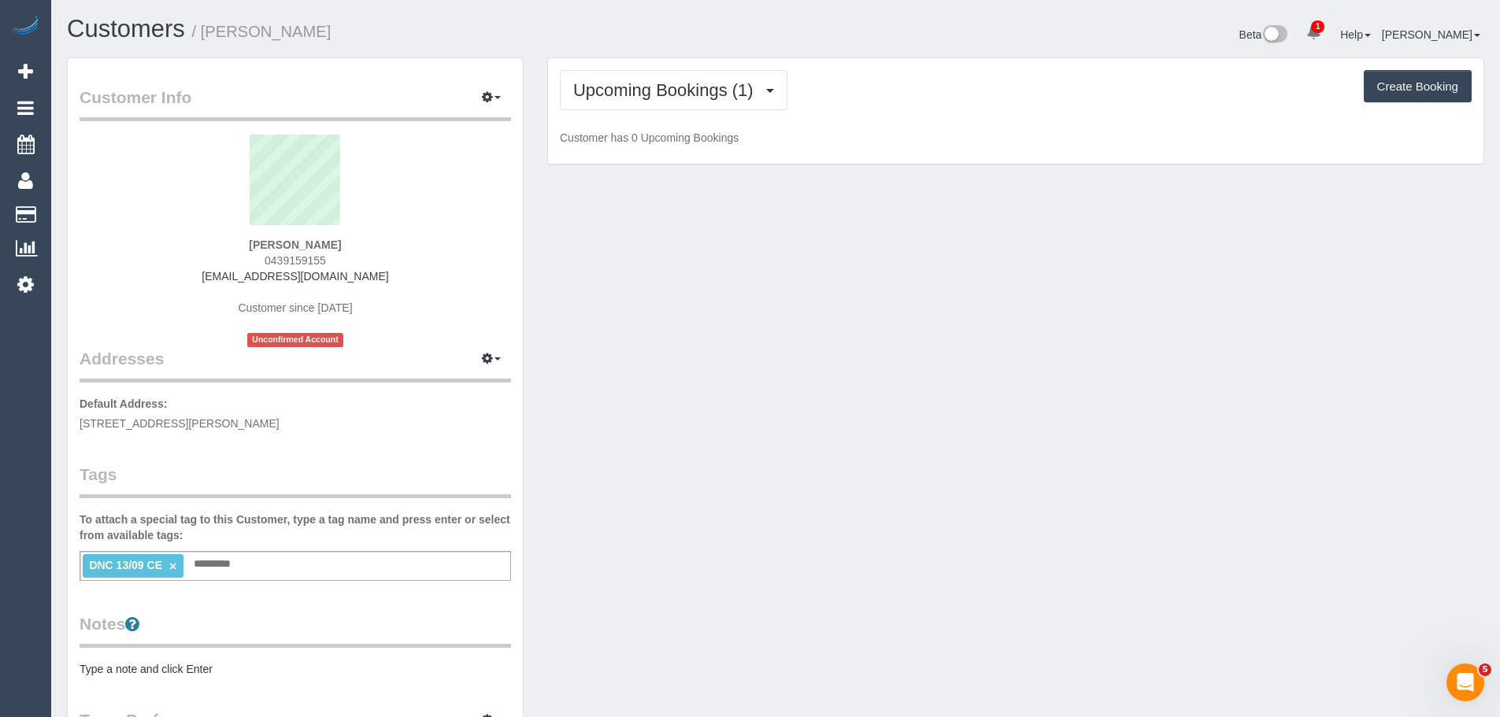
drag, startPoint x: 339, startPoint y: 261, endPoint x: 243, endPoint y: 254, distance: 96.3
click at [243, 254] on div "[PERSON_NAME] 0439159155 [EMAIL_ADDRESS][DOMAIN_NAME] Customer since [DATE] Unc…" at bounding box center [296, 241] width 432 height 213
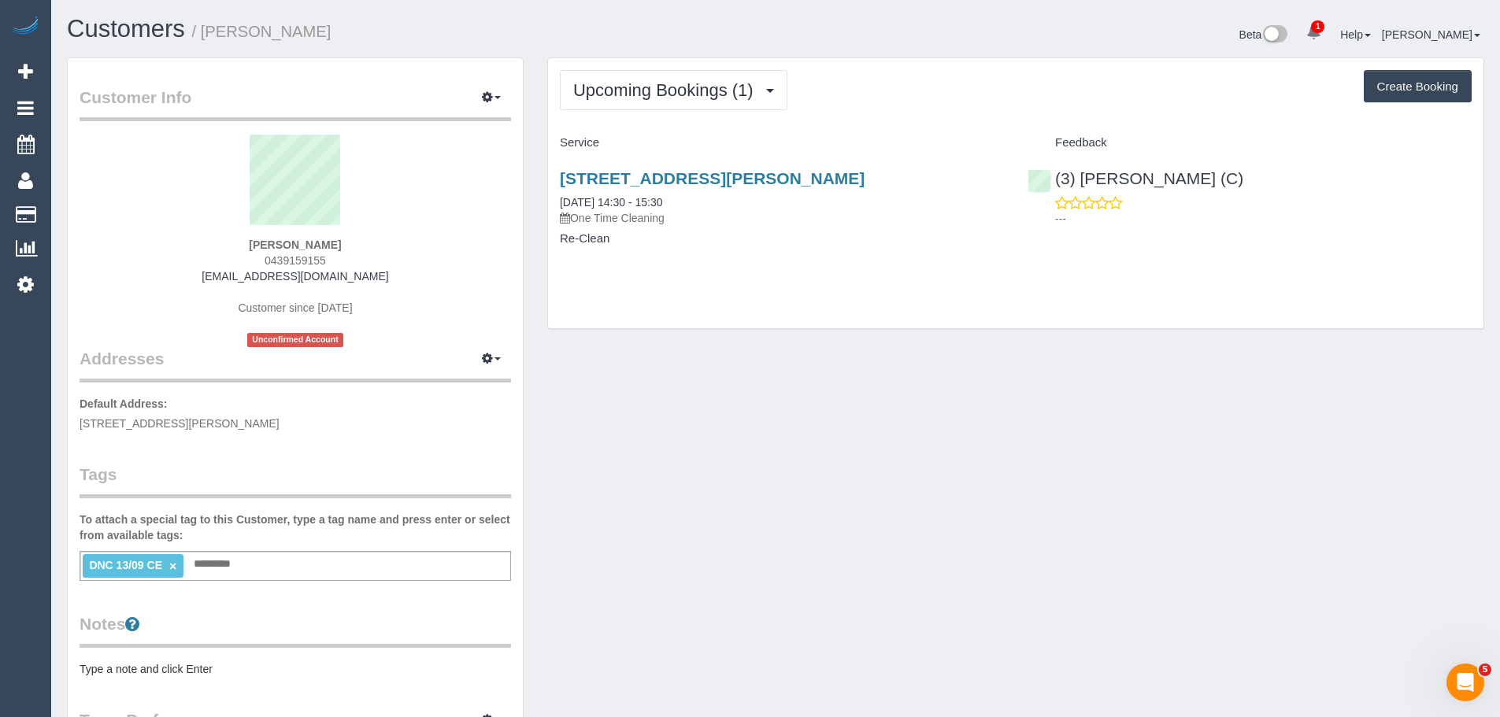
copy span "0439159155"
click at [251, 261] on div "[PERSON_NAME] 0439159155 [EMAIL_ADDRESS][DOMAIN_NAME] Customer since [DATE] Unc…" at bounding box center [296, 241] width 432 height 213
drag, startPoint x: 253, startPoint y: 261, endPoint x: 369, endPoint y: 250, distance: 117.2
click at [369, 250] on div "[PERSON_NAME] 0439159155 [EMAIL_ADDRESS][DOMAIN_NAME] Customer since [DATE] Unc…" at bounding box center [296, 241] width 432 height 213
click at [381, 257] on div "[PERSON_NAME] 0439159155 [EMAIL_ADDRESS][DOMAIN_NAME] Customer since [DATE] Unc…" at bounding box center [296, 241] width 432 height 213
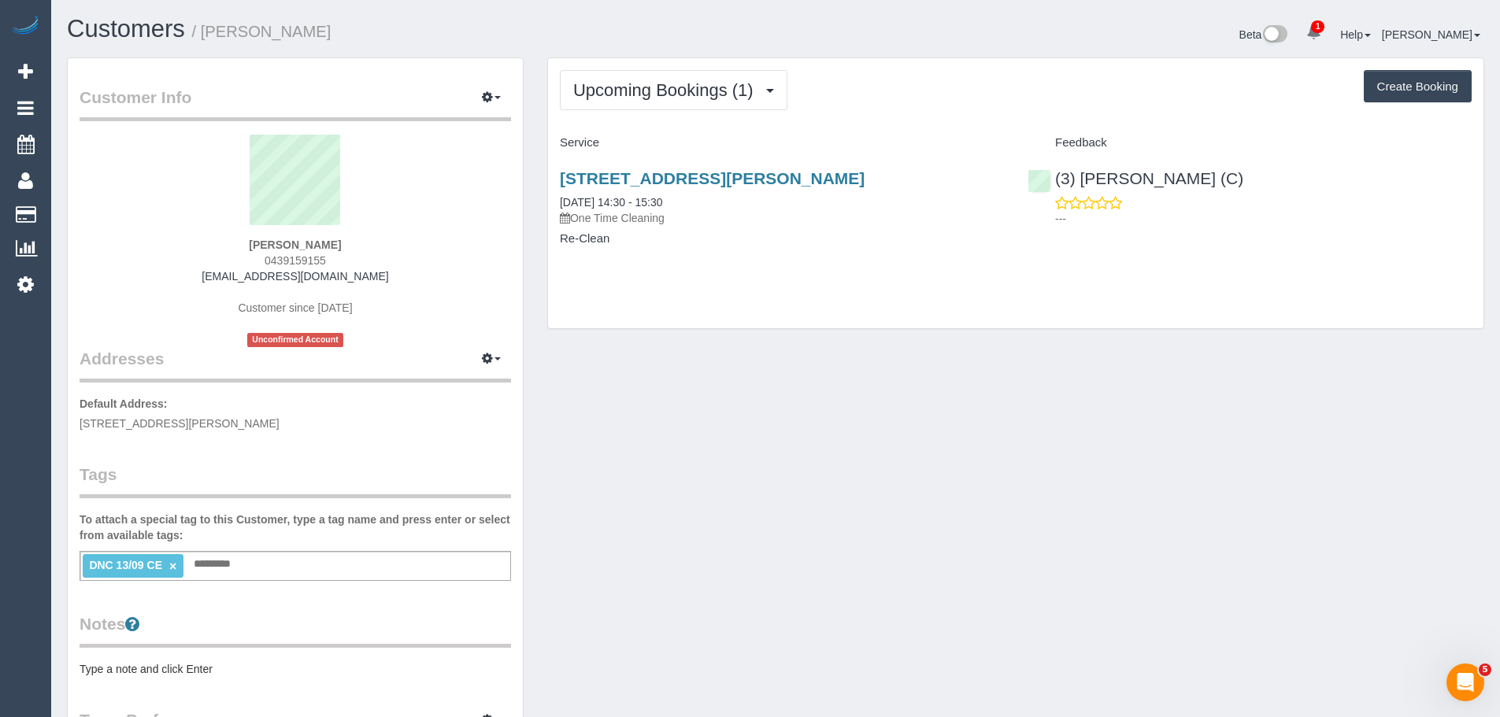
drag, startPoint x: 335, startPoint y: 262, endPoint x: 221, endPoint y: 258, distance: 114.3
click at [224, 259] on div "[PERSON_NAME] 0439159155 [EMAIL_ADDRESS][DOMAIN_NAME] Customer since [DATE] Unc…" at bounding box center [296, 241] width 432 height 213
copy span "0439159155"
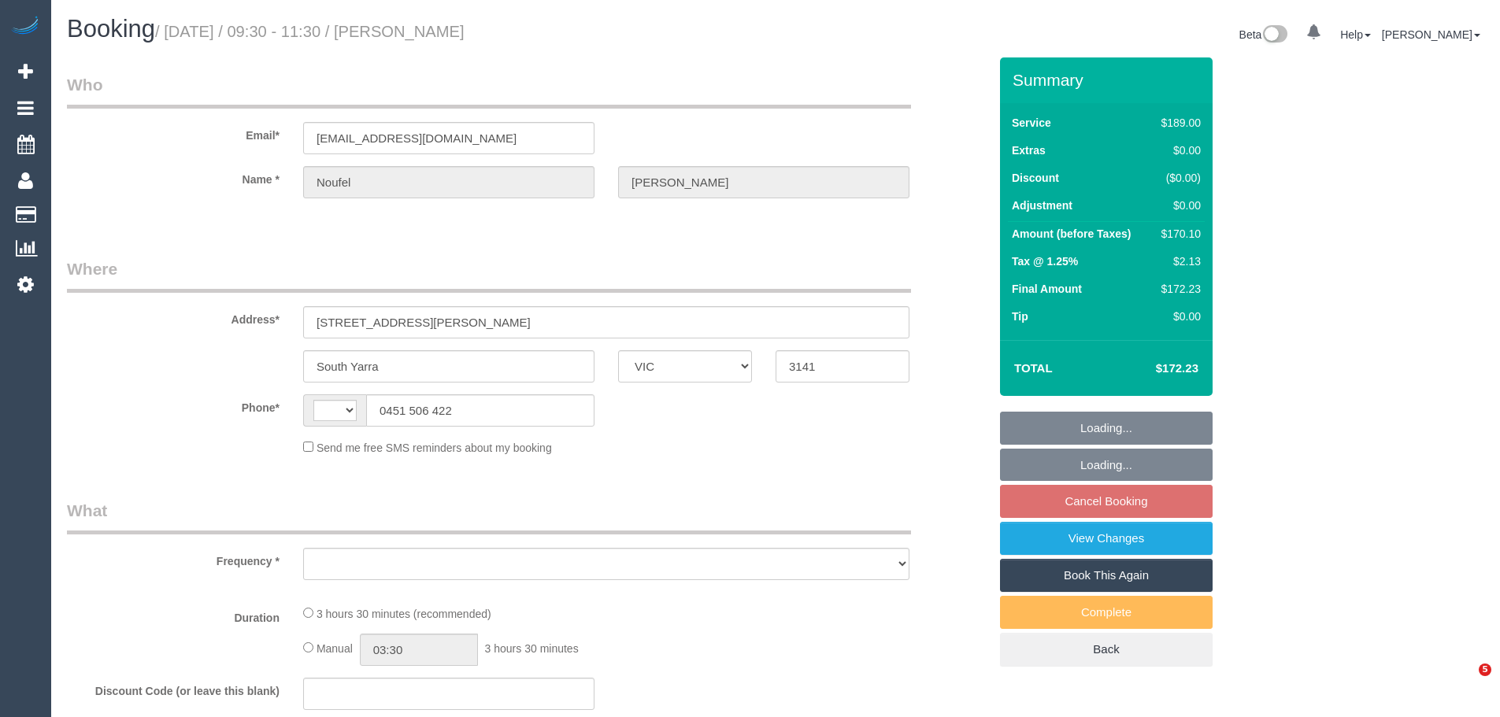
select select "VIC"
select select "string:stripe-pm_1KER6j2GScqysDRV312GU8GU"
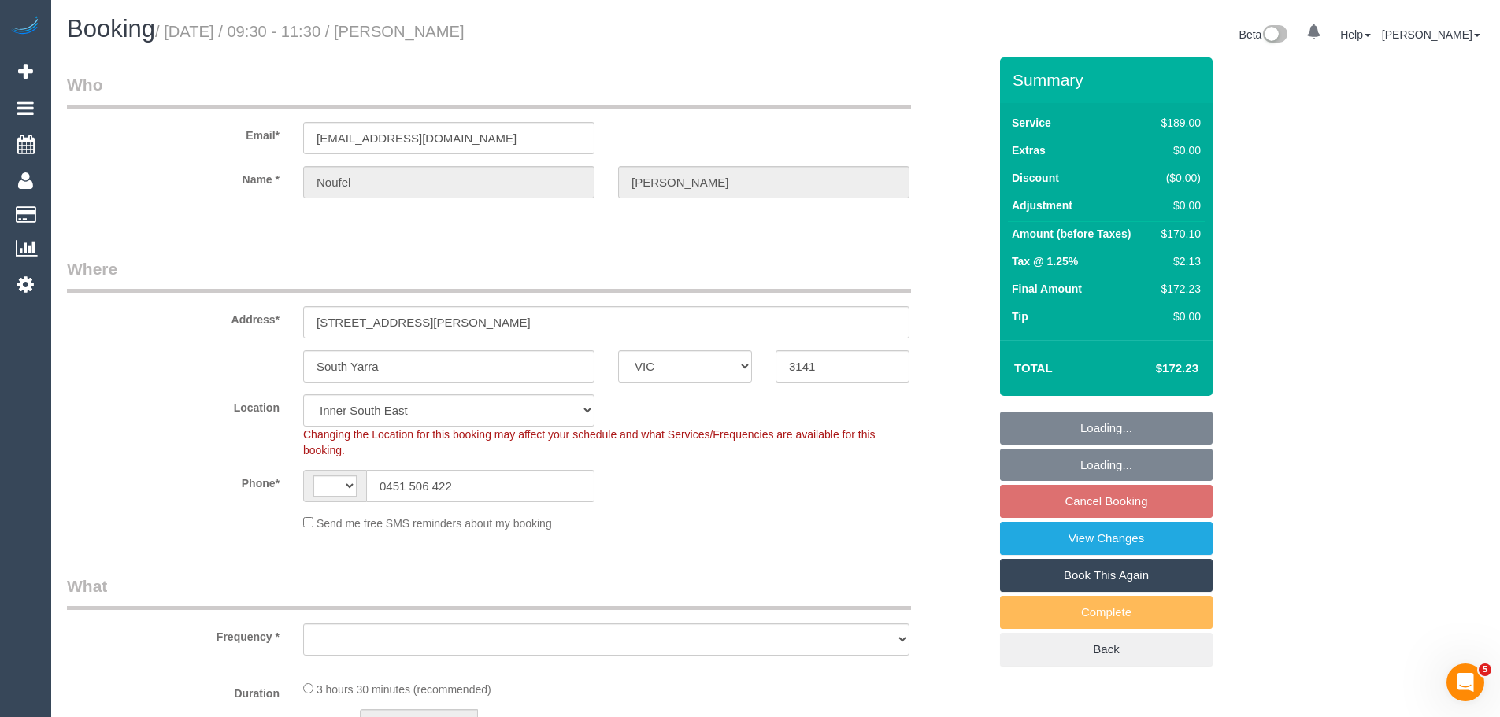
select select "string:AU"
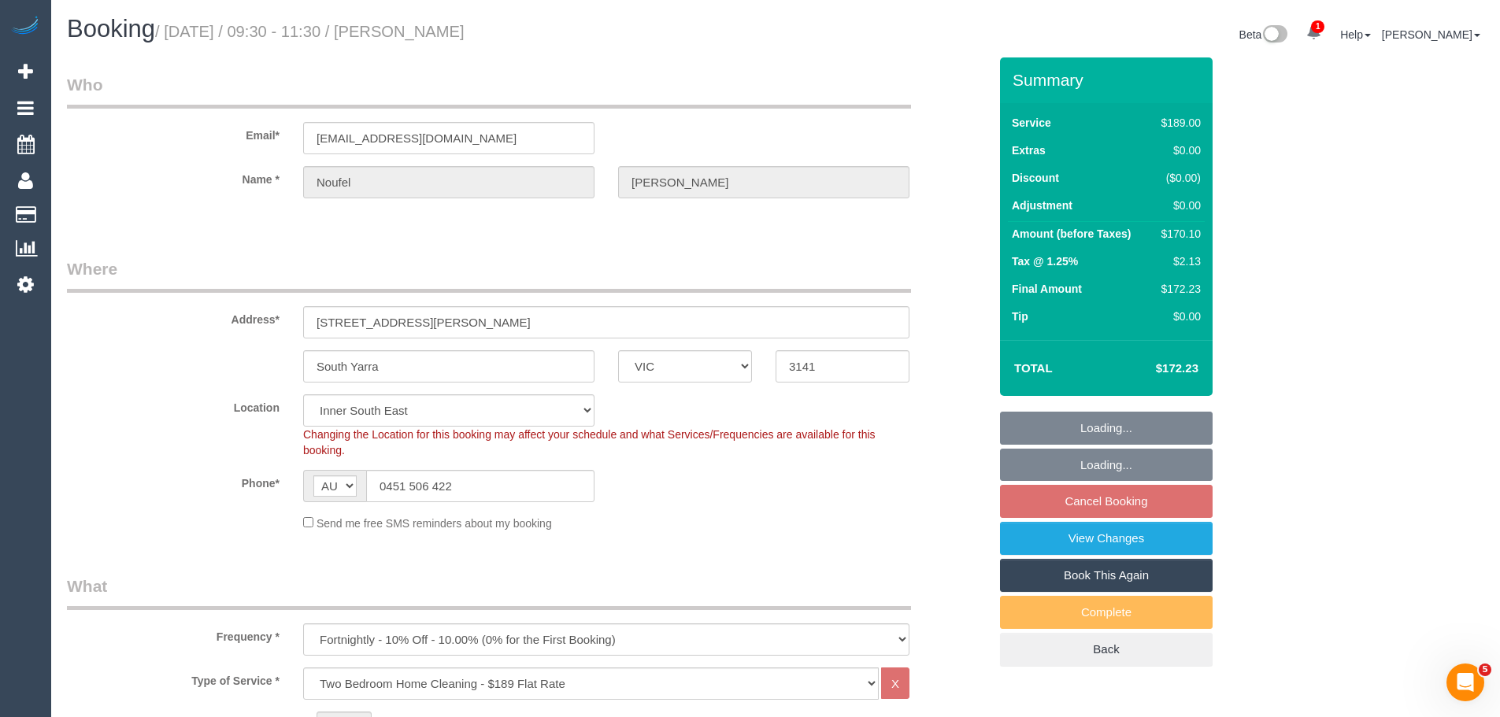
select select "object:801"
select select "number:28"
select select "number:14"
select select "number:18"
select select "number:22"
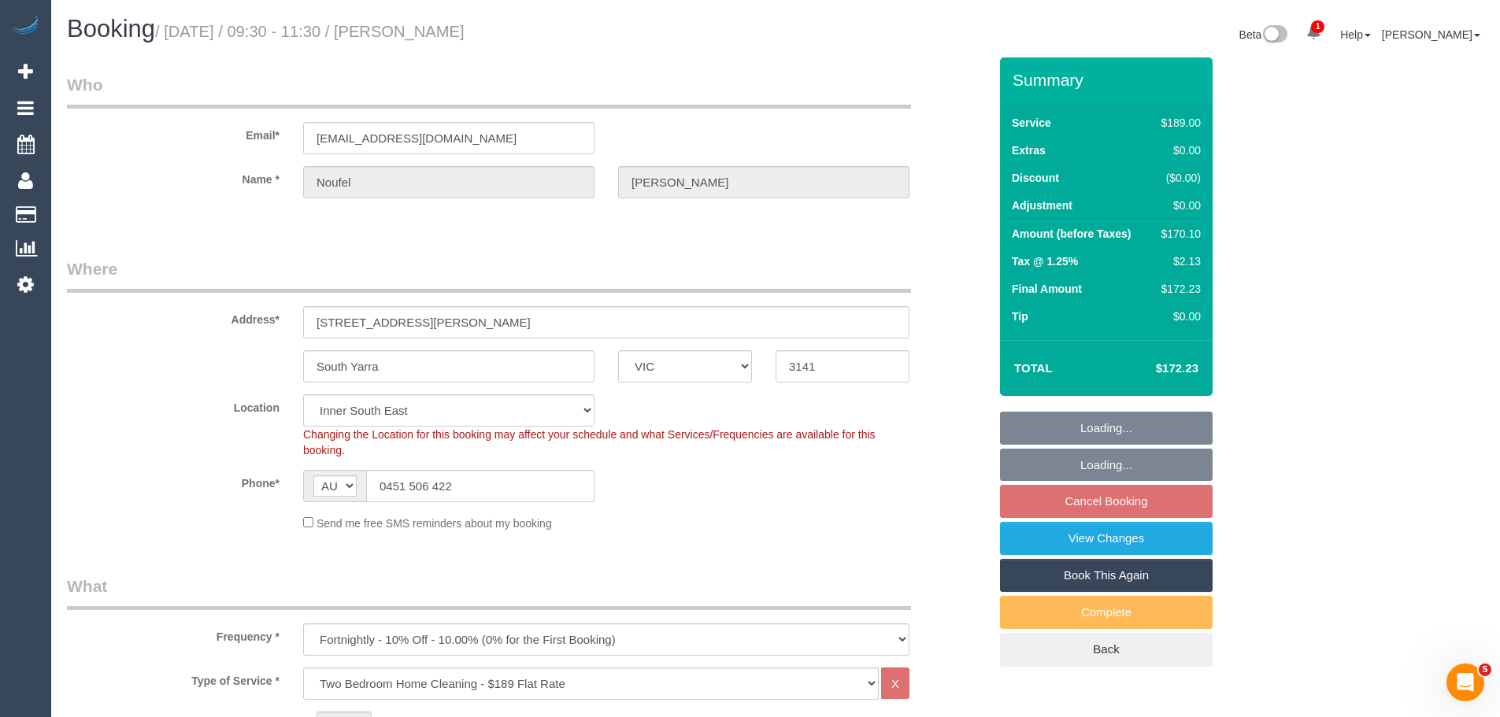
select select "number:26"
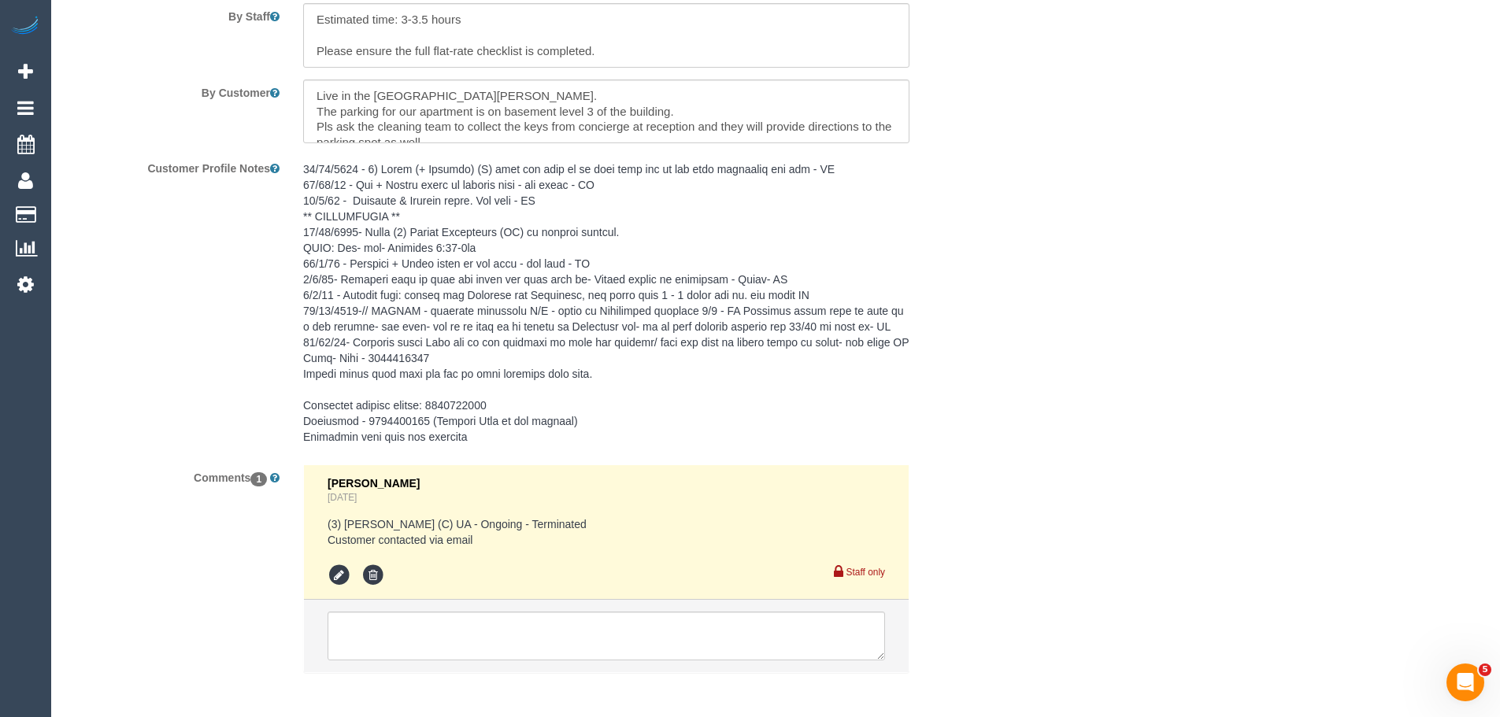
scroll to position [2819, 0]
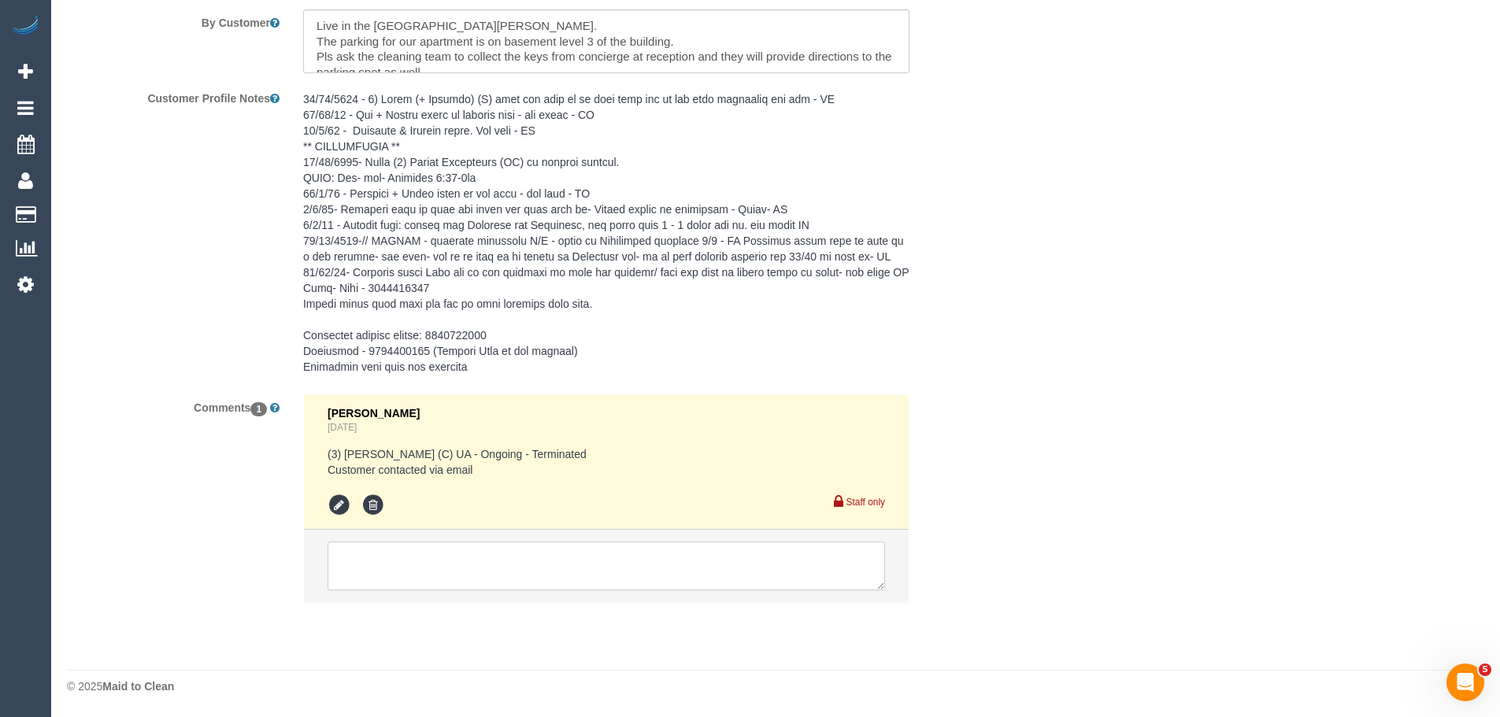
click at [501, 569] on textarea at bounding box center [607, 566] width 558 height 49
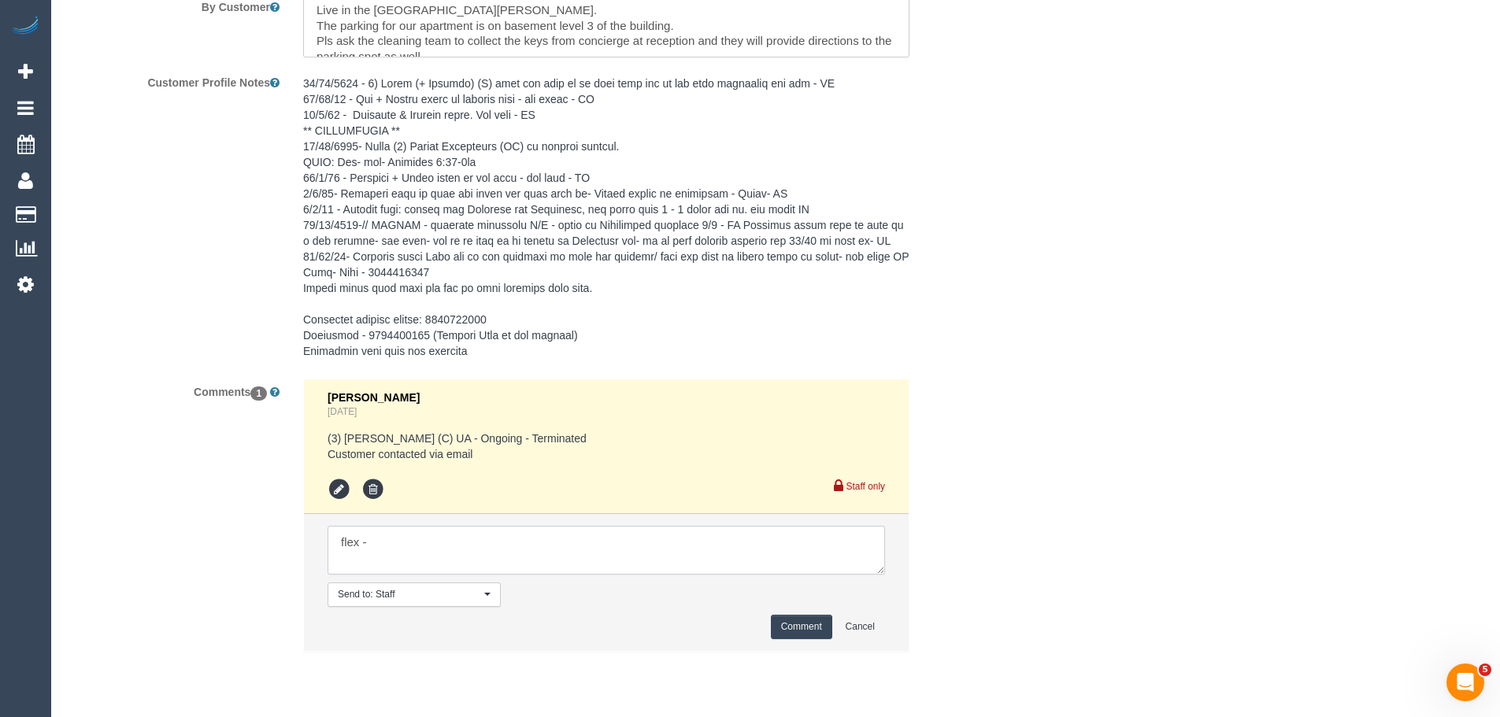
paste textarea "anytime [DATE], [DATE] or [DATE]."
type textarea "flex - anytime [DATE], [DATE] or [DATE]."
click at [807, 639] on button "Comment" at bounding box center [801, 627] width 61 height 24
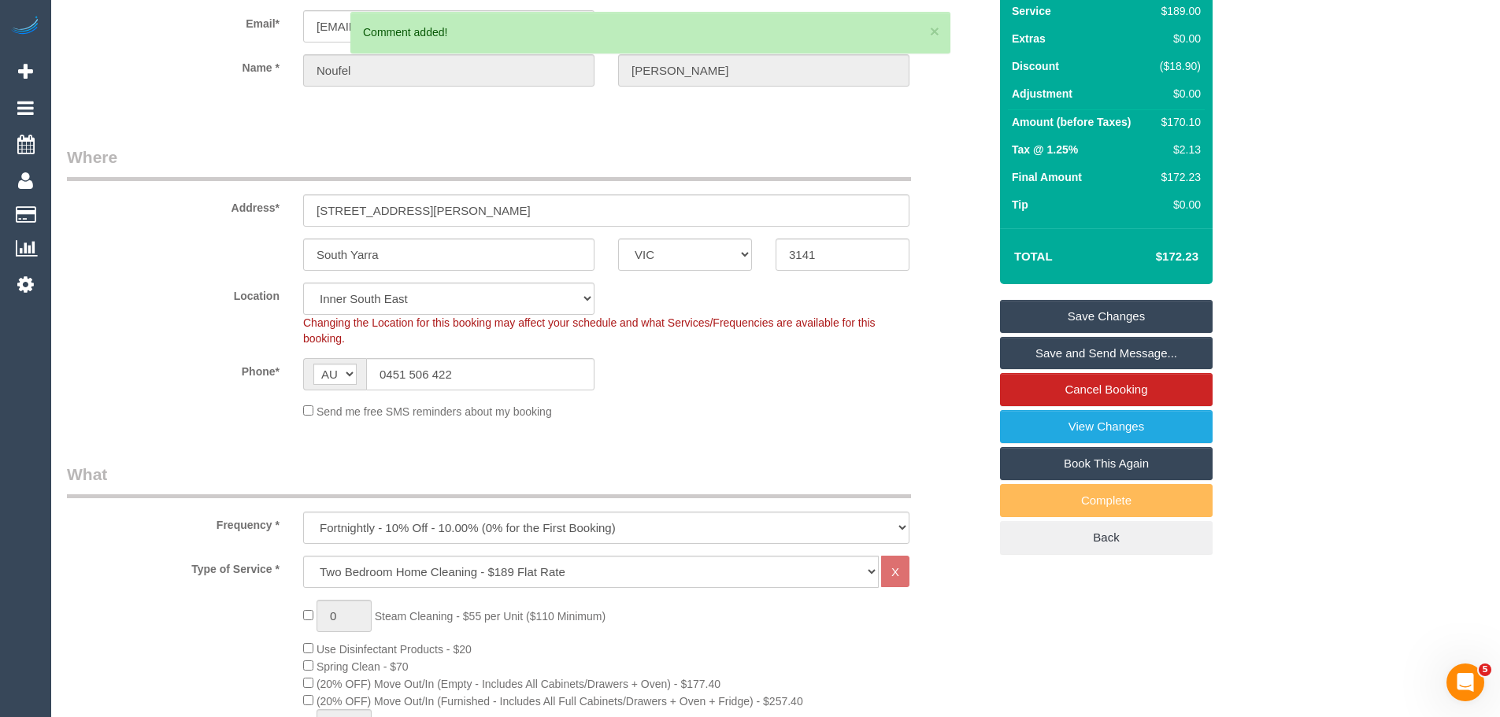
scroll to position [0, 0]
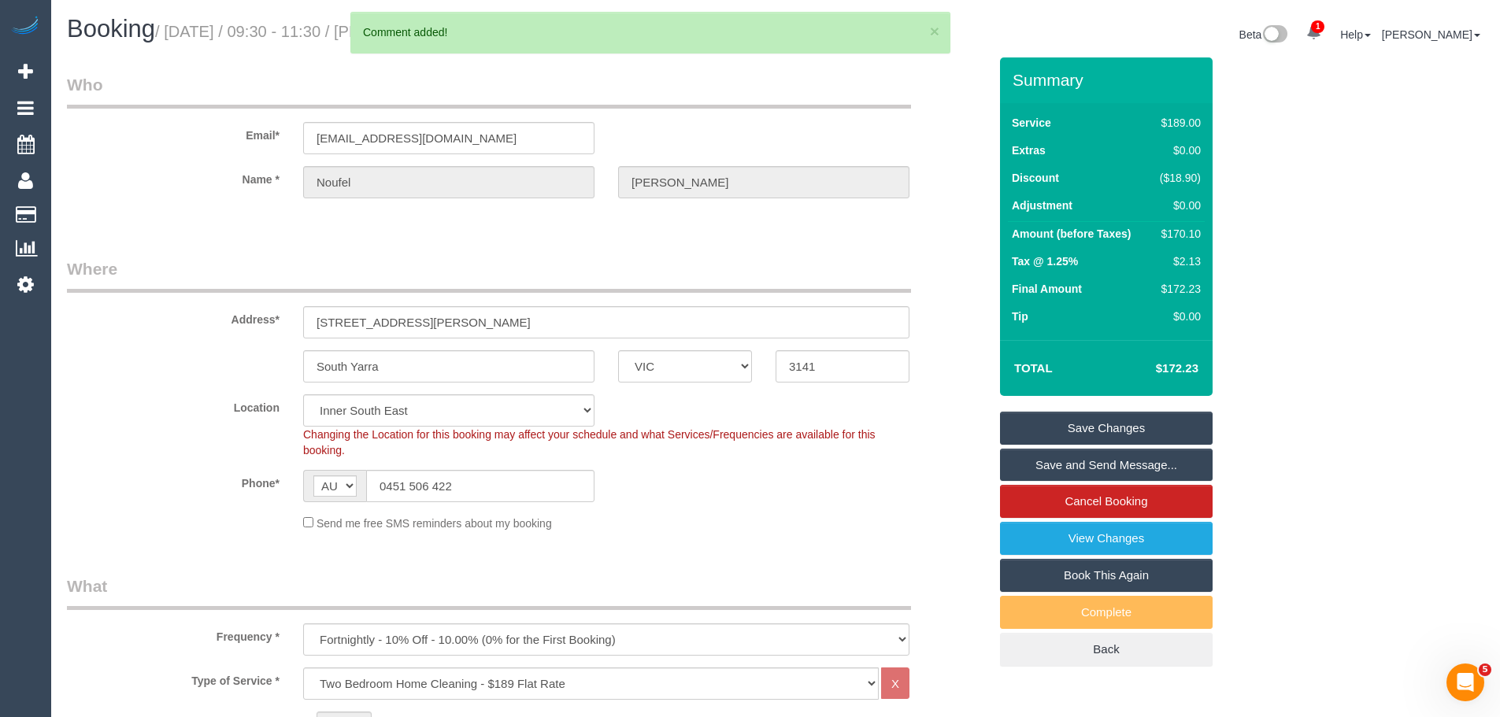
click at [1132, 435] on link "Save Changes" at bounding box center [1106, 428] width 213 height 33
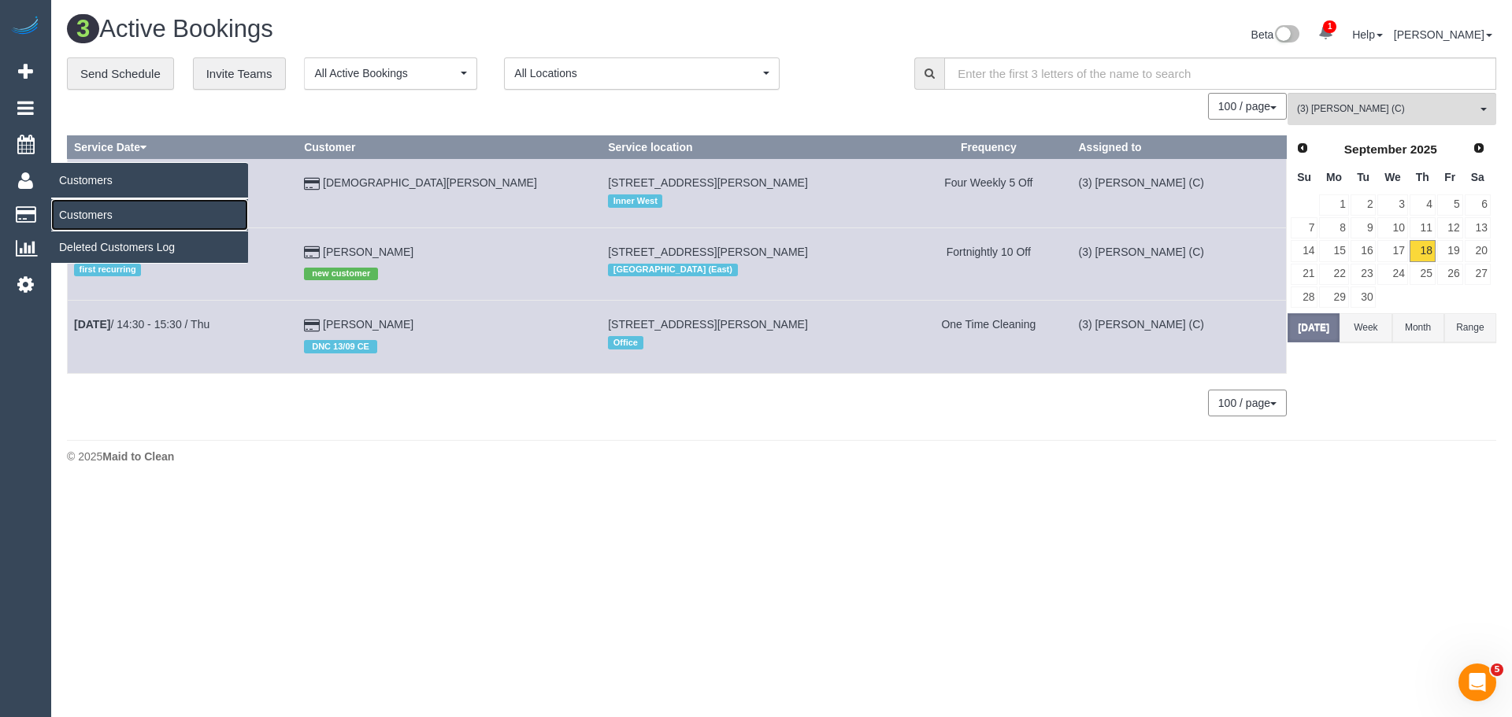
click at [76, 213] on link "Customers" at bounding box center [149, 215] width 197 height 32
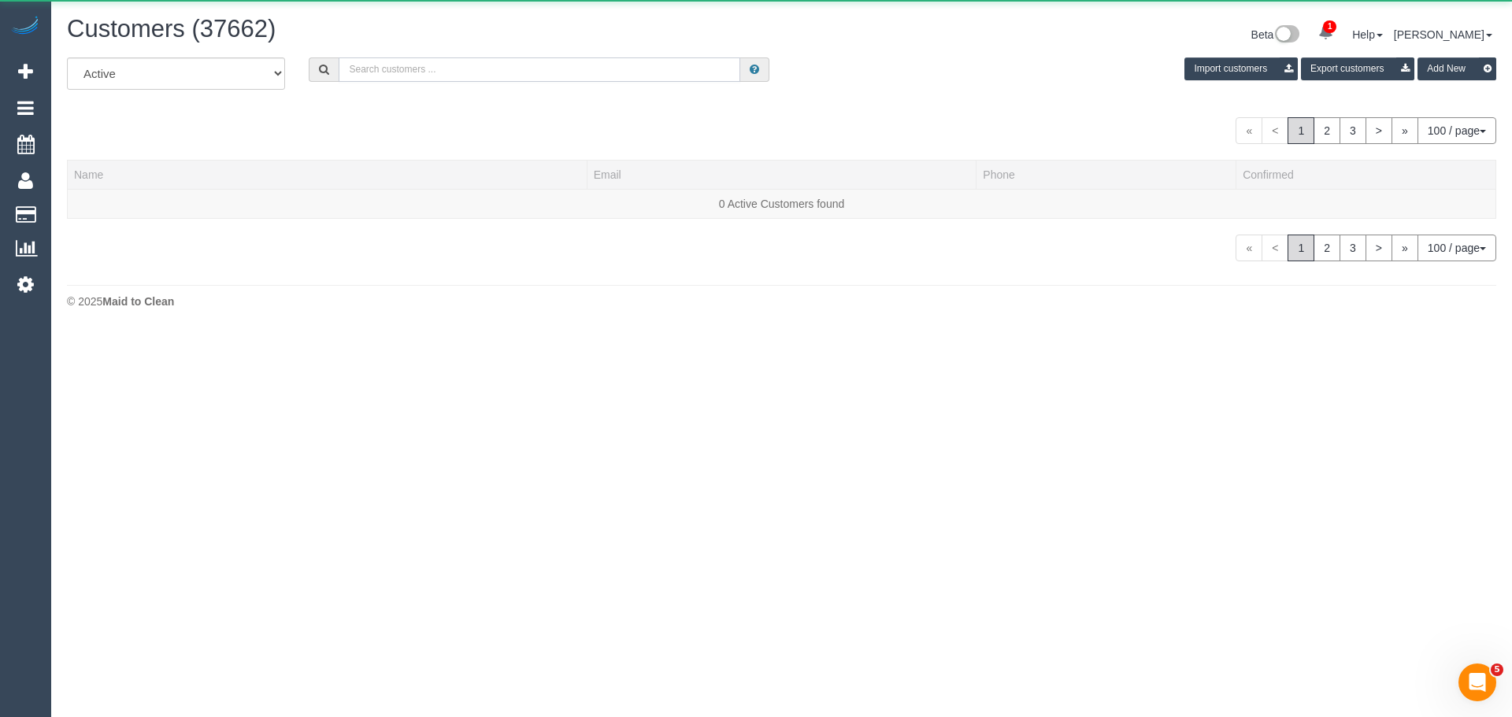
click at [514, 65] on input "text" at bounding box center [540, 69] width 402 height 24
paste input "[EMAIL_ADDRESS][PERSON_NAME][DOMAIN_NAME]"
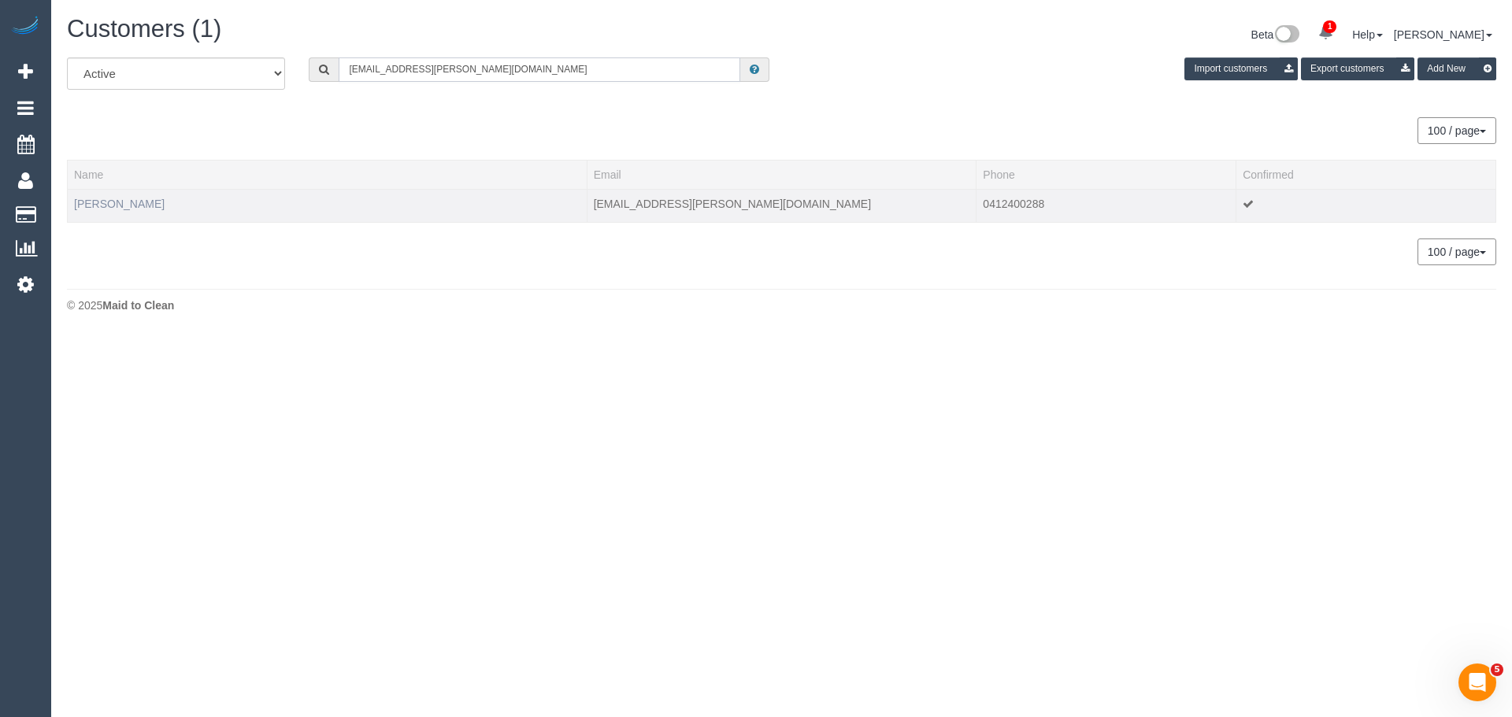
type input "[EMAIL_ADDRESS][PERSON_NAME][DOMAIN_NAME]"
click at [129, 206] on link "[PERSON_NAME]" at bounding box center [119, 204] width 91 height 13
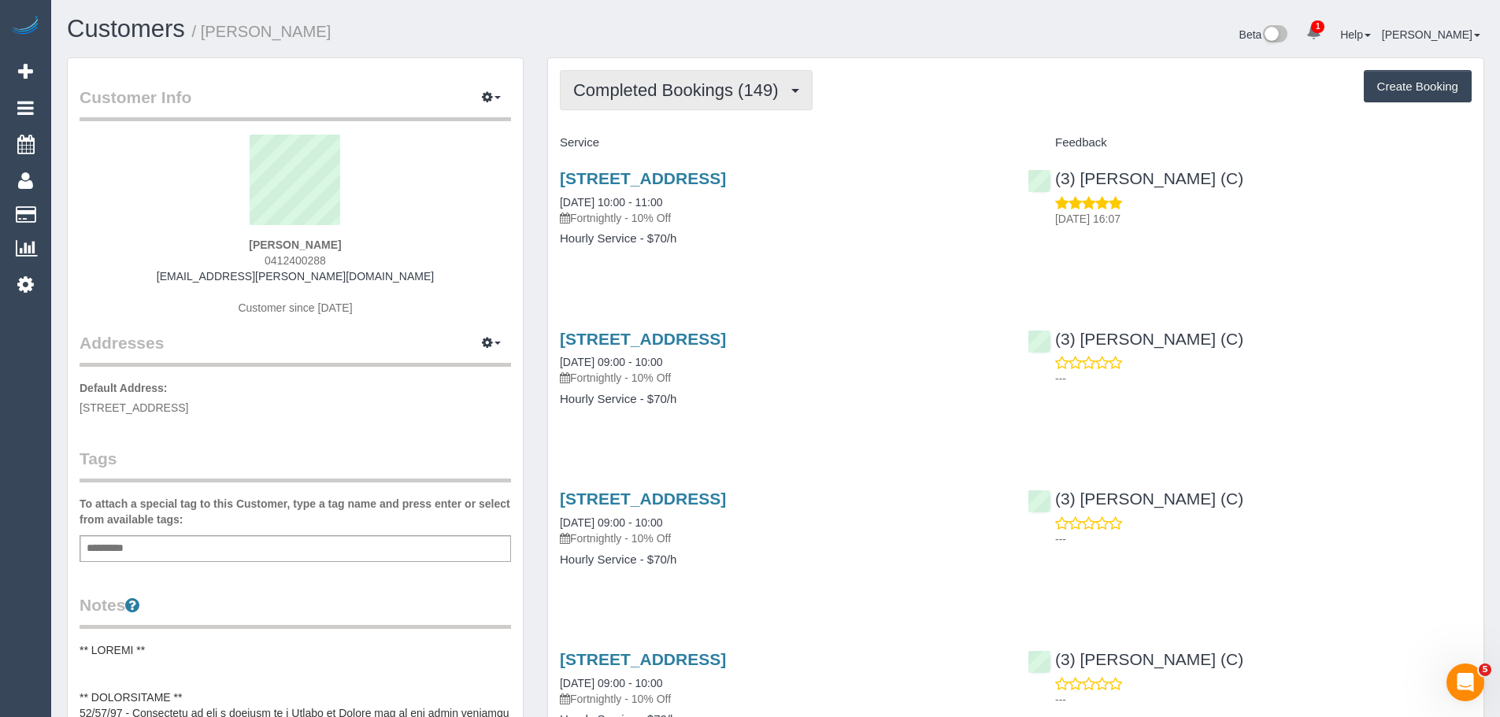
click at [704, 95] on span "Completed Bookings (149)" at bounding box center [679, 90] width 213 height 20
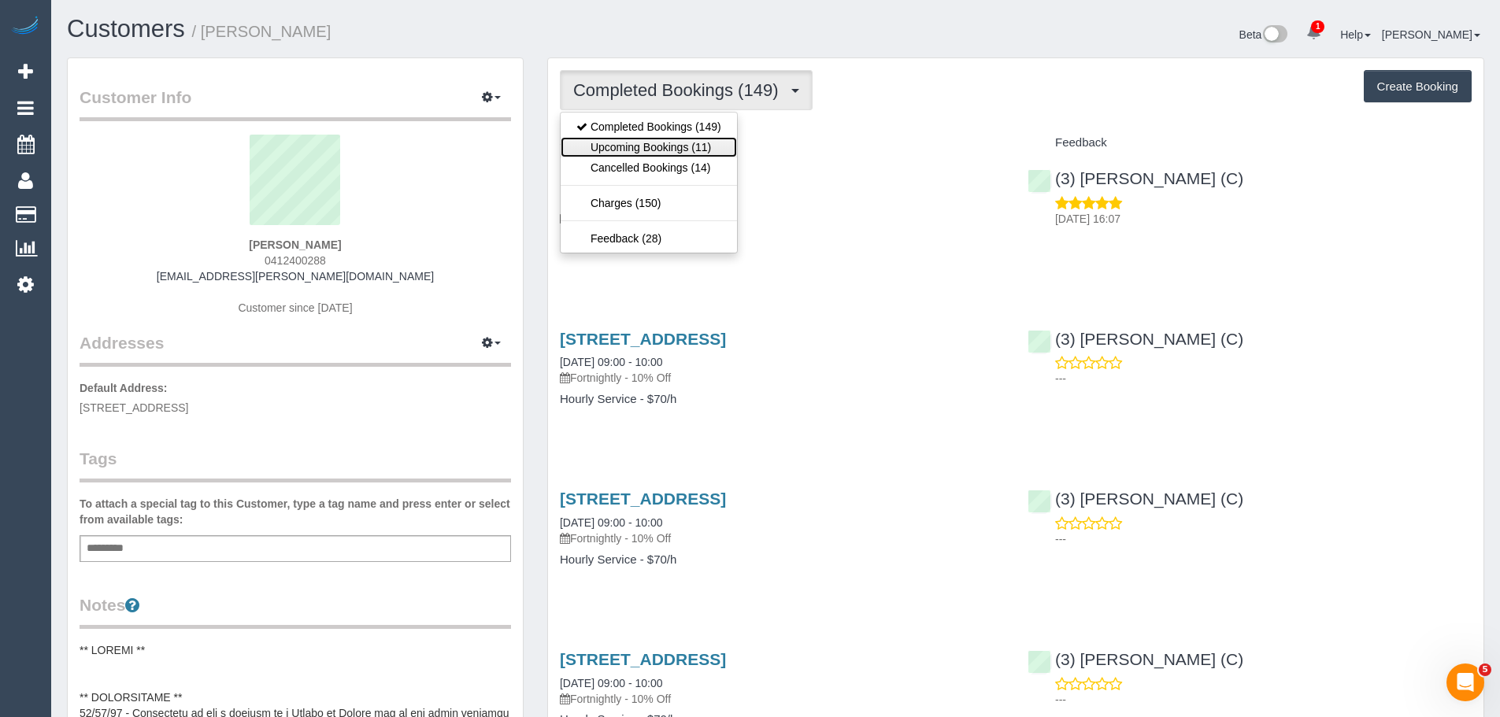
click at [714, 152] on link "Upcoming Bookings (11)" at bounding box center [649, 147] width 176 height 20
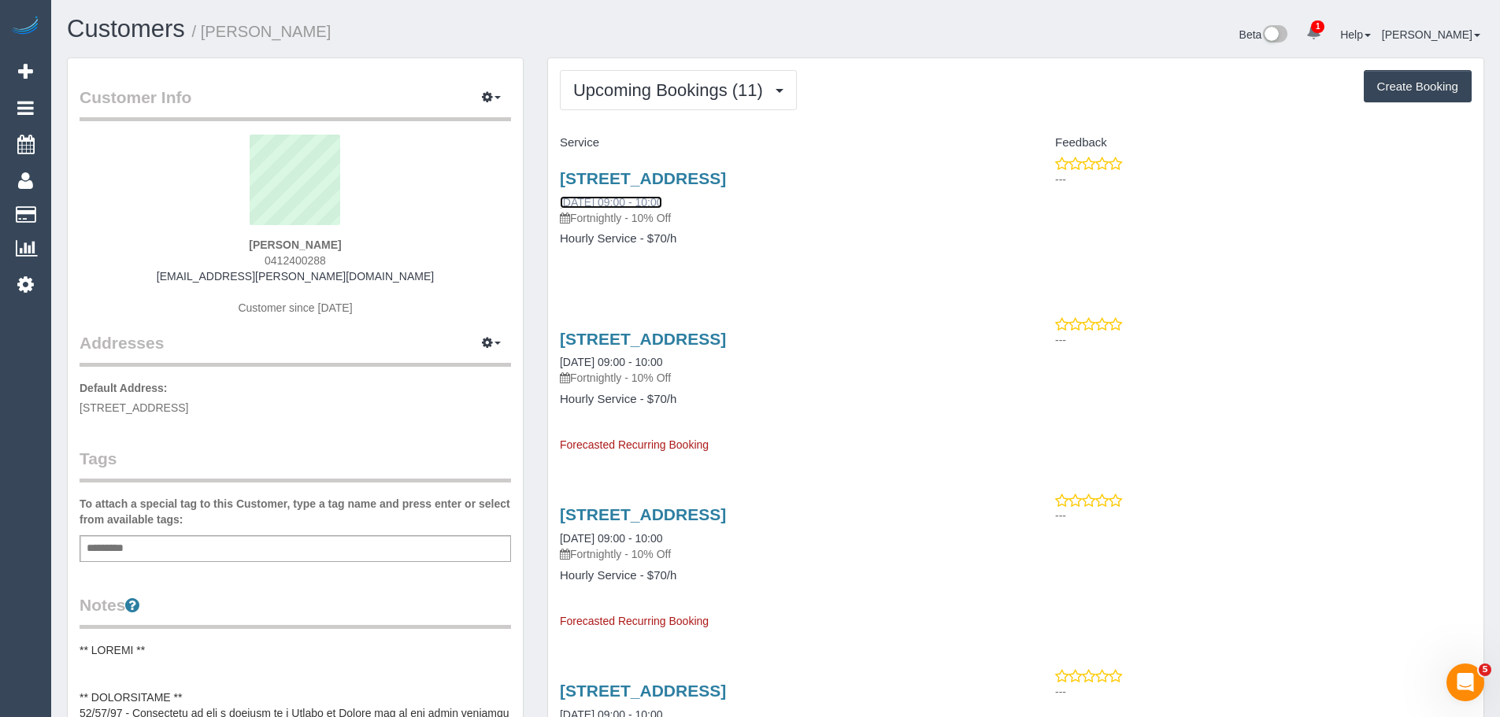
click at [647, 206] on link "[DATE] 09:00 - 10:00" at bounding box center [611, 202] width 102 height 13
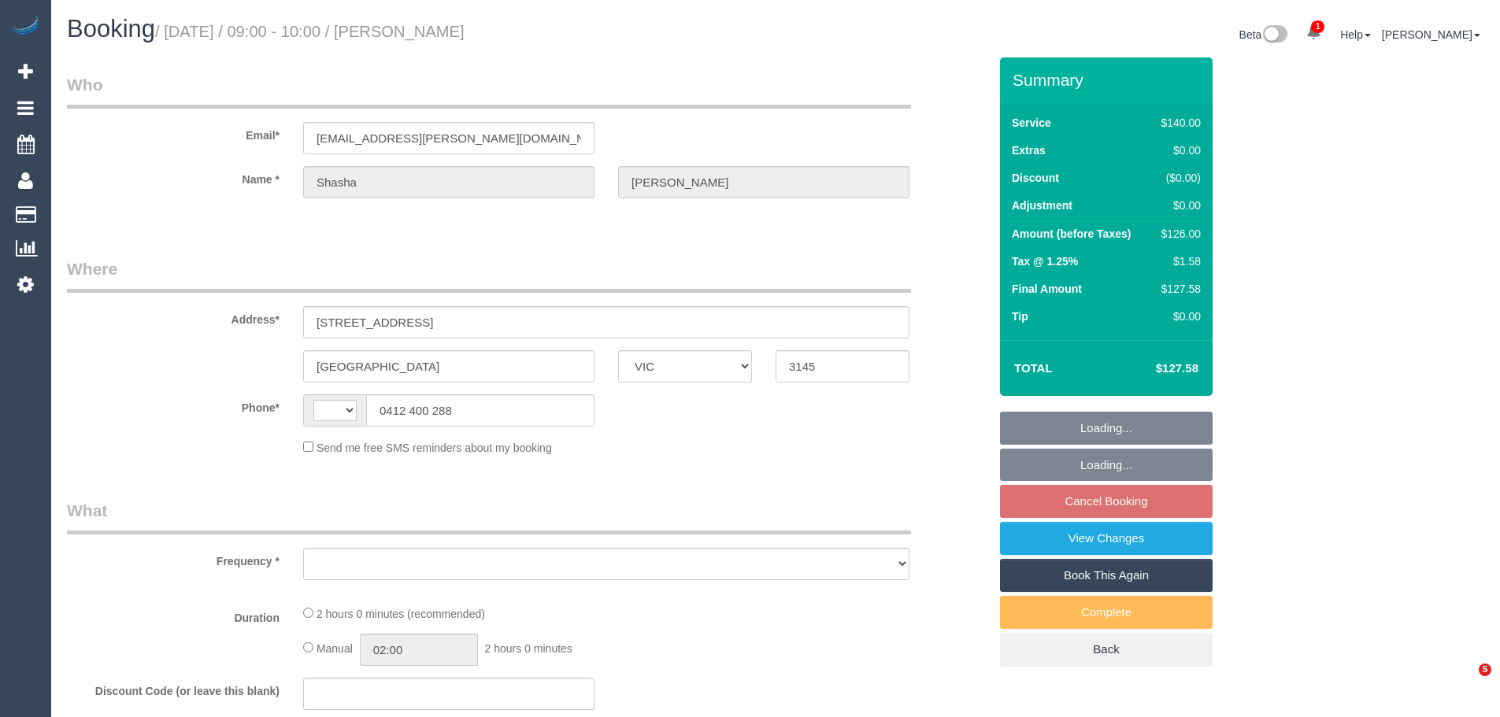
select select "VIC"
select select "string:stripe-pm_1Pf98U2GScqysDRV1KyYvSbR"
select select "number:28"
select select "number:14"
select select "number:19"
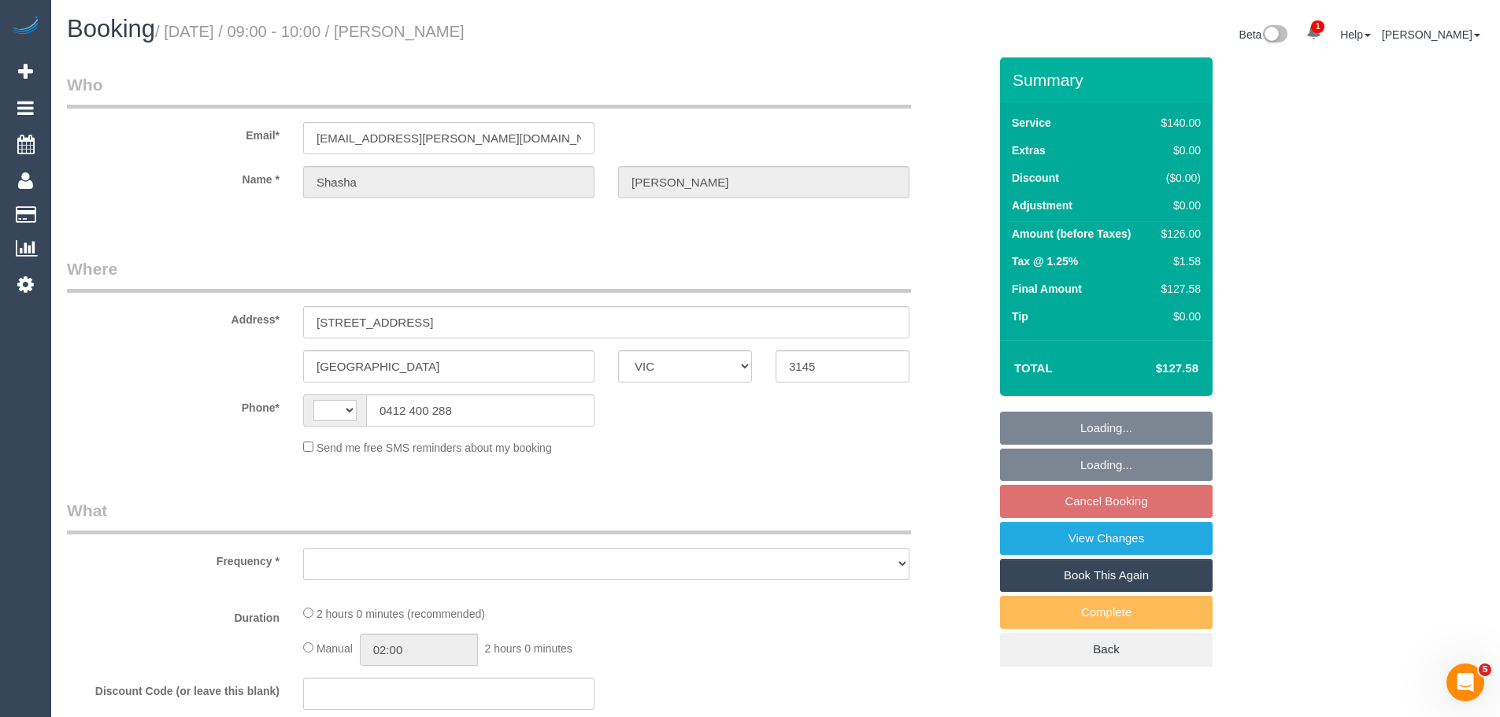
select select "number:24"
select select "number:34"
select select "number:12"
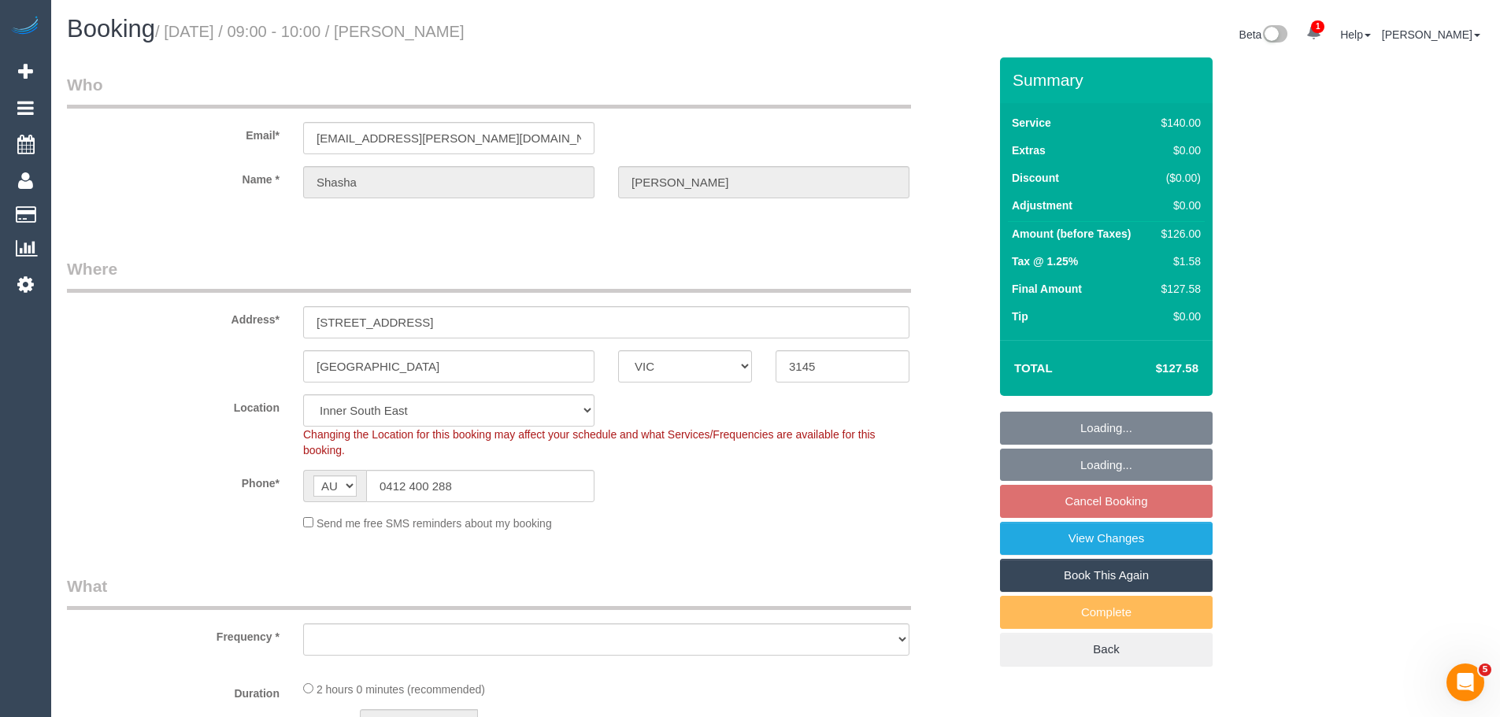
select select "string:AU"
select select "object:1464"
